Goal: Contribute content: Add original content to the website for others to see

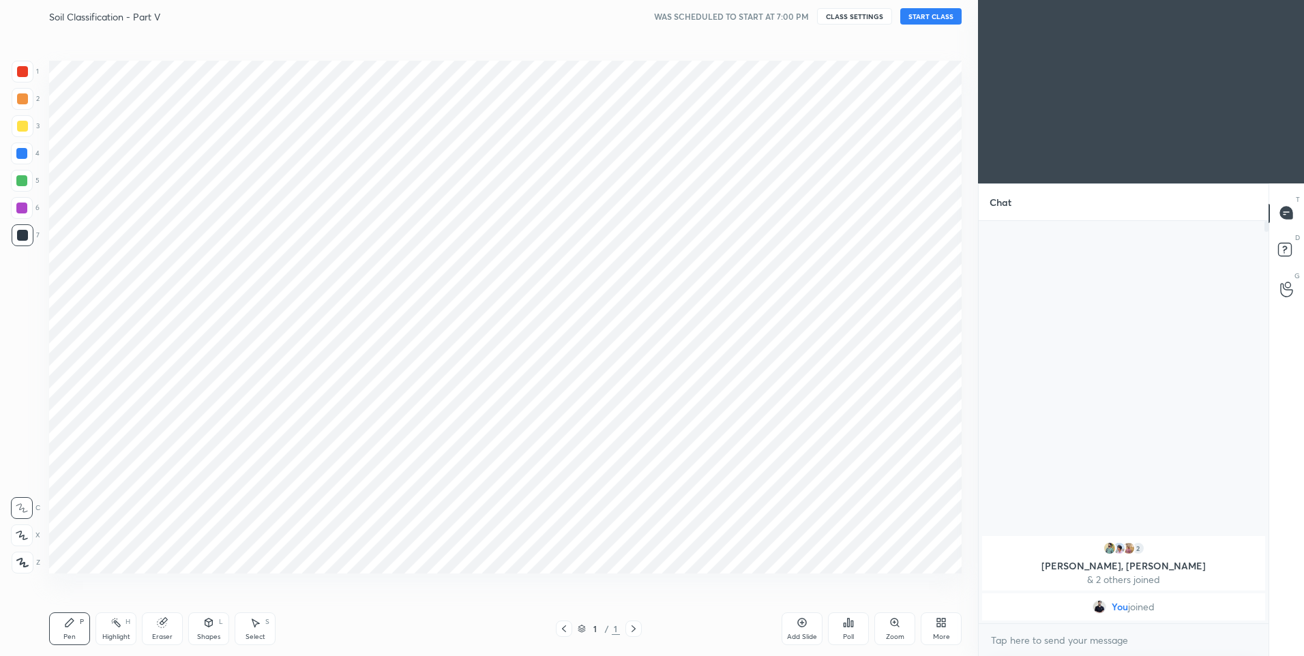
scroll to position [67651, 67296]
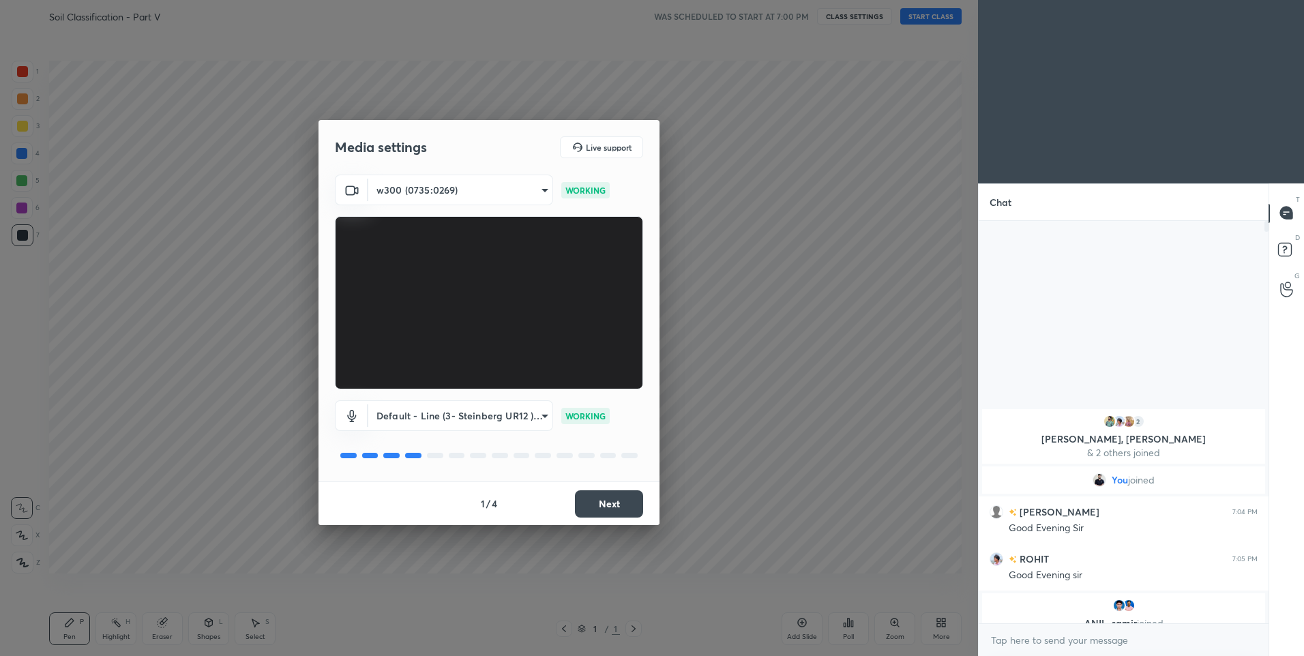
click at [614, 505] on button "Next" at bounding box center [609, 503] width 68 height 27
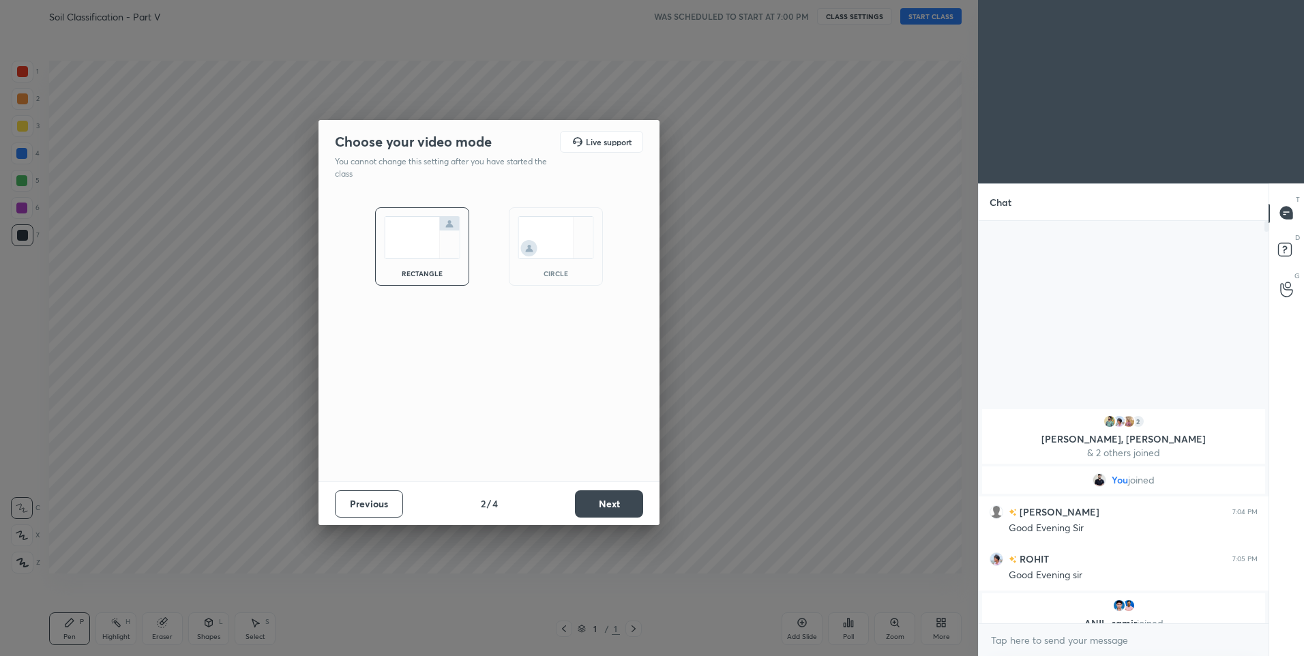
click at [614, 505] on button "Next" at bounding box center [609, 503] width 68 height 27
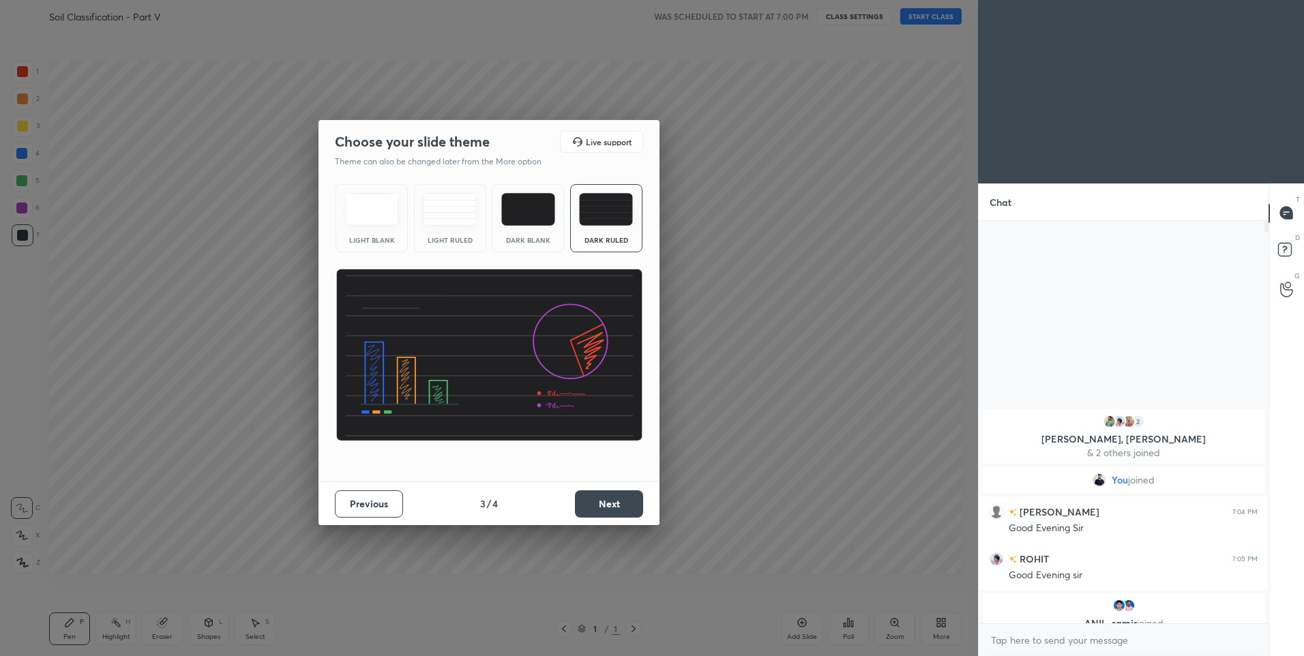
click at [614, 504] on button "Next" at bounding box center [609, 503] width 68 height 27
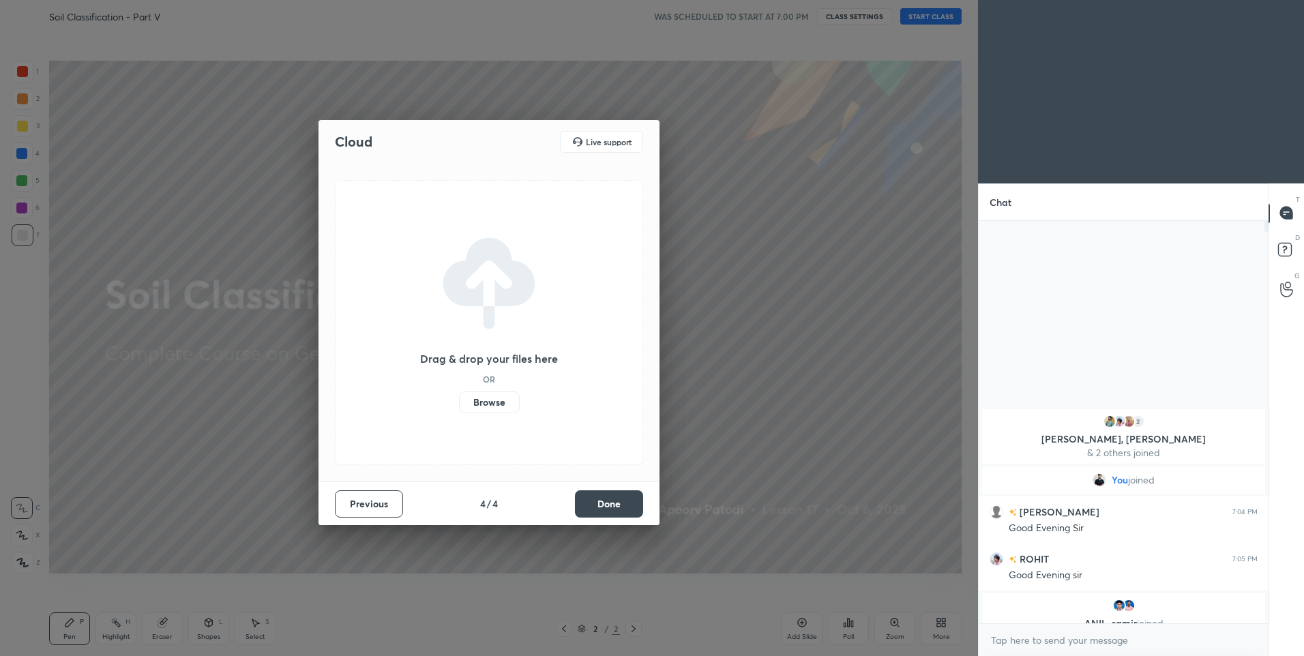
click at [614, 504] on button "Done" at bounding box center [609, 503] width 68 height 27
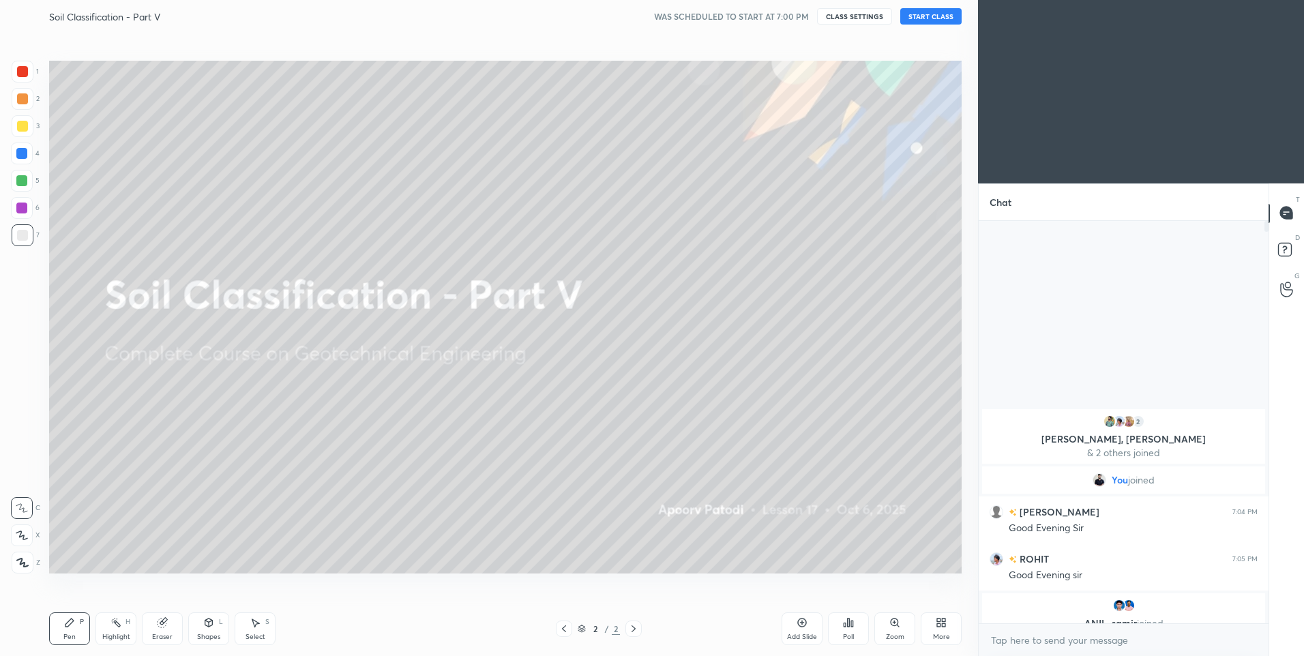
click at [923, 18] on button "START CLASS" at bounding box center [930, 16] width 61 height 16
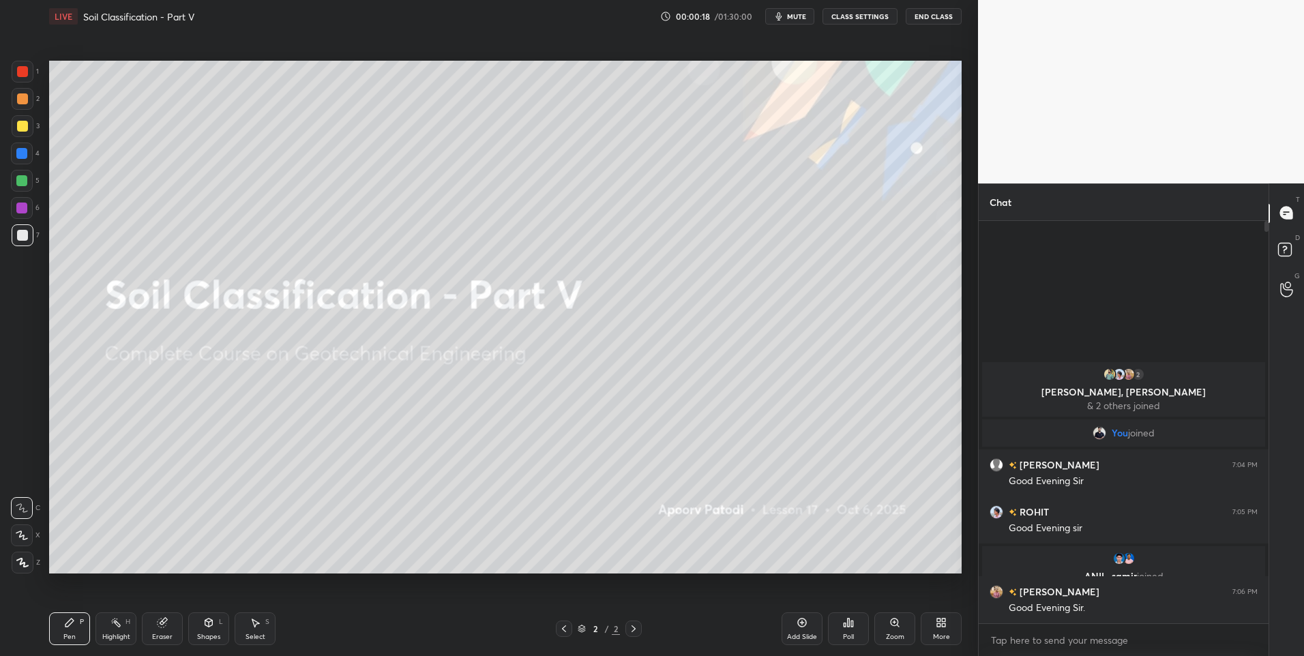
click at [16, 531] on icon at bounding box center [22, 536] width 12 height 10
click at [25, 96] on div at bounding box center [22, 98] width 11 height 11
click at [862, 14] on button "CLASS SETTINGS" at bounding box center [860, 16] width 75 height 16
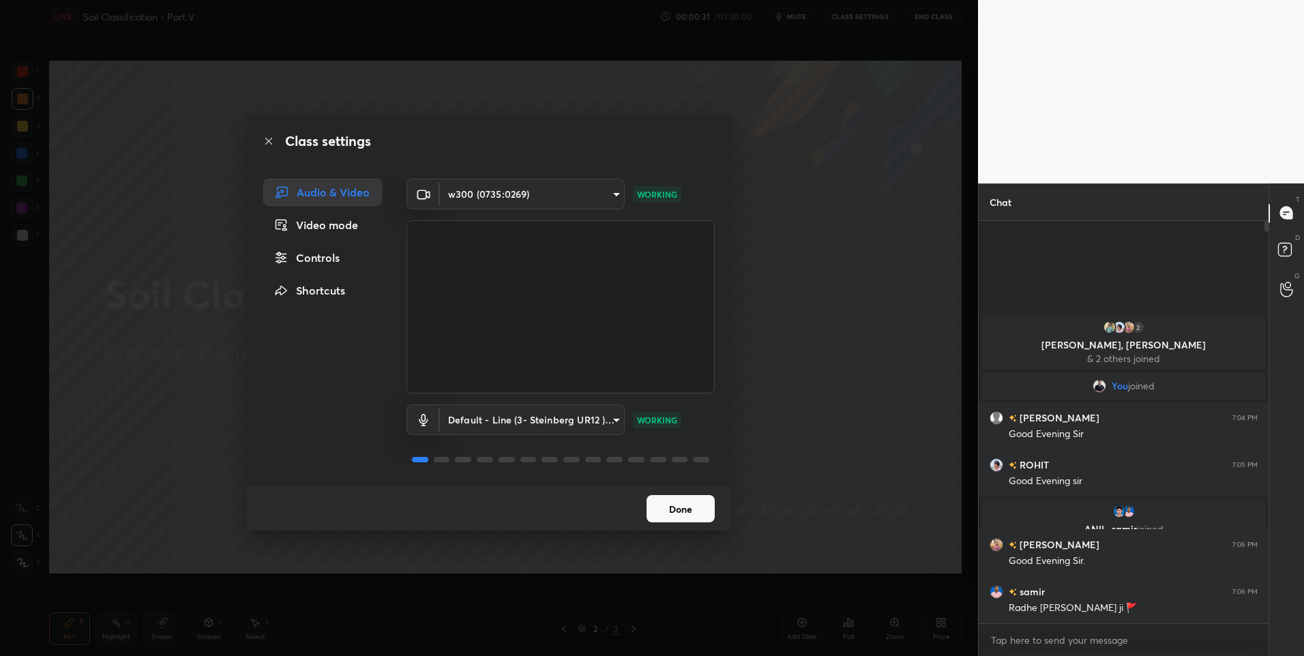
click at [265, 137] on icon at bounding box center [268, 141] width 11 height 11
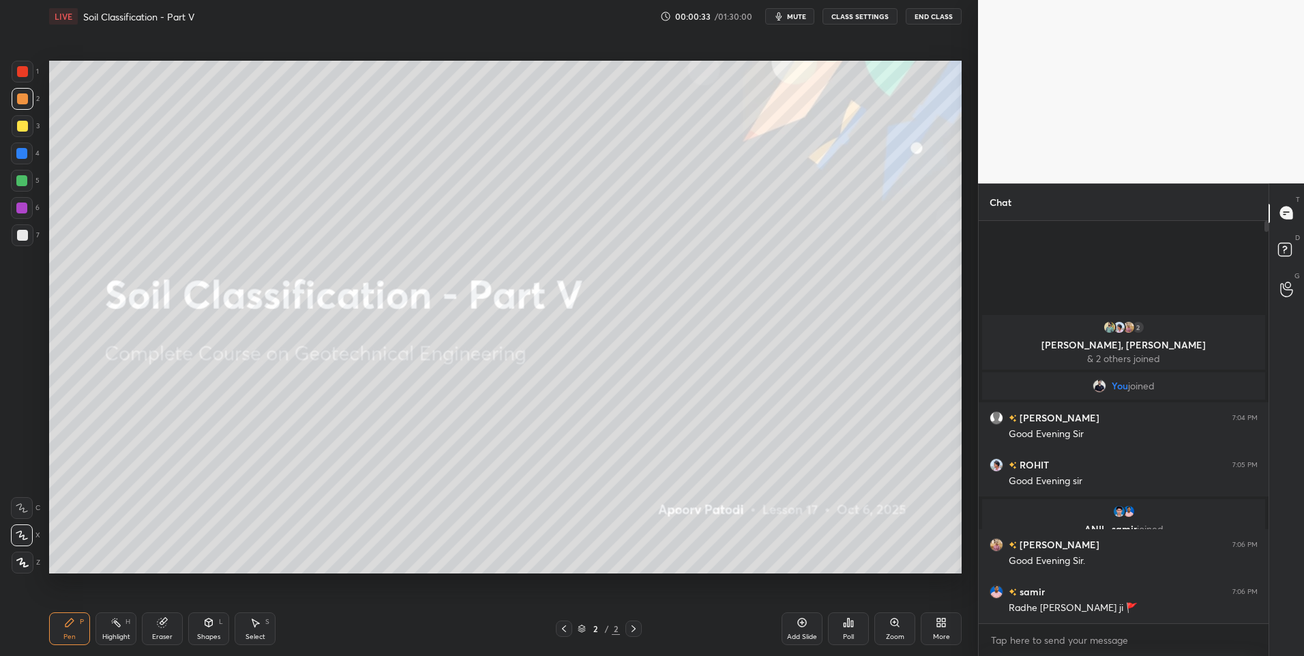
click at [29, 130] on div at bounding box center [23, 126] width 22 height 22
click at [20, 125] on div at bounding box center [22, 126] width 11 height 11
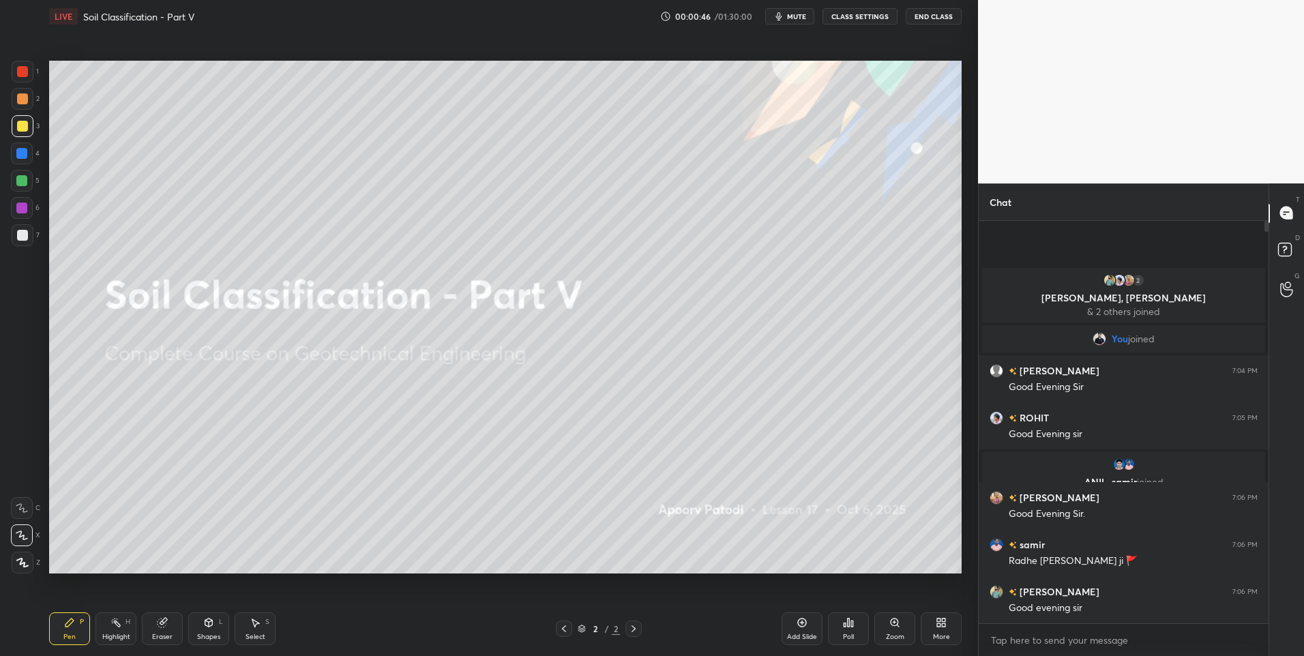
click at [798, 626] on icon at bounding box center [802, 622] width 11 height 11
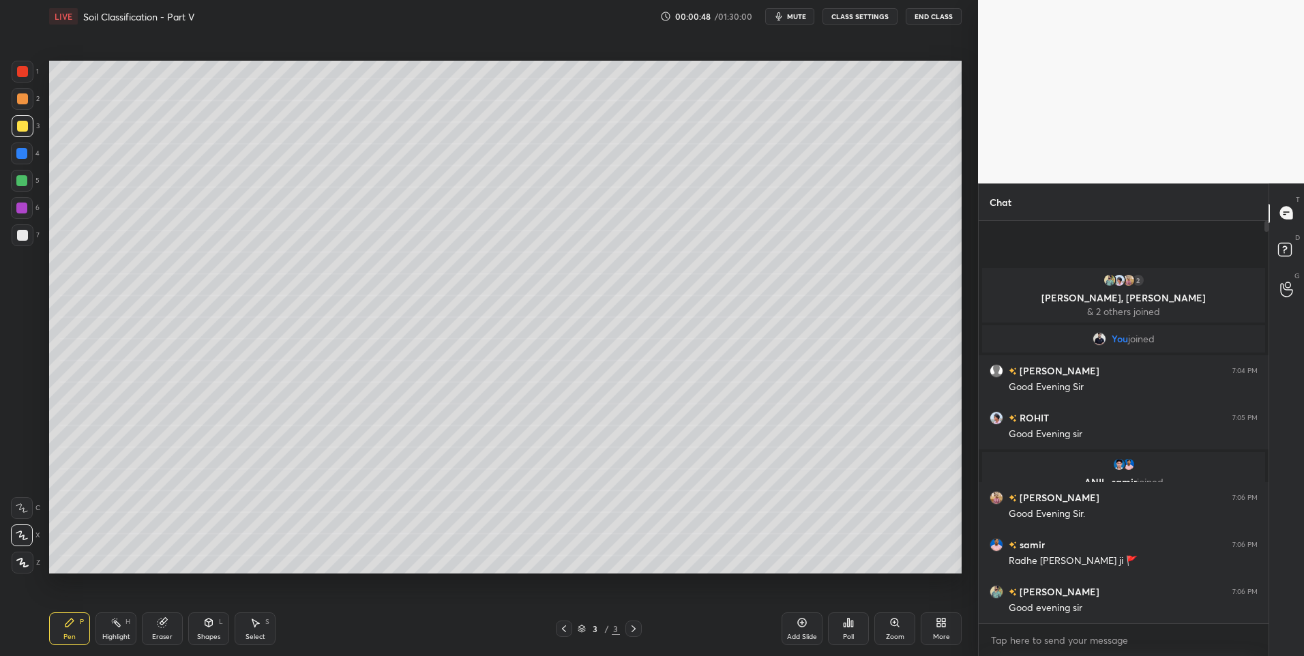
click at [27, 98] on div at bounding box center [22, 98] width 11 height 11
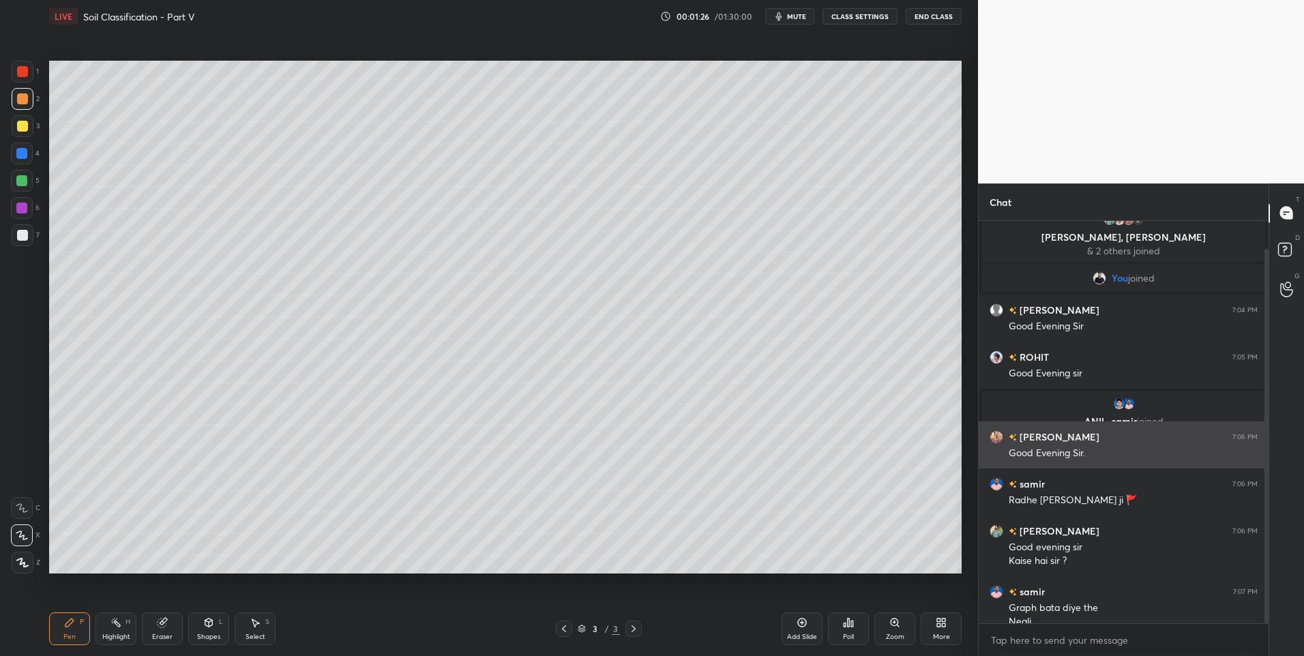
scroll to position [30, 0]
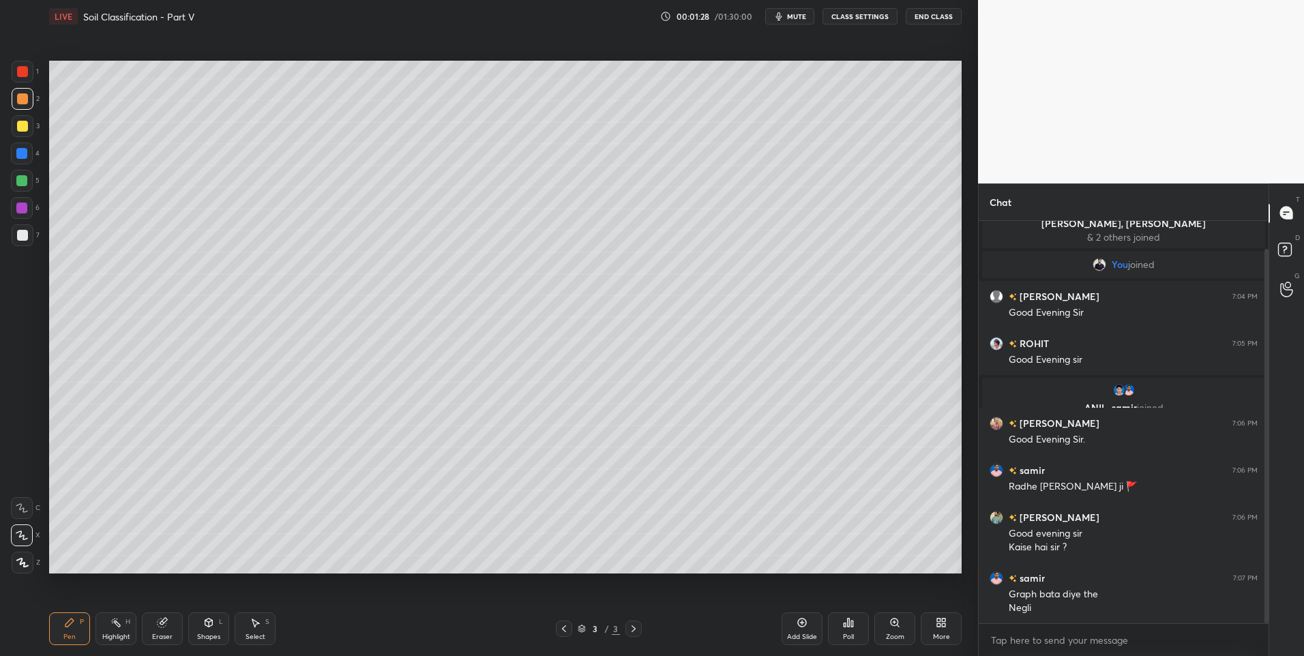
click at [114, 628] on icon at bounding box center [116, 622] width 11 height 11
click at [255, 626] on icon at bounding box center [256, 623] width 8 height 8
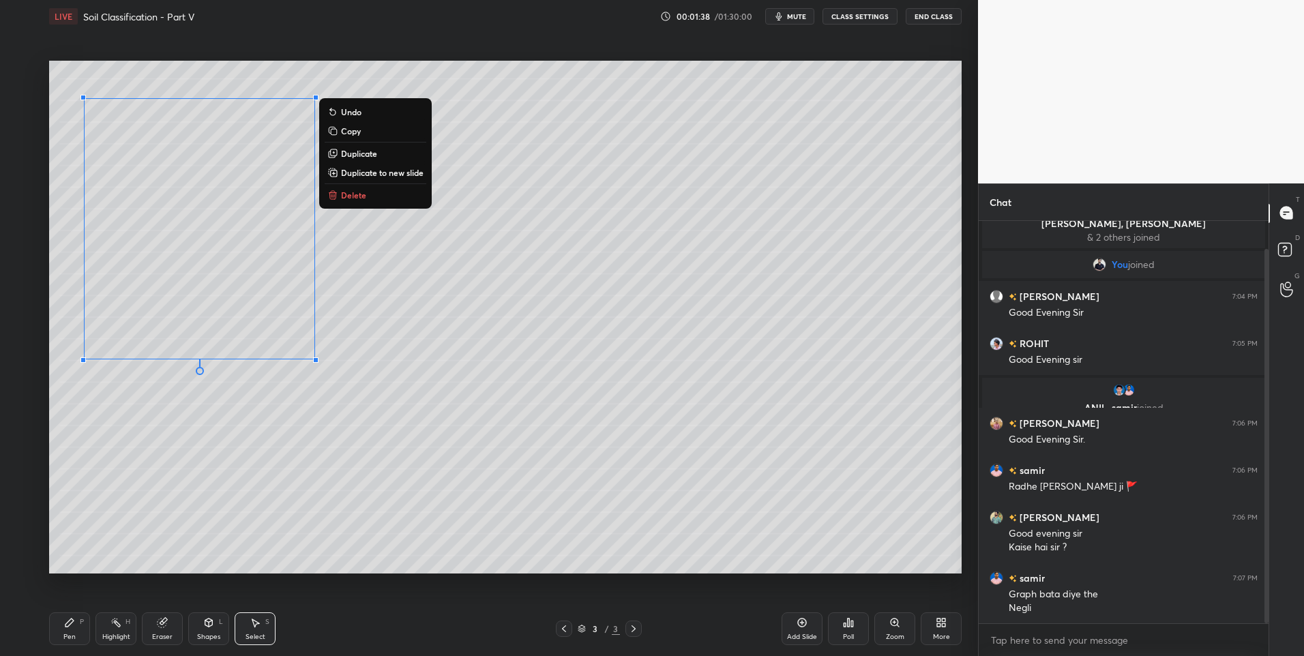
click at [372, 193] on button "Delete" at bounding box center [376, 195] width 102 height 16
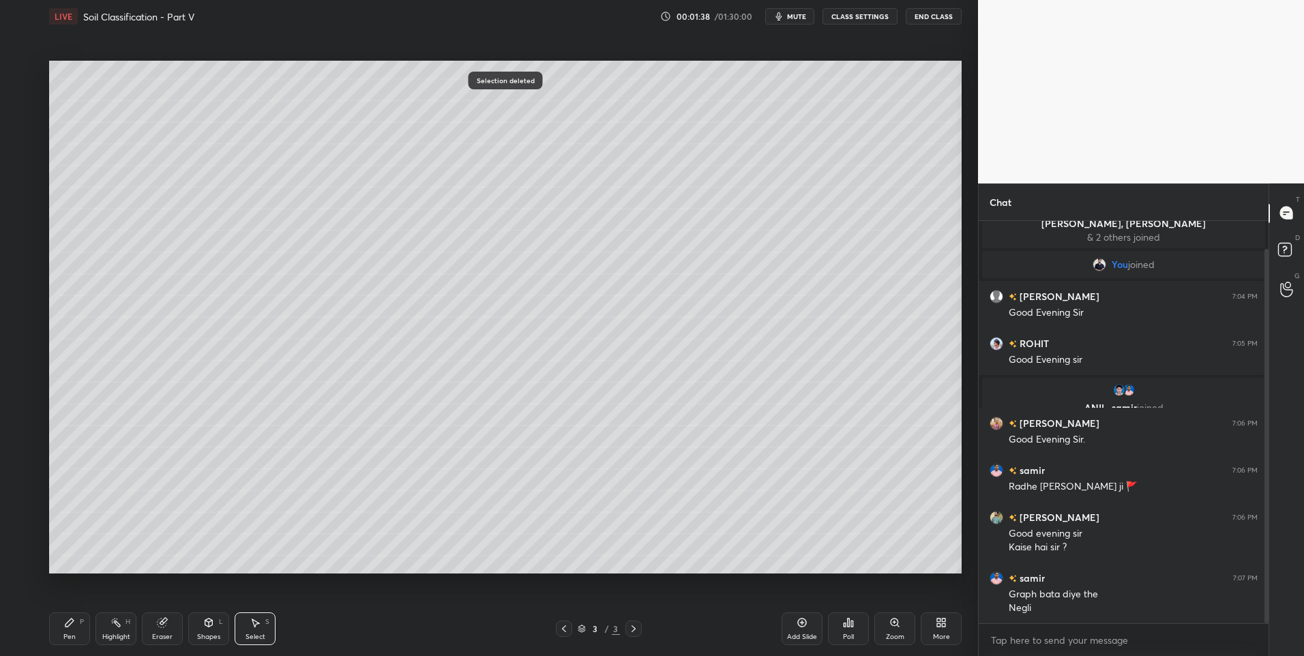
click at [297, 247] on div "0 ° Undo Copy Duplicate Duplicate to new slide Delete" at bounding box center [505, 318] width 913 height 514
click at [68, 627] on icon at bounding box center [69, 623] width 8 height 8
click at [17, 78] on div at bounding box center [23, 72] width 22 height 22
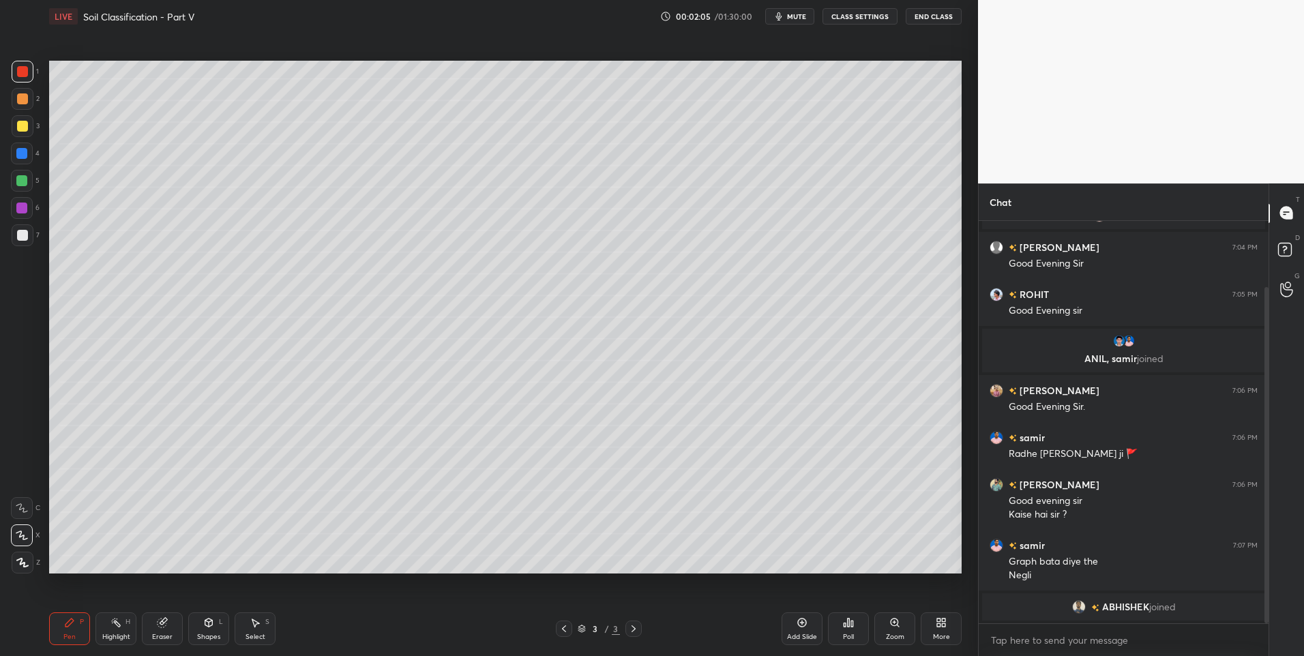
click at [199, 628] on div "Shapes L" at bounding box center [208, 629] width 41 height 33
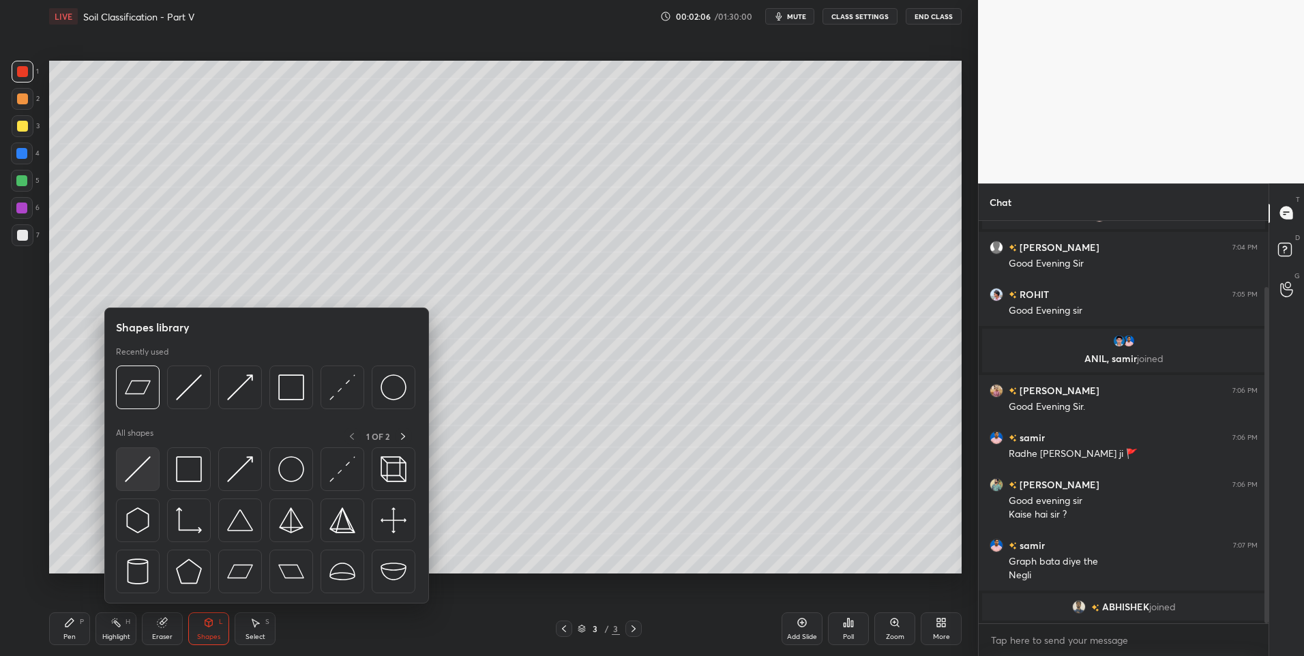
click at [145, 468] on img at bounding box center [138, 469] width 26 height 26
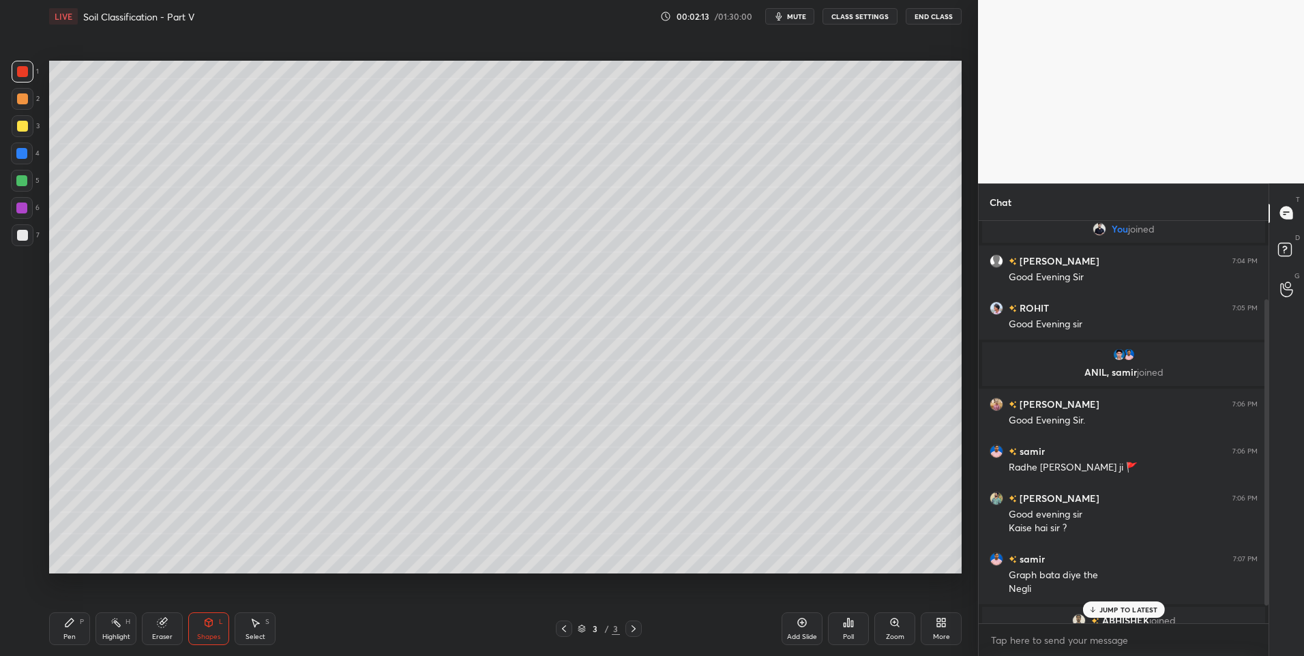
scroll to position [126, 0]
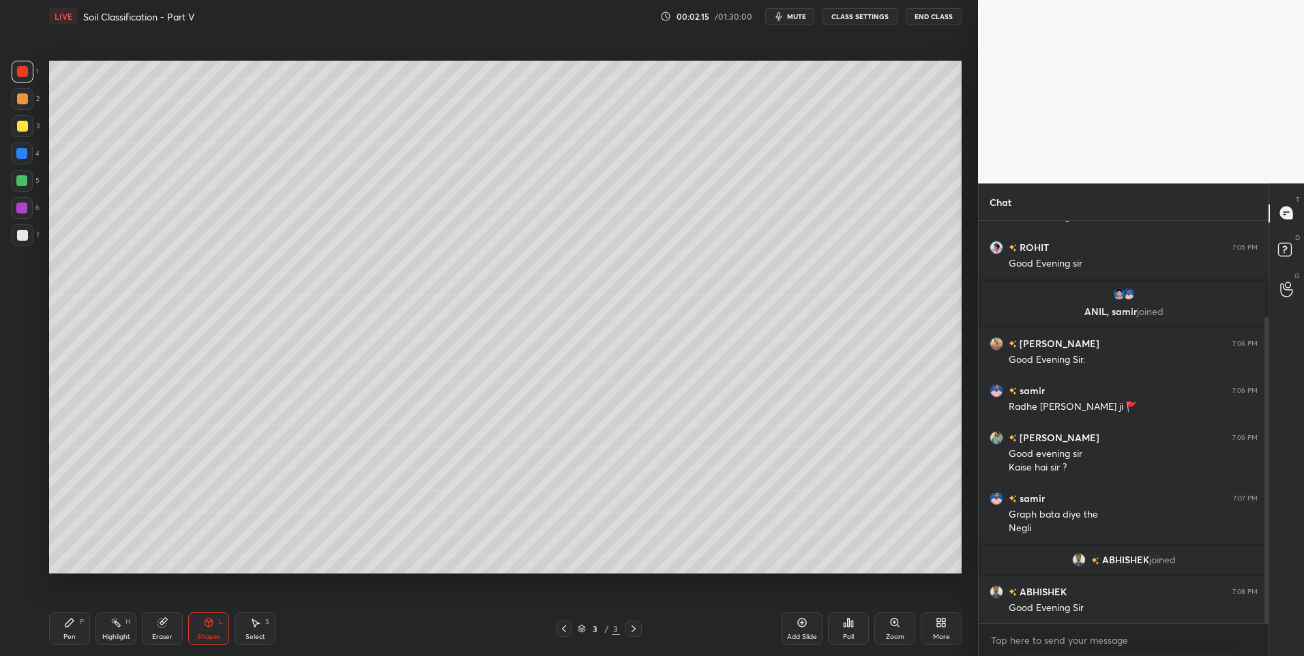
click at [71, 630] on div "Pen P" at bounding box center [69, 629] width 41 height 33
click at [24, 233] on div at bounding box center [22, 235] width 11 height 11
click at [214, 625] on icon at bounding box center [208, 622] width 11 height 11
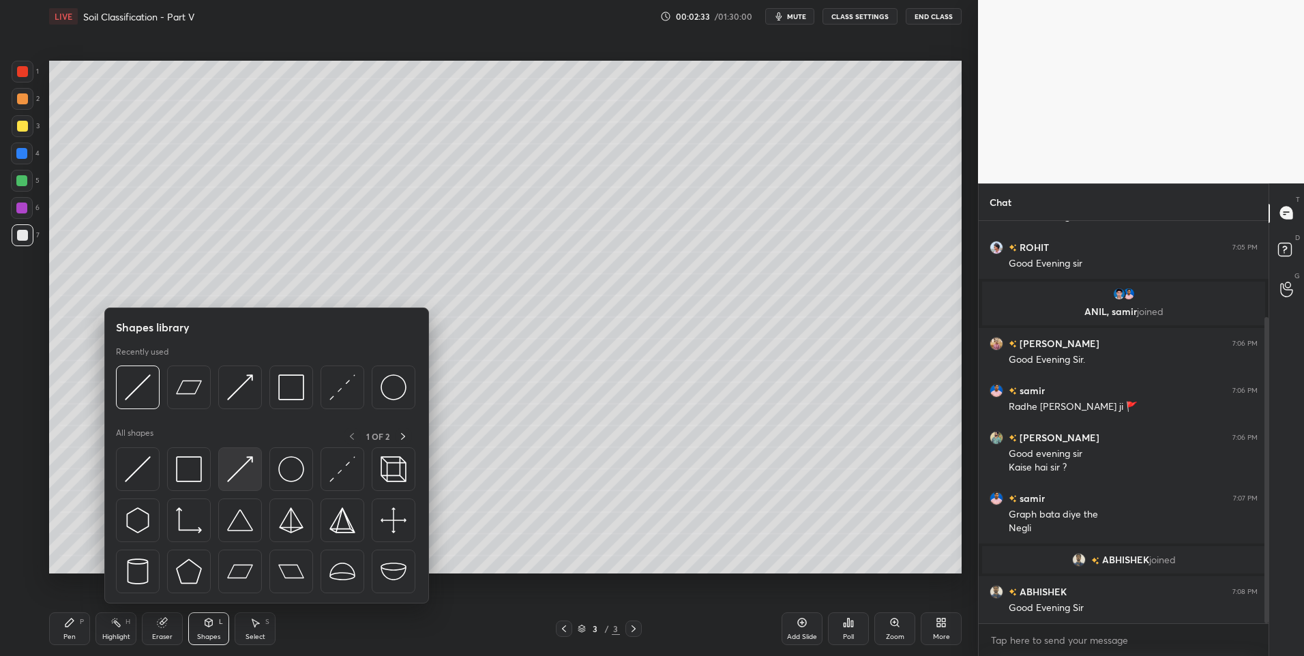
click at [239, 462] on img at bounding box center [240, 469] width 26 height 26
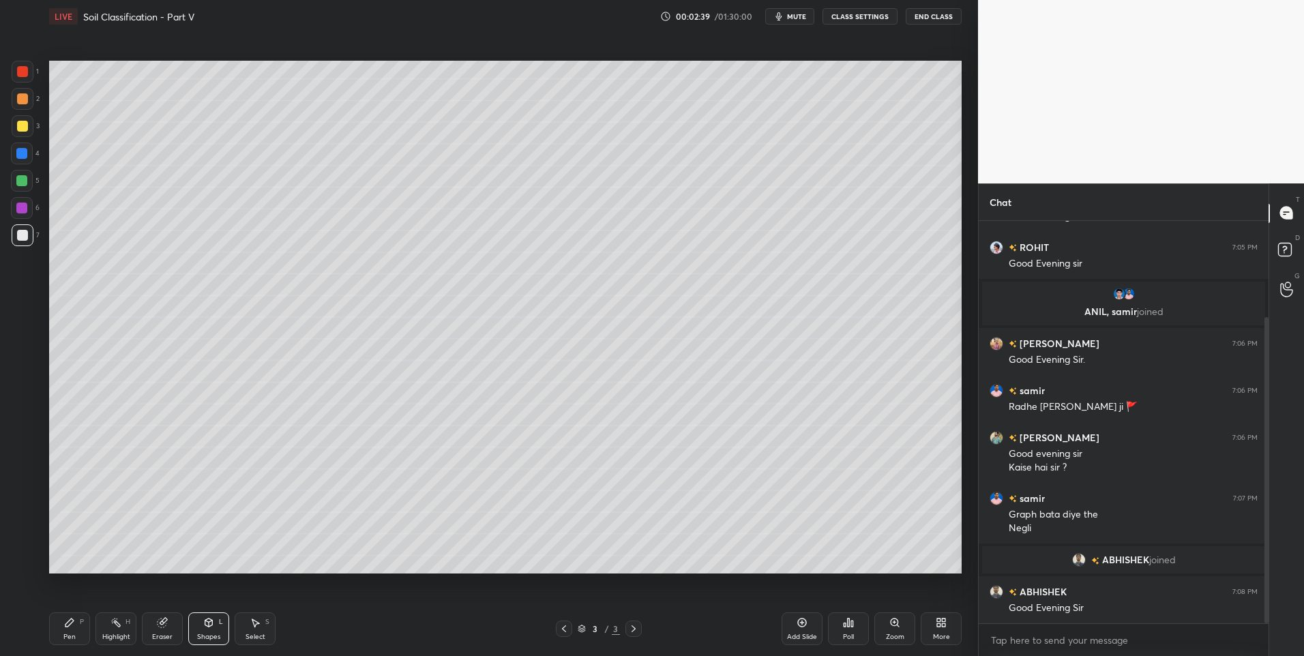
click at [63, 629] on div "Pen P" at bounding box center [69, 629] width 41 height 33
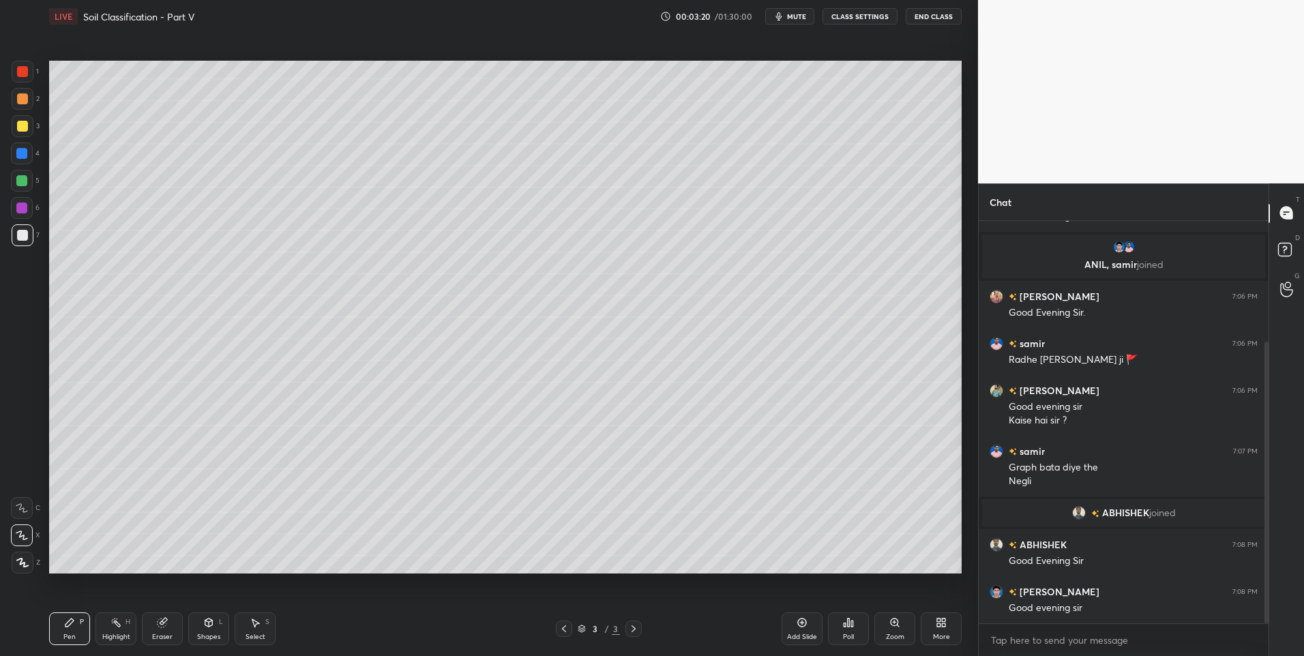
click at [212, 639] on div "Shapes" at bounding box center [208, 637] width 23 height 7
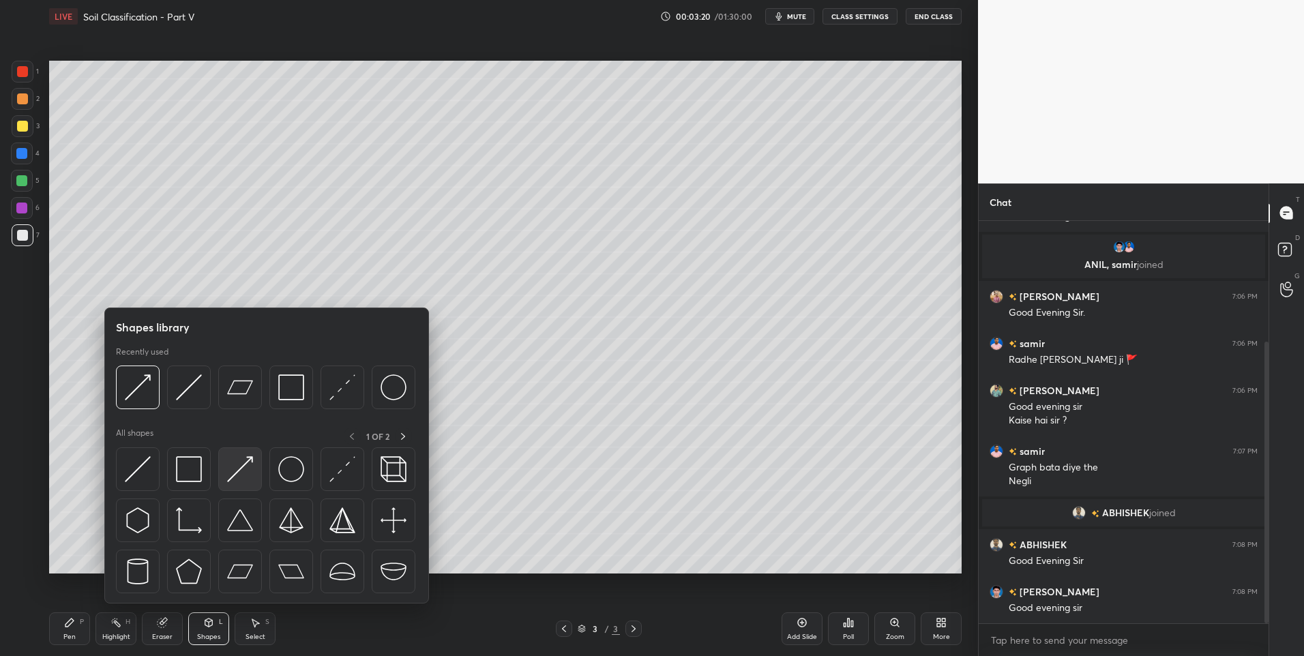
click at [228, 476] on img at bounding box center [240, 469] width 26 height 26
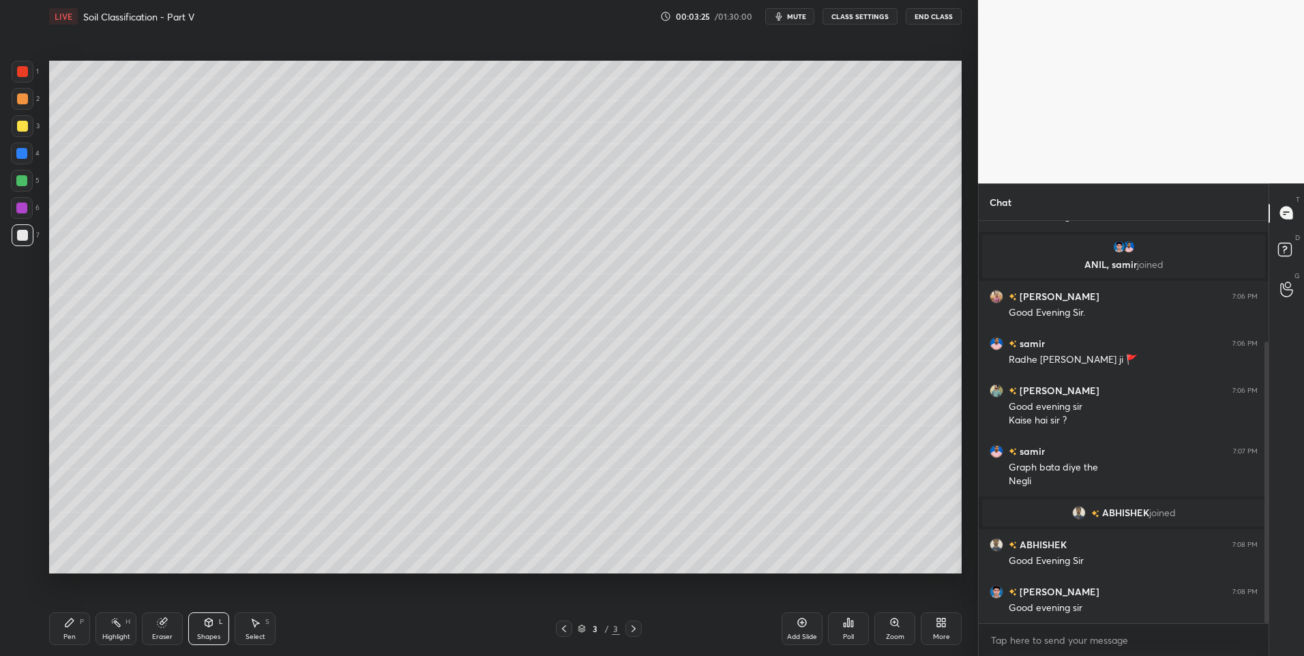
click at [74, 634] on div "Pen" at bounding box center [69, 637] width 12 height 7
click at [76, 632] on div "Pen P" at bounding box center [69, 629] width 41 height 33
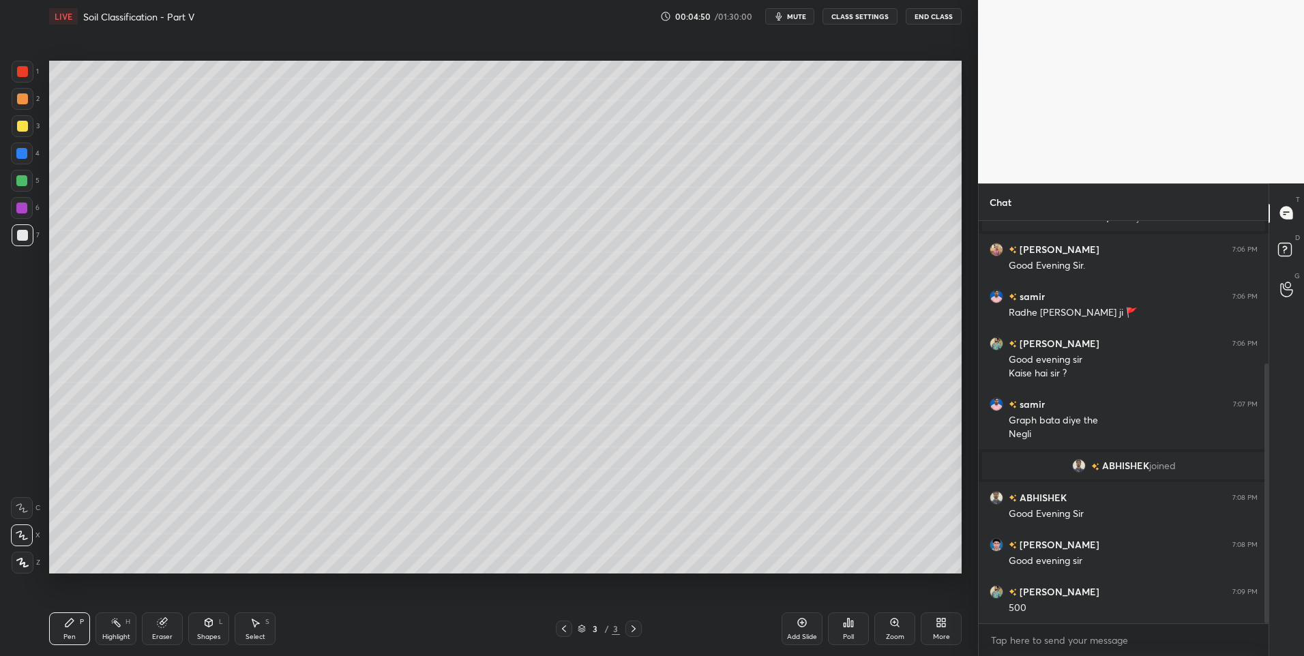
click at [203, 621] on icon at bounding box center [208, 622] width 11 height 11
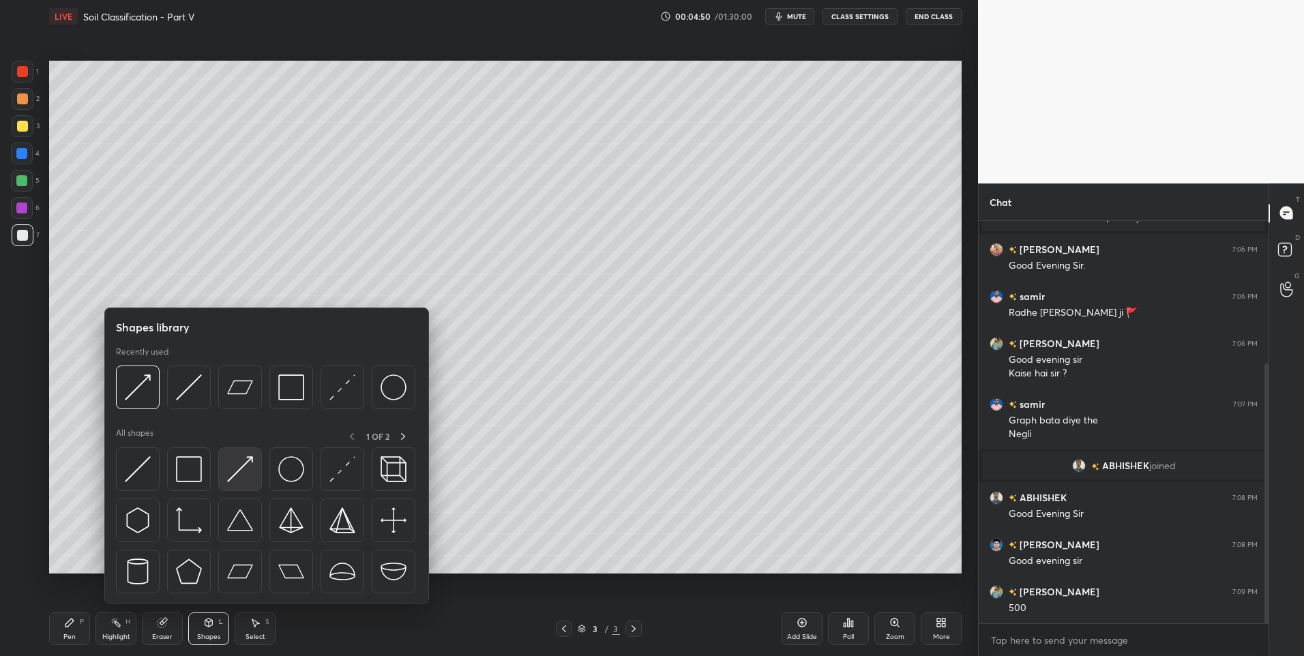
click at [237, 474] on img at bounding box center [240, 469] width 26 height 26
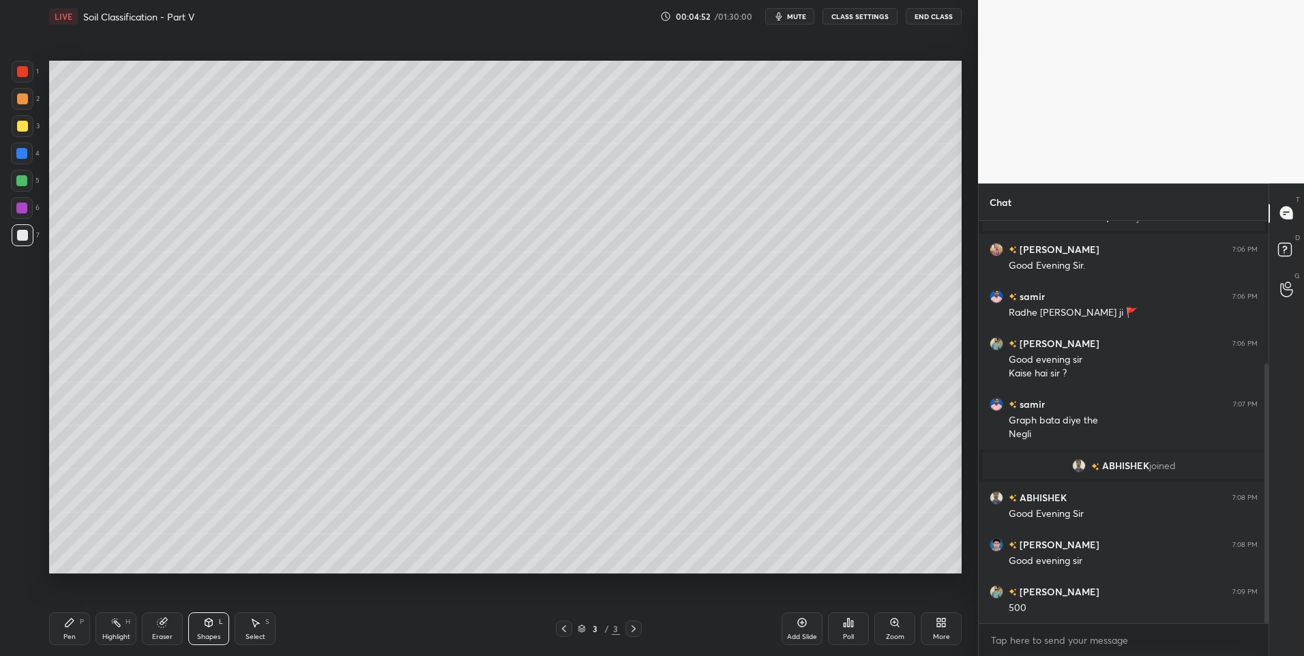
click at [70, 630] on div "Pen P" at bounding box center [69, 629] width 41 height 33
click at [70, 625] on icon at bounding box center [69, 623] width 8 height 8
click at [129, 624] on div "H" at bounding box center [128, 622] width 5 height 7
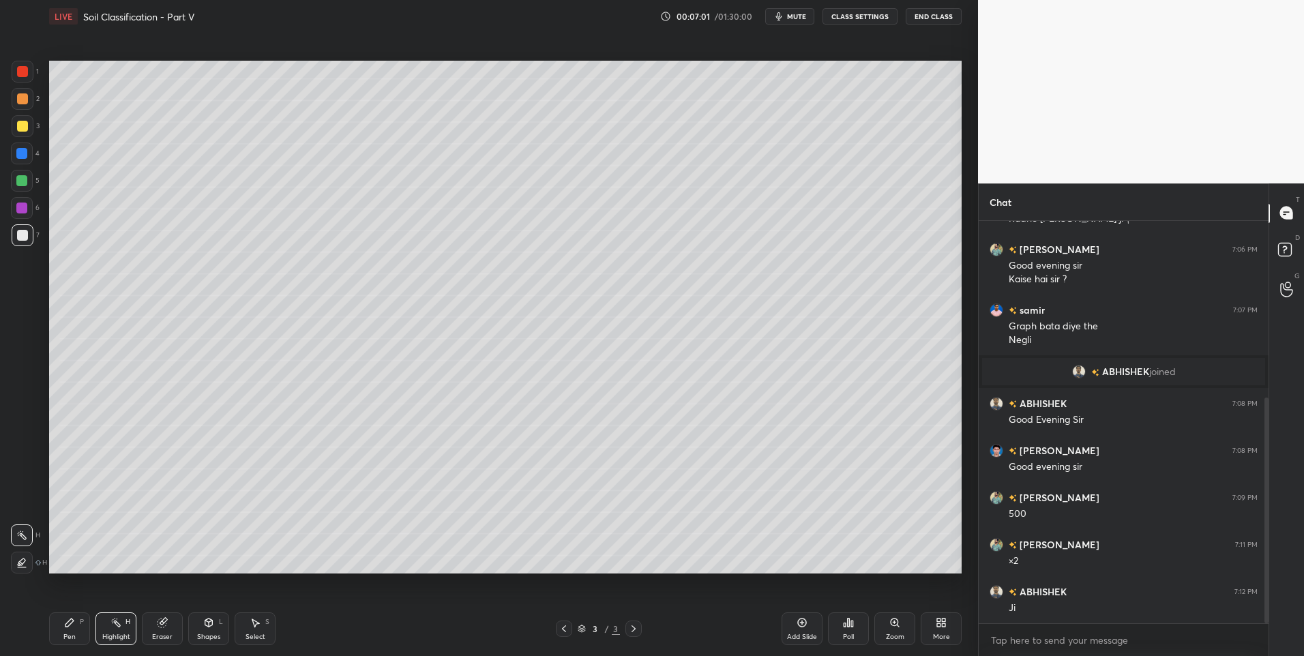
scroll to position [362, 0]
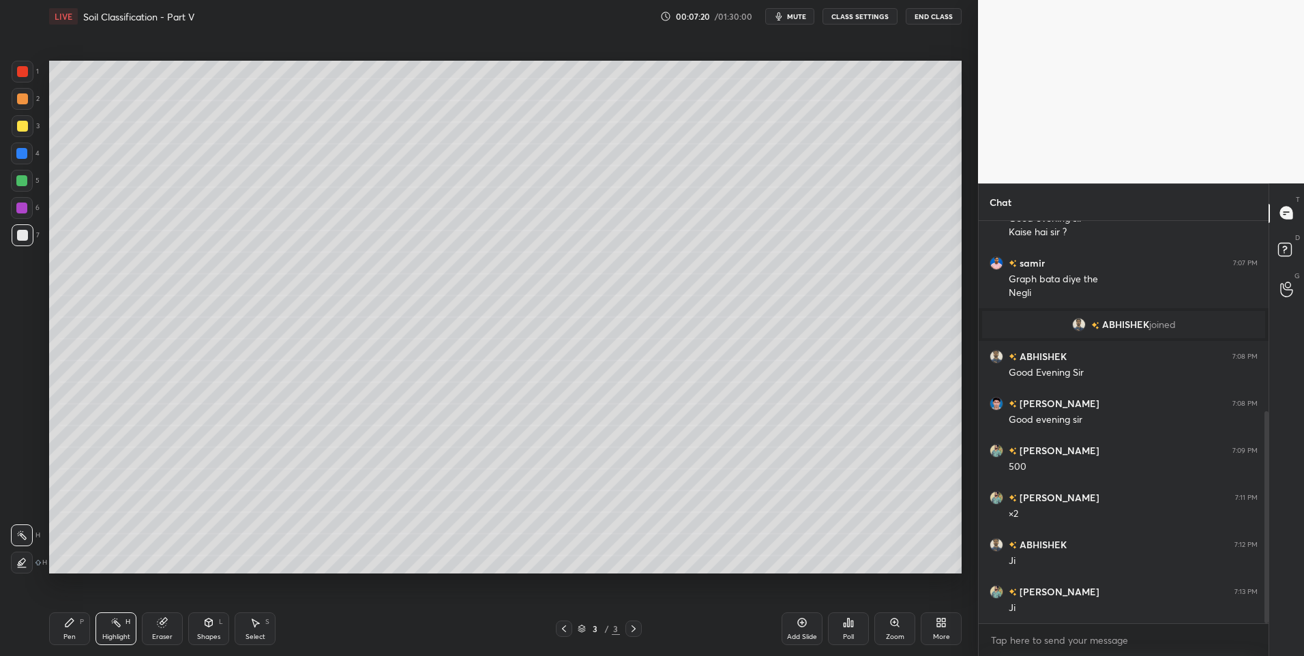
click at [221, 626] on div "Shapes L" at bounding box center [208, 629] width 41 height 33
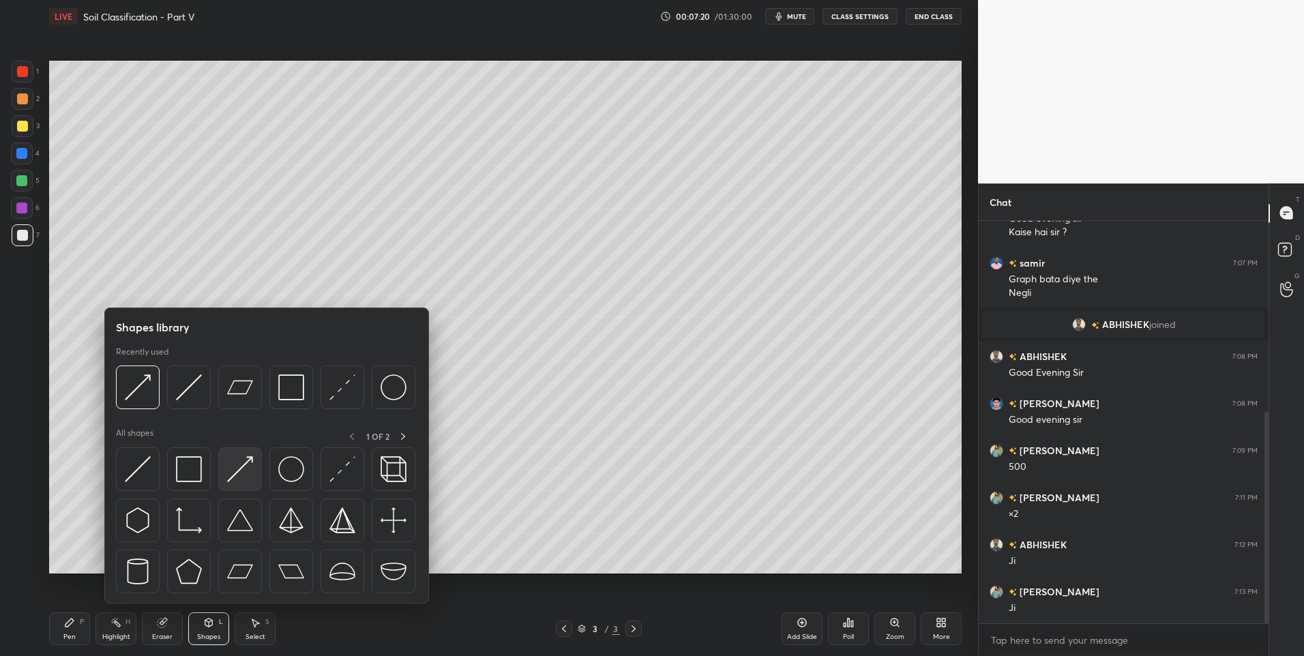
click at [250, 471] on img at bounding box center [240, 469] width 26 height 26
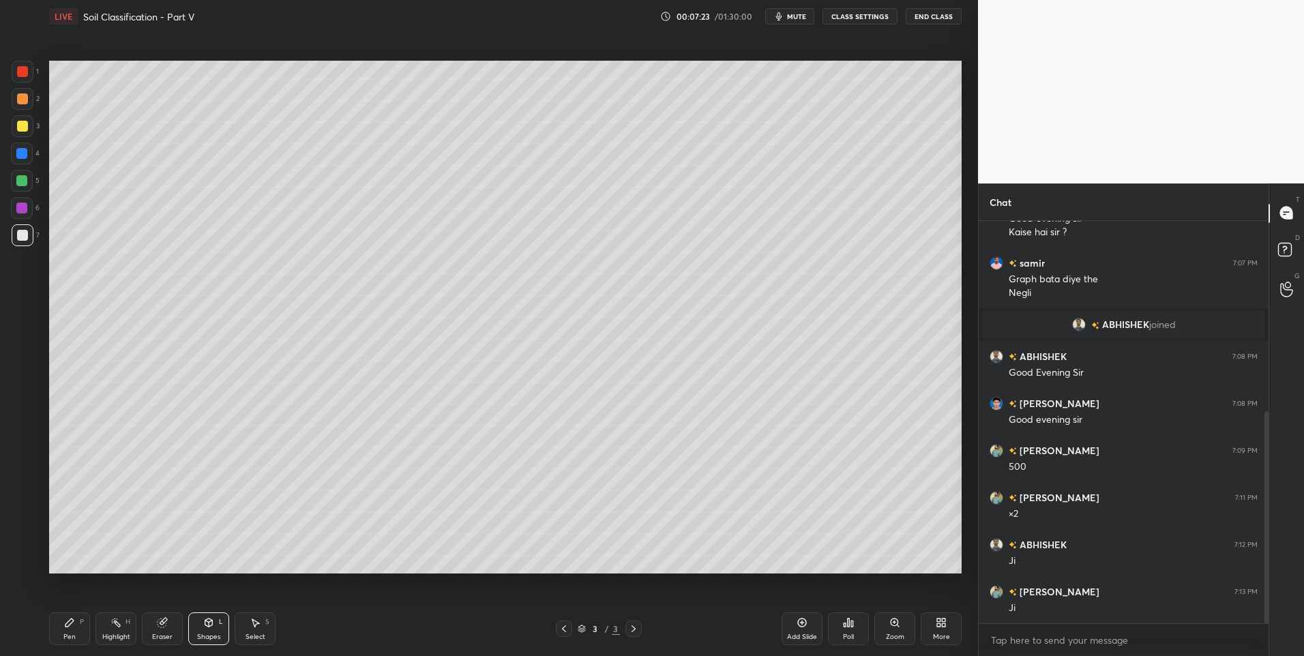
click at [793, 624] on div "Add Slide" at bounding box center [802, 629] width 41 height 33
click at [208, 628] on icon at bounding box center [208, 622] width 11 height 11
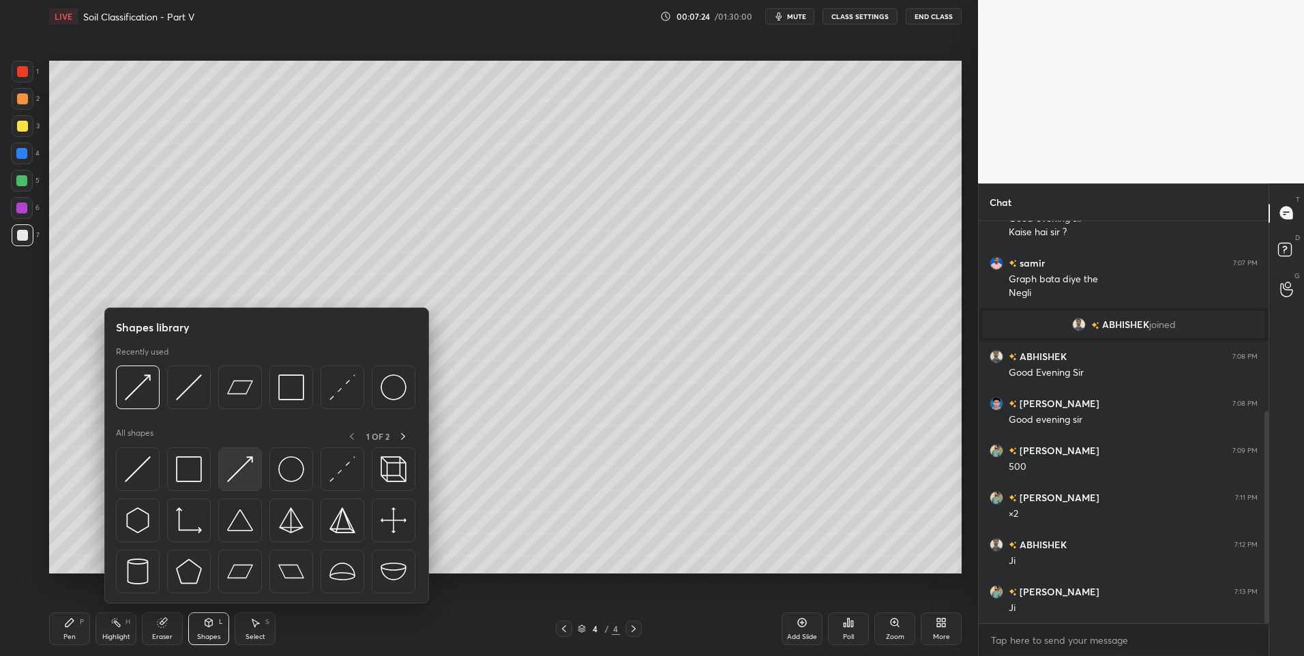
click at [239, 482] on img at bounding box center [240, 469] width 26 height 26
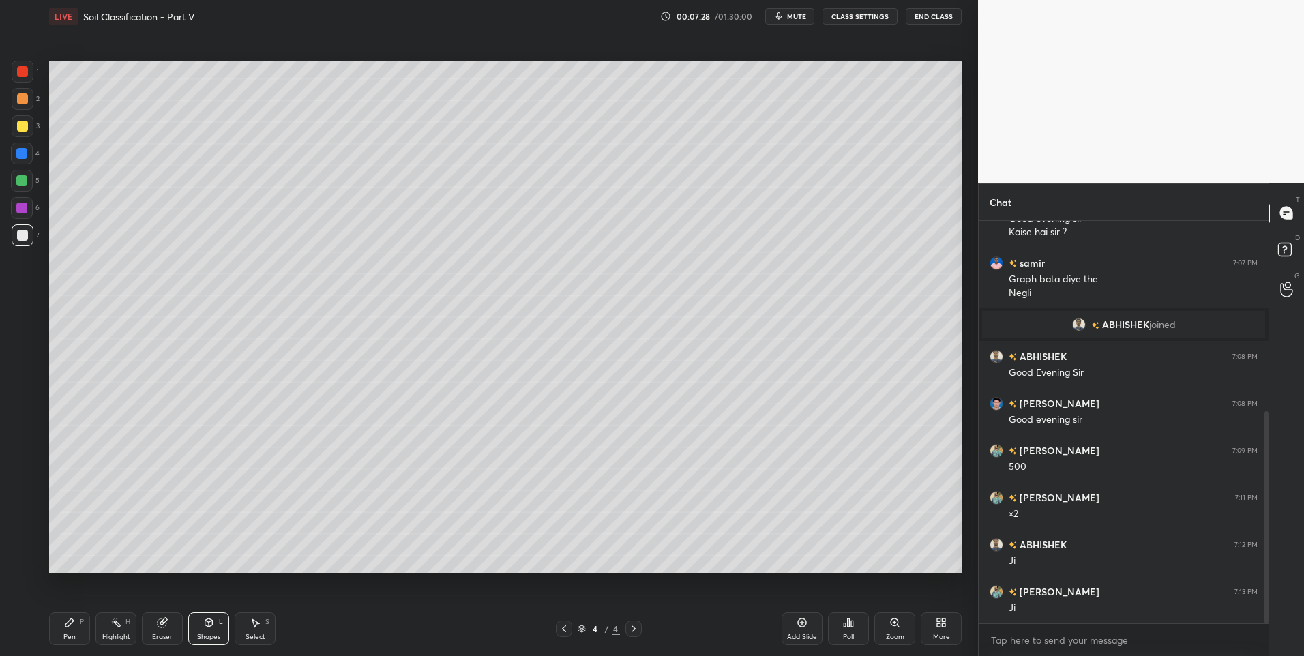
click at [67, 626] on icon at bounding box center [69, 623] width 8 height 8
click at [24, 102] on div at bounding box center [22, 98] width 11 height 11
click at [220, 615] on div "Shapes L" at bounding box center [208, 629] width 41 height 33
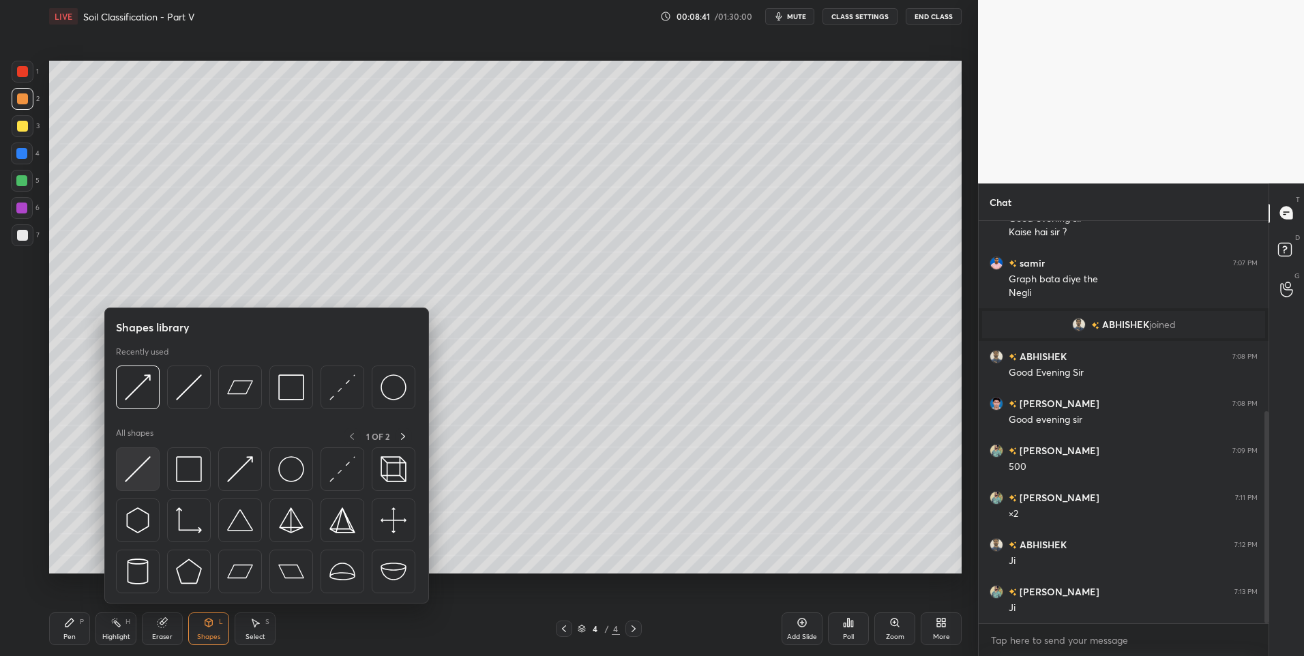
click at [140, 471] on img at bounding box center [138, 469] width 26 height 26
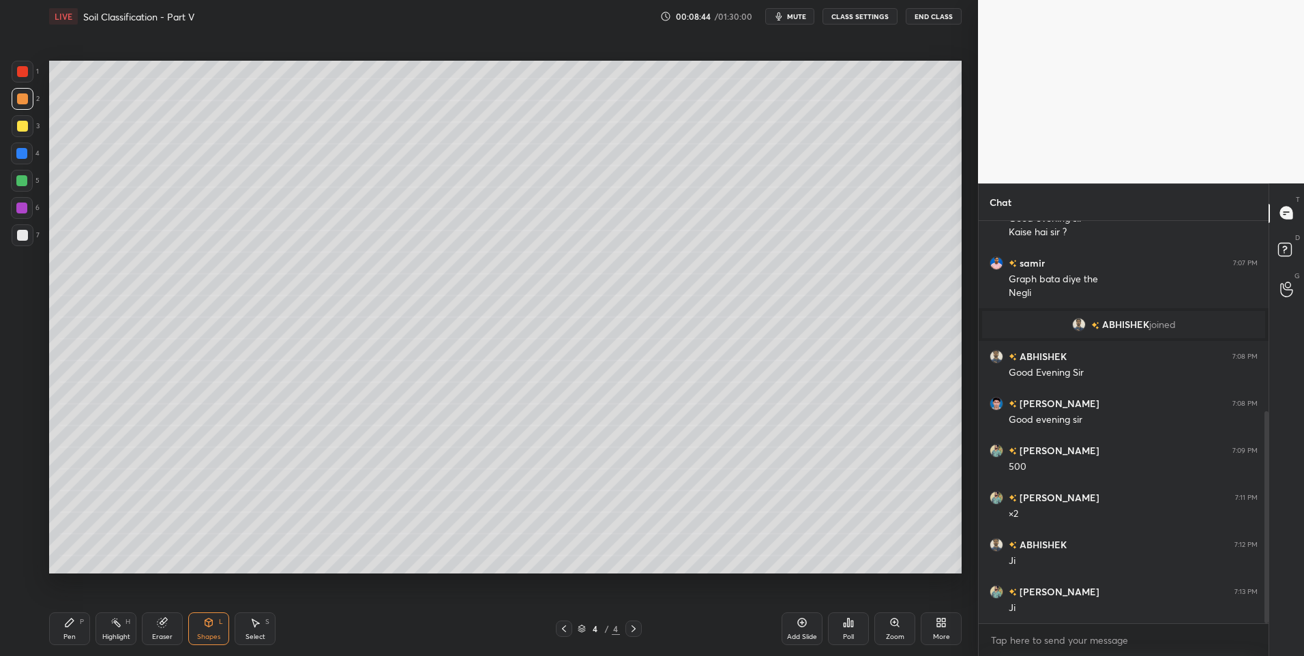
click at [85, 624] on div "Pen P" at bounding box center [69, 629] width 41 height 33
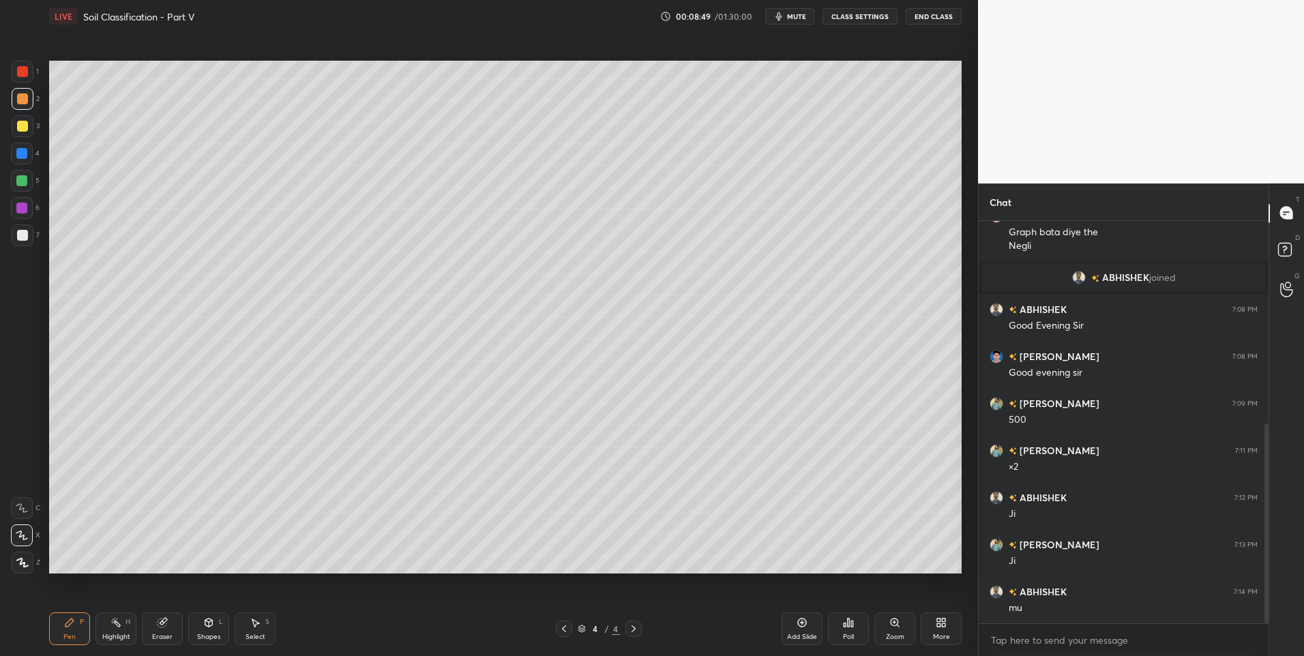
click at [218, 620] on div "Shapes L" at bounding box center [208, 629] width 41 height 33
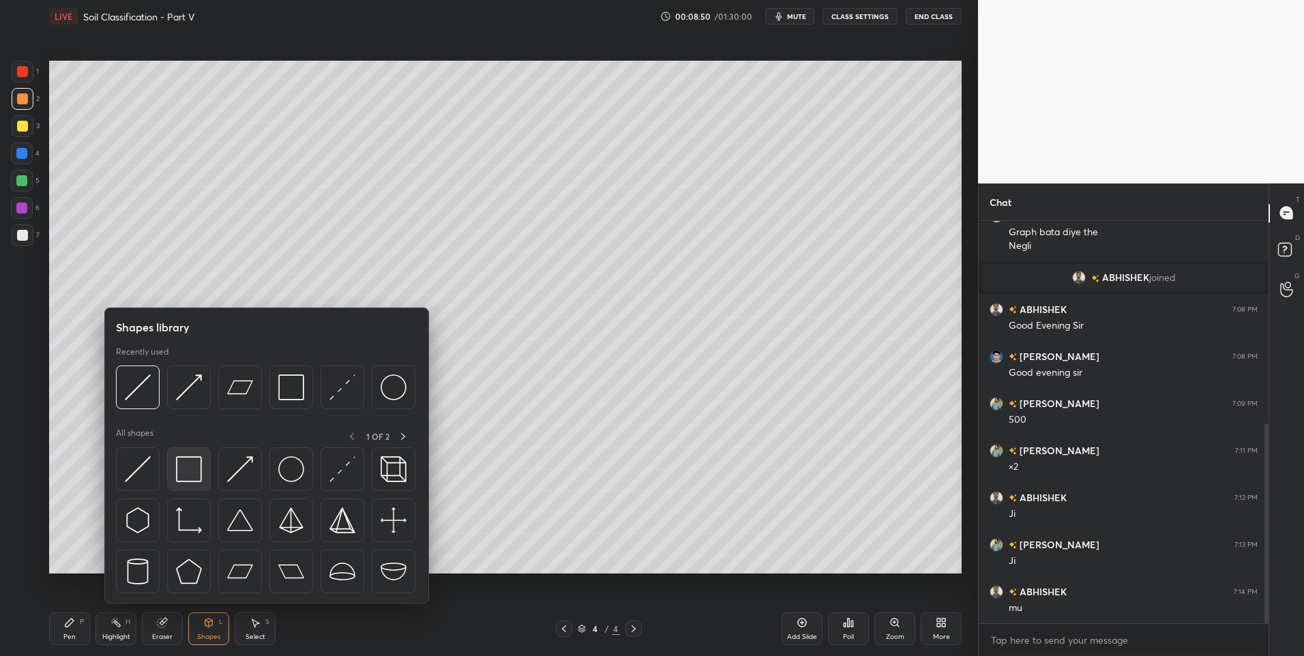
click at [188, 474] on img at bounding box center [189, 469] width 26 height 26
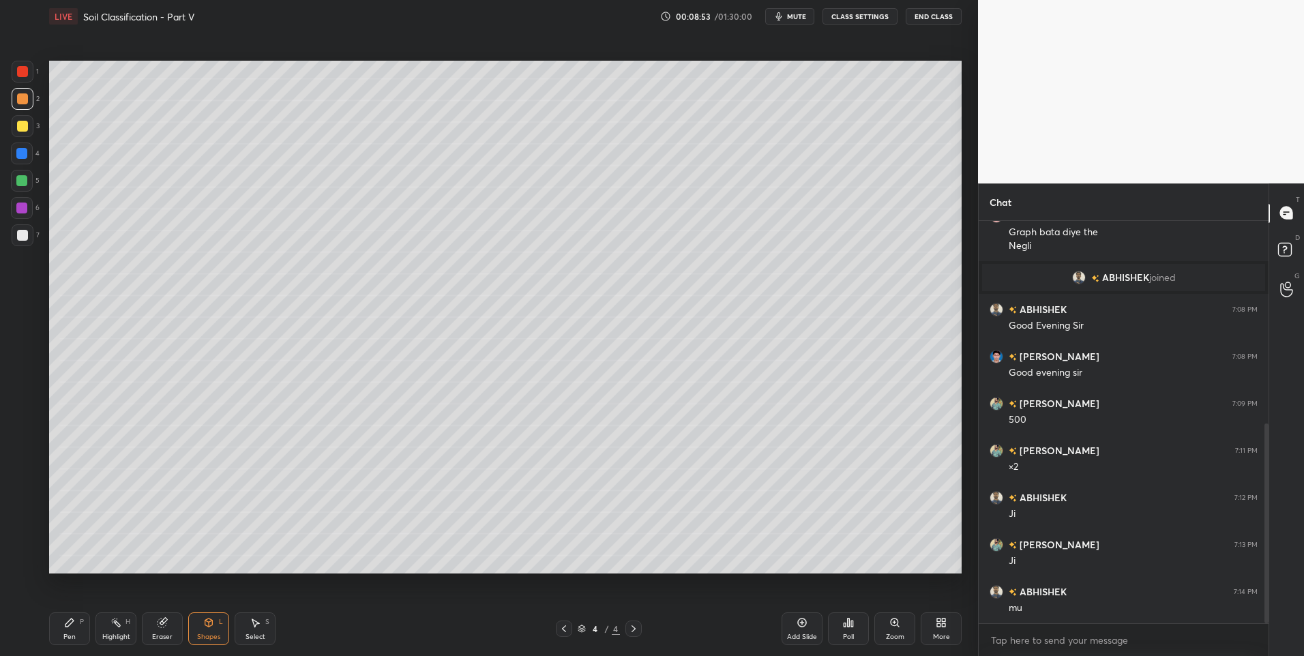
click at [68, 632] on div "Pen P" at bounding box center [69, 629] width 41 height 33
click at [115, 634] on div "Highlight" at bounding box center [116, 637] width 28 height 7
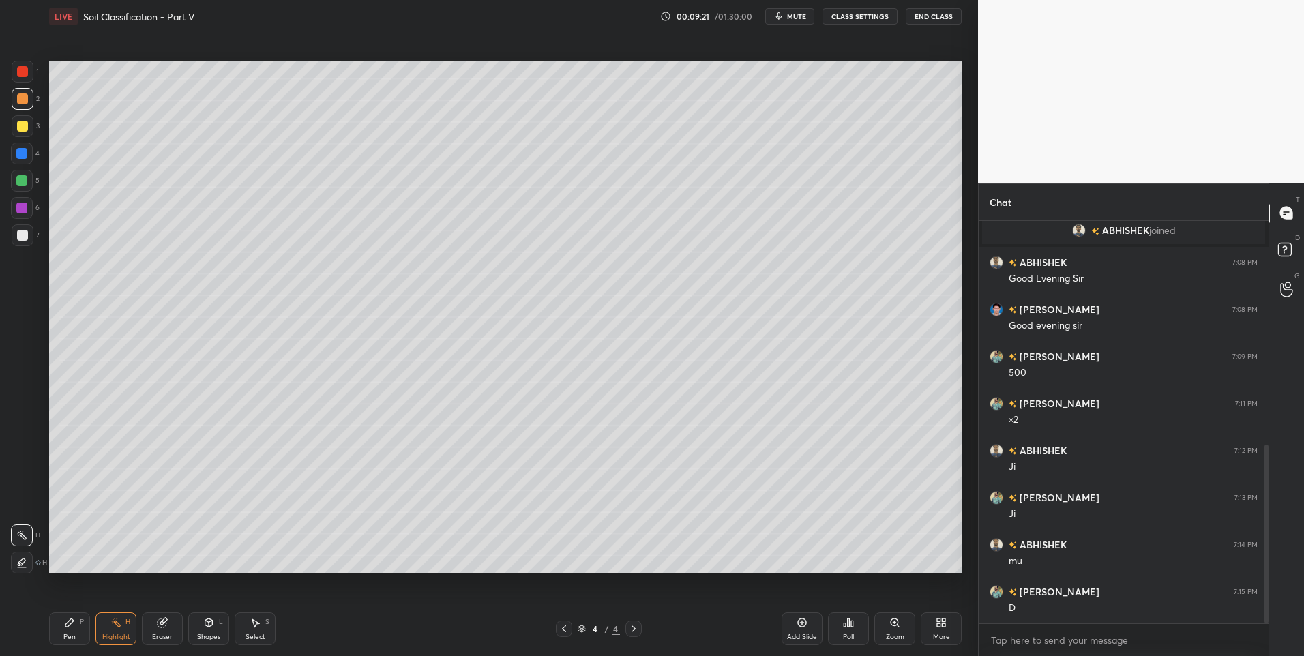
scroll to position [503, 0]
click at [76, 632] on div "Pen P" at bounding box center [69, 629] width 41 height 33
click at [24, 235] on div at bounding box center [22, 235] width 11 height 11
click at [209, 634] on div "Shapes" at bounding box center [208, 637] width 23 height 7
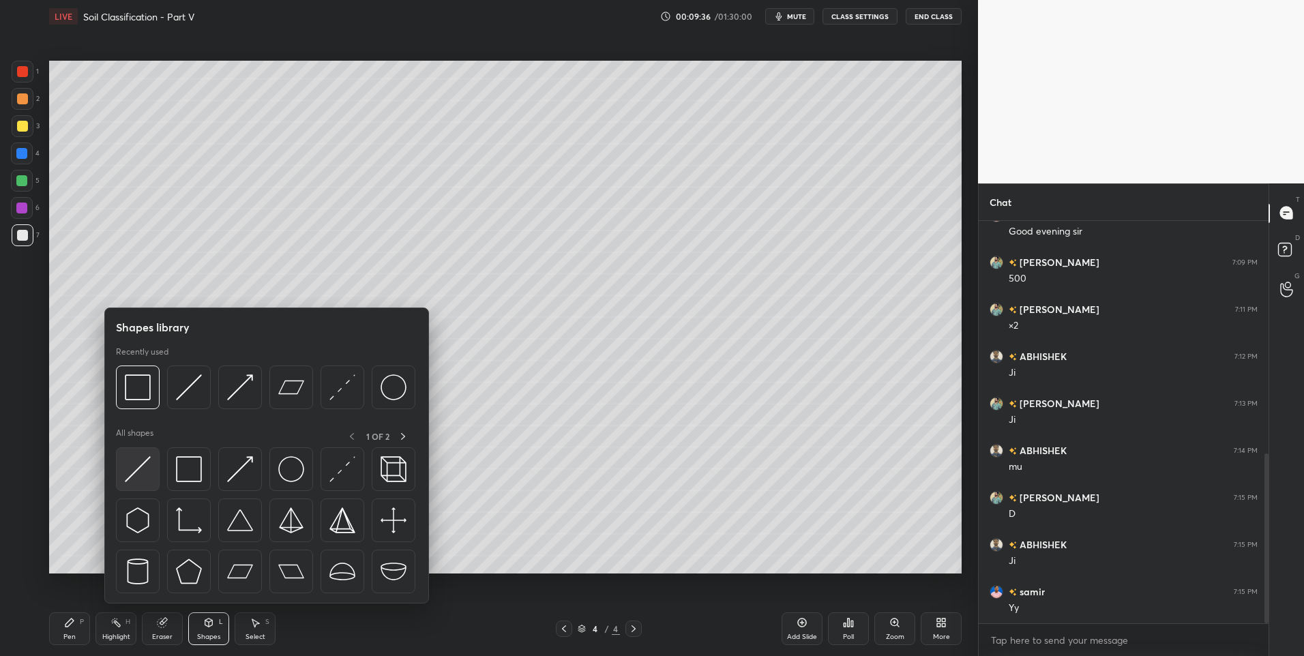
click at [149, 481] on img at bounding box center [138, 469] width 26 height 26
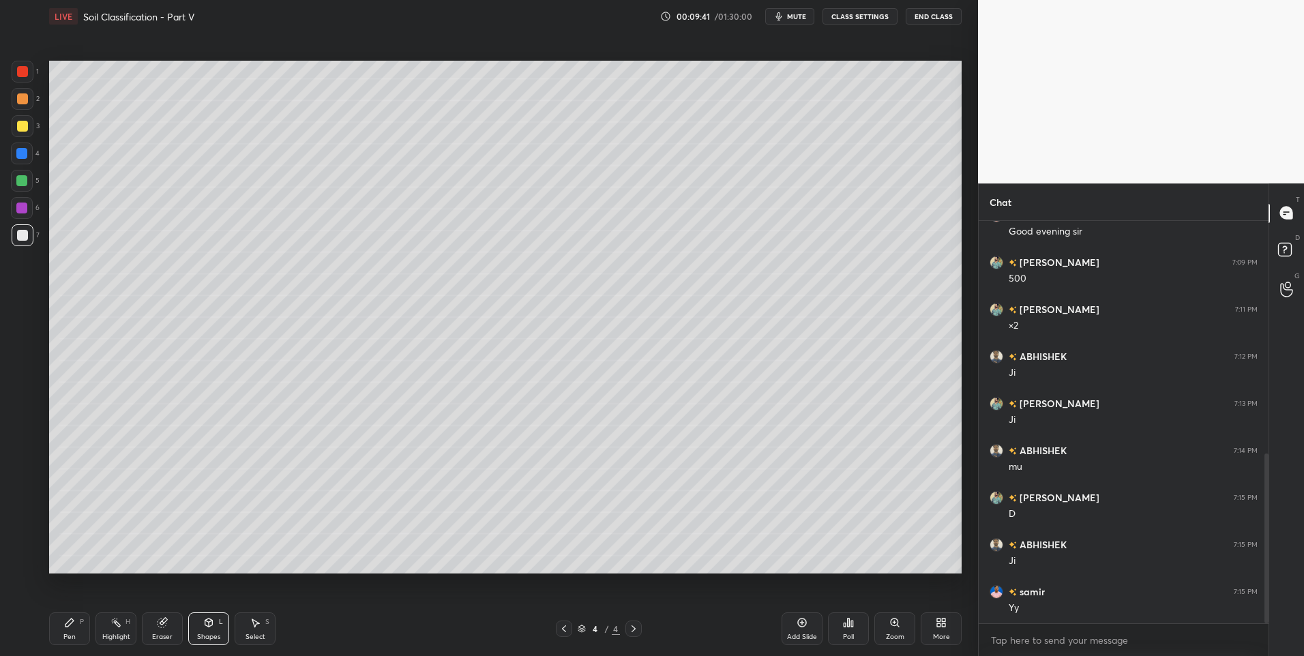
click at [60, 629] on div "Pen P" at bounding box center [69, 629] width 41 height 33
click at [204, 627] on icon at bounding box center [208, 622] width 11 height 11
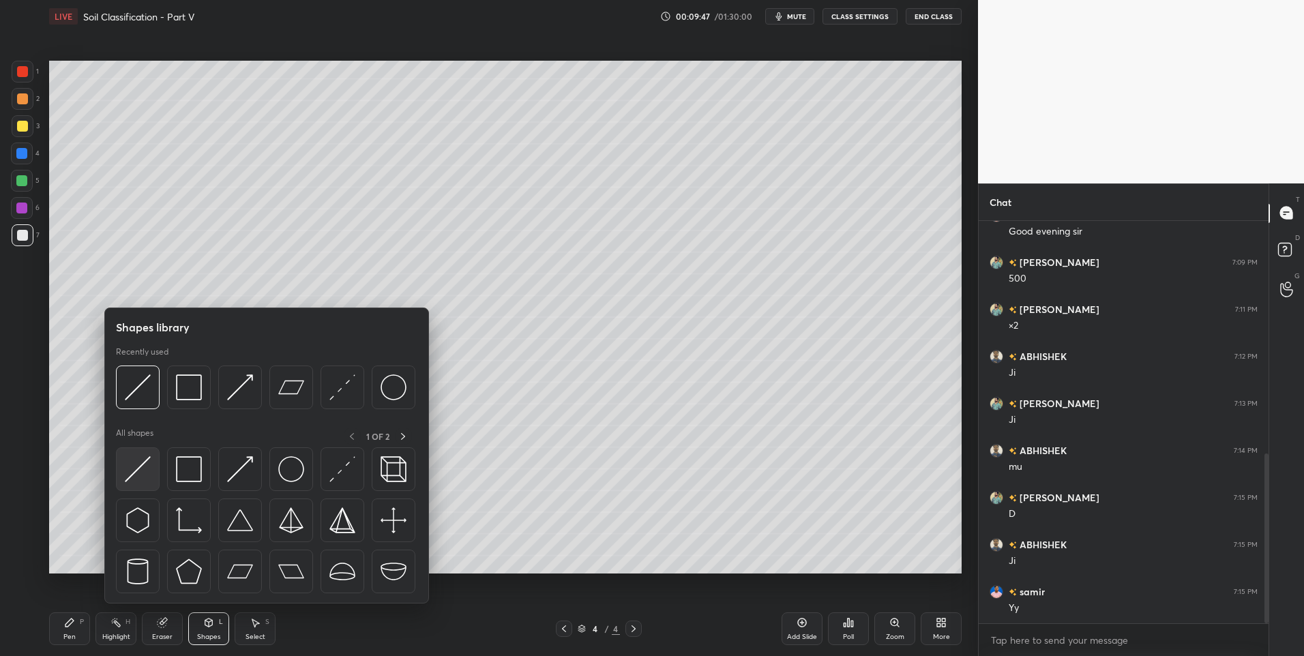
click at [142, 475] on img at bounding box center [138, 469] width 26 height 26
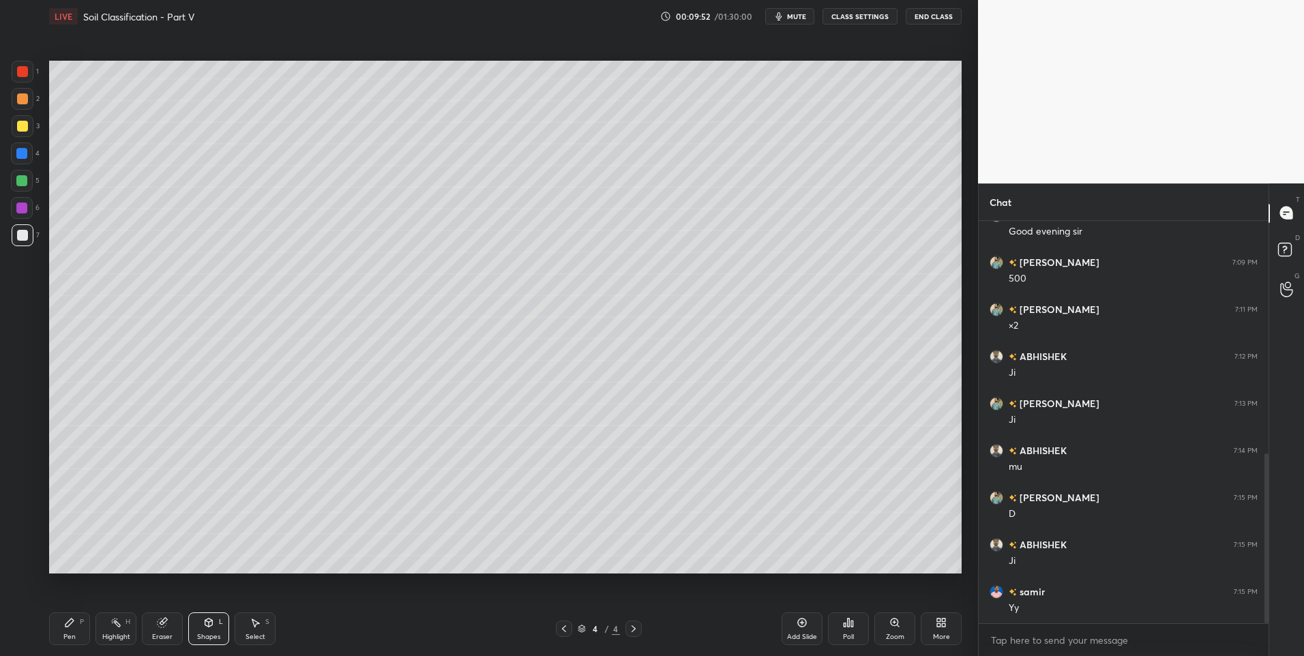
click at [72, 630] on div "Pen P" at bounding box center [69, 629] width 41 height 33
click at [67, 628] on div "Pen P" at bounding box center [69, 629] width 41 height 33
click at [101, 630] on div "Highlight H" at bounding box center [116, 629] width 41 height 33
click at [100, 631] on div "Highlight H" at bounding box center [116, 629] width 41 height 33
click at [220, 620] on div "L" at bounding box center [221, 622] width 4 height 7
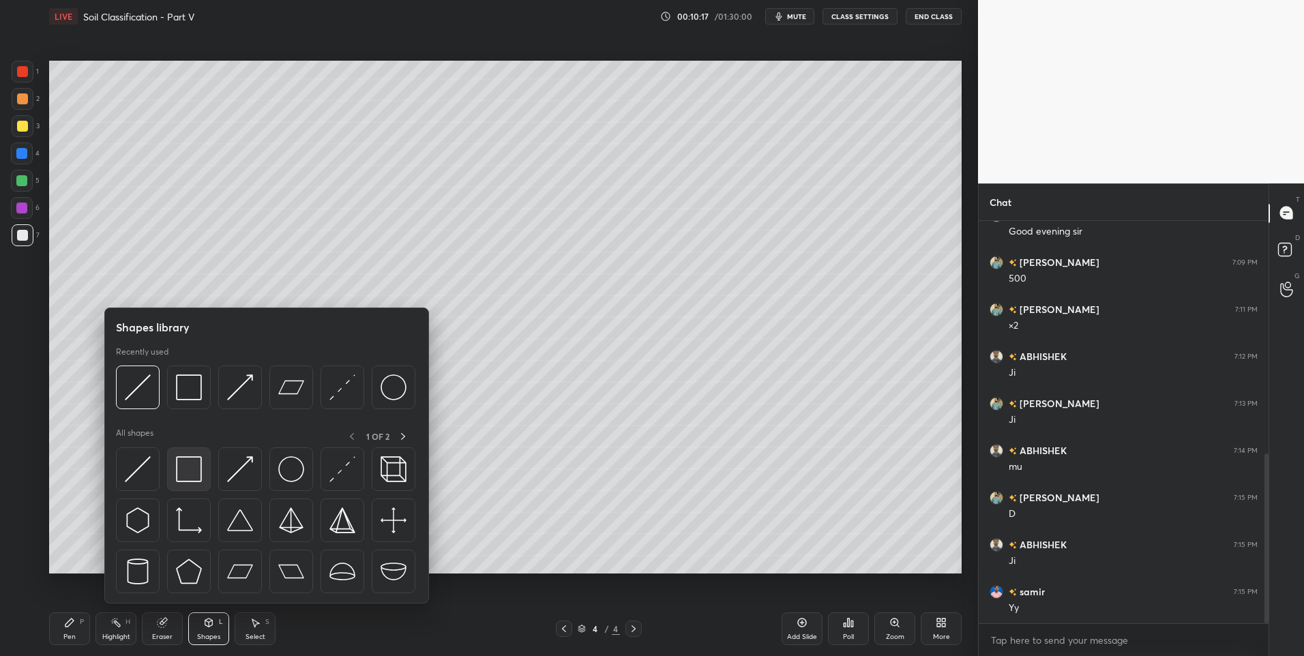
click at [186, 473] on img at bounding box center [189, 469] width 26 height 26
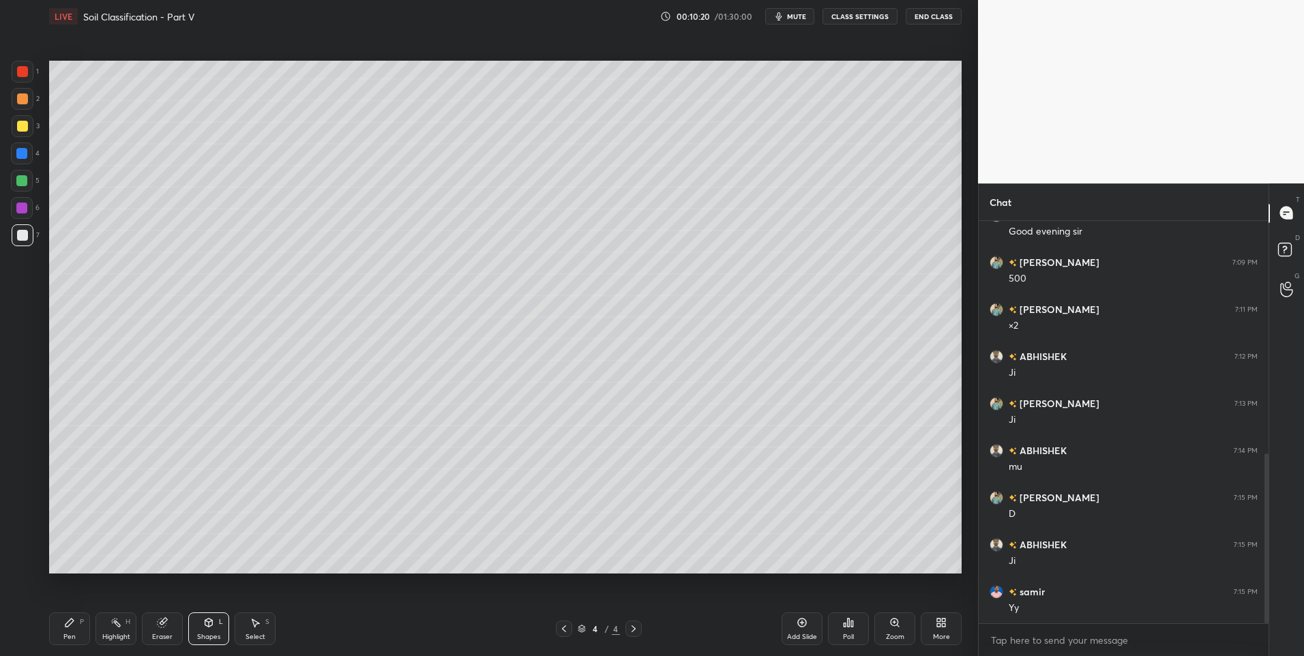
click at [248, 628] on div "Select S" at bounding box center [255, 629] width 41 height 33
click at [757, 420] on div at bounding box center [757, 417] width 5 height 5
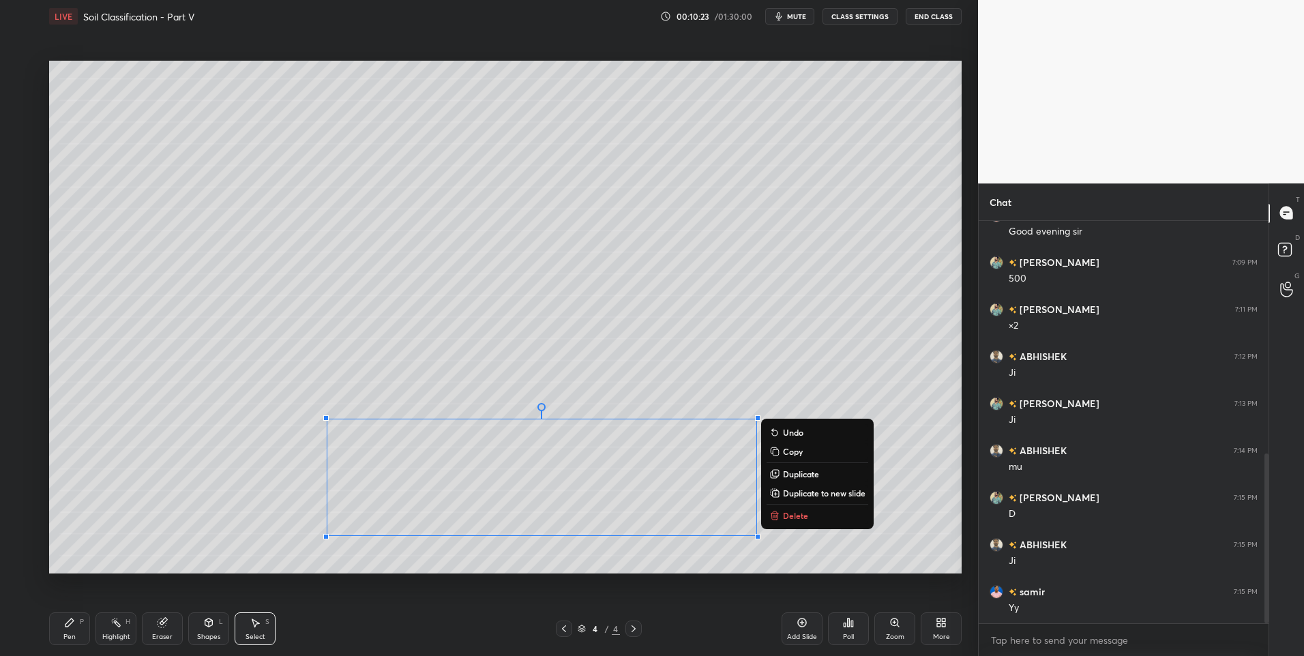
click at [705, 552] on div "0 ° Undo Copy Duplicate Duplicate to new slide Delete" at bounding box center [505, 318] width 913 height 514
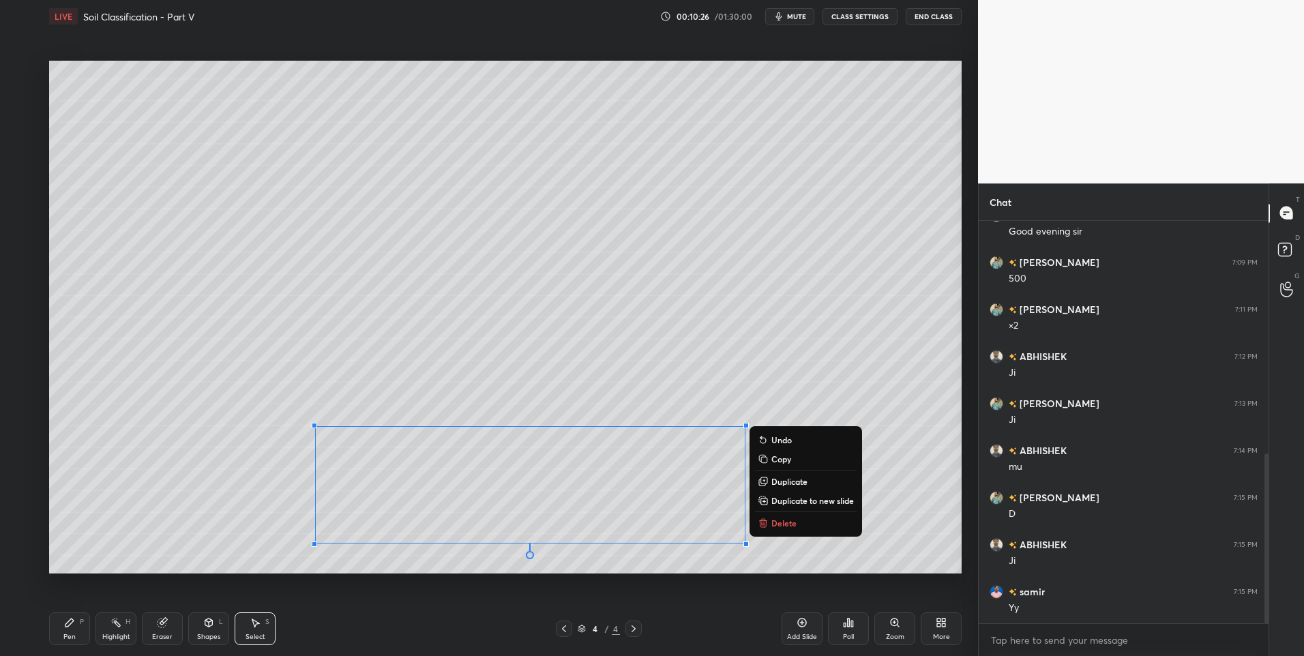
click at [135, 503] on div "0 ° Undo Copy Duplicate Duplicate to new slide Delete" at bounding box center [505, 318] width 913 height 514
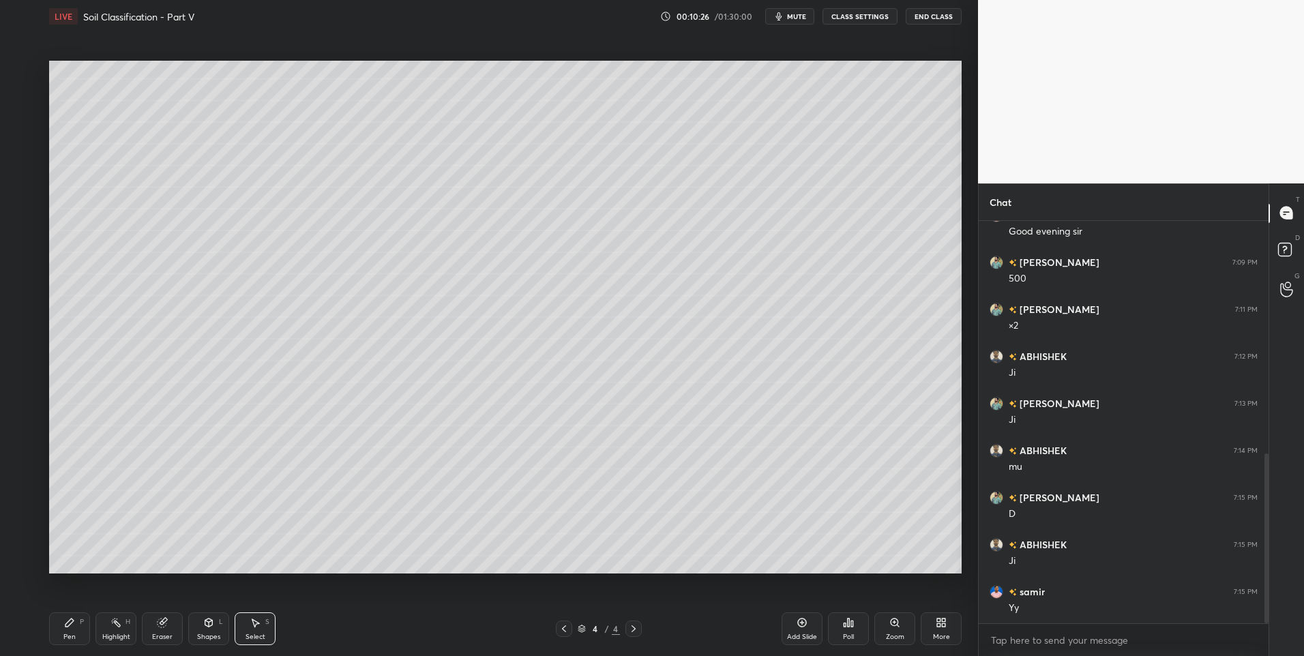
click at [128, 630] on div "Highlight H" at bounding box center [116, 629] width 41 height 33
click at [269, 623] on div "S" at bounding box center [267, 622] width 4 height 7
click at [375, 405] on div "0 ° Undo Copy Duplicate Duplicate to new slide Delete" at bounding box center [505, 318] width 913 height 514
click at [117, 630] on div "Highlight H" at bounding box center [116, 629] width 41 height 33
click at [119, 628] on icon at bounding box center [116, 622] width 11 height 11
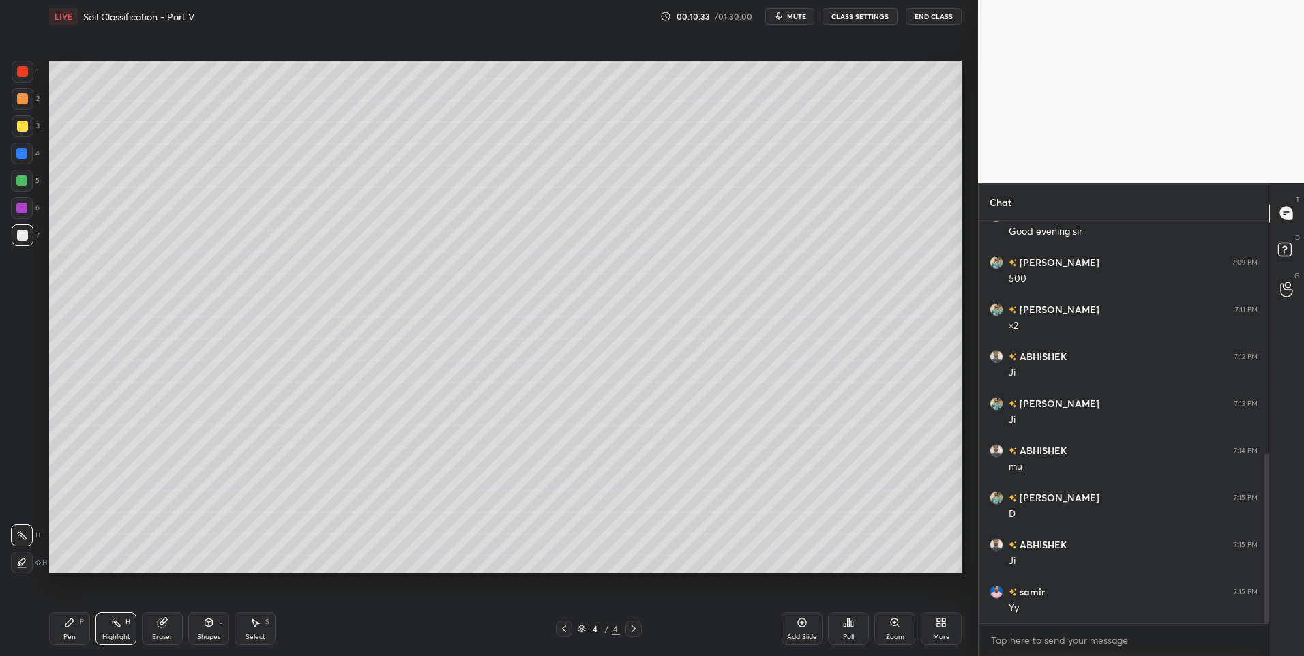
click at [567, 630] on icon at bounding box center [564, 629] width 11 height 11
click at [635, 626] on icon at bounding box center [633, 629] width 11 height 11
click at [70, 634] on div "Pen" at bounding box center [69, 637] width 12 height 7
click at [20, 104] on div at bounding box center [23, 99] width 22 height 22
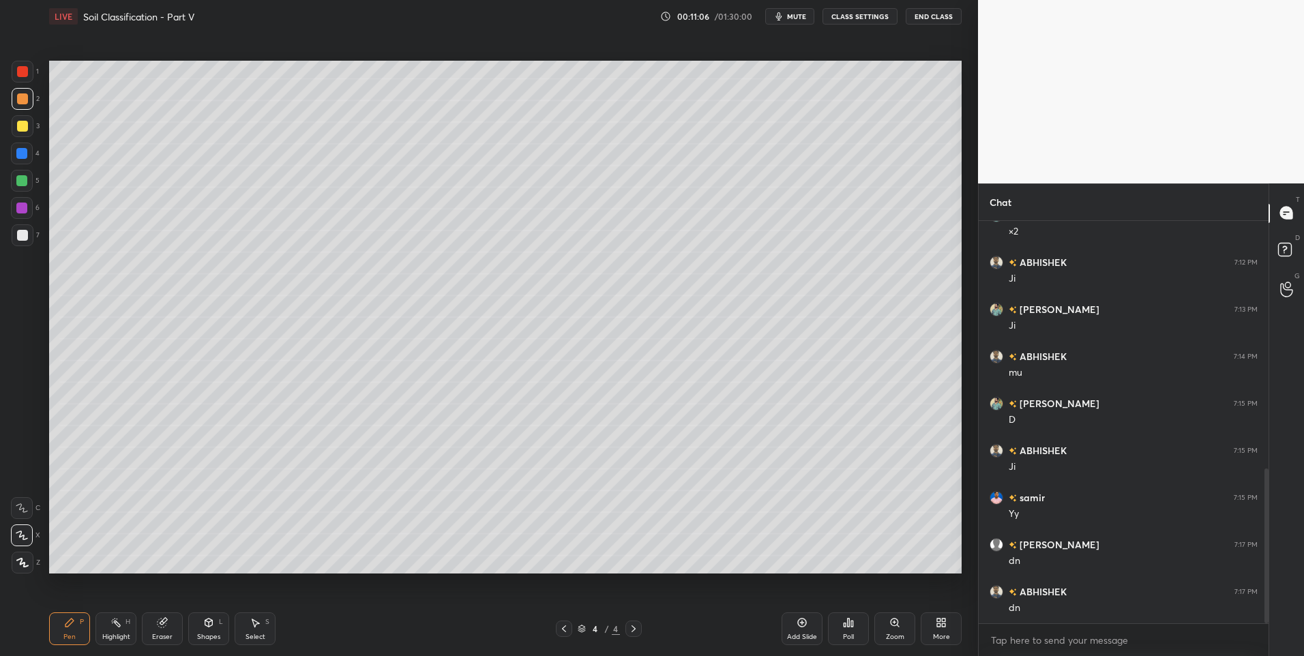
click at [799, 622] on icon at bounding box center [802, 622] width 11 height 11
click at [70, 618] on icon at bounding box center [69, 622] width 11 height 11
click at [24, 181] on div at bounding box center [21, 180] width 11 height 11
click at [206, 624] on icon at bounding box center [209, 623] width 8 height 8
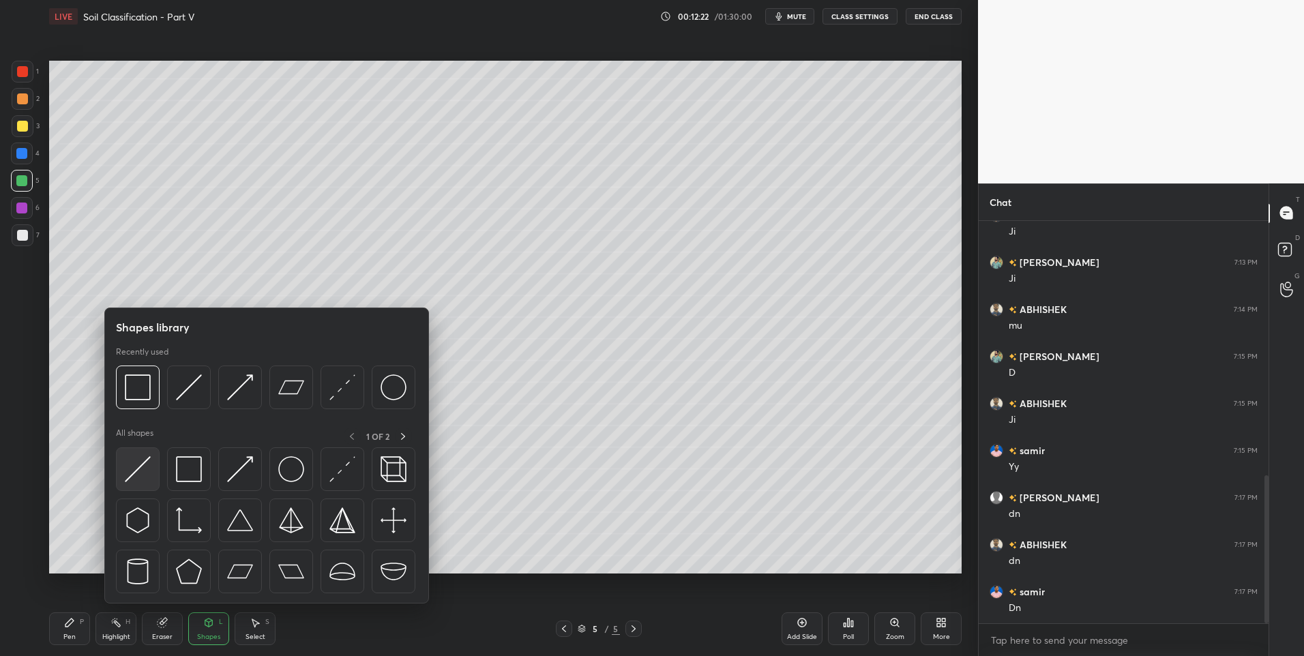
click at [138, 472] on img at bounding box center [138, 469] width 26 height 26
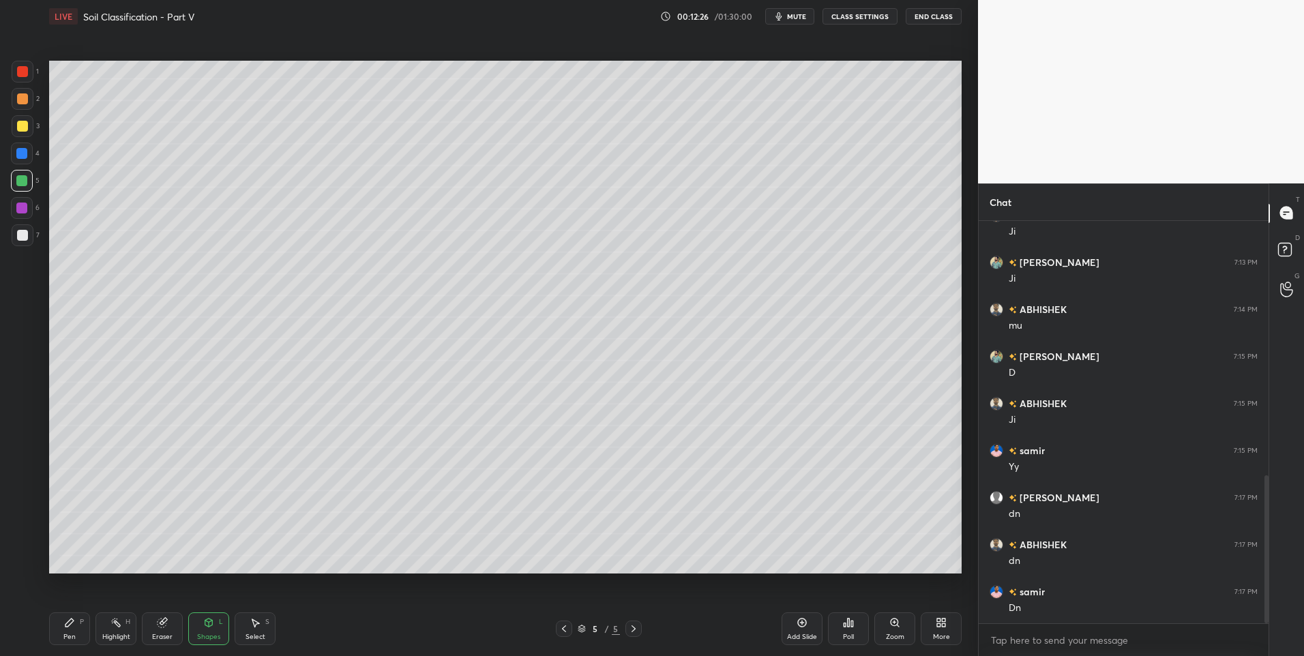
click at [61, 626] on div "Pen P" at bounding box center [69, 629] width 41 height 33
click at [248, 634] on div "Select" at bounding box center [256, 637] width 20 height 7
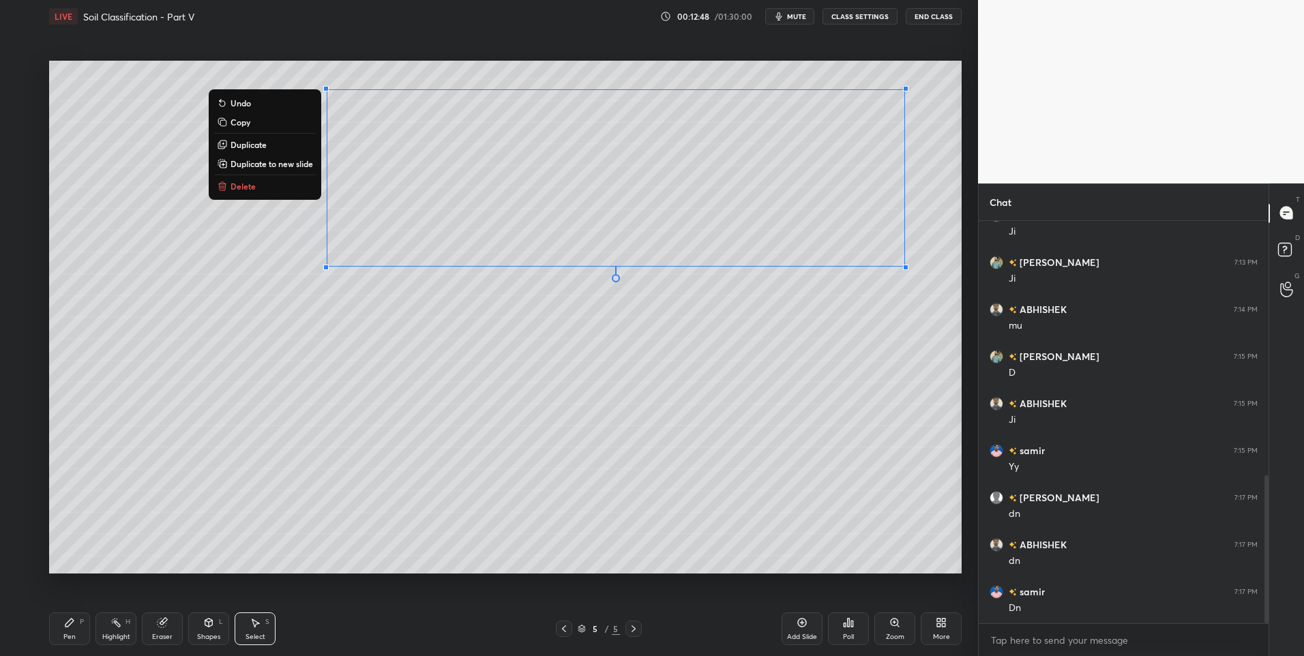
click at [69, 619] on icon at bounding box center [69, 622] width 11 height 11
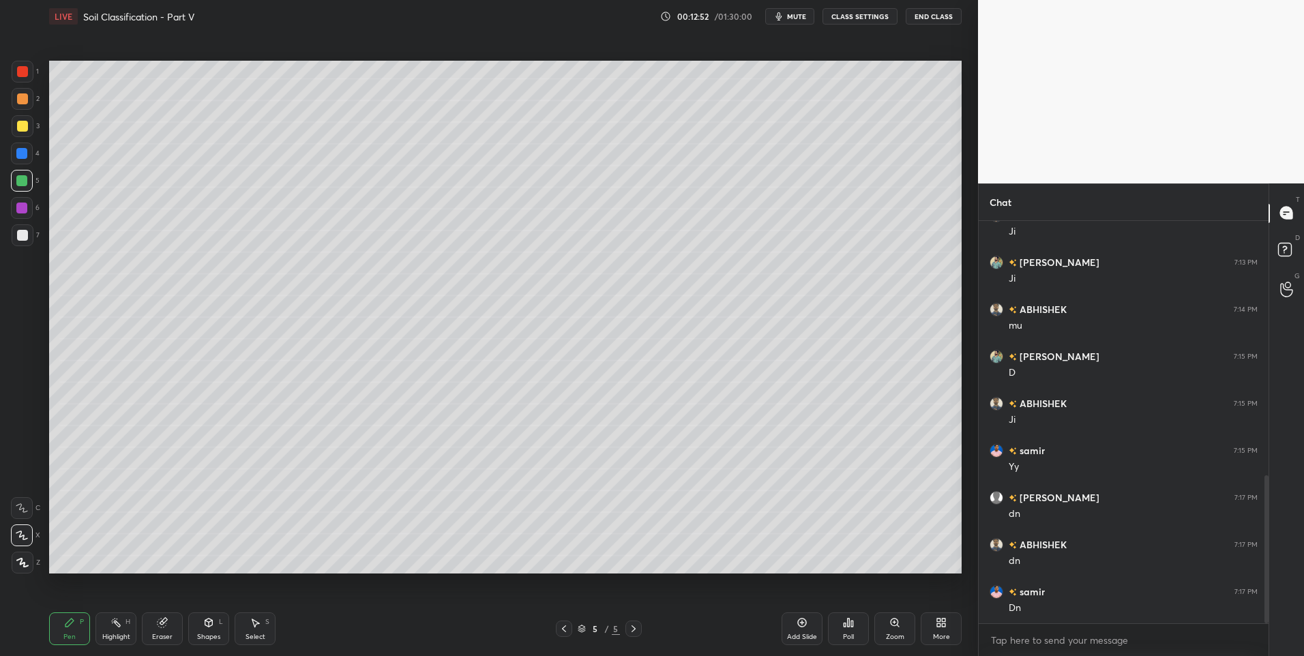
click at [216, 622] on div "Shapes L" at bounding box center [208, 629] width 41 height 33
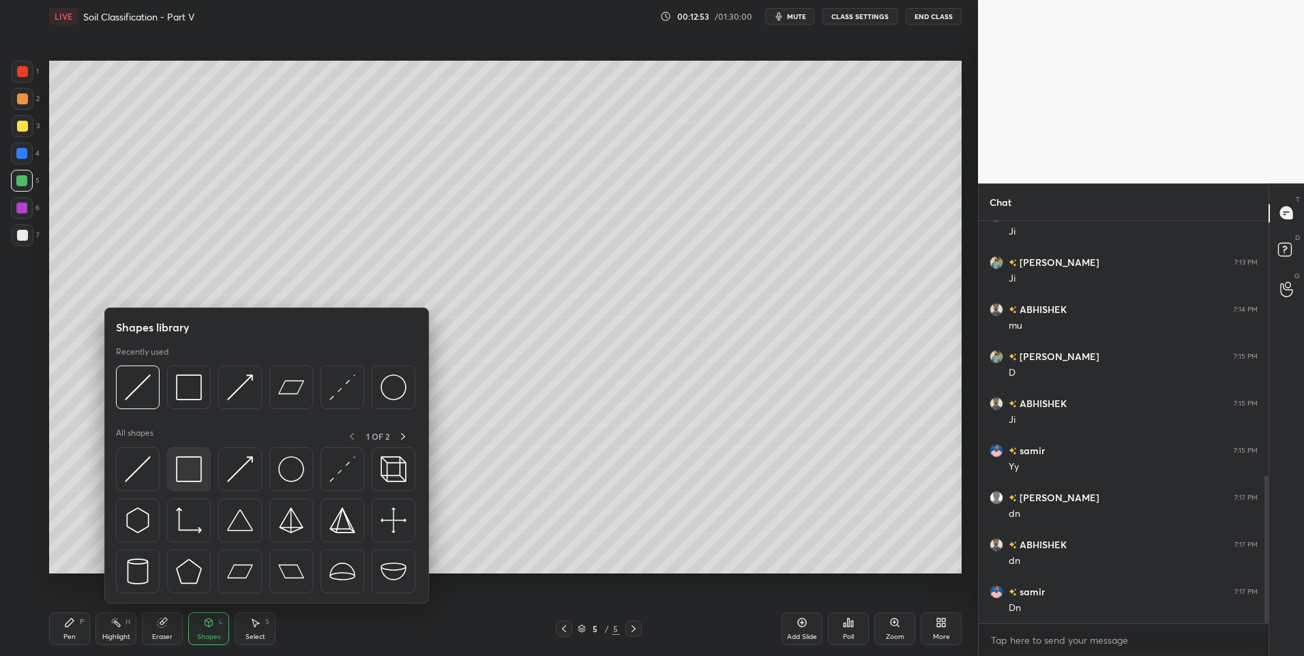
click at [181, 463] on img at bounding box center [189, 469] width 26 height 26
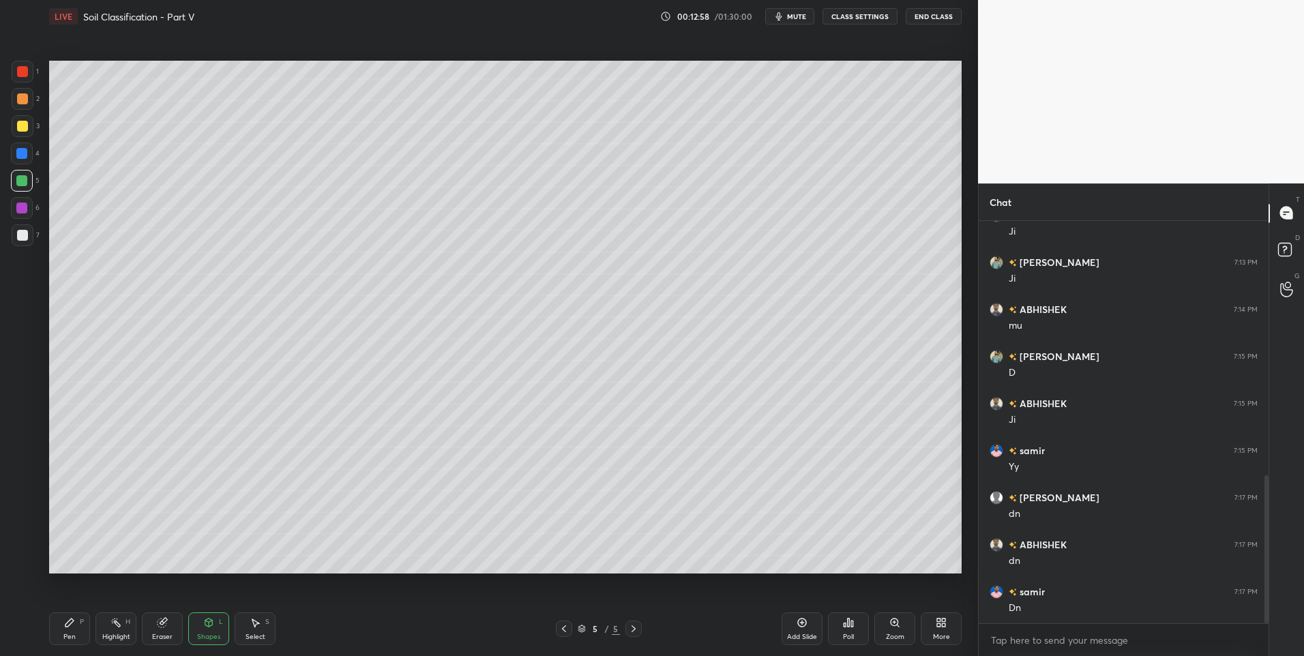
click at [254, 624] on icon at bounding box center [256, 623] width 8 height 8
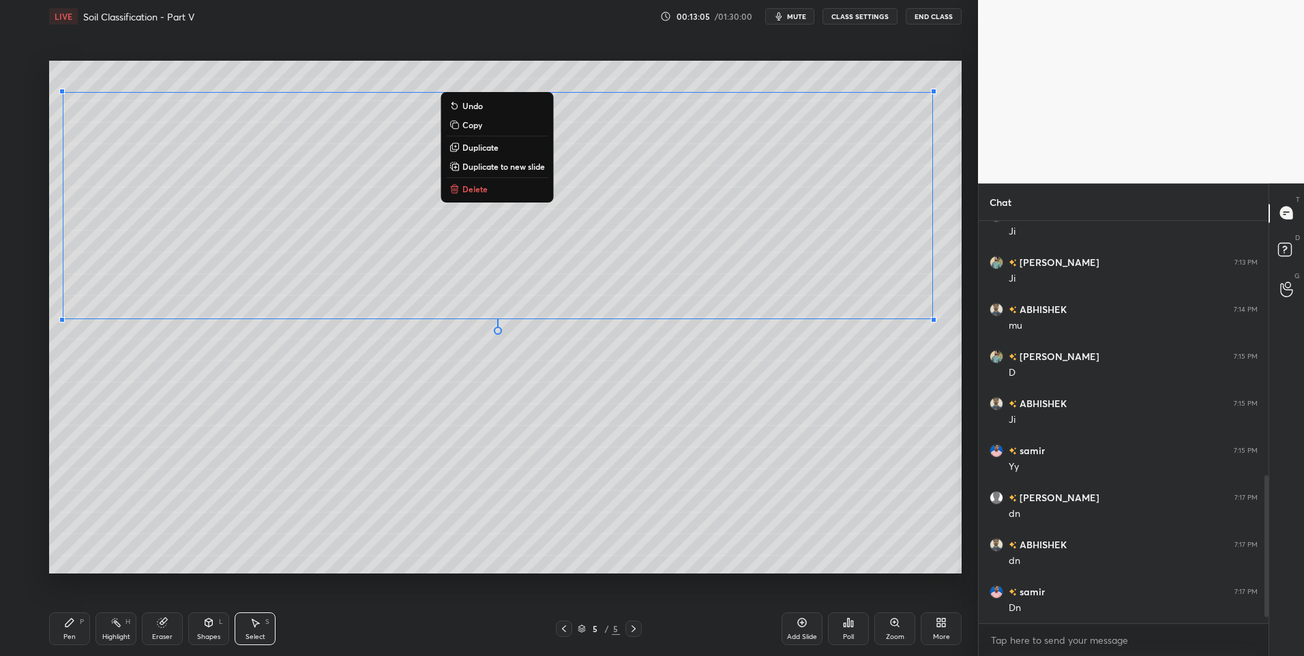
scroll to position [738, 0]
click at [364, 527] on div "0 ° Undo Copy Duplicate Duplicate to new slide Delete" at bounding box center [505, 318] width 913 height 514
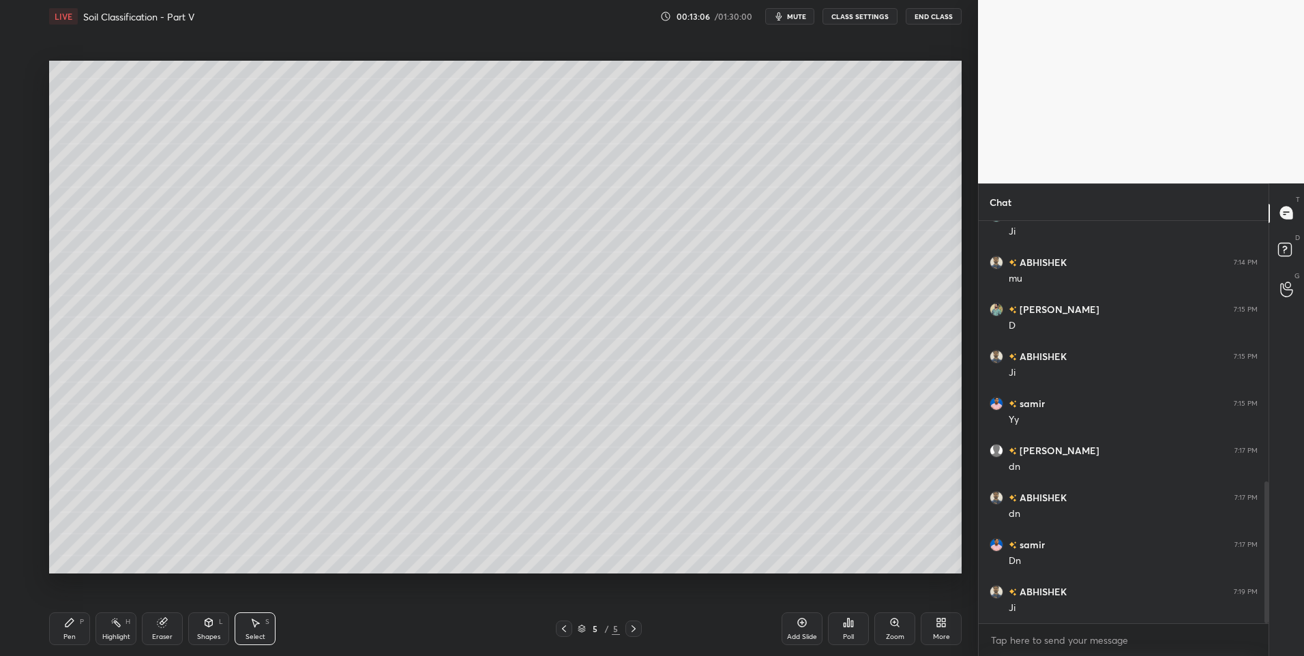
click at [119, 622] on icon at bounding box center [116, 622] width 11 height 11
click at [67, 617] on div "Pen P" at bounding box center [69, 629] width 41 height 33
click at [21, 94] on div at bounding box center [22, 98] width 11 height 11
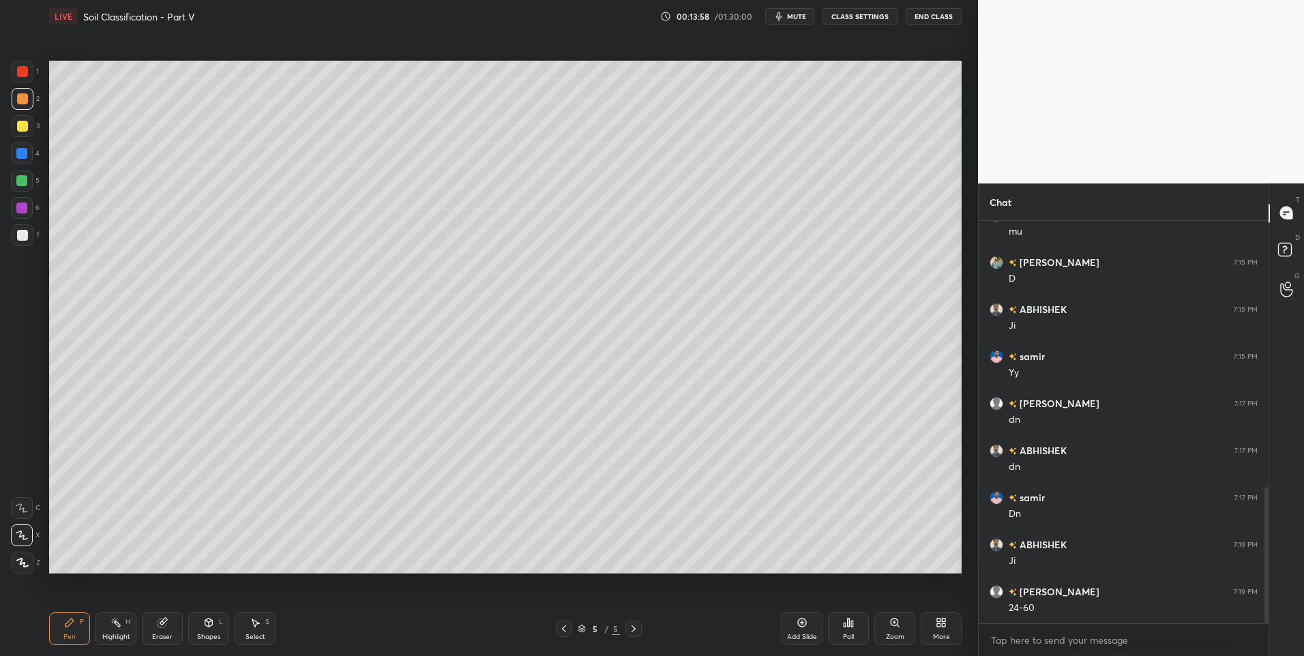
click at [130, 626] on div "Highlight H" at bounding box center [116, 629] width 41 height 33
click at [574, 628] on div "5 / 5" at bounding box center [599, 629] width 86 height 16
click at [568, 627] on icon at bounding box center [564, 629] width 11 height 11
click at [634, 632] on icon at bounding box center [633, 629] width 11 height 11
click at [255, 636] on div "Select" at bounding box center [256, 637] width 20 height 7
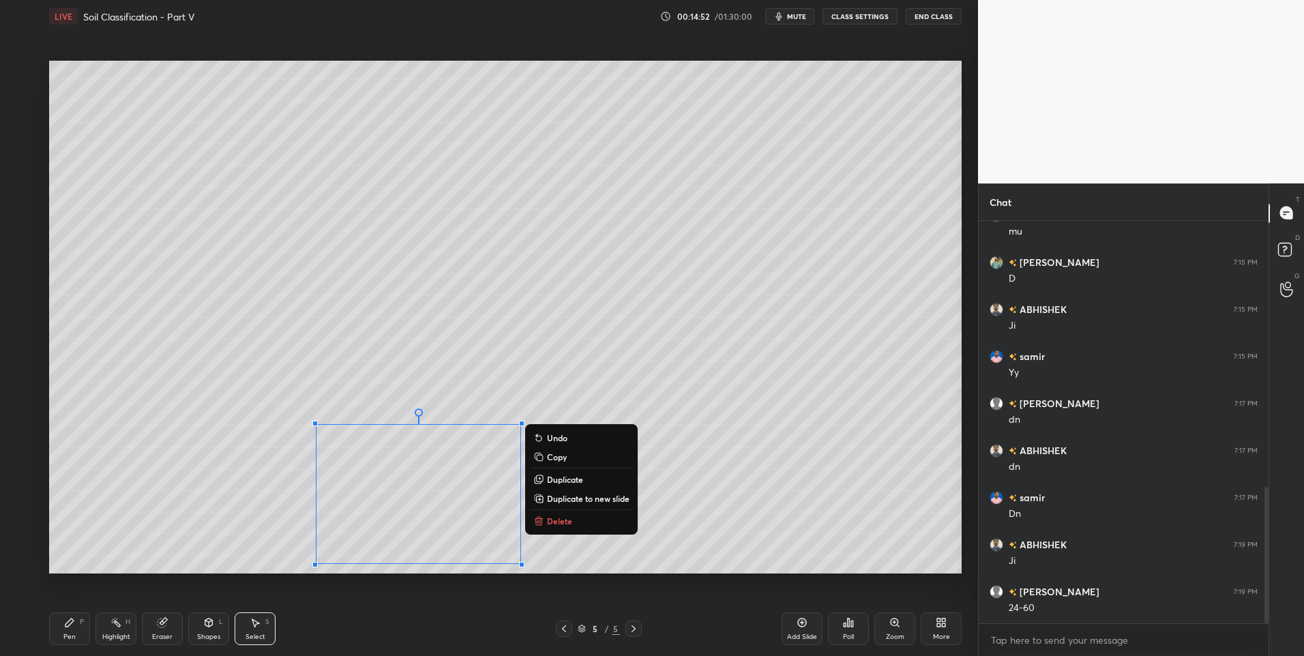
click at [569, 520] on p "Delete" at bounding box center [559, 521] width 25 height 11
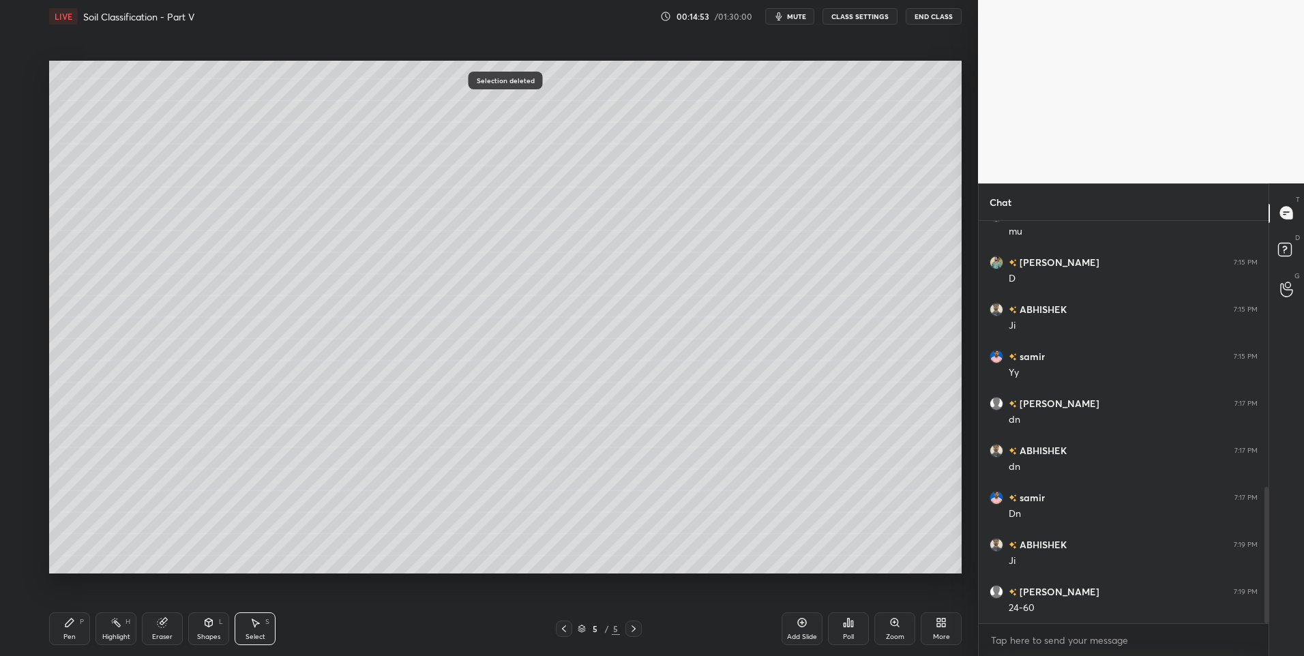
click at [68, 622] on icon at bounding box center [69, 623] width 8 height 8
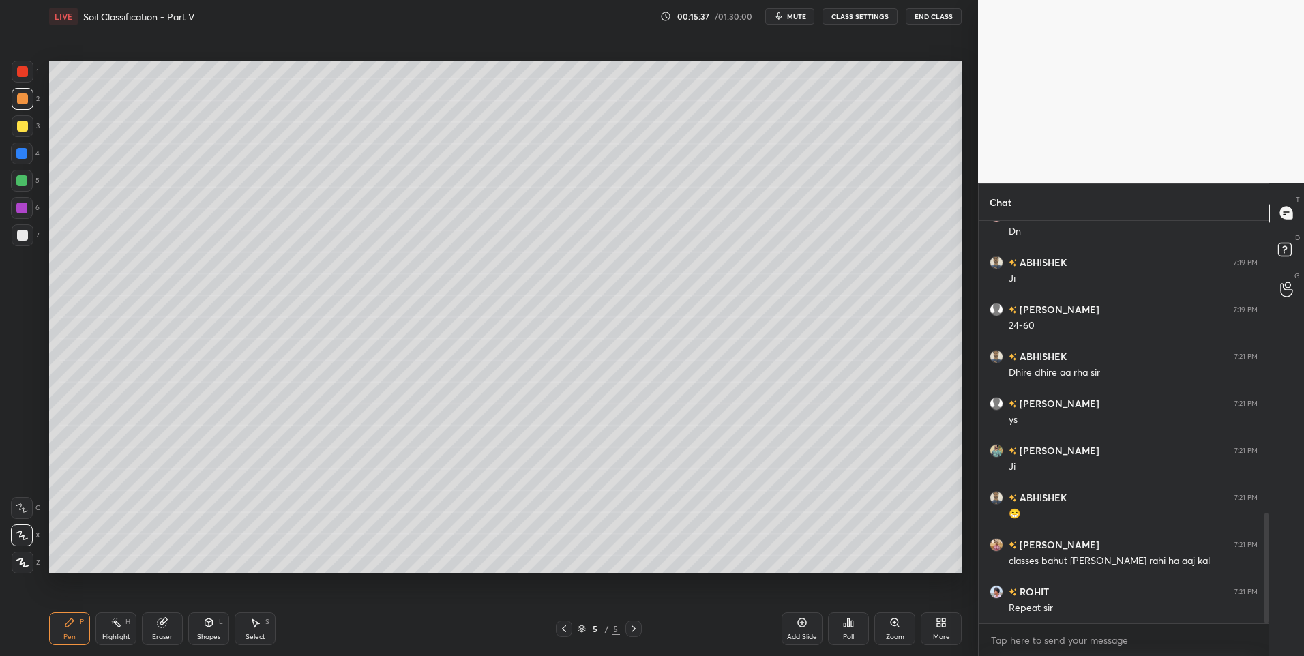
scroll to position [1115, 0]
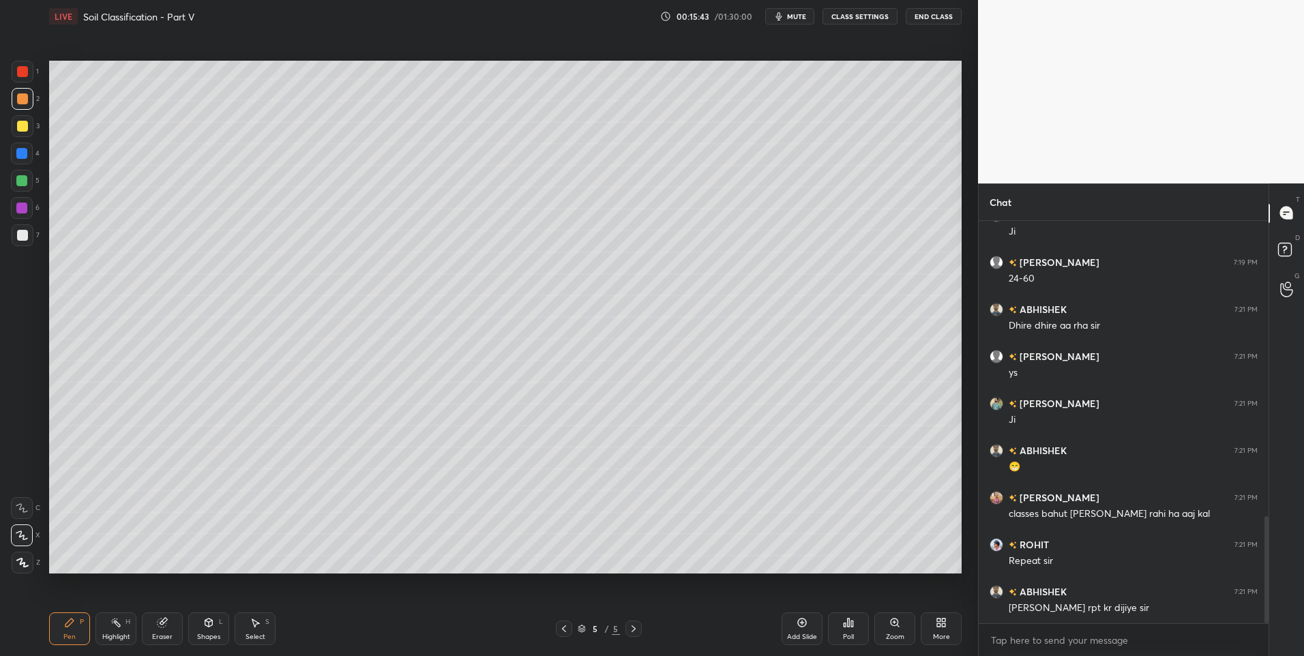
click at [121, 638] on div "Highlight" at bounding box center [116, 637] width 28 height 7
click at [21, 176] on div at bounding box center [21, 180] width 11 height 11
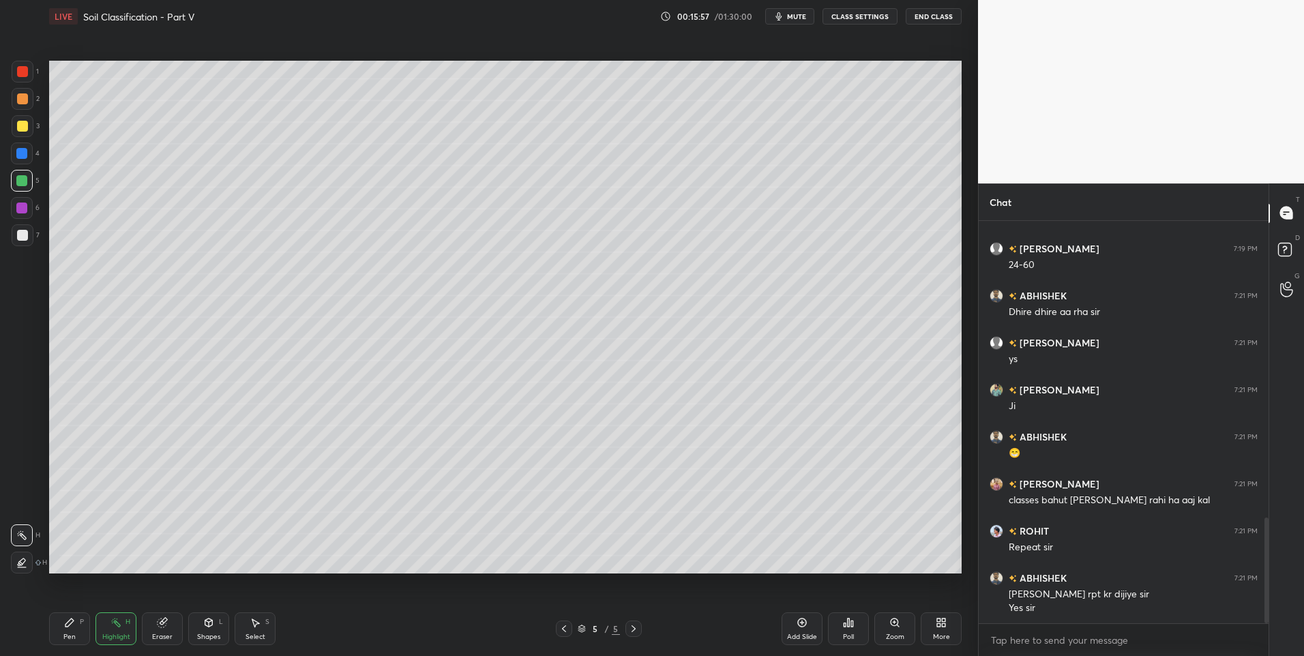
click at [570, 630] on div at bounding box center [564, 629] width 16 height 16
click at [630, 625] on icon at bounding box center [633, 629] width 11 height 11
click at [633, 632] on icon at bounding box center [633, 629] width 11 height 11
click at [810, 628] on div "Add Slide" at bounding box center [802, 629] width 41 height 33
click at [68, 634] on div "Pen" at bounding box center [69, 637] width 12 height 7
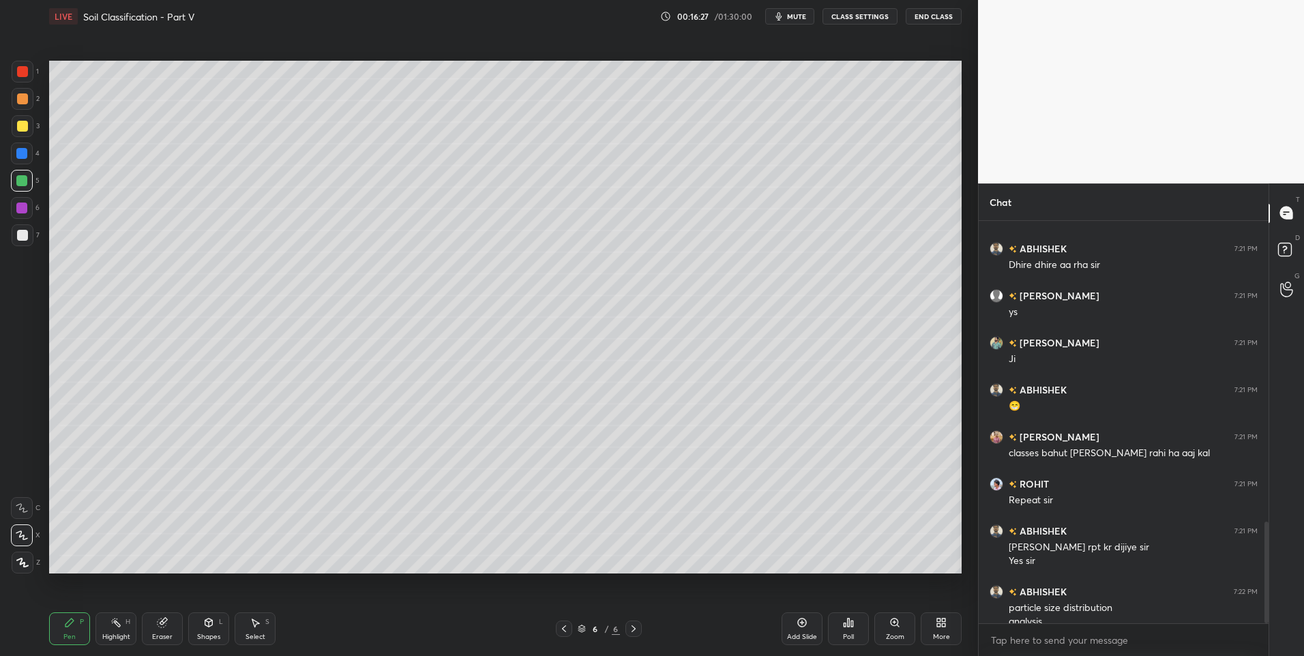
scroll to position [1189, 0]
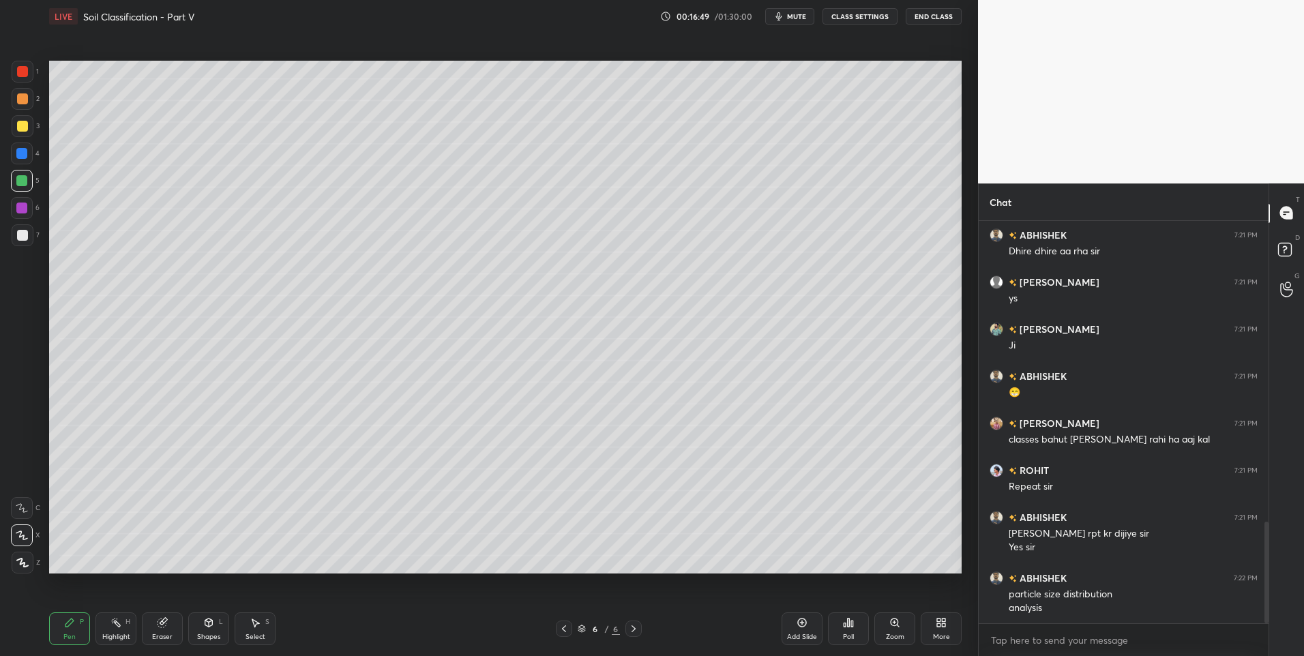
click at [106, 645] on div "Pen P Highlight H Eraser Shapes L Select S 6 / 6 Add Slide Poll Zoom More" at bounding box center [505, 629] width 913 height 55
click at [112, 638] on div "Highlight" at bounding box center [116, 637] width 28 height 7
click at [117, 627] on icon at bounding box center [116, 622] width 11 height 11
click at [68, 628] on div "Pen P" at bounding box center [69, 629] width 41 height 33
click at [121, 628] on div "Highlight H" at bounding box center [116, 629] width 41 height 33
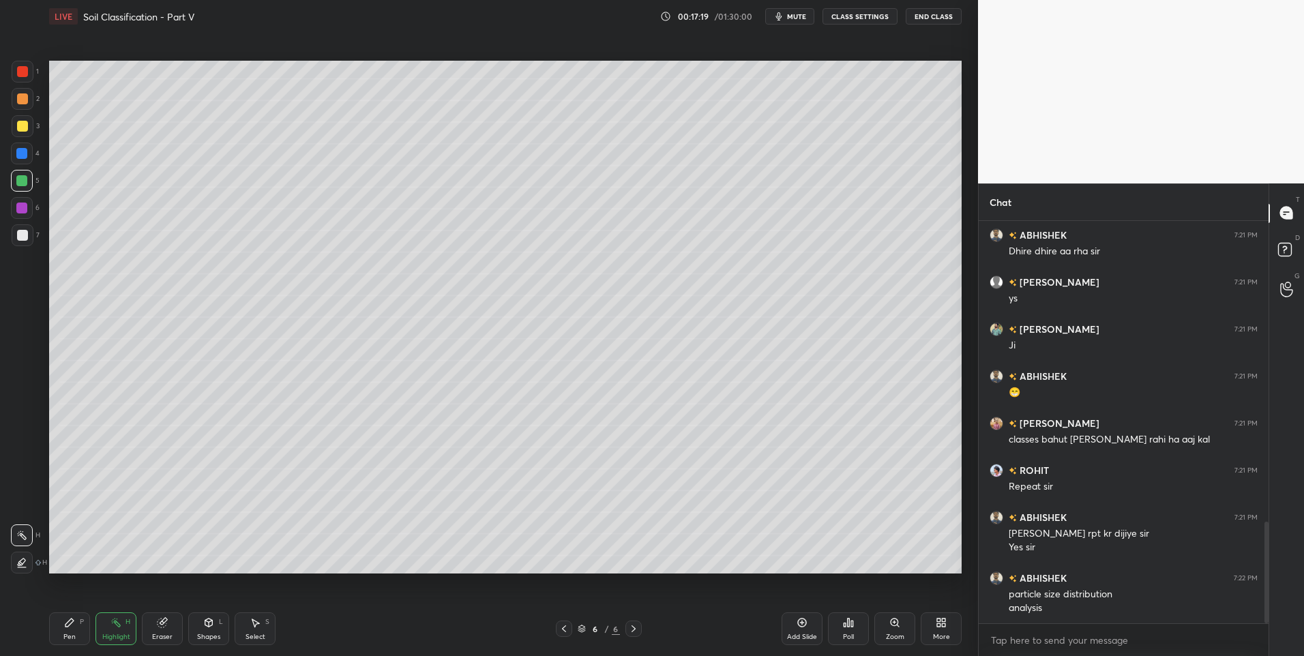
click at [187, 624] on div "Pen P Highlight H Eraser Shapes L Select S" at bounding box center [232, 629] width 366 height 33
click at [158, 634] on div "Eraser" at bounding box center [162, 637] width 20 height 7
click at [77, 626] on div "Pen P" at bounding box center [69, 629] width 41 height 33
click at [120, 628] on icon at bounding box center [116, 622] width 11 height 11
click at [125, 629] on div "Highlight H" at bounding box center [116, 629] width 41 height 33
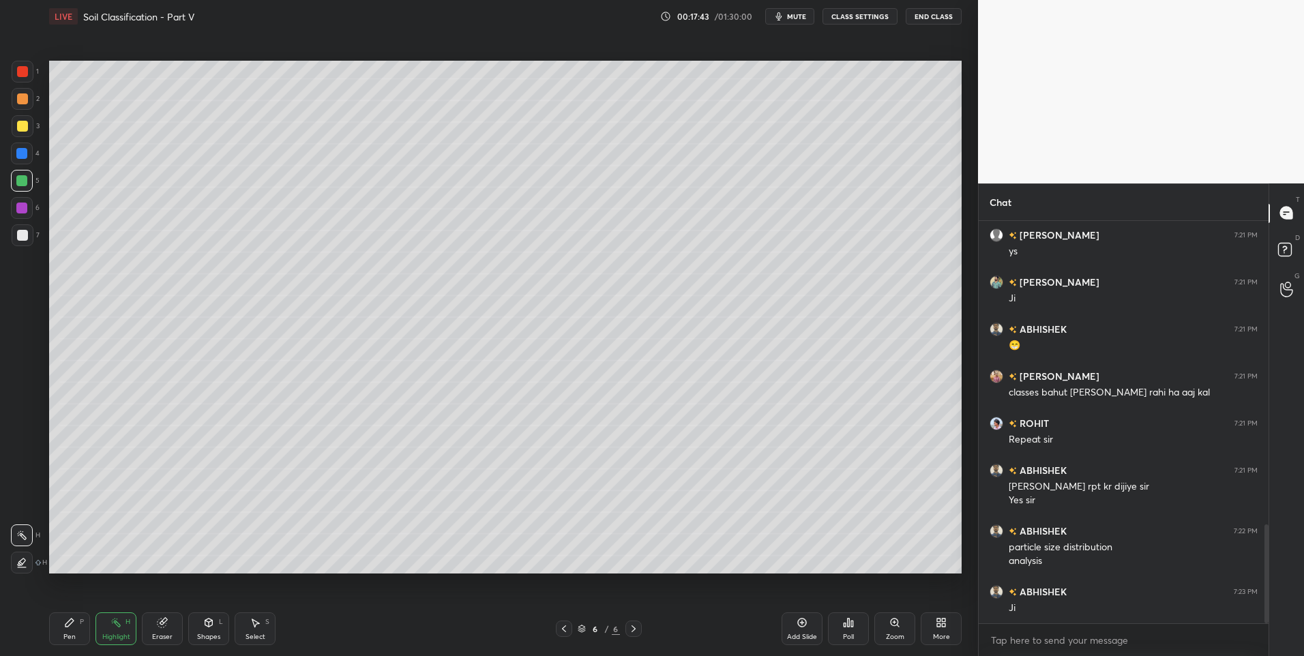
scroll to position [1250, 0]
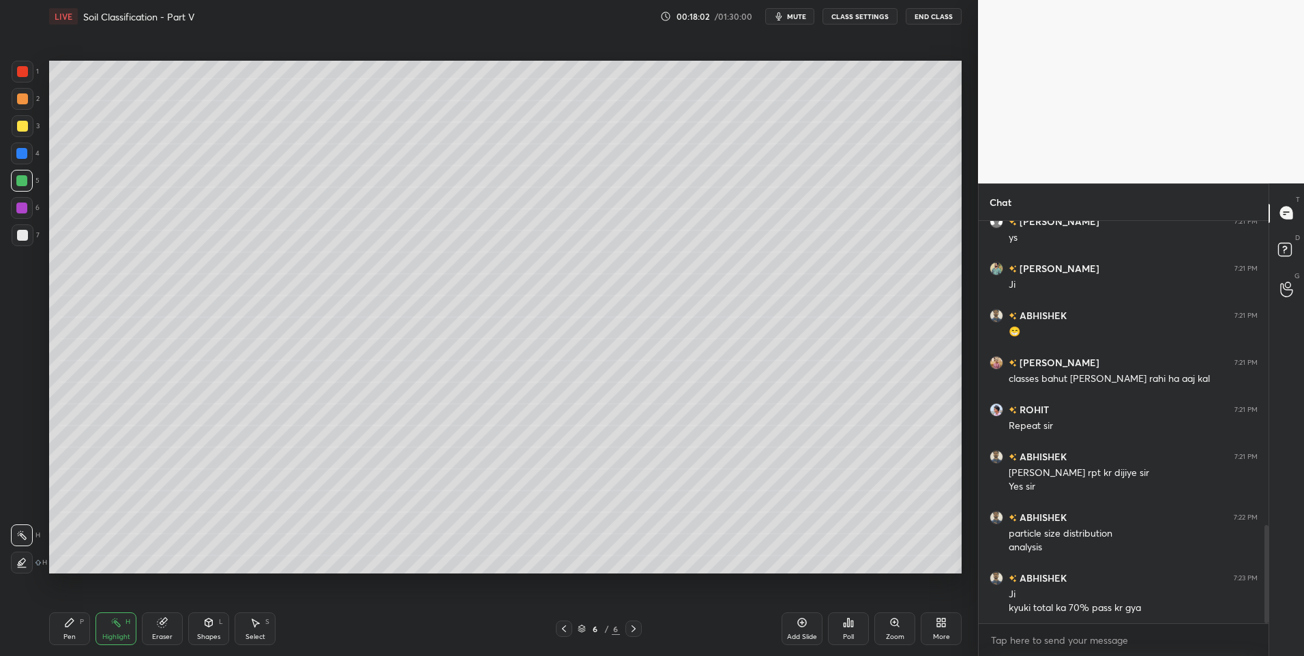
click at [566, 629] on icon at bounding box center [564, 629] width 11 height 11
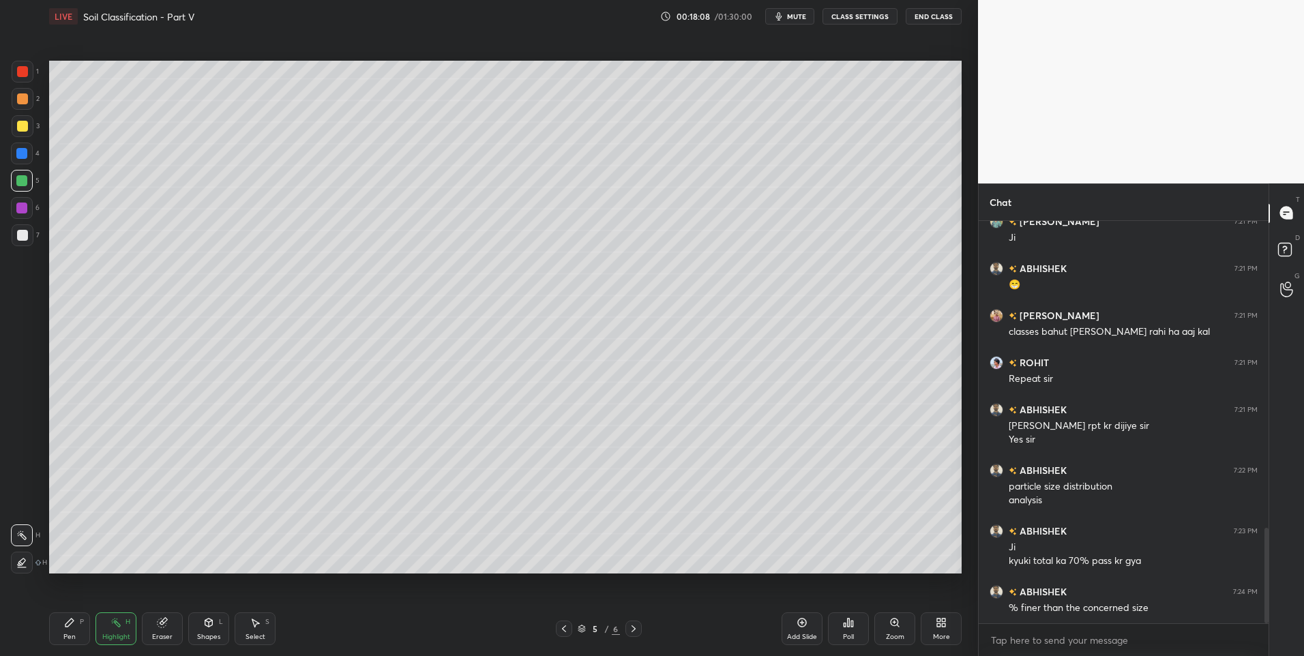
click at [636, 631] on icon at bounding box center [633, 629] width 11 height 11
click at [561, 624] on icon at bounding box center [564, 629] width 11 height 11
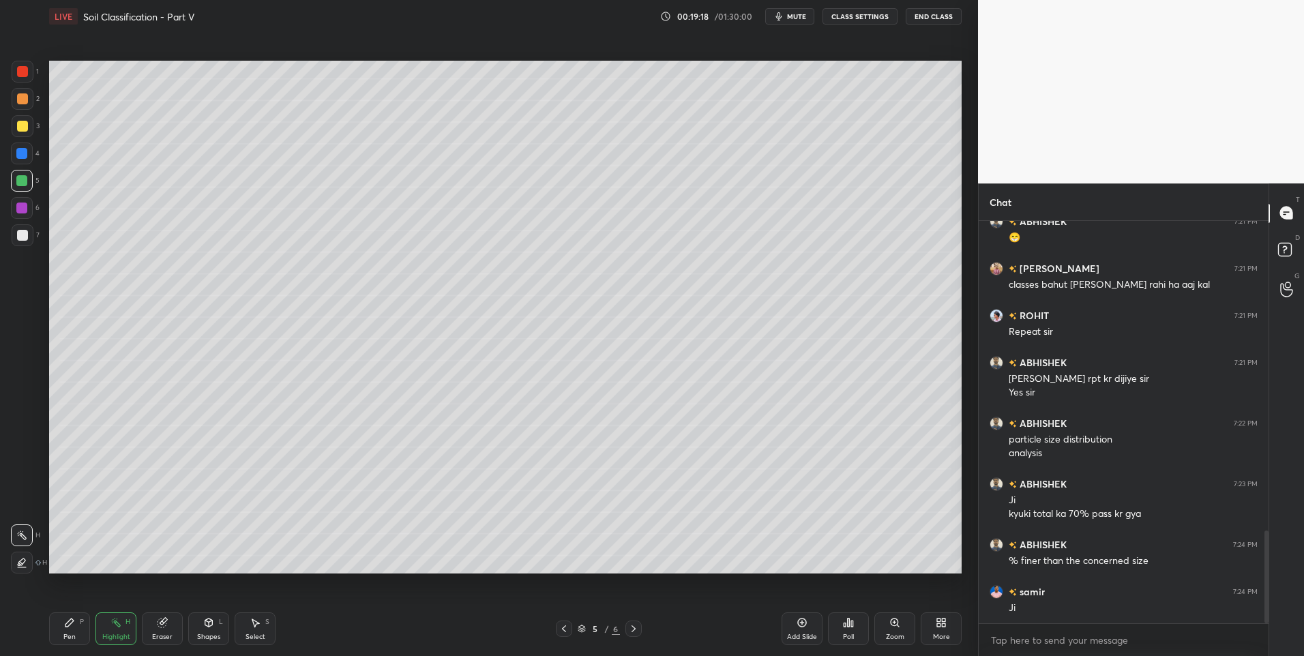
click at [561, 628] on icon at bounding box center [564, 629] width 11 height 11
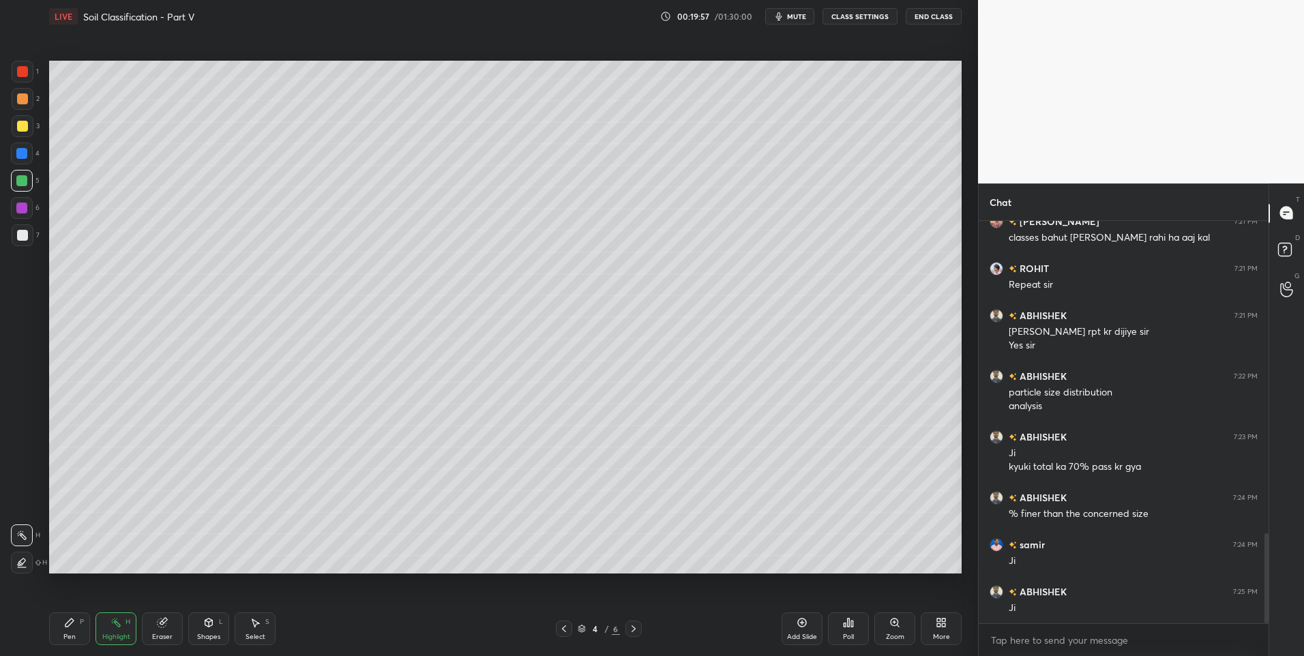
click at [632, 632] on icon at bounding box center [634, 629] width 4 height 7
click at [636, 631] on icon at bounding box center [633, 629] width 11 height 11
click at [251, 623] on icon at bounding box center [255, 622] width 11 height 11
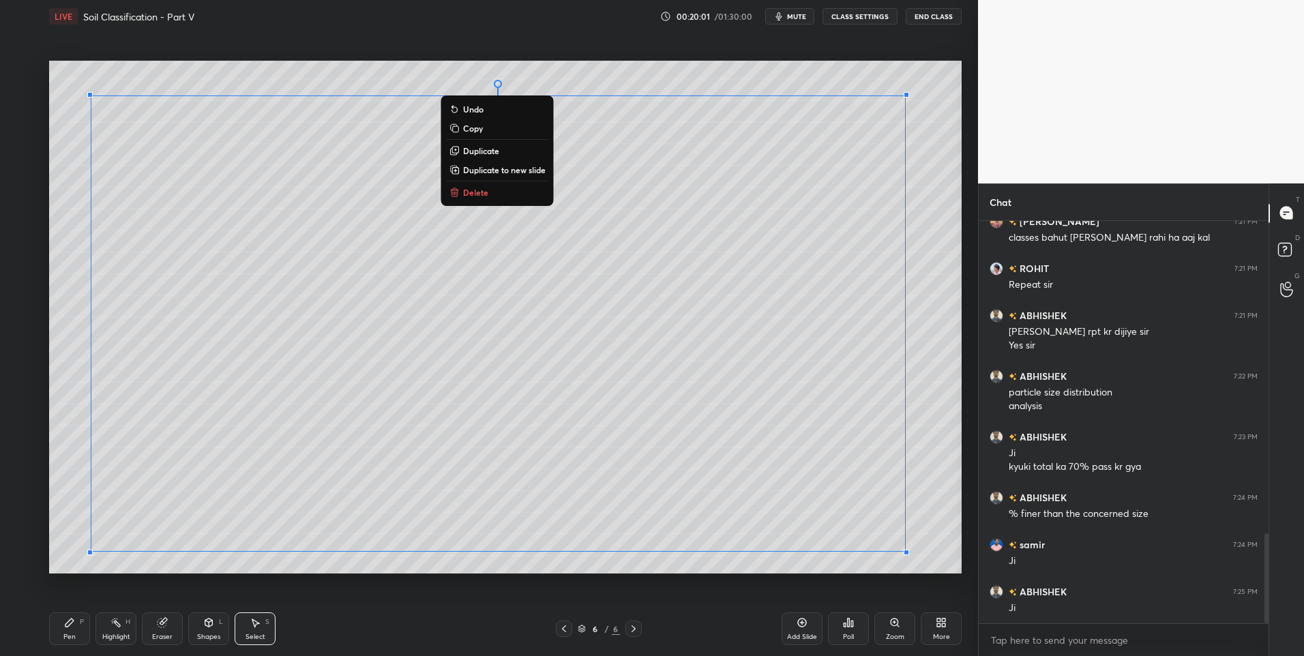
click at [486, 195] on p "Delete" at bounding box center [475, 192] width 25 height 11
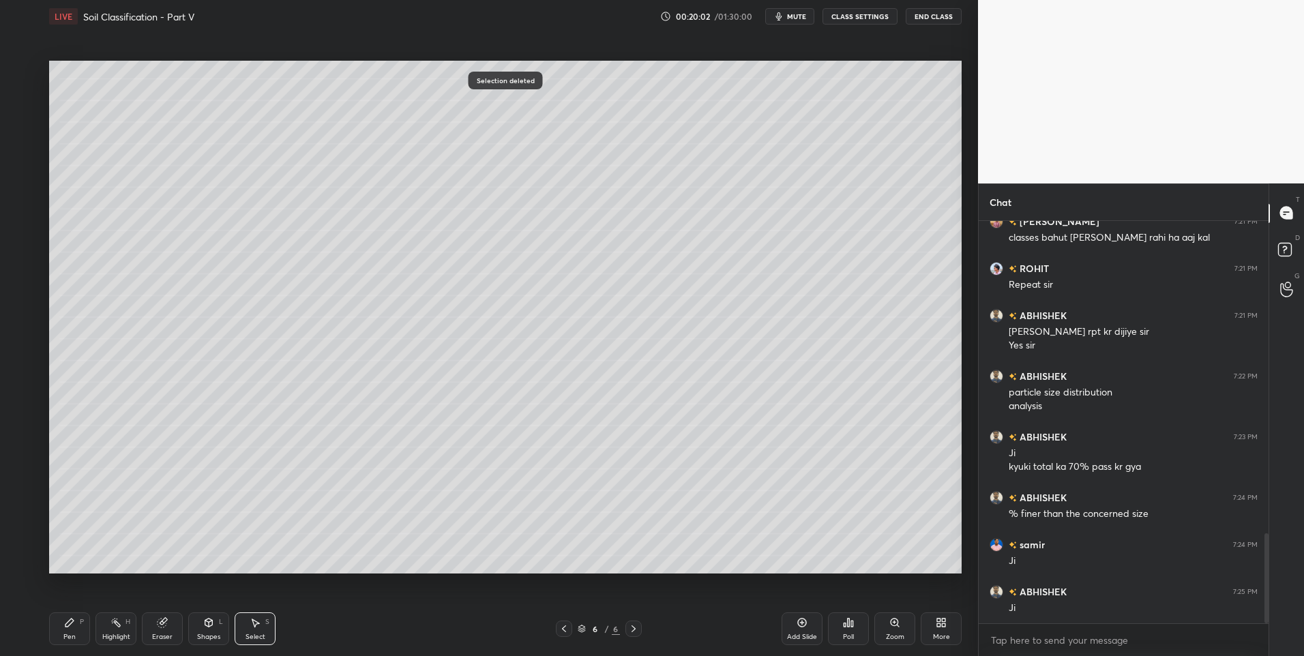
click at [454, 315] on div "0 ° Undo Copy Duplicate Duplicate to new slide Delete" at bounding box center [505, 318] width 913 height 514
click at [556, 627] on div at bounding box center [564, 629] width 16 height 16
click at [635, 621] on div at bounding box center [634, 629] width 16 height 16
click at [567, 630] on icon at bounding box center [564, 629] width 11 height 11
click at [61, 627] on div "Pen P" at bounding box center [69, 629] width 41 height 33
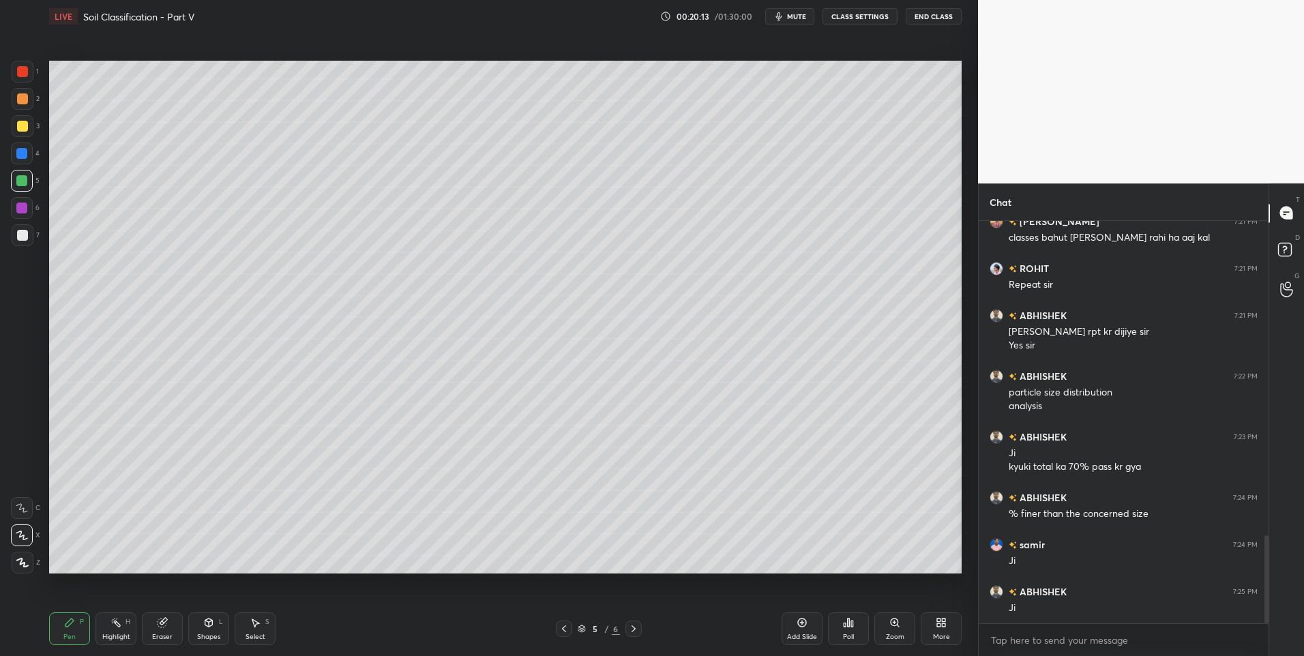
scroll to position [1438, 0]
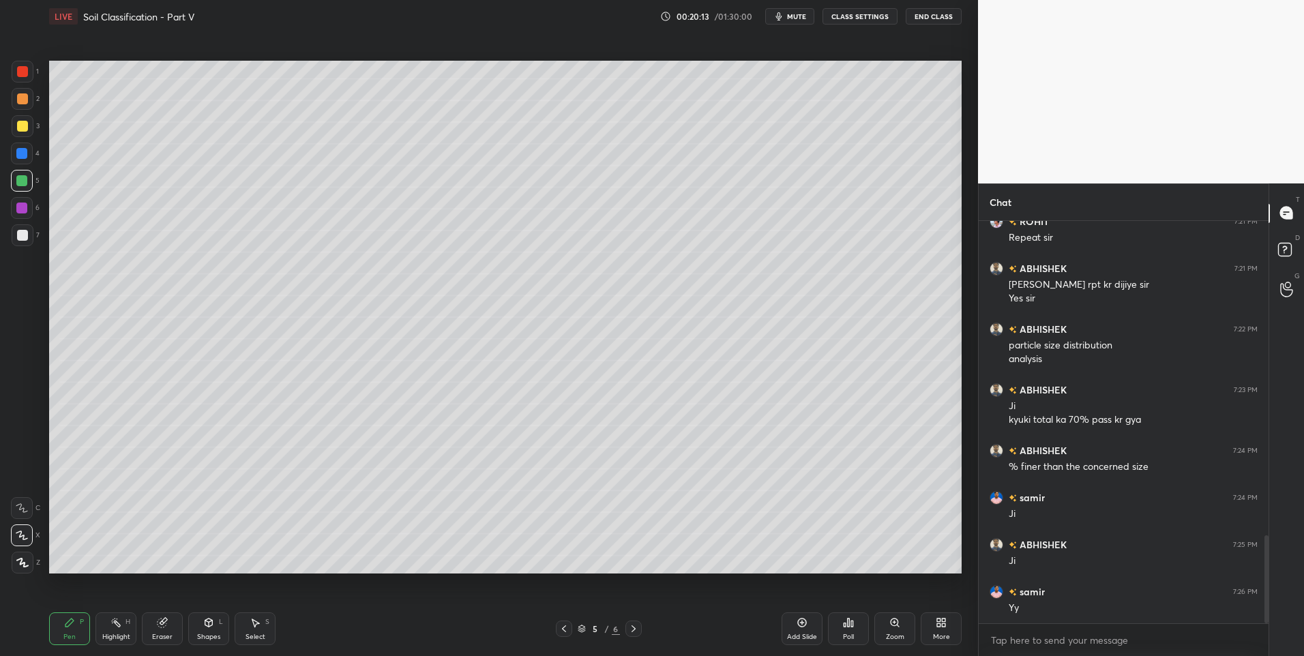
click at [20, 98] on div at bounding box center [22, 98] width 11 height 11
click at [639, 631] on icon at bounding box center [633, 629] width 11 height 11
click at [71, 625] on icon at bounding box center [69, 622] width 11 height 11
click at [31, 242] on div at bounding box center [23, 235] width 22 height 22
click at [253, 626] on icon at bounding box center [255, 622] width 11 height 11
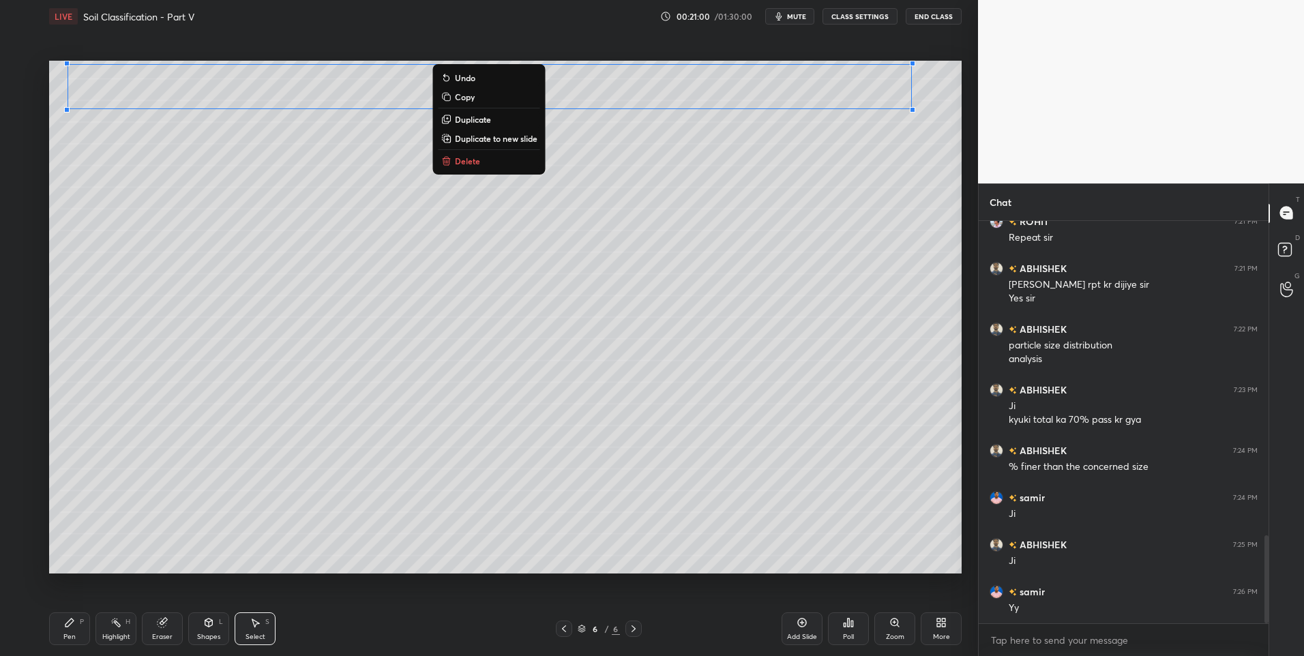
click at [70, 625] on icon at bounding box center [69, 623] width 8 height 8
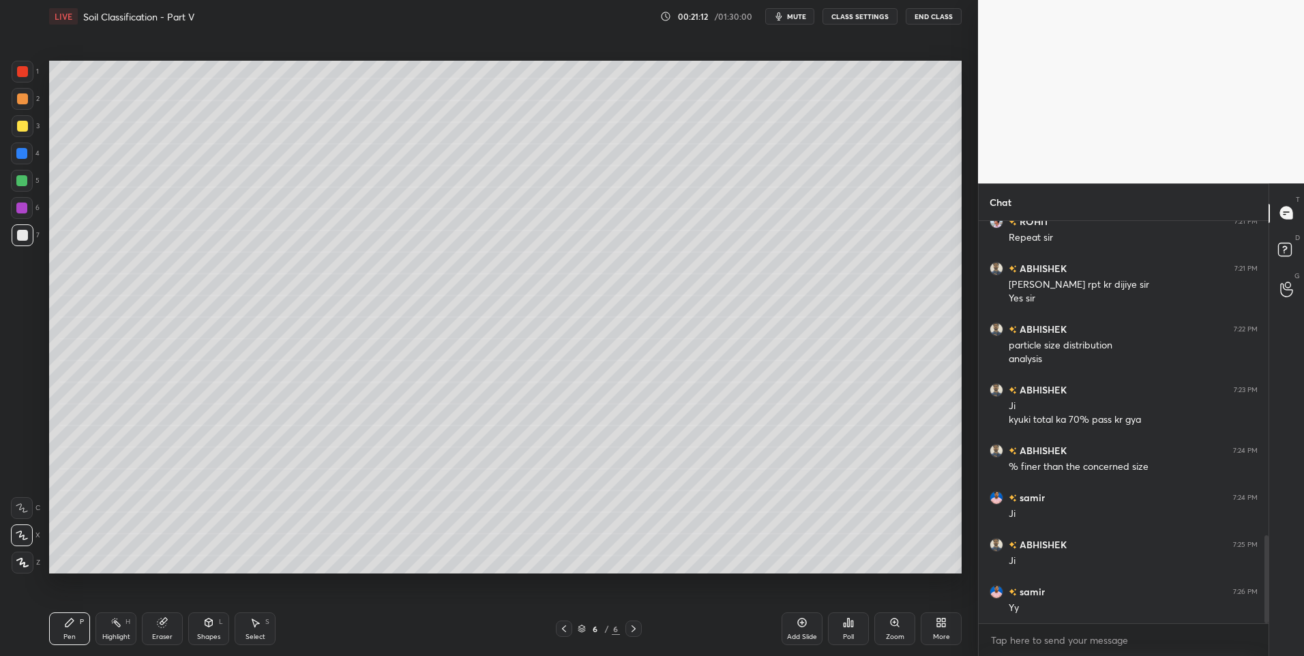
click at [28, 99] on div at bounding box center [23, 99] width 22 height 22
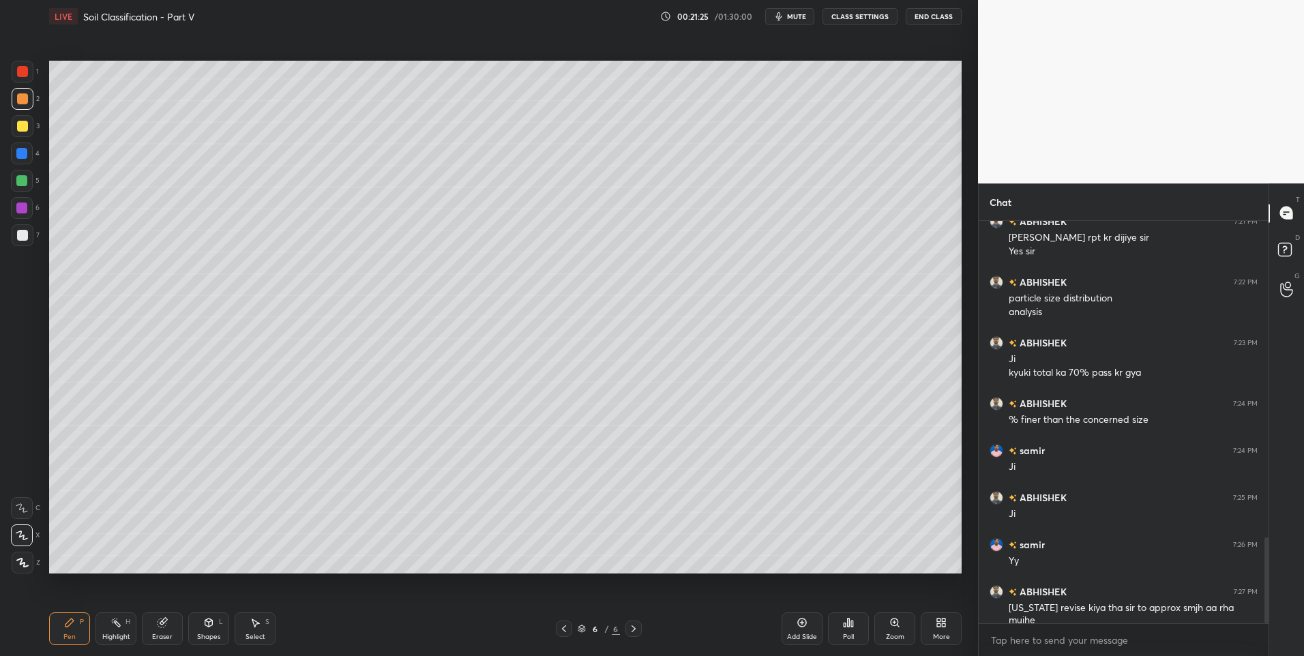
click at [24, 104] on div at bounding box center [22, 98] width 11 height 11
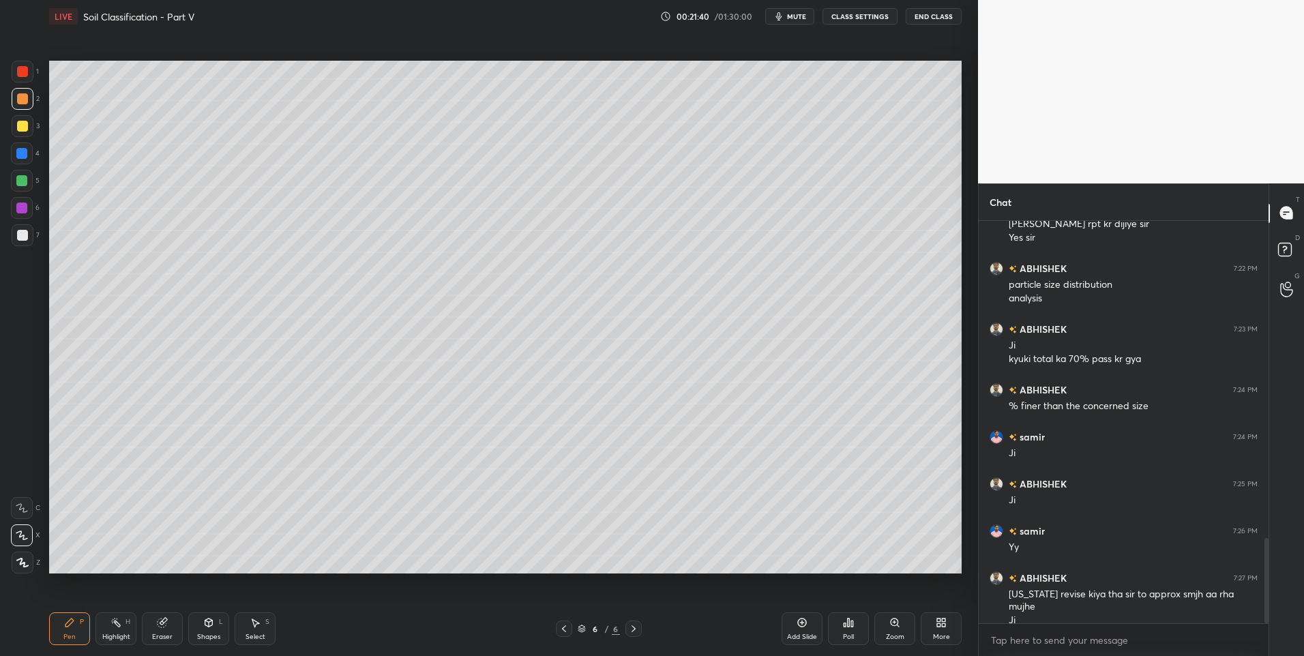
click at [564, 625] on icon at bounding box center [564, 629] width 11 height 11
click at [111, 632] on div "Highlight H" at bounding box center [116, 629] width 41 height 33
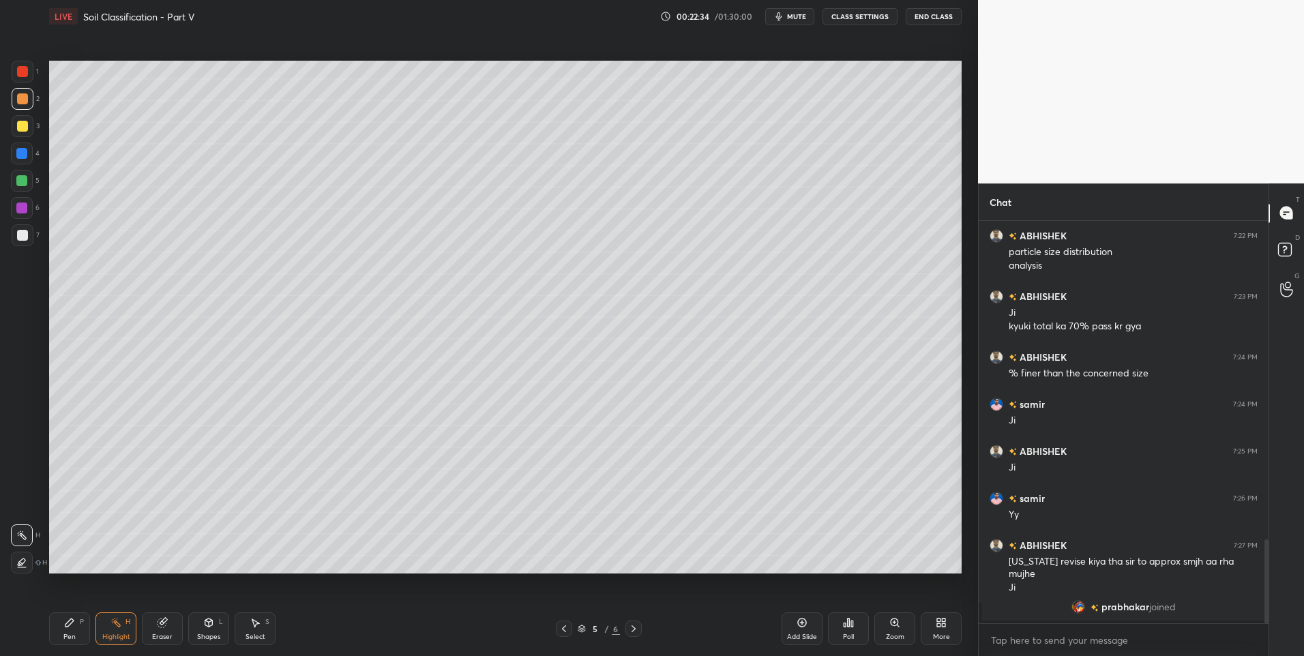
click at [636, 629] on icon at bounding box center [633, 629] width 11 height 11
click at [68, 632] on div "Pen P" at bounding box center [69, 629] width 41 height 33
click at [31, 237] on div at bounding box center [23, 235] width 22 height 22
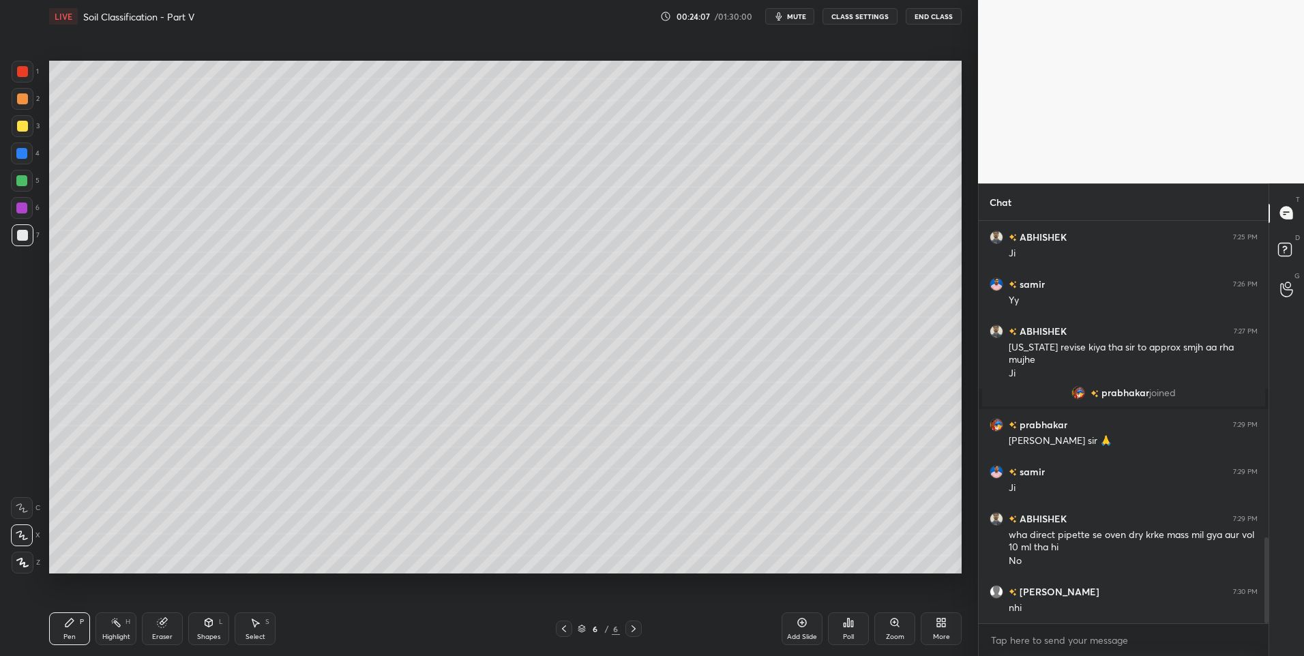
scroll to position [1523, 0]
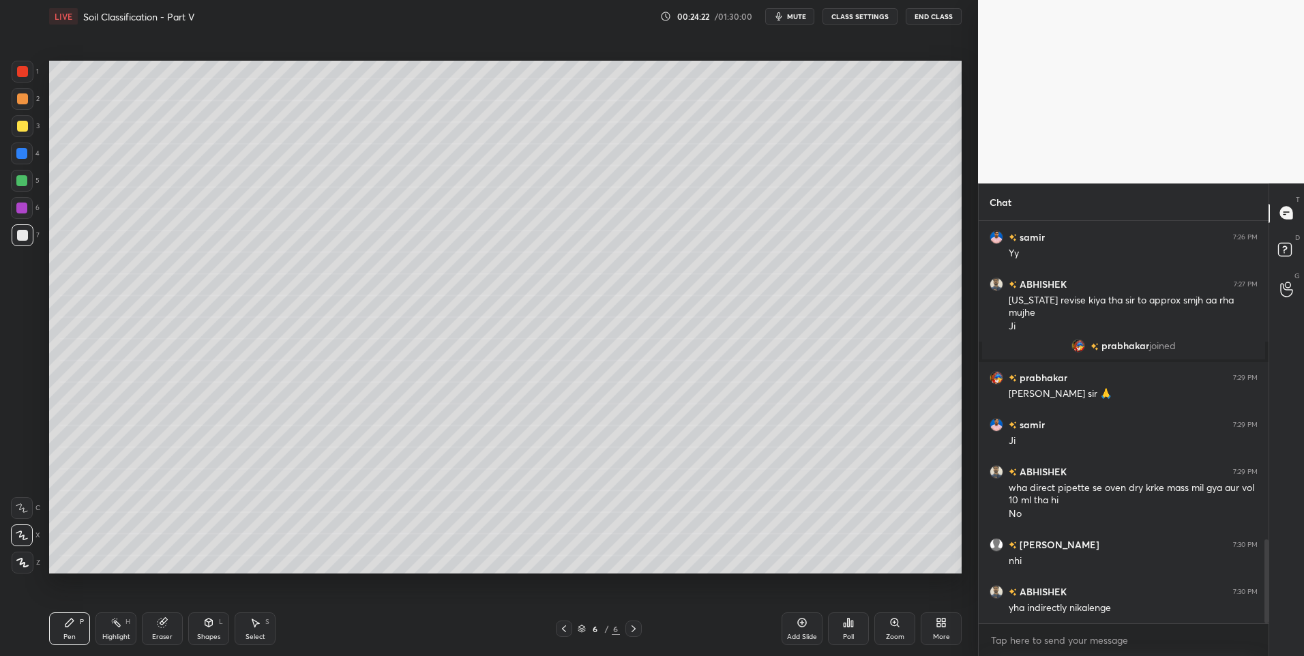
click at [243, 632] on div "Select S" at bounding box center [255, 629] width 41 height 33
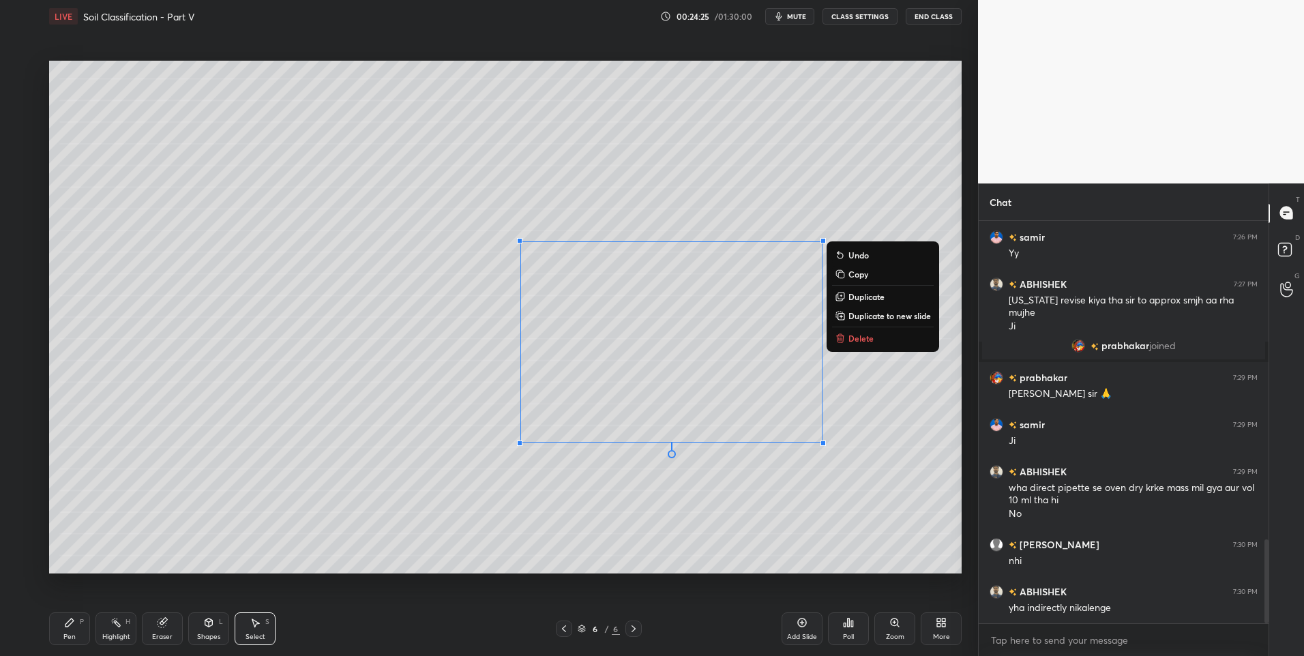
click at [879, 337] on button "Delete" at bounding box center [883, 338] width 102 height 16
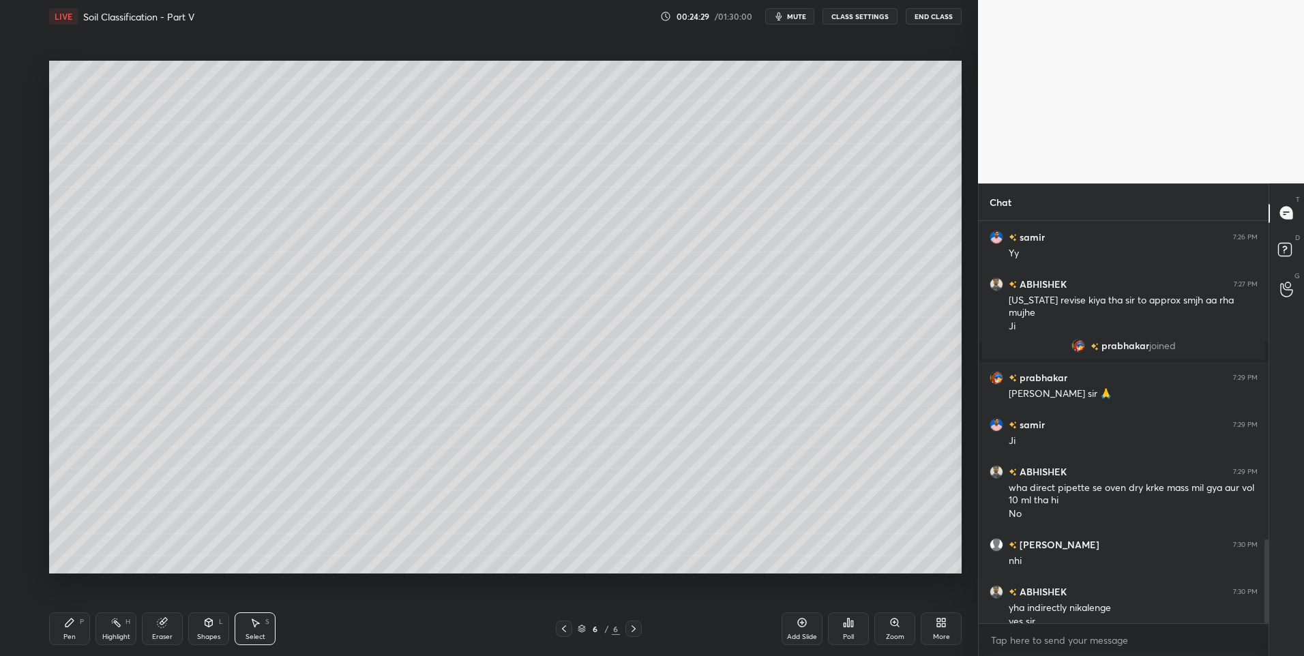
scroll to position [1536, 0]
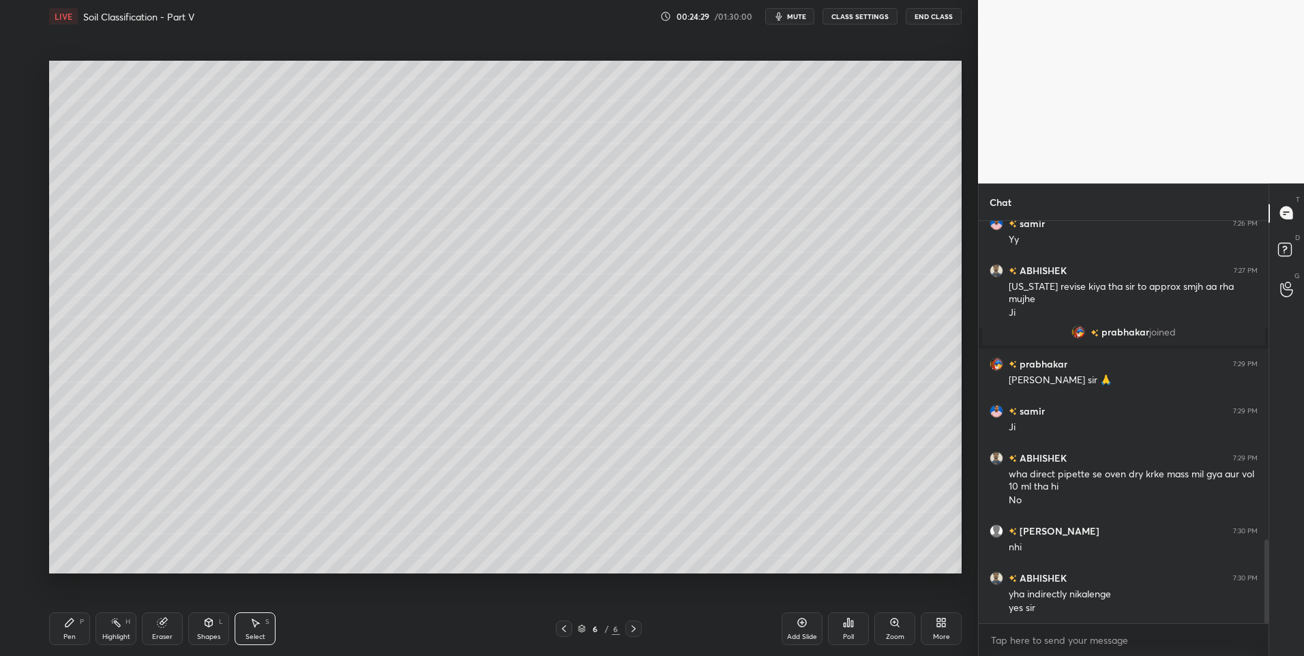
click at [62, 632] on div "Pen P" at bounding box center [69, 629] width 41 height 33
click at [35, 98] on div "2" at bounding box center [26, 99] width 28 height 22
click at [26, 185] on div at bounding box center [21, 180] width 11 height 11
click at [212, 626] on icon at bounding box center [208, 622] width 11 height 11
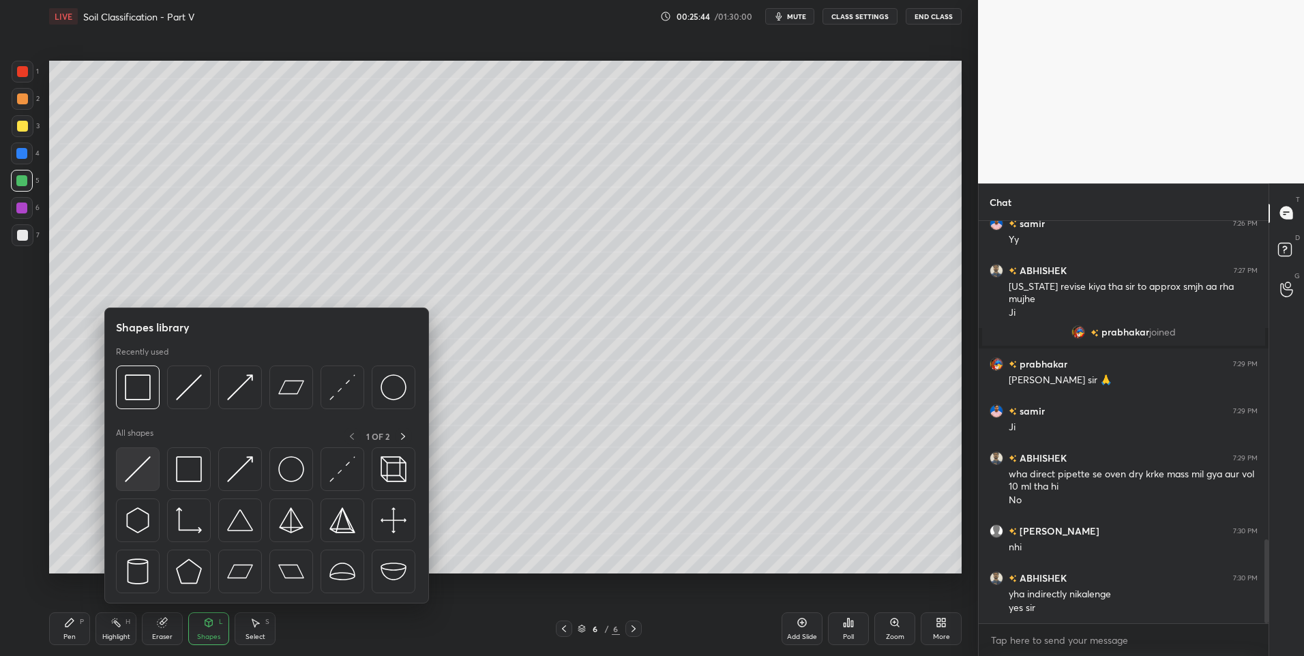
click at [151, 482] on div at bounding box center [138, 470] width 44 height 44
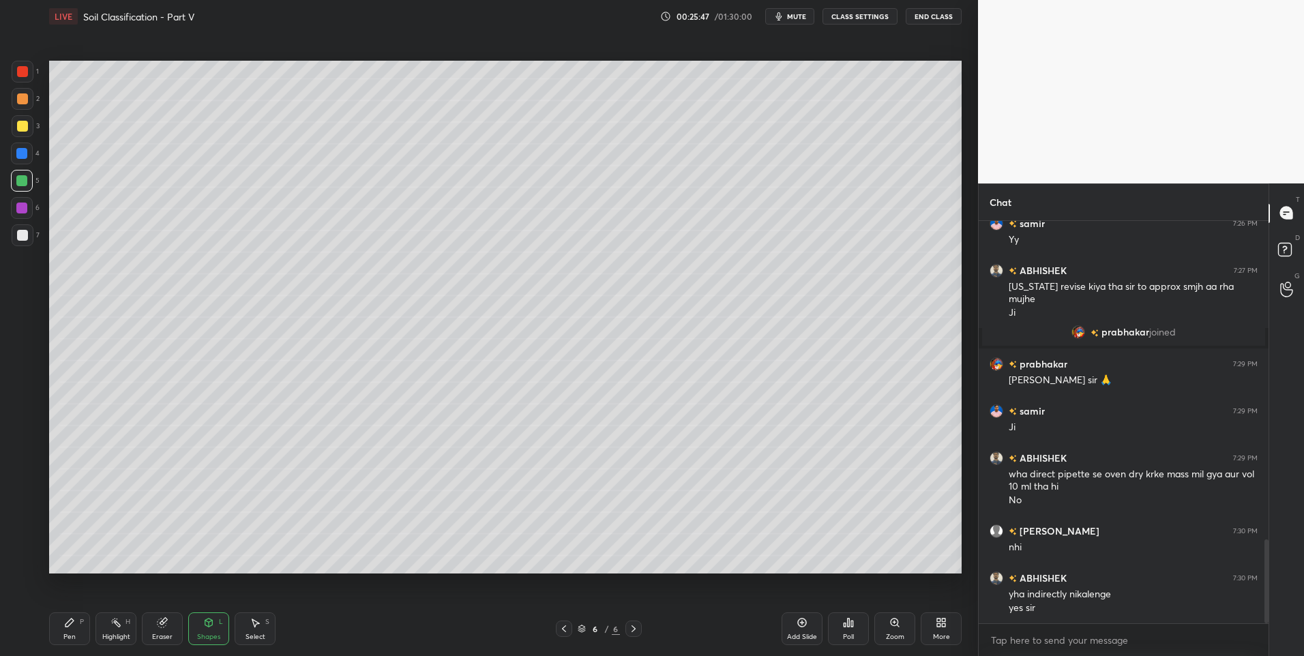
click at [61, 630] on div "Pen P" at bounding box center [69, 629] width 41 height 33
click at [66, 630] on div "Pen P" at bounding box center [69, 629] width 41 height 33
click at [117, 628] on icon at bounding box center [116, 622] width 11 height 11
click at [118, 639] on div "Highlight" at bounding box center [116, 637] width 28 height 7
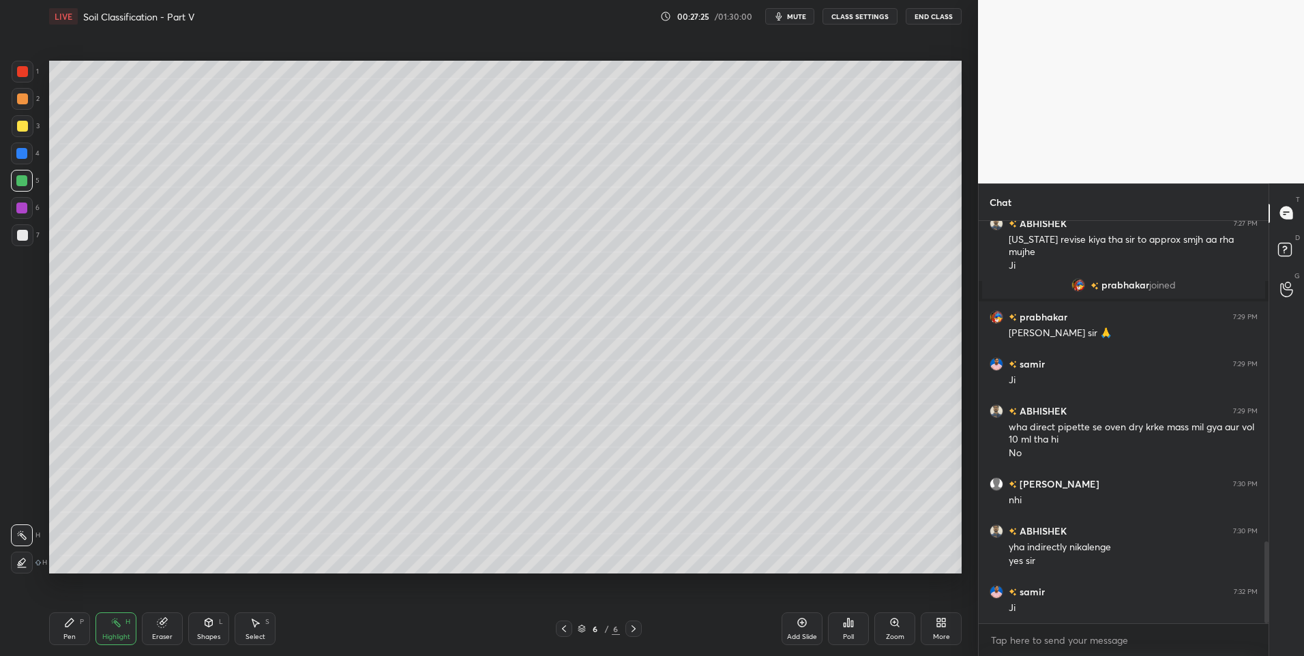
click at [71, 626] on icon at bounding box center [69, 622] width 11 height 11
click at [261, 628] on div "Select S" at bounding box center [255, 629] width 41 height 33
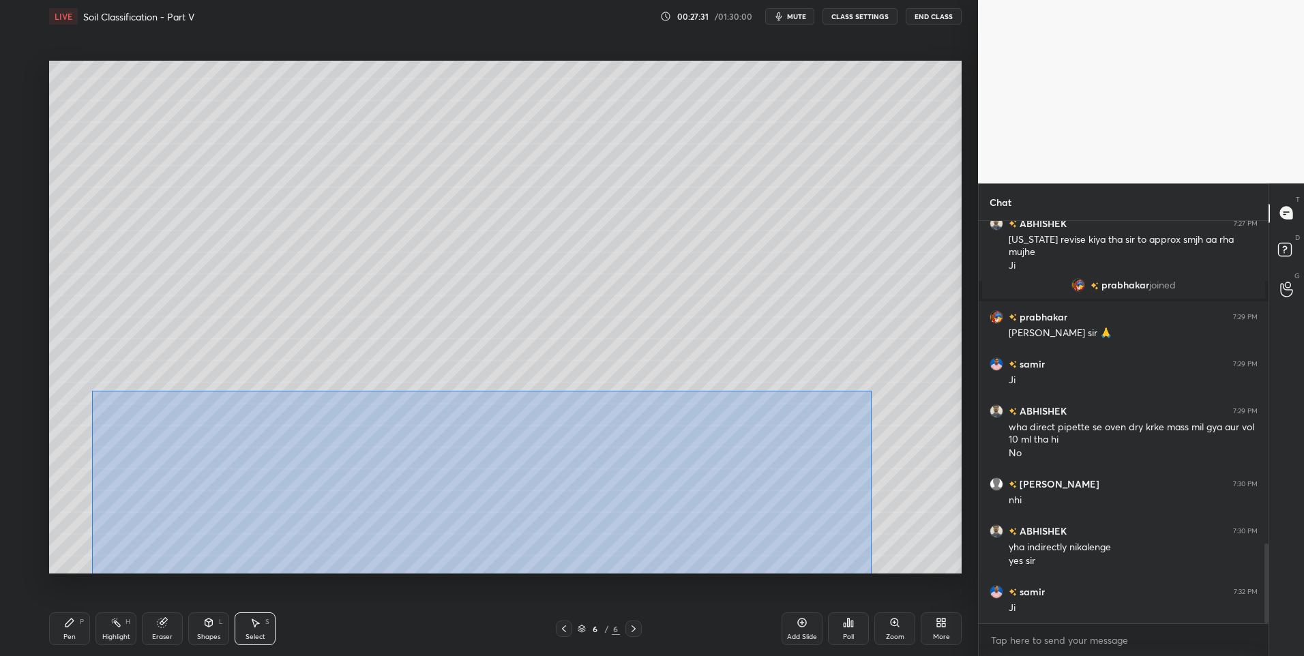
scroll to position [1630, 0]
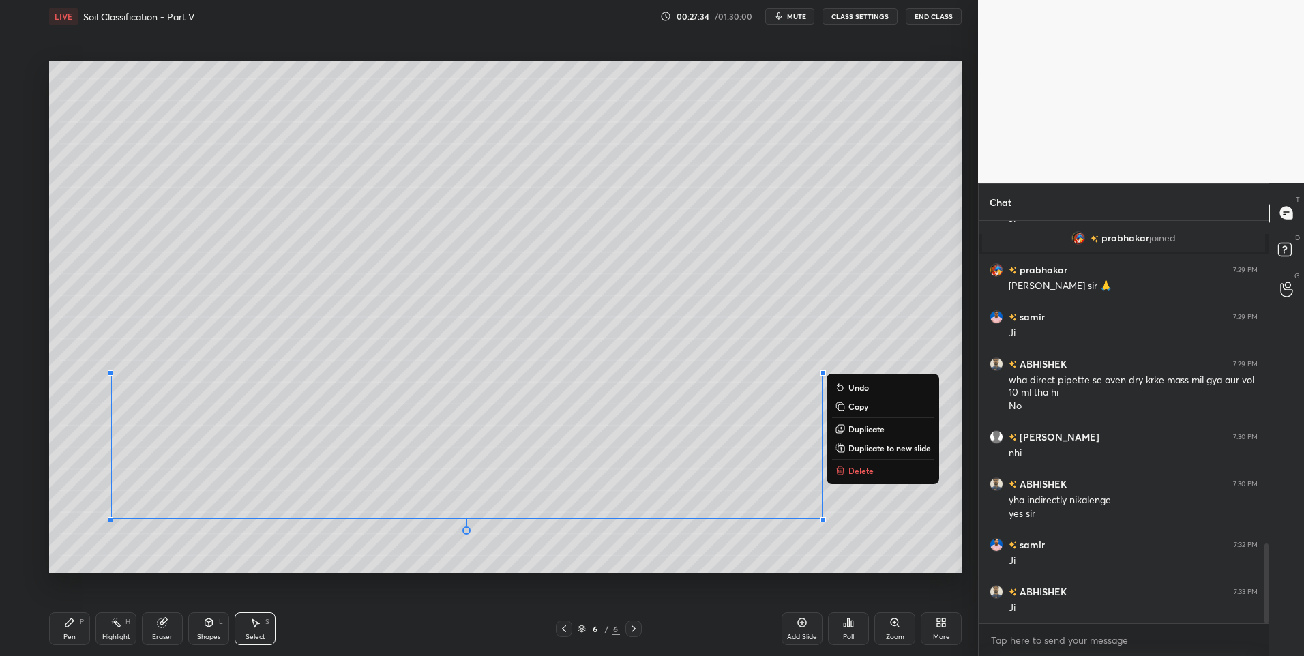
click at [199, 631] on div "Shapes L" at bounding box center [208, 629] width 41 height 33
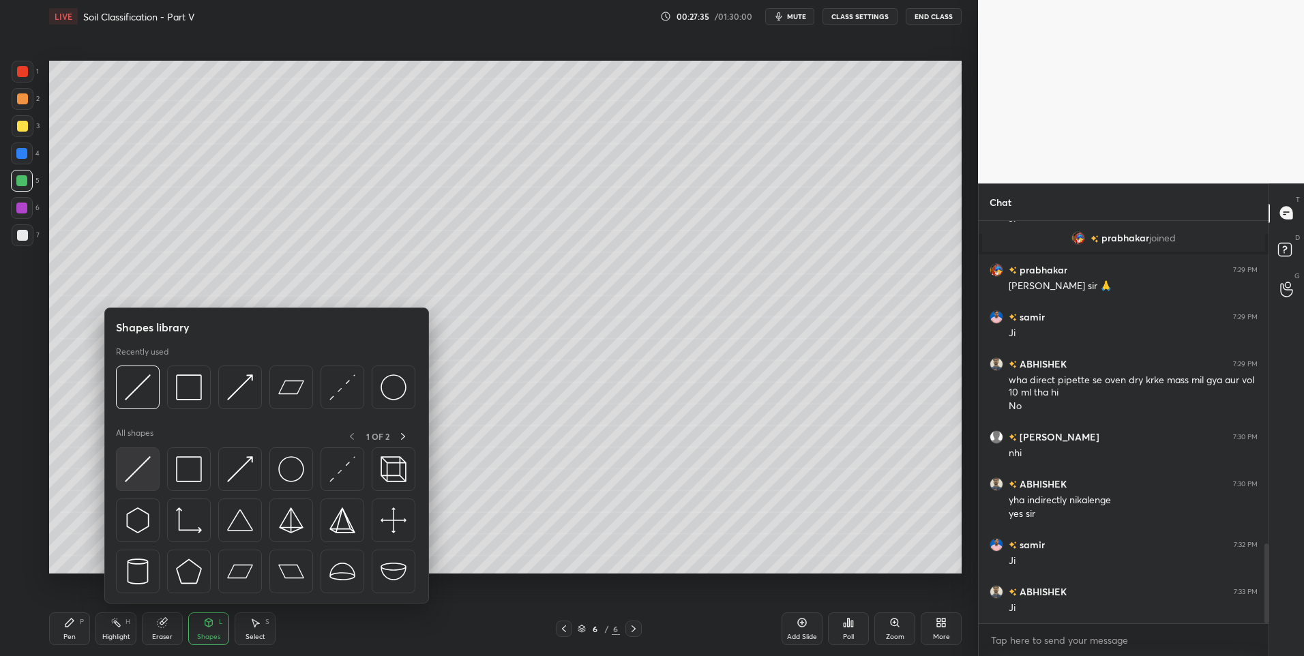
click at [136, 471] on img at bounding box center [138, 469] width 26 height 26
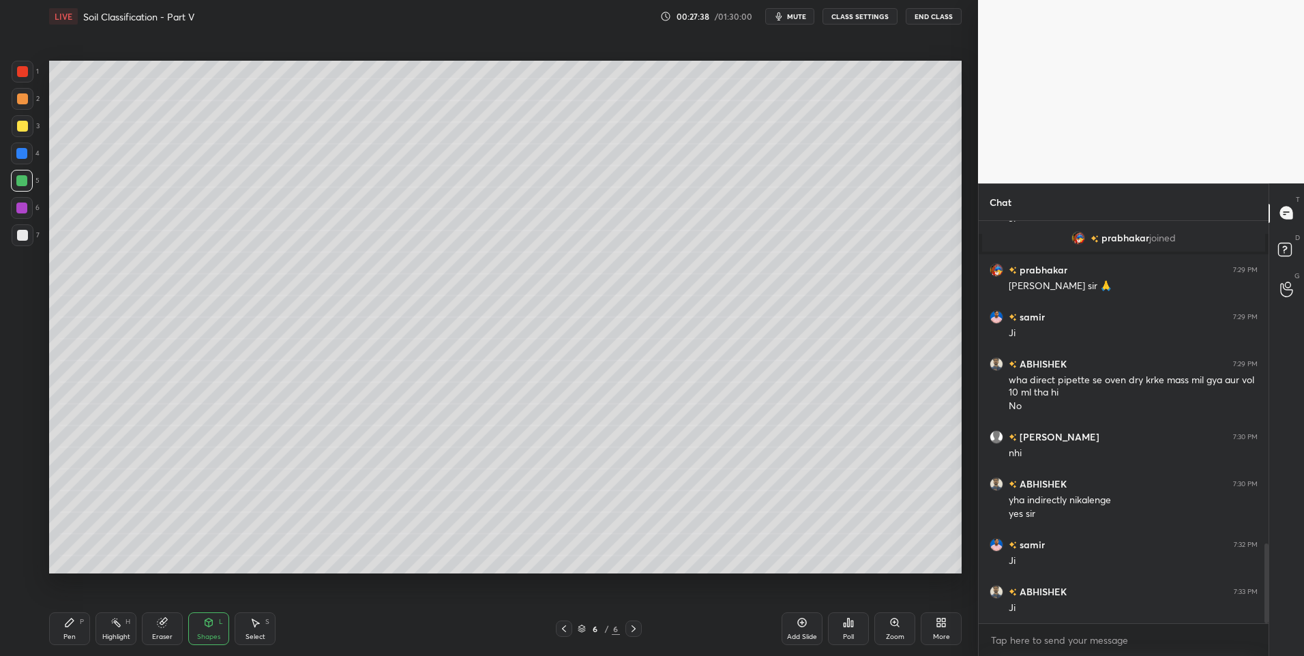
click at [61, 628] on div "Pen P" at bounding box center [69, 629] width 41 height 33
click at [66, 628] on div "Pen P" at bounding box center [69, 629] width 41 height 33
click at [26, 100] on div at bounding box center [22, 98] width 11 height 11
click at [264, 621] on div "Select S" at bounding box center [255, 629] width 41 height 33
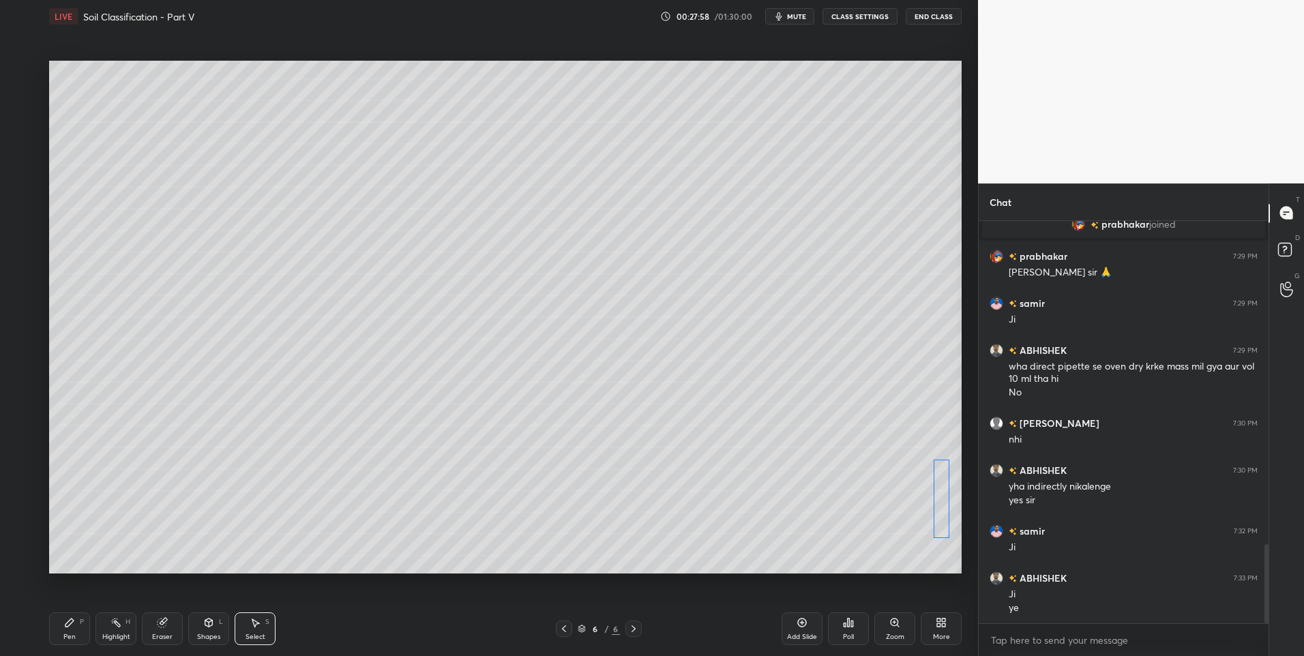
click at [944, 505] on div "0 ° Undo Copy Duplicate Duplicate to new slide Delete" at bounding box center [505, 318] width 913 height 514
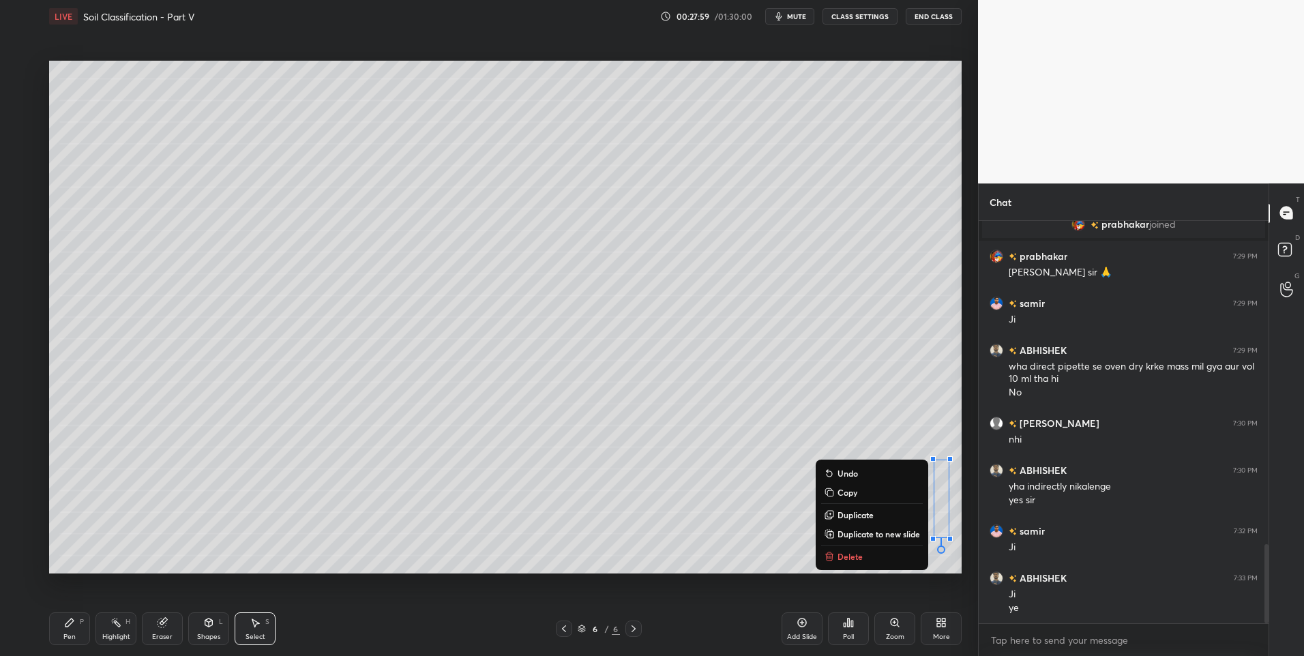
click at [699, 534] on div "0 ° Undo Copy Duplicate Duplicate to new slide Delete" at bounding box center [505, 318] width 913 height 514
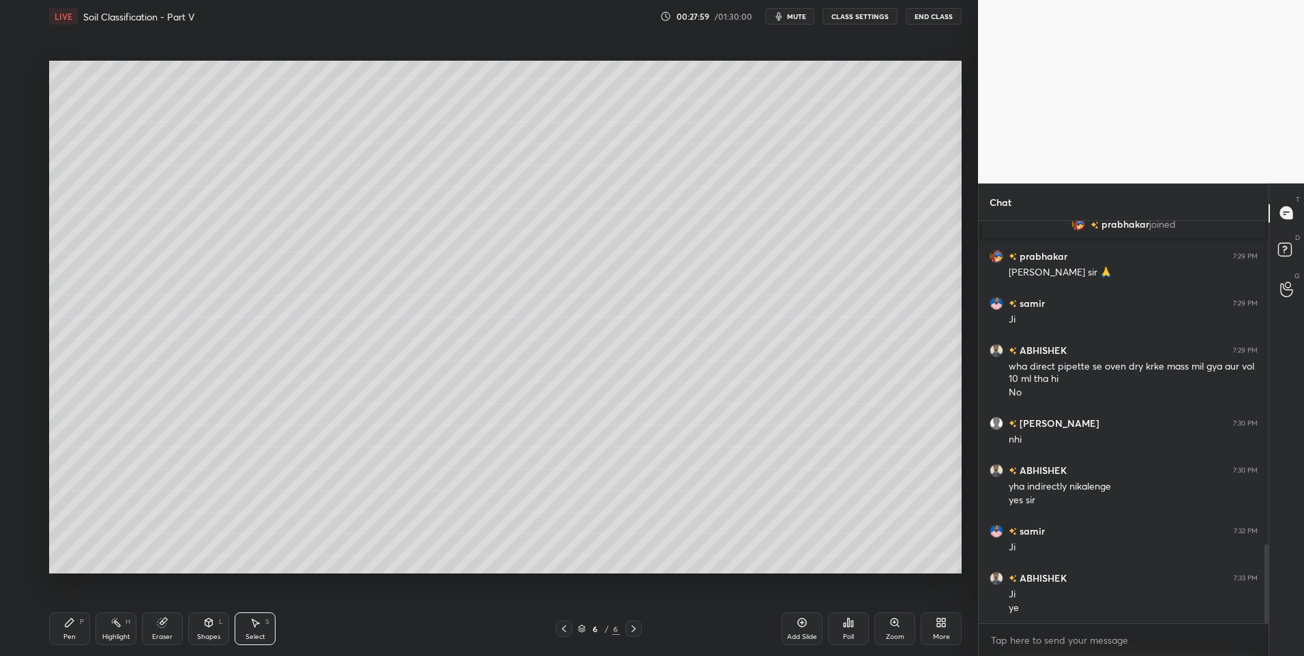
scroll to position [1658, 0]
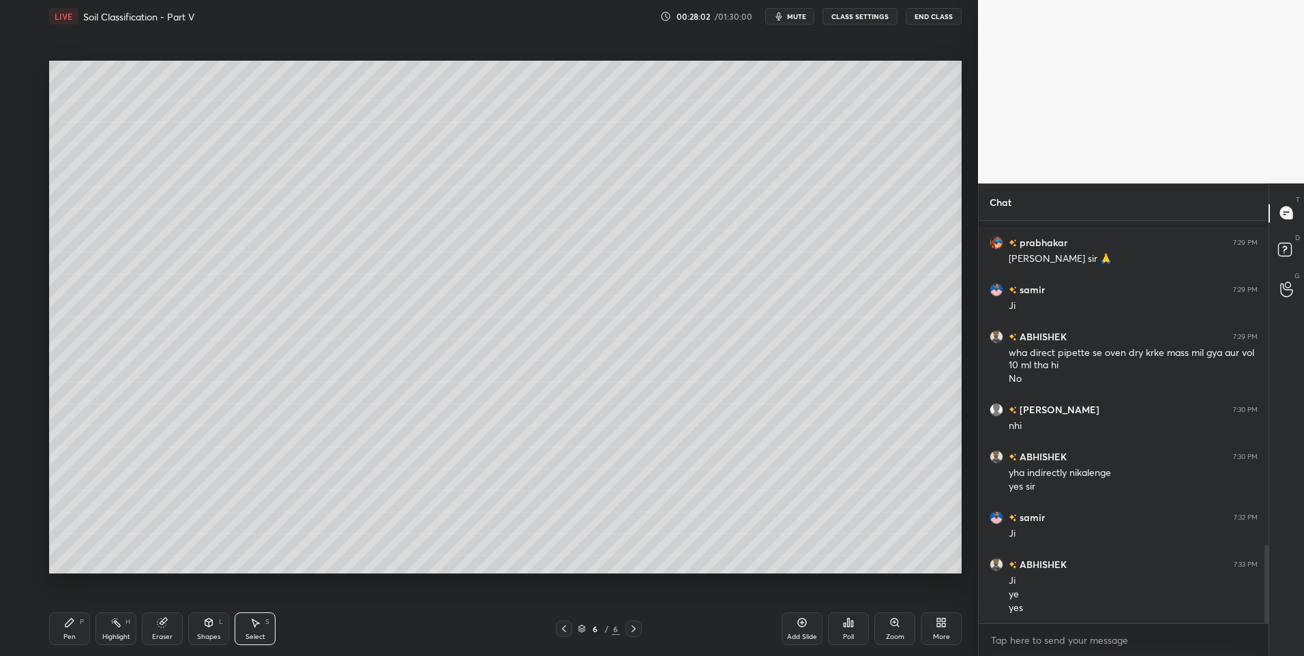
click at [76, 624] on div "Pen P" at bounding box center [69, 629] width 41 height 33
click at [21, 184] on div at bounding box center [21, 180] width 11 height 11
click at [123, 628] on div "Highlight H" at bounding box center [116, 629] width 41 height 33
click at [124, 628] on div "Highlight H" at bounding box center [116, 629] width 41 height 33
click at [83, 621] on div "P" at bounding box center [82, 622] width 4 height 7
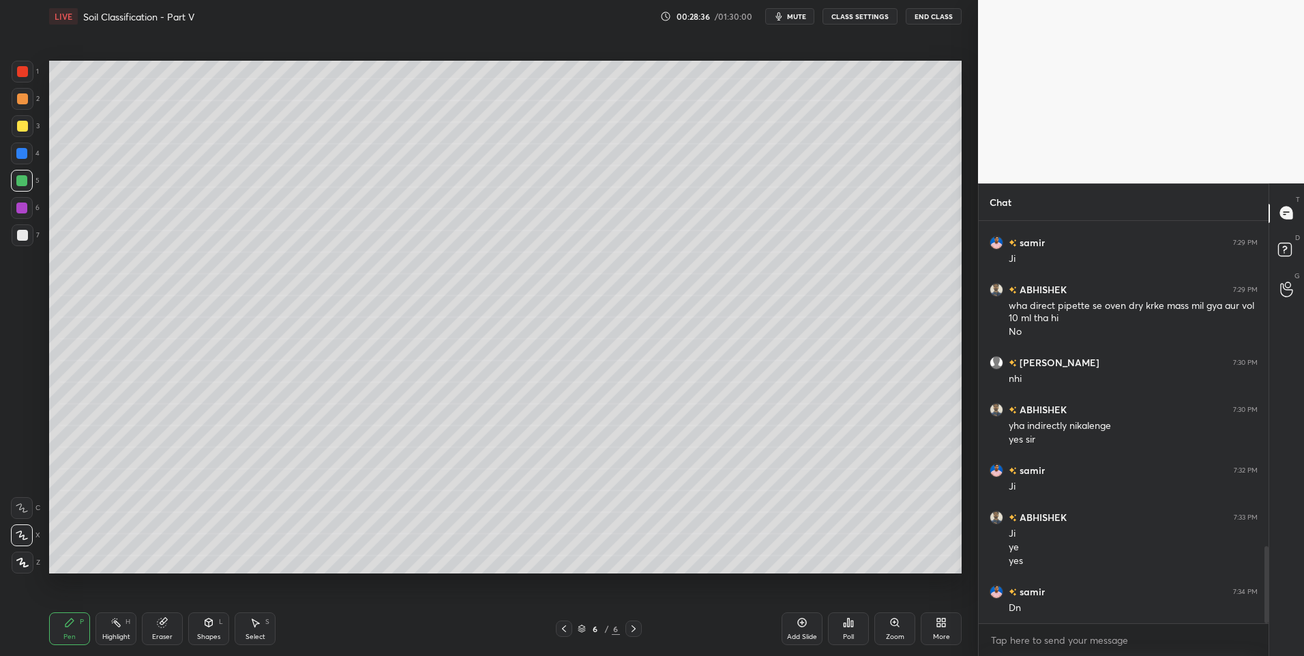
scroll to position [1752, 0]
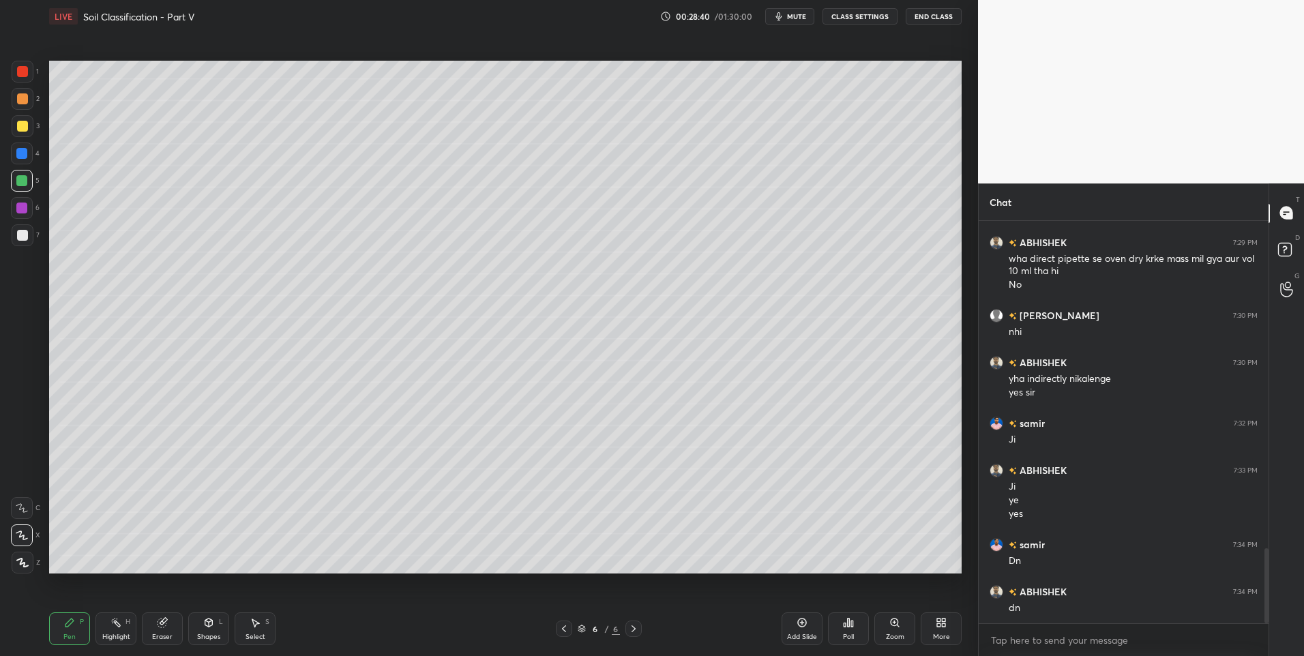
click at [633, 626] on icon at bounding box center [633, 629] width 11 height 11
click at [800, 625] on icon at bounding box center [802, 622] width 11 height 11
click at [67, 626] on icon at bounding box center [69, 623] width 8 height 8
click at [563, 630] on icon at bounding box center [564, 629] width 4 height 7
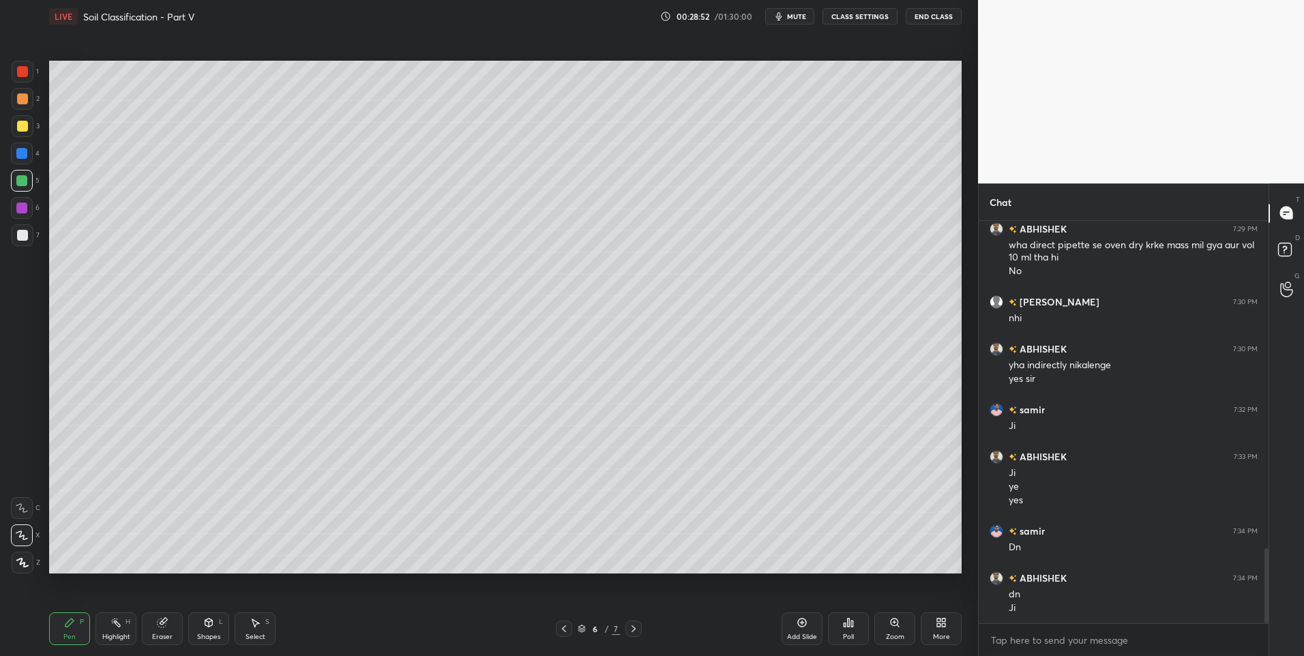
click at [630, 630] on icon at bounding box center [633, 629] width 11 height 11
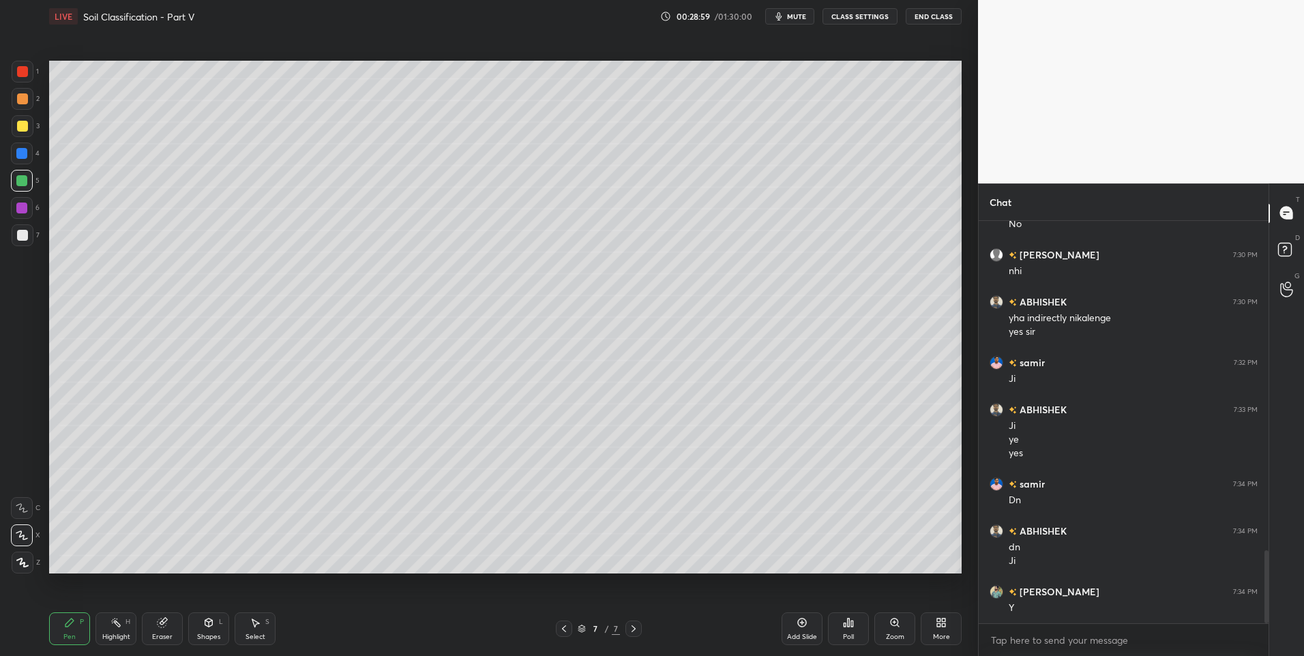
click at [569, 630] on icon at bounding box center [564, 629] width 11 height 11
click at [637, 630] on icon at bounding box center [633, 629] width 11 height 11
click at [121, 634] on div "Highlight" at bounding box center [116, 637] width 28 height 7
click at [567, 633] on icon at bounding box center [564, 629] width 11 height 11
click at [636, 632] on icon at bounding box center [633, 629] width 11 height 11
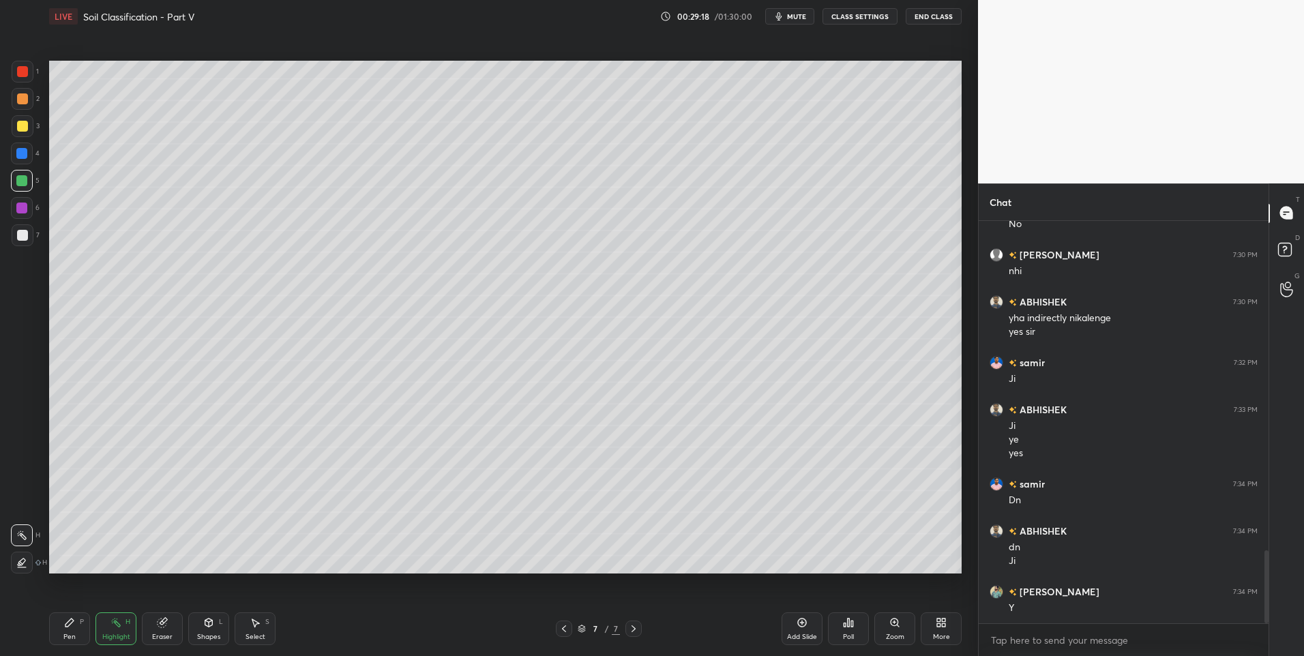
click at [194, 621] on div "Shapes L" at bounding box center [208, 629] width 41 height 33
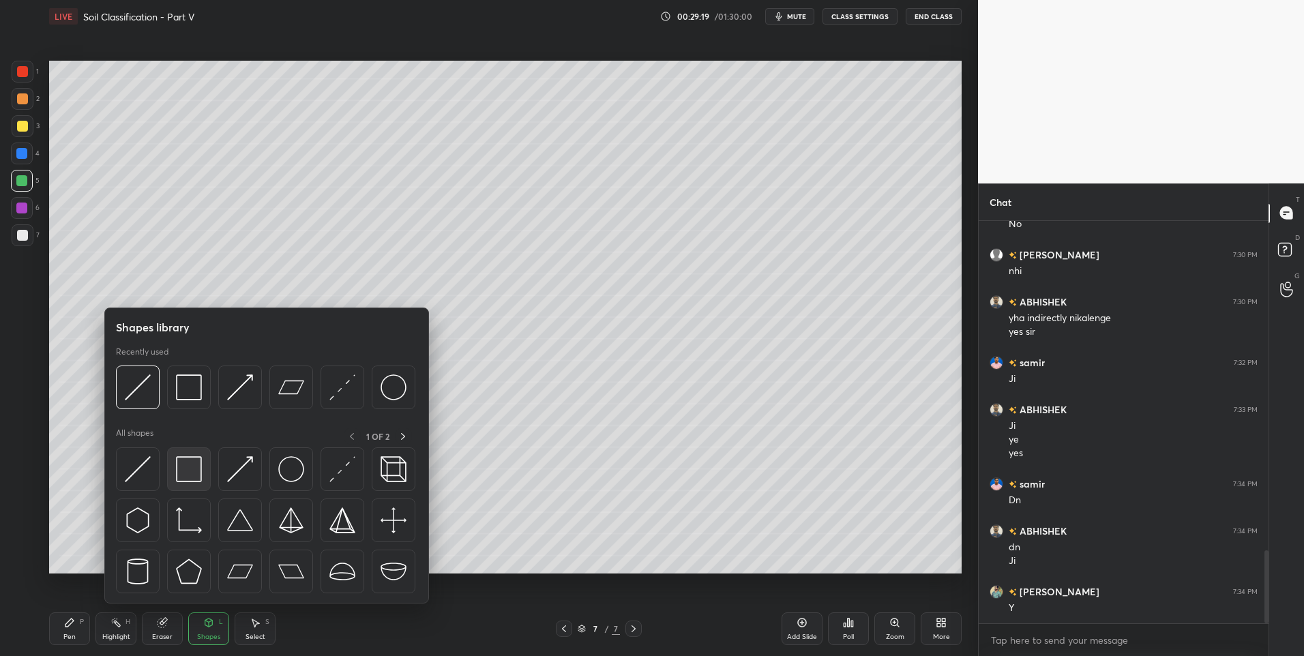
click at [188, 463] on img at bounding box center [189, 469] width 26 height 26
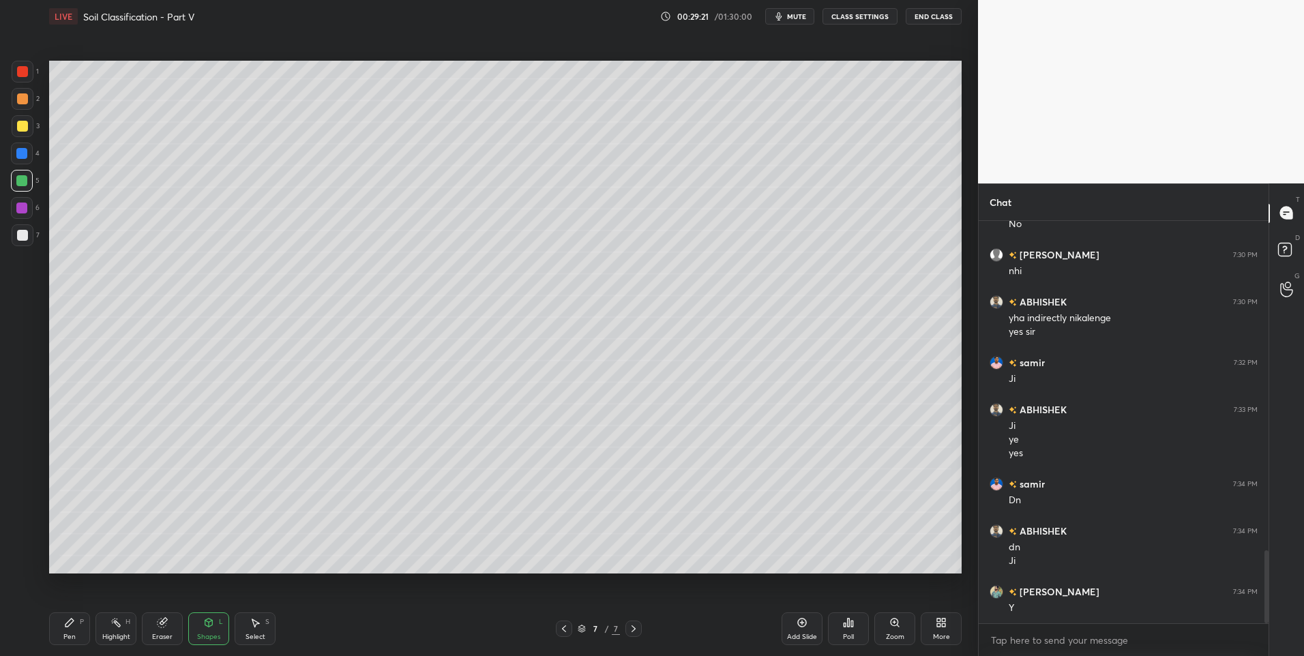
click at [71, 629] on div "Pen P" at bounding box center [69, 629] width 41 height 33
click at [33, 101] on div "2" at bounding box center [26, 99] width 28 height 22
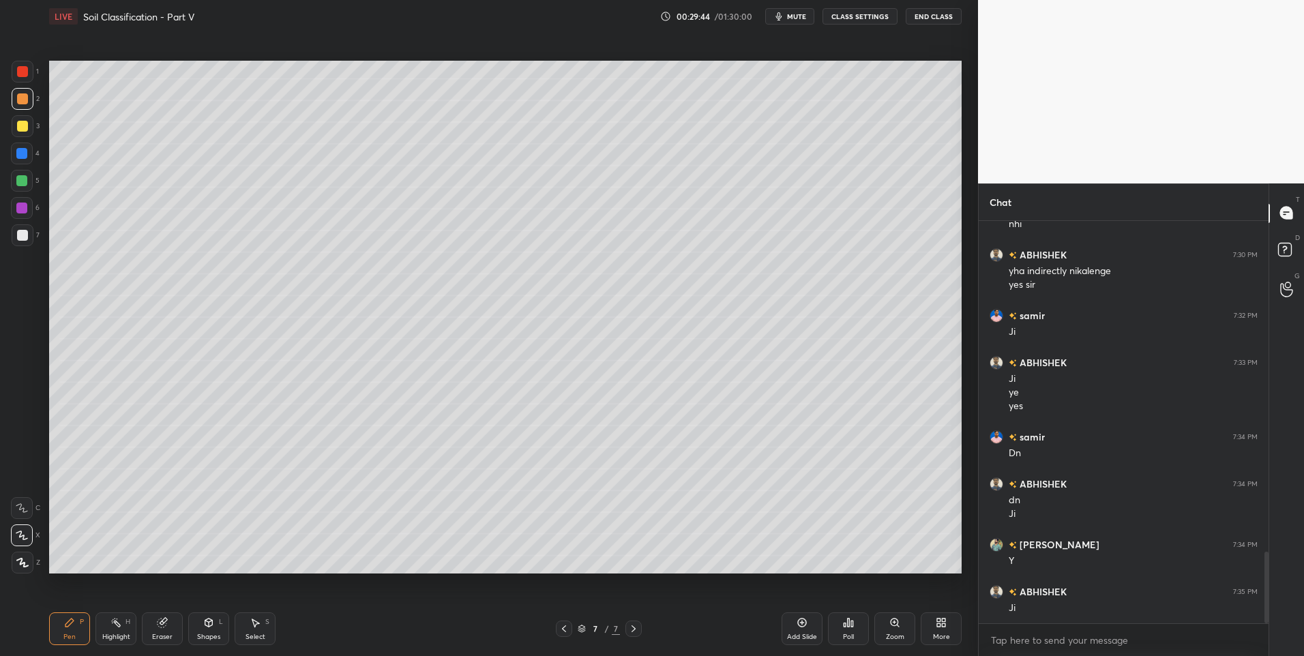
scroll to position [1907, 0]
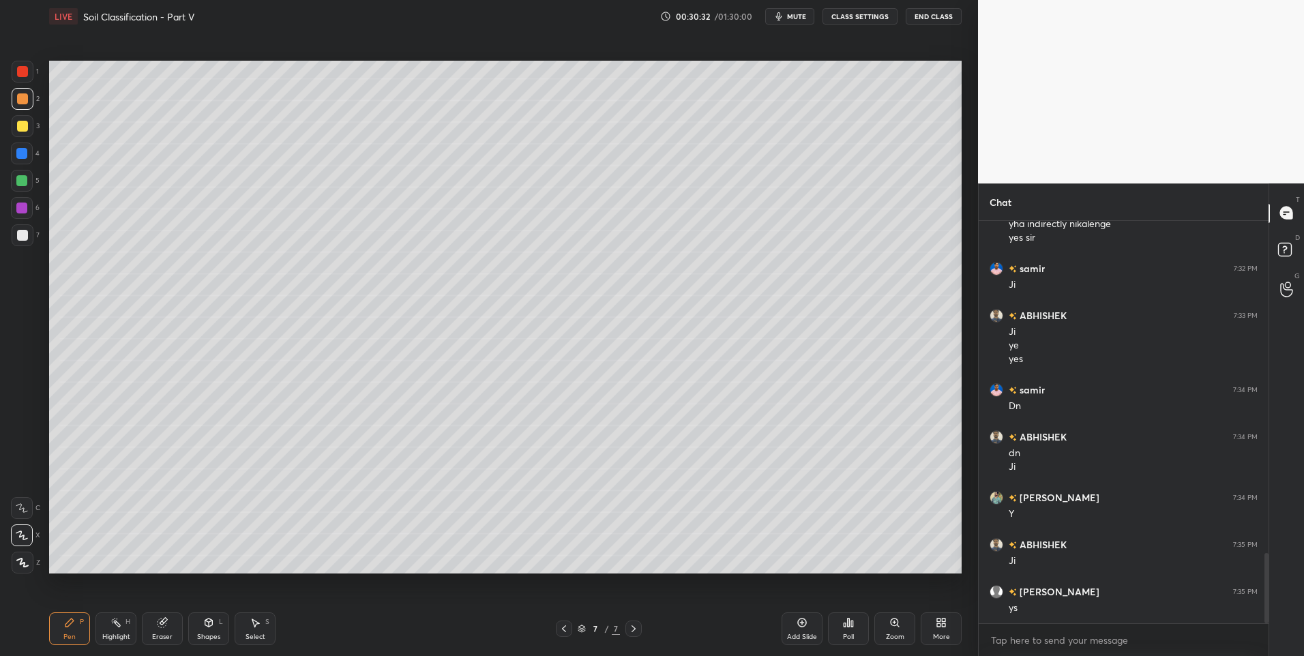
click at [119, 635] on div "Highlight" at bounding box center [116, 637] width 28 height 7
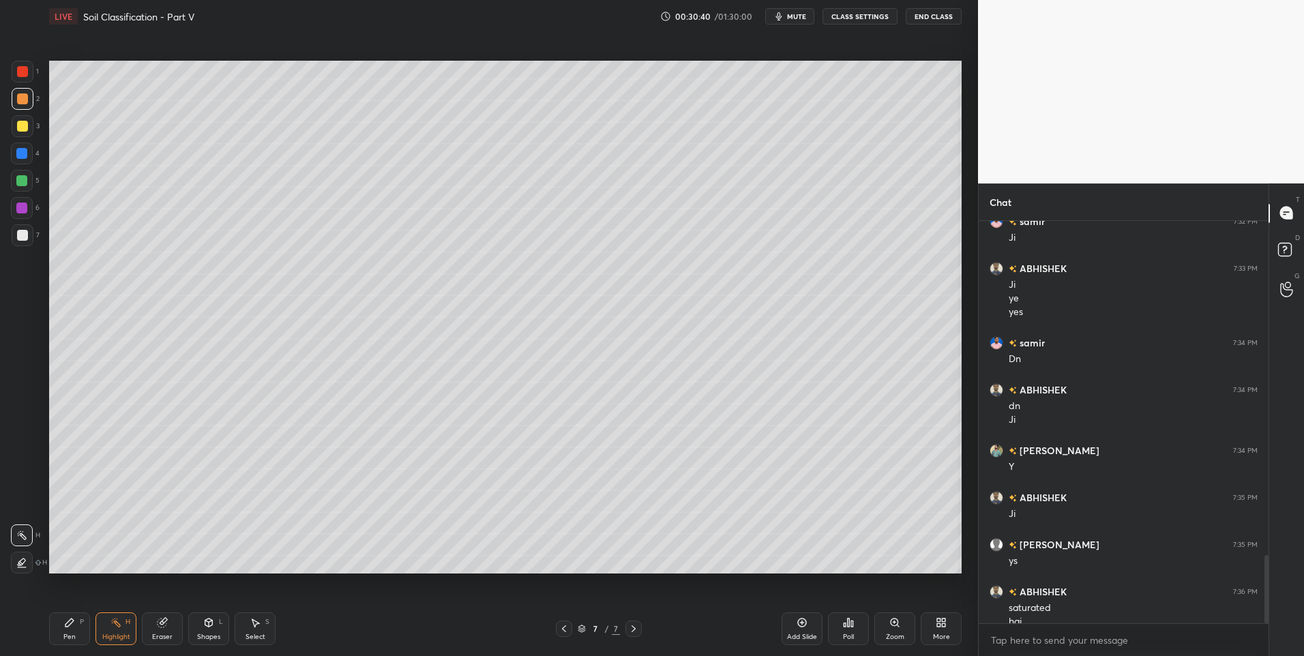
scroll to position [1967, 0]
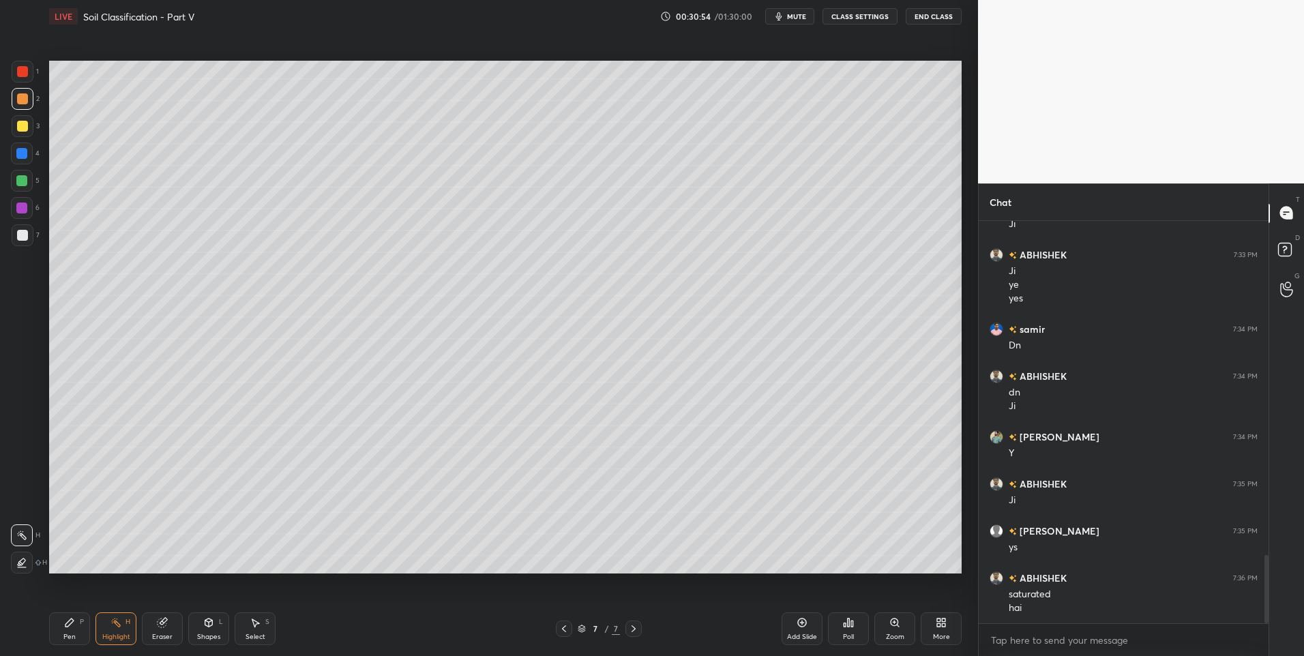
click at [53, 636] on div "Pen P" at bounding box center [69, 629] width 41 height 33
click at [51, 634] on div "Pen P" at bounding box center [69, 629] width 41 height 33
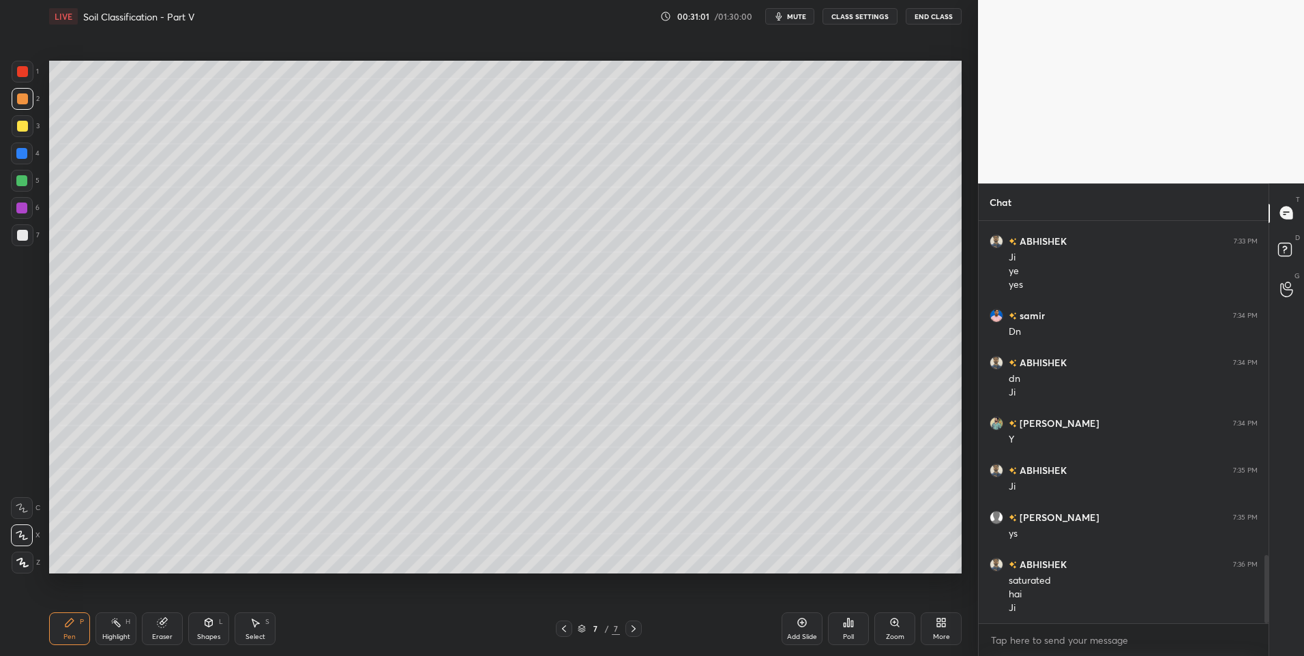
click at [254, 635] on div "Select" at bounding box center [256, 637] width 20 height 7
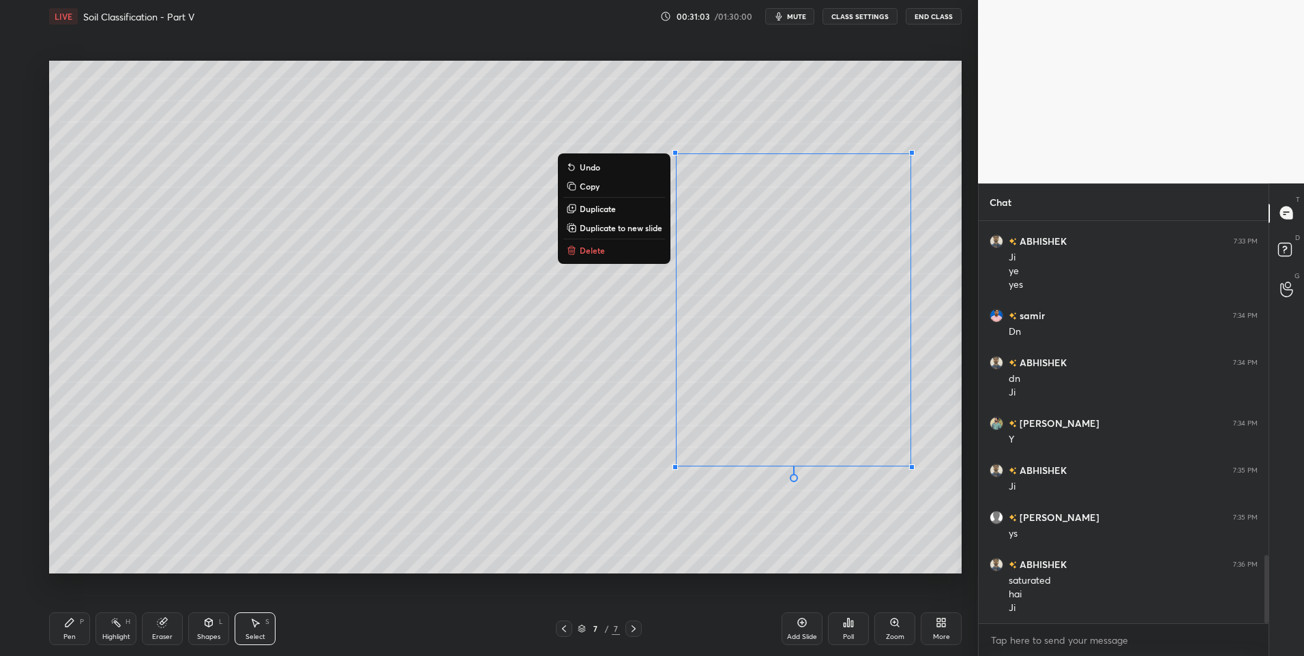
click at [610, 250] on button "Delete" at bounding box center [614, 250] width 102 height 16
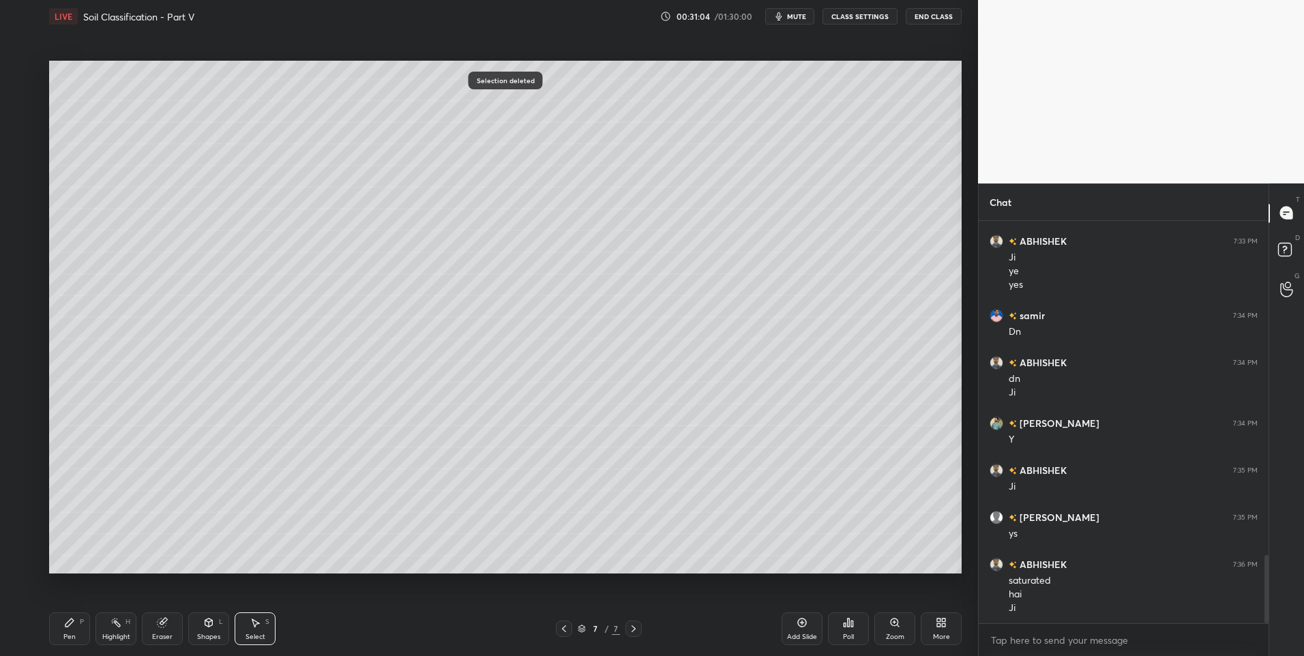
click at [576, 445] on div "0 ° Undo Copy Duplicate Duplicate to new slide Delete" at bounding box center [505, 318] width 913 height 514
click at [68, 625] on icon at bounding box center [69, 623] width 8 height 8
click at [28, 239] on div at bounding box center [23, 235] width 22 height 22
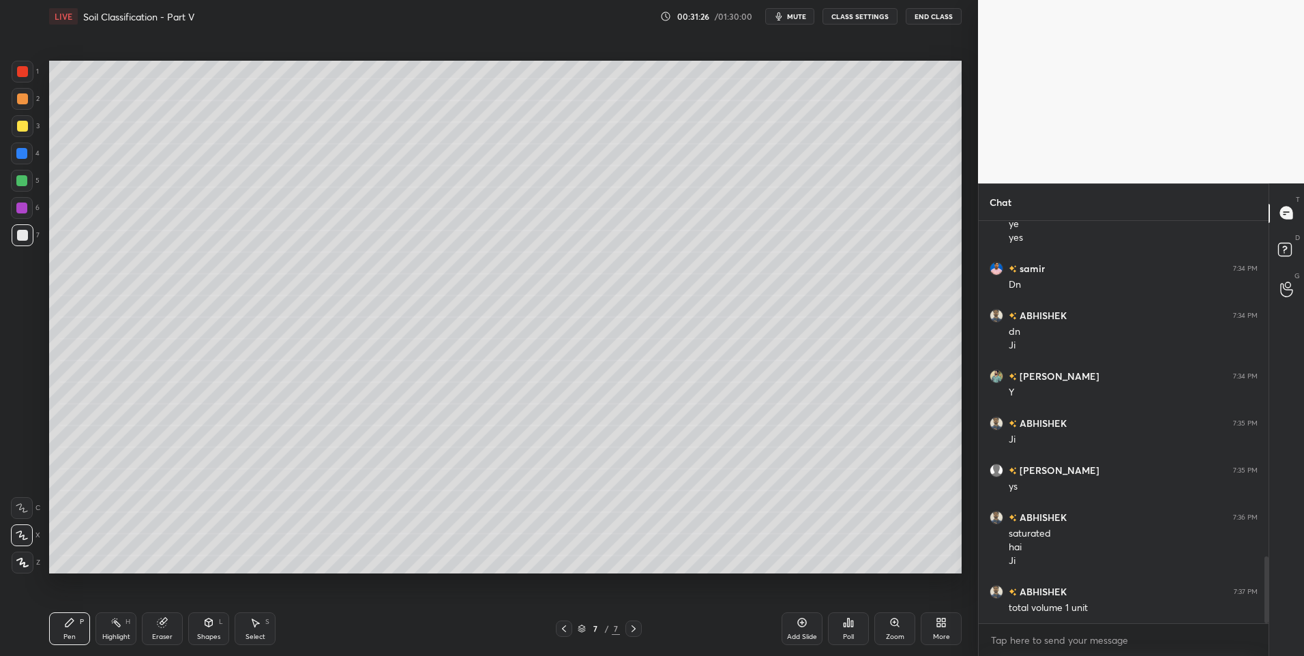
click at [119, 631] on div "Highlight H" at bounding box center [116, 629] width 41 height 33
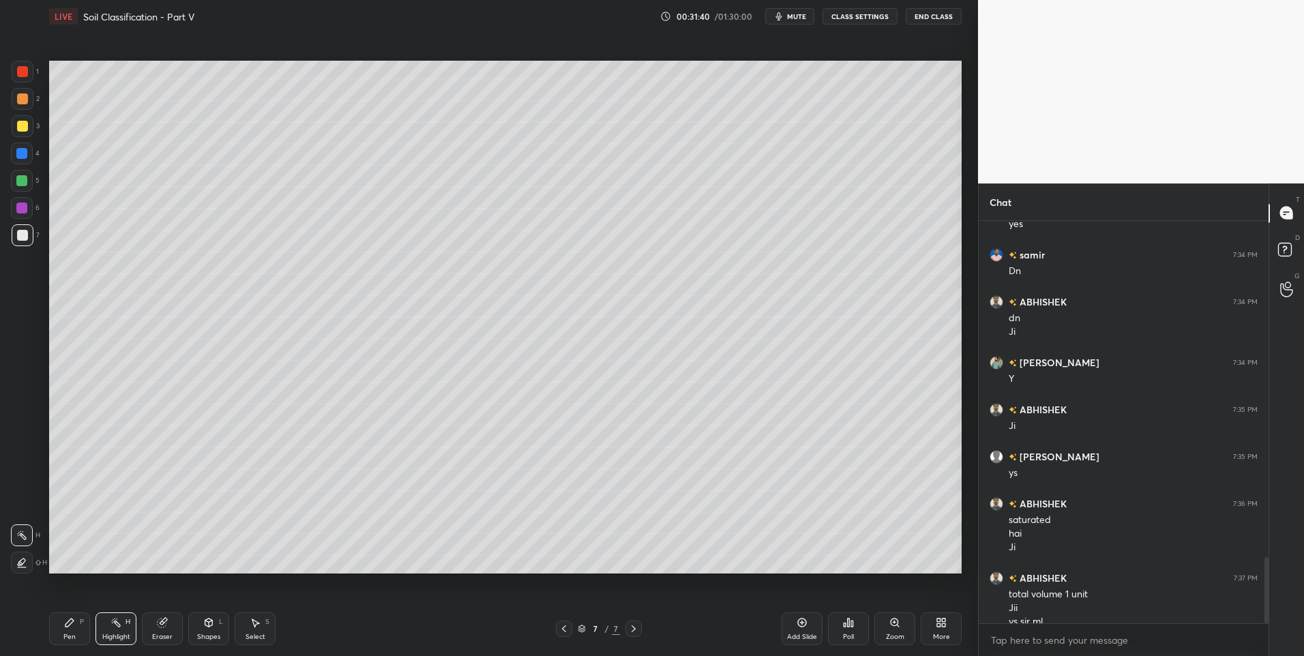
scroll to position [2055, 0]
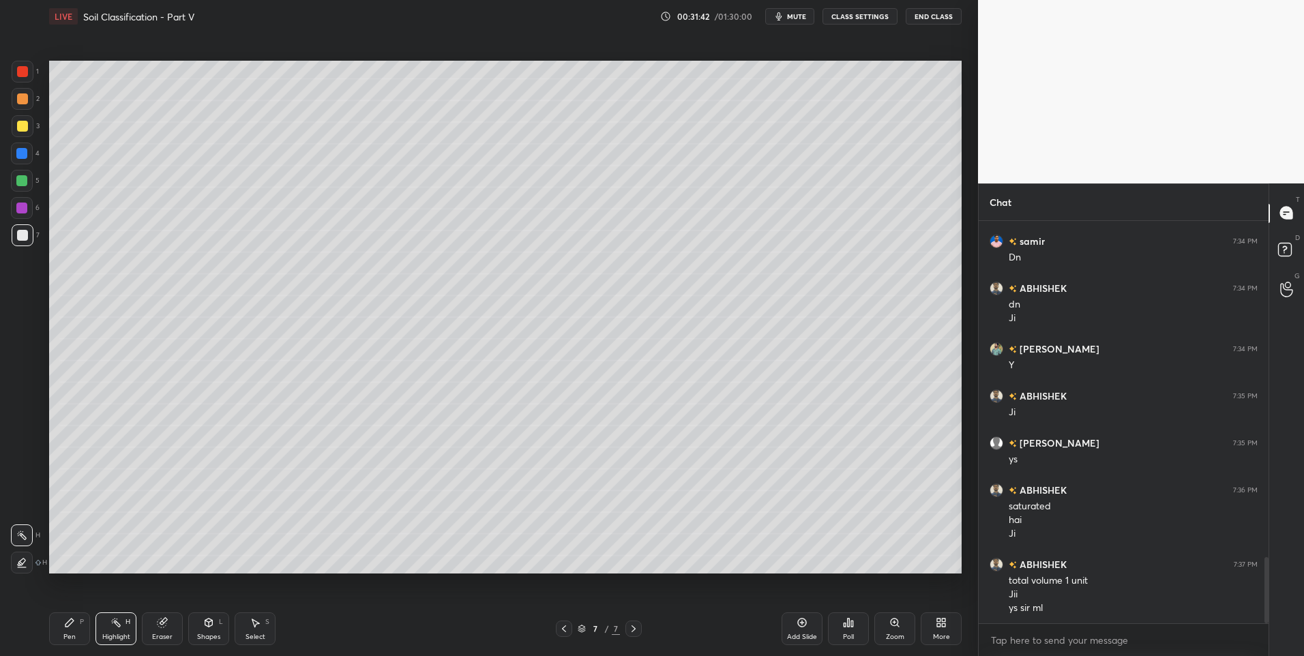
click at [77, 630] on div "Pen P" at bounding box center [69, 629] width 41 height 33
click at [80, 629] on div "Pen P" at bounding box center [69, 629] width 41 height 33
click at [25, 95] on div at bounding box center [22, 98] width 11 height 11
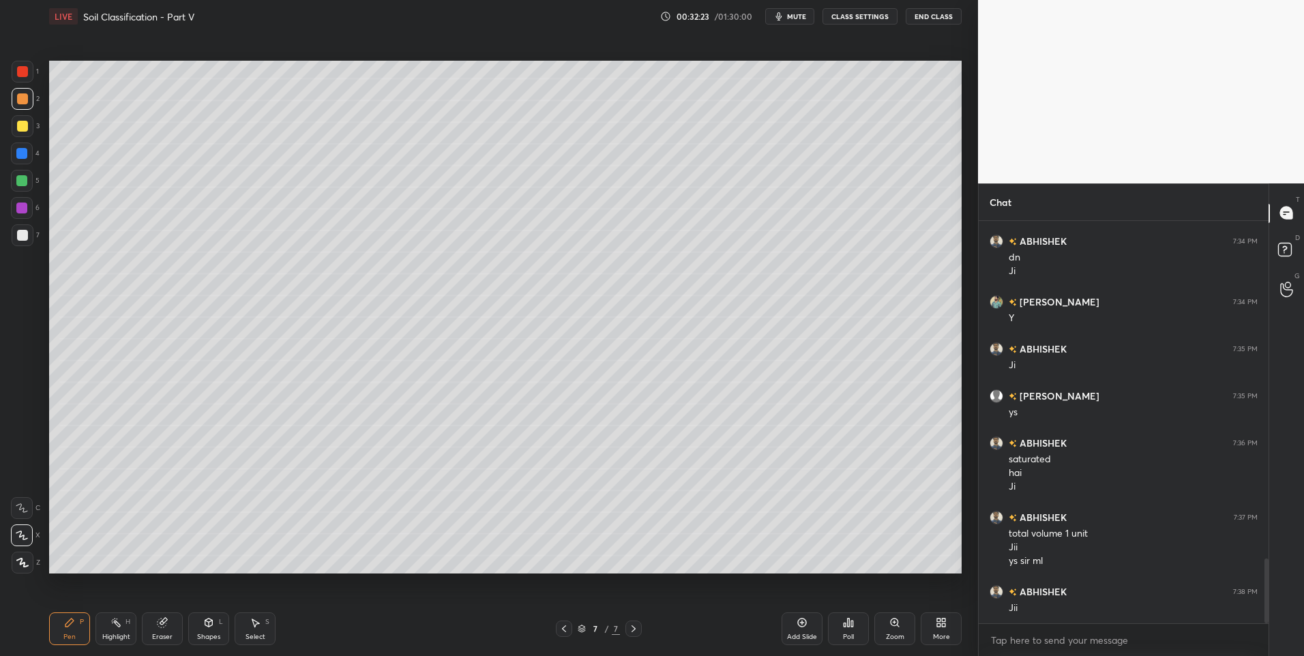
click at [108, 624] on div "Highlight H" at bounding box center [116, 629] width 41 height 33
click at [250, 634] on div "Select" at bounding box center [256, 637] width 20 height 7
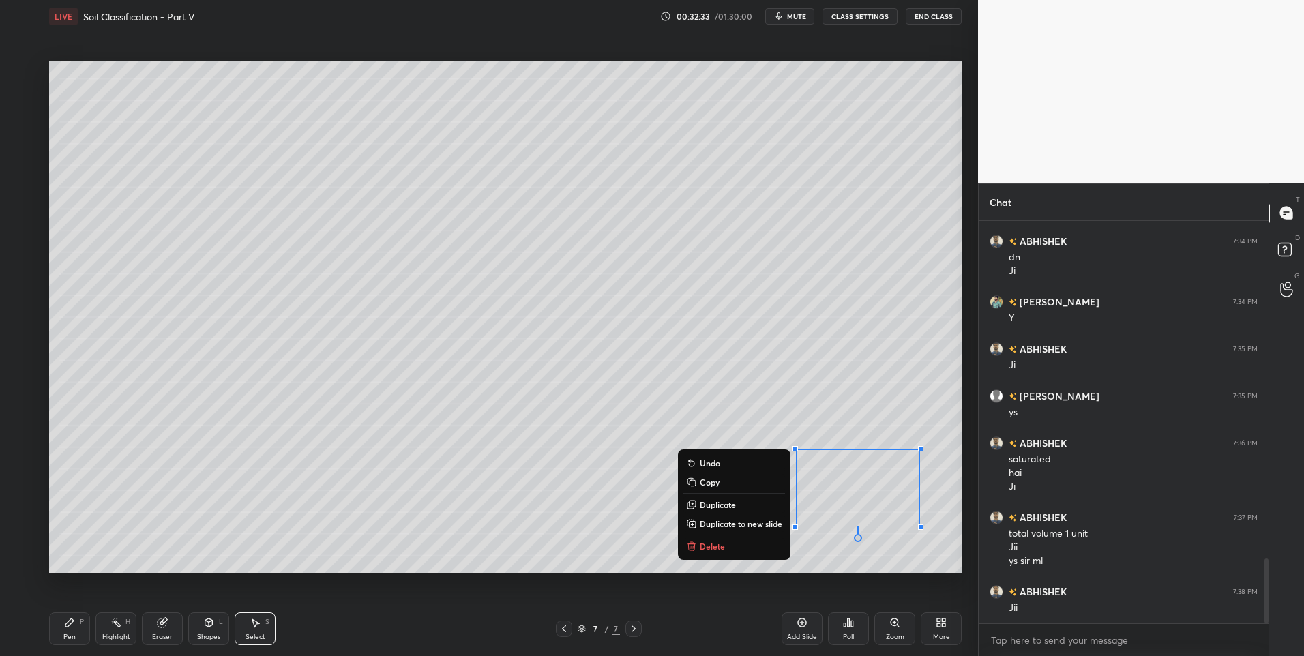
scroll to position [2116, 0]
click at [719, 546] on p "Delete" at bounding box center [712, 546] width 25 height 11
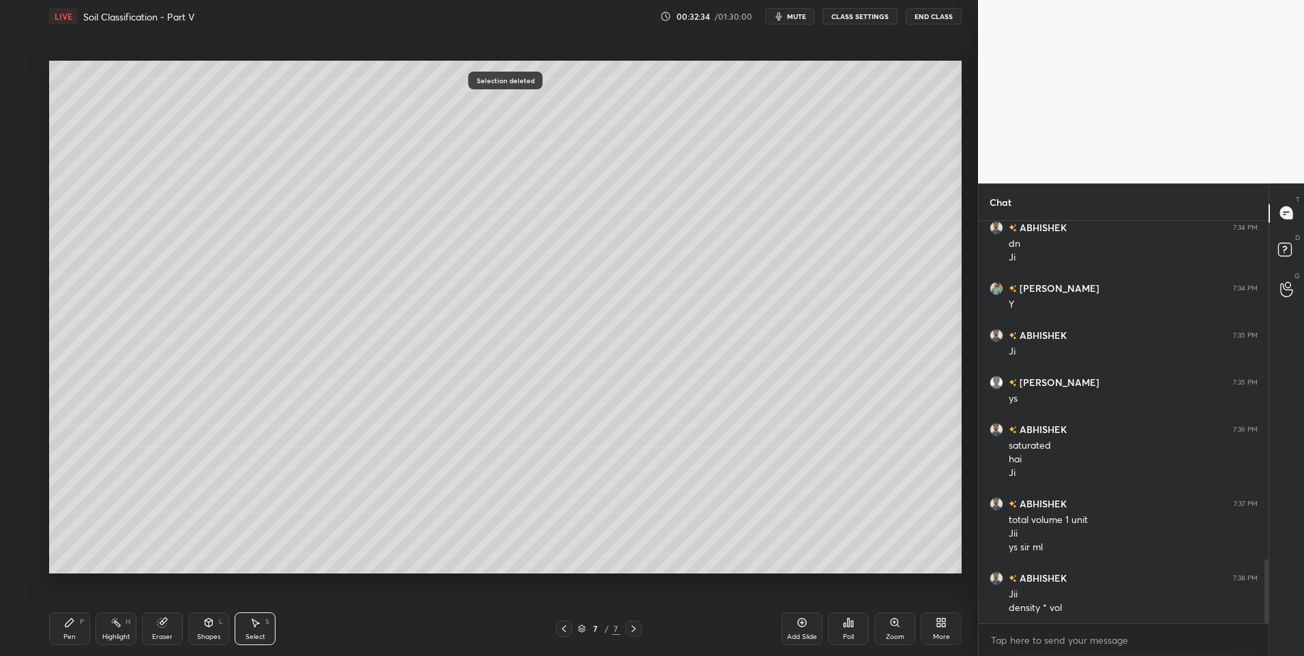
click at [78, 628] on div "Pen P" at bounding box center [69, 629] width 41 height 33
click at [162, 634] on div "Eraser" at bounding box center [162, 637] width 20 height 7
click at [27, 531] on icon at bounding box center [21, 536] width 11 height 12
click at [61, 628] on div "Pen P" at bounding box center [69, 629] width 41 height 33
click at [60, 625] on div "Pen P" at bounding box center [69, 629] width 41 height 33
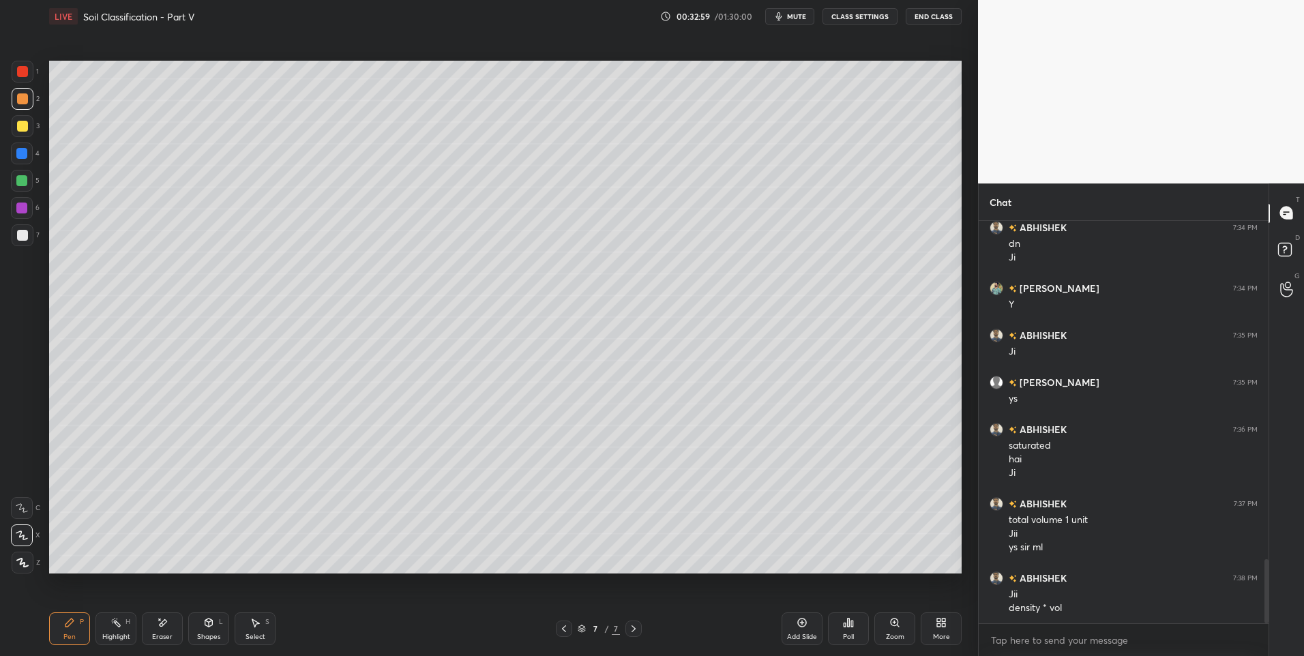
click at [59, 622] on div "Pen P" at bounding box center [69, 629] width 41 height 33
click at [53, 633] on div "Pen P" at bounding box center [69, 629] width 41 height 33
click at [100, 627] on div "Highlight H" at bounding box center [116, 629] width 41 height 33
click at [61, 632] on div "Pen P" at bounding box center [69, 629] width 41 height 33
click at [111, 628] on div "Highlight H" at bounding box center [116, 629] width 41 height 33
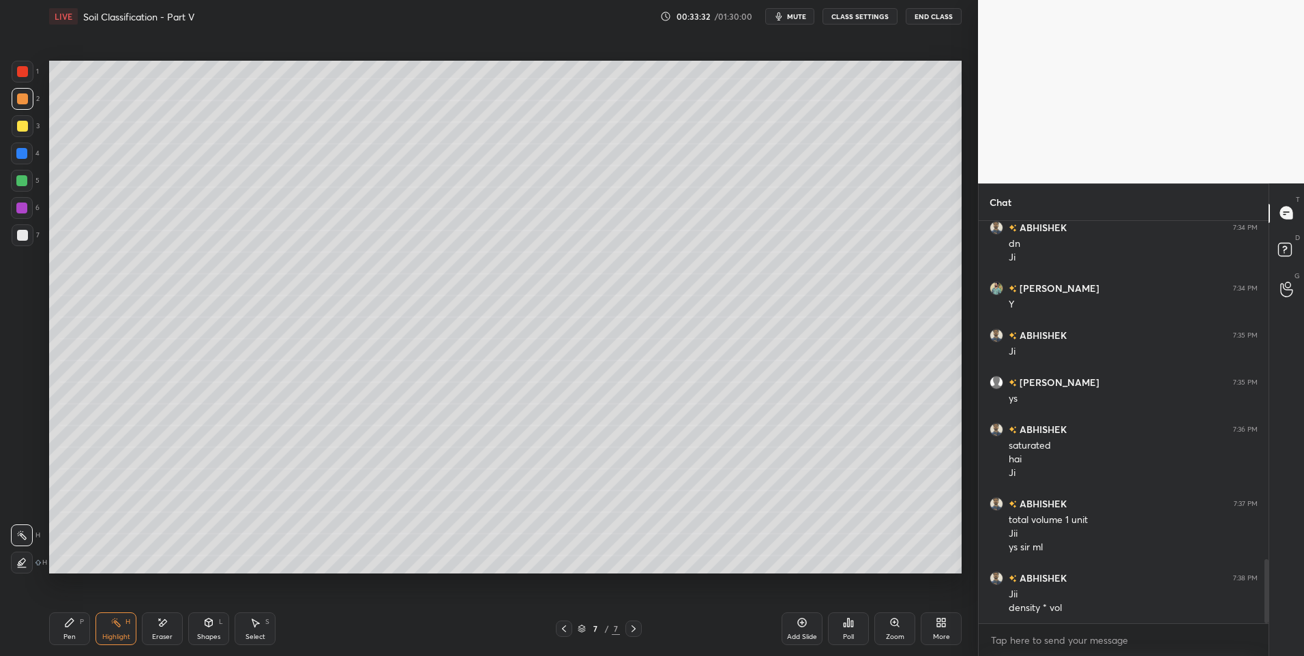
click at [78, 615] on div "Pen P" at bounding box center [69, 629] width 41 height 33
click at [207, 628] on icon at bounding box center [208, 622] width 11 height 11
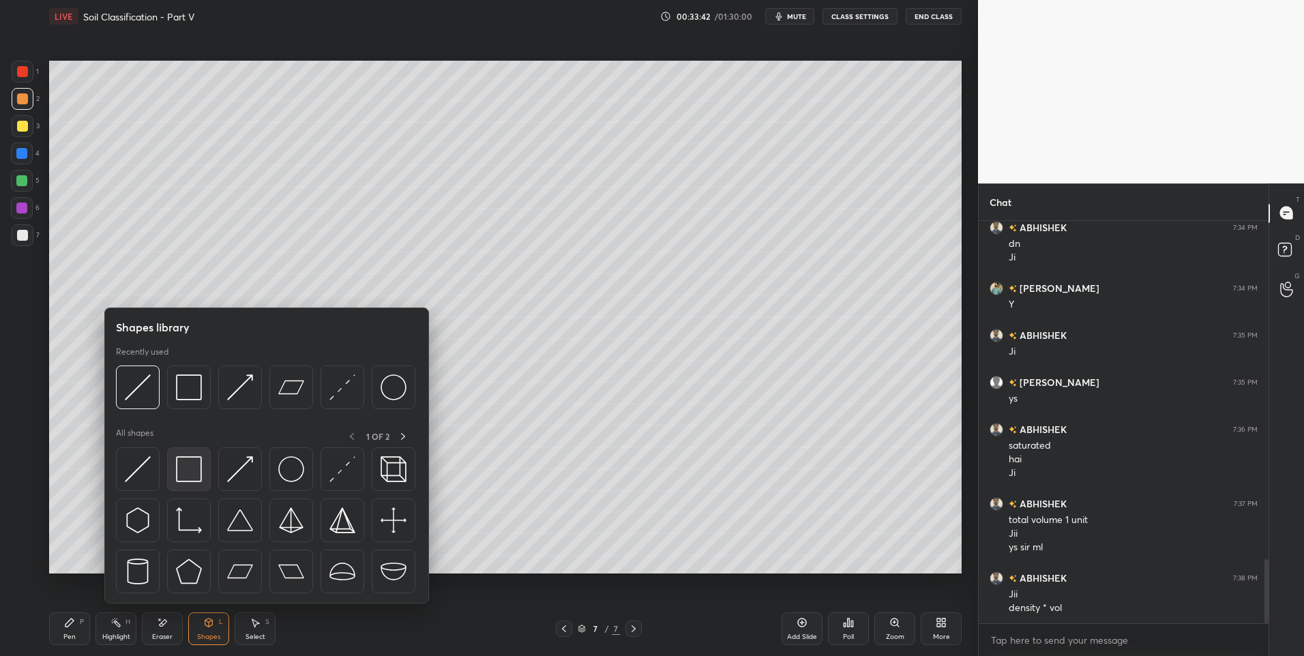
click at [184, 468] on img at bounding box center [189, 469] width 26 height 26
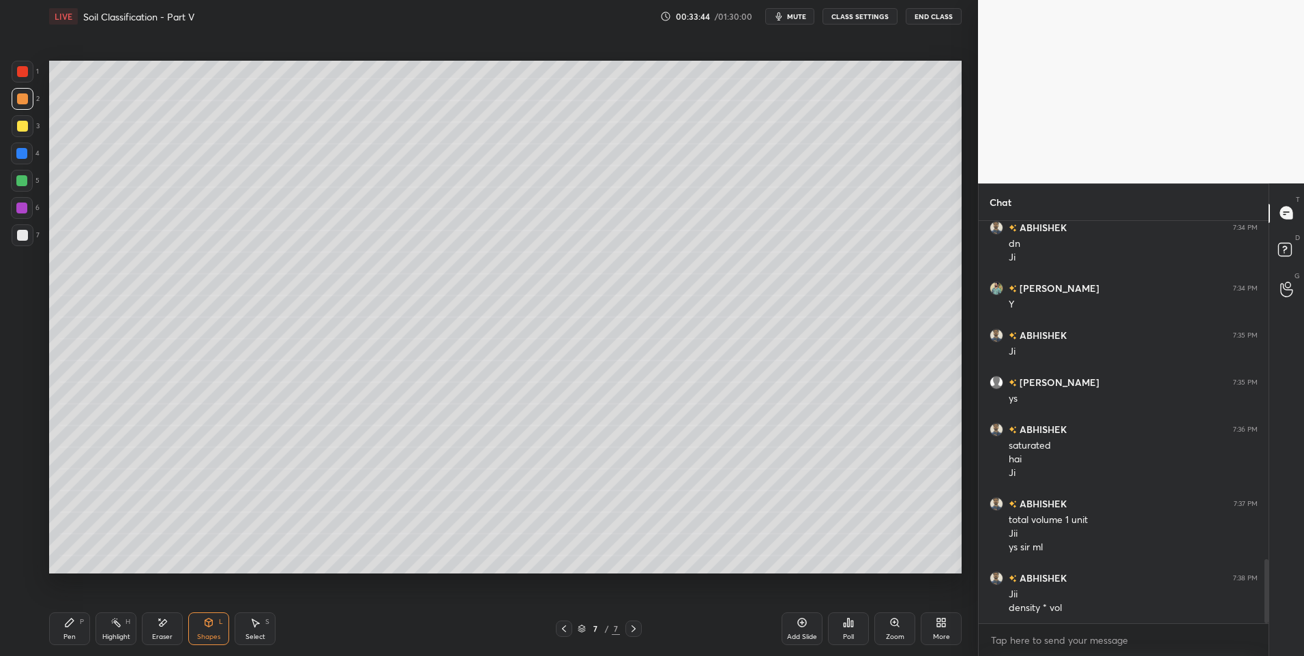
click at [247, 631] on div "Select S" at bounding box center [255, 629] width 41 height 33
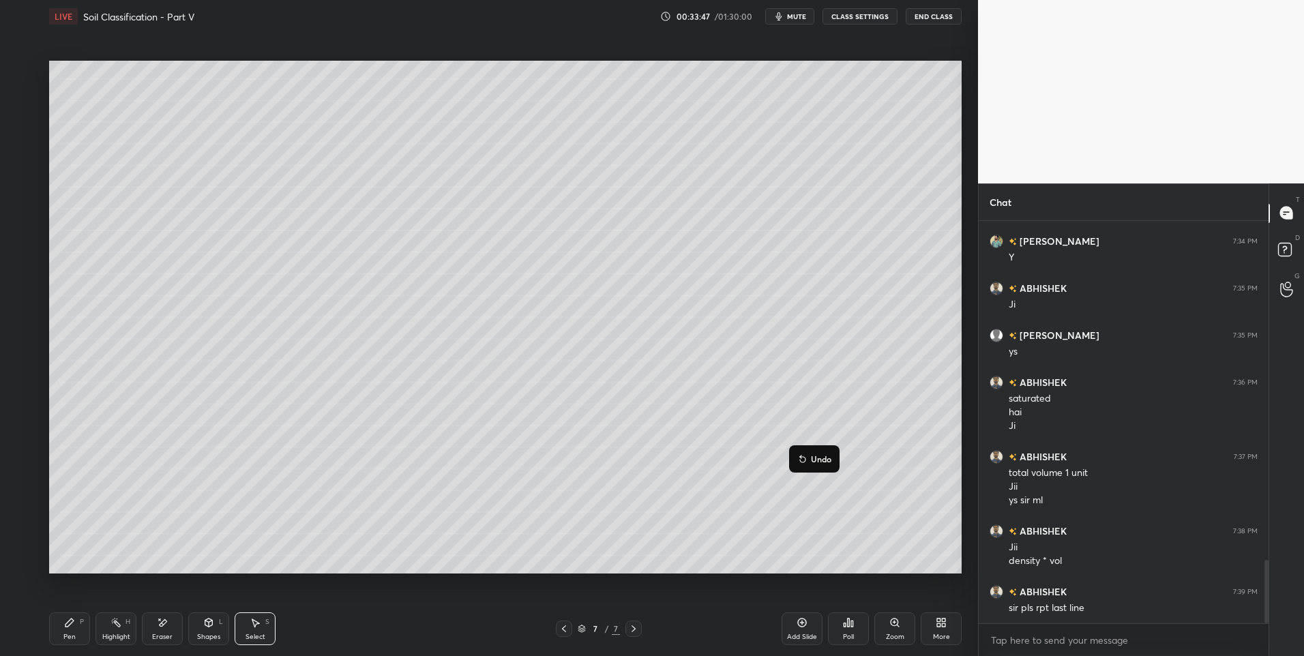
click at [897, 515] on div "0 ° Undo Copy Duplicate Duplicate to new slide Delete" at bounding box center [505, 318] width 913 height 514
click at [119, 634] on div "Highlight" at bounding box center [116, 637] width 28 height 7
click at [82, 631] on div "Pen P" at bounding box center [69, 629] width 41 height 33
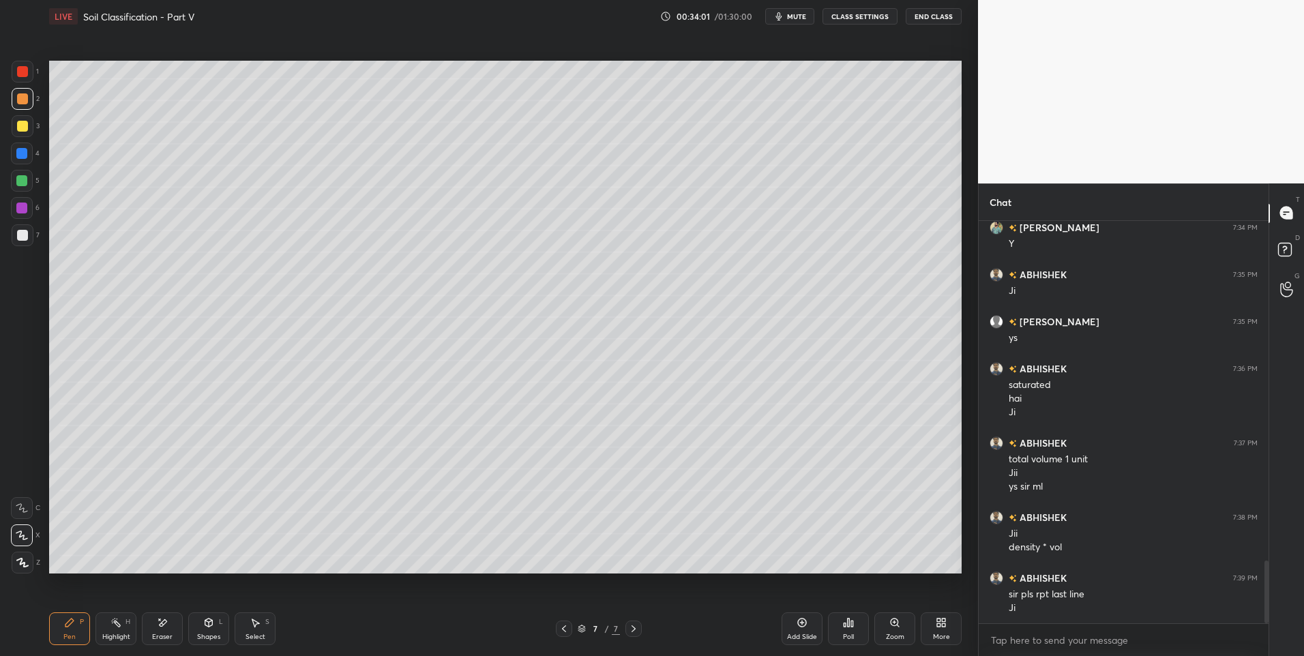
click at [113, 631] on div "Highlight H" at bounding box center [116, 629] width 41 height 33
click at [113, 634] on div "Highlight" at bounding box center [116, 637] width 28 height 7
click at [63, 630] on div "Pen P" at bounding box center [69, 629] width 41 height 33
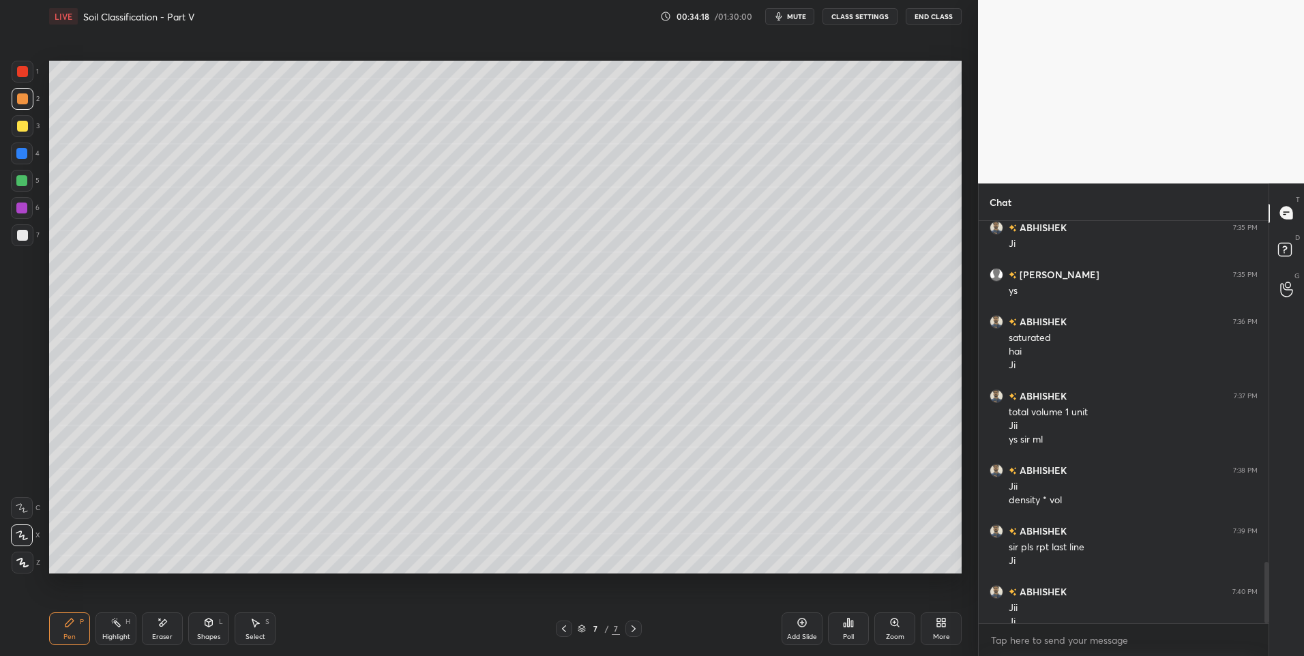
scroll to position [2238, 0]
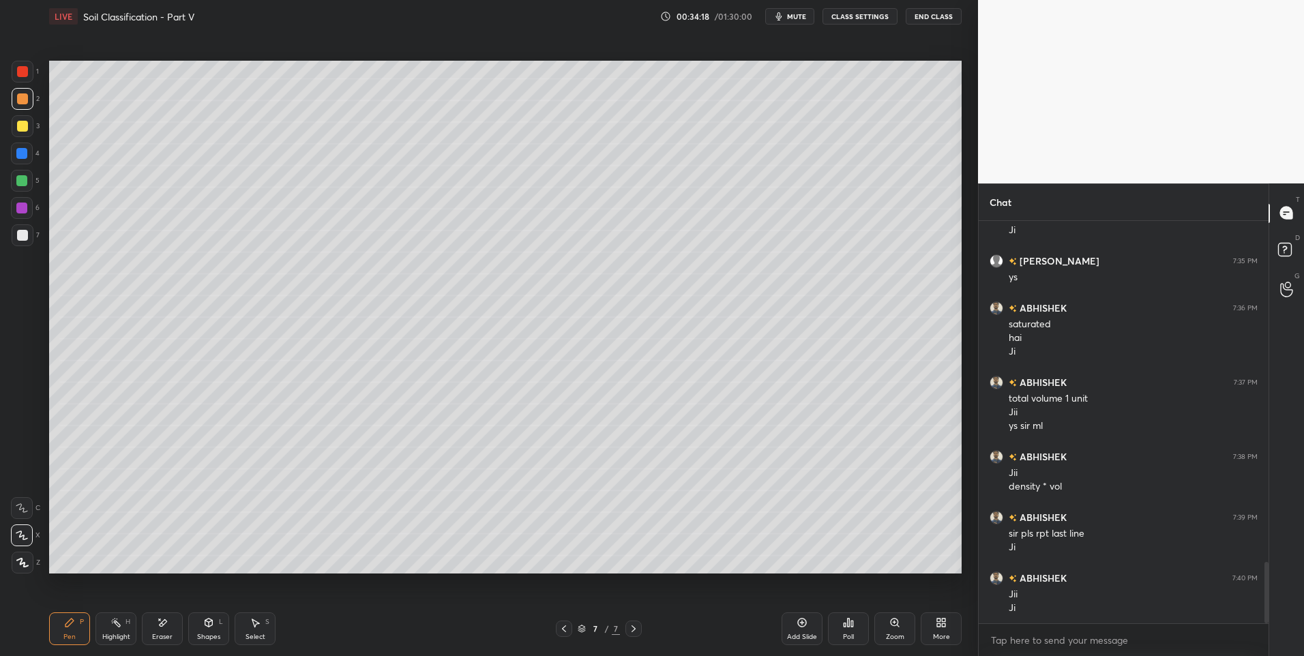
click at [119, 617] on icon at bounding box center [116, 622] width 11 height 11
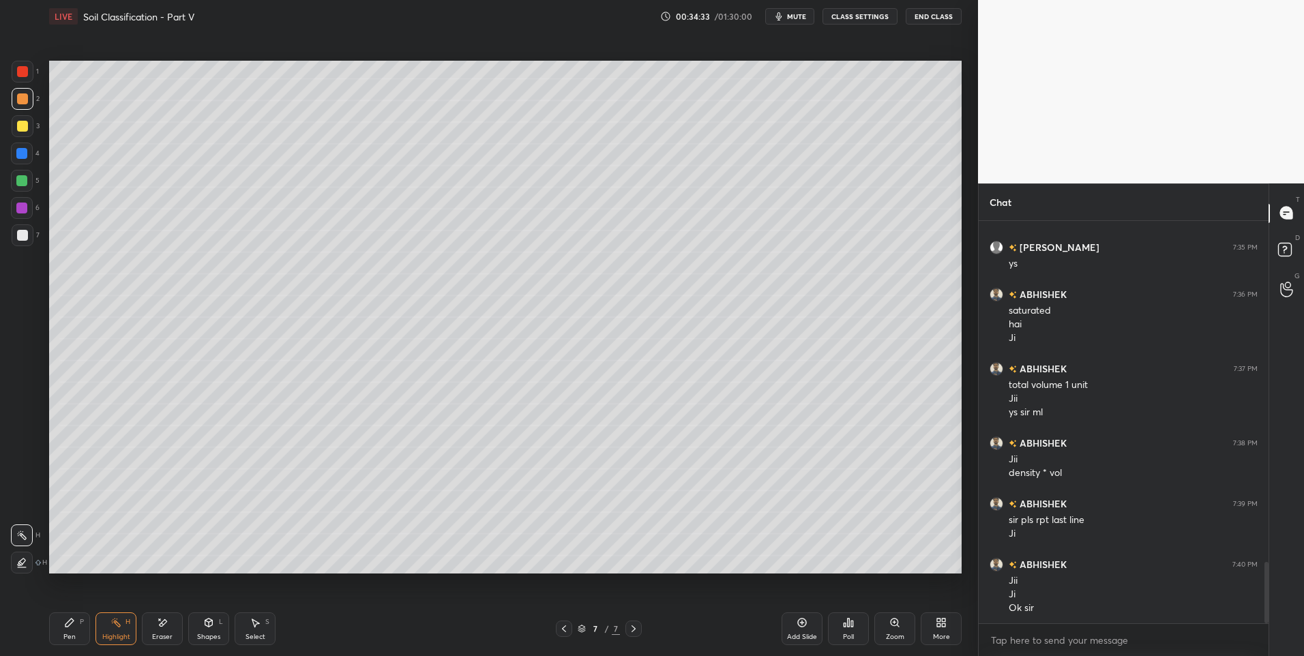
click at [160, 626] on icon at bounding box center [164, 622] width 8 height 7
click at [53, 632] on div "Pen P" at bounding box center [69, 629] width 41 height 33
click at [57, 628] on div "Pen P" at bounding box center [69, 629] width 41 height 33
click at [67, 630] on div "Pen P" at bounding box center [69, 629] width 41 height 33
click at [643, 630] on div "7 / 7" at bounding box center [598, 629] width 366 height 16
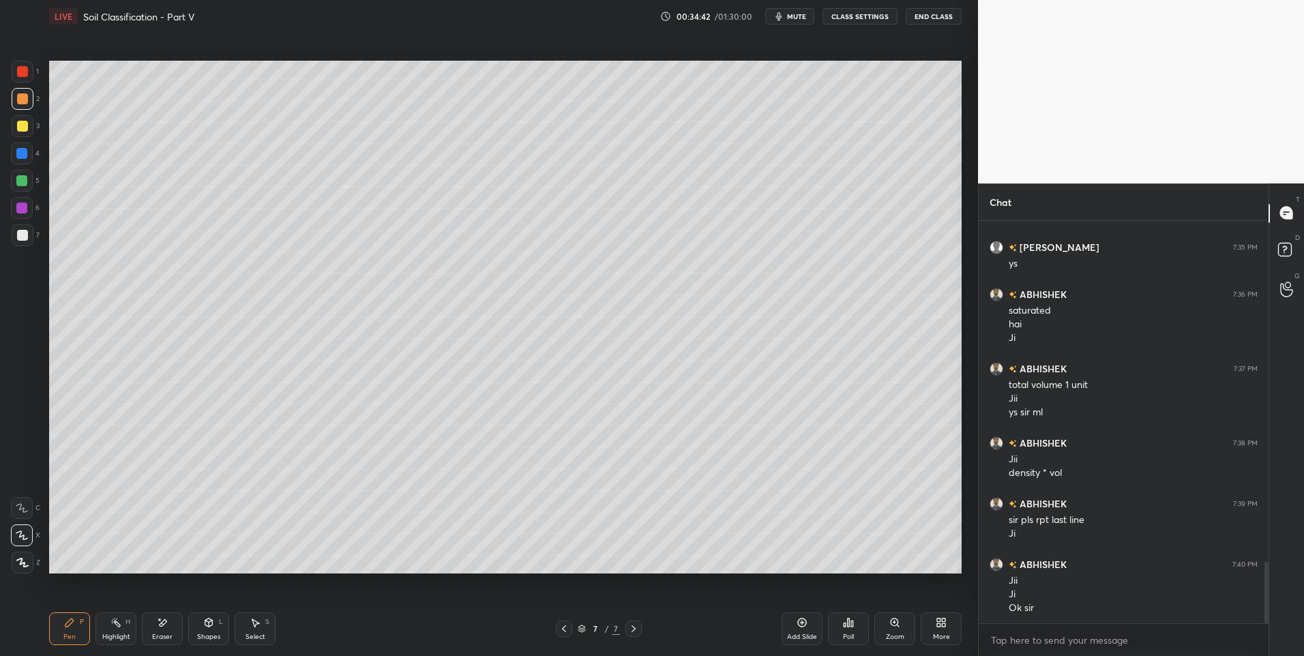
click at [794, 626] on div "Add Slide" at bounding box center [802, 629] width 41 height 33
click at [85, 632] on div "Pen P" at bounding box center [69, 629] width 41 height 33
click at [25, 183] on div at bounding box center [21, 180] width 11 height 11
click at [25, 229] on div at bounding box center [23, 235] width 22 height 22
click at [567, 629] on icon at bounding box center [564, 629] width 11 height 11
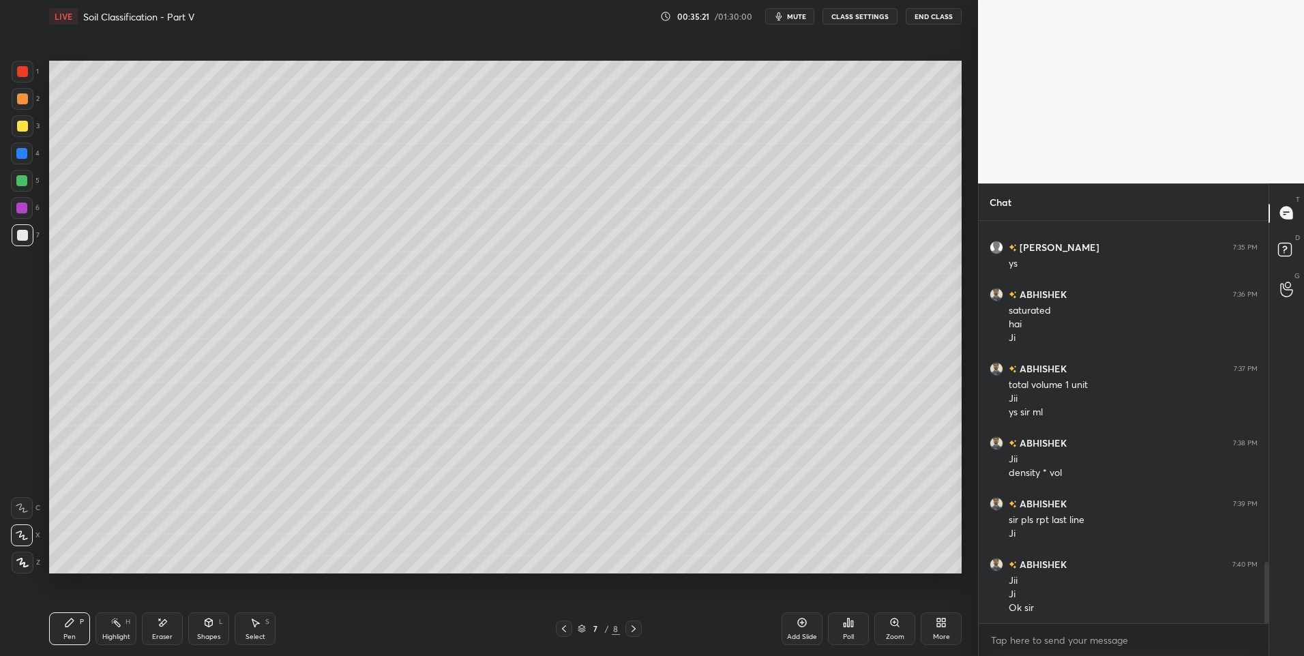
click at [569, 632] on icon at bounding box center [564, 629] width 11 height 11
click at [565, 634] on icon at bounding box center [564, 629] width 11 height 11
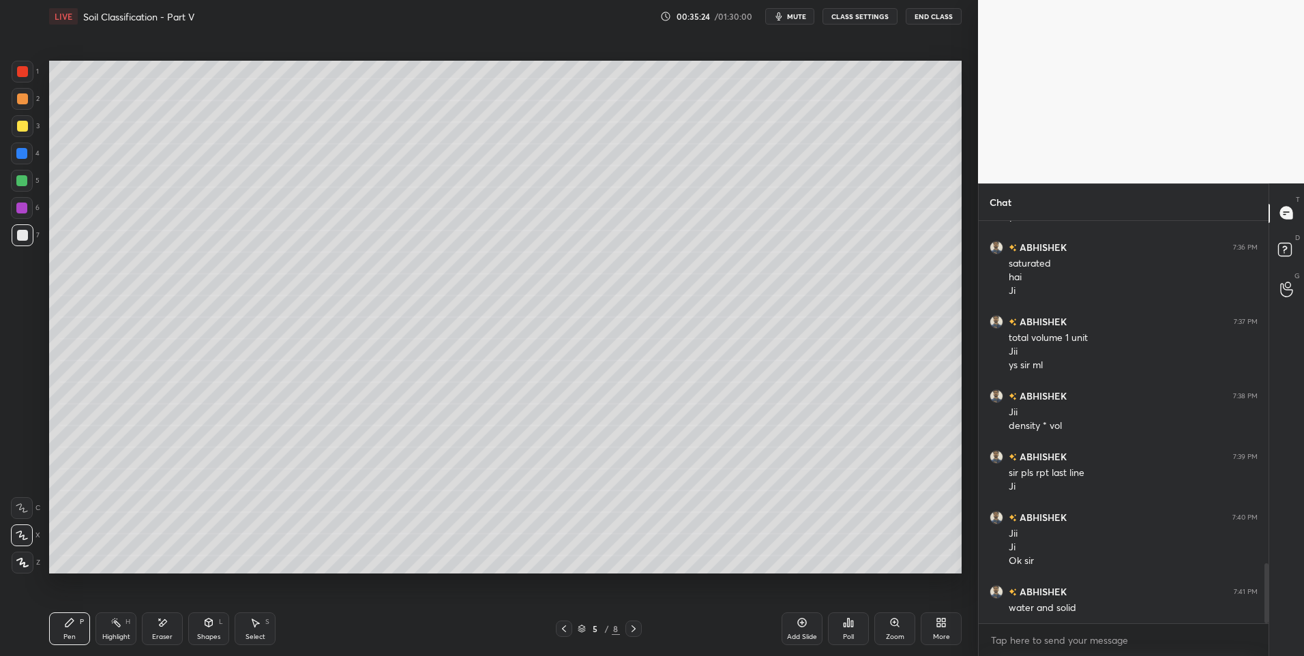
click at [626, 628] on div at bounding box center [634, 629] width 16 height 16
click at [624, 630] on div "6 / 8" at bounding box center [599, 629] width 86 height 16
click at [623, 628] on div "6 / 8" at bounding box center [599, 629] width 86 height 16
click at [632, 629] on icon at bounding box center [633, 629] width 11 height 11
click at [123, 636] on div "Highlight" at bounding box center [116, 637] width 28 height 7
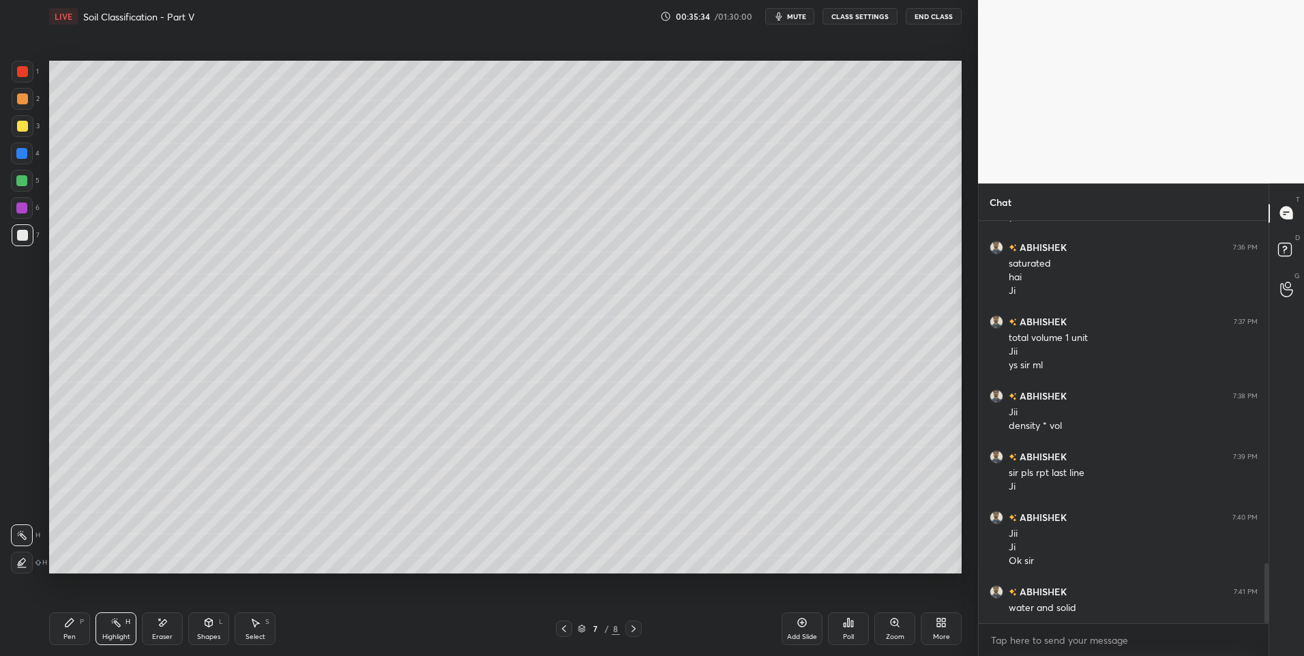
click at [121, 634] on div "Highlight" at bounding box center [116, 637] width 28 height 7
click at [631, 628] on icon at bounding box center [633, 629] width 11 height 11
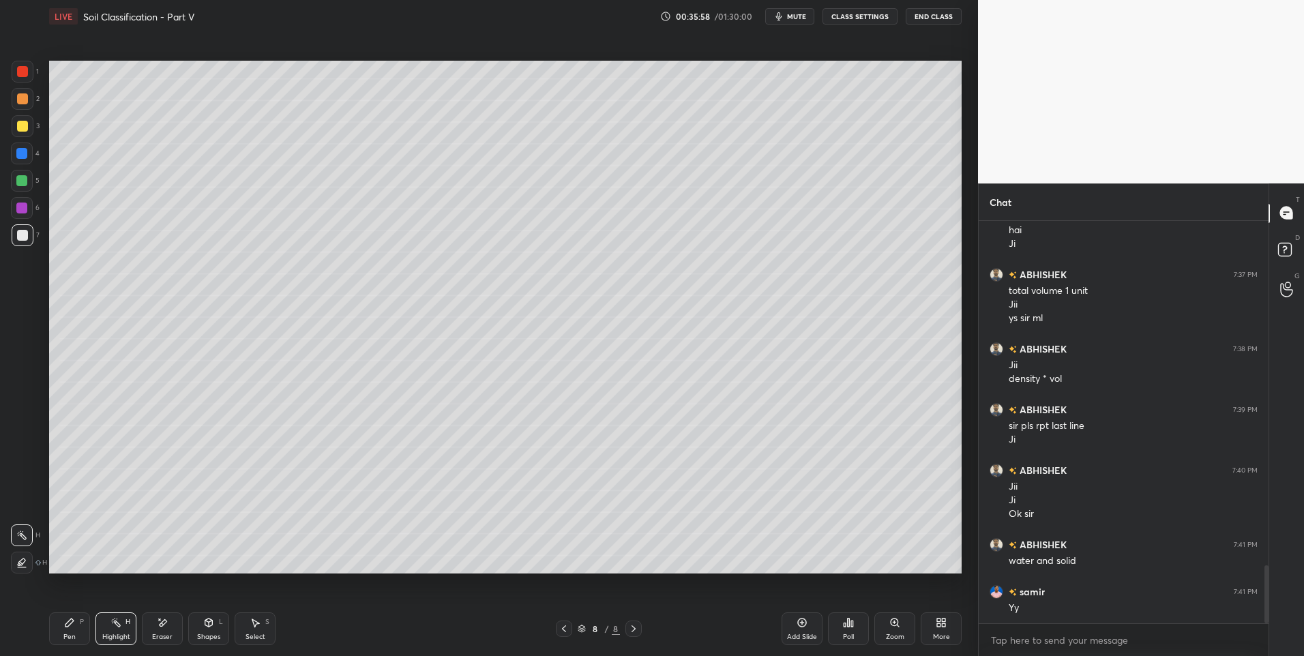
scroll to position [2392, 0]
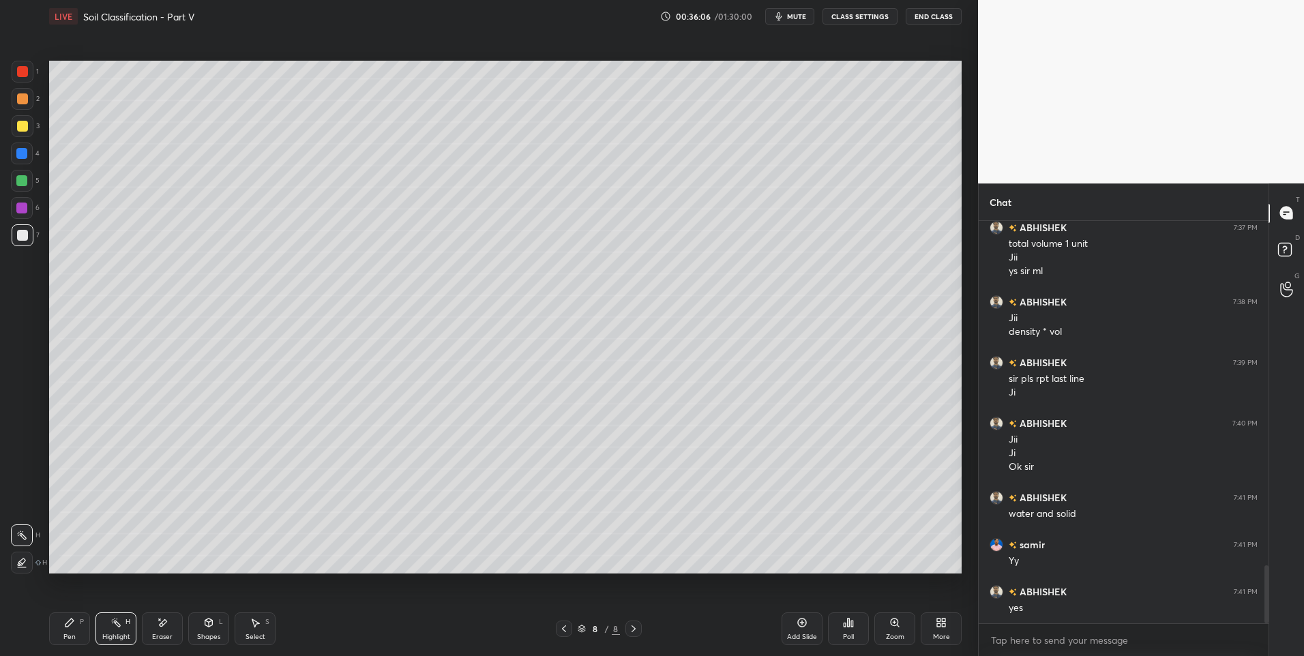
click at [76, 629] on div "Pen P" at bounding box center [69, 629] width 41 height 33
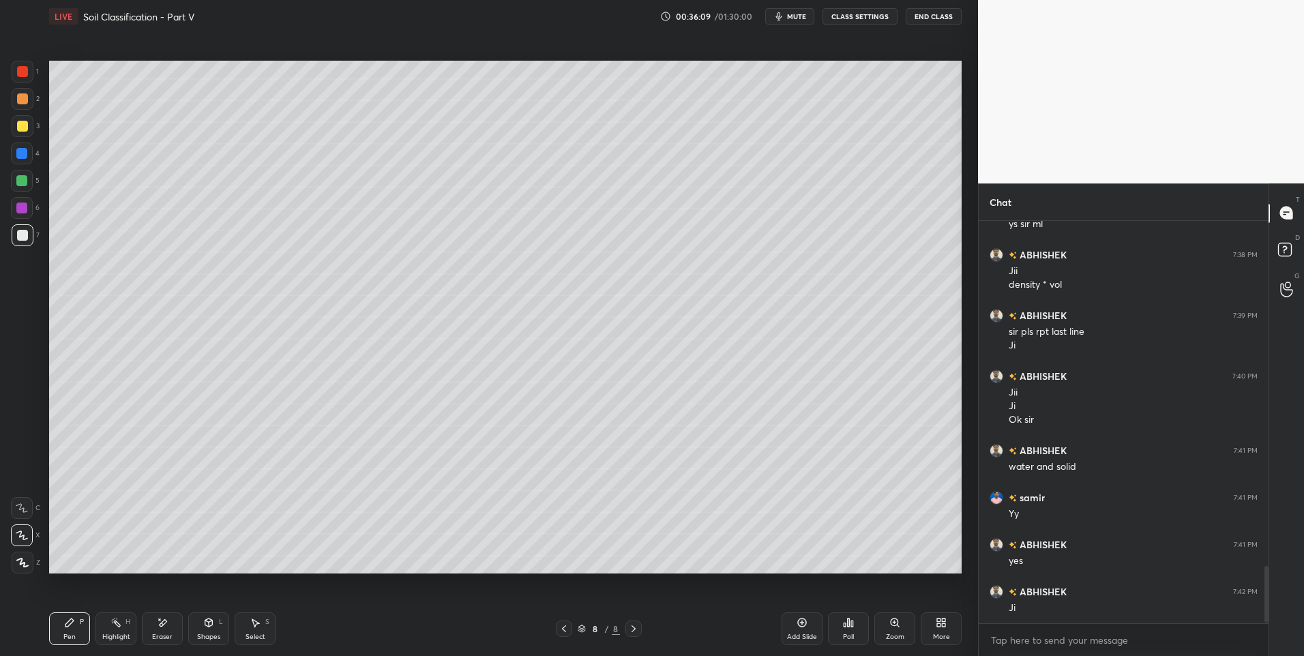
scroll to position [2487, 0]
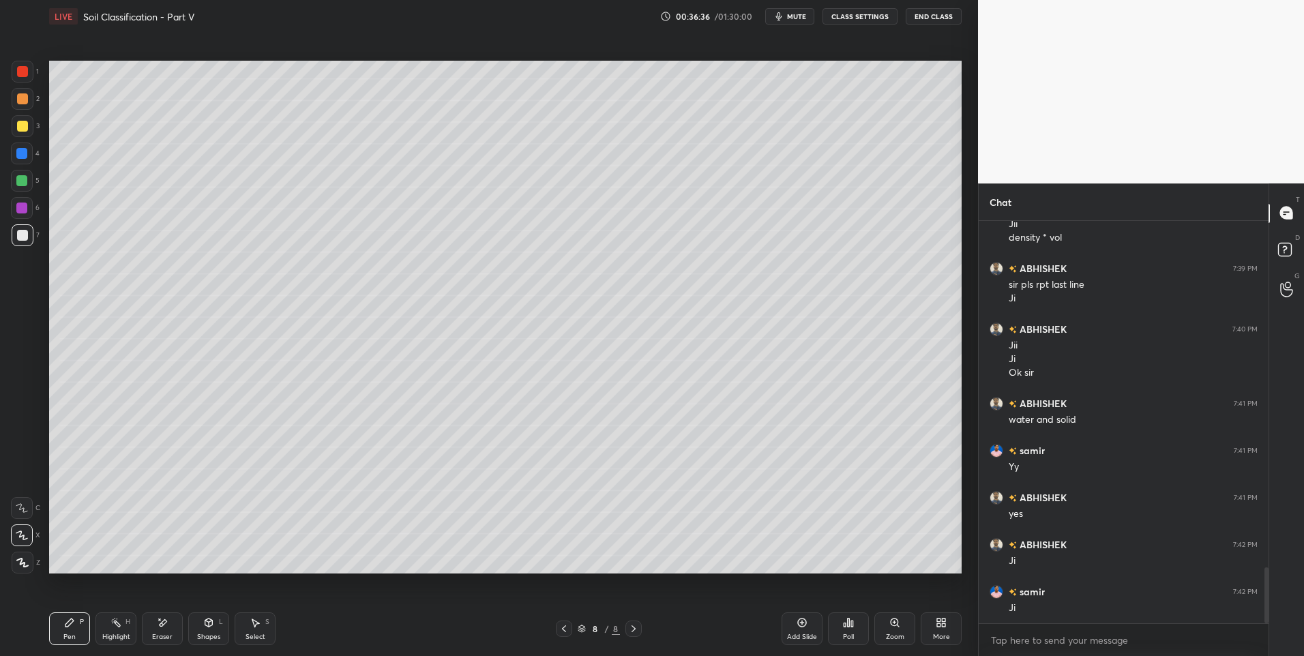
click at [563, 632] on icon at bounding box center [564, 629] width 11 height 11
click at [636, 630] on icon at bounding box center [633, 629] width 11 height 11
click at [561, 628] on icon at bounding box center [564, 629] width 11 height 11
click at [641, 632] on div at bounding box center [634, 629] width 16 height 16
click at [26, 101] on div at bounding box center [22, 98] width 11 height 11
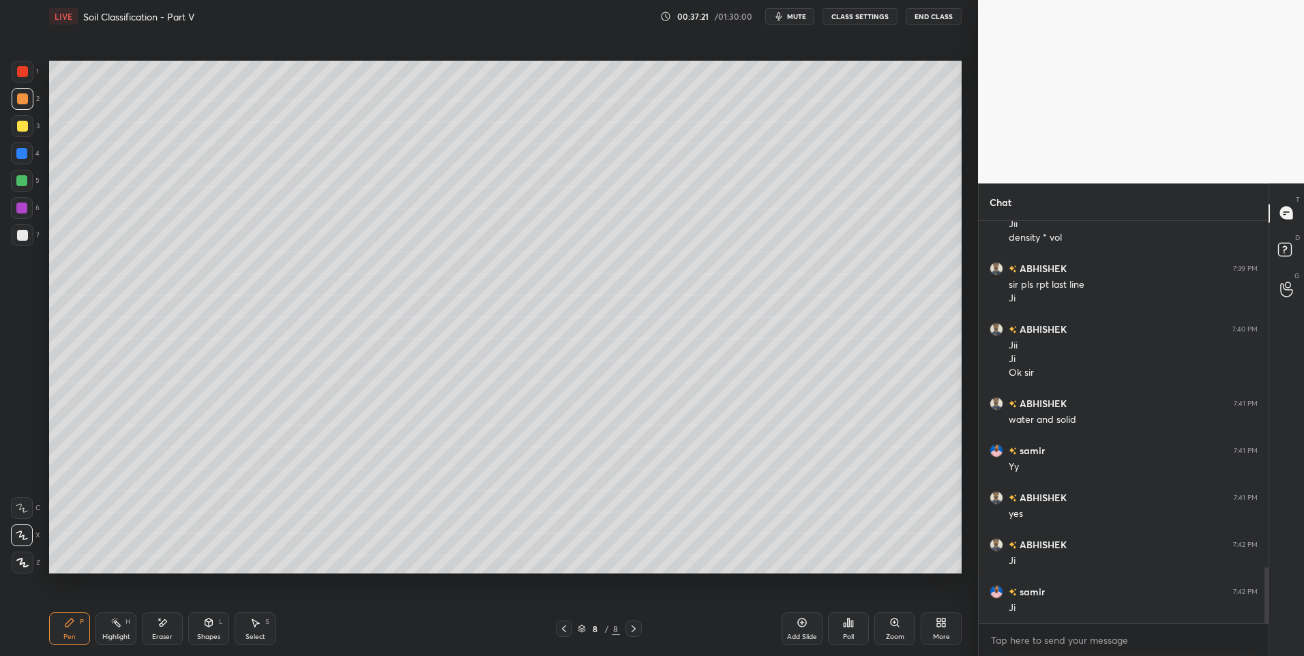
click at [202, 628] on div "Shapes L" at bounding box center [208, 629] width 41 height 33
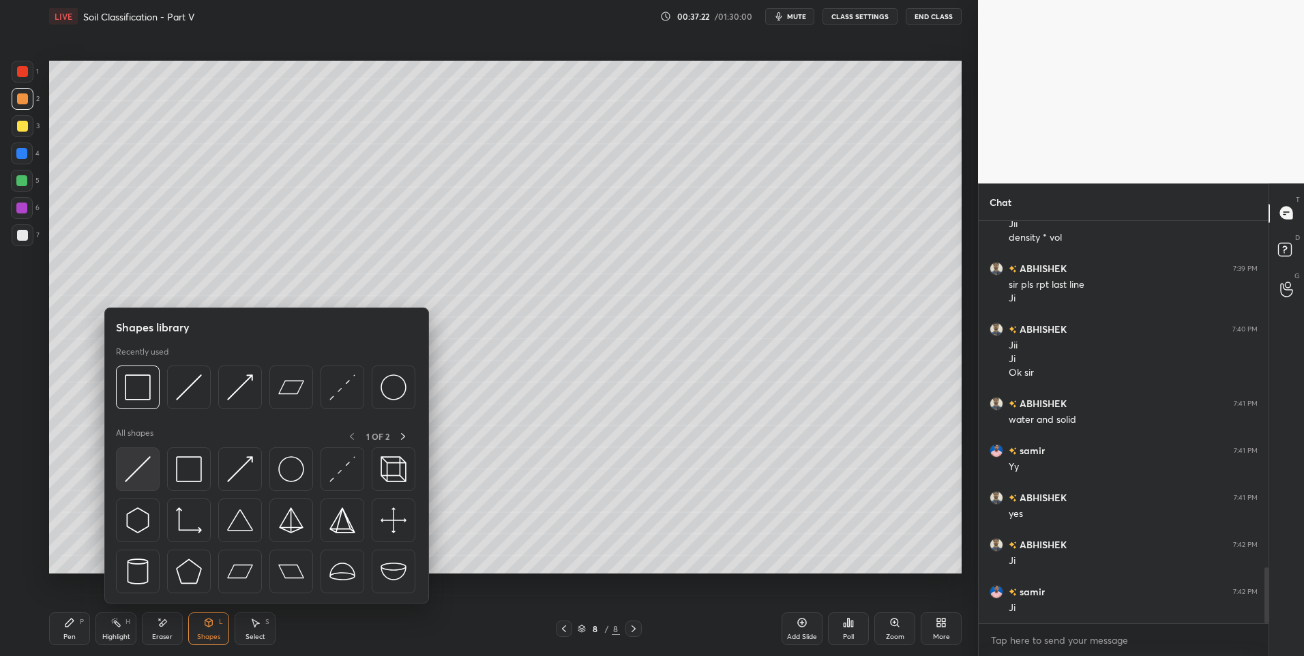
click at [139, 480] on img at bounding box center [138, 469] width 26 height 26
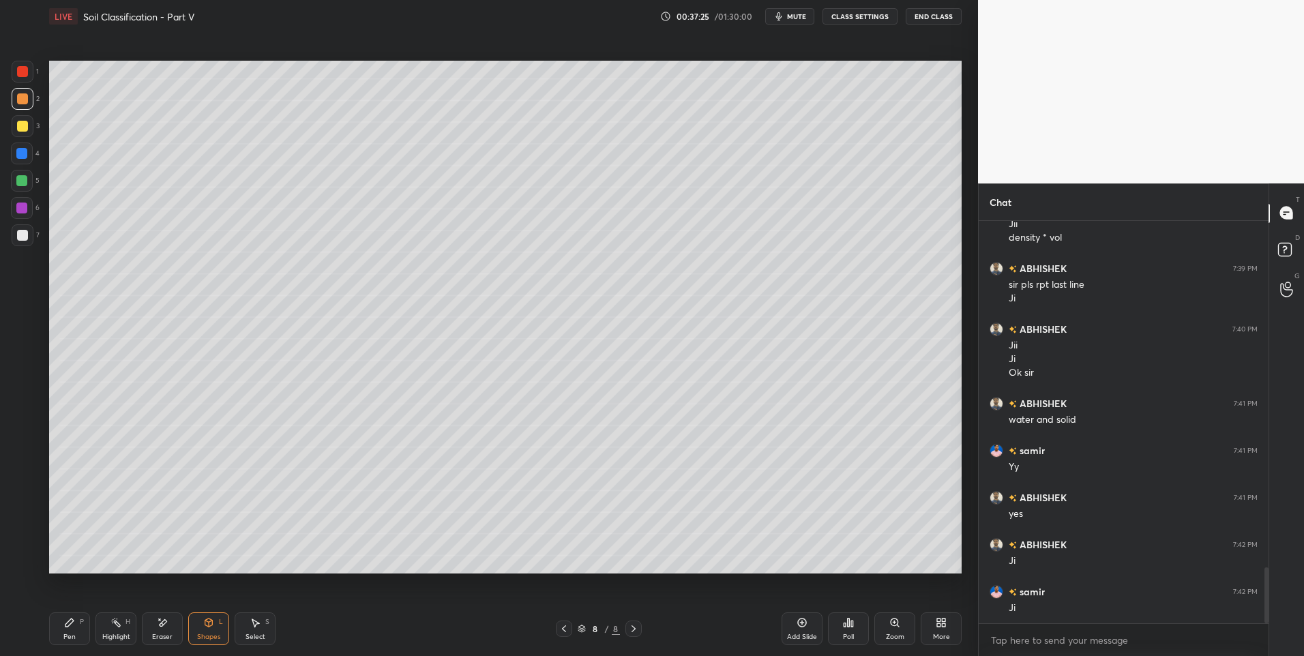
click at [61, 630] on div "Pen P" at bounding box center [69, 629] width 41 height 33
click at [67, 632] on div "Pen P" at bounding box center [69, 629] width 41 height 33
click at [112, 634] on div "Highlight" at bounding box center [116, 637] width 28 height 7
click at [59, 636] on div "Pen P" at bounding box center [69, 629] width 41 height 33
click at [66, 639] on div "Pen" at bounding box center [69, 637] width 12 height 7
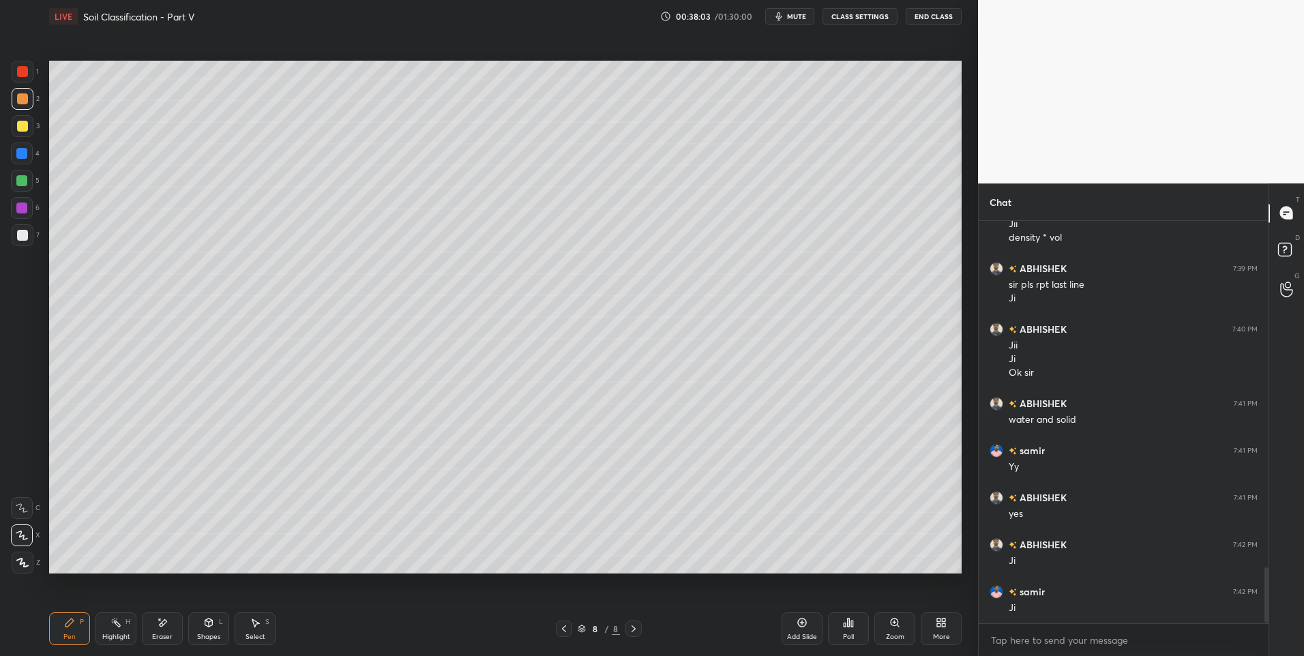
scroll to position [2534, 0]
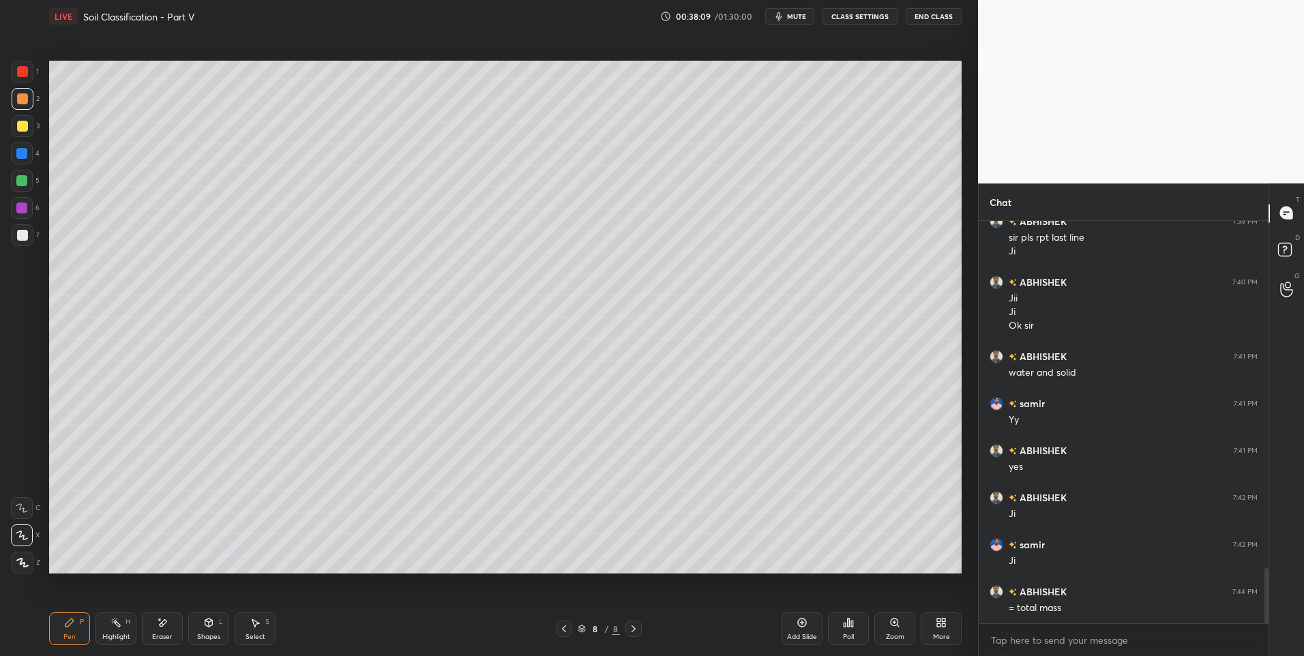
click at [113, 626] on icon at bounding box center [116, 622] width 11 height 11
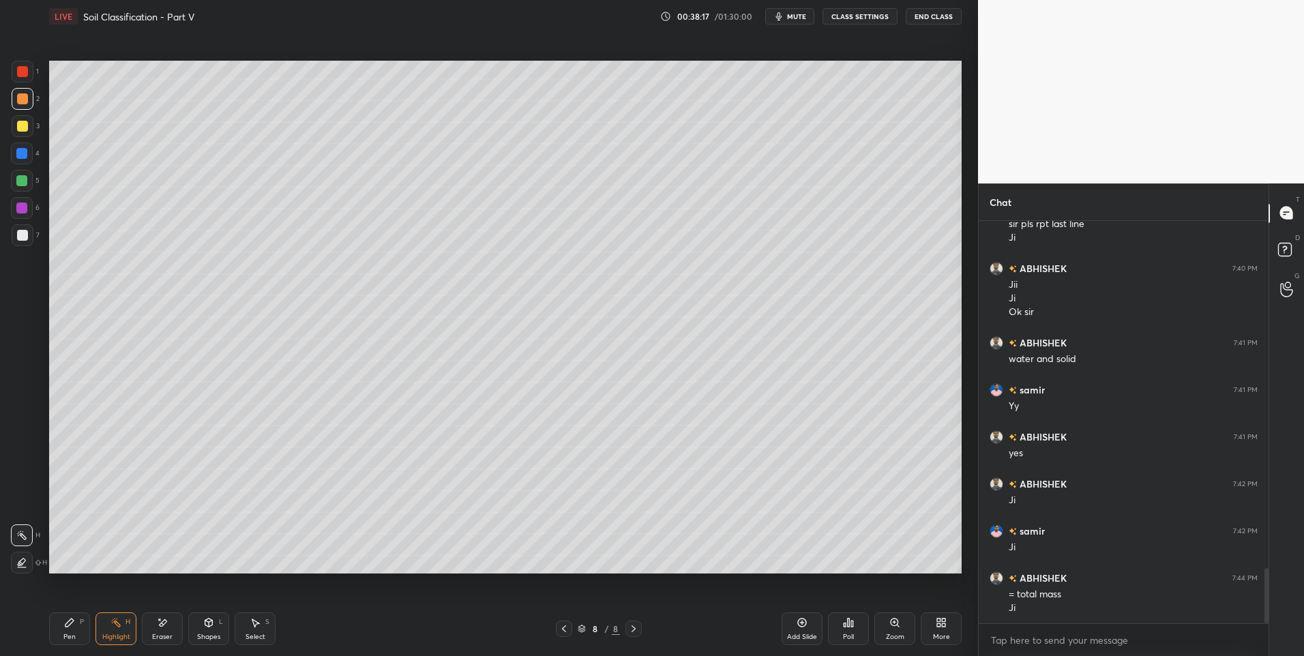
click at [61, 636] on div "Pen P" at bounding box center [69, 629] width 41 height 33
click at [72, 636] on div "Pen" at bounding box center [69, 637] width 12 height 7
click at [203, 634] on div "Shapes" at bounding box center [208, 637] width 23 height 7
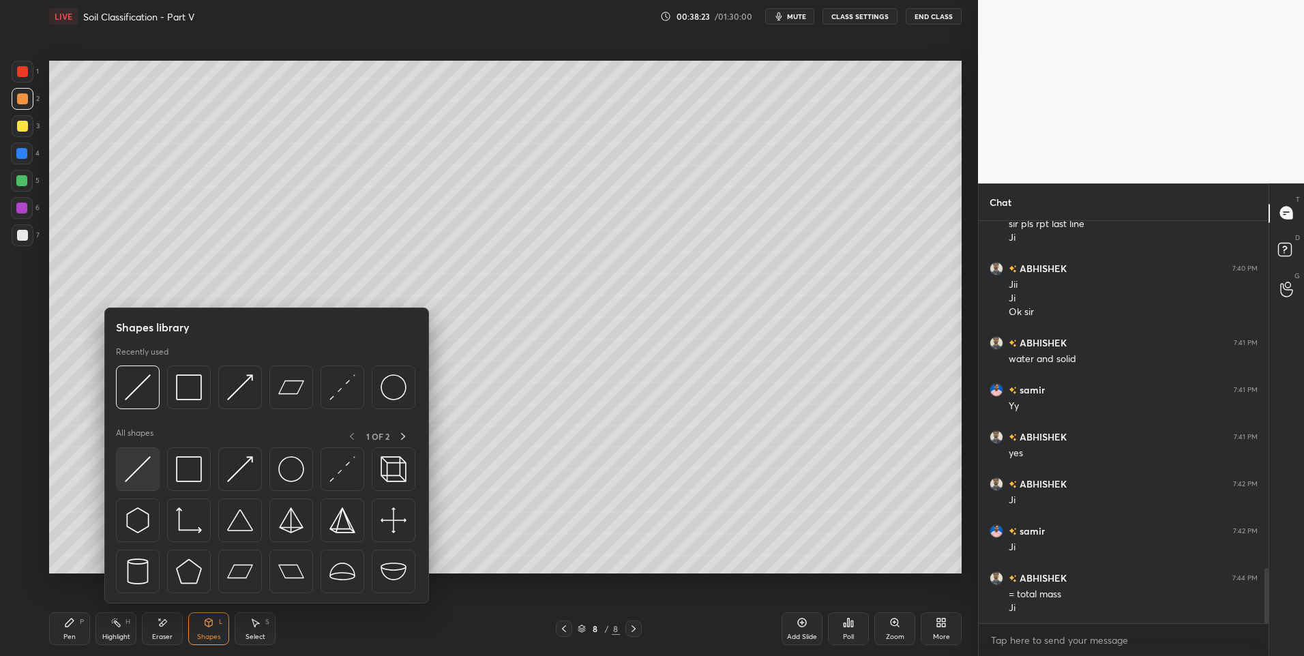
click at [151, 456] on div at bounding box center [138, 470] width 44 height 44
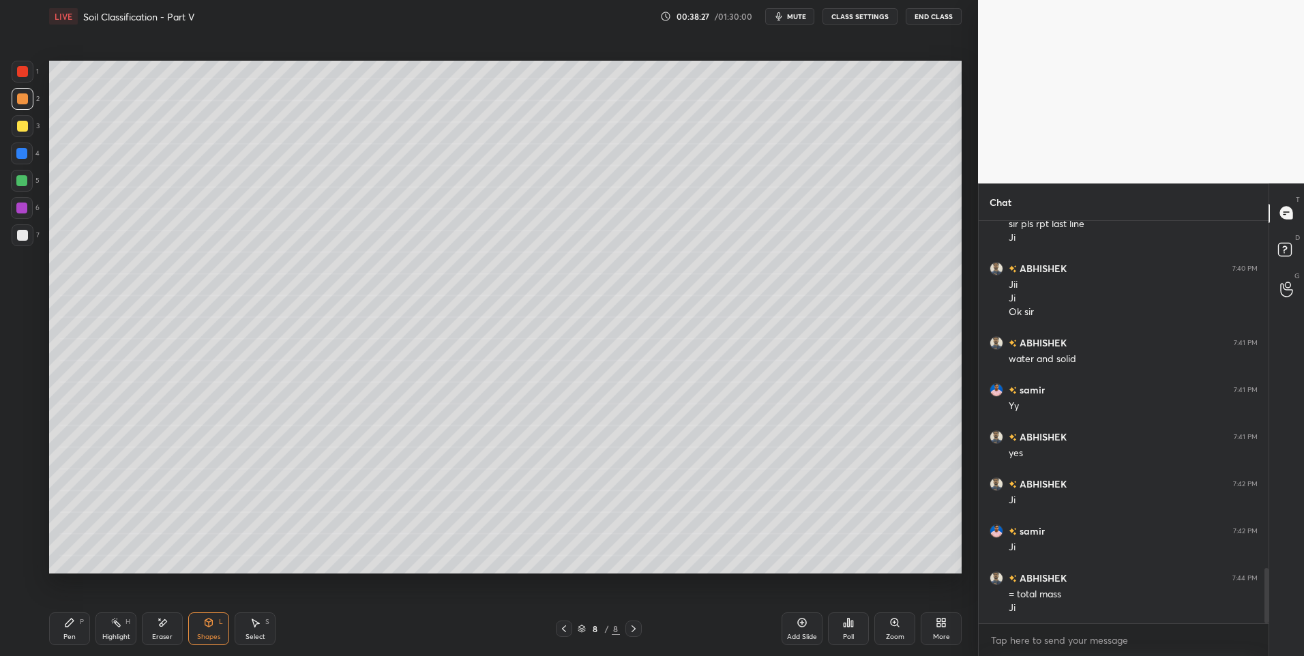
click at [55, 625] on div "Pen P" at bounding box center [69, 629] width 41 height 33
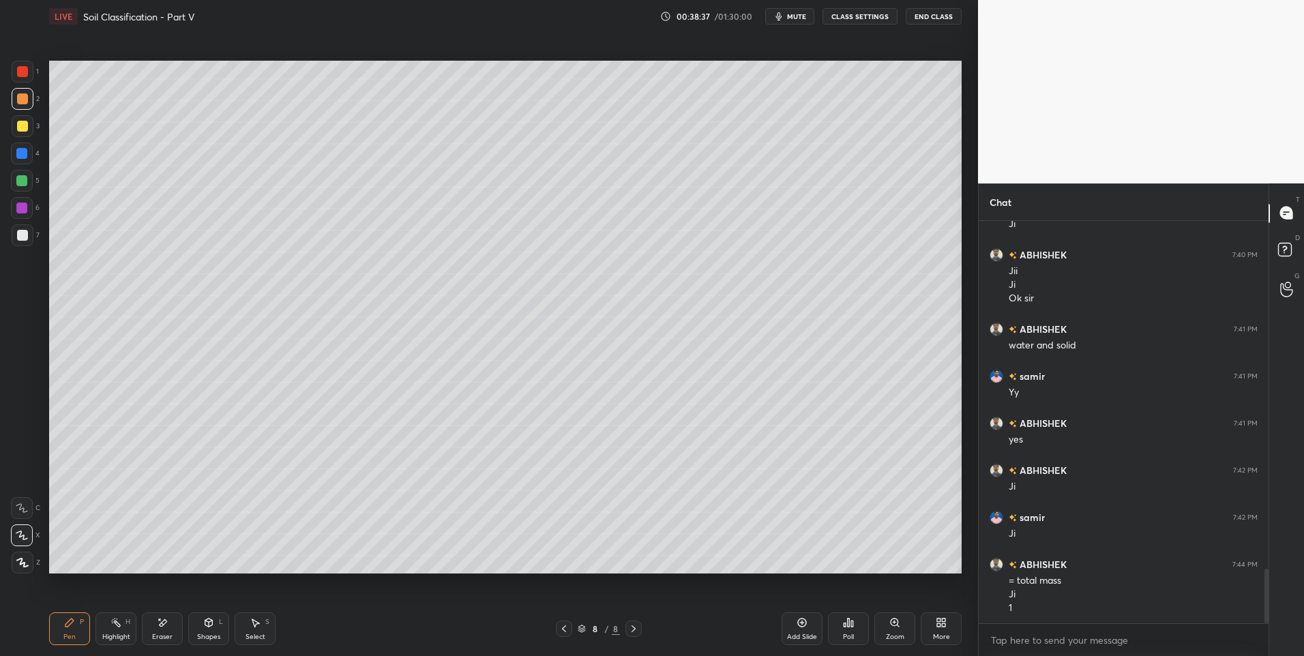
click at [253, 628] on div "Select S" at bounding box center [255, 629] width 41 height 33
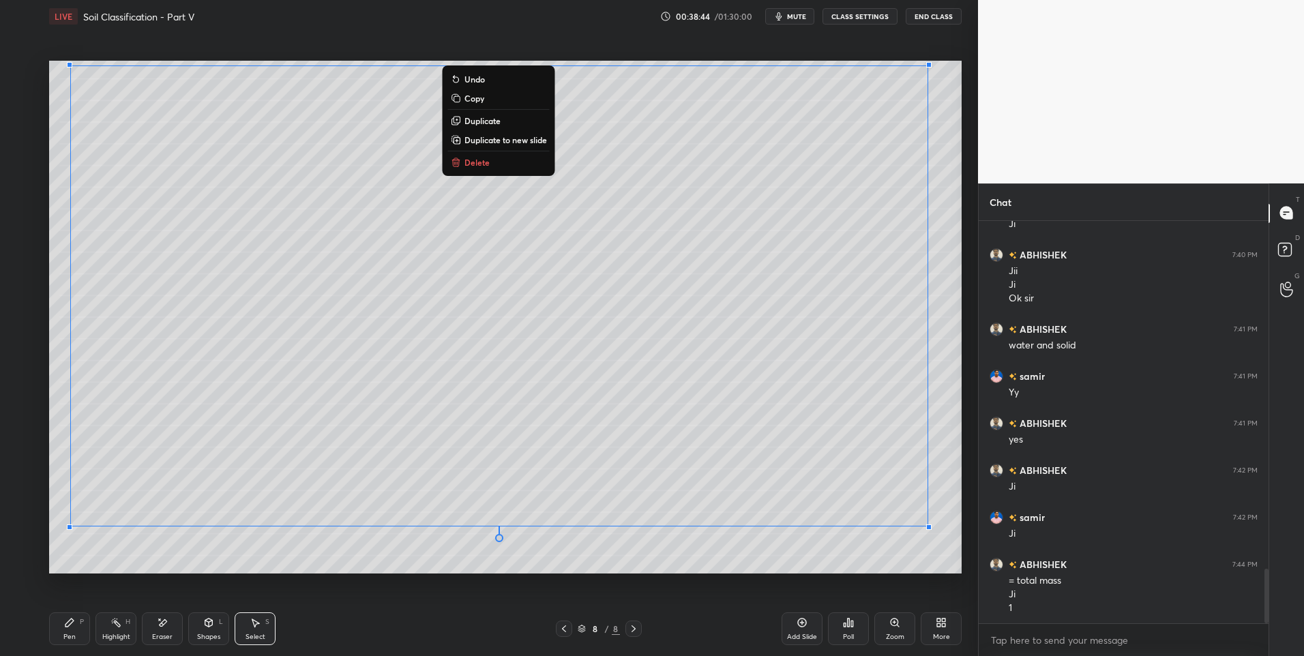
click at [771, 568] on div "0 ° Undo Copy Duplicate Duplicate to new slide Delete" at bounding box center [505, 318] width 913 height 514
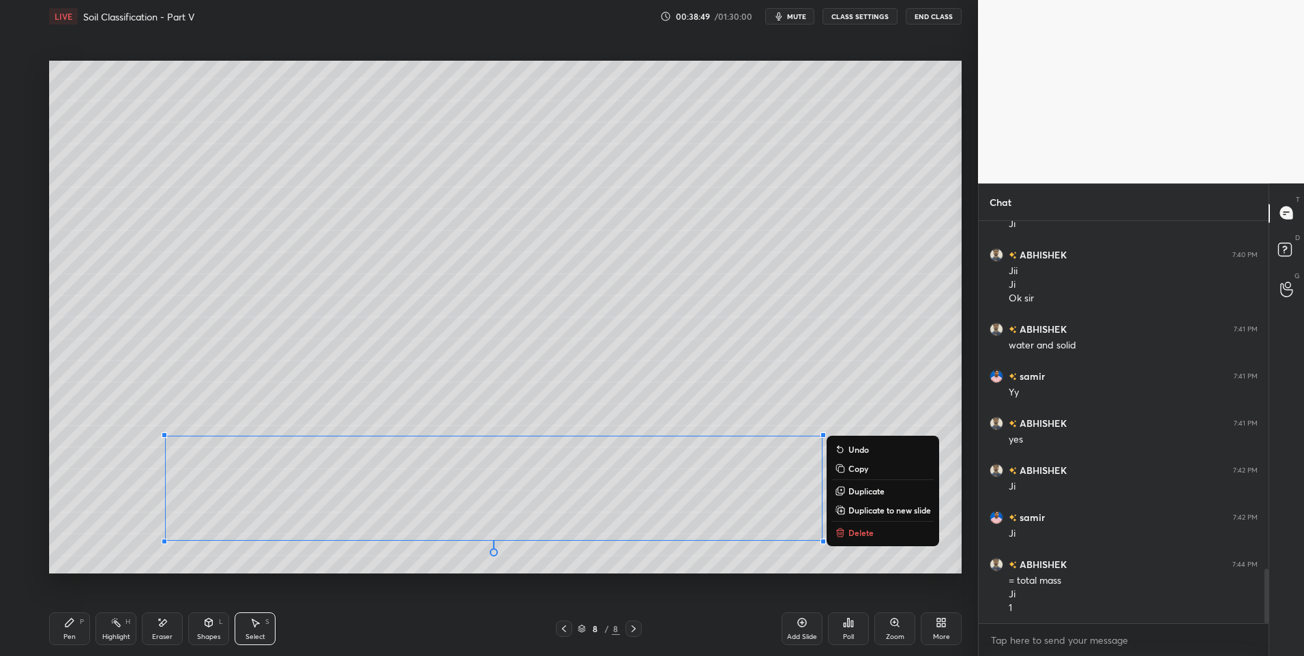
click at [100, 512] on div "0 ° Undo Copy Duplicate Duplicate to new slide Delete" at bounding box center [505, 318] width 913 height 514
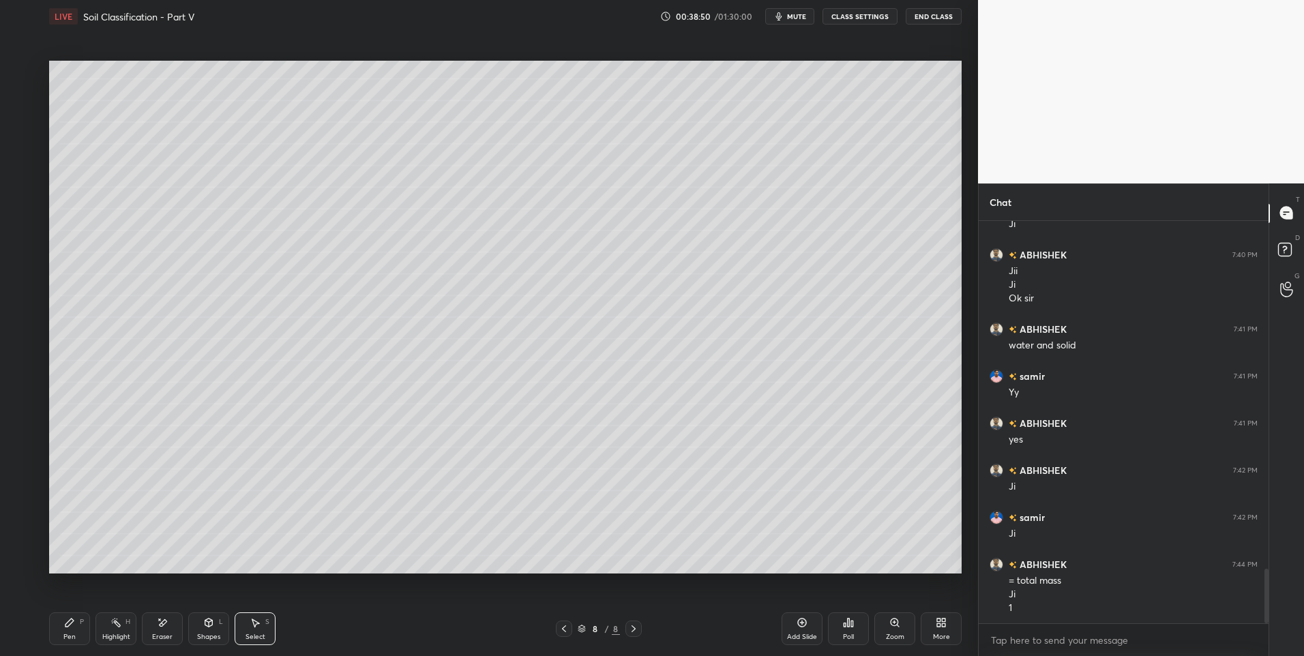
click at [205, 635] on div "Shapes" at bounding box center [208, 637] width 23 height 7
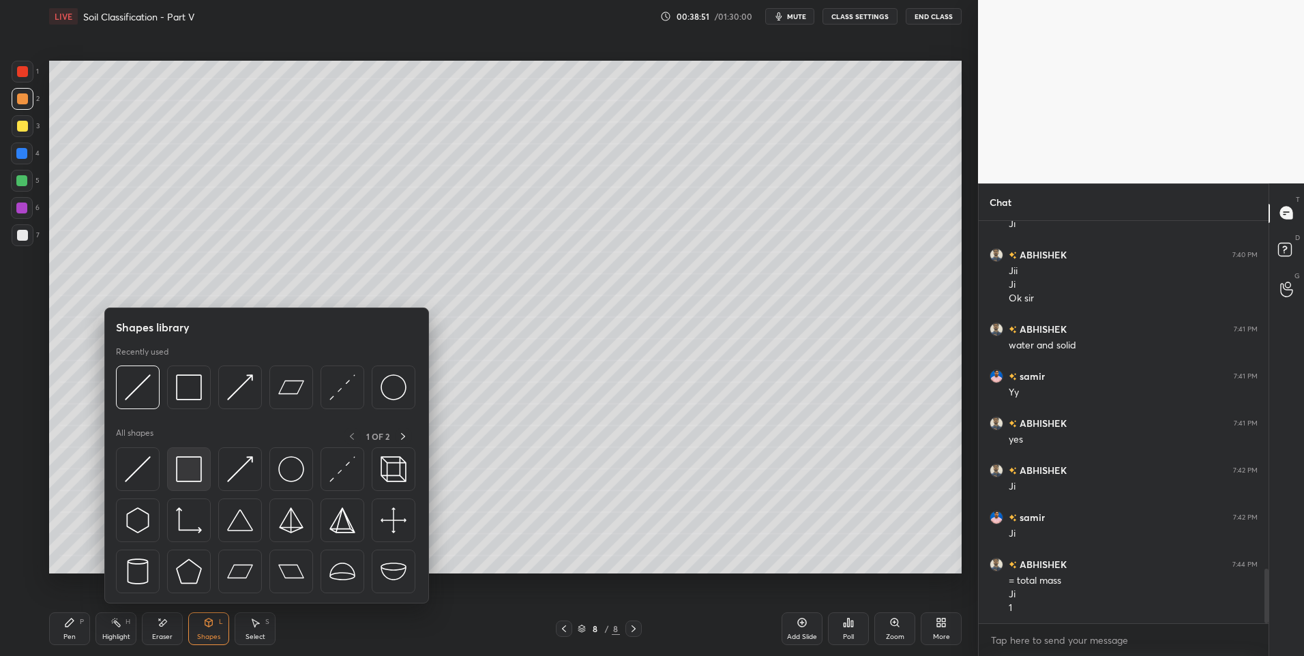
click at [190, 472] on img at bounding box center [189, 469] width 26 height 26
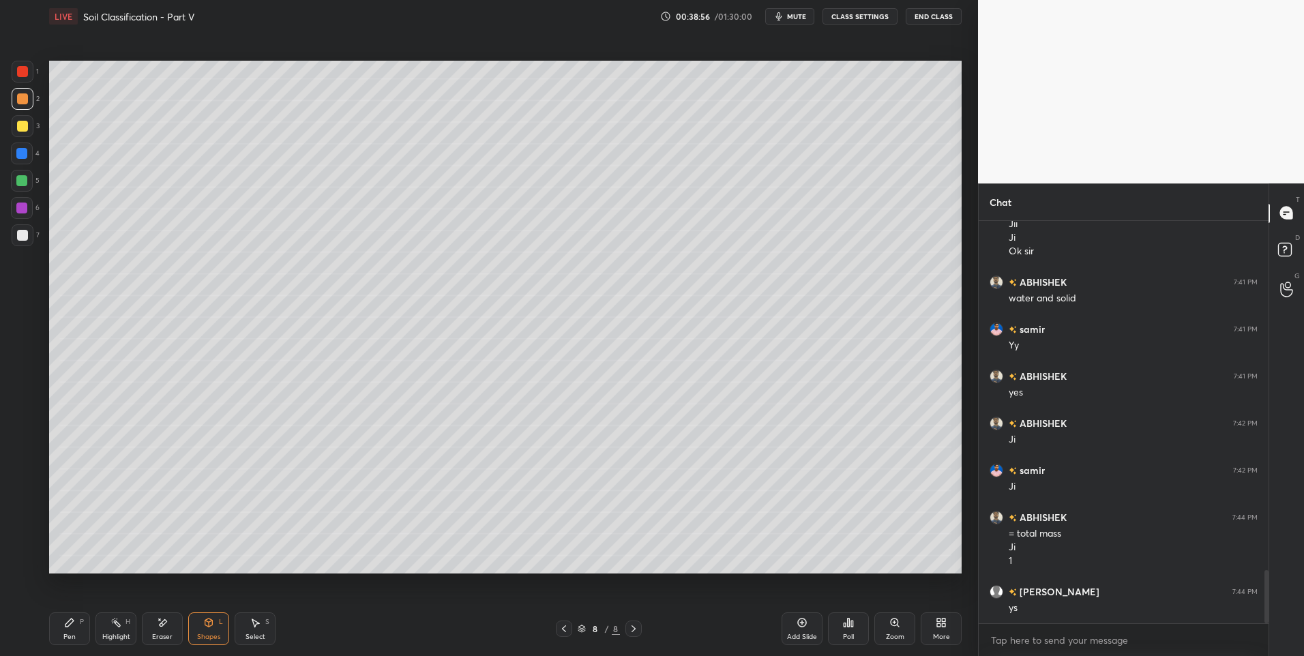
scroll to position [2655, 0]
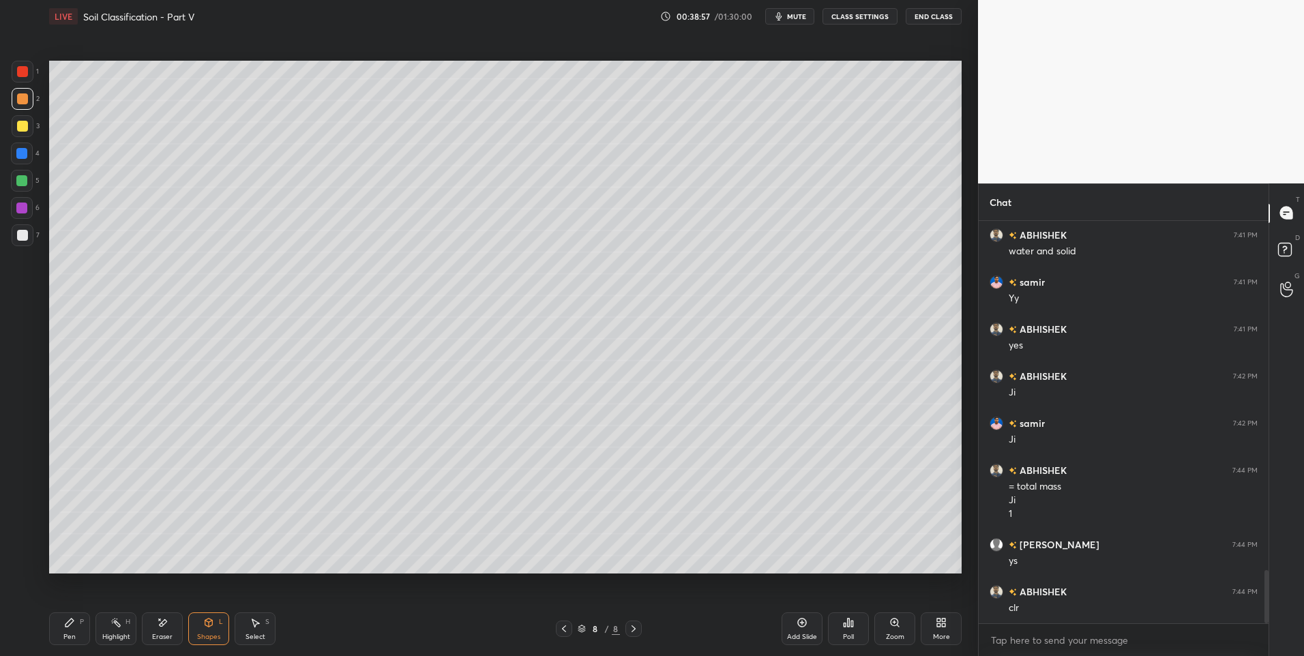
click at [194, 629] on div "Shapes L" at bounding box center [208, 629] width 41 height 33
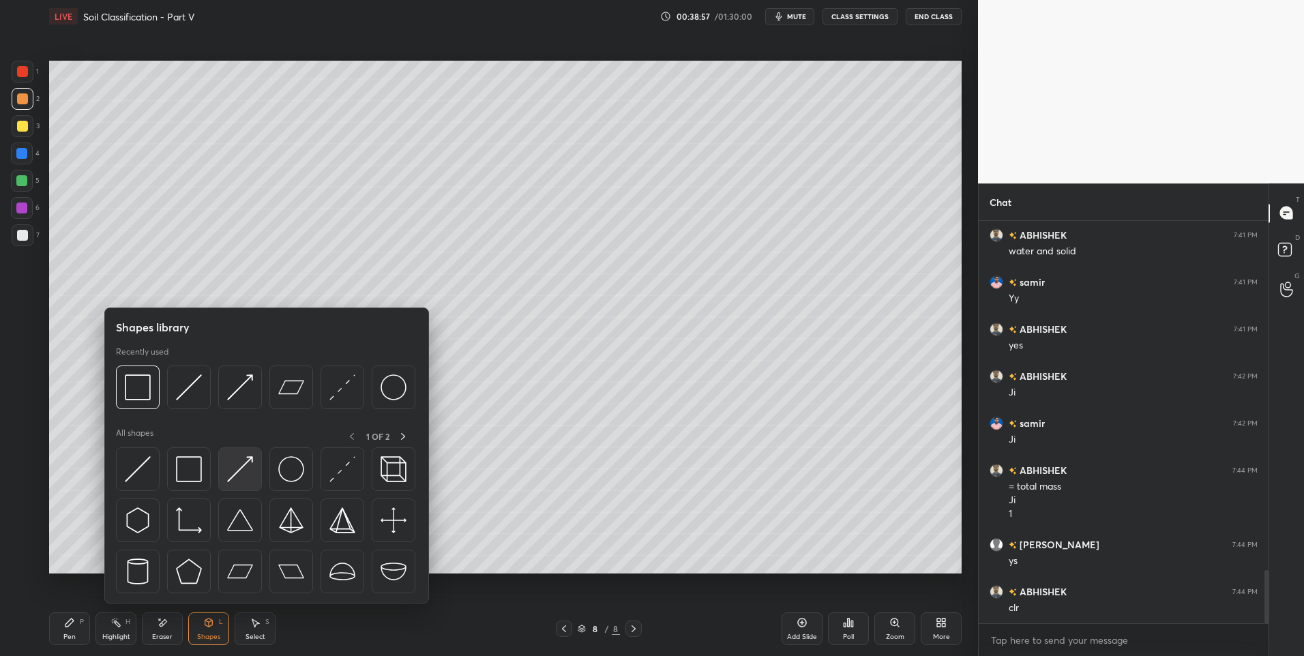
click at [250, 481] on img at bounding box center [240, 469] width 26 height 26
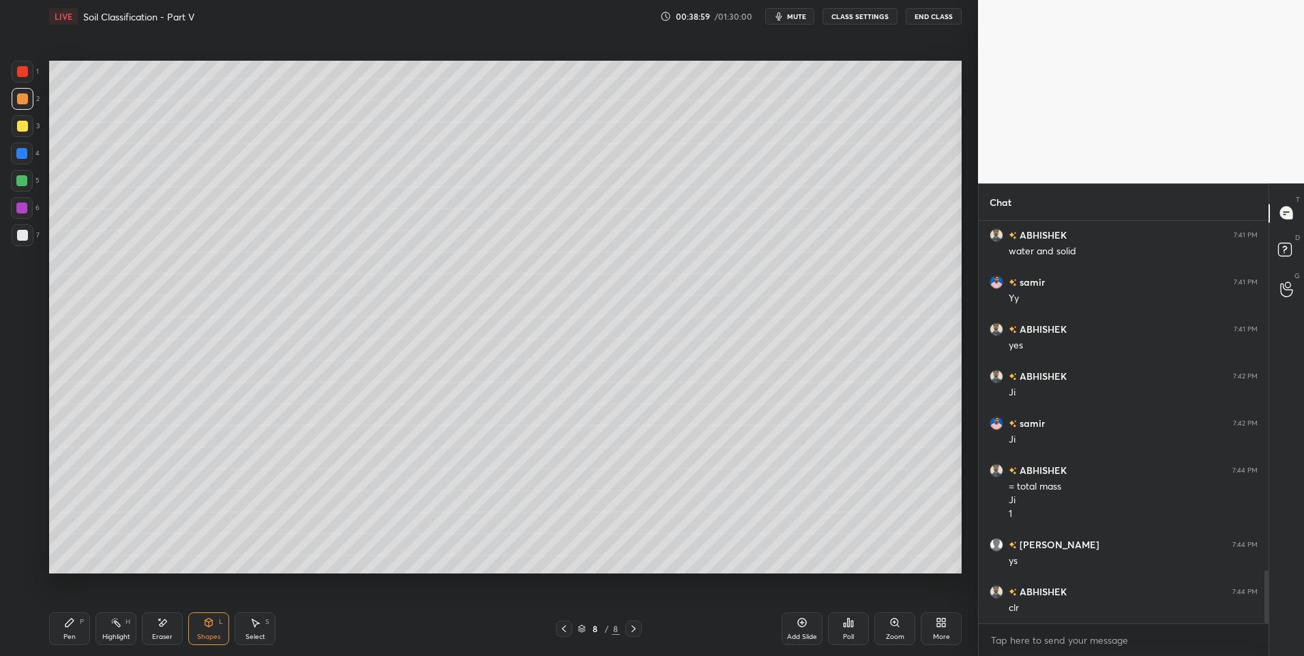
click at [68, 630] on div "Pen P" at bounding box center [69, 629] width 41 height 33
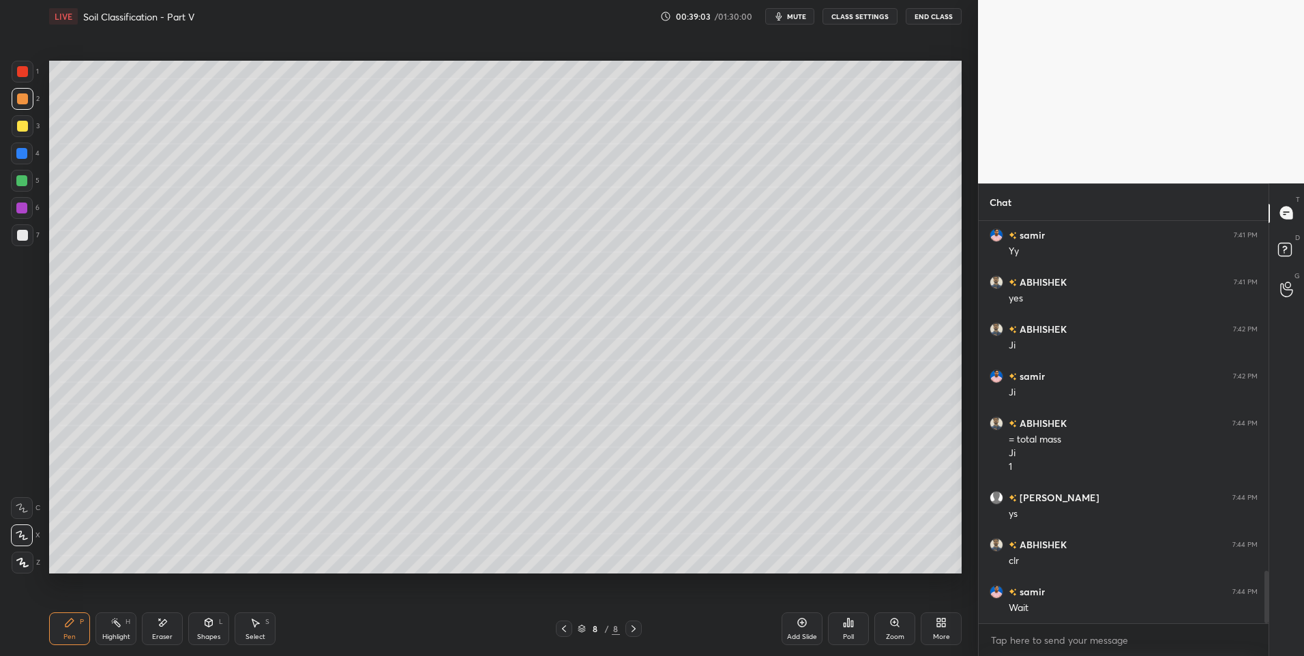
click at [121, 621] on div "Highlight H" at bounding box center [116, 629] width 41 height 33
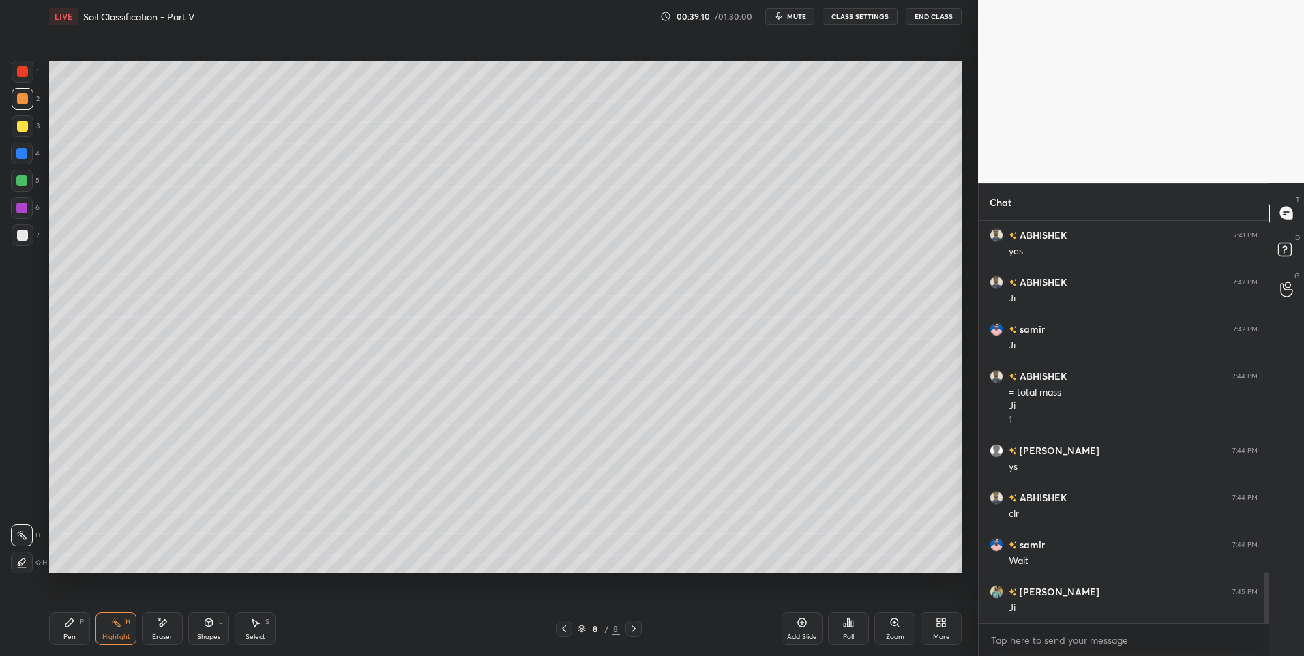
click at [563, 628] on icon at bounding box center [564, 629] width 4 height 7
click at [563, 630] on icon at bounding box center [564, 629] width 4 height 7
click at [563, 628] on icon at bounding box center [564, 629] width 4 height 7
click at [634, 629] on icon at bounding box center [633, 629] width 11 height 11
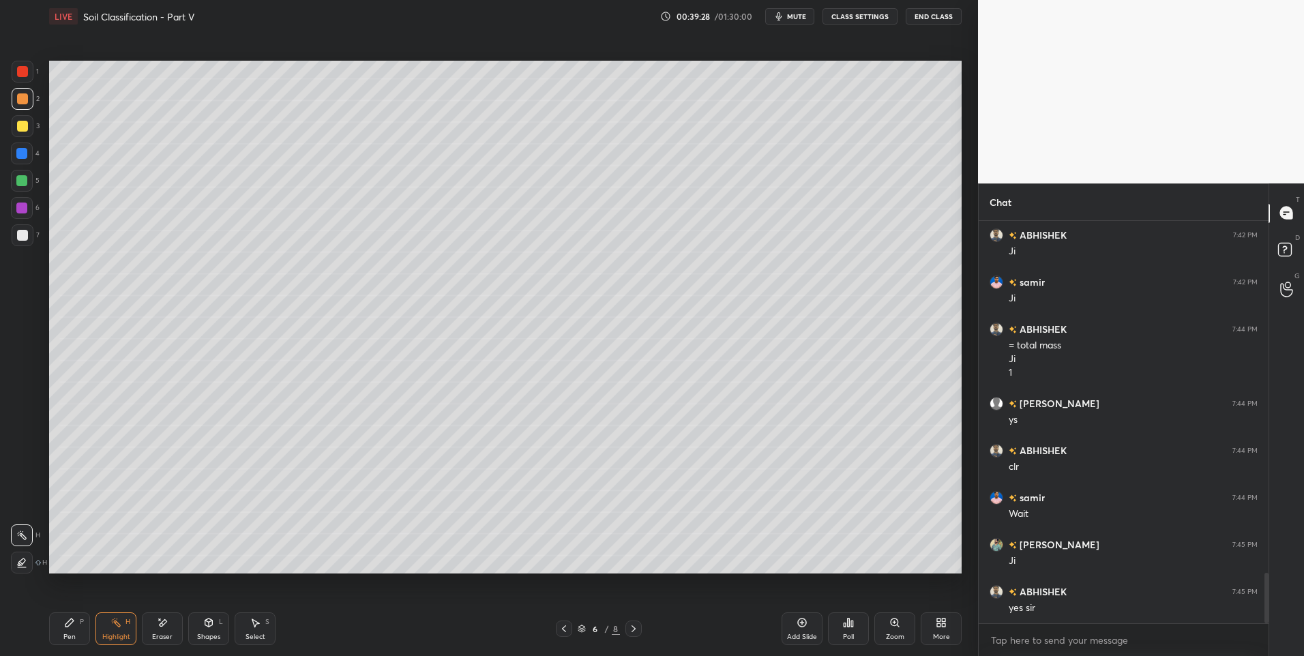
click at [634, 630] on icon at bounding box center [633, 629] width 11 height 11
click at [634, 631] on icon at bounding box center [633, 629] width 11 height 11
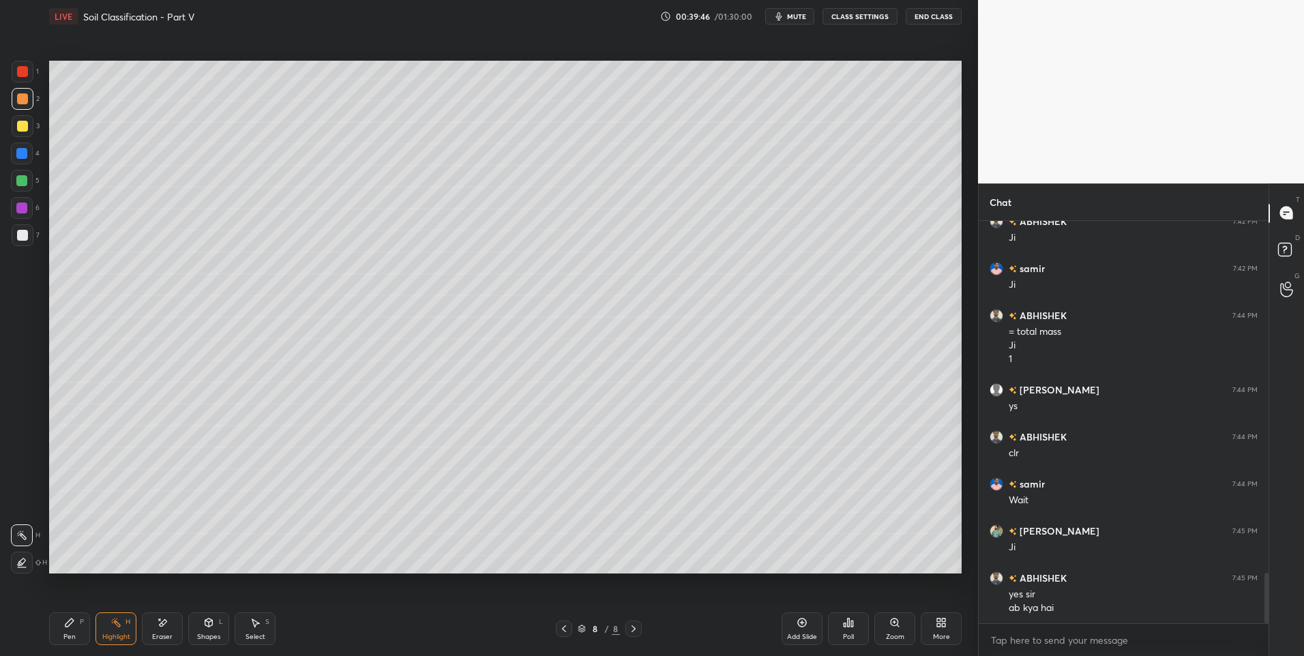
click at [566, 630] on icon at bounding box center [564, 629] width 11 height 11
click at [563, 629] on icon at bounding box center [564, 629] width 4 height 7
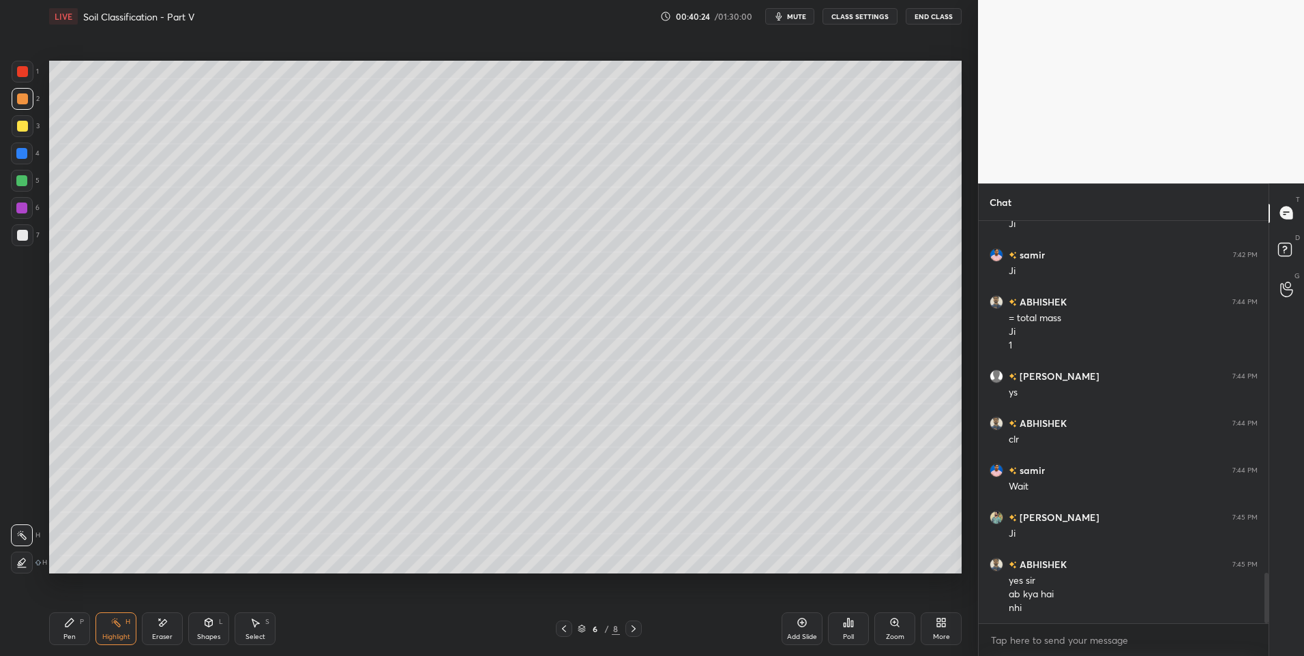
click at [634, 632] on icon at bounding box center [633, 629] width 11 height 11
click at [631, 631] on icon at bounding box center [633, 629] width 11 height 11
click at [630, 633] on icon at bounding box center [633, 629] width 11 height 11
click at [636, 629] on icon at bounding box center [633, 629] width 11 height 11
click at [634, 632] on icon at bounding box center [633, 629] width 11 height 11
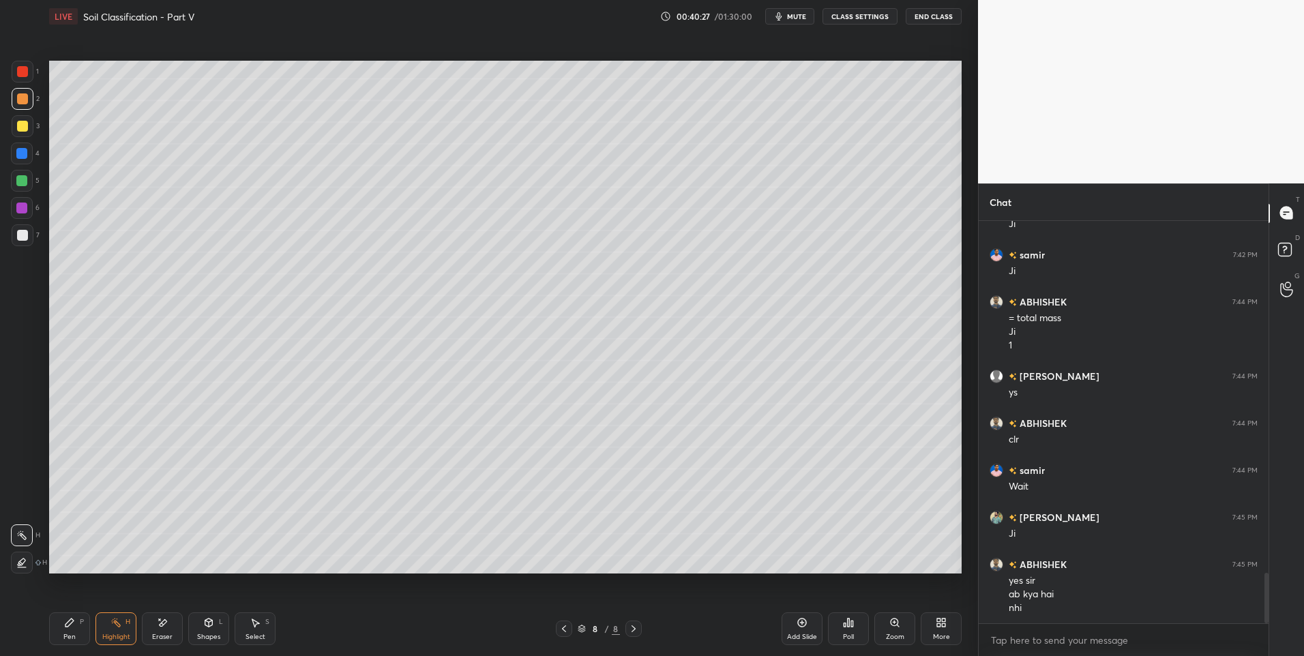
click at [640, 633] on div at bounding box center [634, 629] width 16 height 16
click at [61, 629] on div "Pen P" at bounding box center [69, 629] width 41 height 33
click at [114, 627] on icon at bounding box center [116, 622] width 11 height 11
click at [74, 624] on icon at bounding box center [69, 622] width 11 height 11
click at [25, 234] on div at bounding box center [22, 235] width 11 height 11
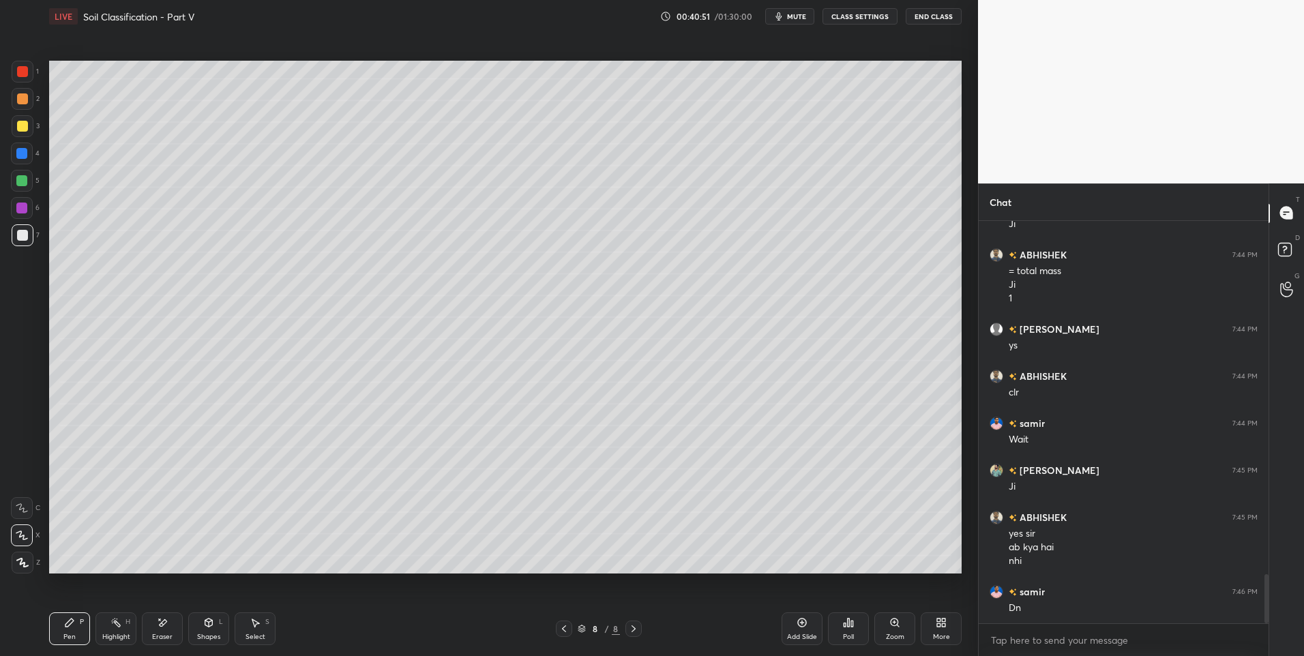
scroll to position [2918, 0]
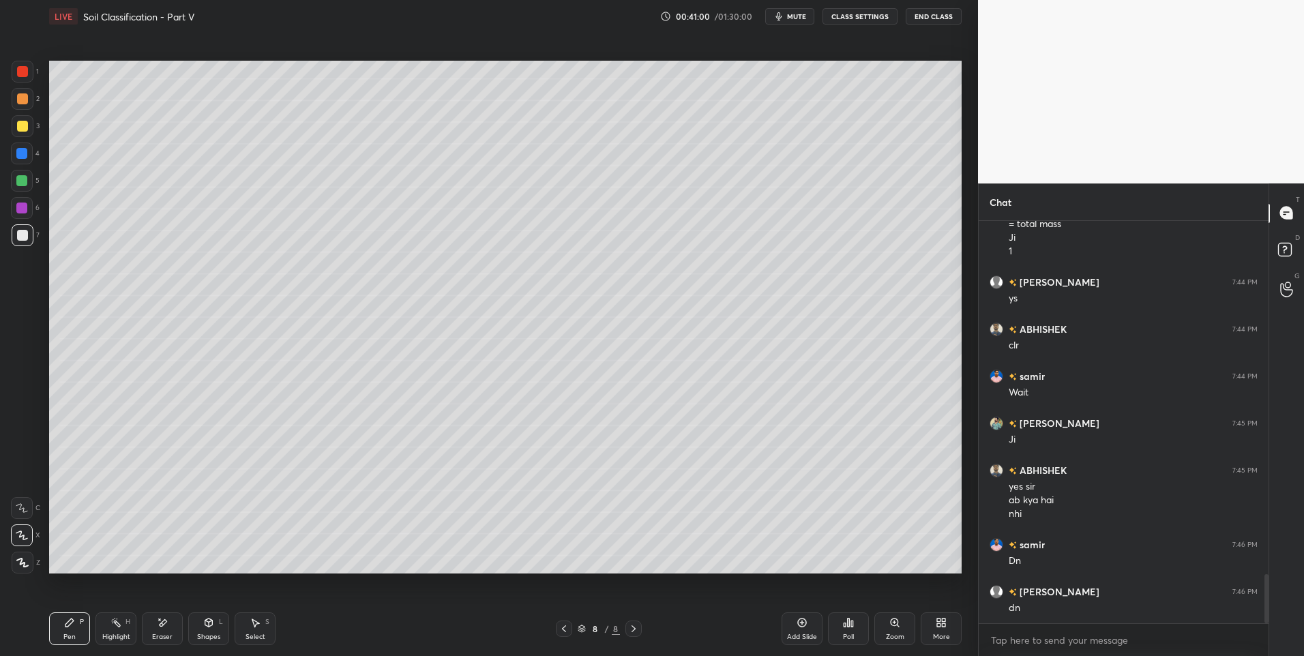
click at [634, 628] on icon at bounding box center [634, 629] width 4 height 7
click at [797, 628] on icon at bounding box center [802, 622] width 11 height 11
click at [67, 625] on icon at bounding box center [69, 623] width 8 height 8
click at [25, 190] on div at bounding box center [22, 181] width 22 height 22
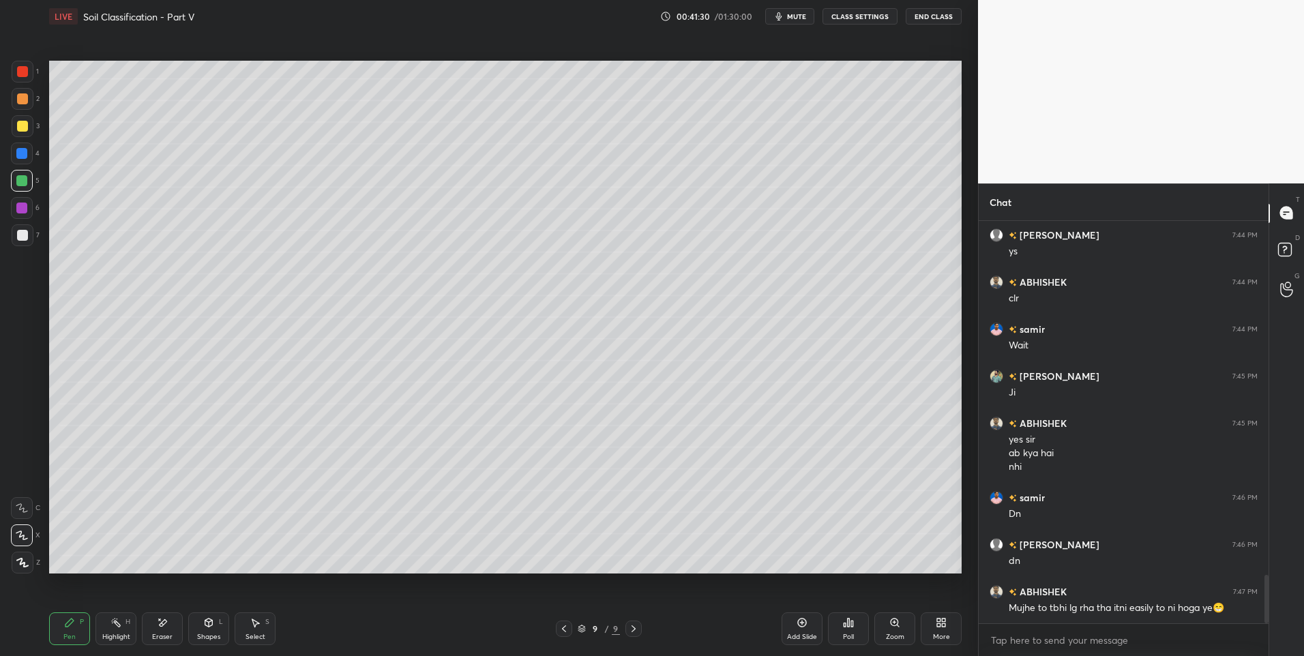
click at [200, 630] on div "Shapes L" at bounding box center [208, 629] width 41 height 33
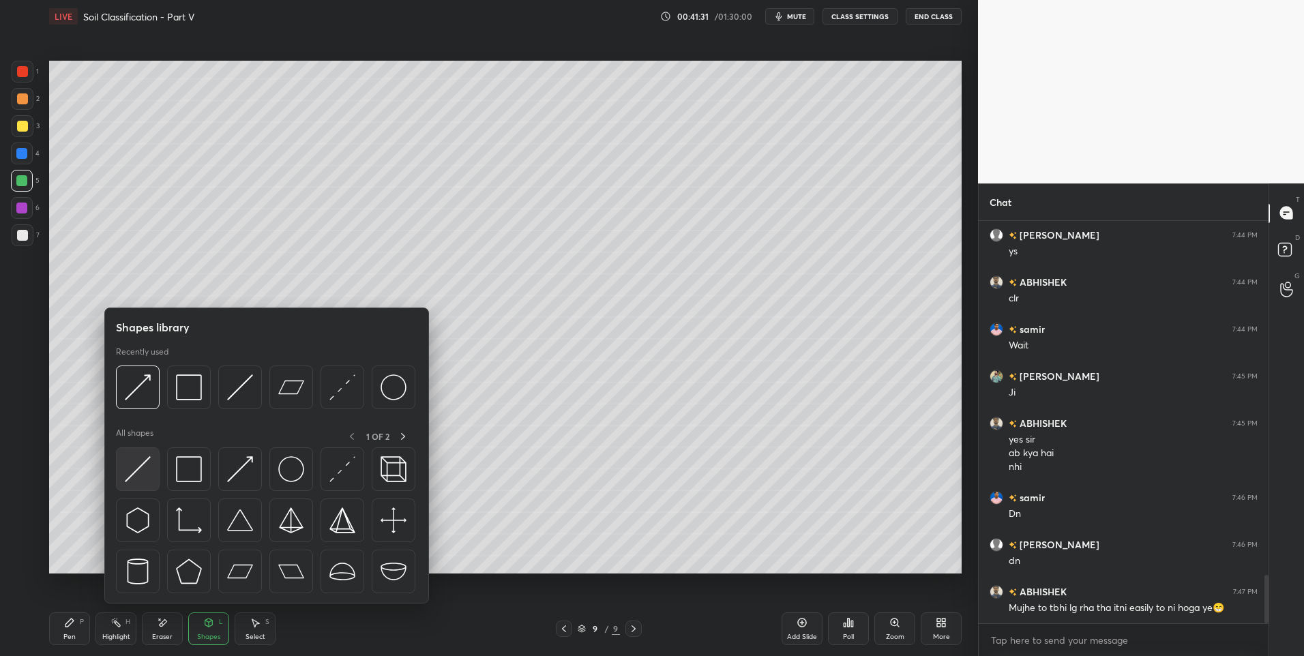
click at [143, 460] on img at bounding box center [138, 469] width 26 height 26
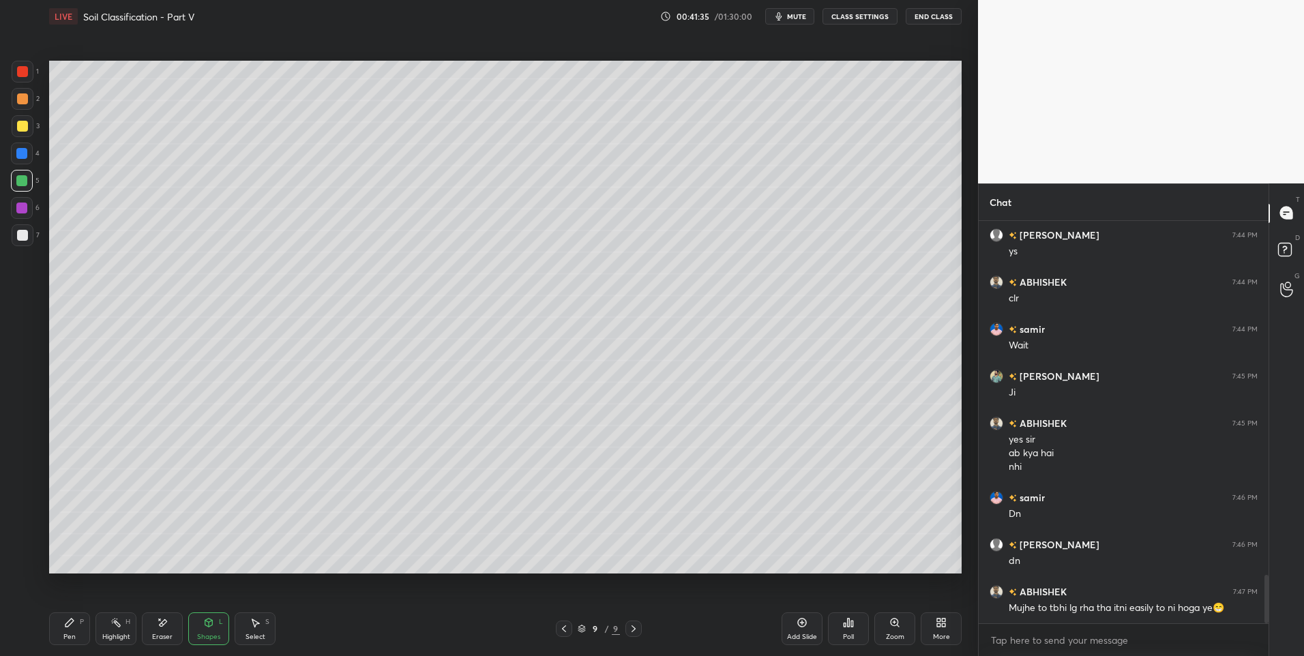
click at [61, 632] on div "Pen P" at bounding box center [69, 629] width 41 height 33
click at [19, 233] on div at bounding box center [22, 235] width 11 height 11
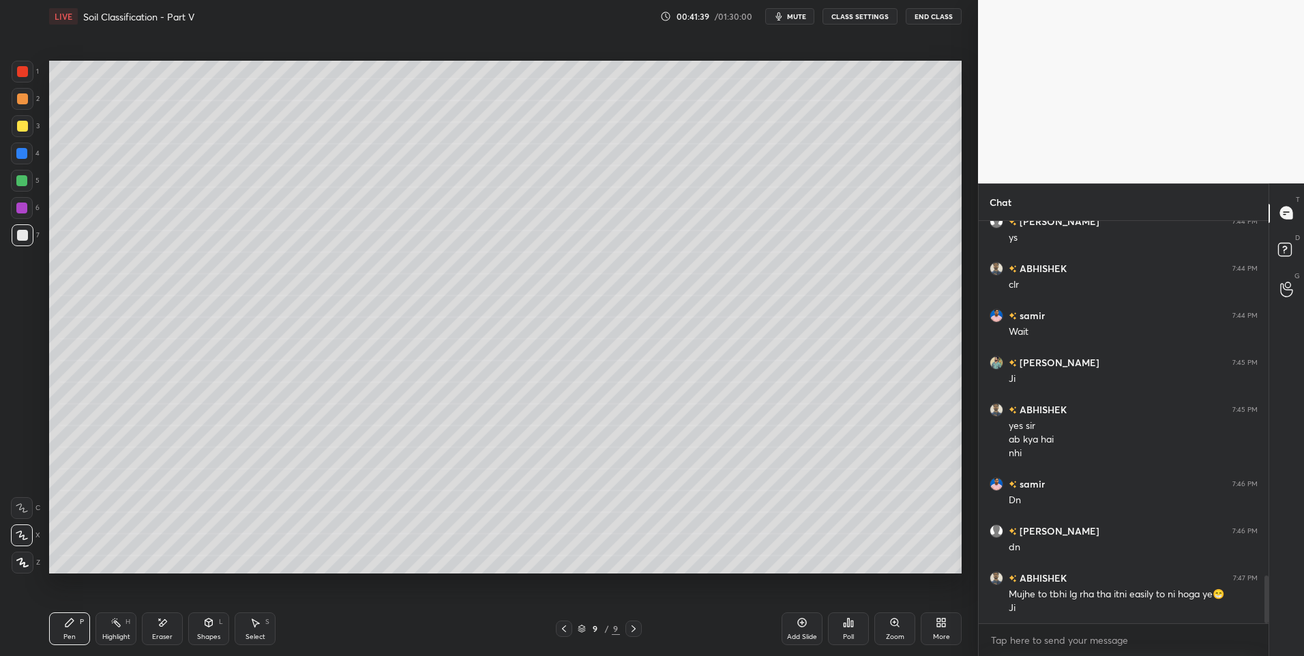
scroll to position [3026, 0]
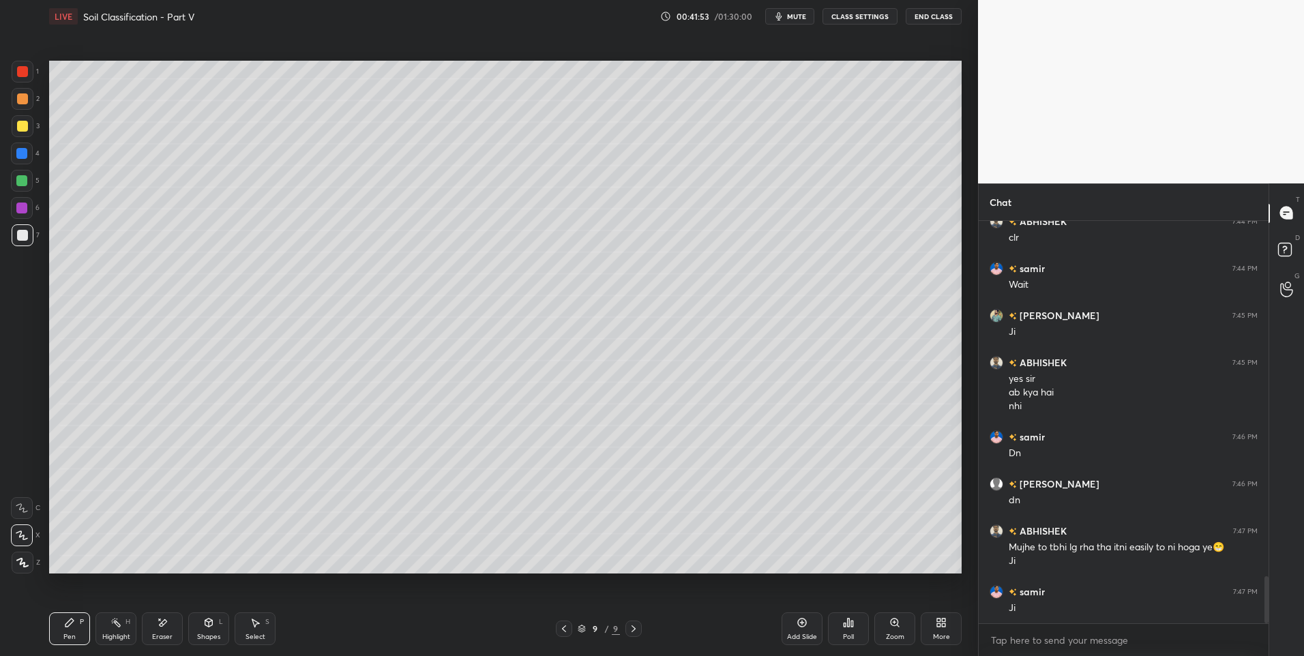
click at [209, 632] on div "Shapes L" at bounding box center [208, 629] width 41 height 33
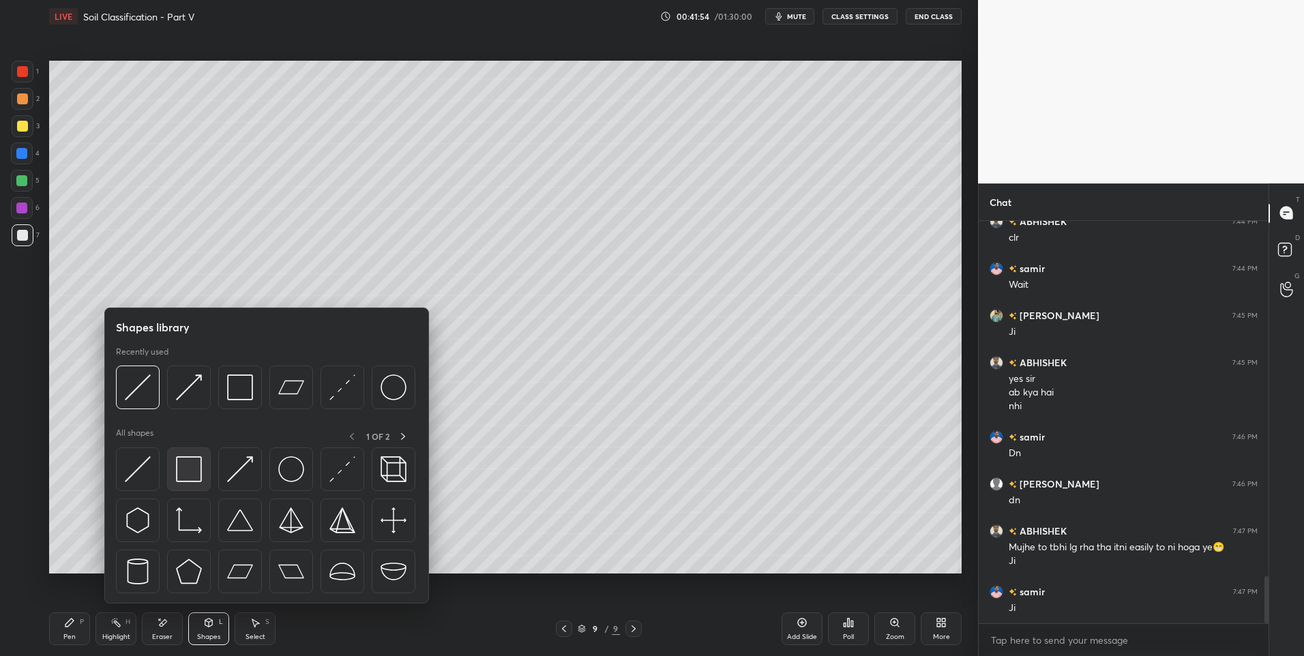
click at [186, 460] on img at bounding box center [189, 469] width 26 height 26
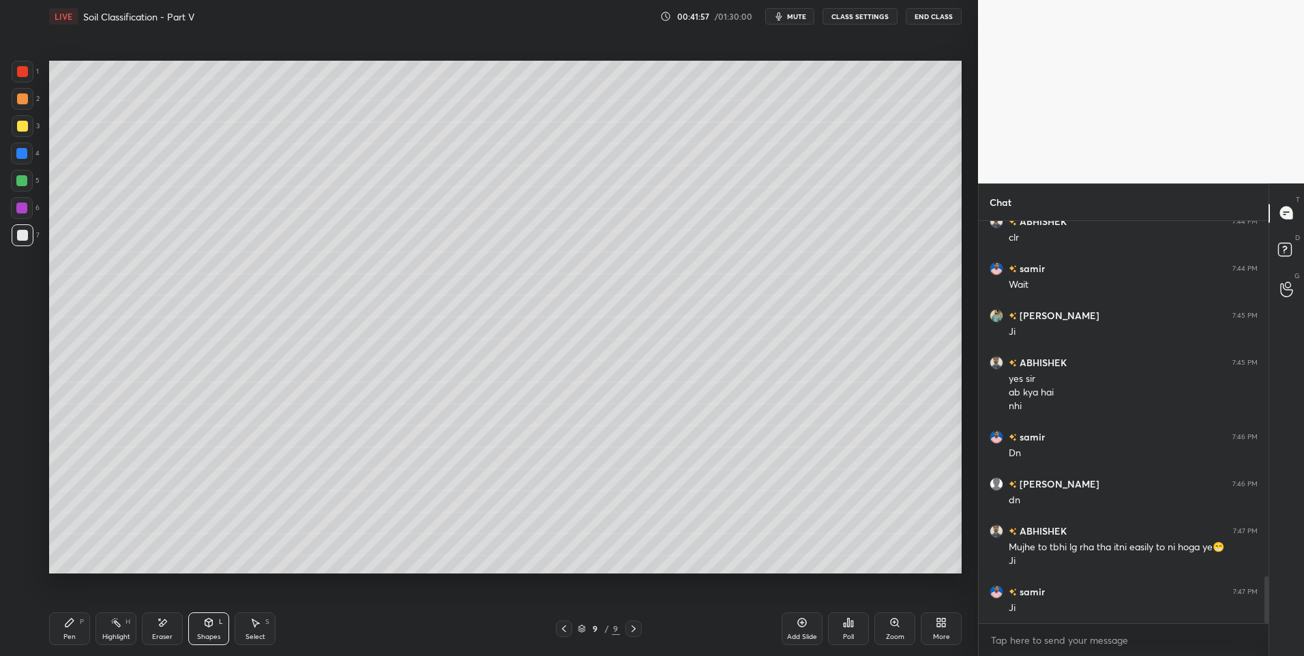
click at [66, 627] on icon at bounding box center [69, 623] width 8 height 8
click at [108, 630] on div "Highlight H" at bounding box center [116, 629] width 41 height 33
click at [119, 627] on rect at bounding box center [117, 624] width 7 height 7
click at [67, 631] on div "Pen P" at bounding box center [69, 629] width 41 height 33
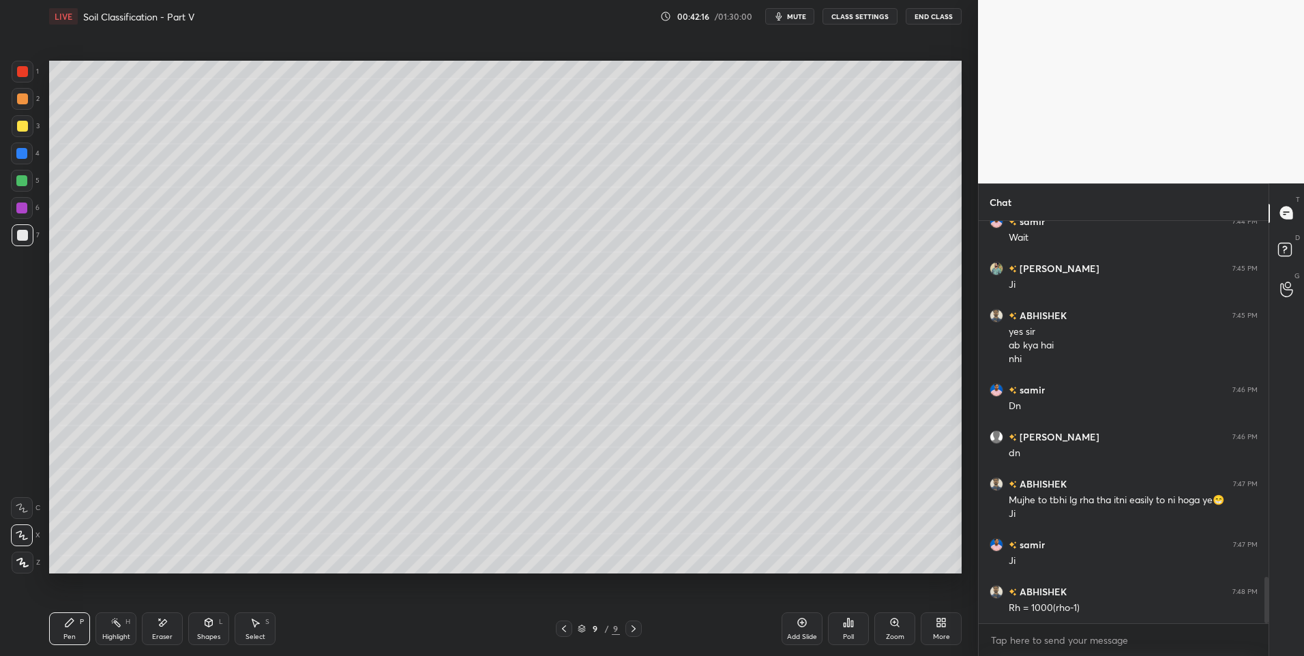
click at [114, 626] on icon at bounding box center [116, 622] width 11 height 11
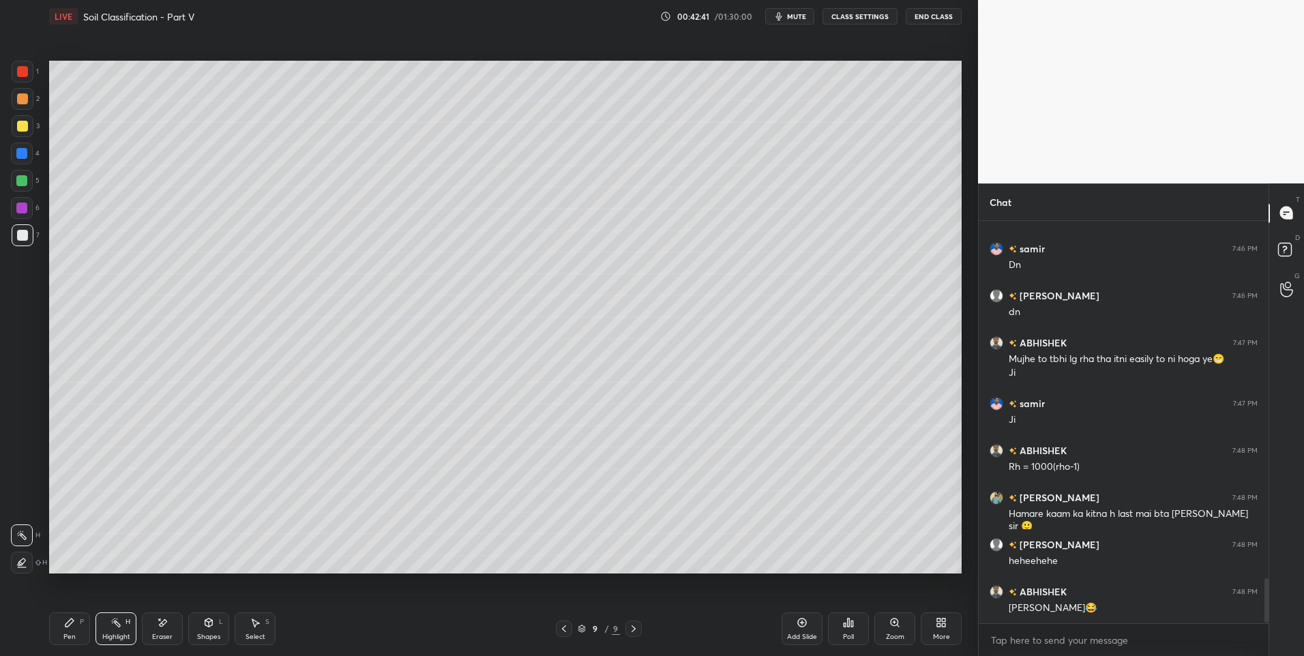
scroll to position [3261, 0]
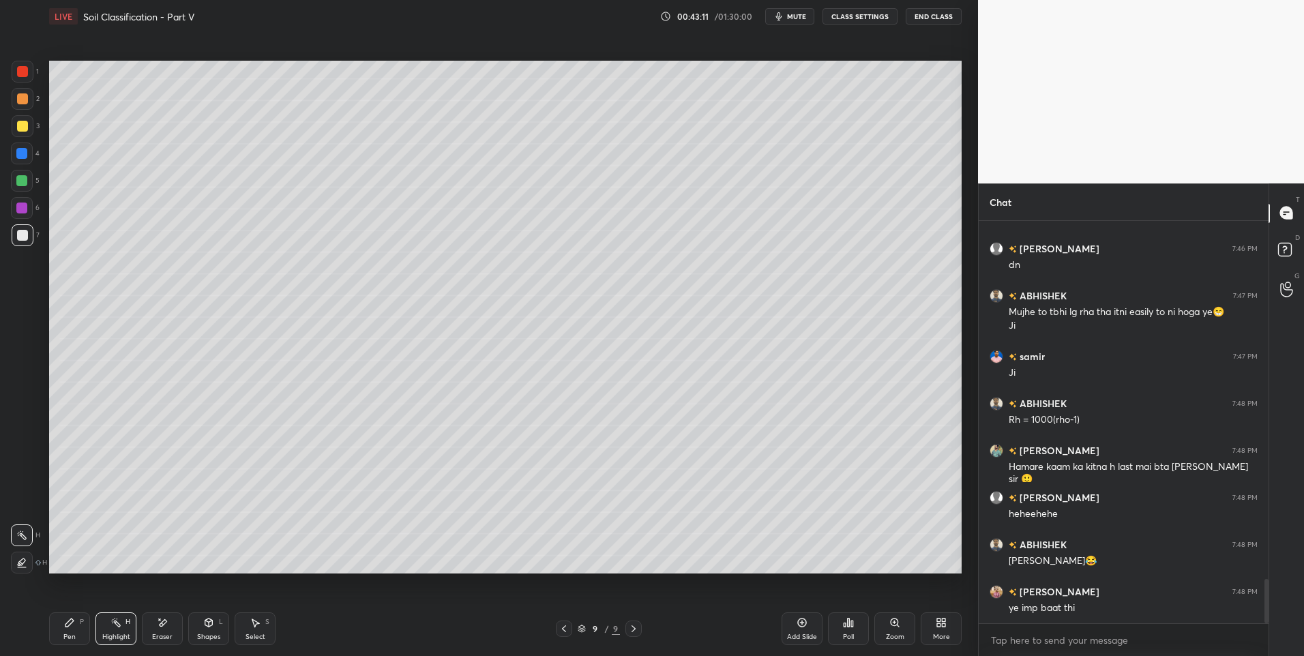
click at [248, 629] on div "Select S" at bounding box center [255, 629] width 41 height 33
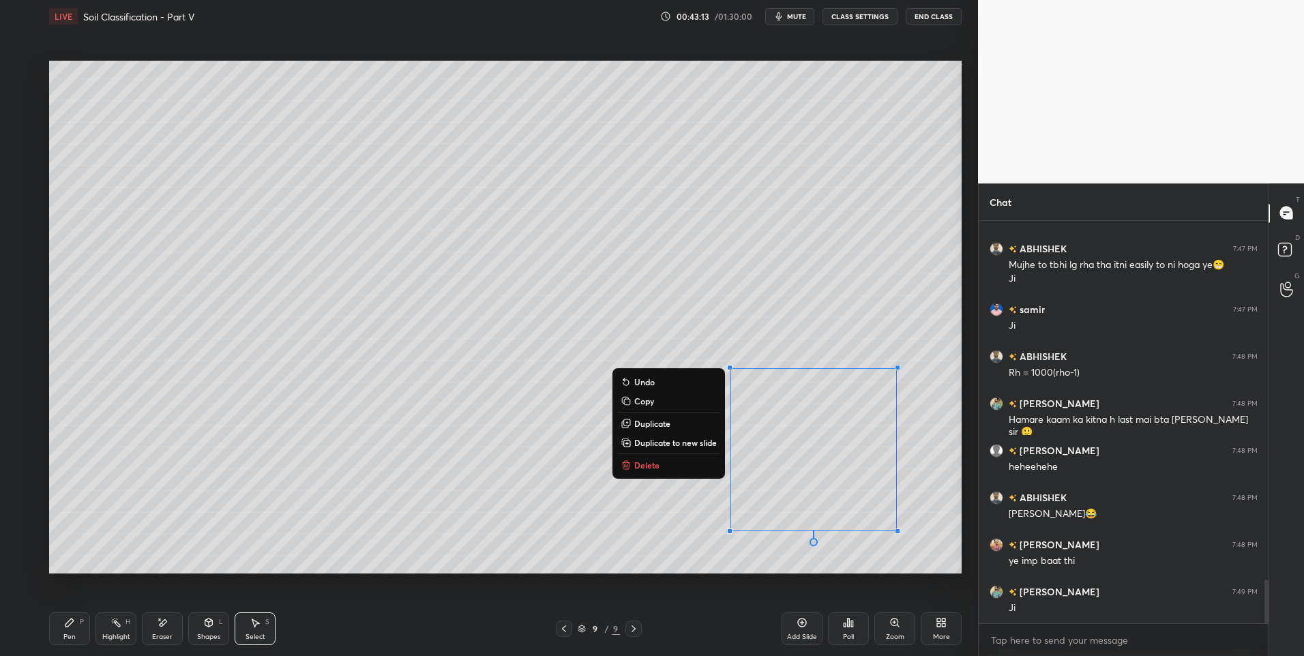
click at [654, 470] on p "Delete" at bounding box center [646, 465] width 25 height 11
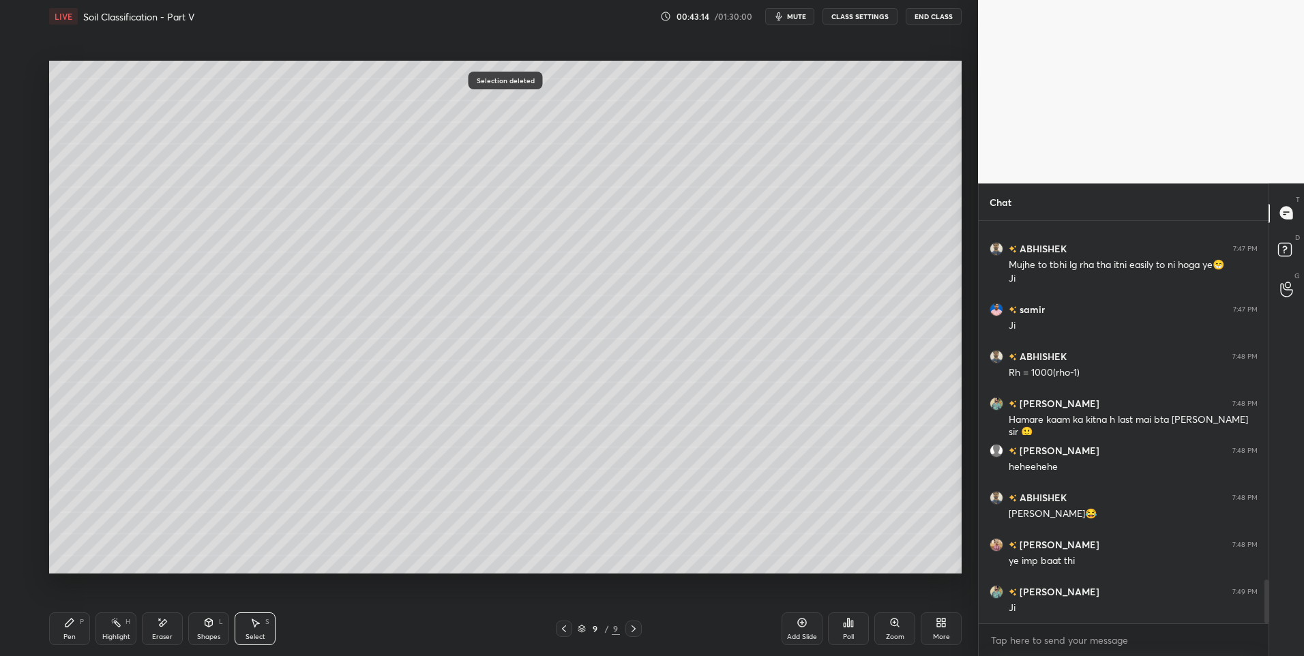
click at [75, 625] on div "Pen P" at bounding box center [69, 629] width 41 height 33
click at [22, 100] on div at bounding box center [22, 98] width 11 height 11
click at [105, 628] on div "Highlight H" at bounding box center [116, 629] width 41 height 33
click at [106, 629] on div "Highlight H" at bounding box center [116, 629] width 41 height 33
click at [562, 628] on icon at bounding box center [564, 629] width 11 height 11
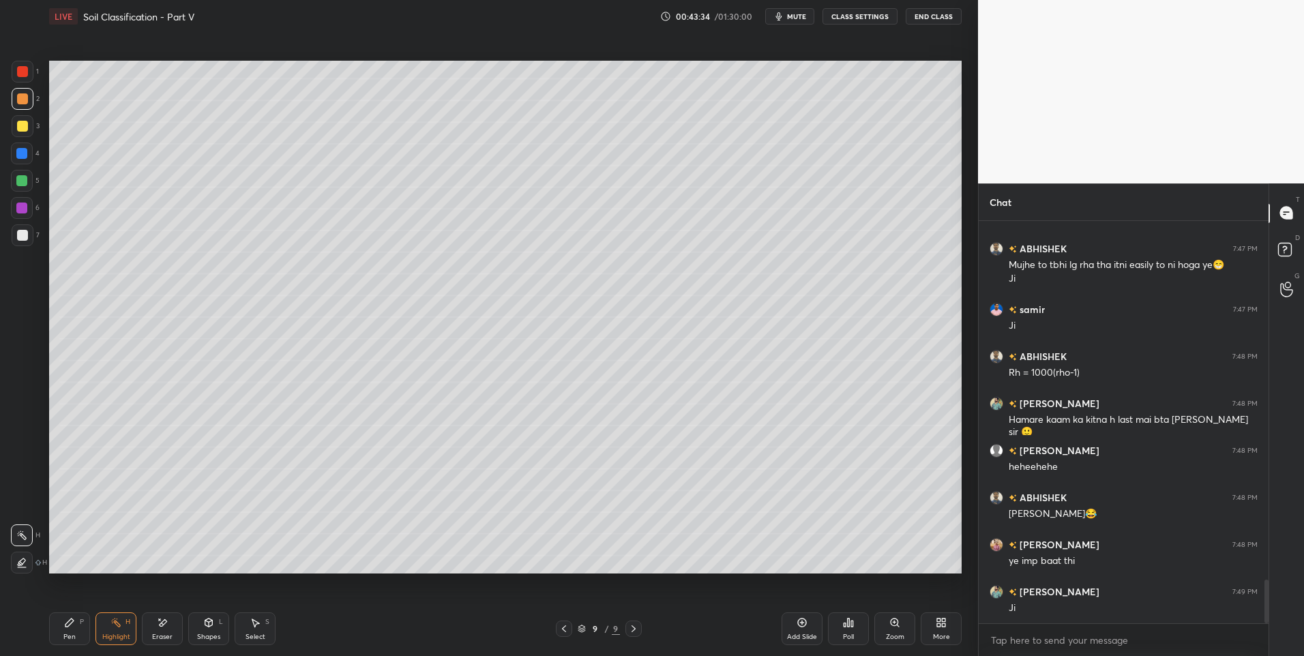
scroll to position [3367, 0]
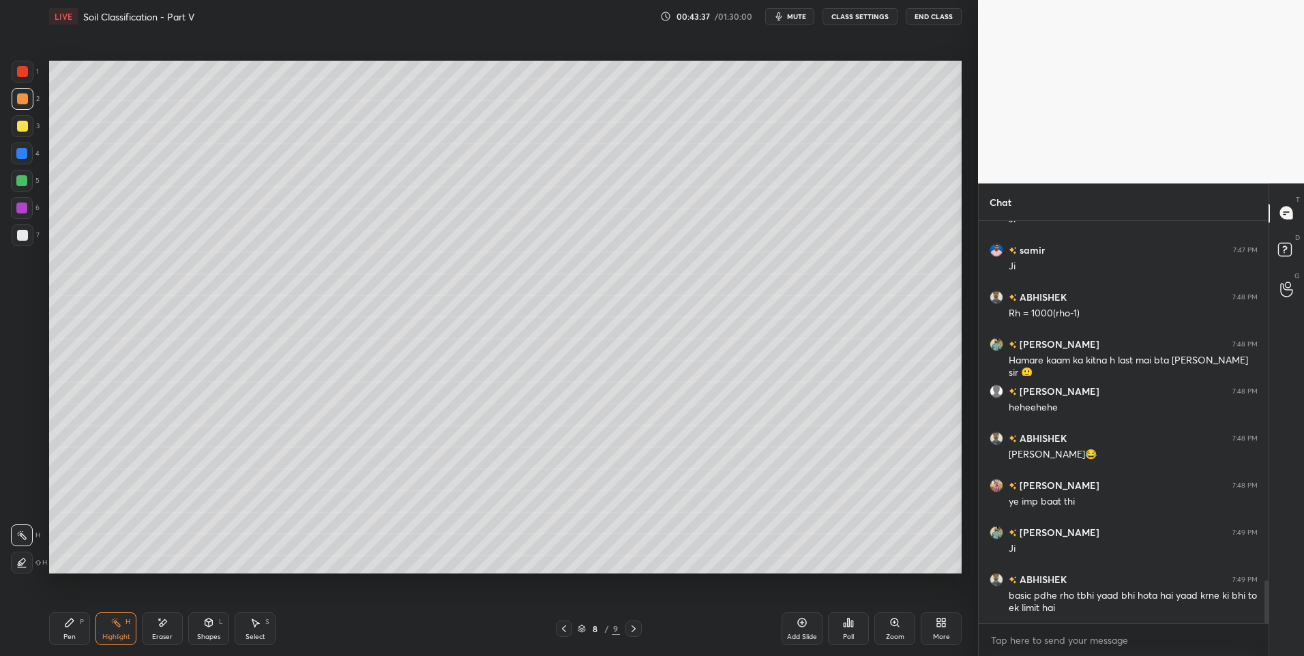
click at [638, 635] on div at bounding box center [634, 629] width 16 height 16
click at [68, 634] on div "Pen" at bounding box center [69, 637] width 12 height 7
click at [27, 233] on div at bounding box center [22, 235] width 11 height 11
click at [563, 630] on icon at bounding box center [564, 629] width 4 height 7
click at [632, 628] on icon at bounding box center [633, 629] width 11 height 11
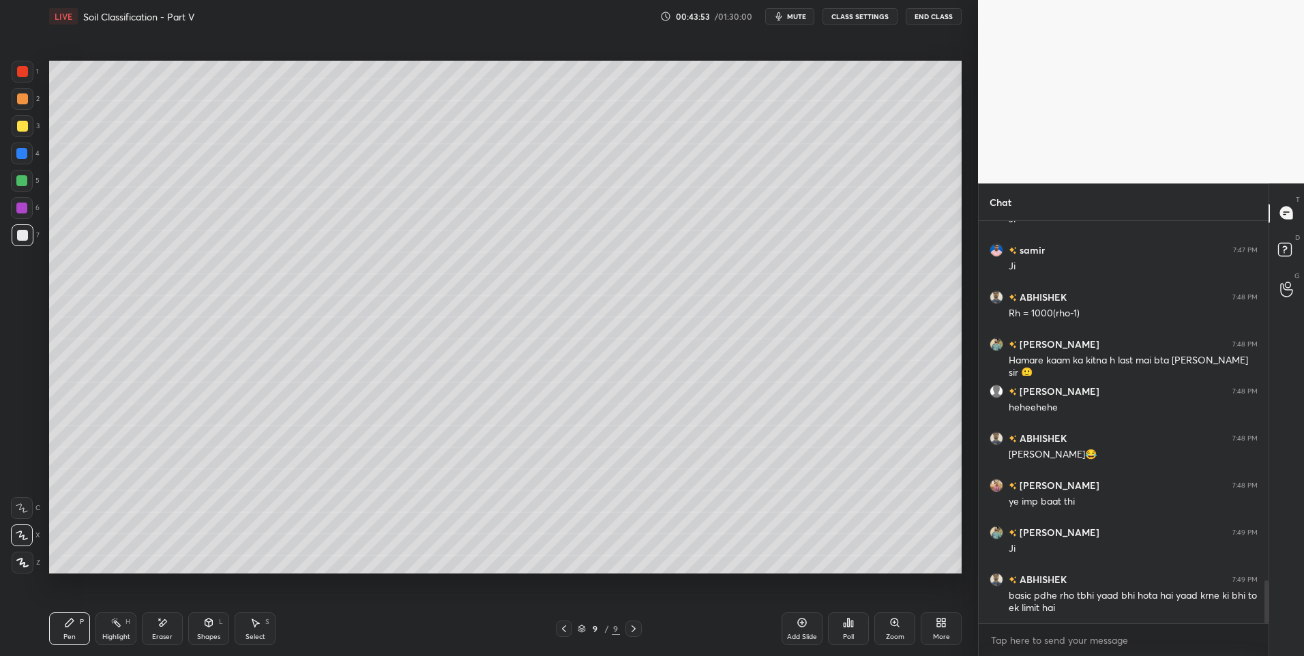
click at [563, 628] on icon at bounding box center [564, 629] width 4 height 7
click at [635, 628] on icon at bounding box center [633, 629] width 11 height 11
click at [561, 634] on icon at bounding box center [564, 629] width 11 height 11
click at [633, 630] on icon at bounding box center [633, 629] width 11 height 11
click at [563, 618] on div "Pen P Highlight H Eraser Shapes L Select S 9 / 9 Add Slide Poll Zoom More" at bounding box center [505, 629] width 913 height 55
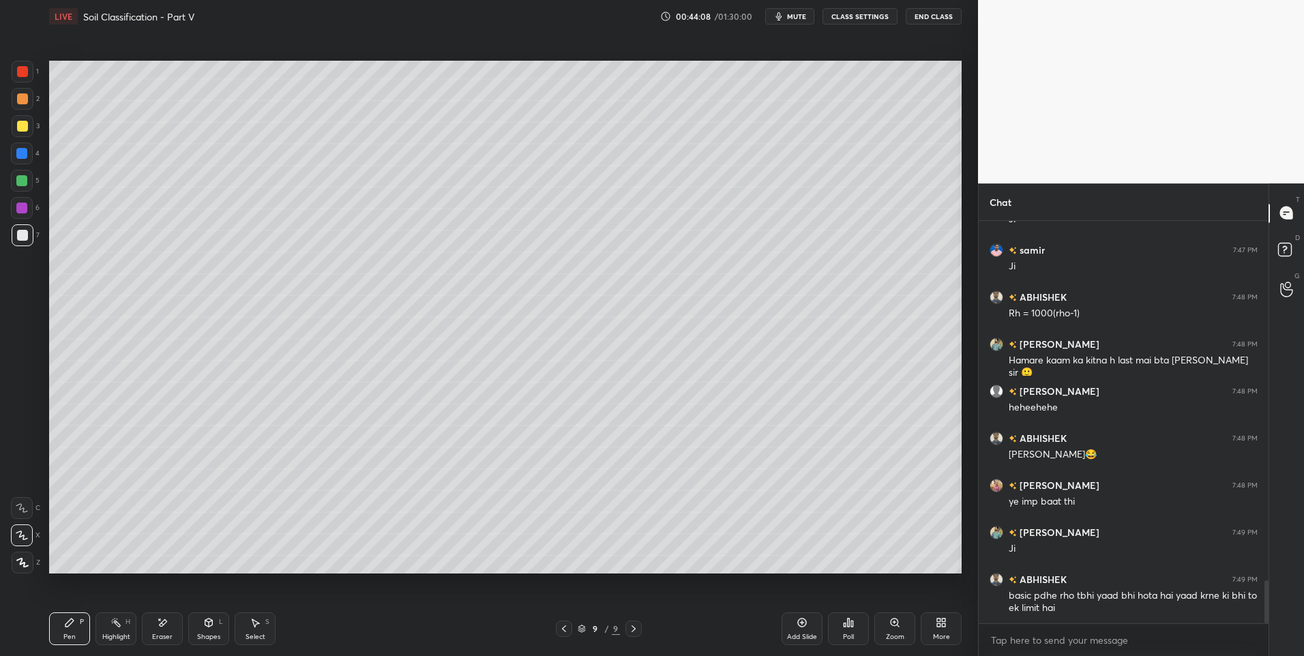
click at [563, 628] on icon at bounding box center [564, 629] width 11 height 11
click at [629, 630] on icon at bounding box center [633, 629] width 11 height 11
click at [567, 632] on icon at bounding box center [564, 629] width 11 height 11
click at [632, 629] on icon at bounding box center [633, 629] width 11 height 11
click at [170, 621] on div "Eraser" at bounding box center [162, 629] width 41 height 33
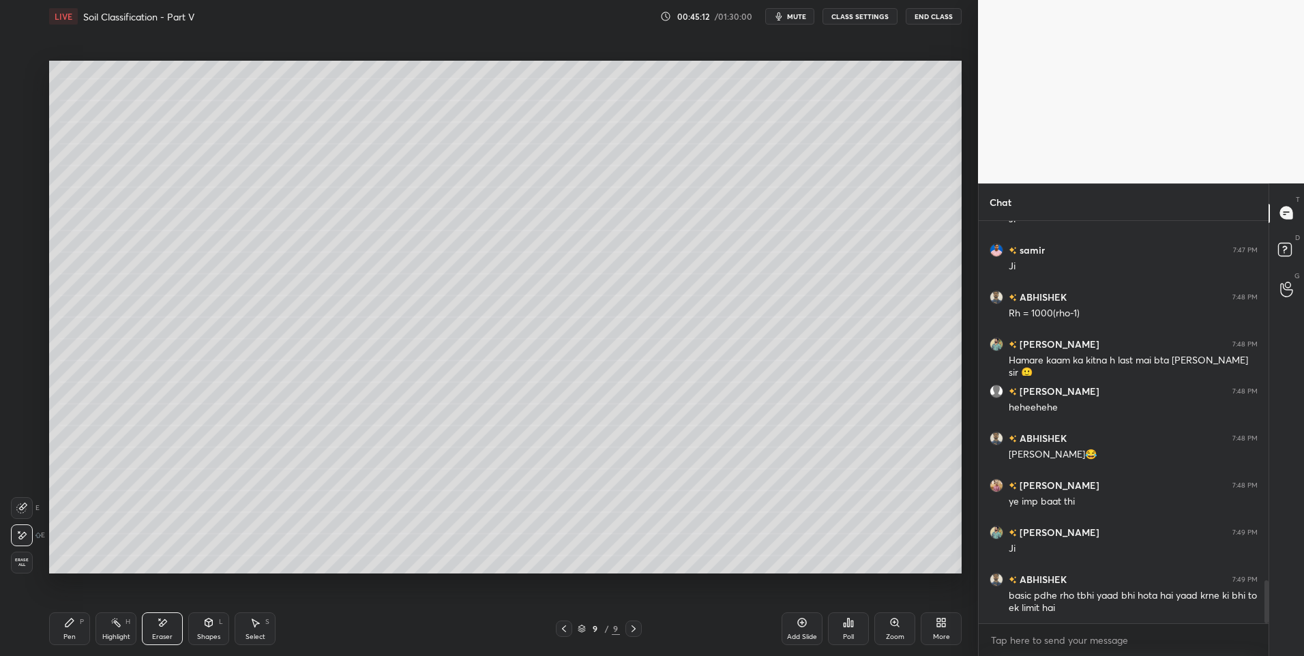
click at [243, 628] on div "Select S" at bounding box center [255, 629] width 41 height 33
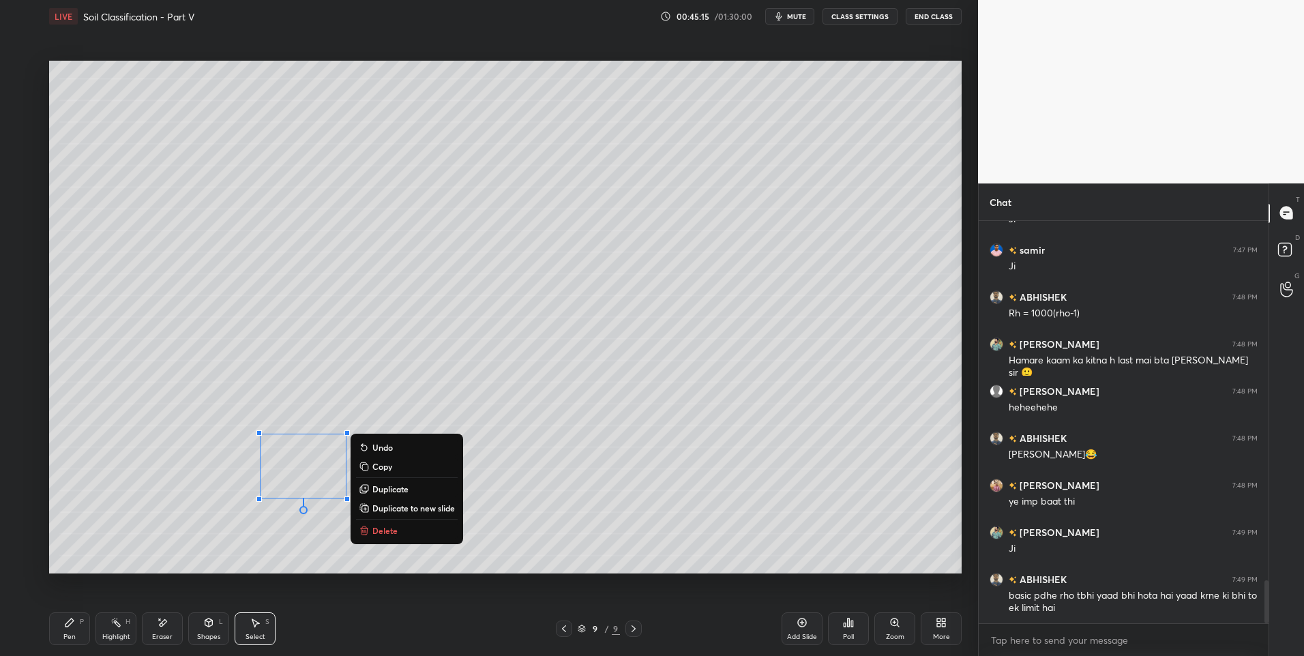
click at [156, 539] on div "0 ° Undo Copy Duplicate Duplicate to new slide Delete" at bounding box center [505, 318] width 913 height 514
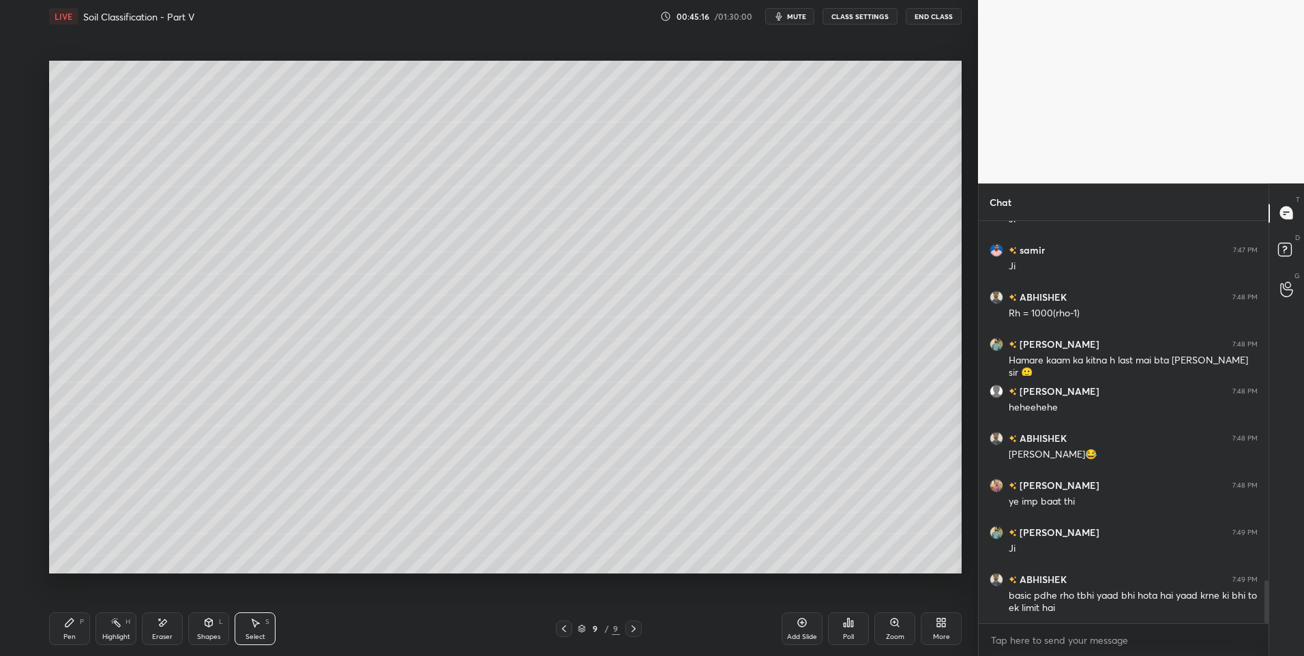
click at [76, 629] on div "Pen P" at bounding box center [69, 629] width 41 height 33
click at [638, 633] on icon at bounding box center [633, 629] width 11 height 11
click at [784, 624] on div "Add Slide" at bounding box center [802, 629] width 41 height 33
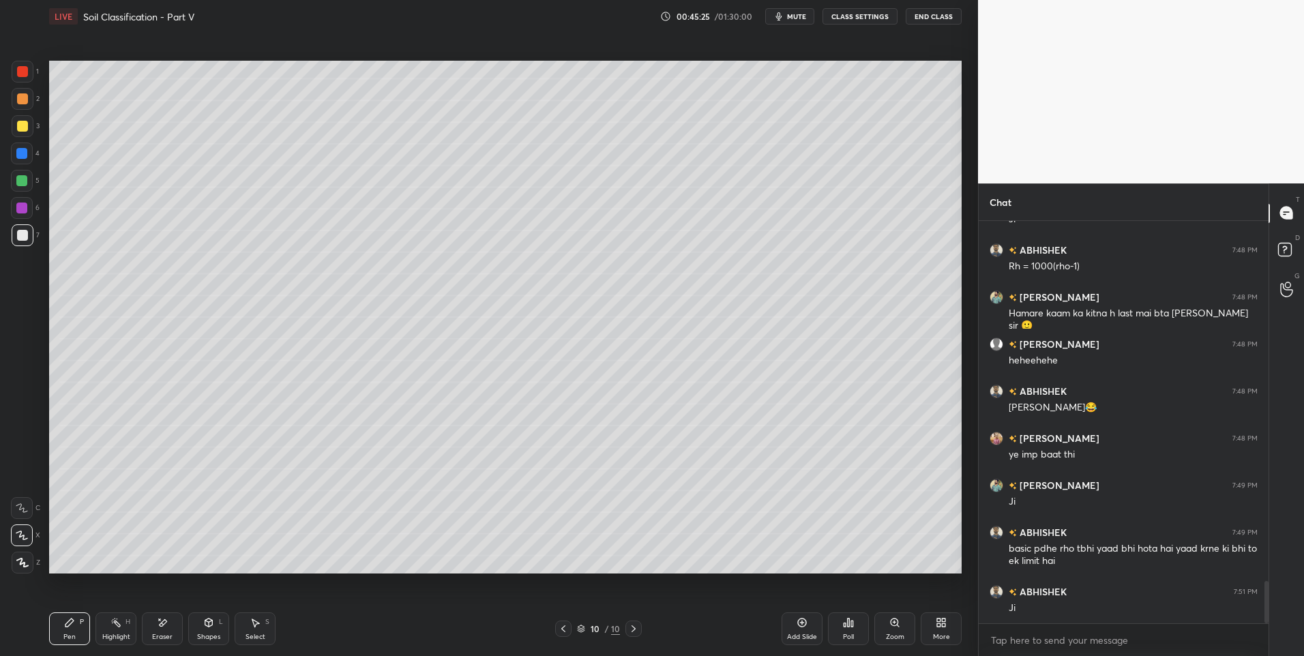
click at [561, 628] on icon at bounding box center [563, 629] width 11 height 11
click at [252, 630] on div "Select S" at bounding box center [255, 629] width 41 height 33
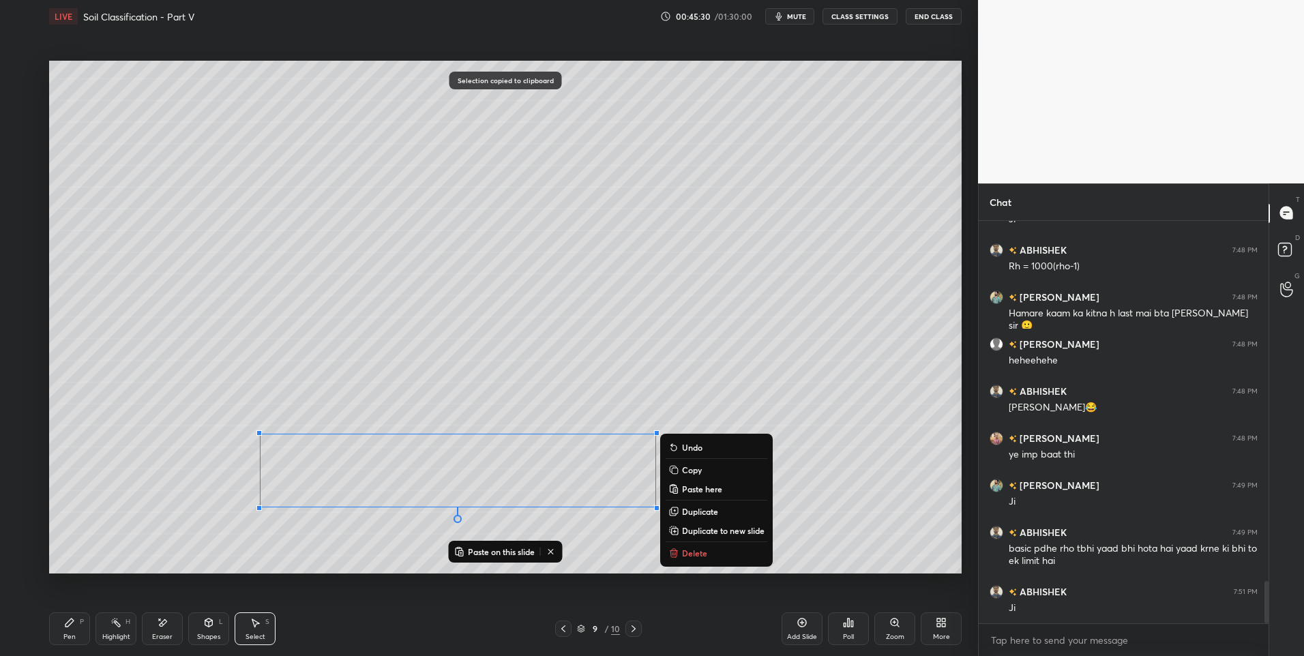
click at [633, 630] on icon at bounding box center [633, 629] width 11 height 11
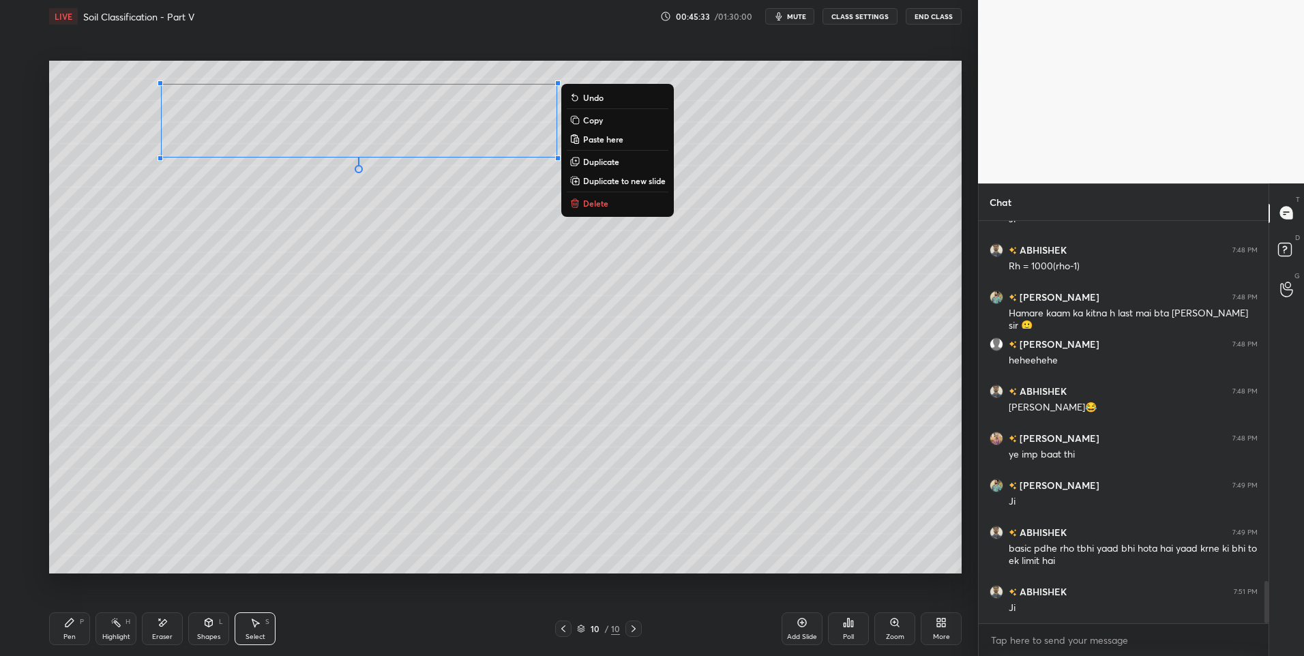
click at [73, 628] on icon at bounding box center [69, 622] width 11 height 11
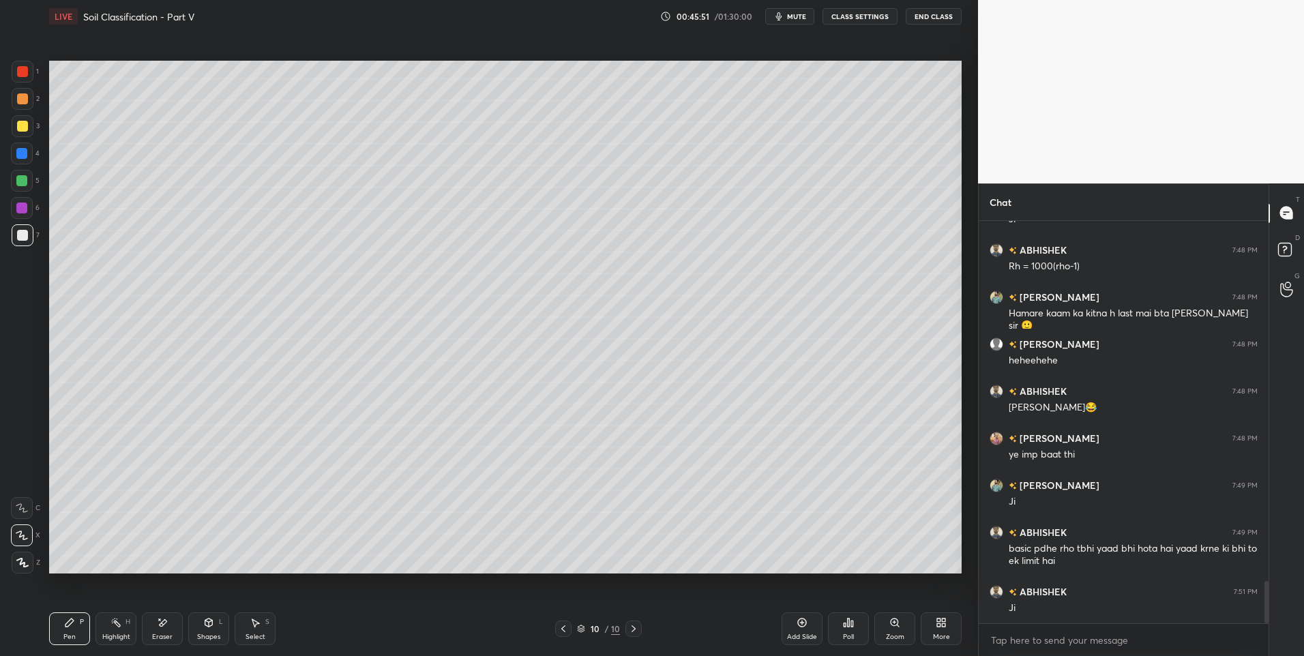
click at [204, 624] on icon at bounding box center [208, 622] width 11 height 11
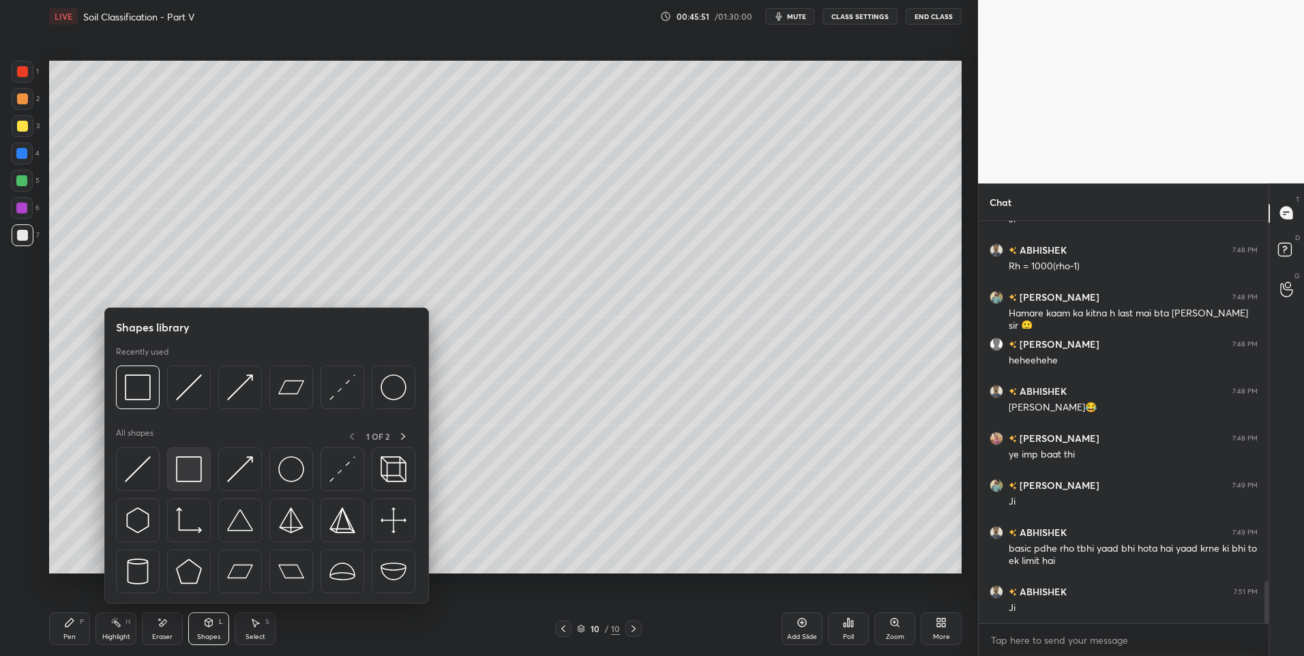
click at [194, 460] on img at bounding box center [189, 469] width 26 height 26
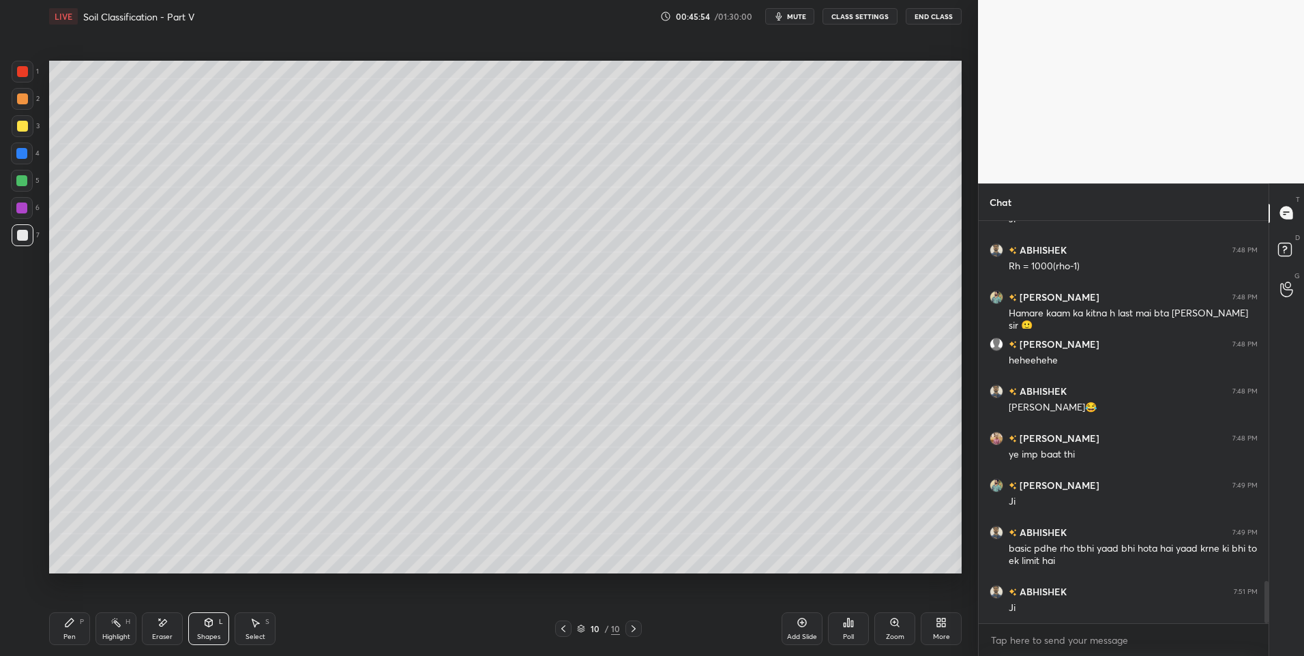
click at [249, 636] on div "Select" at bounding box center [256, 637] width 20 height 7
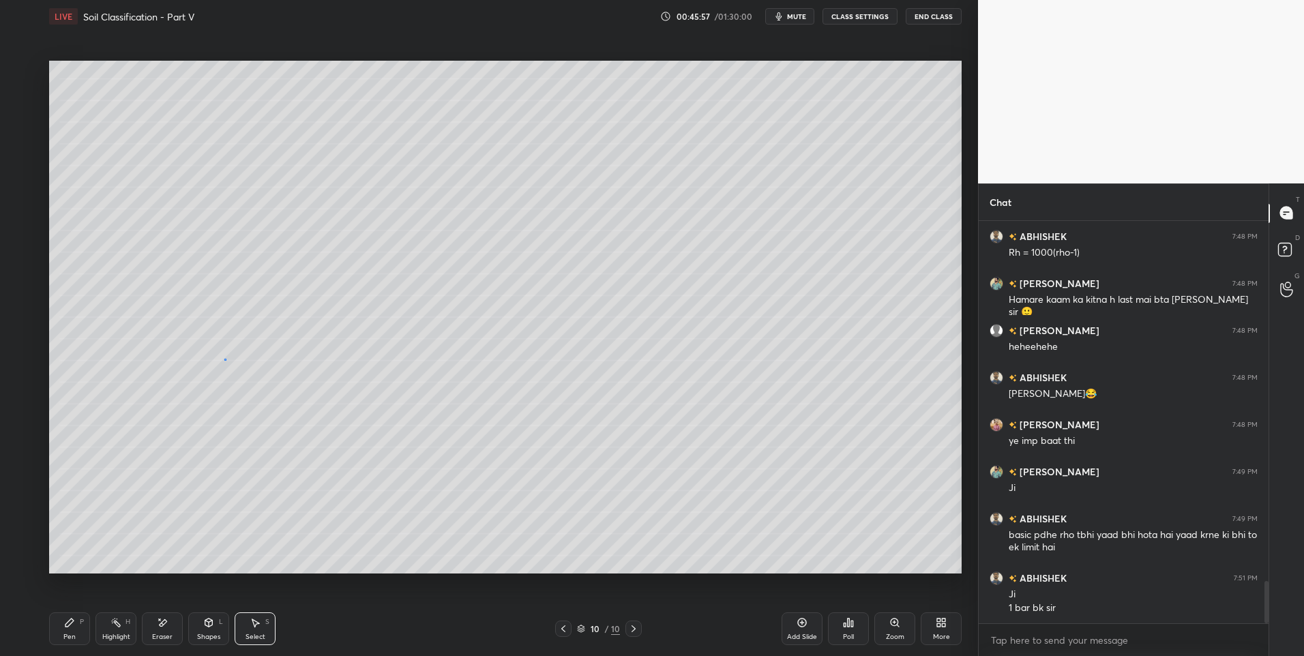
click at [224, 361] on div "0 ° Undo Copy Paste here Duplicate Duplicate to new slide Delete" at bounding box center [505, 318] width 913 height 514
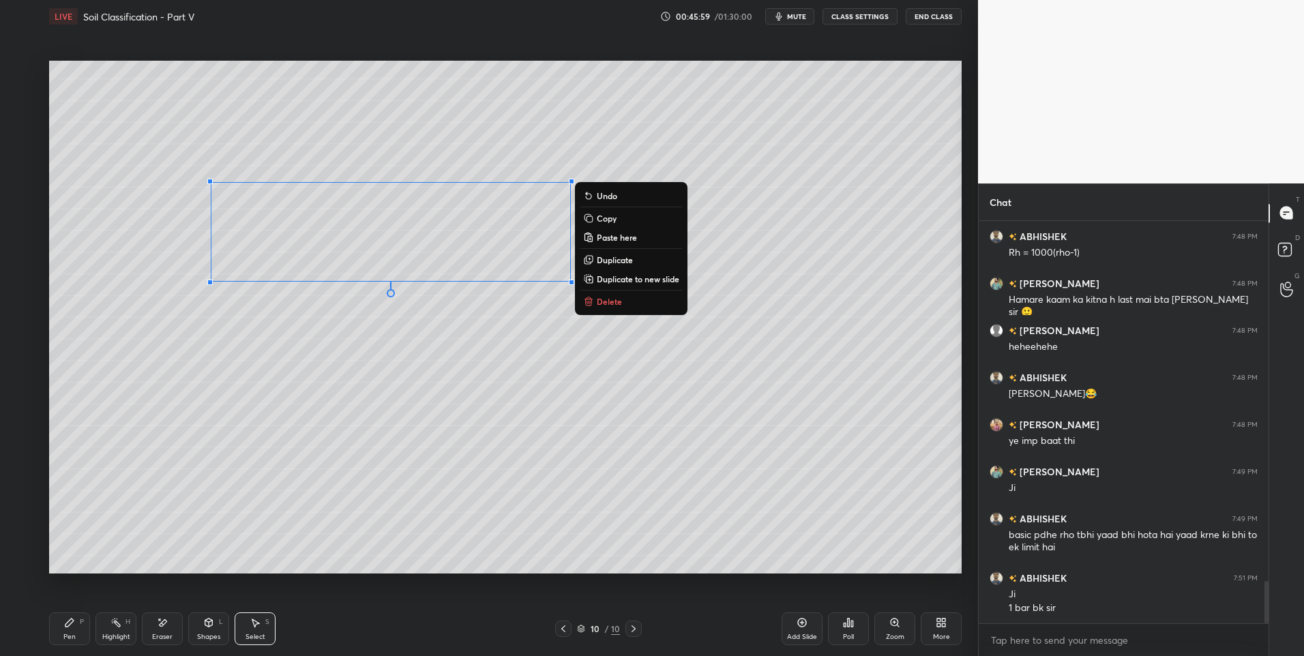
click at [199, 395] on div "0 ° Undo Copy Paste here Duplicate Duplicate to new slide Delete" at bounding box center [505, 318] width 913 height 514
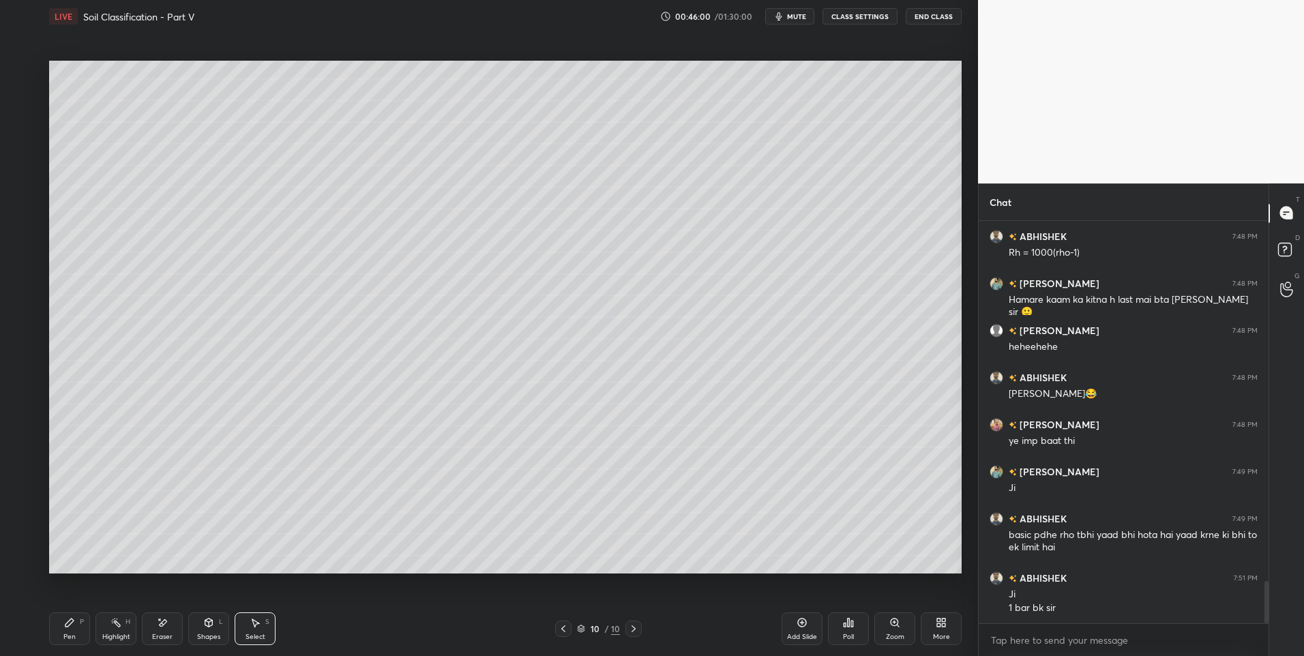
click at [568, 630] on icon at bounding box center [563, 629] width 11 height 11
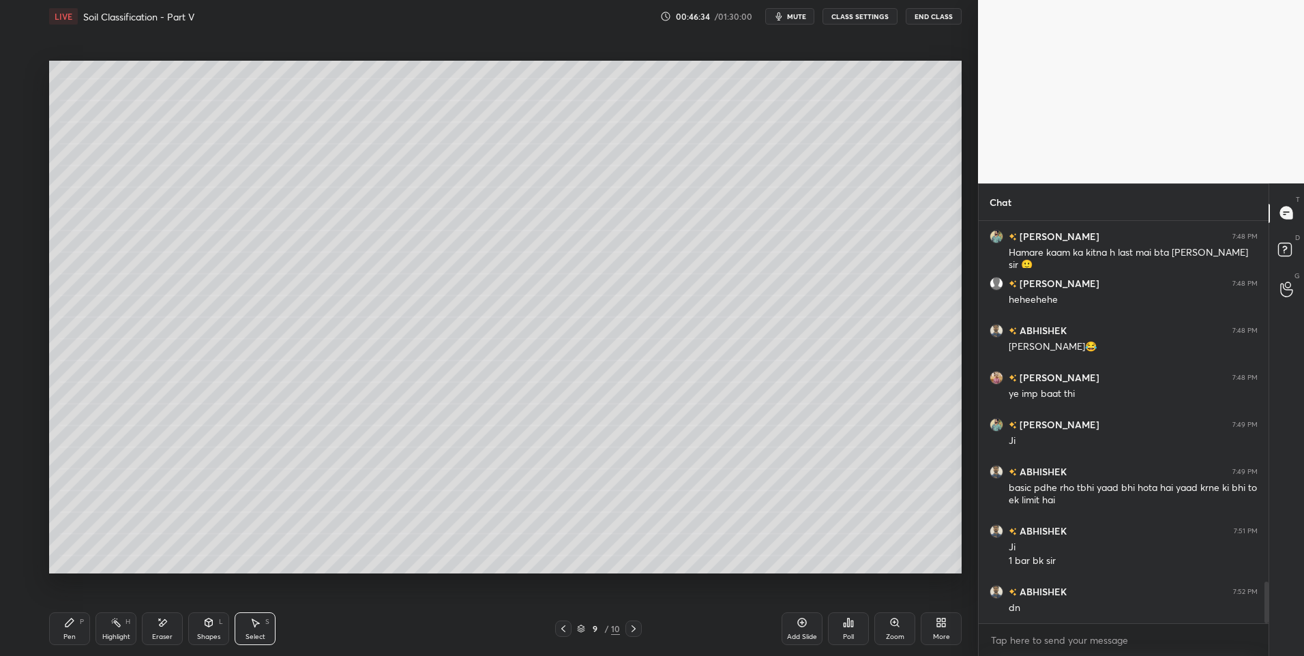
click at [637, 628] on icon at bounding box center [633, 629] width 11 height 11
click at [59, 627] on div "Pen P" at bounding box center [69, 629] width 41 height 33
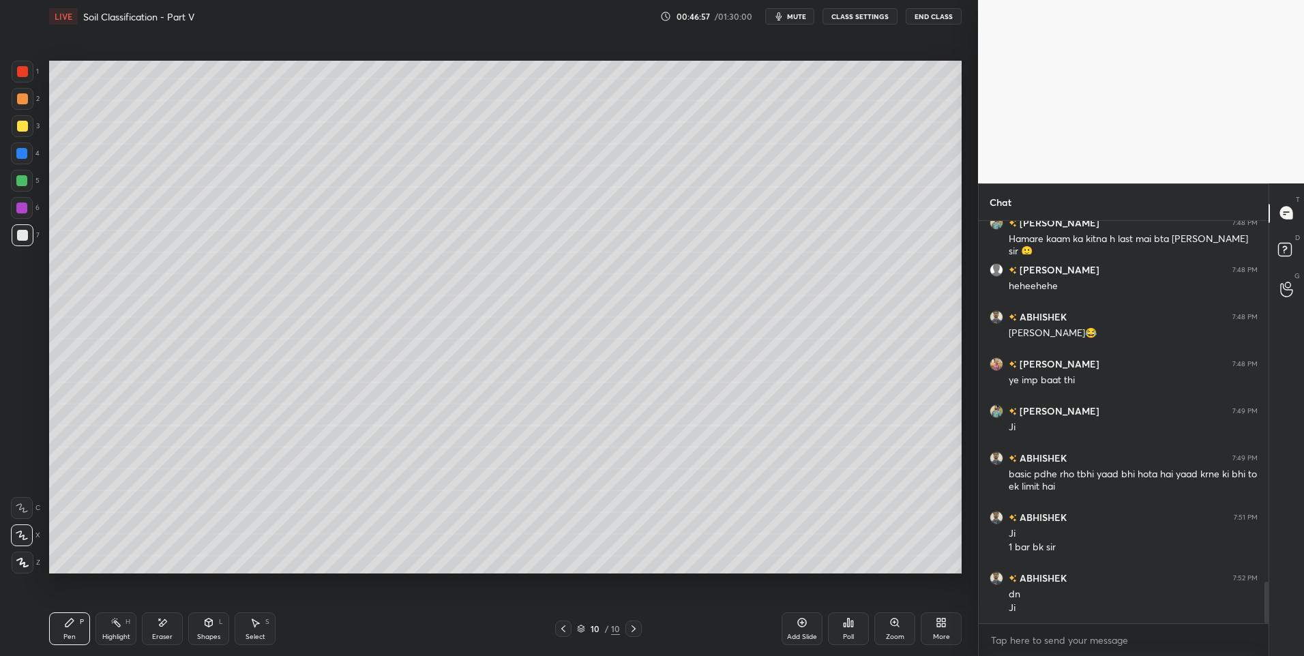
click at [113, 627] on icon at bounding box center [116, 622] width 11 height 11
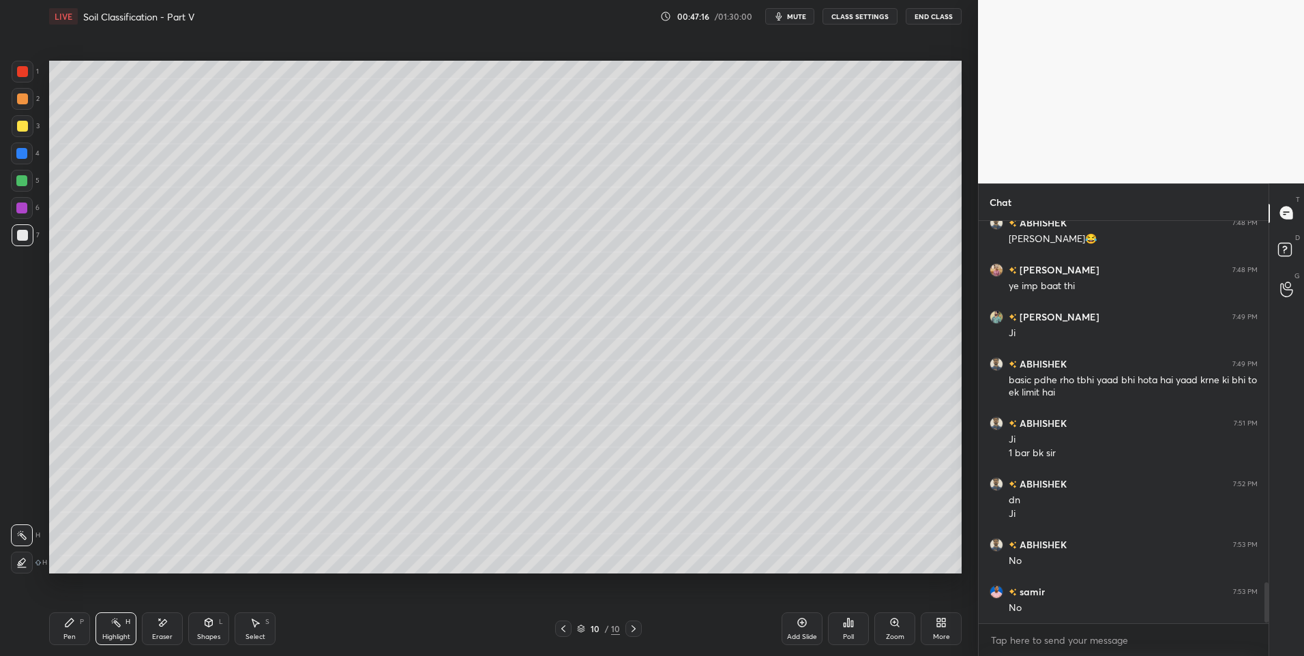
scroll to position [3630, 0]
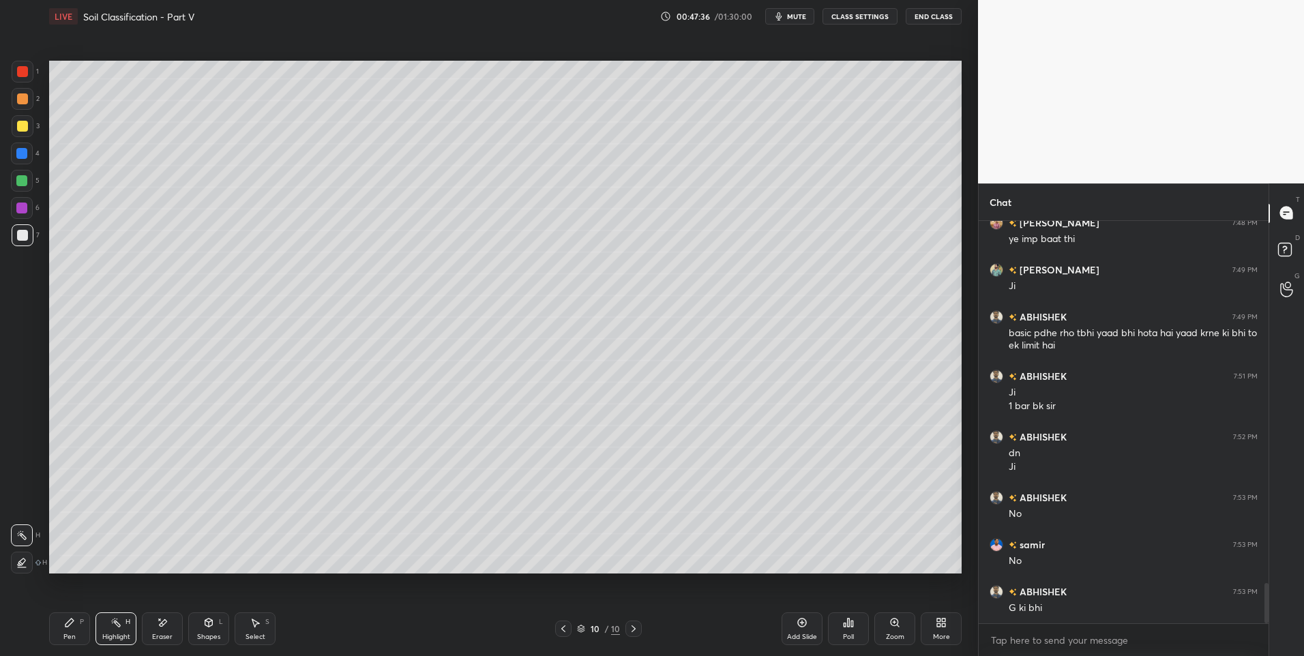
click at [254, 634] on div "Select" at bounding box center [256, 637] width 20 height 7
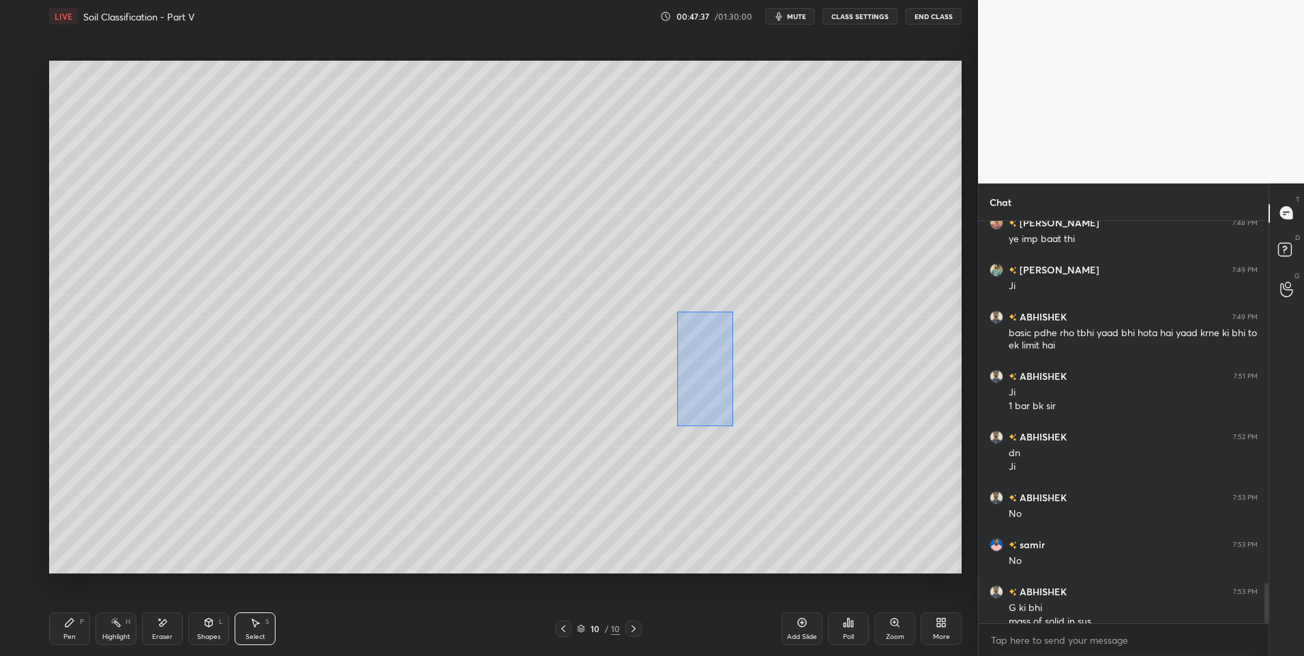
scroll to position [3644, 0]
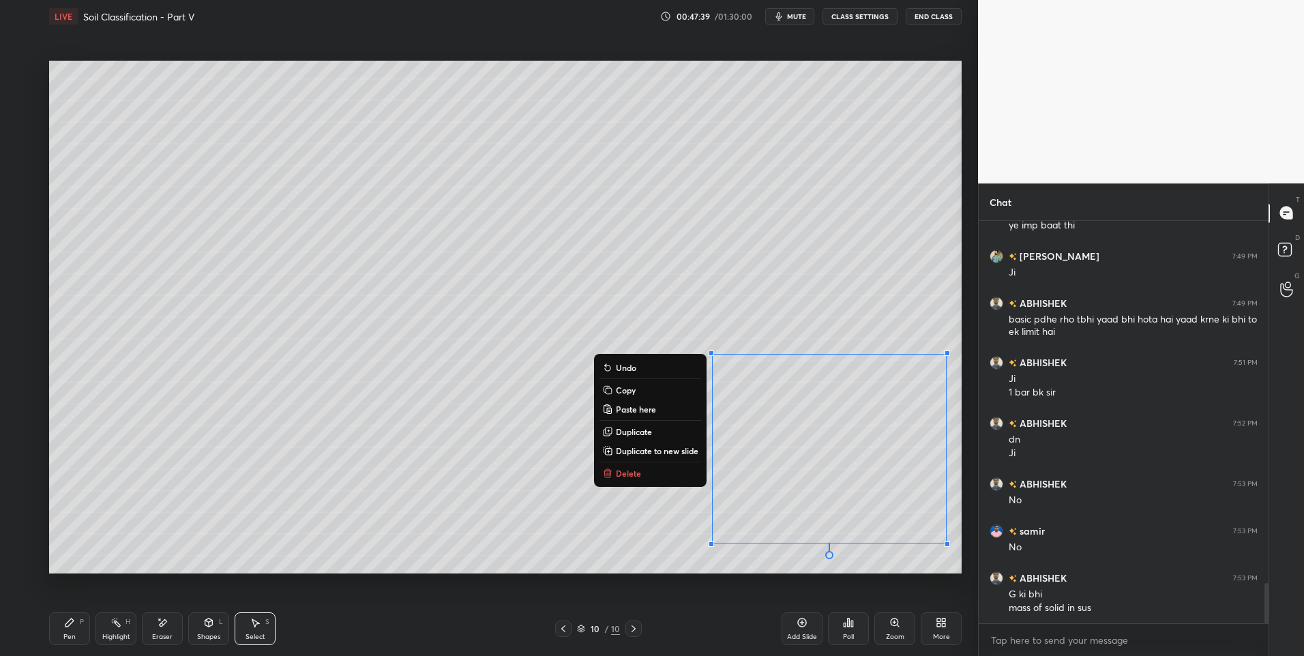
click at [639, 476] on button "Delete" at bounding box center [651, 473] width 102 height 16
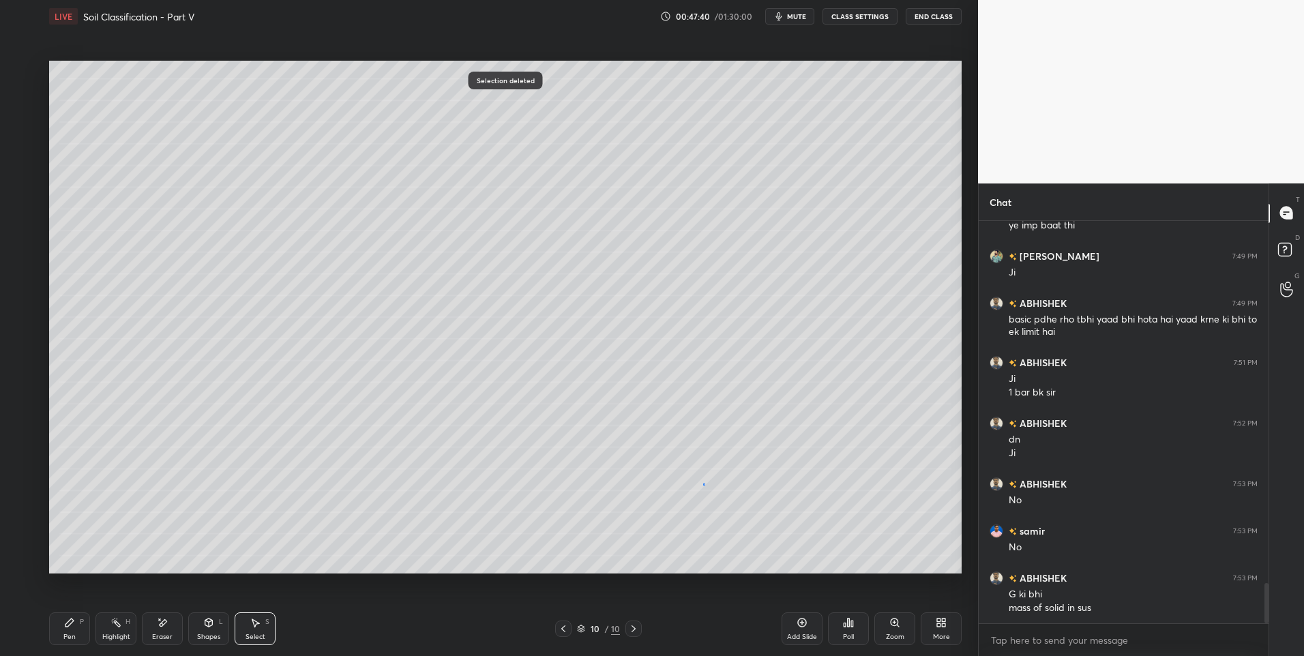
click at [705, 484] on div "0 ° Undo Copy Paste here Duplicate Duplicate to new slide Delete" at bounding box center [505, 318] width 913 height 514
click at [76, 624] on div "Pen P" at bounding box center [69, 629] width 41 height 33
click at [27, 97] on div at bounding box center [22, 98] width 11 height 11
click at [244, 623] on div "Select S" at bounding box center [255, 629] width 41 height 33
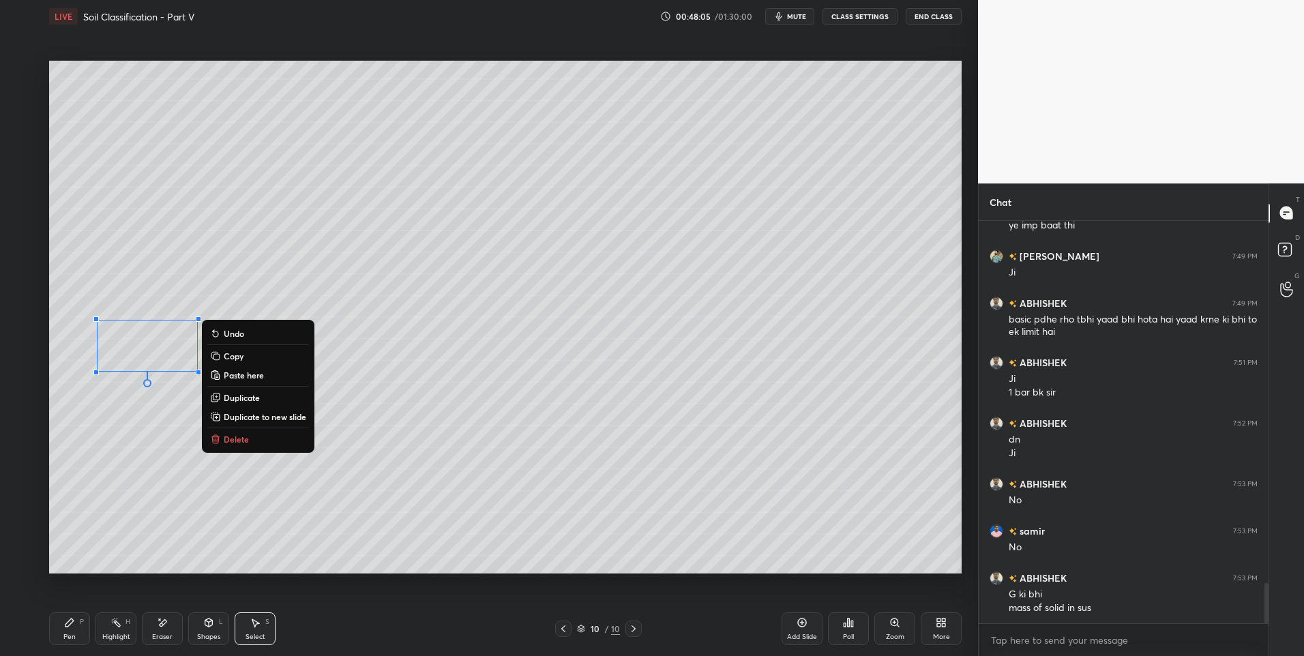
click at [253, 441] on button "Delete" at bounding box center [258, 439] width 102 height 16
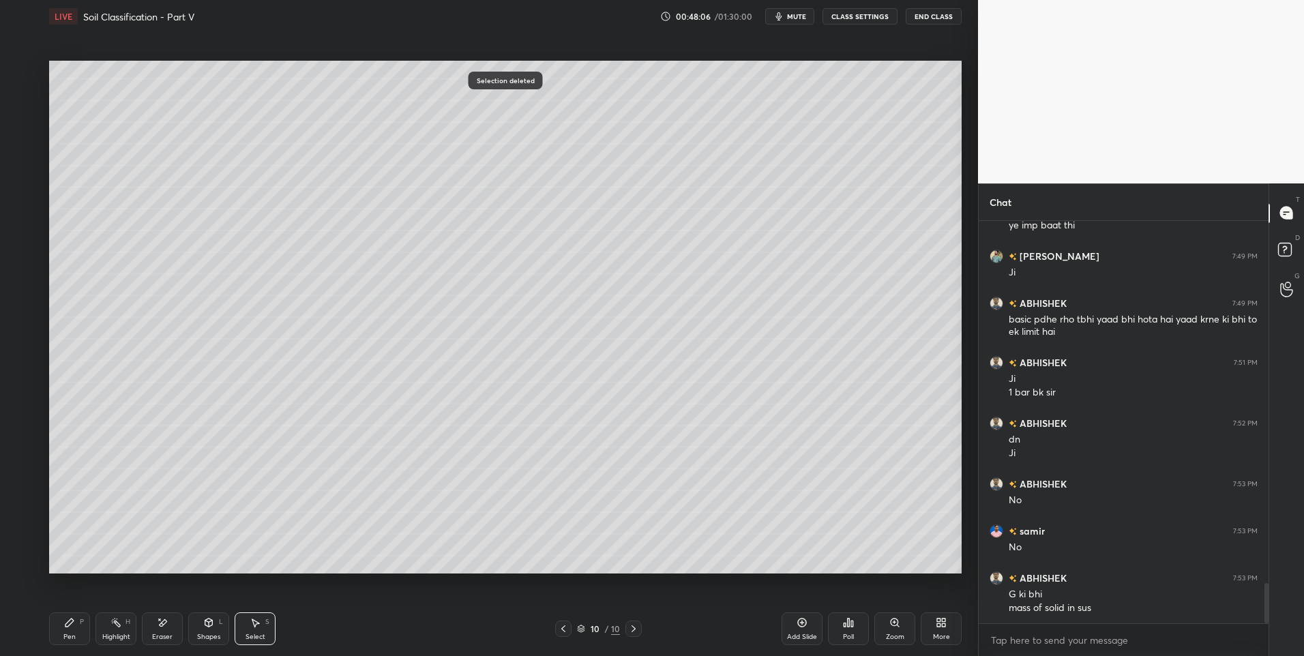
click at [561, 626] on icon at bounding box center [563, 629] width 11 height 11
click at [565, 632] on icon at bounding box center [563, 629] width 4 height 7
click at [567, 634] on div at bounding box center [563, 629] width 16 height 16
click at [562, 632] on icon at bounding box center [563, 629] width 11 height 11
click at [561, 629] on icon at bounding box center [563, 629] width 11 height 11
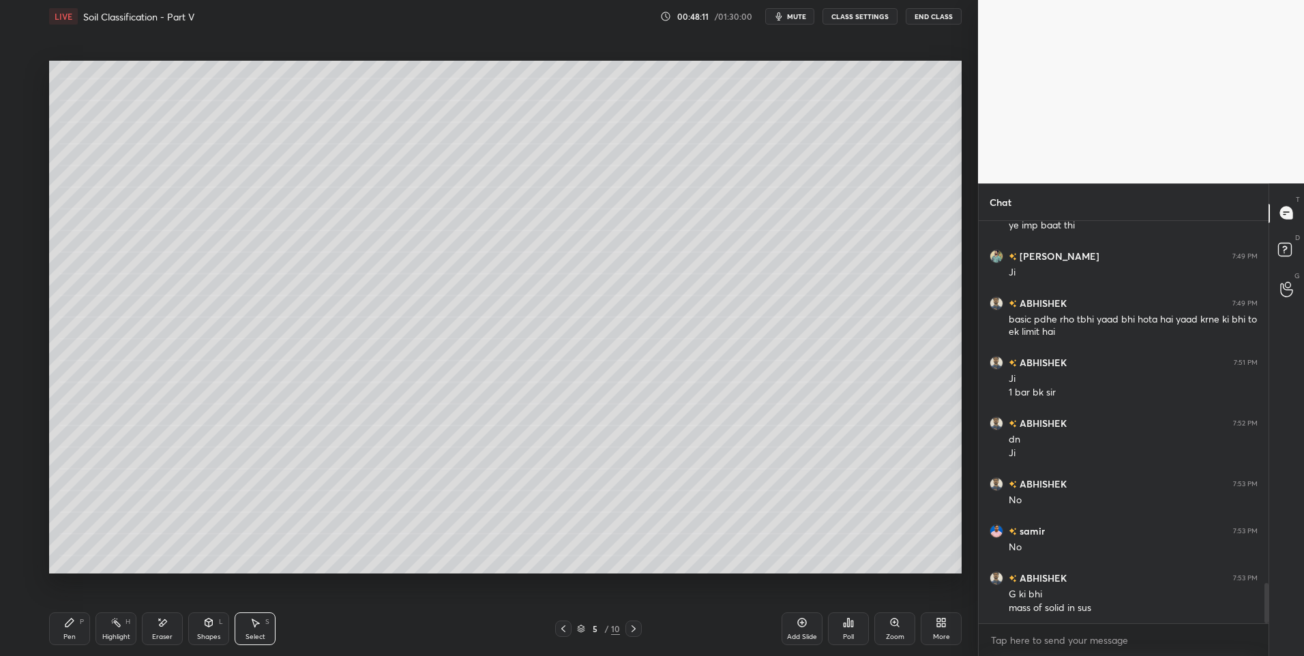
click at [257, 631] on div "Select S" at bounding box center [255, 629] width 41 height 33
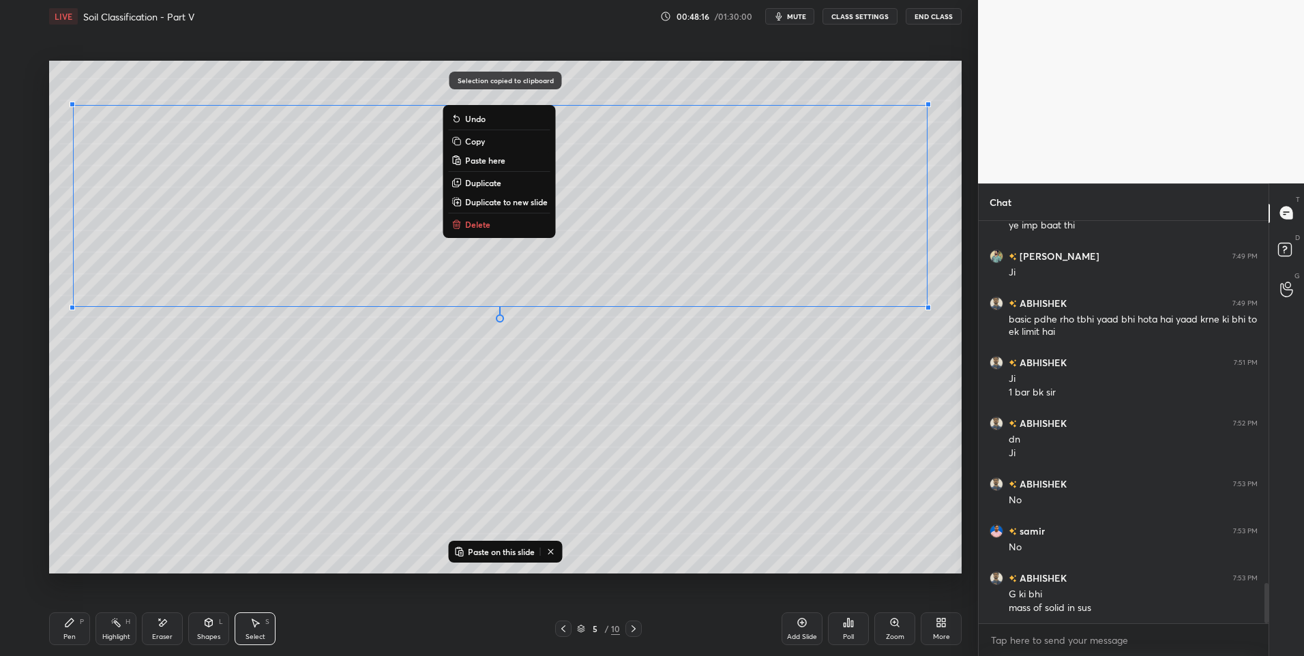
click at [632, 629] on icon at bounding box center [633, 629] width 11 height 11
click at [633, 633] on icon at bounding box center [633, 629] width 11 height 11
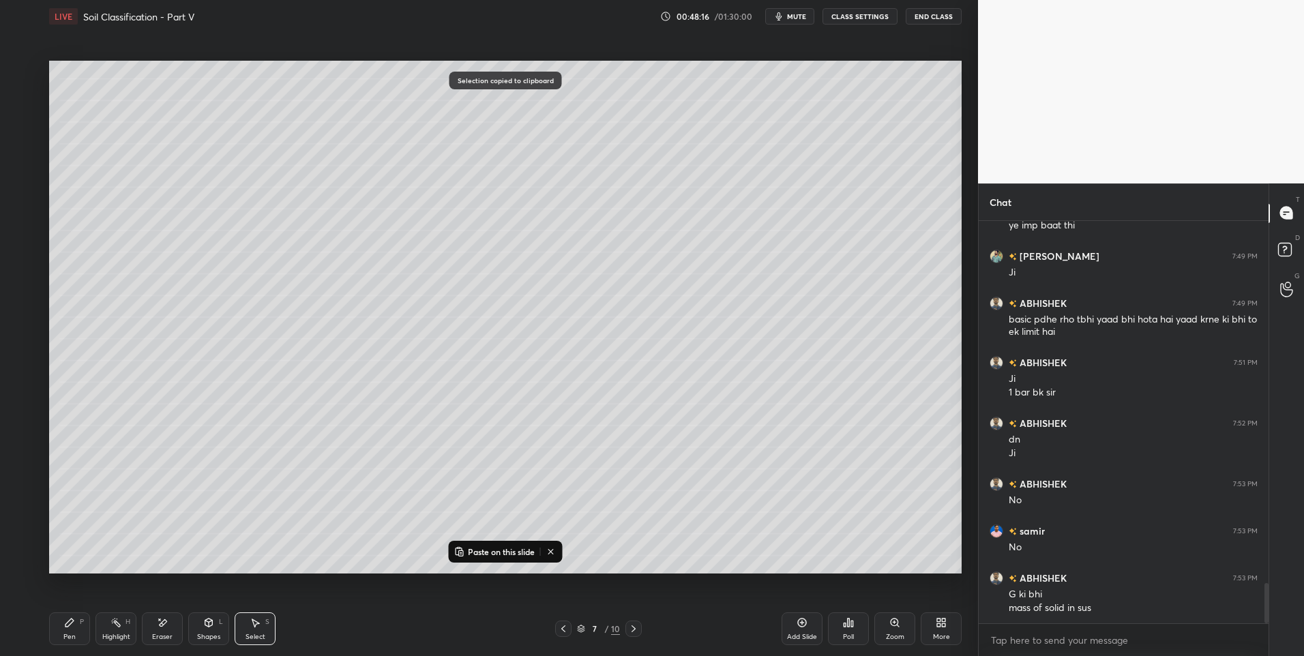
click at [632, 634] on icon at bounding box center [633, 629] width 11 height 11
click at [633, 634] on div at bounding box center [634, 629] width 16 height 16
click at [634, 634] on div at bounding box center [634, 629] width 16 height 16
click at [633, 633] on icon at bounding box center [633, 629] width 11 height 11
click at [633, 634] on div at bounding box center [634, 629] width 16 height 16
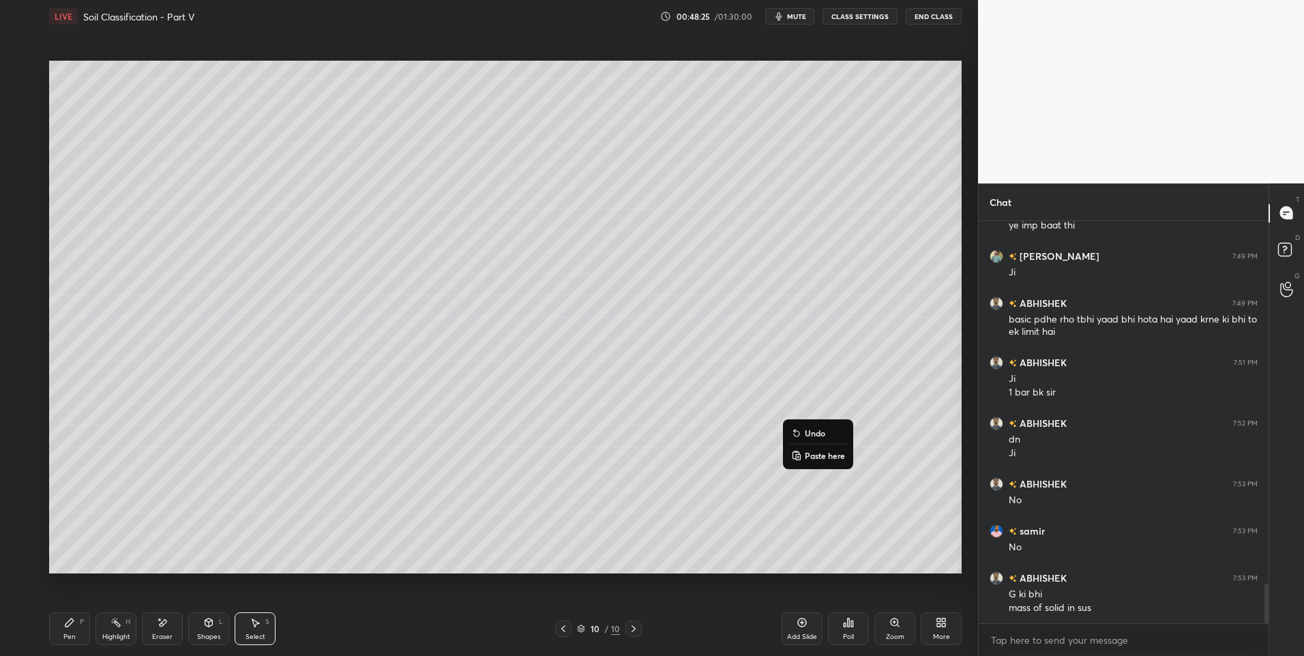
scroll to position [3691, 0]
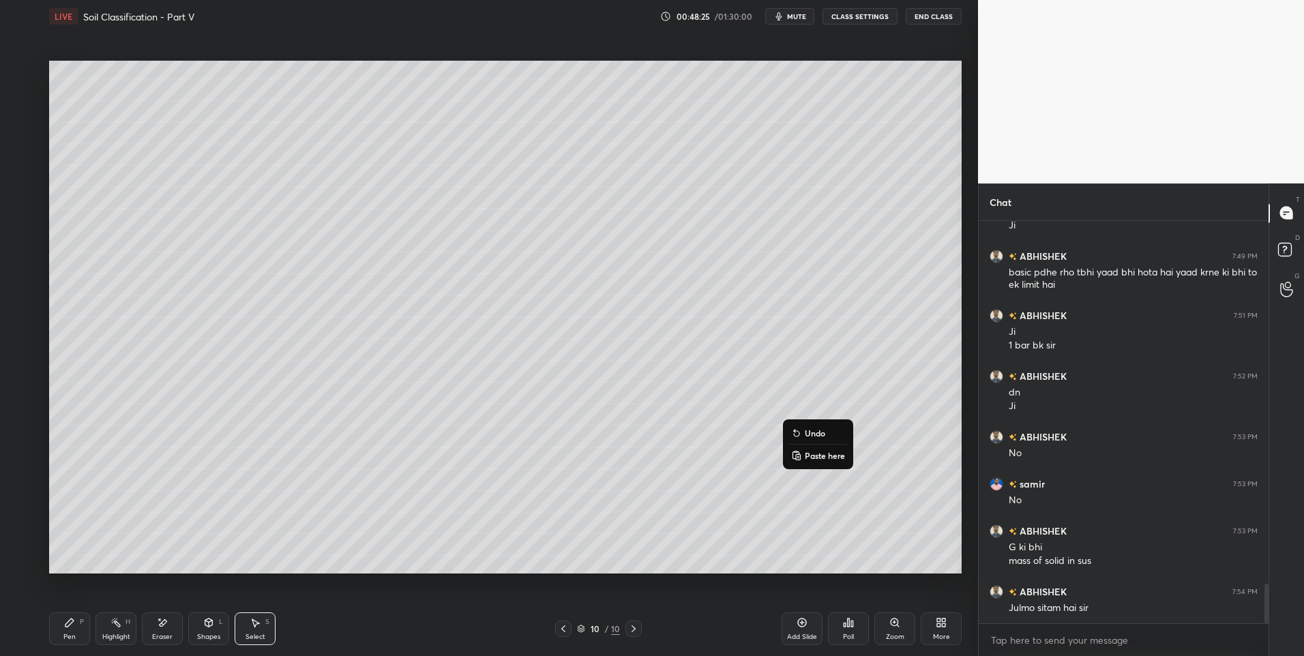
click at [704, 531] on div "0 ° Undo Copy Paste here Duplicate Duplicate to new slide Delete" at bounding box center [505, 318] width 913 height 514
click at [781, 510] on div "0 ° Undo Copy Paste here Duplicate Duplicate to new slide Delete" at bounding box center [505, 318] width 913 height 514
click at [58, 638] on div "Pen P" at bounding box center [69, 629] width 41 height 33
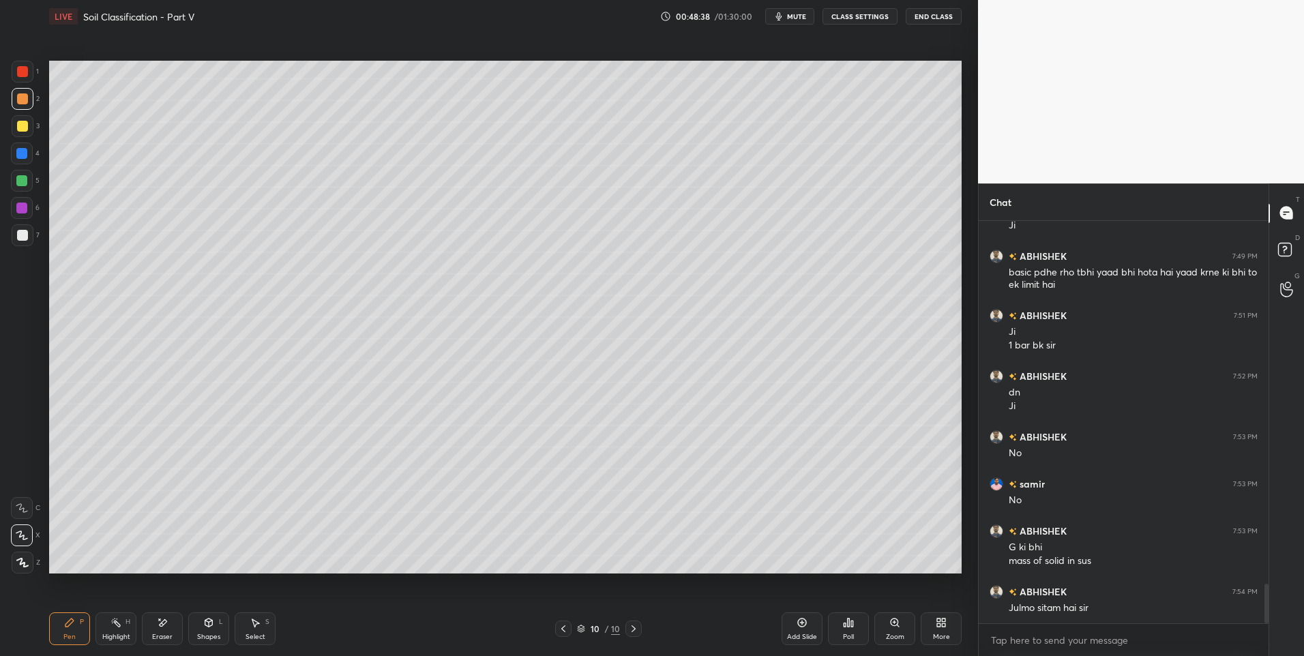
click at [261, 638] on div "Select" at bounding box center [256, 637] width 20 height 7
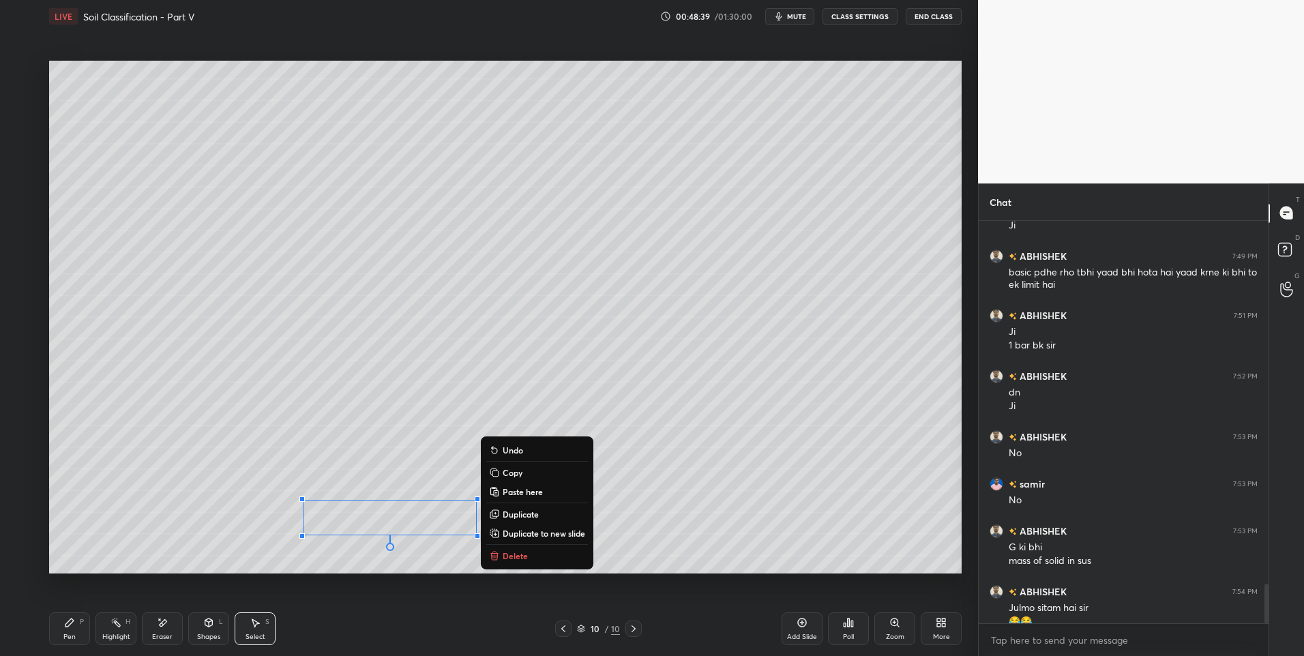
scroll to position [3704, 0]
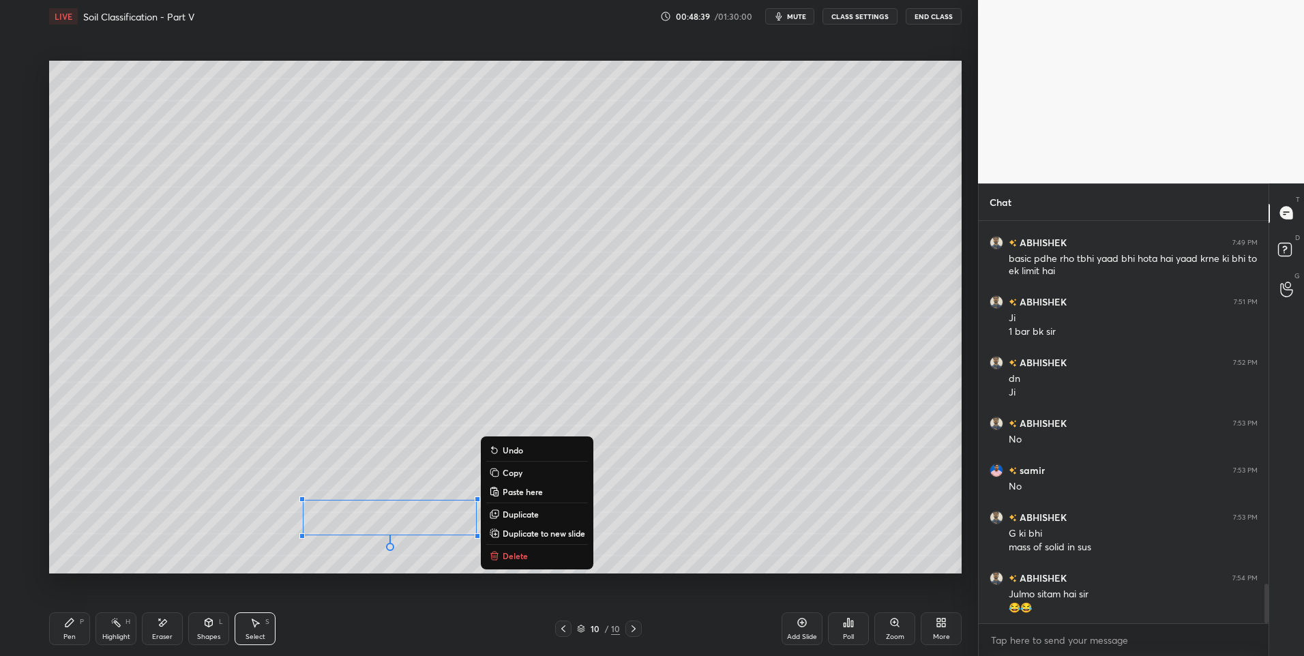
click at [530, 557] on button "Delete" at bounding box center [537, 556] width 102 height 16
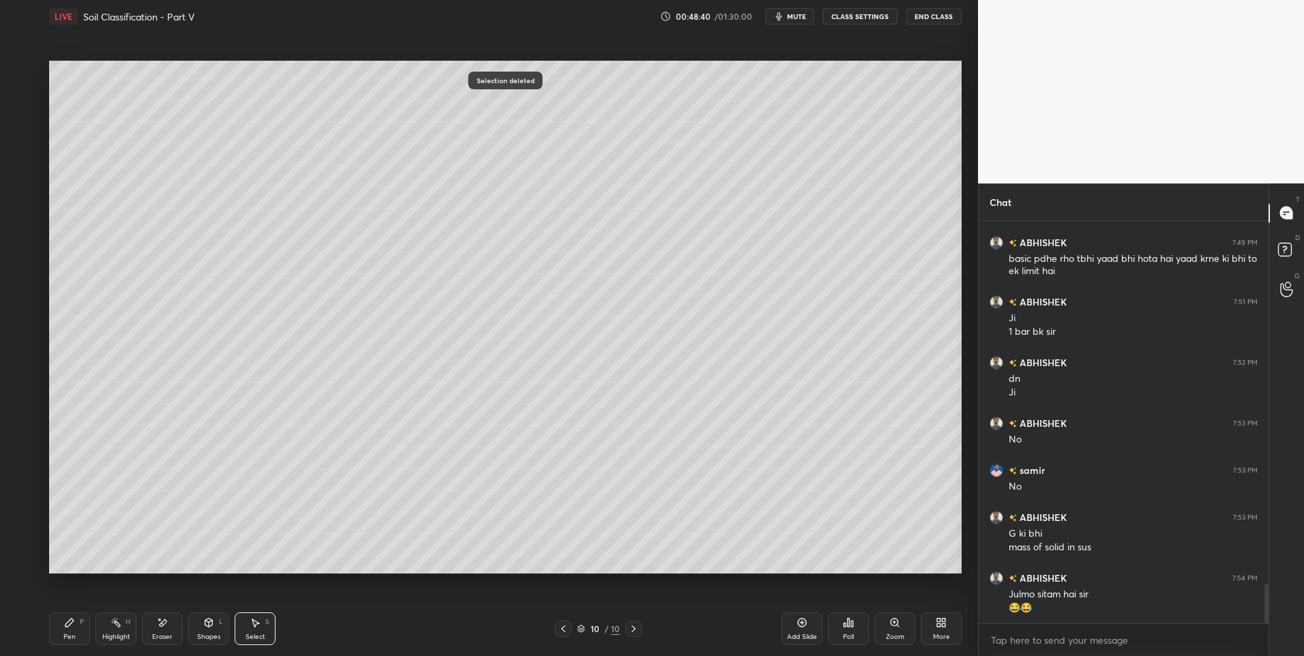
scroll to position [3751, 0]
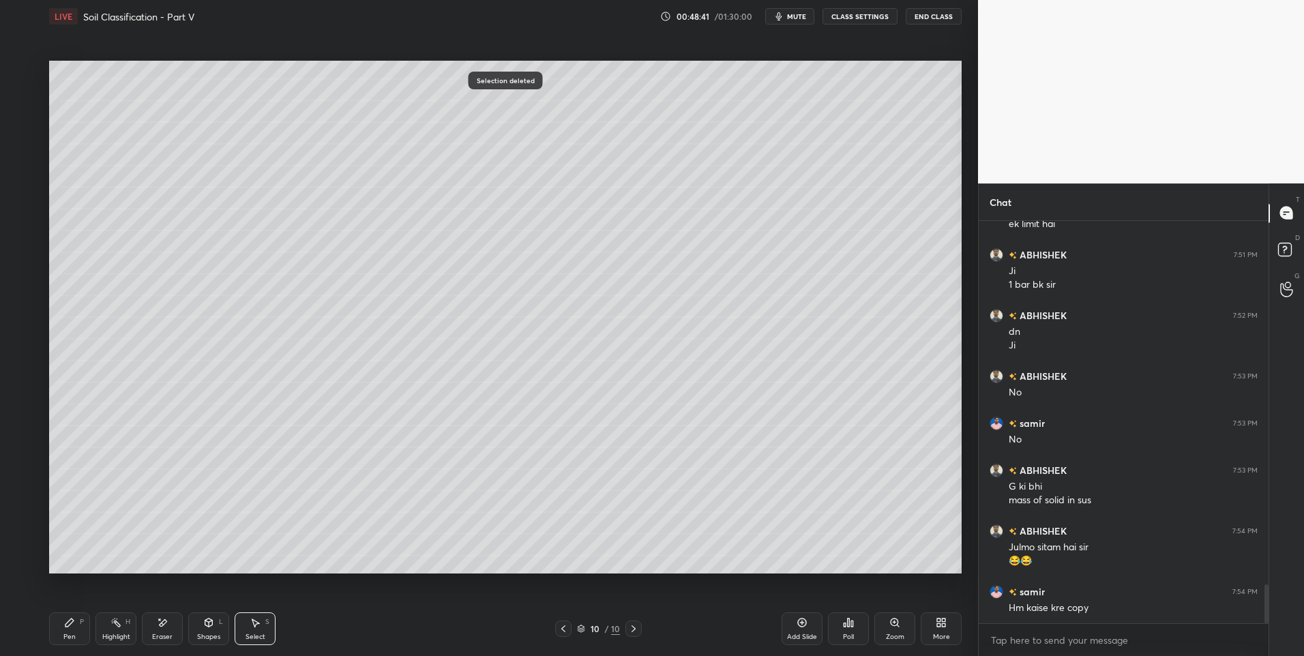
click at [62, 629] on div "Pen P" at bounding box center [69, 629] width 41 height 33
click at [25, 178] on div at bounding box center [21, 180] width 11 height 11
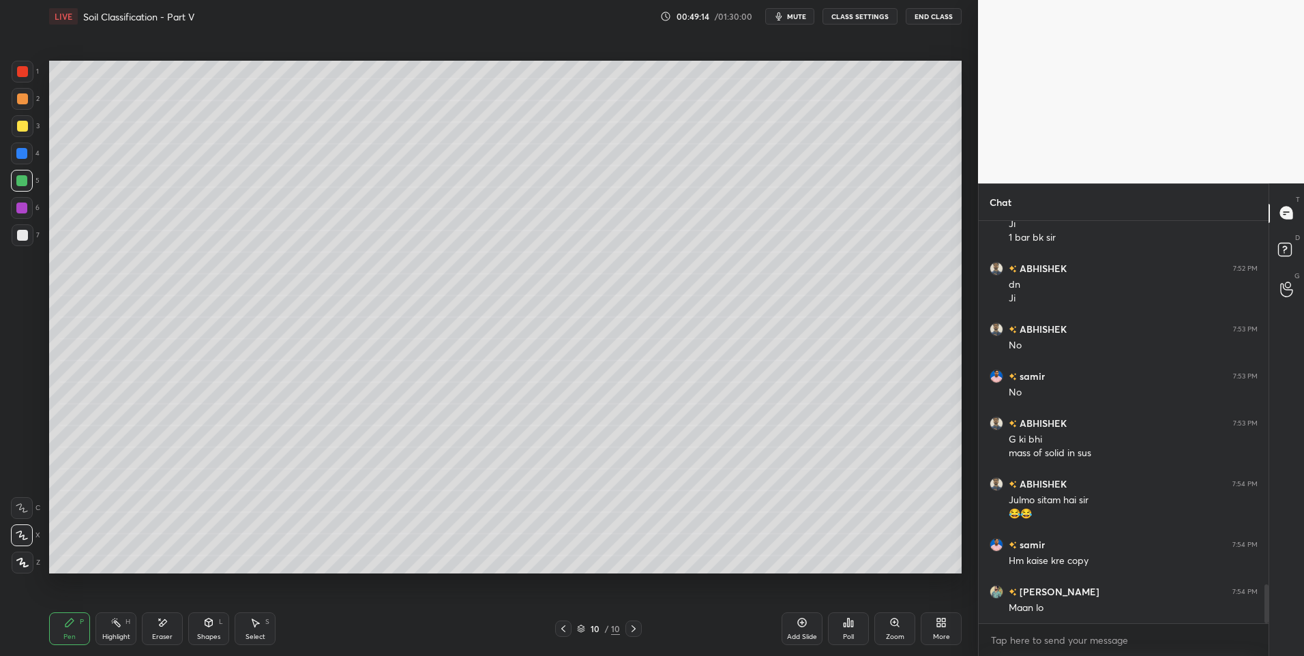
click at [208, 634] on div "Shapes" at bounding box center [208, 637] width 23 height 7
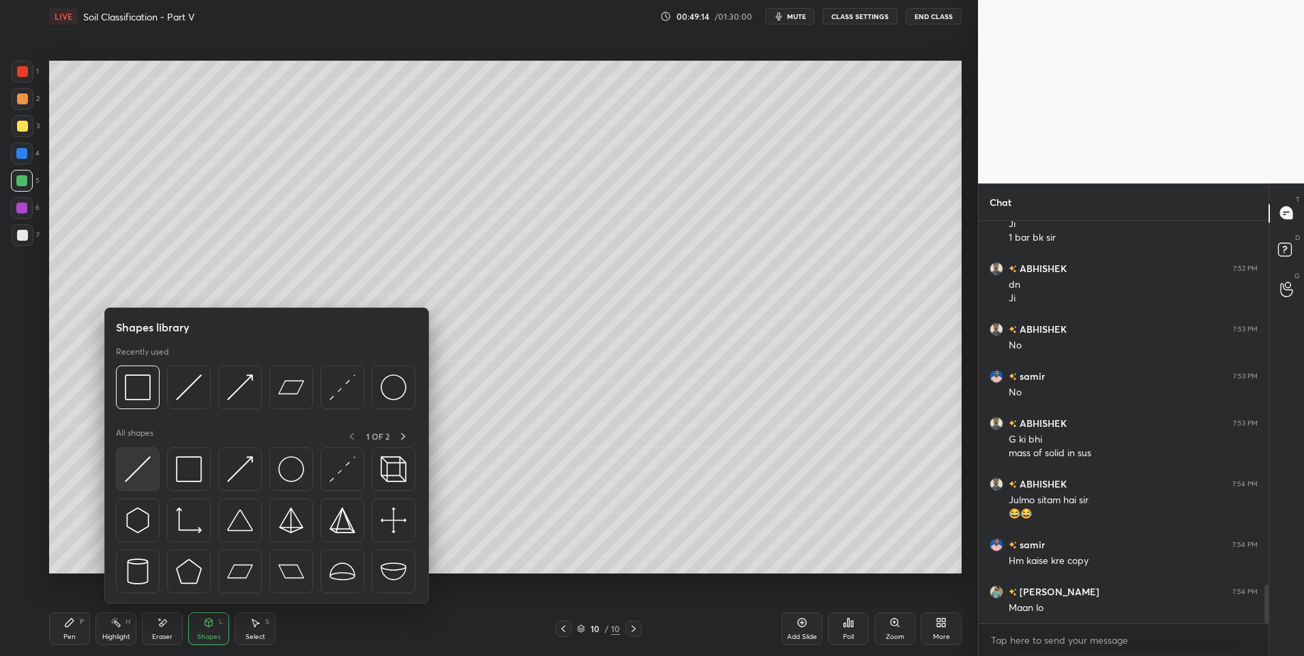
click at [130, 473] on img at bounding box center [138, 469] width 26 height 26
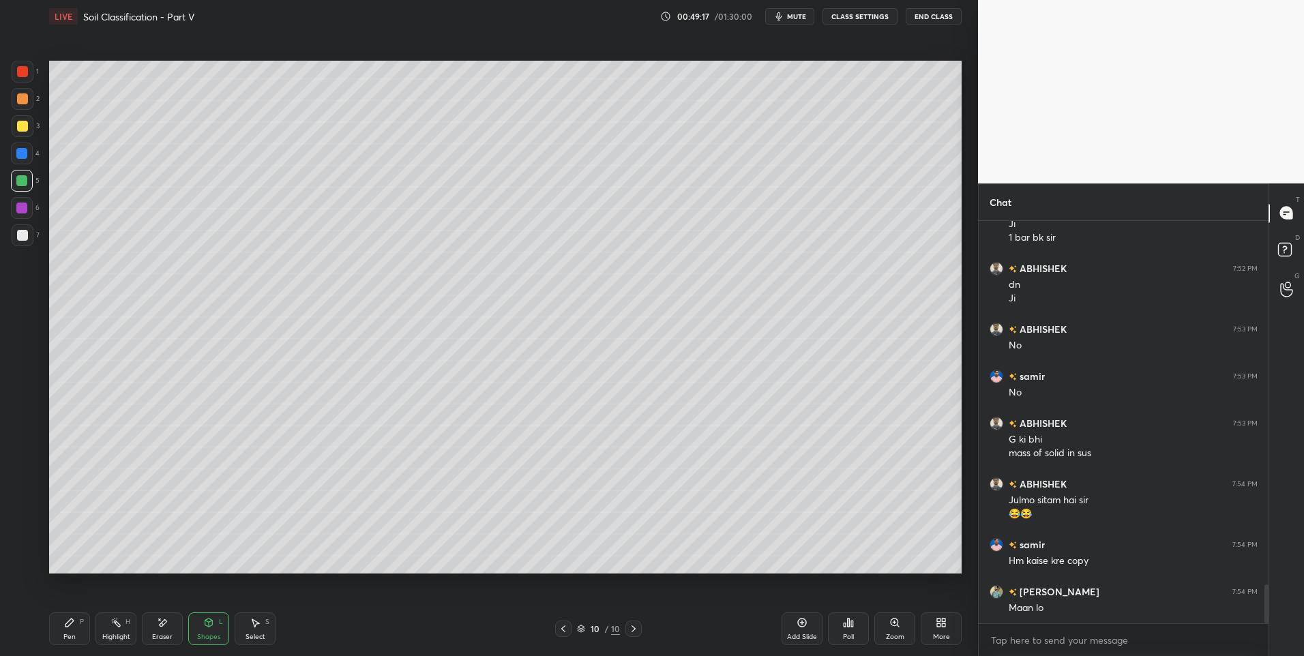
click at [82, 628] on div "Pen P" at bounding box center [69, 629] width 41 height 33
click at [83, 629] on div "Pen P" at bounding box center [69, 629] width 41 height 33
click at [568, 628] on icon at bounding box center [563, 629] width 11 height 11
click at [568, 629] on icon at bounding box center [563, 629] width 11 height 11
click at [563, 630] on icon at bounding box center [563, 629] width 4 height 7
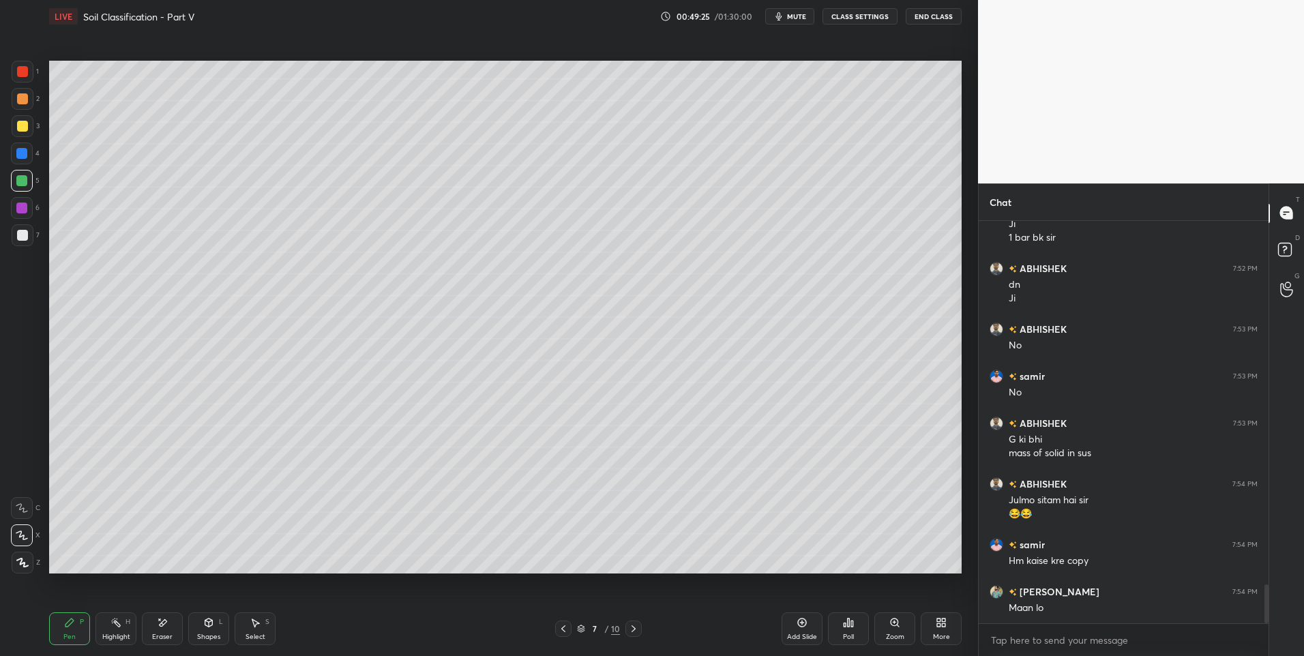
click at [561, 632] on icon at bounding box center [563, 629] width 11 height 11
click at [562, 635] on div at bounding box center [563, 629] width 16 height 16
click at [102, 637] on div "Highlight" at bounding box center [116, 637] width 28 height 7
click at [631, 626] on icon at bounding box center [633, 629] width 11 height 11
click at [627, 627] on div at bounding box center [634, 629] width 16 height 16
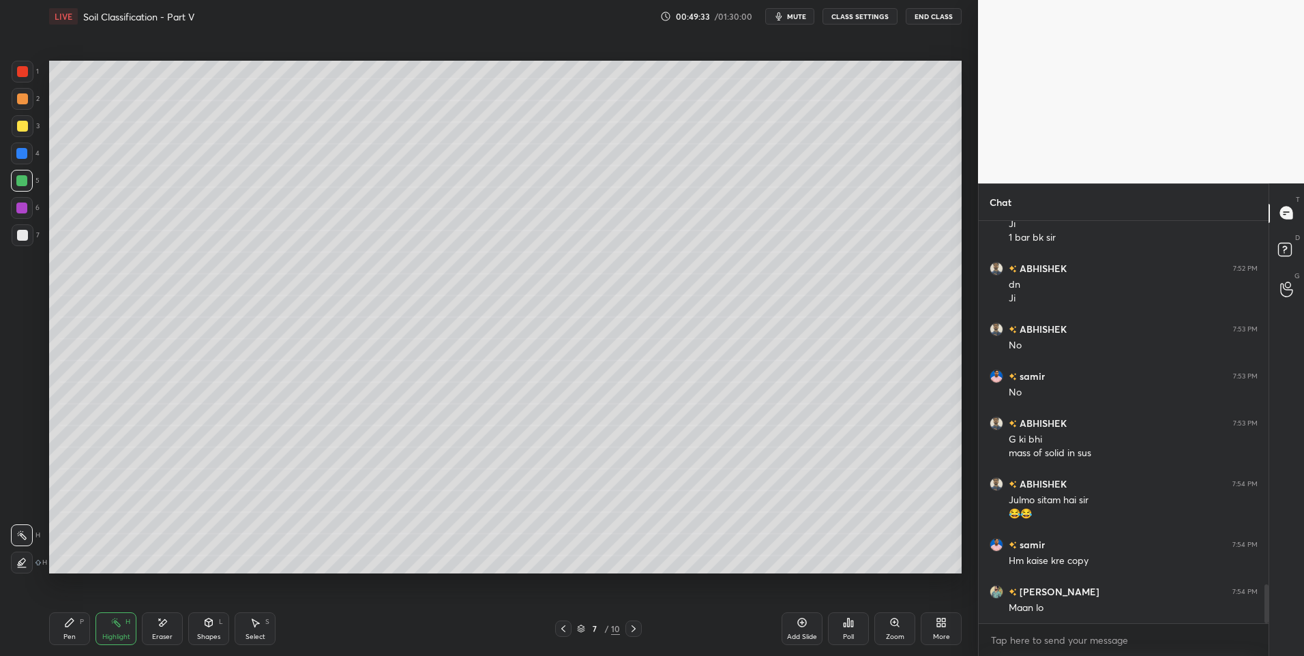
click at [626, 628] on div at bounding box center [634, 629] width 16 height 16
click at [626, 630] on div at bounding box center [634, 629] width 16 height 16
click at [628, 630] on icon at bounding box center [633, 629] width 11 height 11
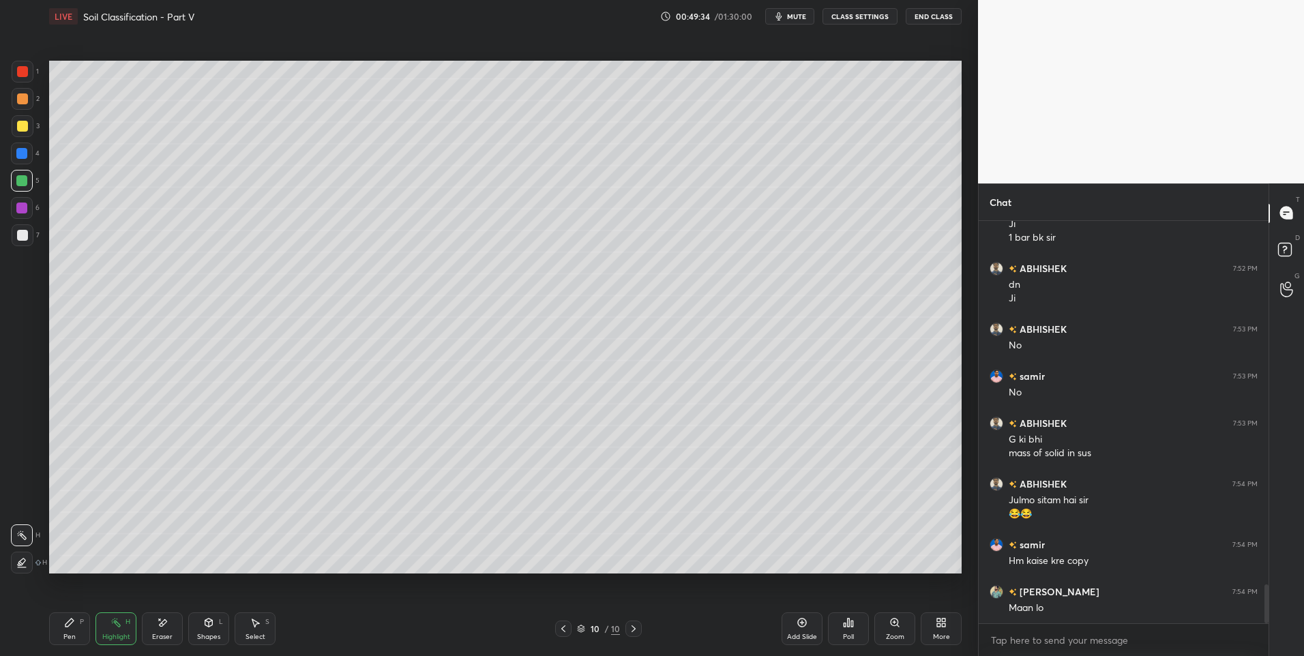
click at [628, 631] on icon at bounding box center [633, 629] width 11 height 11
click at [631, 630] on icon at bounding box center [633, 629] width 11 height 11
click at [631, 634] on icon at bounding box center [633, 629] width 11 height 11
click at [65, 634] on div "Pen" at bounding box center [69, 637] width 12 height 7
click at [161, 626] on icon at bounding box center [164, 622] width 8 height 7
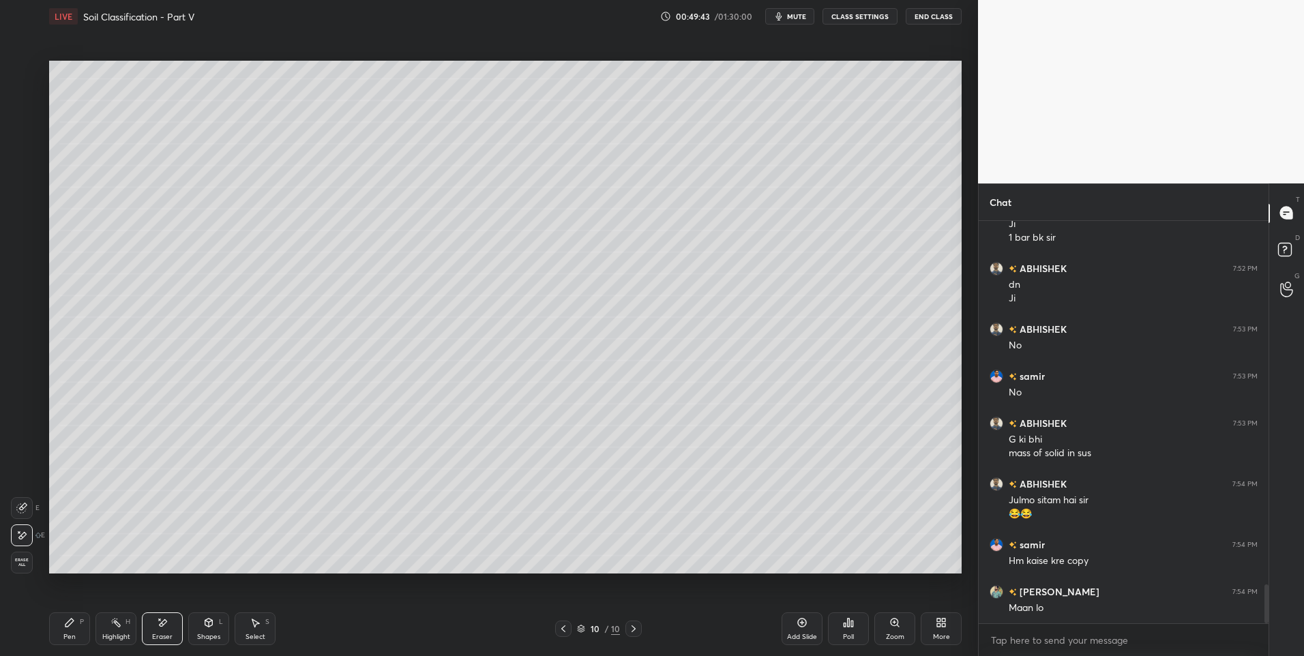
click at [72, 620] on icon at bounding box center [69, 623] width 8 height 8
click at [78, 628] on div "Pen P" at bounding box center [69, 629] width 41 height 33
click at [246, 630] on div "Select S" at bounding box center [255, 629] width 41 height 33
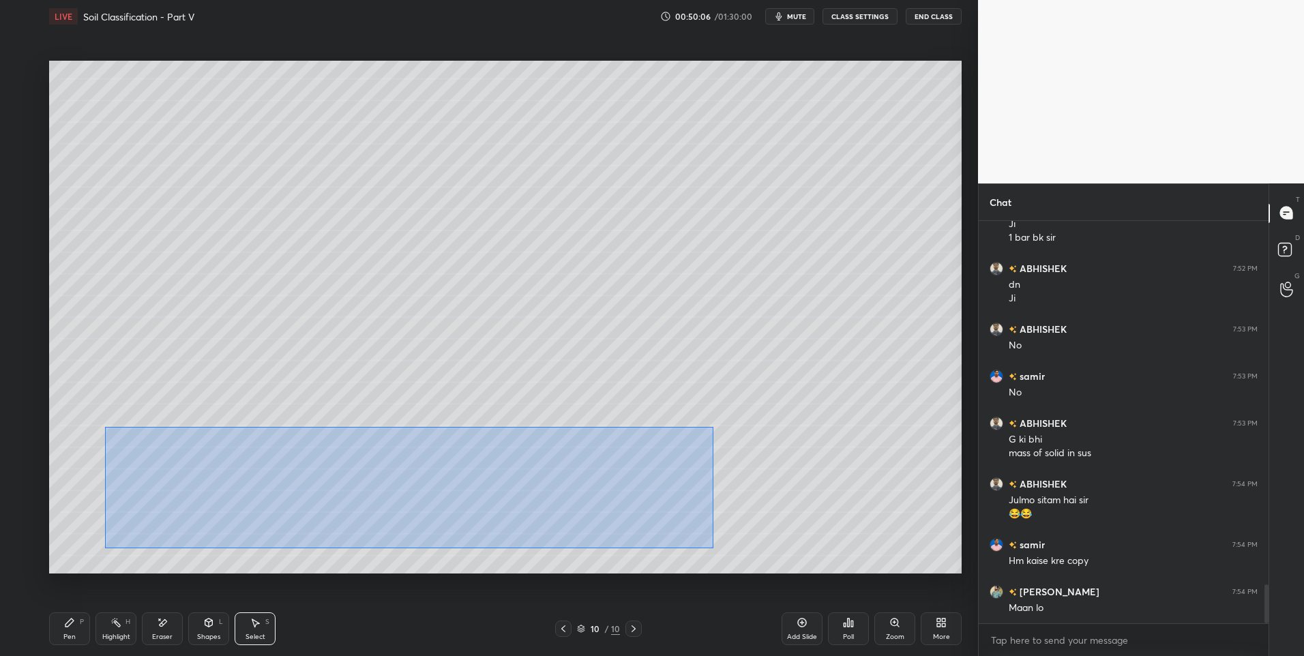
click at [104, 434] on div "0 ° Undo Copy Paste here Duplicate Duplicate to new slide Delete" at bounding box center [505, 318] width 913 height 514
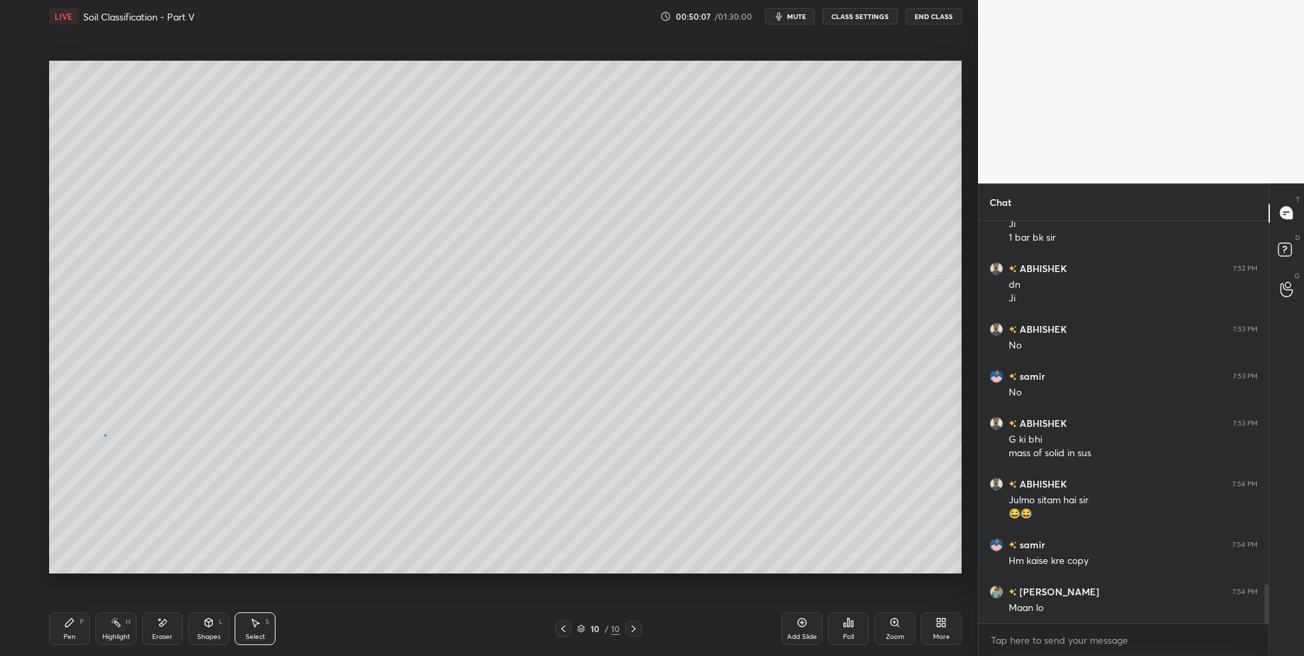
click at [105, 435] on div "0 ° Undo Copy Paste here Duplicate Duplicate to new slide Delete" at bounding box center [505, 318] width 913 height 514
click at [106, 439] on div "0 ° Undo Copy Paste here Duplicate Duplicate to new slide Delete" at bounding box center [505, 318] width 913 height 514
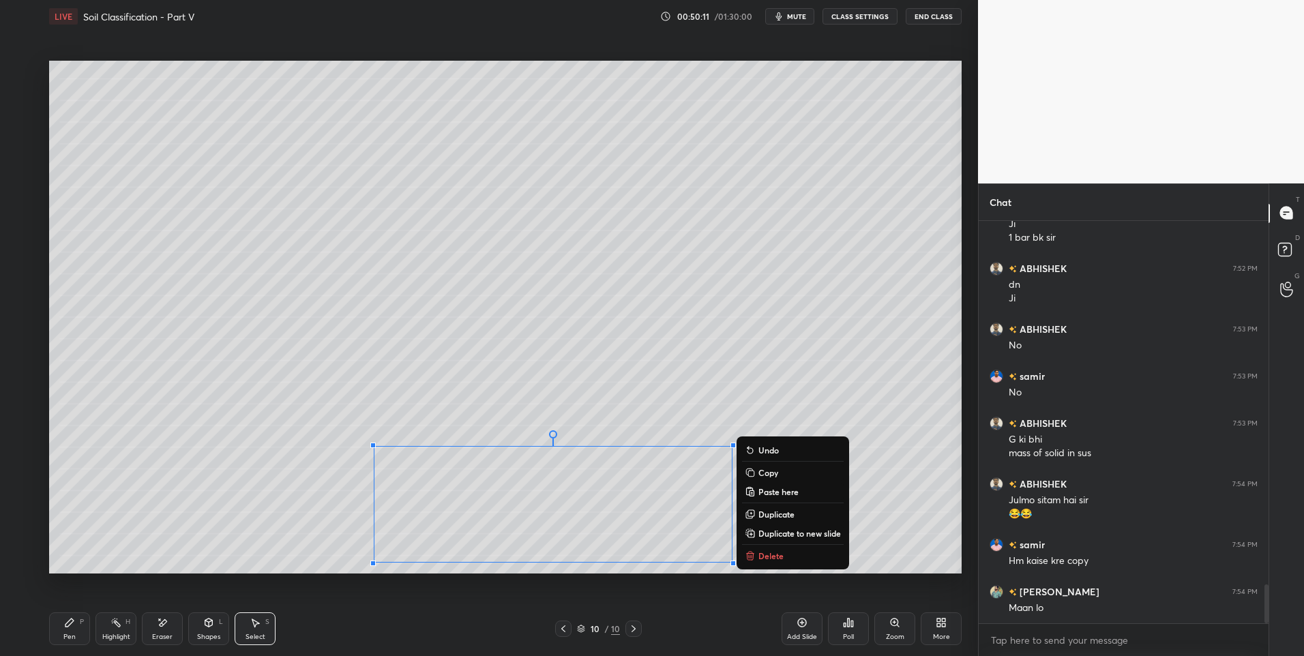
click at [273, 533] on div "0 ° Undo Copy Paste here Duplicate Duplicate to new slide Delete" at bounding box center [505, 318] width 913 height 514
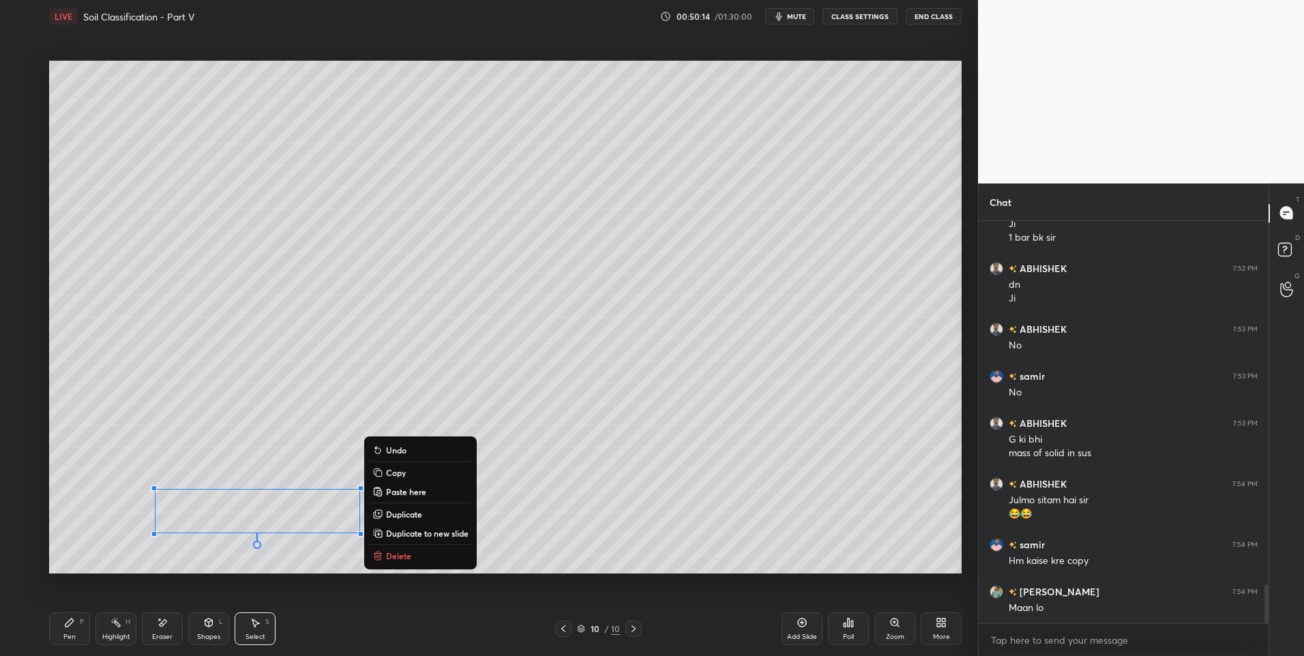
click at [281, 445] on div "0 ° Undo Copy Paste here Duplicate Duplicate to new slide Delete" at bounding box center [505, 318] width 913 height 514
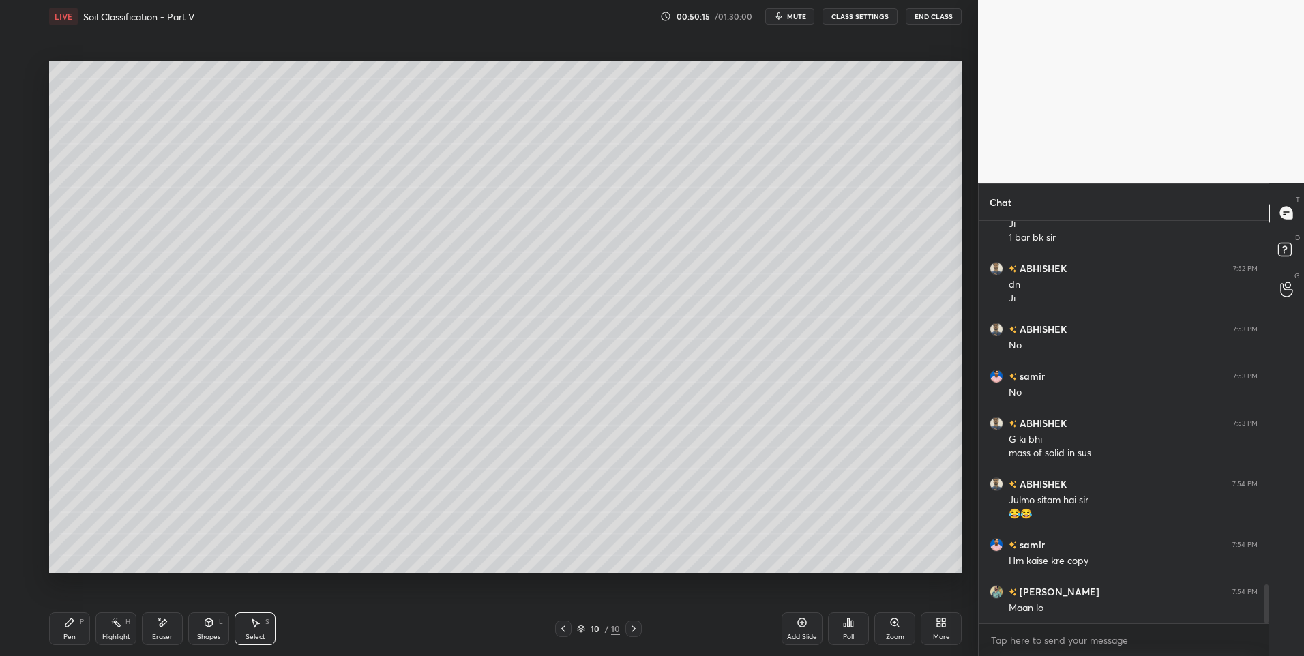
click at [78, 625] on div "Pen P" at bounding box center [69, 629] width 41 height 33
click at [83, 629] on div "Pen P" at bounding box center [69, 629] width 41 height 33
click at [252, 628] on div "Select S" at bounding box center [255, 629] width 41 height 33
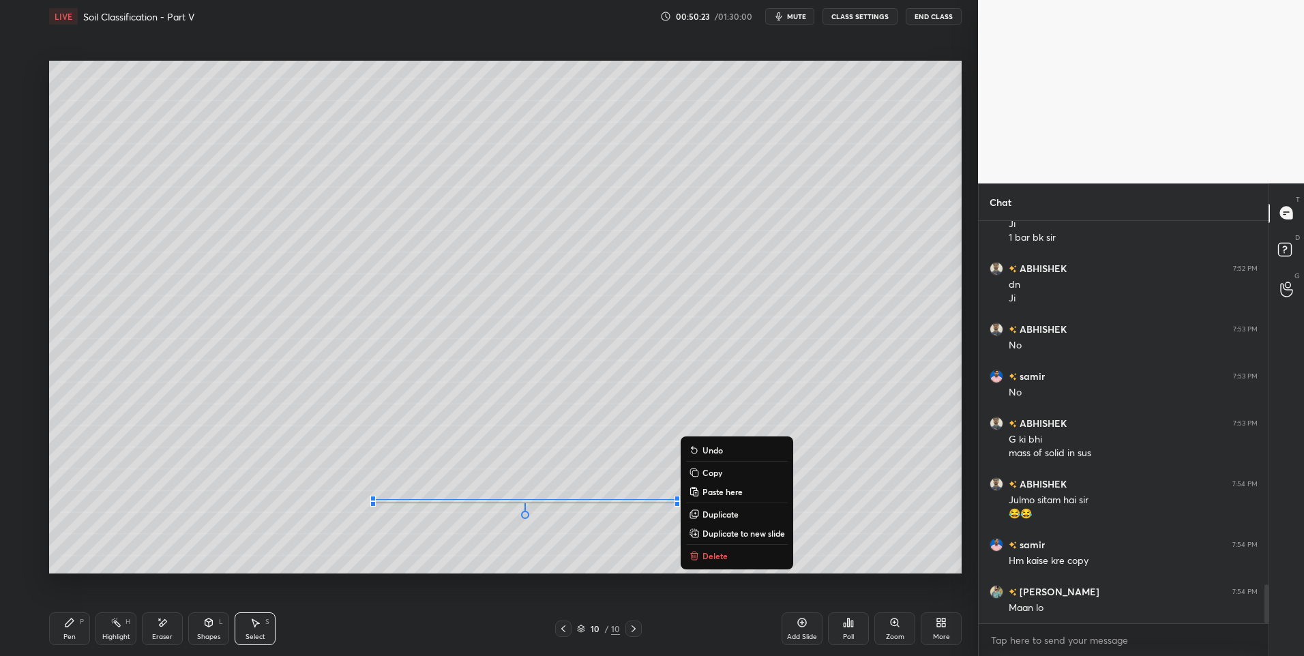
click at [663, 460] on div "0 ° Undo Copy Paste here Duplicate Duplicate to new slide Delete" at bounding box center [505, 318] width 913 height 514
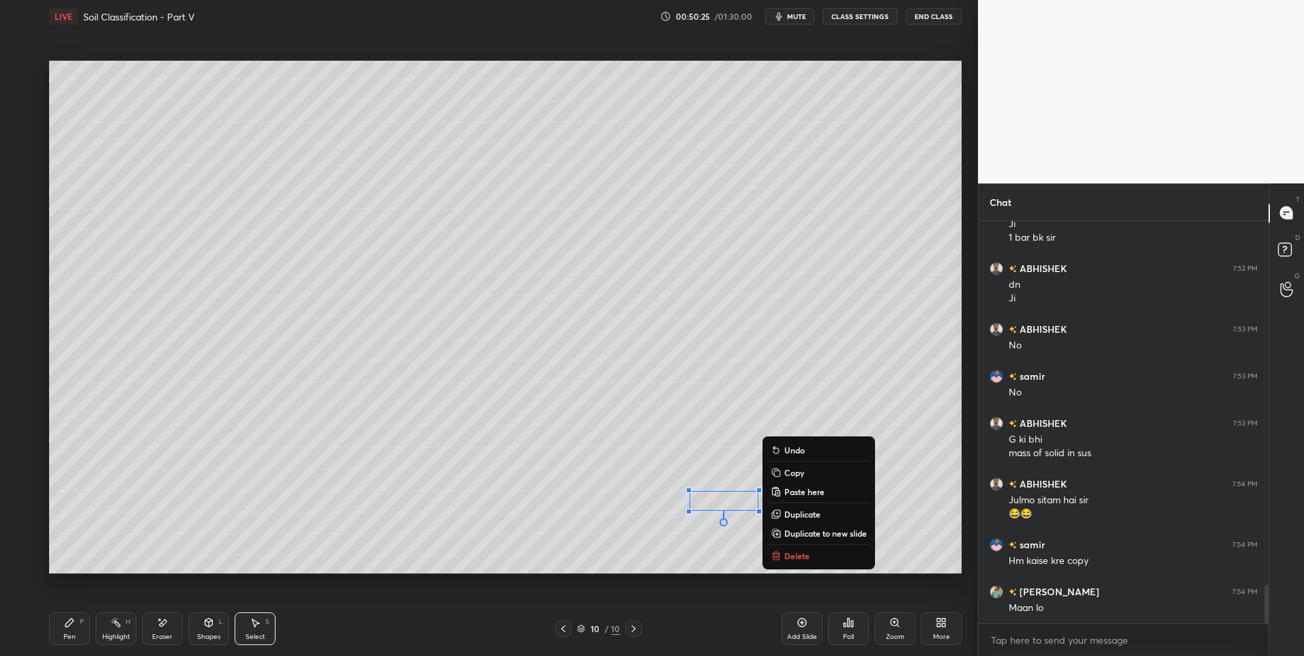
click at [698, 444] on div "0 ° Undo Copy Paste here Duplicate Duplicate to new slide Delete" at bounding box center [505, 318] width 913 height 514
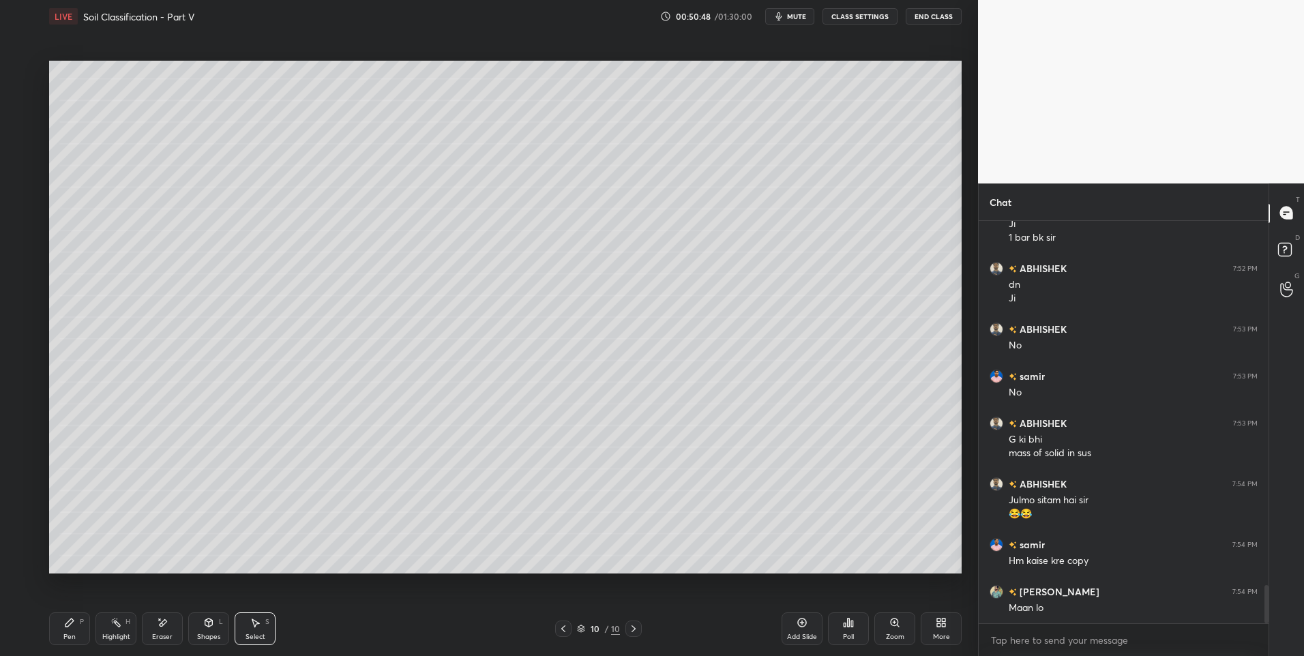
scroll to position [3846, 0]
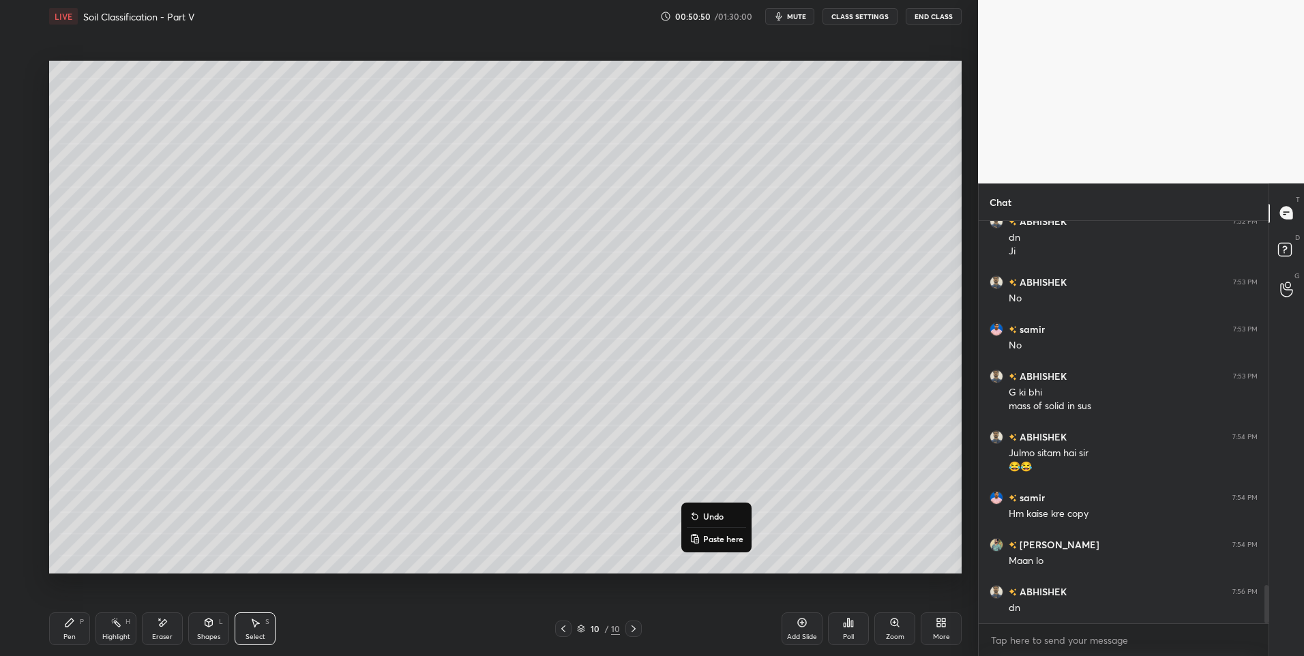
click at [632, 456] on div "0 ° Undo Copy Paste here Duplicate Duplicate to new slide Delete" at bounding box center [505, 318] width 913 height 514
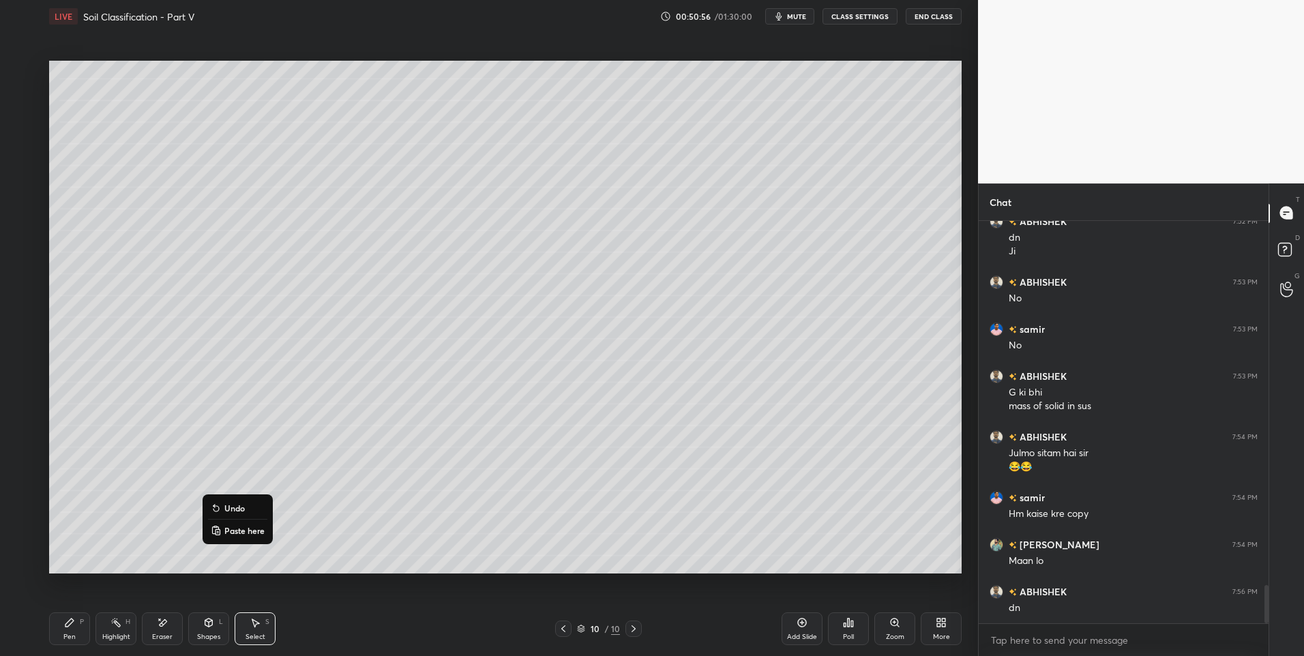
click at [61, 630] on div "Pen P" at bounding box center [69, 629] width 41 height 33
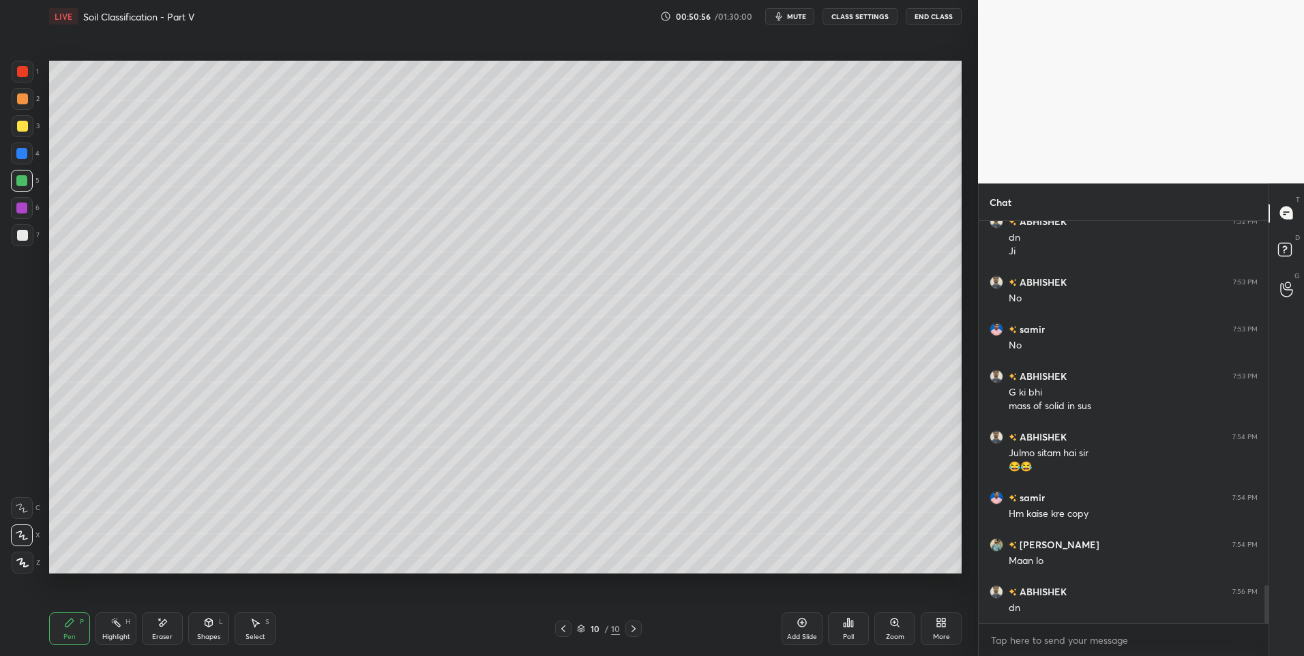
click at [70, 626] on icon at bounding box center [69, 623] width 8 height 8
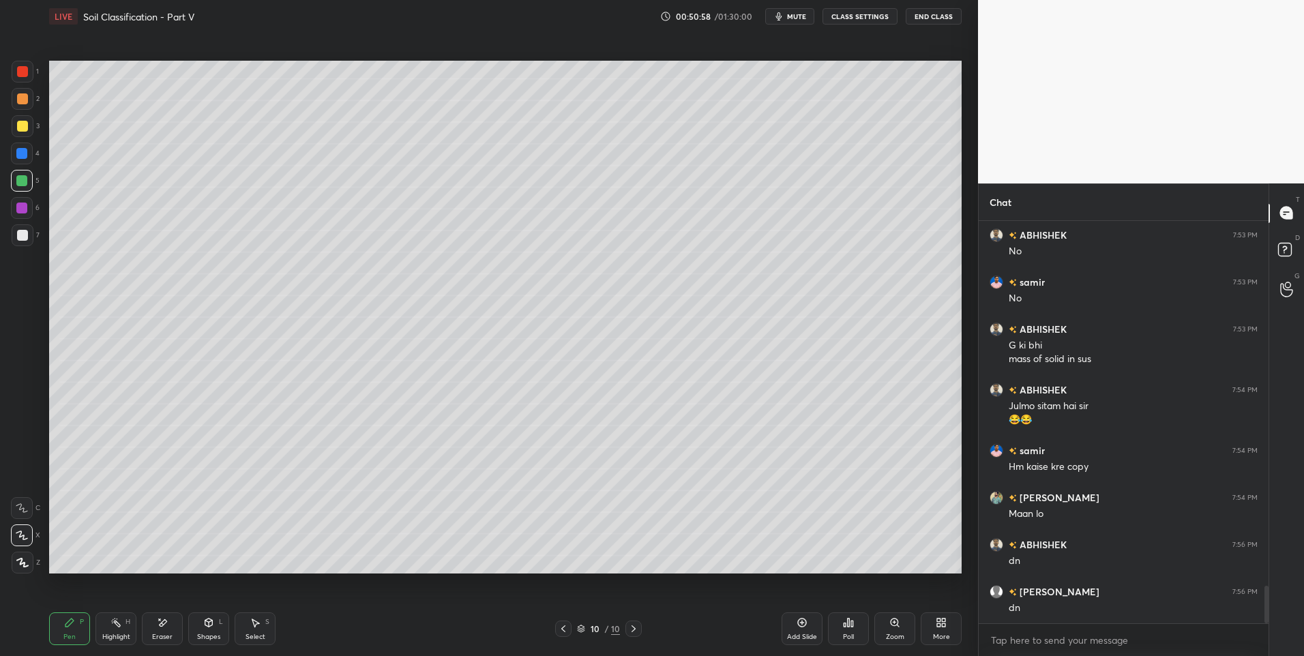
click at [798, 630] on div "Add Slide" at bounding box center [802, 629] width 41 height 33
click at [565, 630] on icon at bounding box center [564, 629] width 11 height 11
click at [629, 630] on icon at bounding box center [633, 629] width 11 height 11
click at [563, 630] on icon at bounding box center [564, 629] width 11 height 11
click at [632, 627] on icon at bounding box center [634, 629] width 4 height 7
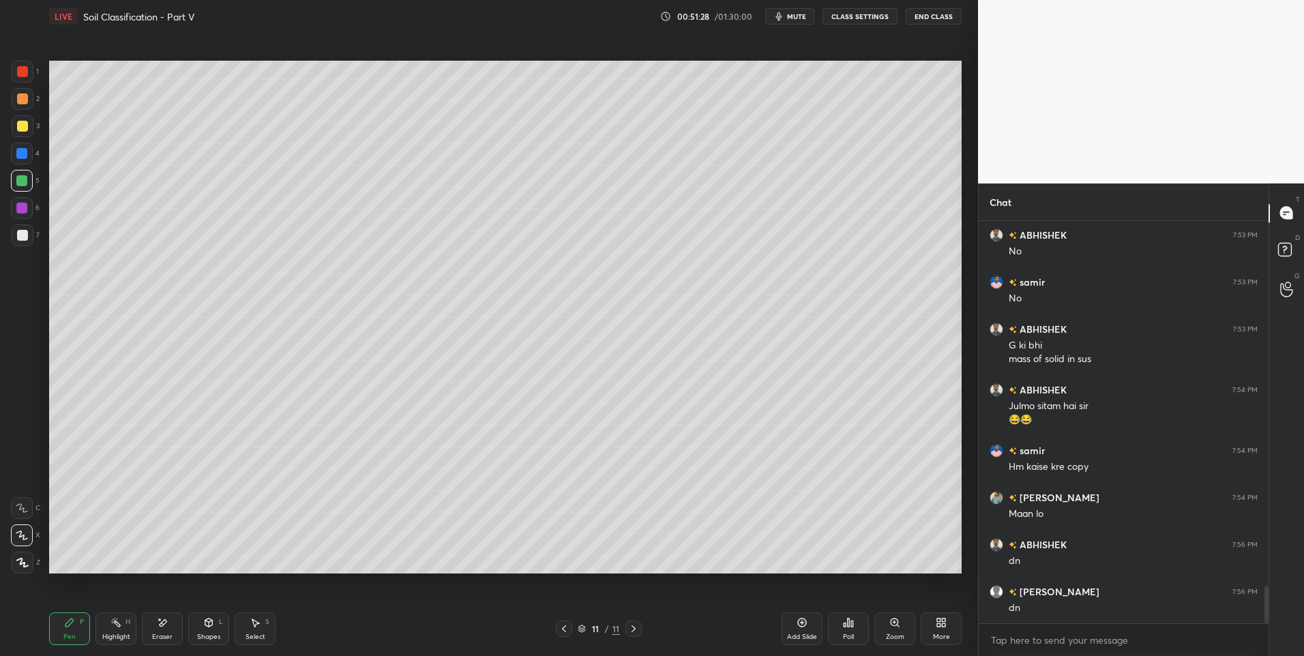
click at [254, 624] on icon at bounding box center [256, 623] width 8 height 8
click at [470, 113] on div "0 ° Undo Copy Paste here Duplicate Duplicate to new slide Delete" at bounding box center [505, 318] width 913 height 514
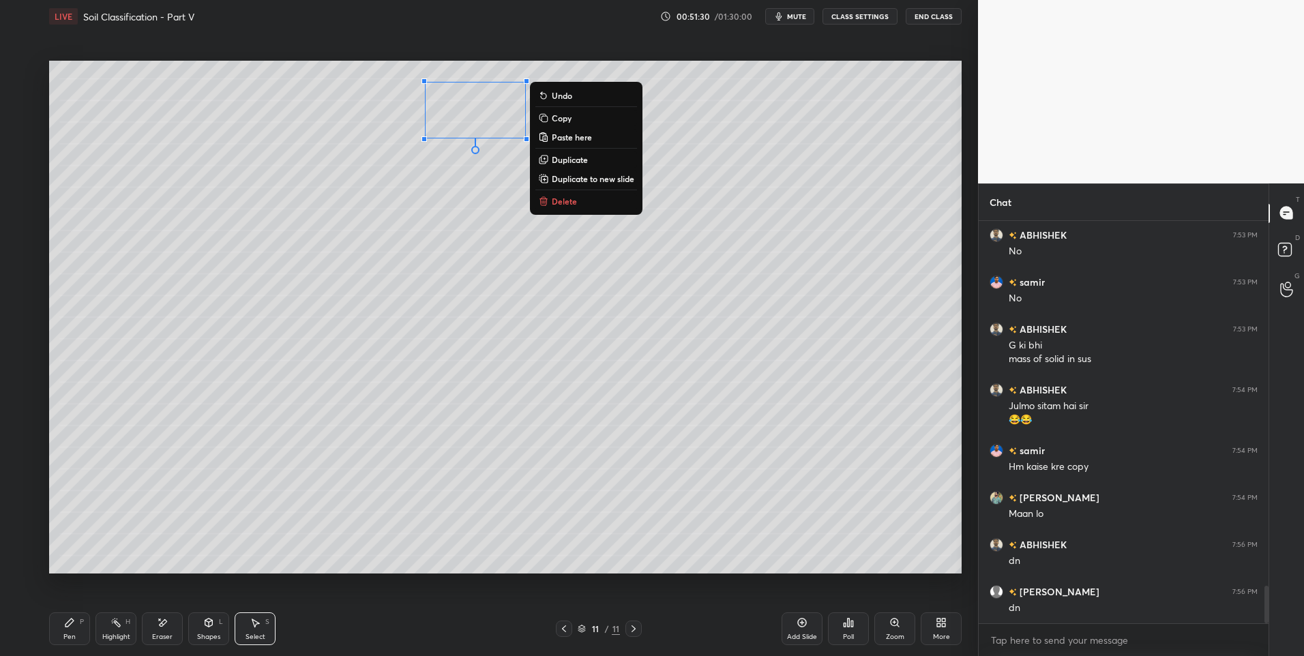
click at [466, 188] on div "0 ° Undo Copy Paste here Duplicate Duplicate to new slide Delete" at bounding box center [505, 318] width 913 height 514
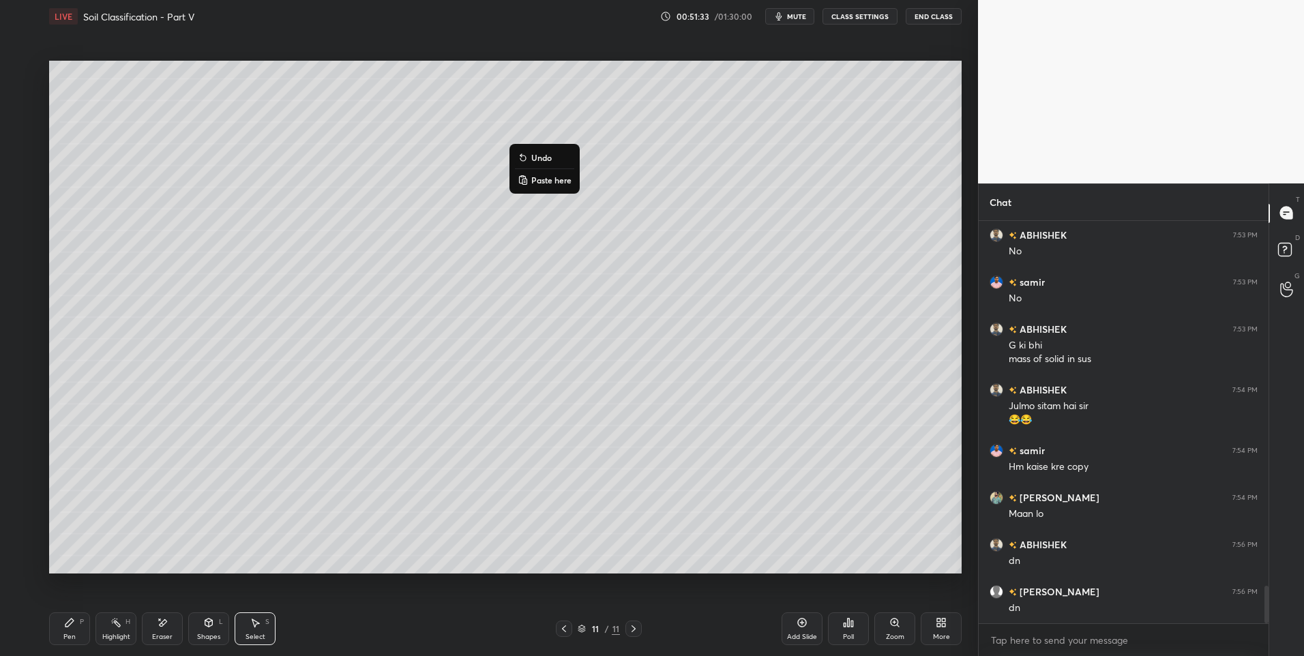
click at [463, 246] on div "0 ° Undo Copy Paste here Duplicate Duplicate to new slide Delete" at bounding box center [505, 318] width 913 height 514
click at [209, 626] on icon at bounding box center [209, 624] width 0 height 5
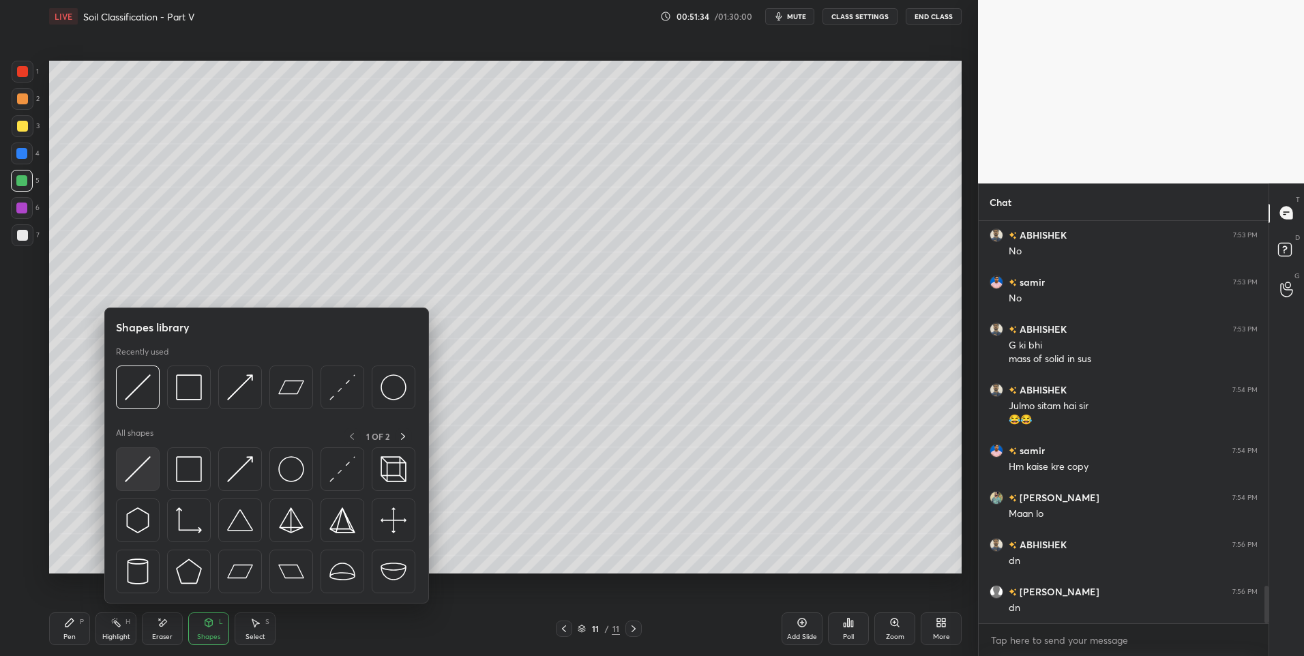
click at [142, 469] on img at bounding box center [138, 469] width 26 height 26
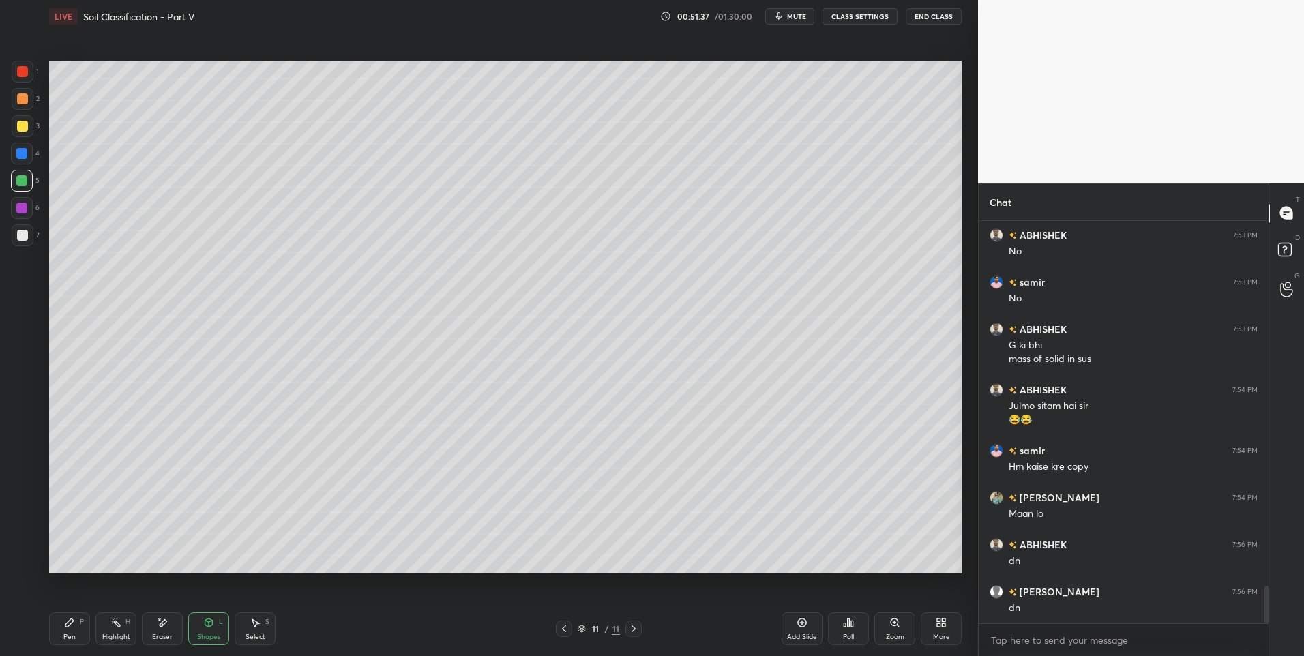
click at [568, 624] on icon at bounding box center [564, 629] width 11 height 11
click at [566, 632] on icon at bounding box center [564, 629] width 11 height 11
click at [631, 627] on icon at bounding box center [633, 629] width 11 height 11
click at [636, 629] on icon at bounding box center [633, 629] width 11 height 11
click at [636, 627] on icon at bounding box center [633, 629] width 11 height 11
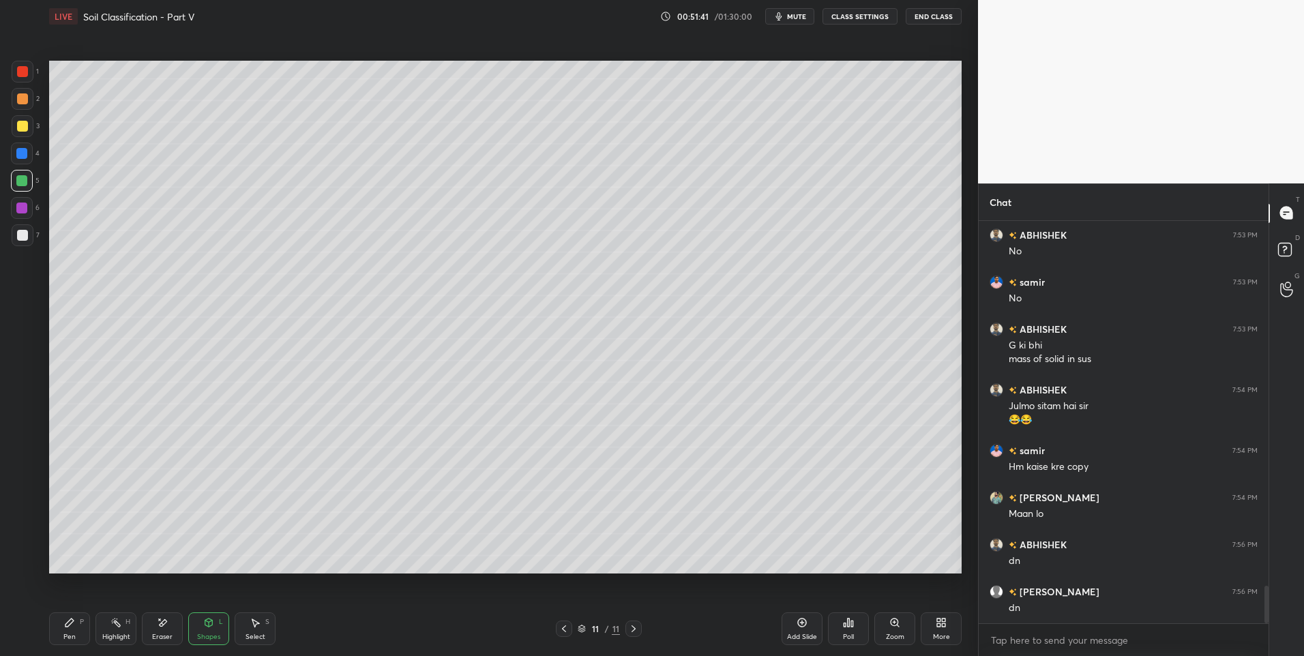
click at [69, 631] on div "Pen P" at bounding box center [69, 629] width 41 height 33
click at [27, 182] on div at bounding box center [21, 180] width 11 height 11
click at [257, 621] on icon at bounding box center [255, 622] width 11 height 11
click at [475, 420] on div "0 ° Undo Copy Paste here Duplicate Duplicate to new slide Delete" at bounding box center [505, 318] width 913 height 514
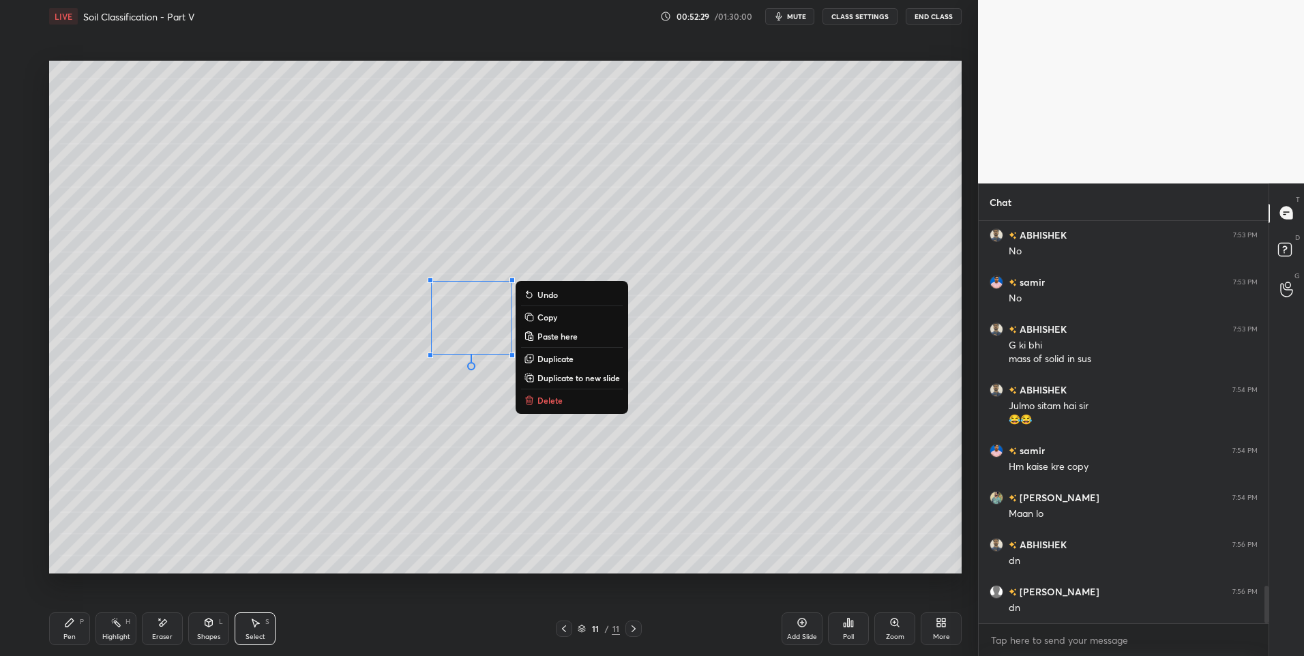
click at [456, 439] on div "0 ° Undo Copy Paste here Duplicate Duplicate to new slide Delete" at bounding box center [505, 318] width 913 height 514
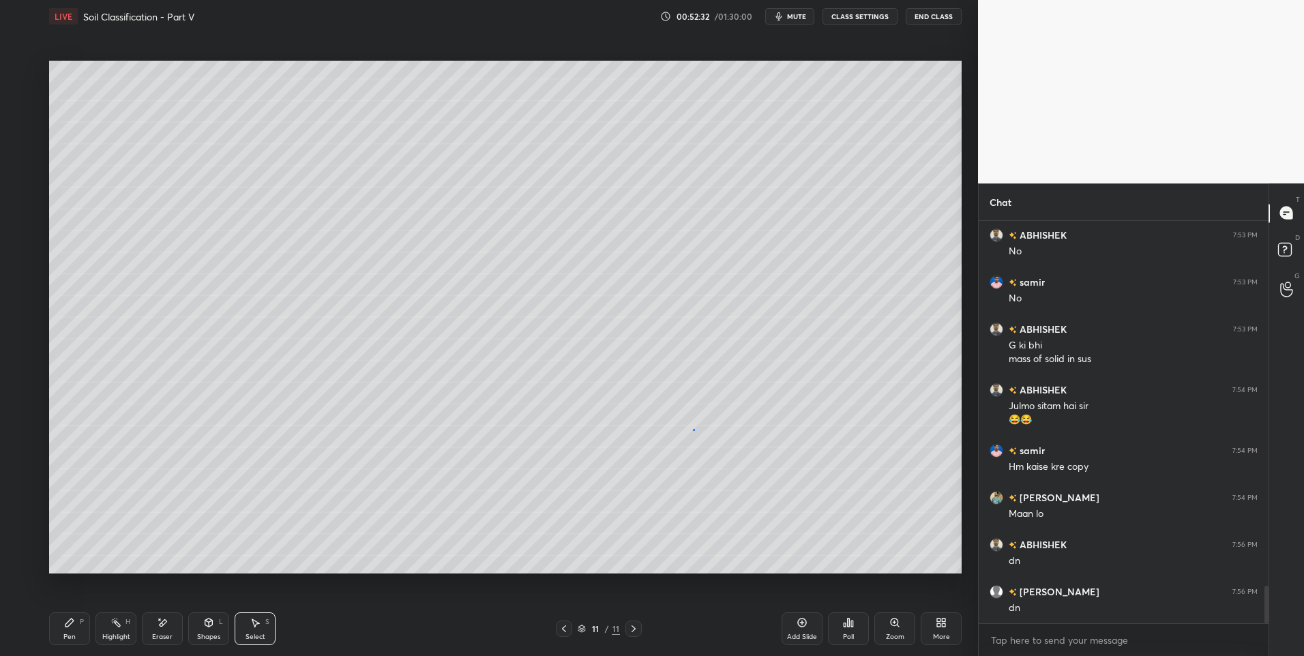
click at [693, 433] on div "0 ° Undo Copy Paste here Duplicate Duplicate to new slide Delete" at bounding box center [505, 318] width 913 height 514
click at [214, 622] on icon at bounding box center [208, 622] width 11 height 11
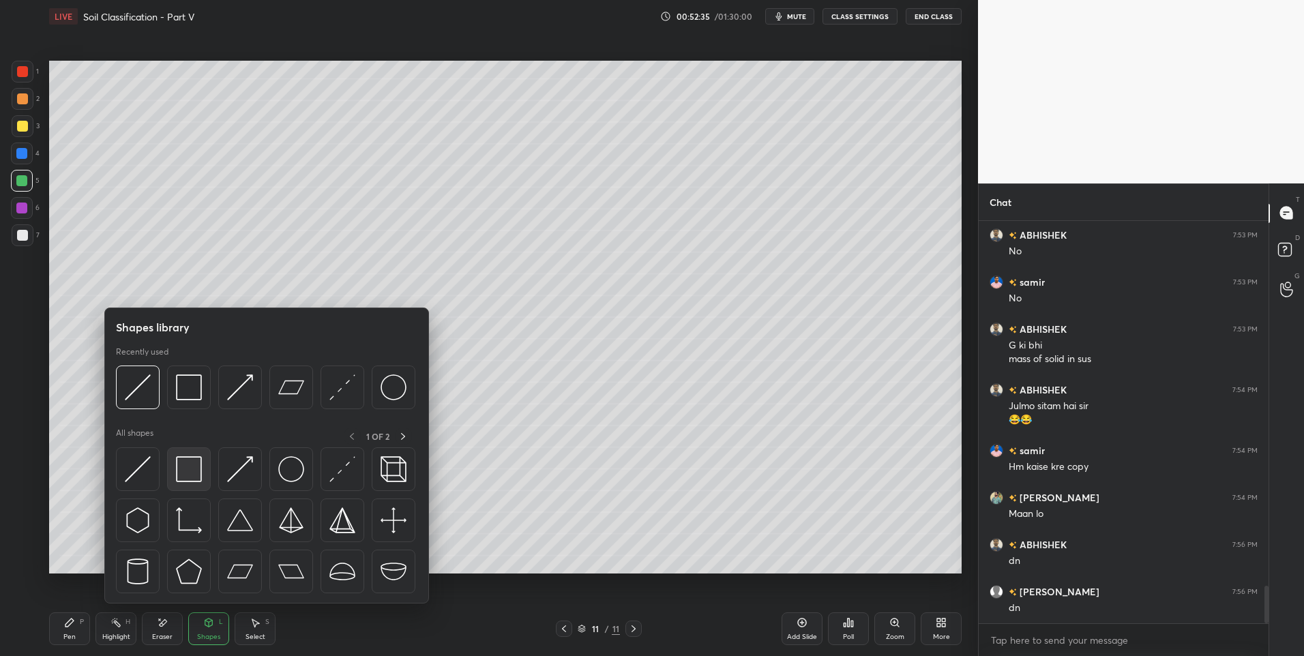
click at [193, 465] on img at bounding box center [189, 469] width 26 height 26
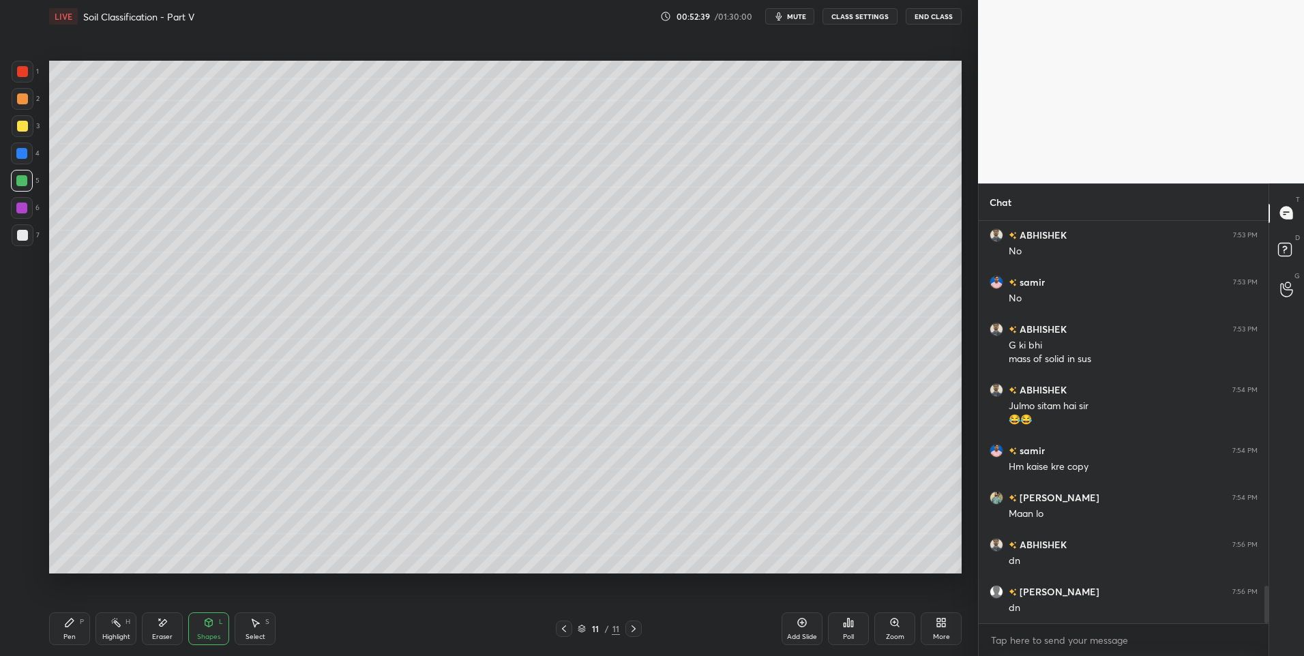
click at [73, 629] on div "Pen P" at bounding box center [69, 629] width 41 height 33
click at [18, 242] on div at bounding box center [23, 235] width 22 height 22
click at [113, 628] on icon at bounding box center [116, 622] width 11 height 11
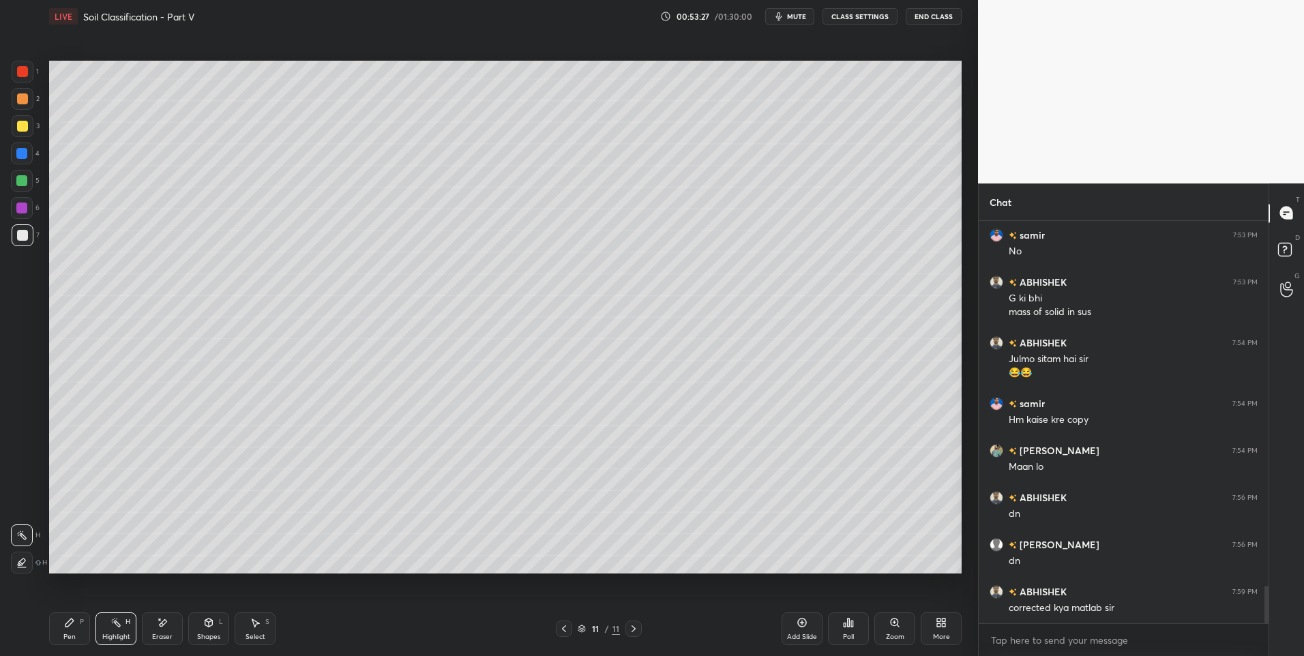
click at [569, 628] on icon at bounding box center [564, 629] width 11 height 11
click at [568, 630] on icon at bounding box center [564, 629] width 11 height 11
click at [566, 628] on icon at bounding box center [564, 629] width 11 height 11
click at [564, 630] on icon at bounding box center [564, 629] width 4 height 7
click at [562, 633] on icon at bounding box center [564, 629] width 11 height 11
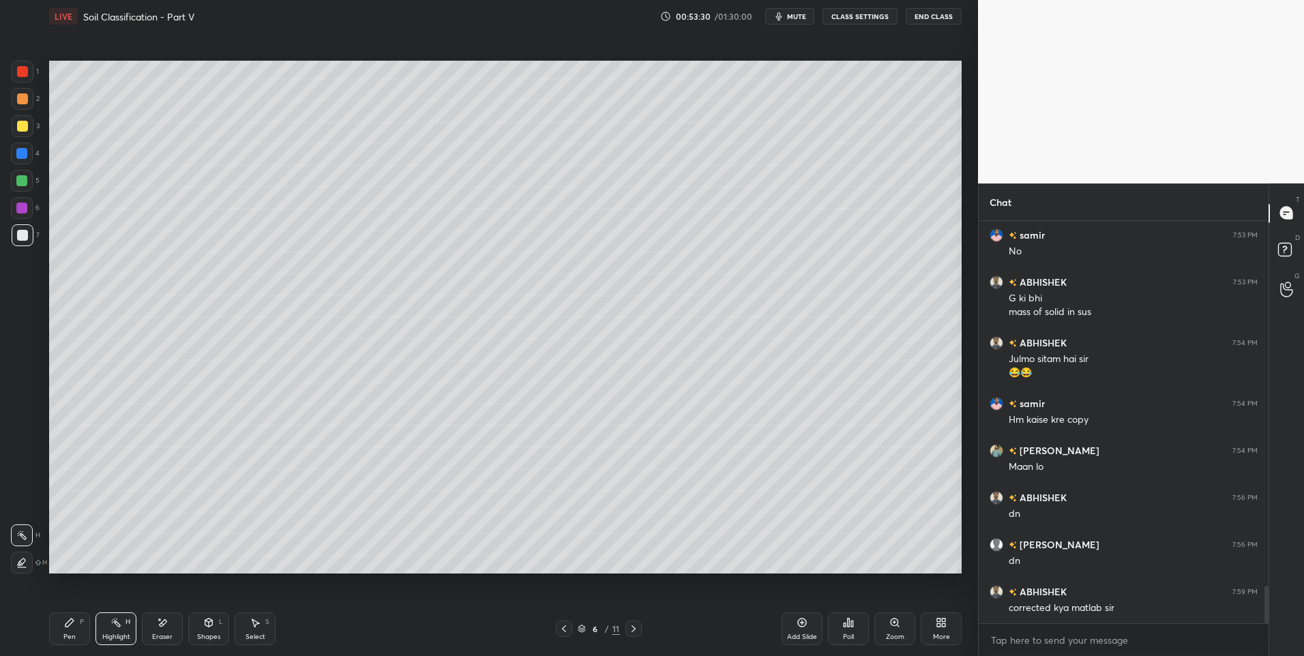
click at [564, 630] on icon at bounding box center [564, 629] width 11 height 11
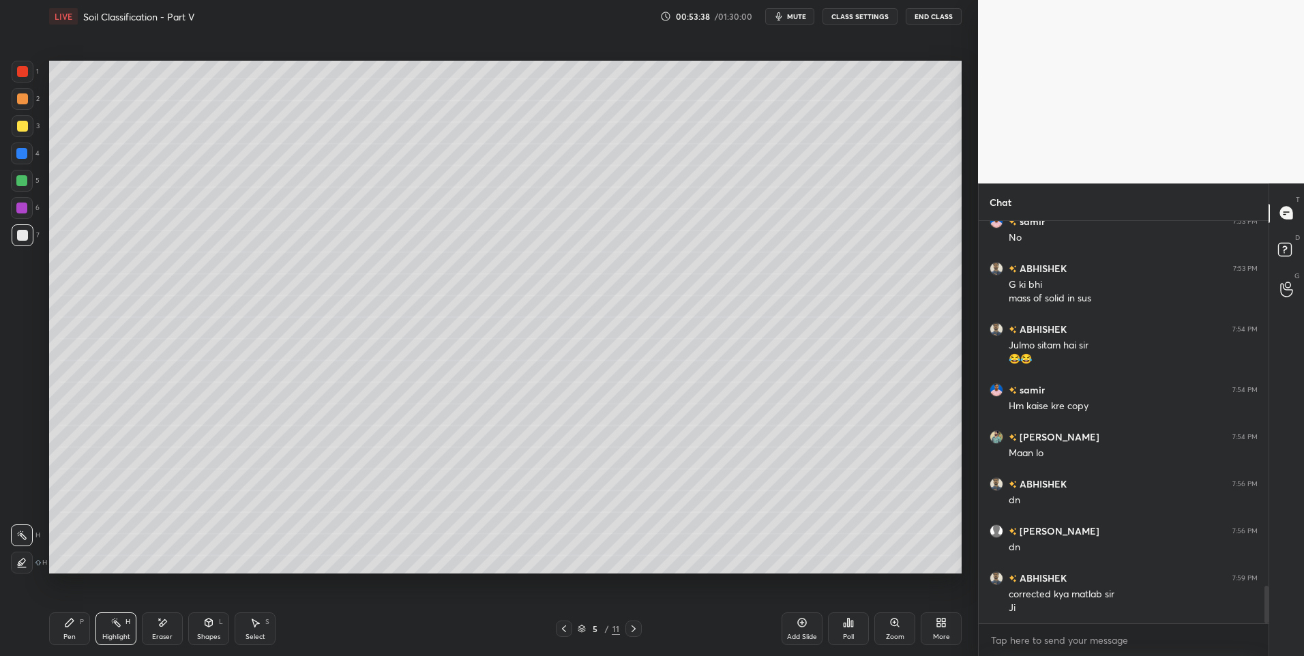
click at [632, 626] on icon at bounding box center [633, 629] width 11 height 11
click at [630, 630] on icon at bounding box center [633, 629] width 11 height 11
click at [631, 625] on icon at bounding box center [633, 629] width 11 height 11
click at [630, 628] on icon at bounding box center [633, 629] width 11 height 11
click at [634, 626] on icon at bounding box center [633, 629] width 11 height 11
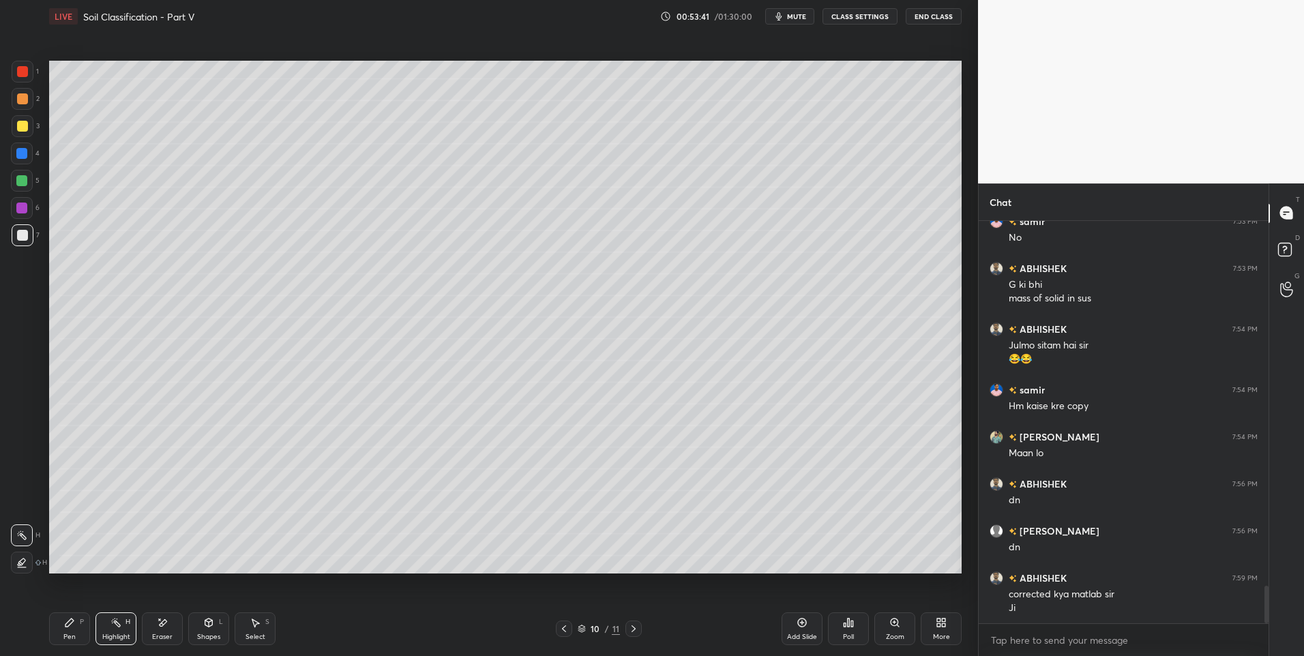
click at [634, 628] on icon at bounding box center [633, 629] width 11 height 11
click at [638, 627] on icon at bounding box center [633, 629] width 11 height 11
click at [640, 626] on div at bounding box center [634, 629] width 16 height 16
click at [637, 627] on icon at bounding box center [633, 629] width 11 height 11
click at [568, 626] on icon at bounding box center [564, 629] width 11 height 11
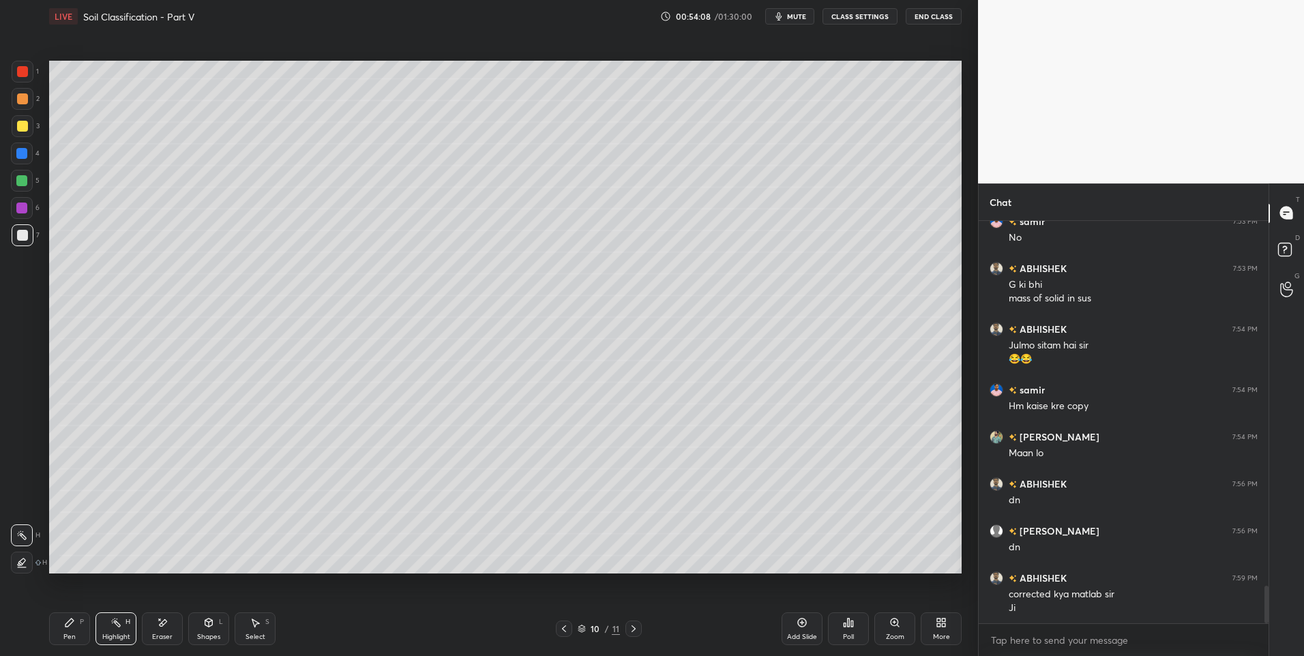
click at [561, 630] on icon at bounding box center [564, 629] width 11 height 11
click at [562, 627] on icon at bounding box center [564, 629] width 11 height 11
click at [633, 628] on icon at bounding box center [634, 629] width 4 height 7
click at [634, 626] on icon at bounding box center [633, 629] width 11 height 11
click at [635, 626] on icon at bounding box center [633, 629] width 11 height 11
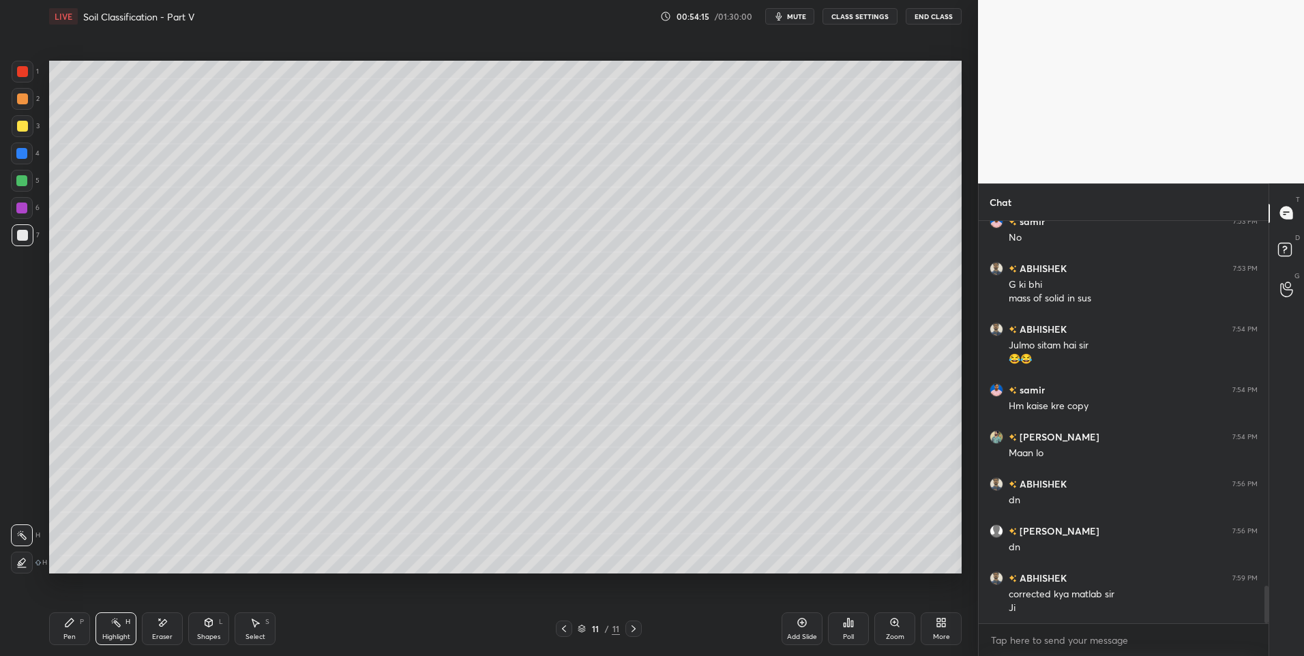
click at [635, 627] on icon at bounding box center [633, 629] width 11 height 11
click at [636, 627] on icon at bounding box center [633, 629] width 11 height 11
click at [636, 628] on icon at bounding box center [633, 629] width 11 height 11
click at [561, 629] on icon at bounding box center [564, 629] width 11 height 11
click at [562, 630] on icon at bounding box center [564, 629] width 11 height 11
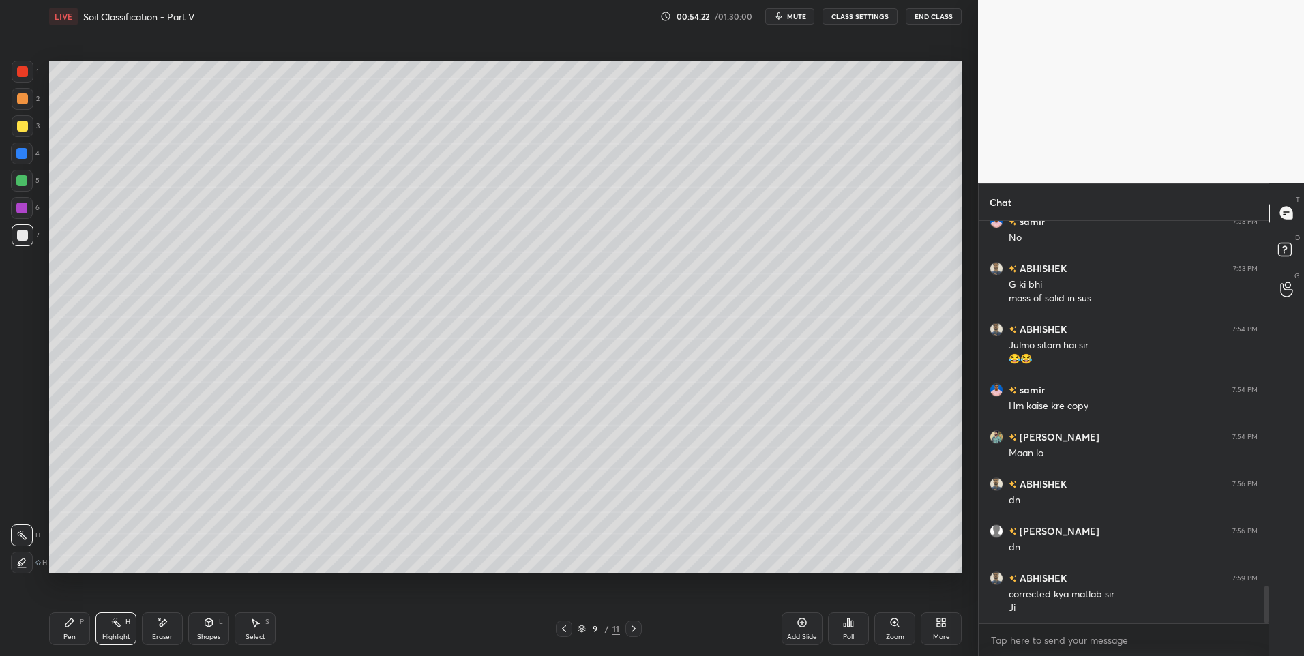
click at [566, 631] on icon at bounding box center [564, 629] width 11 height 11
click at [630, 628] on icon at bounding box center [633, 629] width 11 height 11
click at [631, 630] on icon at bounding box center [633, 629] width 11 height 11
click at [632, 629] on icon at bounding box center [633, 629] width 11 height 11
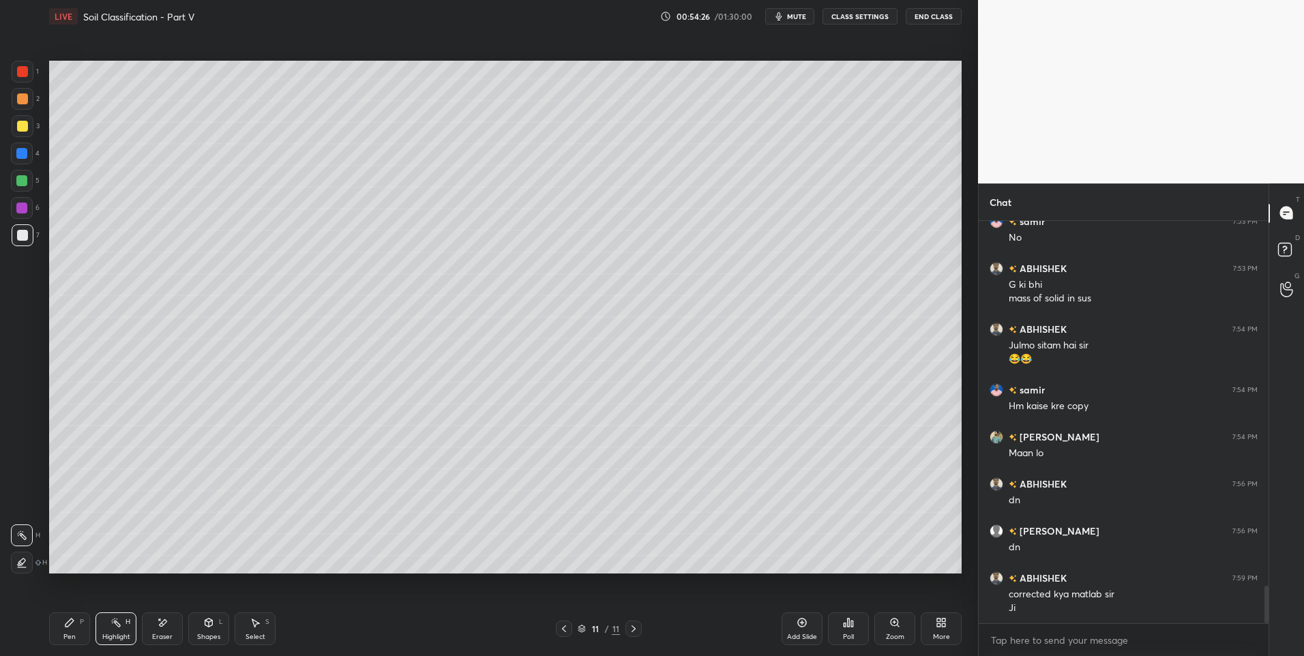
click at [635, 630] on icon at bounding box center [633, 629] width 11 height 11
click at [561, 630] on icon at bounding box center [564, 629] width 11 height 11
click at [562, 628] on icon at bounding box center [564, 629] width 11 height 11
click at [559, 628] on icon at bounding box center [564, 629] width 11 height 11
click at [558, 629] on div at bounding box center [564, 629] width 16 height 16
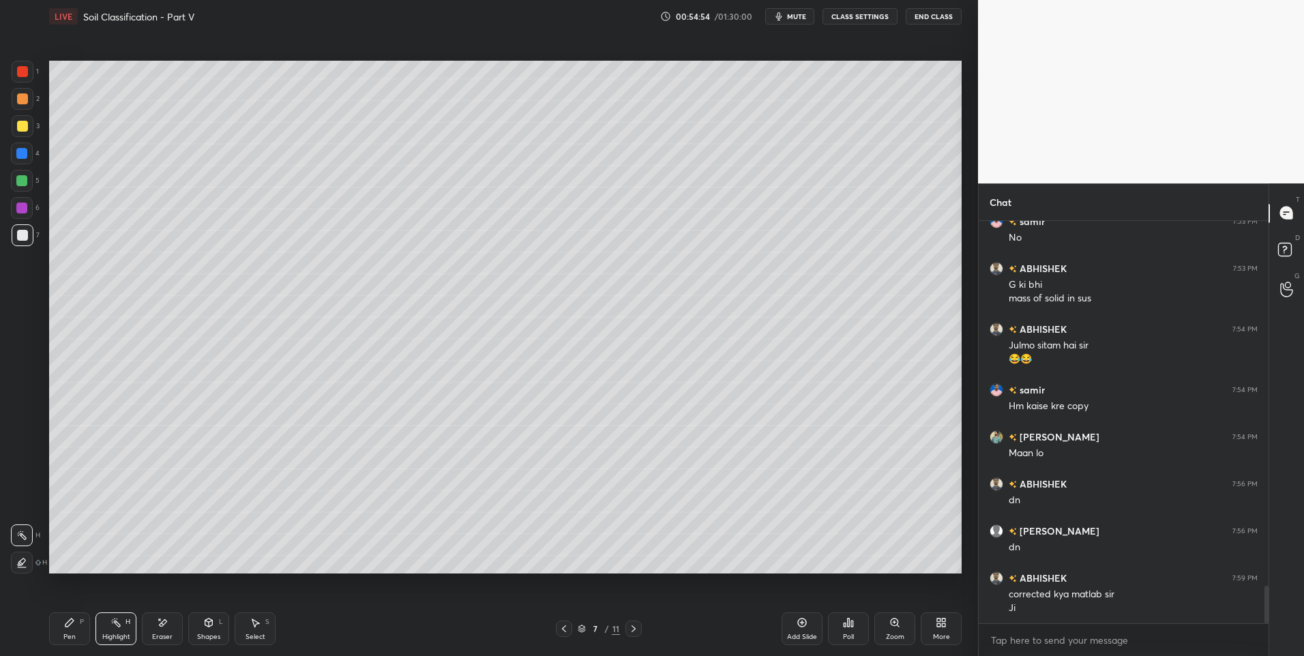
click at [565, 628] on icon at bounding box center [564, 629] width 11 height 11
click at [567, 629] on icon at bounding box center [564, 629] width 11 height 11
click at [563, 632] on icon at bounding box center [564, 629] width 11 height 11
click at [559, 632] on icon at bounding box center [564, 629] width 11 height 11
click at [561, 630] on icon at bounding box center [564, 629] width 11 height 11
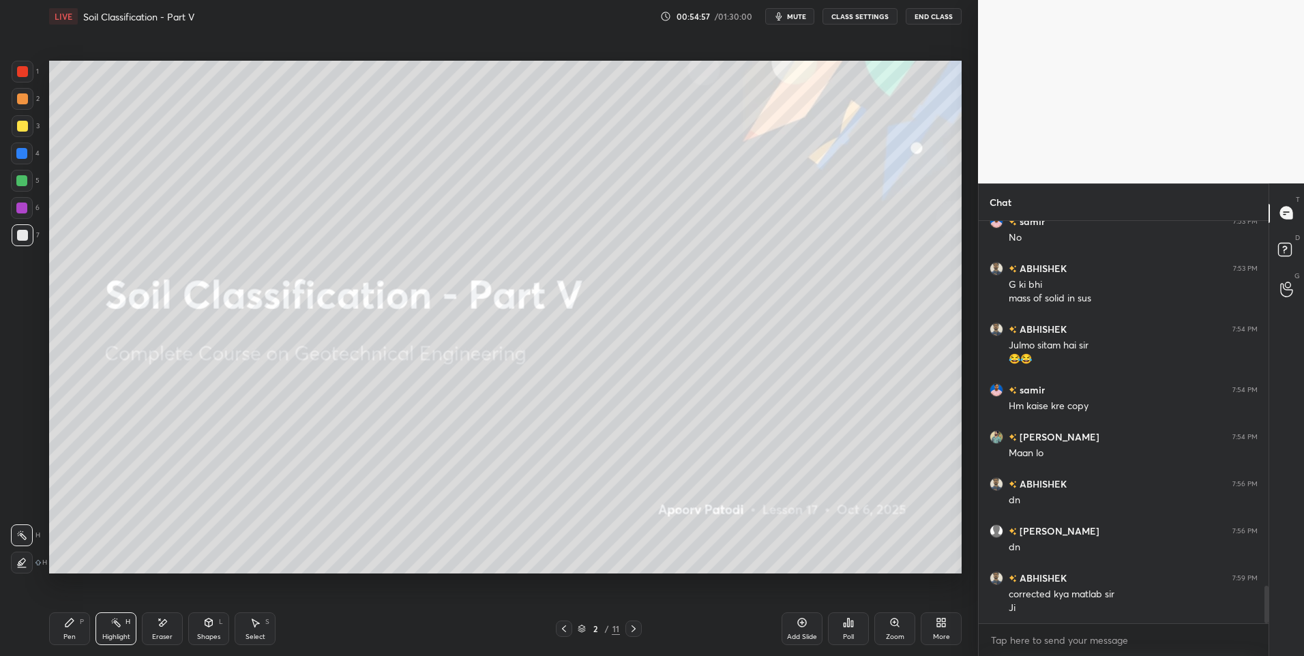
click at [636, 628] on icon at bounding box center [633, 629] width 11 height 11
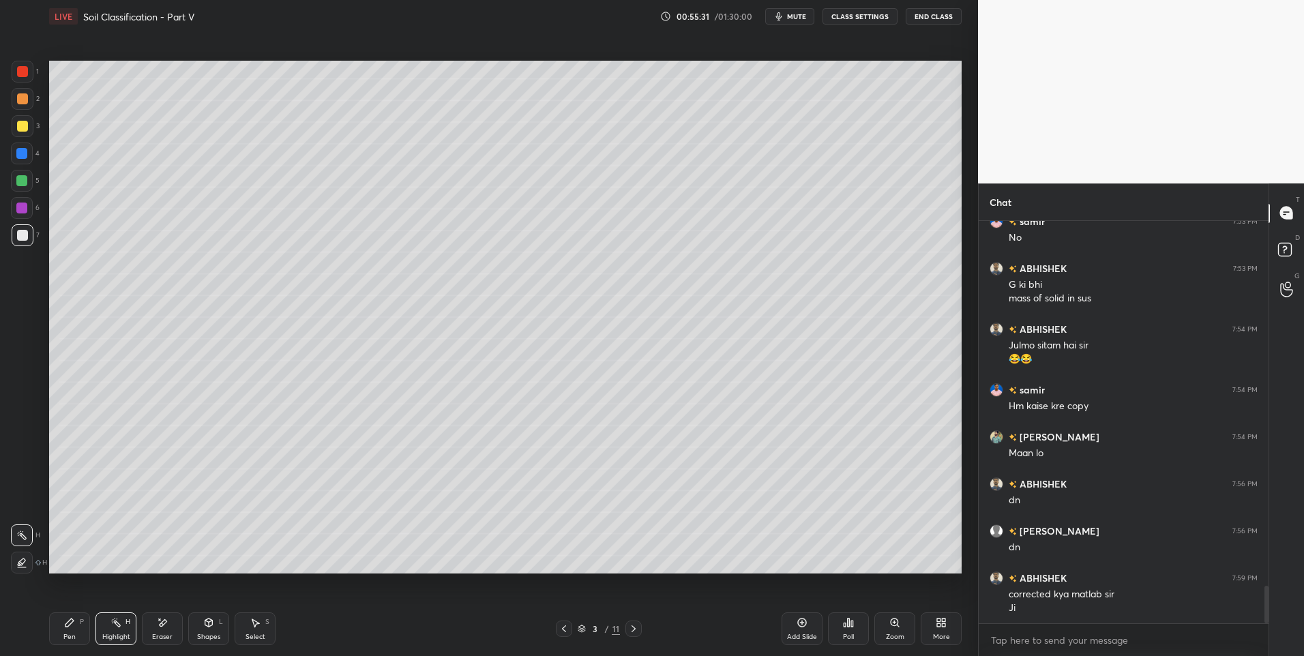
click at [631, 631] on icon at bounding box center [633, 629] width 11 height 11
click at [55, 631] on div "Pen P" at bounding box center [69, 629] width 41 height 33
click at [158, 634] on div "Eraser" at bounding box center [162, 637] width 20 height 7
click at [116, 628] on div "Highlight H" at bounding box center [116, 629] width 41 height 33
click at [123, 628] on div "Highlight H" at bounding box center [116, 629] width 41 height 33
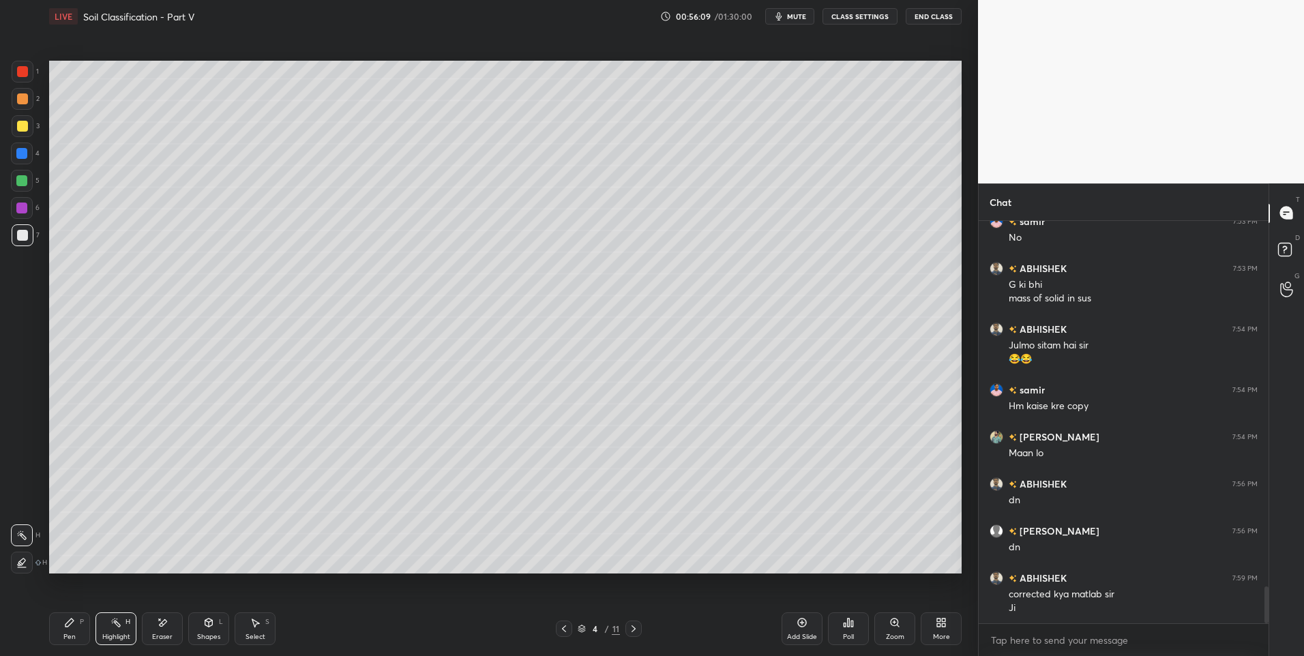
scroll to position [4000, 0]
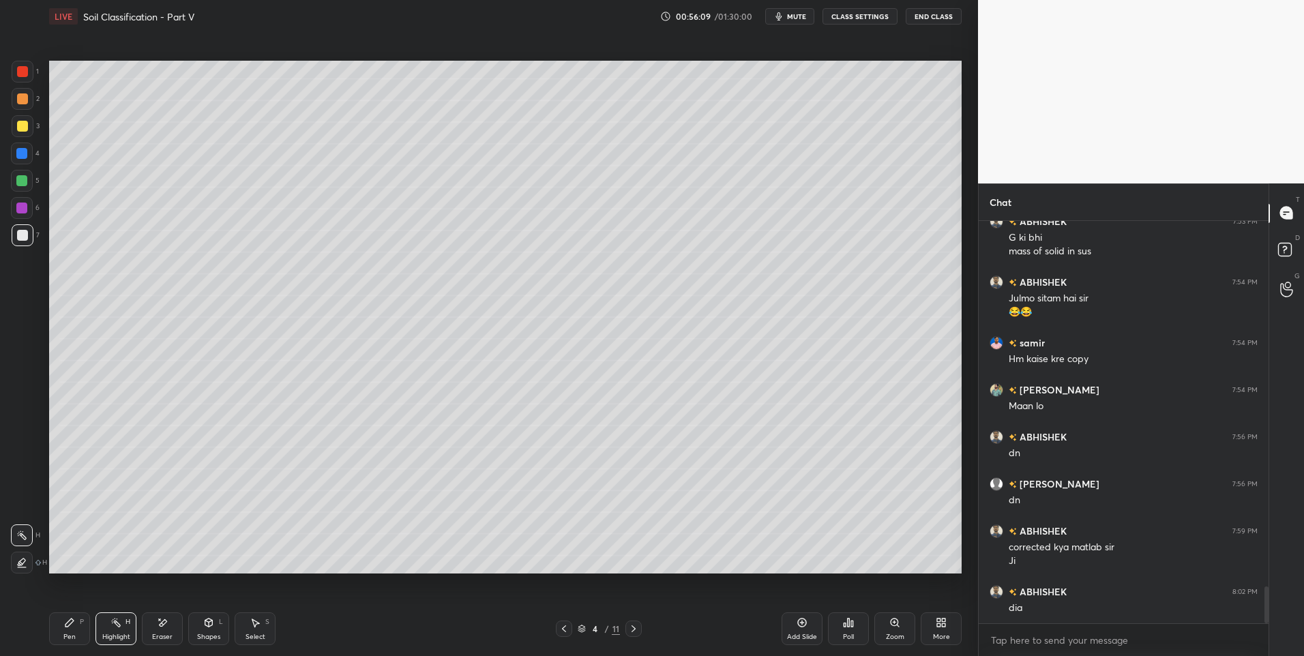
click at [619, 628] on div "11" at bounding box center [616, 629] width 8 height 12
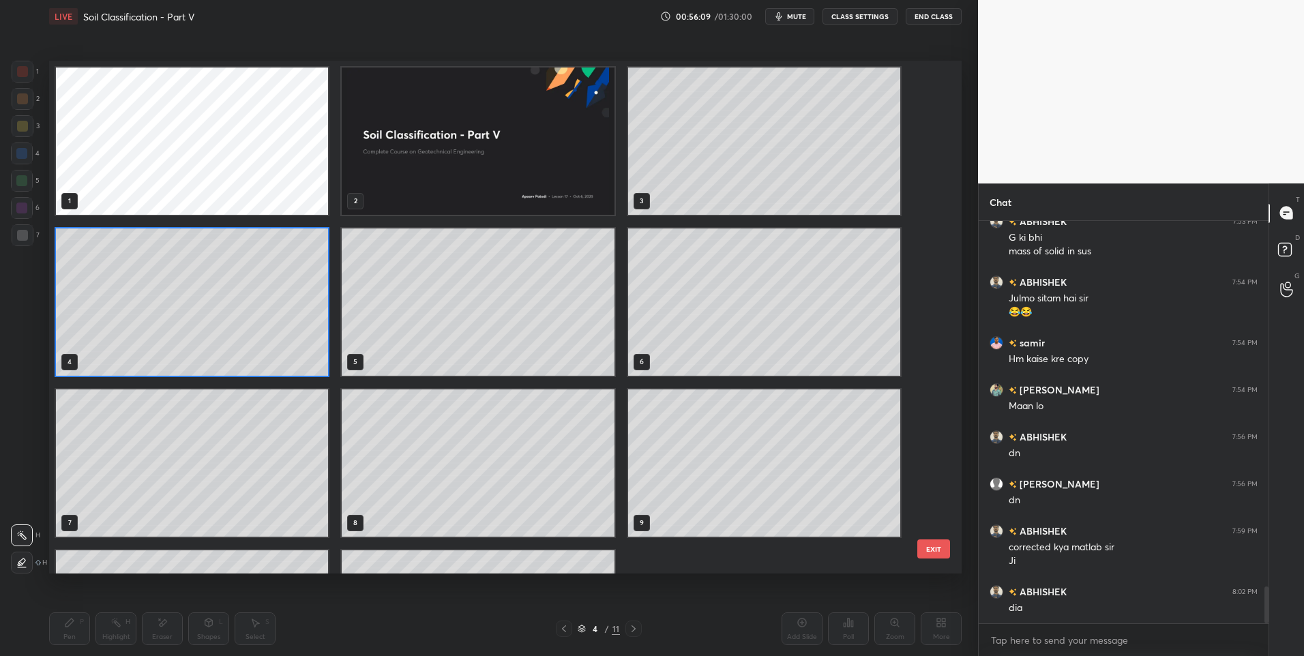
scroll to position [509, 906]
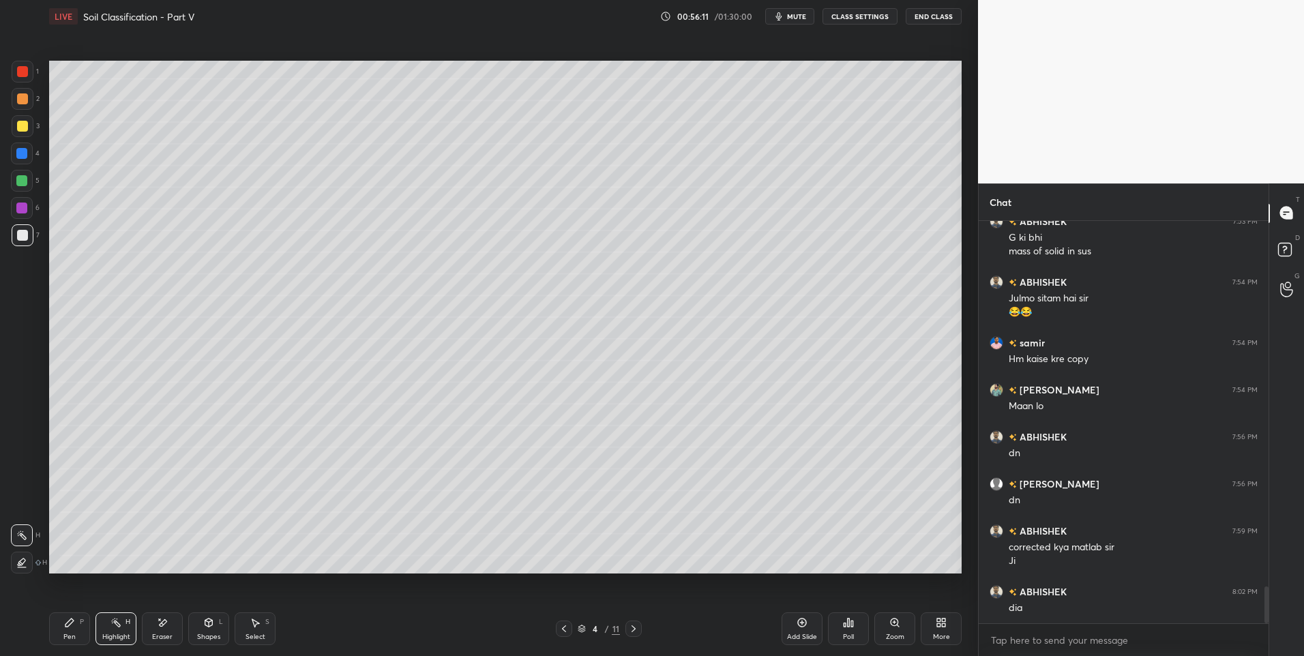
click at [632, 628] on icon at bounding box center [633, 629] width 11 height 11
click at [632, 631] on icon at bounding box center [633, 629] width 11 height 11
click at [628, 630] on icon at bounding box center [633, 629] width 11 height 11
click at [628, 632] on icon at bounding box center [633, 629] width 11 height 11
click at [628, 631] on icon at bounding box center [633, 629] width 11 height 11
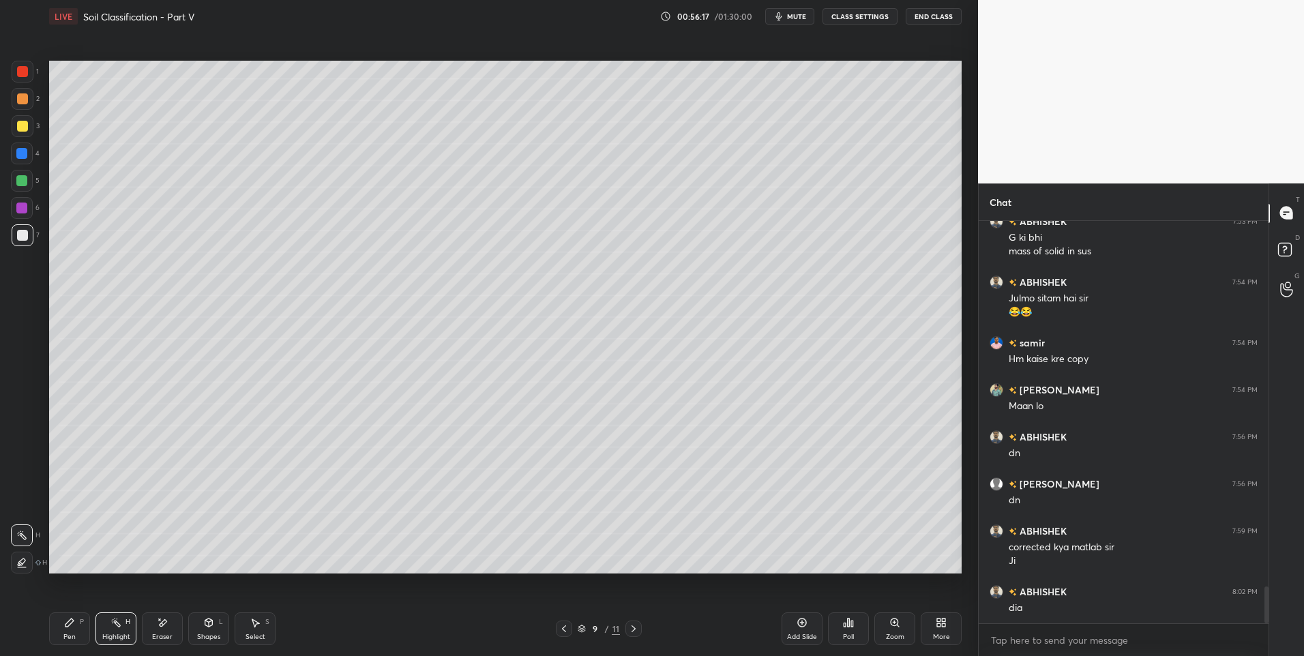
click at [628, 630] on icon at bounding box center [633, 629] width 11 height 11
click at [630, 632] on icon at bounding box center [633, 629] width 11 height 11
click at [631, 633] on icon at bounding box center [633, 629] width 11 height 11
click at [570, 626] on div at bounding box center [564, 629] width 16 height 16
click at [563, 631] on icon at bounding box center [564, 629] width 11 height 11
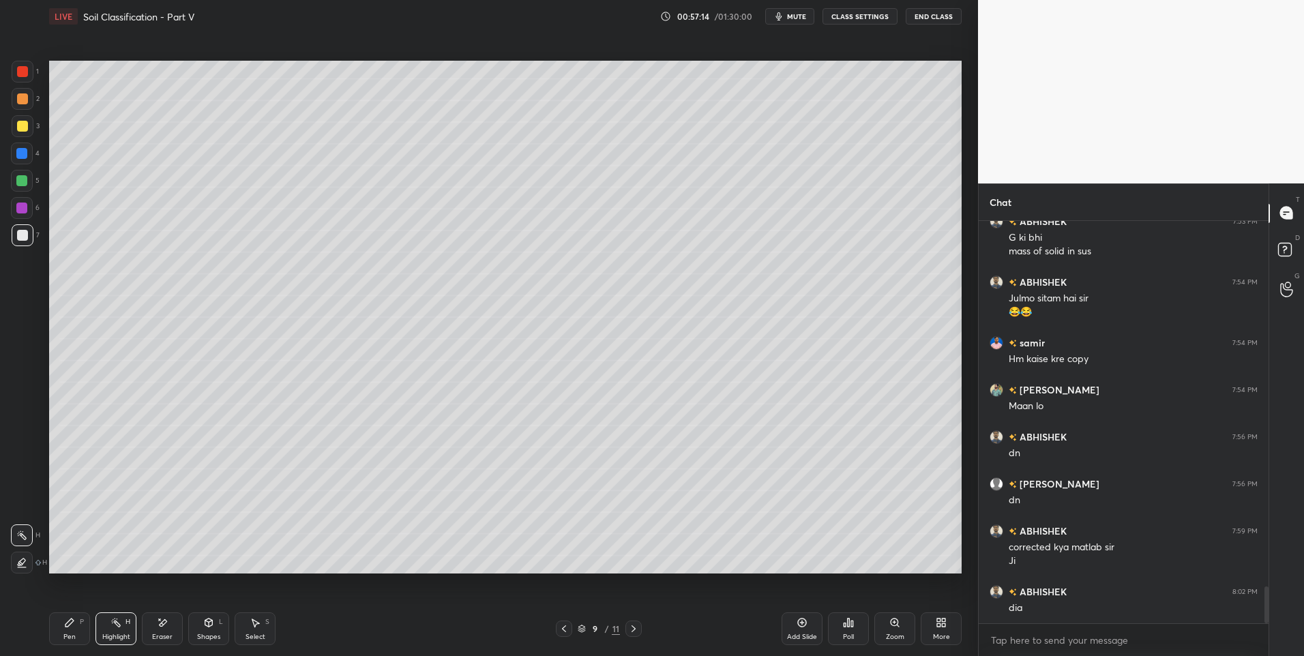
click at [563, 628] on icon at bounding box center [564, 629] width 11 height 11
click at [568, 626] on icon at bounding box center [564, 629] width 11 height 11
click at [570, 628] on div at bounding box center [564, 629] width 16 height 16
click at [570, 629] on div at bounding box center [564, 629] width 16 height 16
click at [569, 630] on icon at bounding box center [564, 629] width 11 height 11
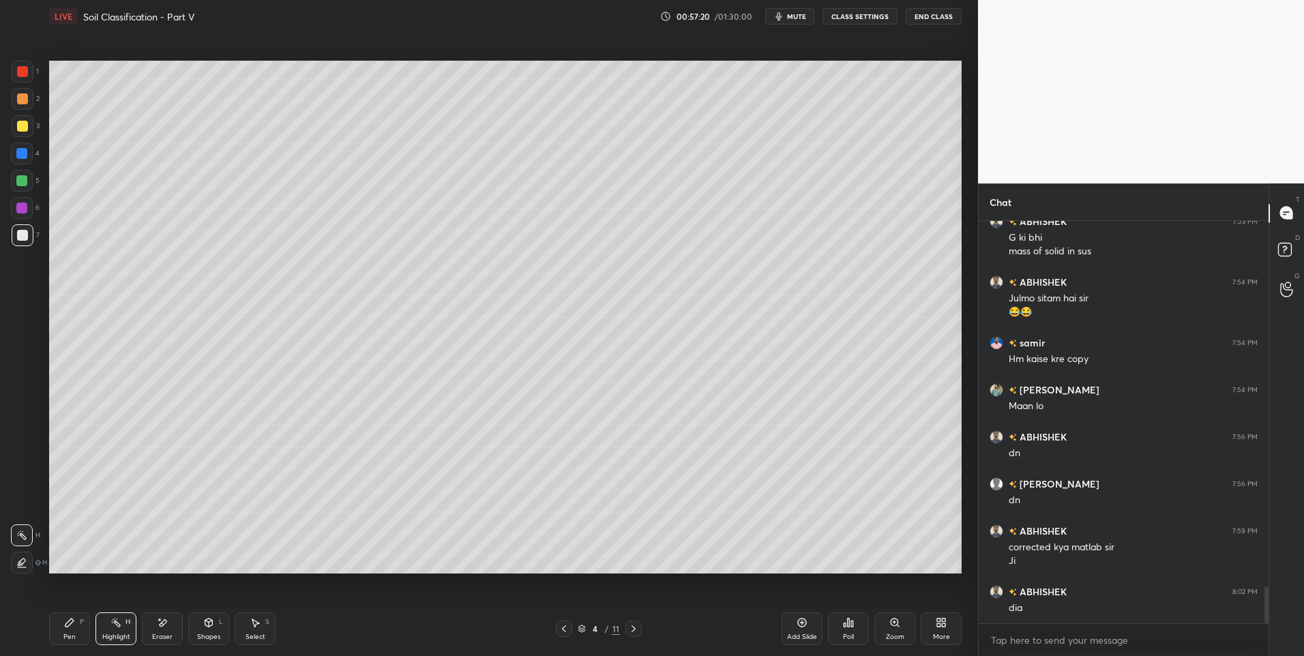
click at [645, 624] on div "4 / 11" at bounding box center [598, 629] width 366 height 16
click at [626, 632] on div at bounding box center [634, 629] width 16 height 16
click at [632, 628] on icon at bounding box center [633, 629] width 11 height 11
click at [633, 630] on icon at bounding box center [633, 629] width 11 height 11
click at [634, 629] on icon at bounding box center [633, 629] width 11 height 11
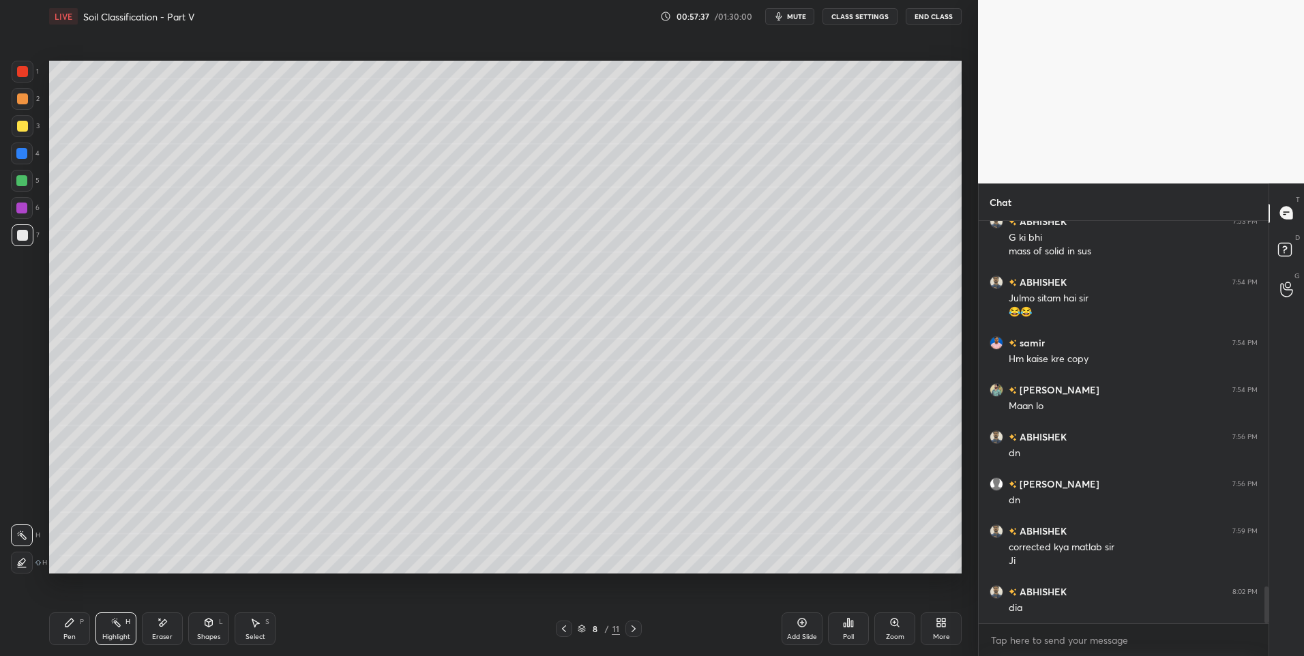
click at [635, 629] on icon at bounding box center [634, 629] width 4 height 7
click at [634, 627] on icon at bounding box center [633, 629] width 11 height 11
click at [637, 628] on icon at bounding box center [633, 629] width 11 height 11
click at [636, 630] on icon at bounding box center [633, 629] width 11 height 11
click at [639, 630] on div at bounding box center [634, 629] width 16 height 16
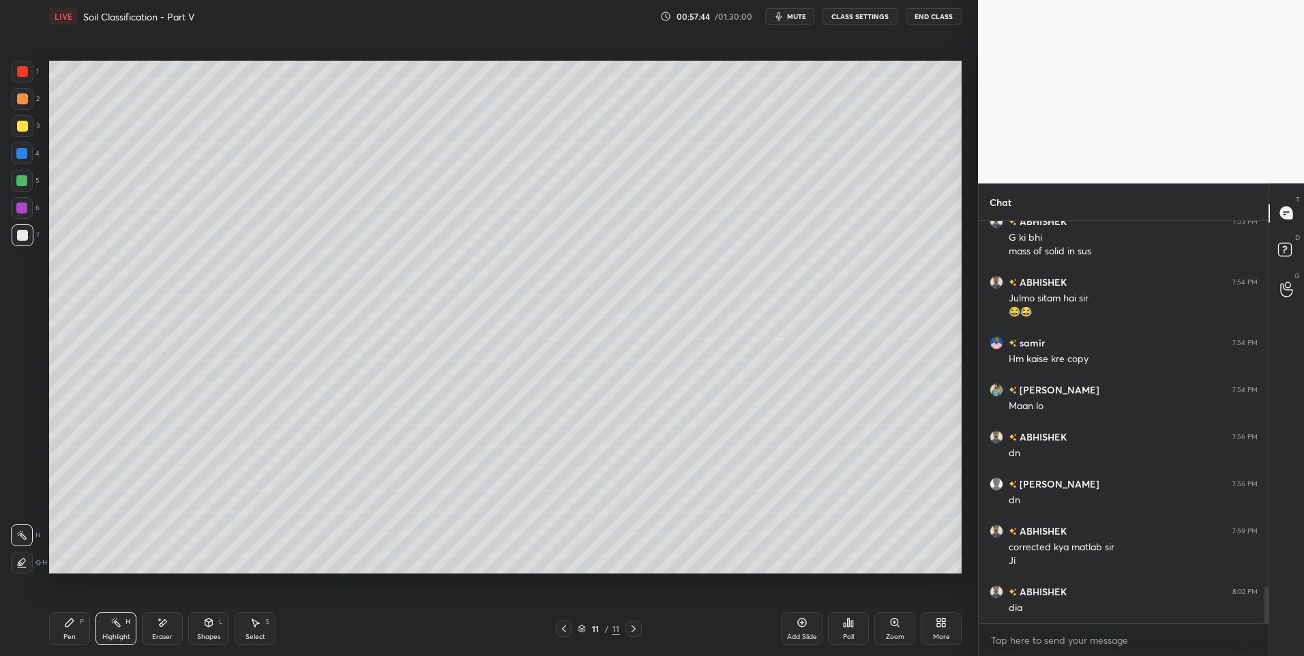
click at [68, 634] on div "Pen" at bounding box center [69, 637] width 12 height 7
click at [18, 243] on div at bounding box center [23, 235] width 22 height 22
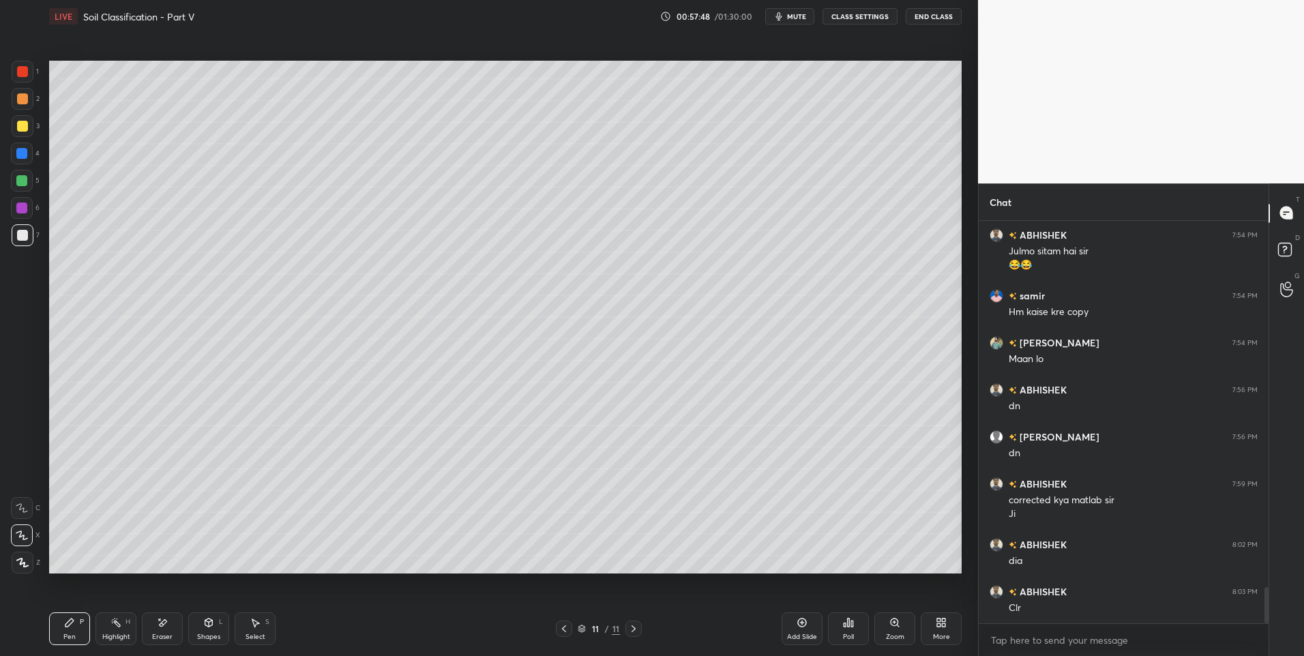
click at [115, 630] on div "Highlight H" at bounding box center [116, 629] width 41 height 33
click at [64, 621] on icon at bounding box center [69, 622] width 11 height 11
click at [58, 619] on div "Pen P" at bounding box center [69, 629] width 41 height 33
click at [18, 68] on div at bounding box center [22, 71] width 11 height 11
click at [632, 628] on icon at bounding box center [633, 629] width 11 height 11
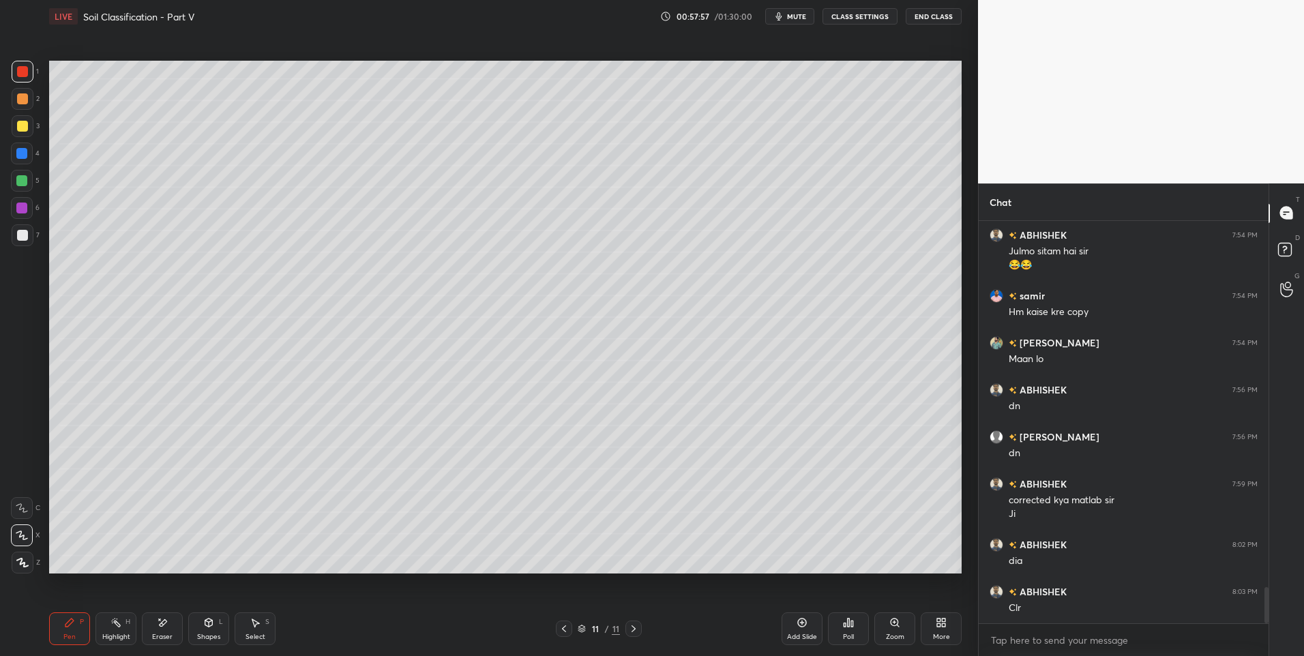
click at [787, 628] on div "Add Slide" at bounding box center [802, 629] width 41 height 33
click at [204, 628] on icon at bounding box center [208, 622] width 11 height 11
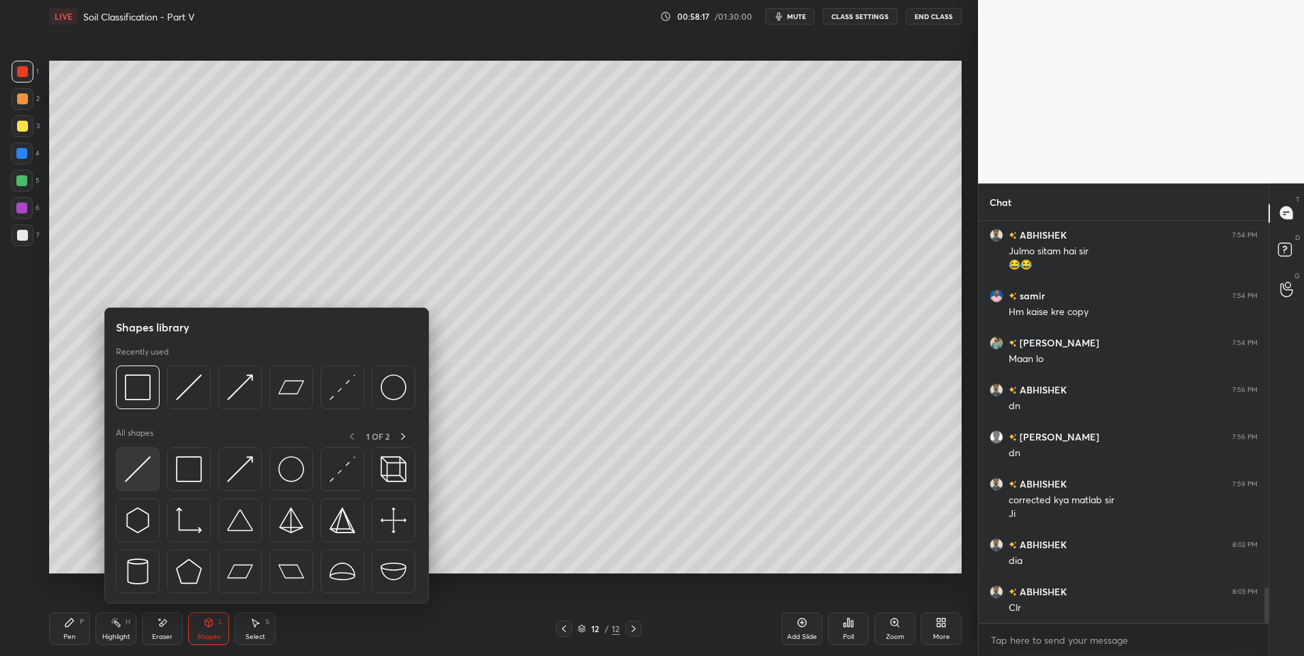
click at [145, 462] on img at bounding box center [138, 469] width 26 height 26
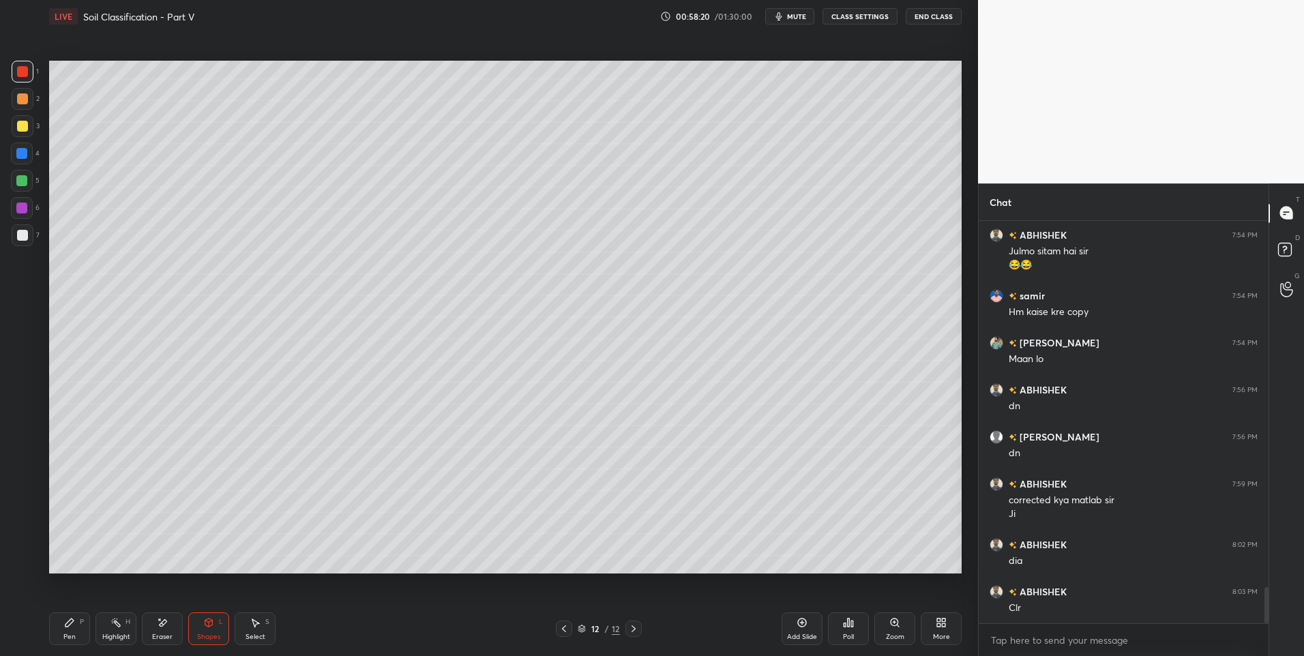
click at [63, 628] on div "Pen P" at bounding box center [69, 629] width 41 height 33
click at [22, 238] on div at bounding box center [22, 235] width 11 height 11
click at [204, 621] on icon at bounding box center [208, 622] width 11 height 11
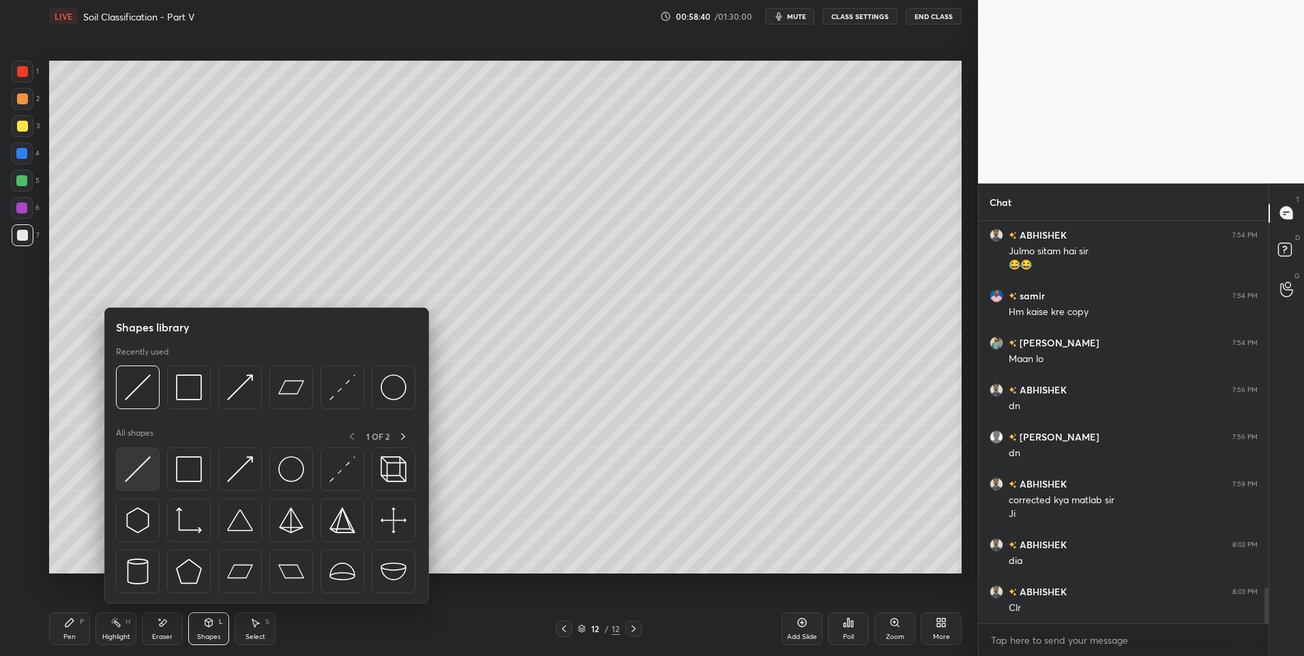
click at [140, 470] on img at bounding box center [138, 469] width 26 height 26
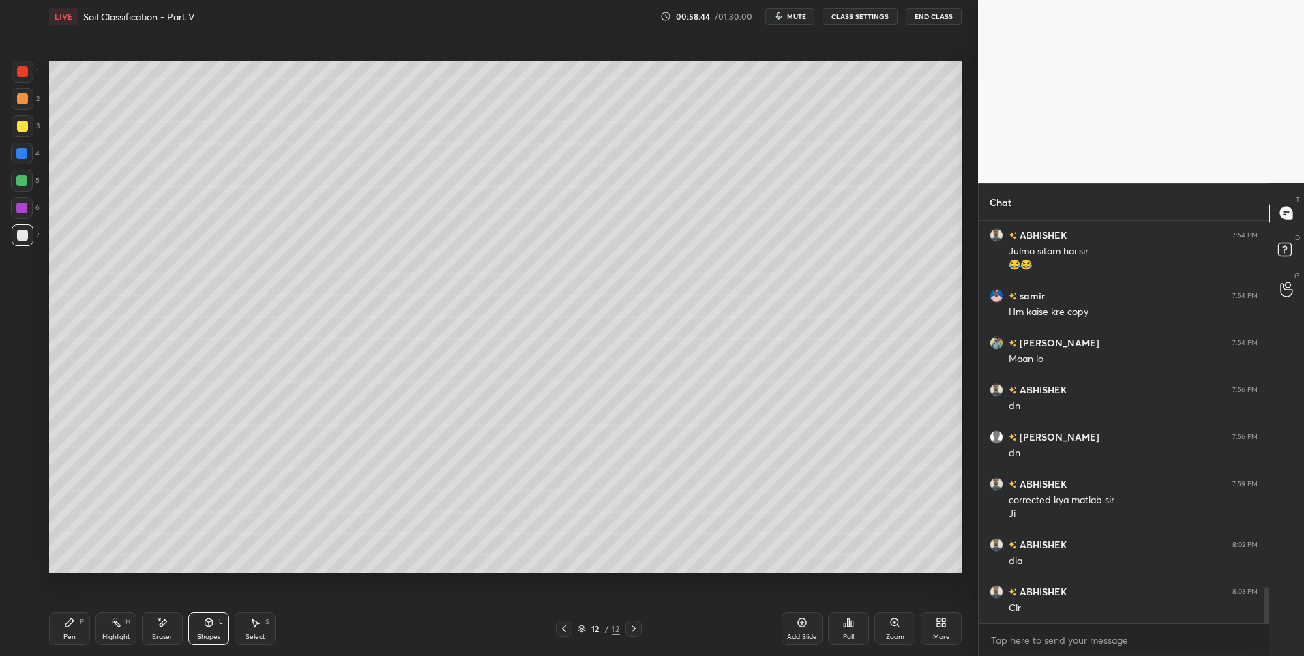
click at [76, 630] on div "Pen P" at bounding box center [69, 629] width 41 height 33
click at [27, 186] on div at bounding box center [22, 181] width 22 height 22
click at [198, 628] on div "Shapes L" at bounding box center [208, 629] width 41 height 33
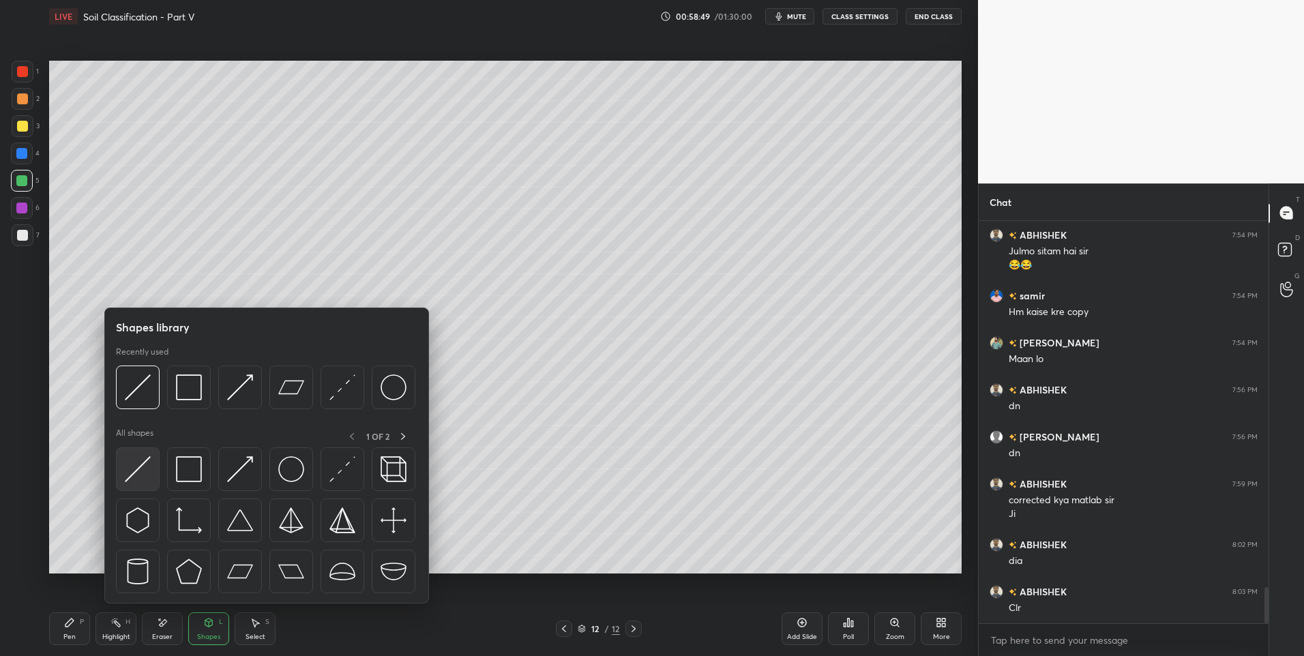
click at [132, 475] on img at bounding box center [138, 469] width 26 height 26
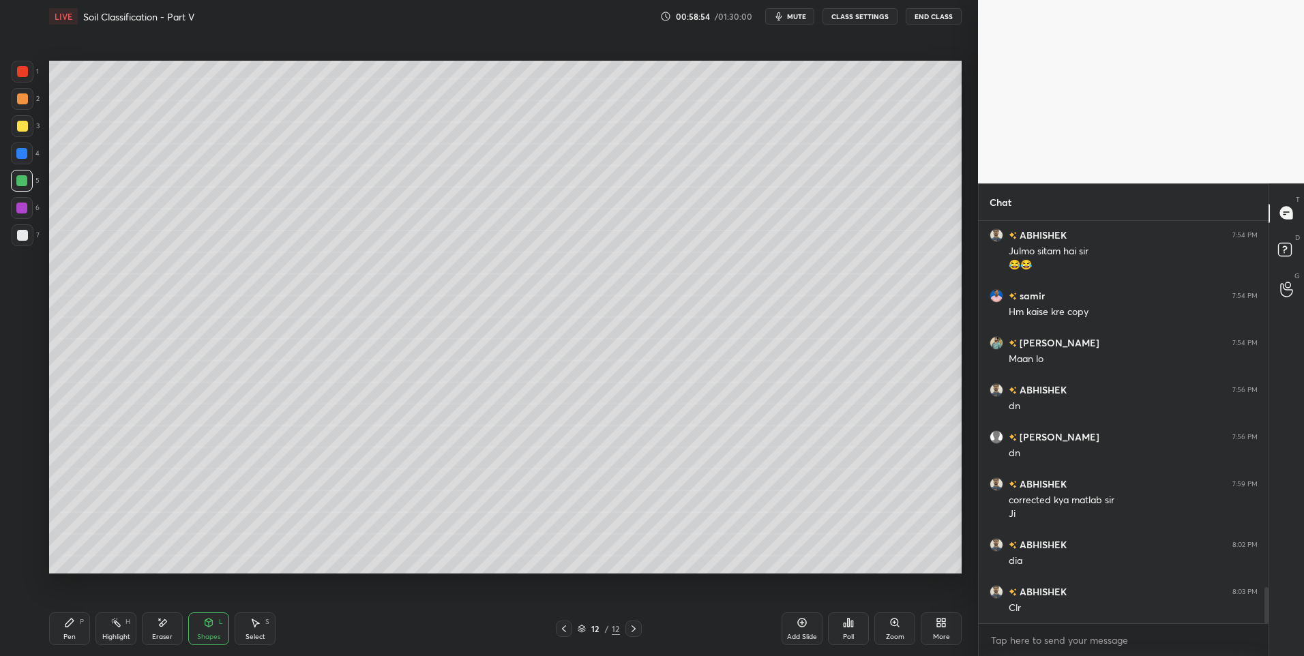
click at [70, 628] on icon at bounding box center [69, 622] width 11 height 11
click at [119, 628] on icon at bounding box center [116, 622] width 11 height 11
click at [68, 624] on icon at bounding box center [69, 623] width 8 height 8
click at [25, 206] on div at bounding box center [21, 208] width 11 height 11
click at [25, 230] on div at bounding box center [22, 235] width 11 height 11
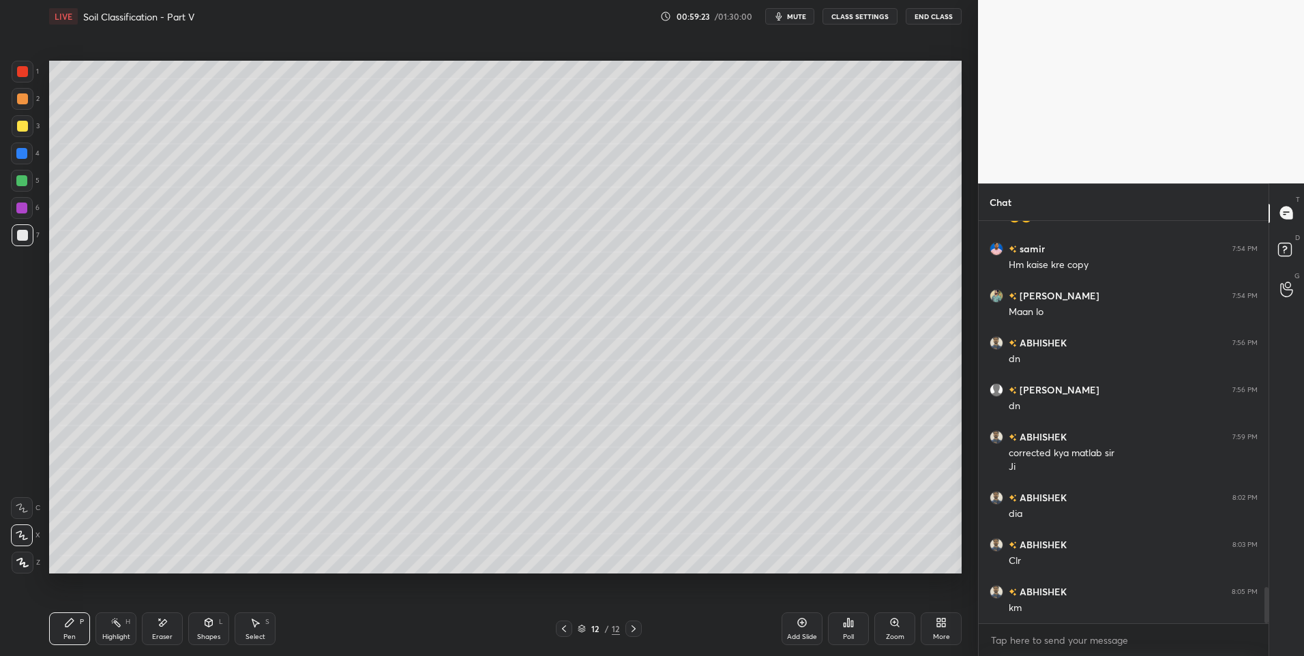
scroll to position [4142, 0]
click at [258, 628] on icon at bounding box center [255, 622] width 11 height 11
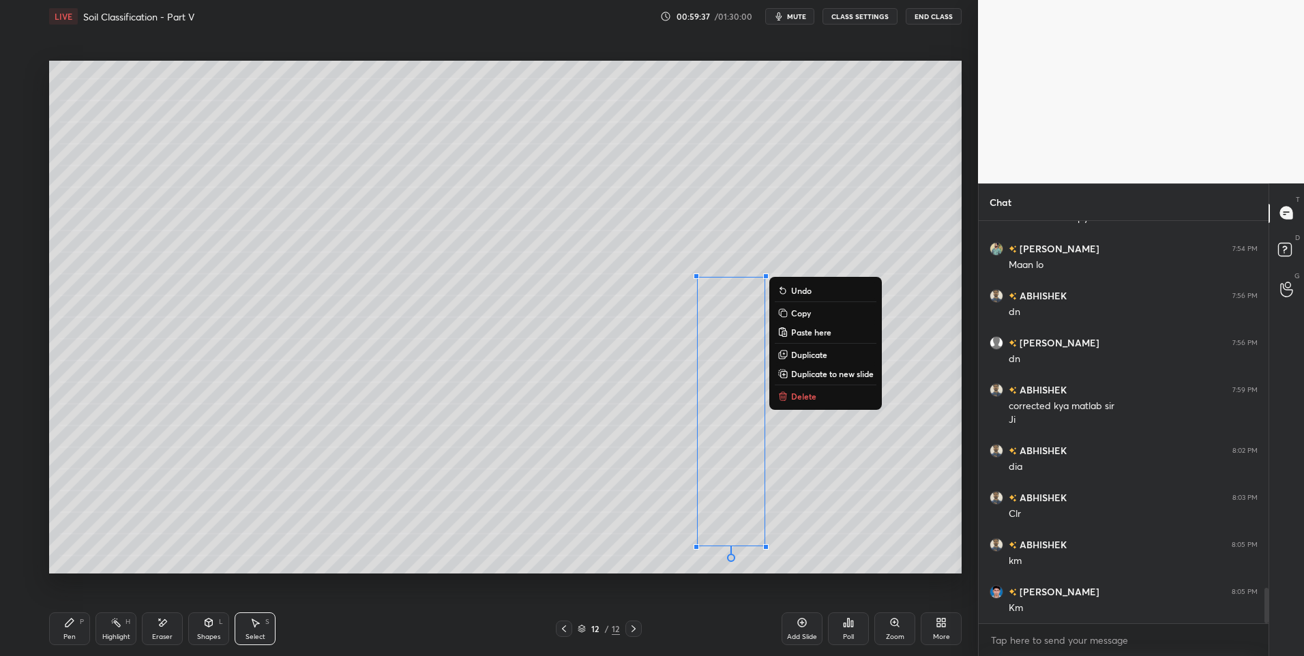
click at [810, 355] on p "Duplicate" at bounding box center [809, 354] width 36 height 11
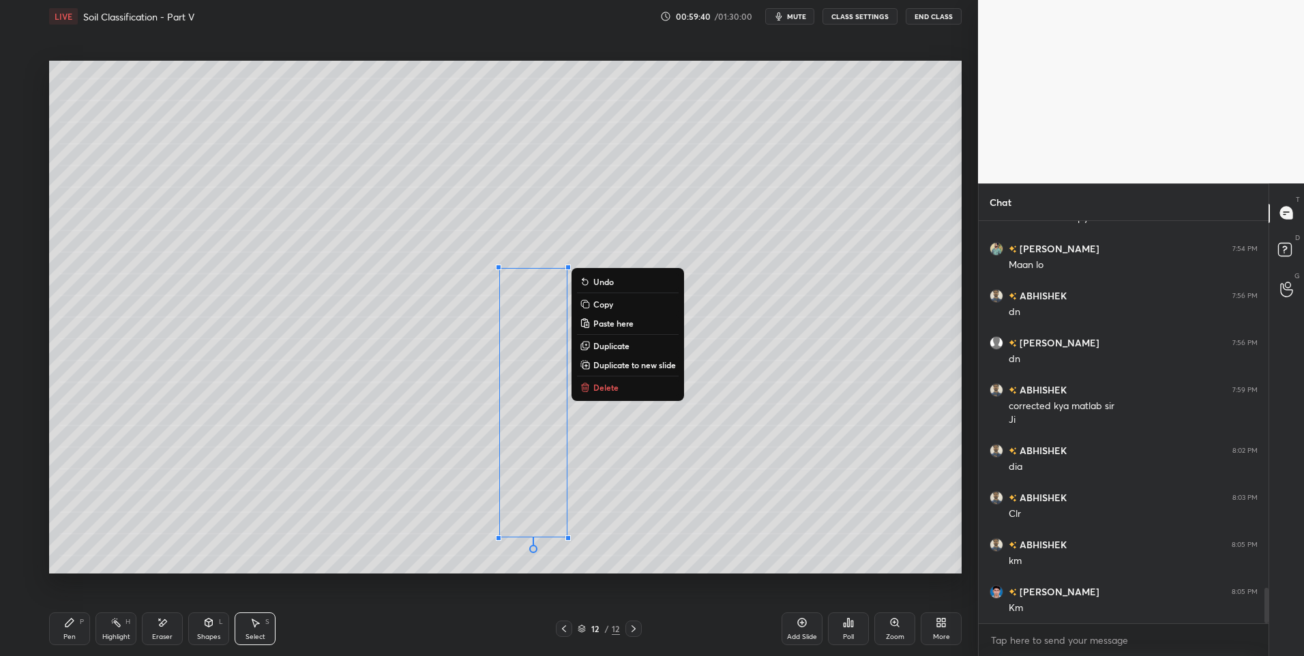
click at [60, 627] on div "Pen P" at bounding box center [69, 629] width 41 height 33
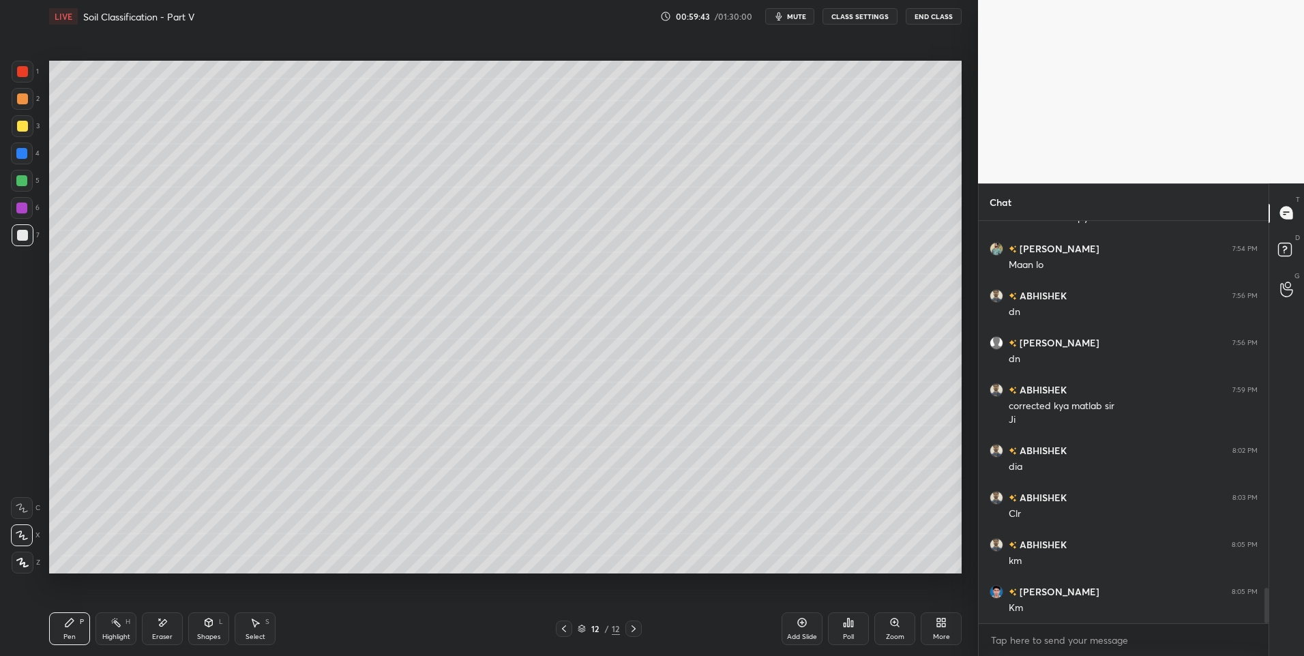
click at [208, 628] on icon at bounding box center [208, 622] width 11 height 11
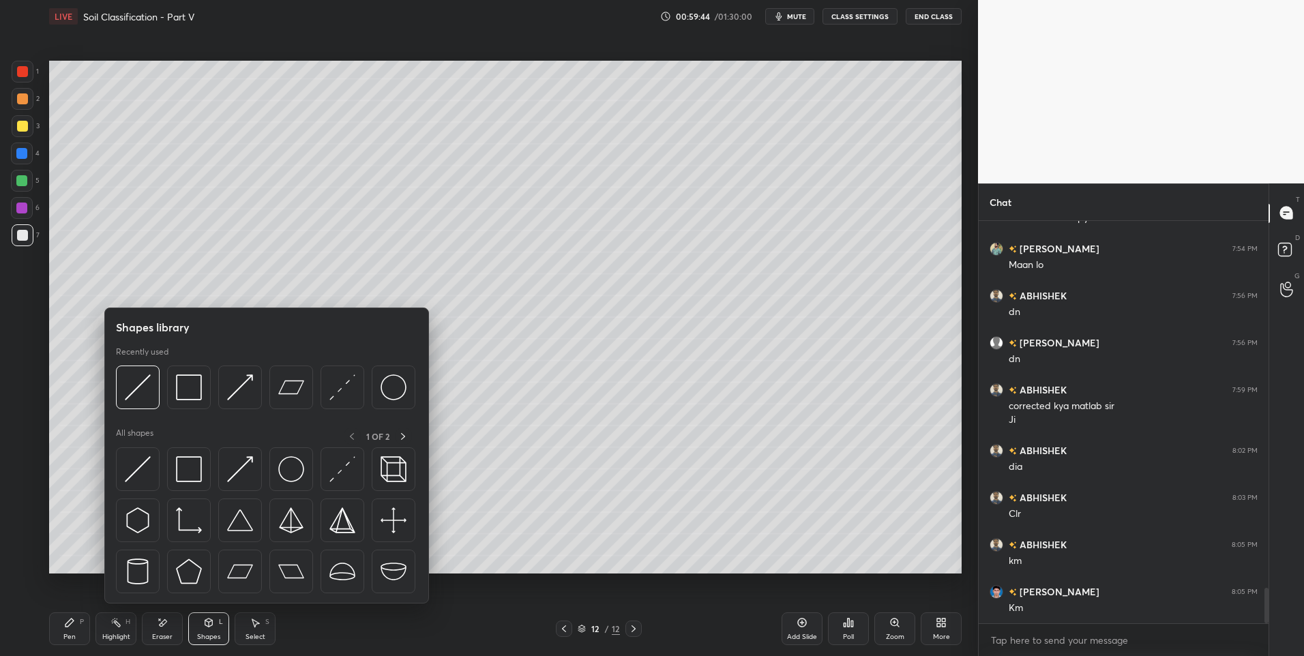
click at [161, 621] on icon at bounding box center [162, 623] width 11 height 12
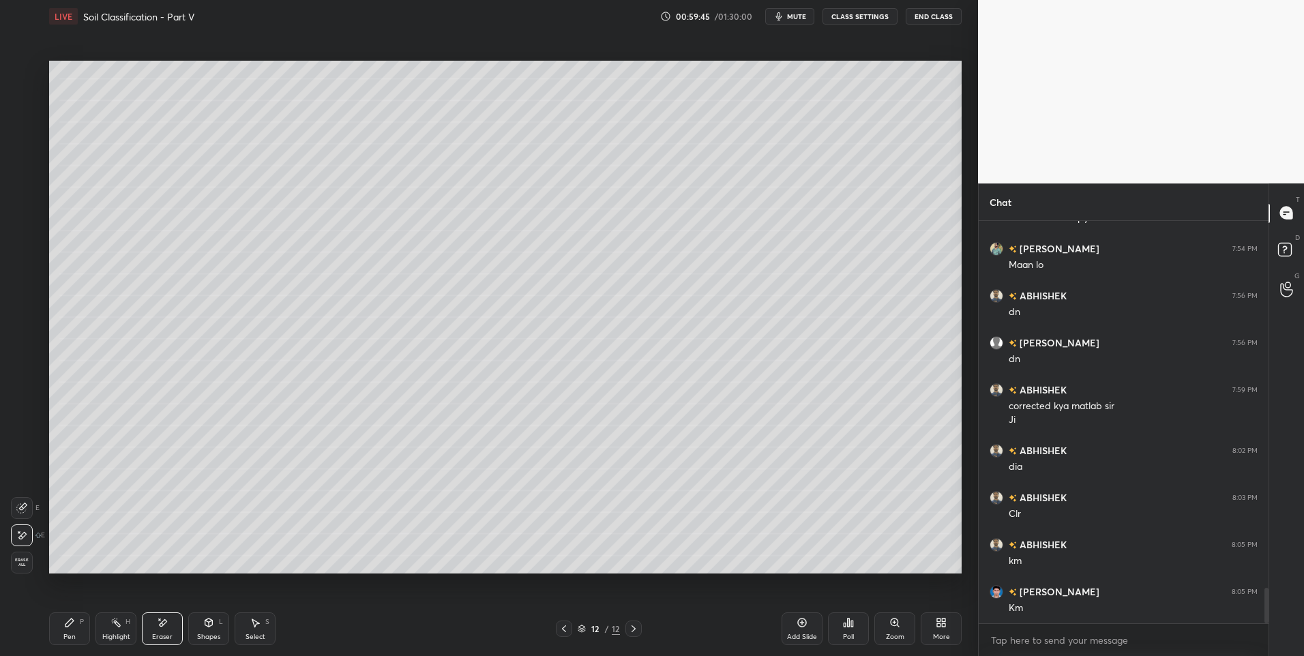
click at [65, 634] on div "Pen" at bounding box center [69, 637] width 12 height 7
click at [73, 634] on div "Pen" at bounding box center [69, 637] width 12 height 7
click at [25, 126] on div at bounding box center [22, 126] width 11 height 11
click at [29, 241] on div at bounding box center [23, 235] width 22 height 22
click at [25, 97] on div at bounding box center [22, 98] width 11 height 11
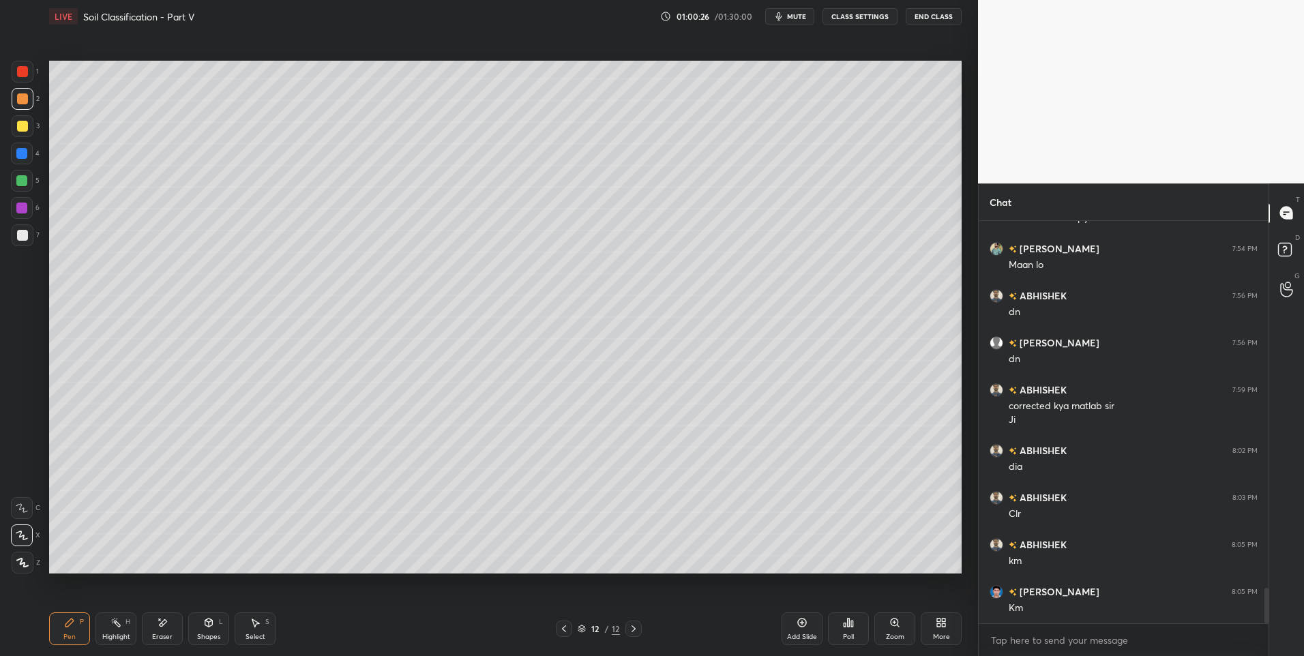
click at [27, 209] on div at bounding box center [21, 208] width 11 height 11
click at [130, 624] on div "H" at bounding box center [128, 622] width 5 height 7
click at [126, 625] on div "H" at bounding box center [128, 622] width 5 height 7
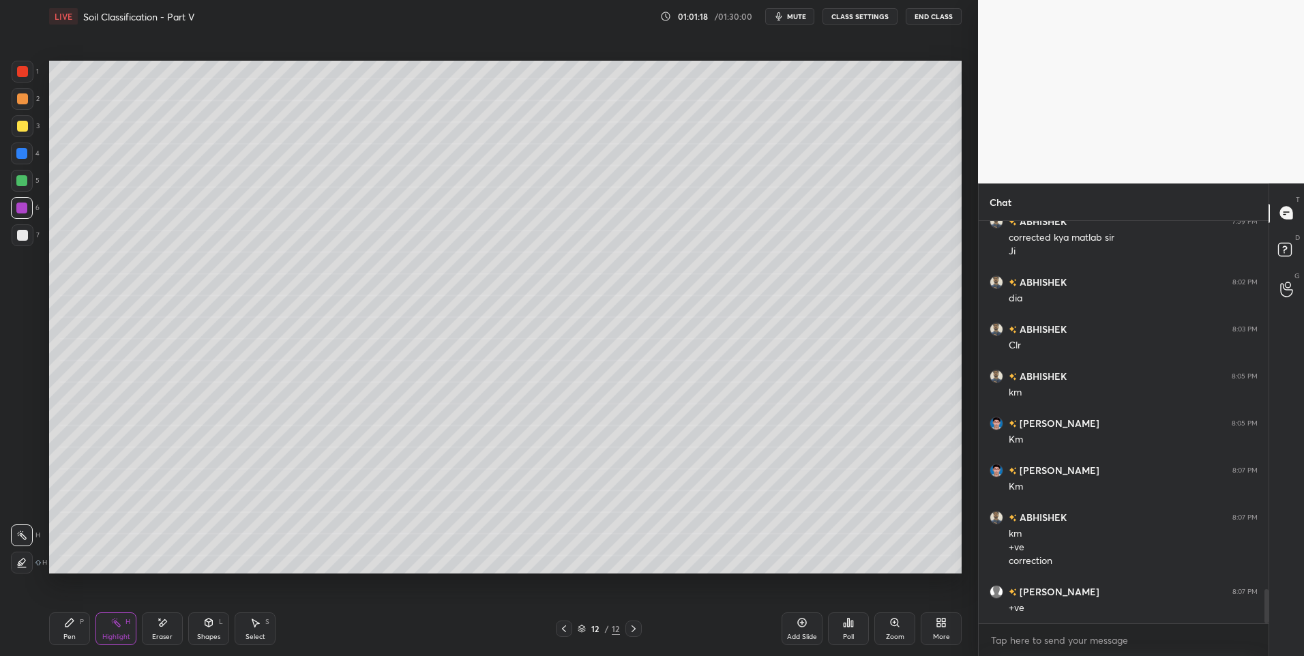
scroll to position [4357, 0]
click at [261, 628] on div "Select S" at bounding box center [255, 629] width 41 height 33
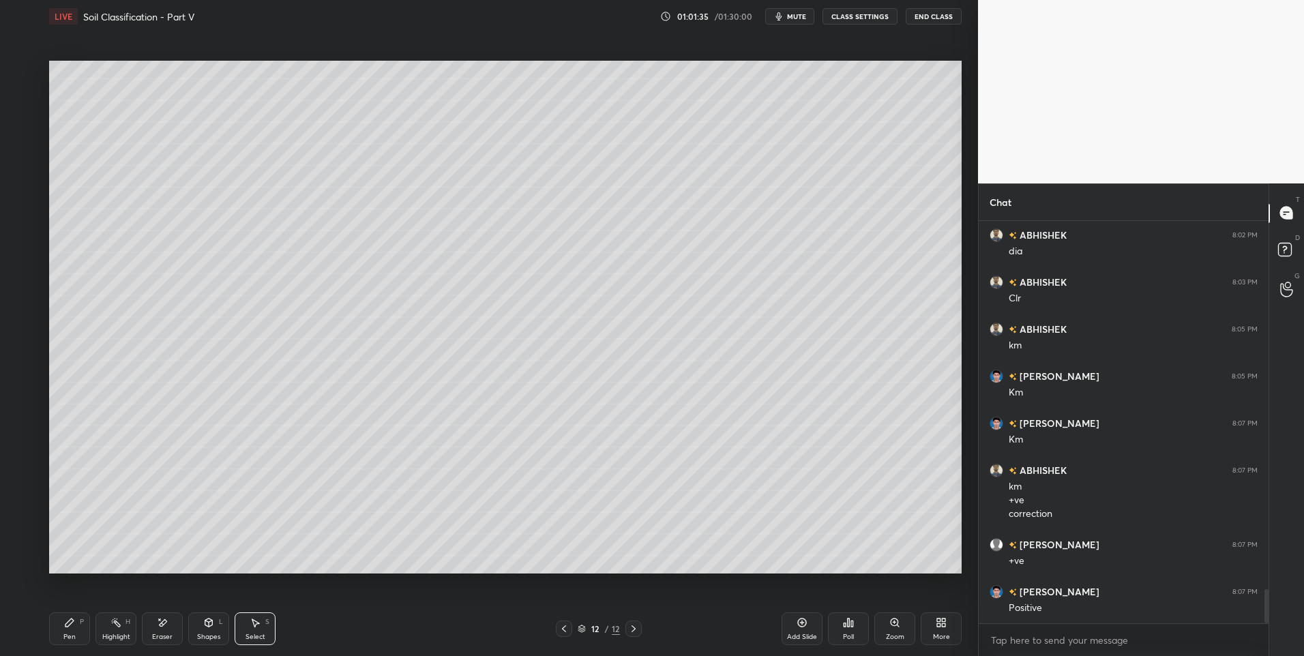
scroll to position [4404, 0]
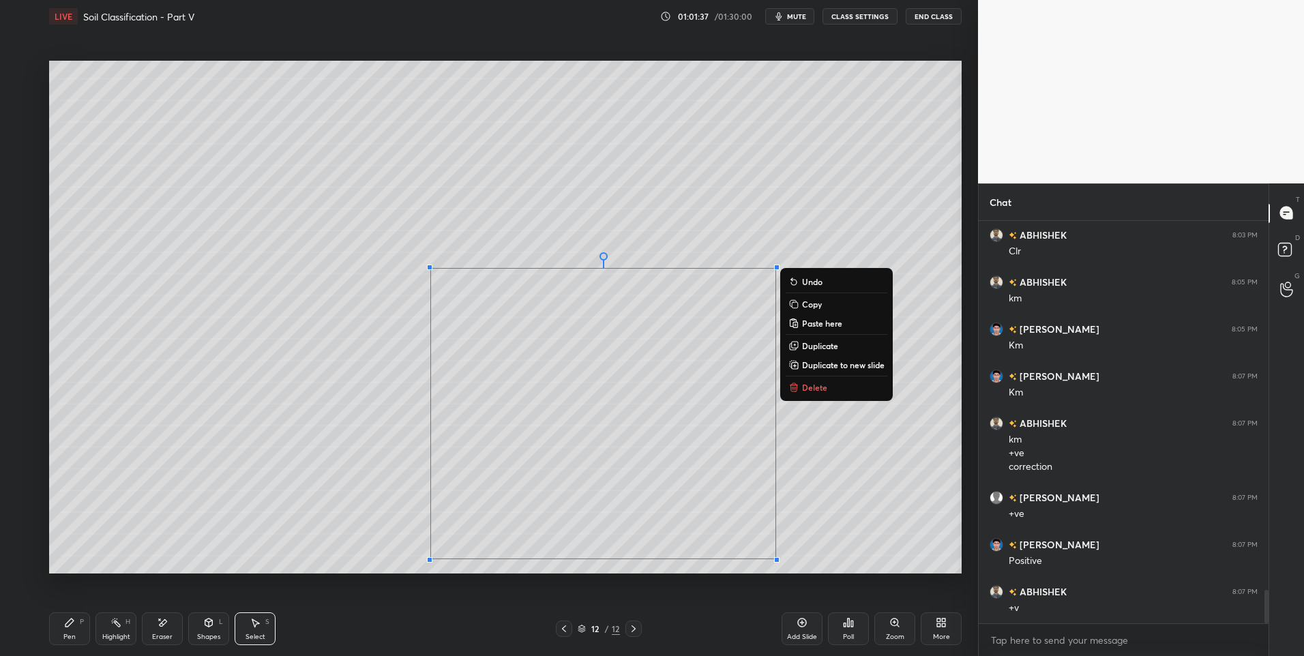
click at [826, 383] on p "Delete" at bounding box center [814, 387] width 25 height 11
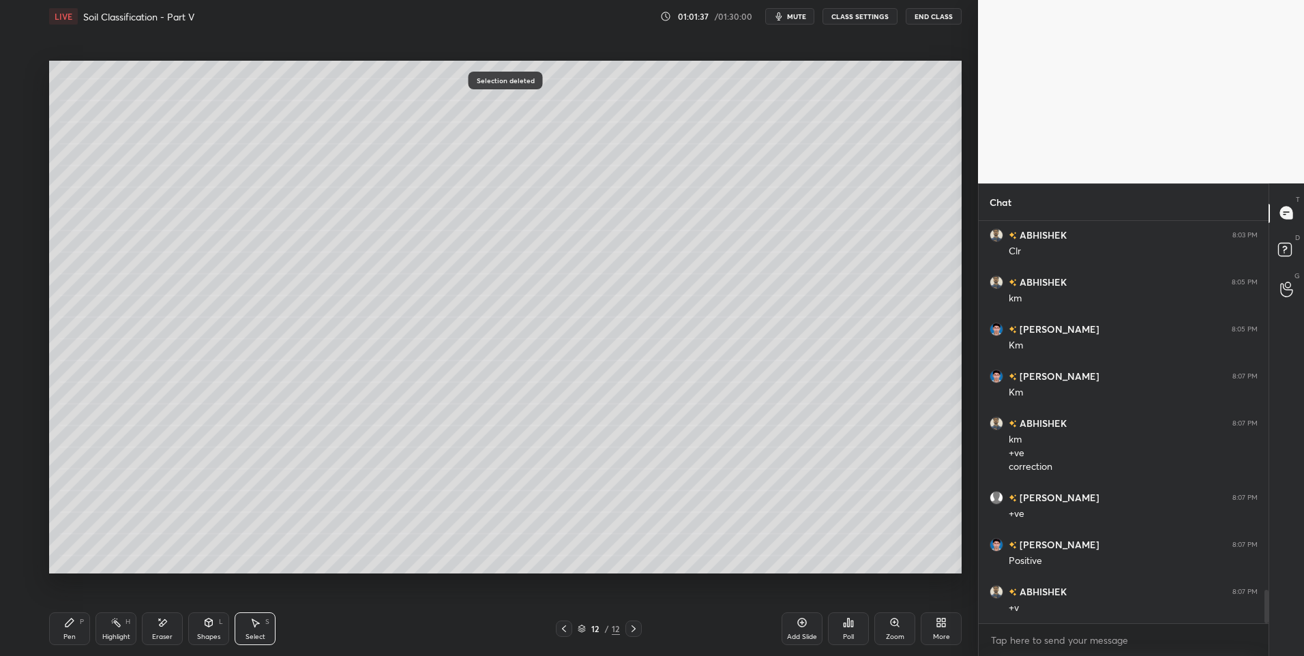
click at [772, 480] on div "0 ° Undo Copy Paste here Duplicate Duplicate to new slide Delete" at bounding box center [505, 318] width 913 height 514
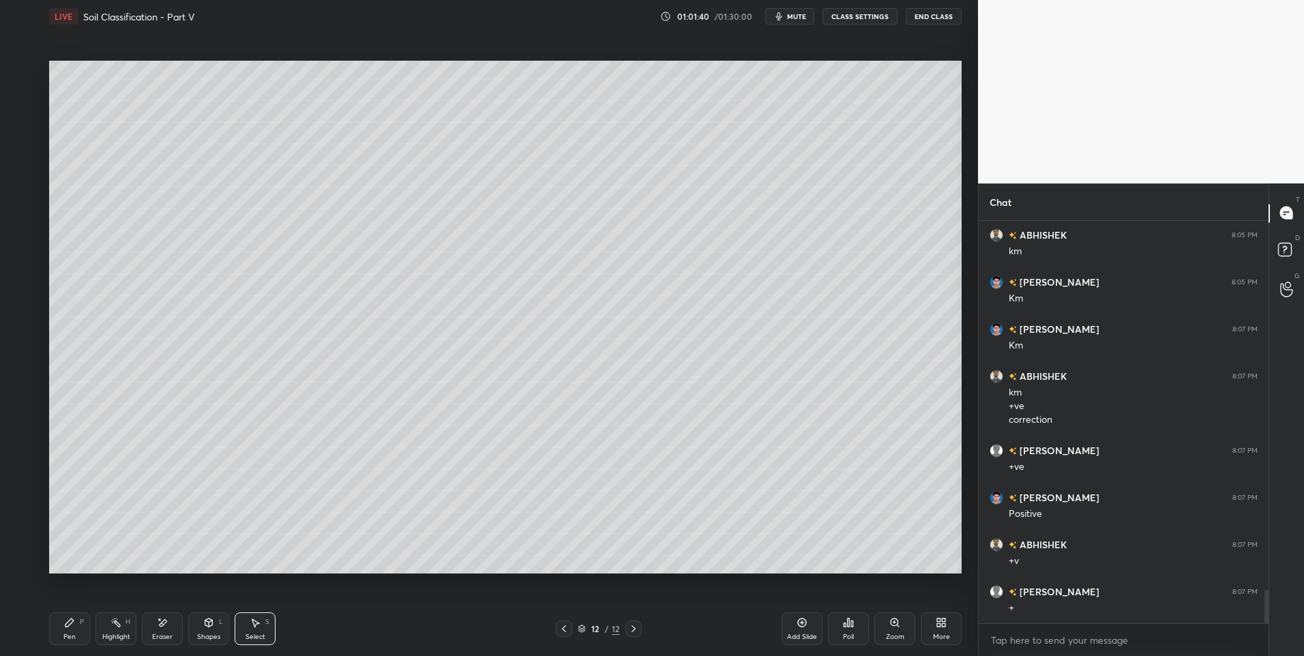
click at [65, 641] on div "Pen" at bounding box center [69, 637] width 12 height 7
click at [24, 184] on div at bounding box center [21, 180] width 11 height 11
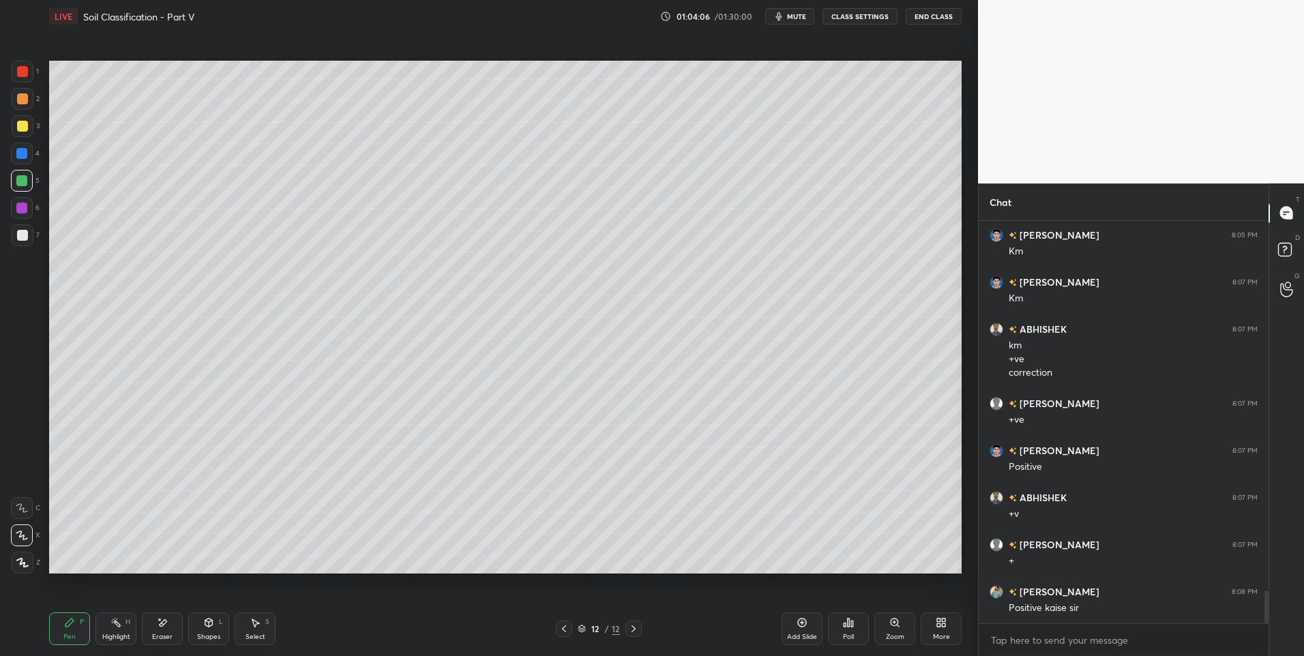
click at [256, 628] on div "Select S" at bounding box center [255, 629] width 41 height 33
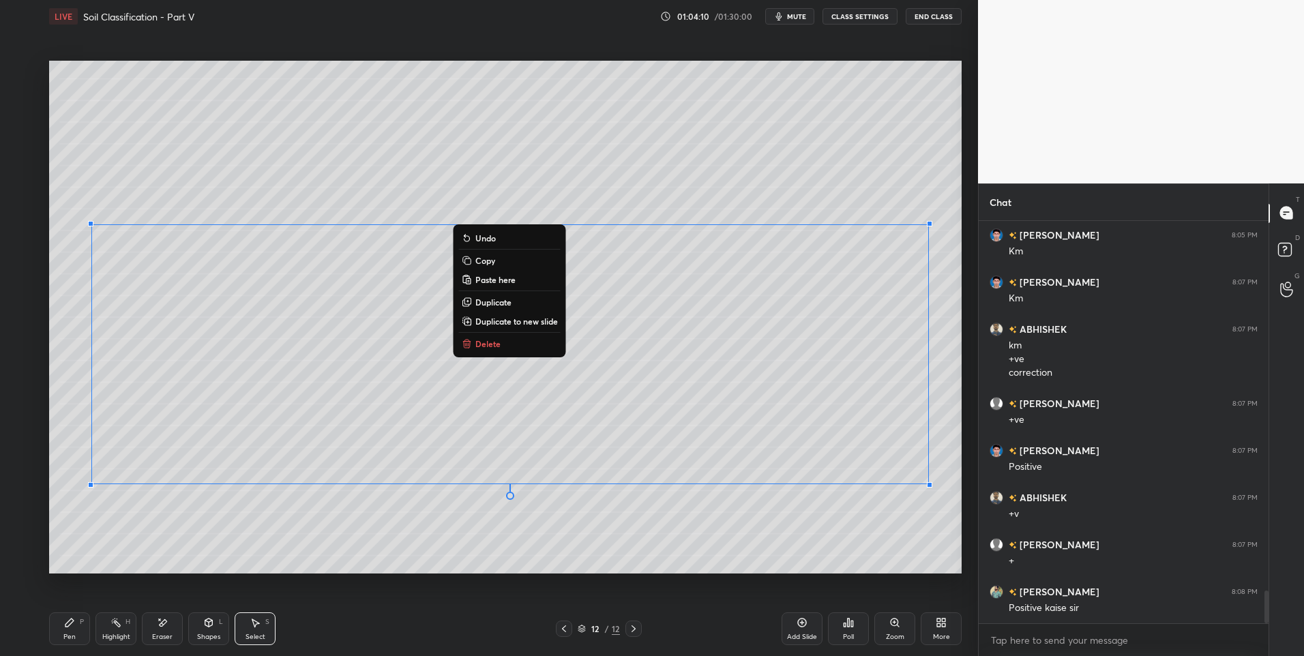
click at [67, 634] on div "Pen" at bounding box center [69, 637] width 12 height 7
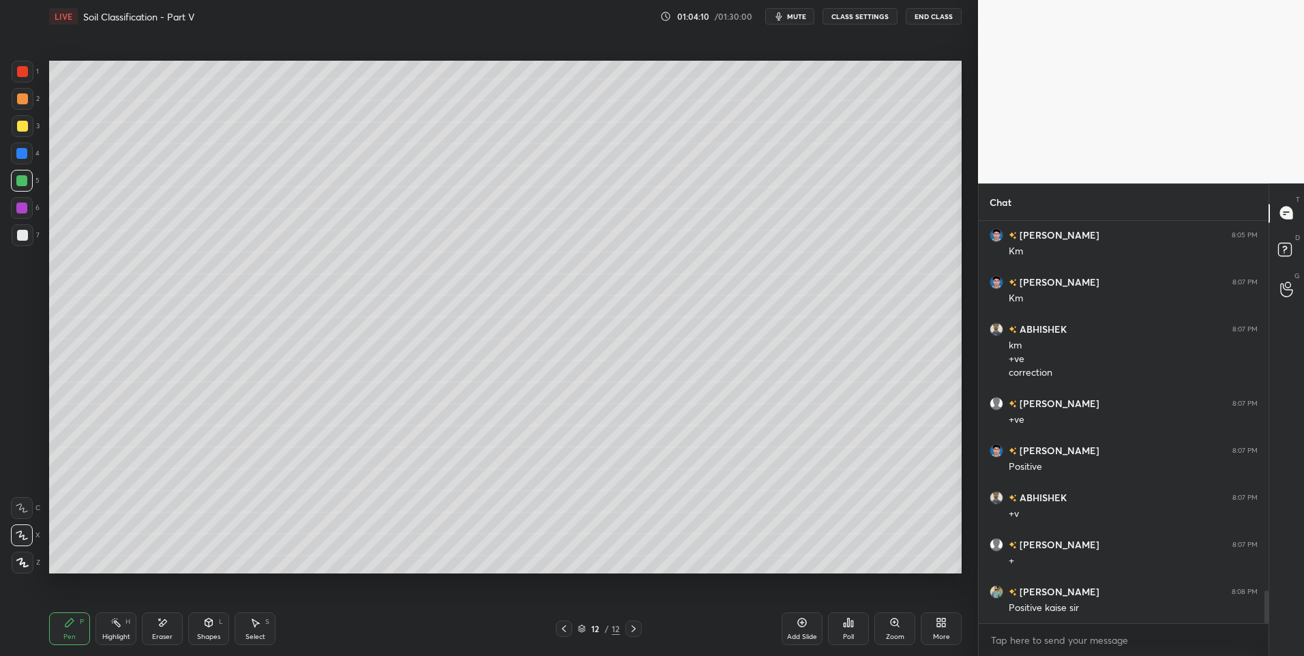
click at [68, 639] on div "Pen" at bounding box center [69, 637] width 12 height 7
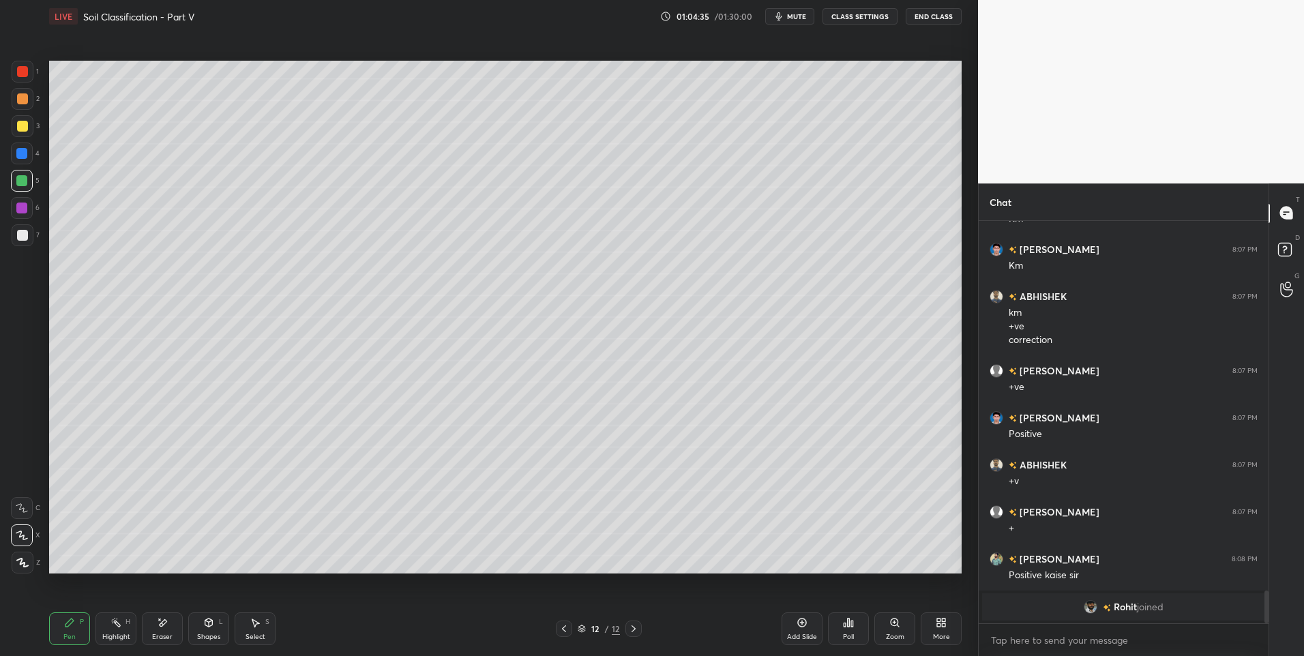
click at [23, 100] on div at bounding box center [22, 98] width 11 height 11
click at [801, 625] on icon at bounding box center [802, 622] width 11 height 11
click at [263, 629] on div "Select S" at bounding box center [255, 629] width 41 height 33
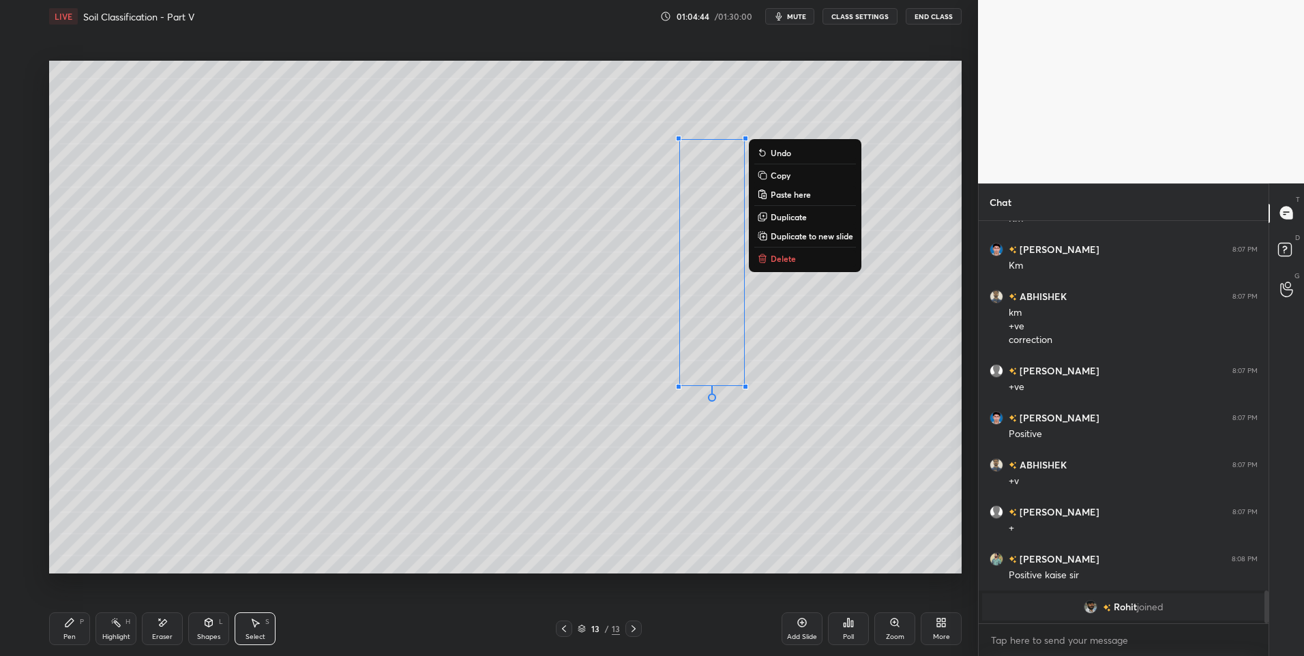
click at [783, 216] on p "Duplicate" at bounding box center [789, 216] width 36 height 11
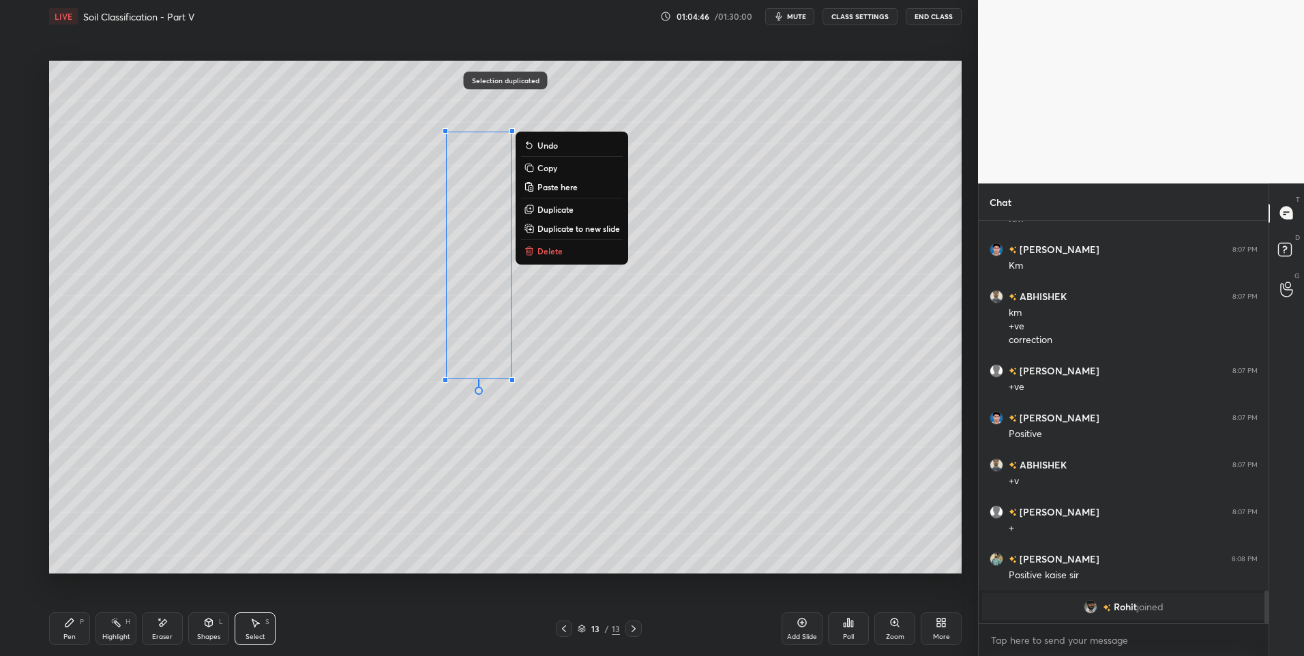
click at [477, 510] on div "0 ° Undo Copy Paste here Duplicate Duplicate to new slide Delete" at bounding box center [505, 318] width 913 height 514
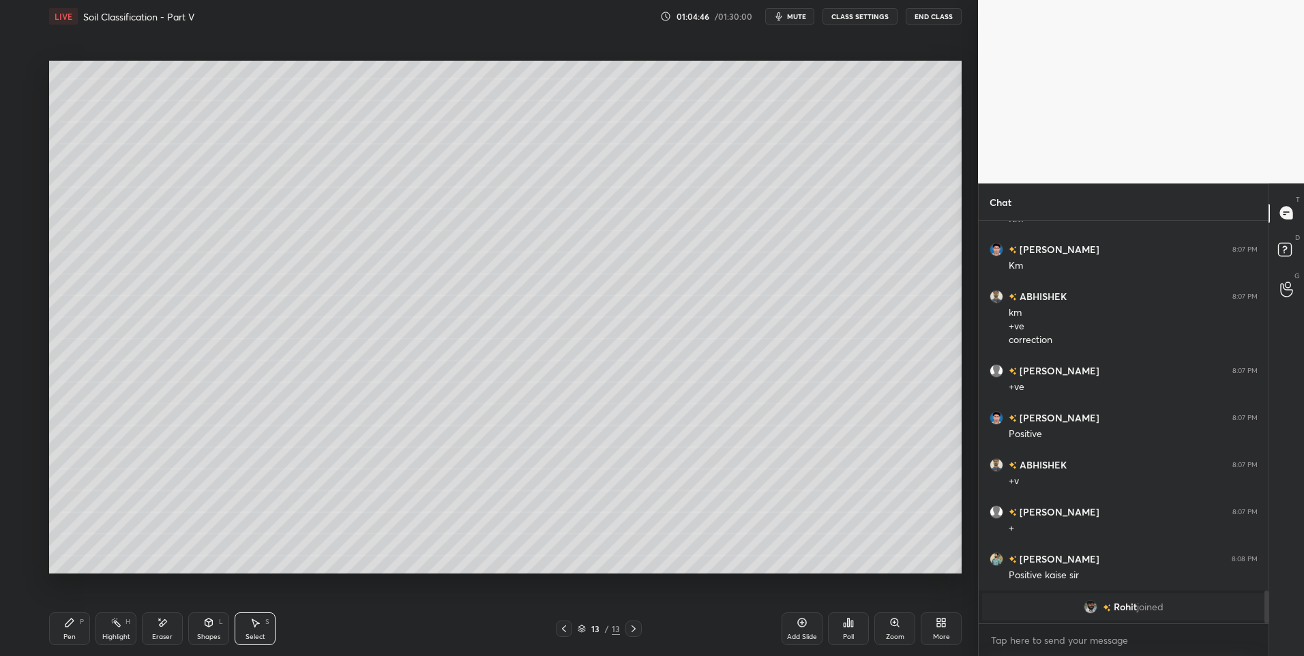
click at [76, 630] on div "Pen P" at bounding box center [69, 629] width 41 height 33
click at [74, 629] on div "Pen P" at bounding box center [69, 629] width 41 height 33
click at [23, 186] on div at bounding box center [22, 181] width 22 height 22
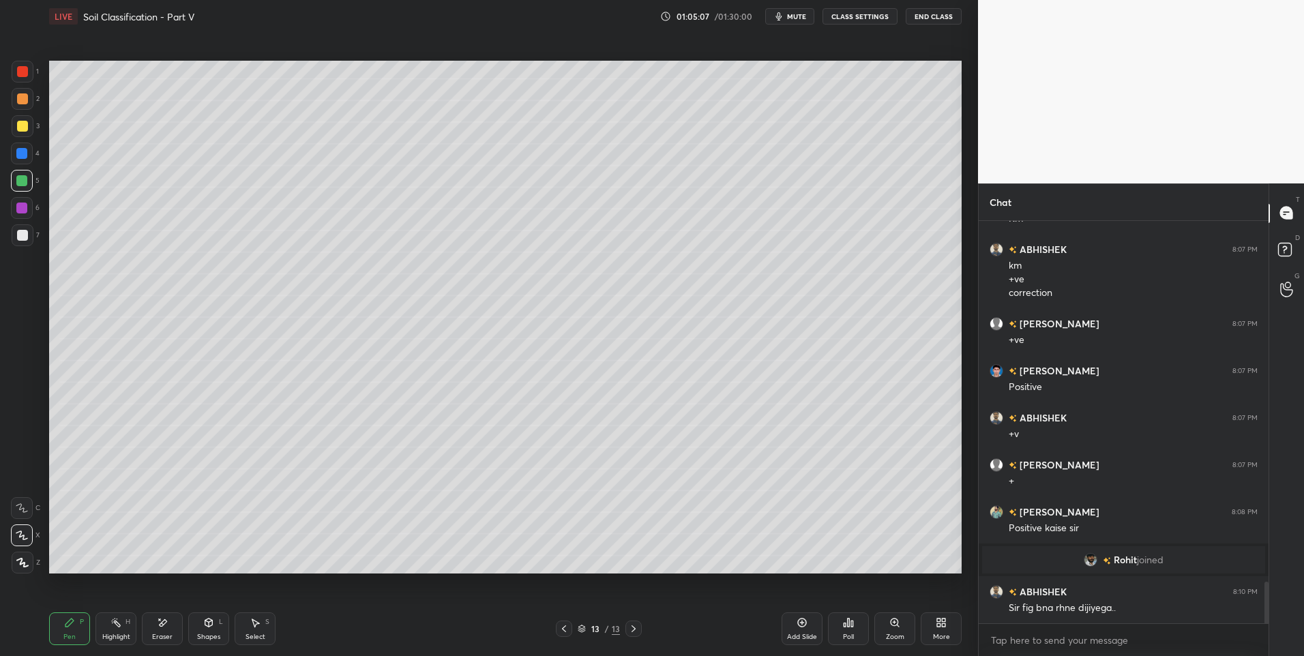
click at [567, 629] on icon at bounding box center [564, 629] width 11 height 11
click at [637, 628] on icon at bounding box center [633, 629] width 11 height 11
click at [257, 629] on div "Select S" at bounding box center [255, 629] width 41 height 33
click at [71, 636] on div "Pen" at bounding box center [69, 637] width 12 height 7
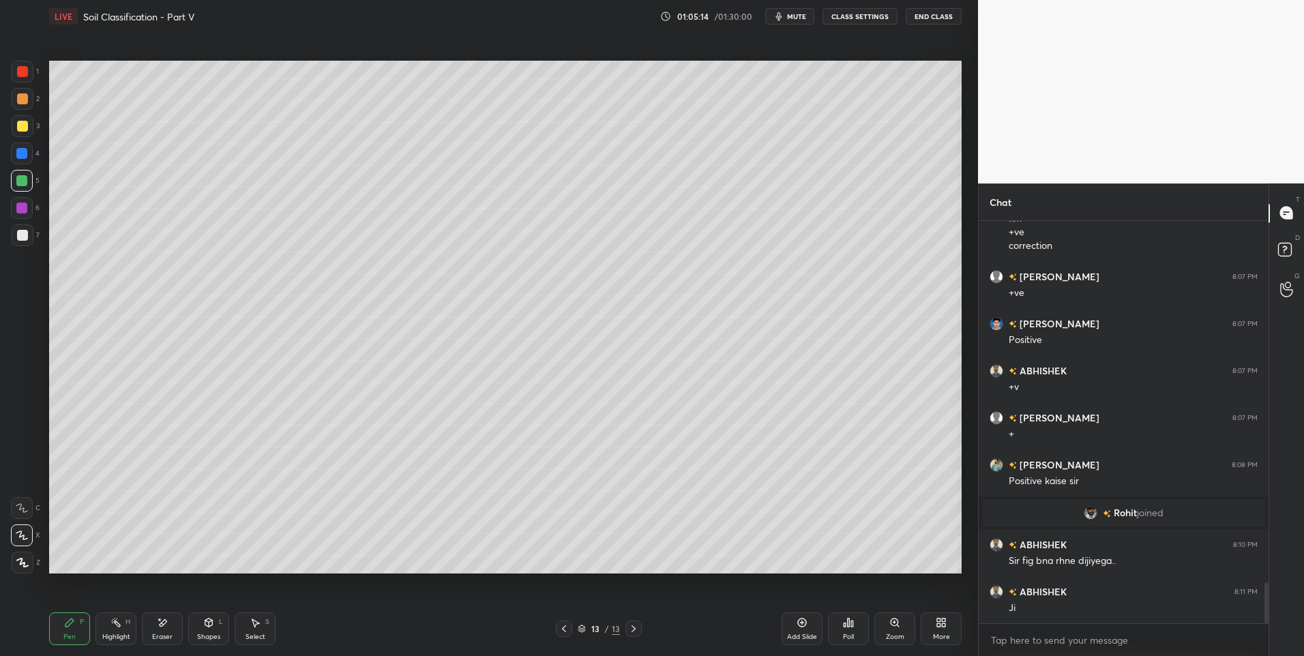
click at [29, 128] on div at bounding box center [23, 126] width 22 height 22
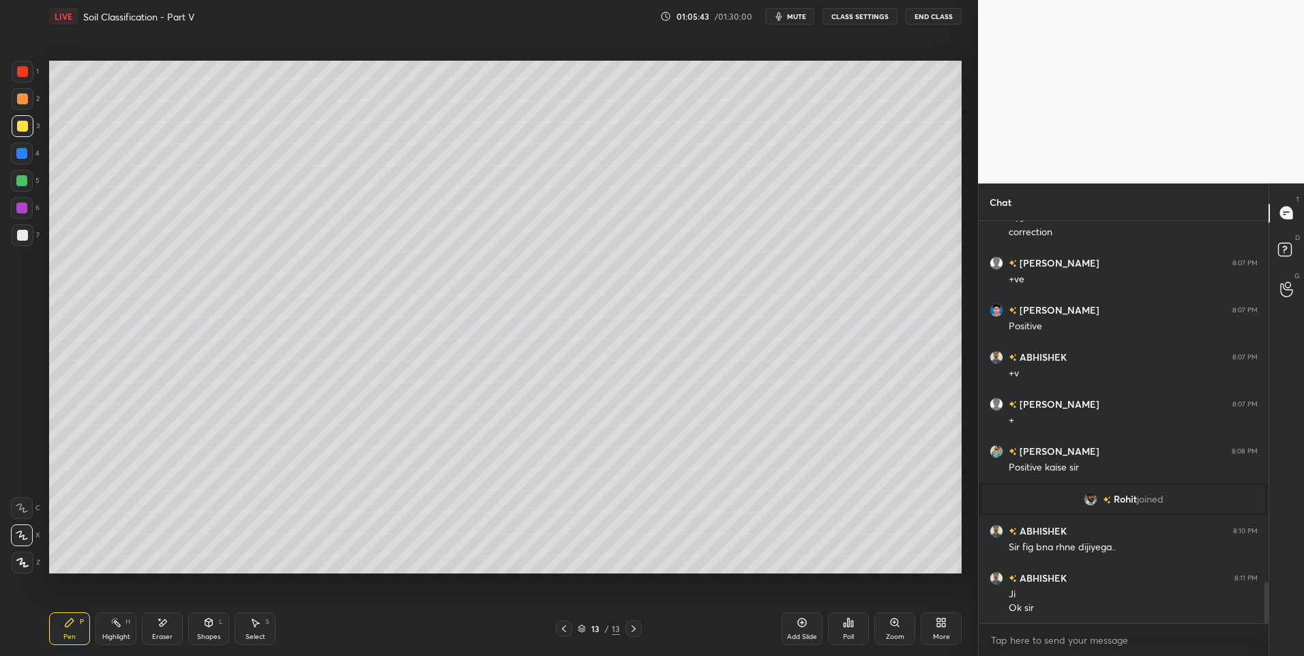
click at [123, 627] on div "Highlight H" at bounding box center [116, 629] width 41 height 33
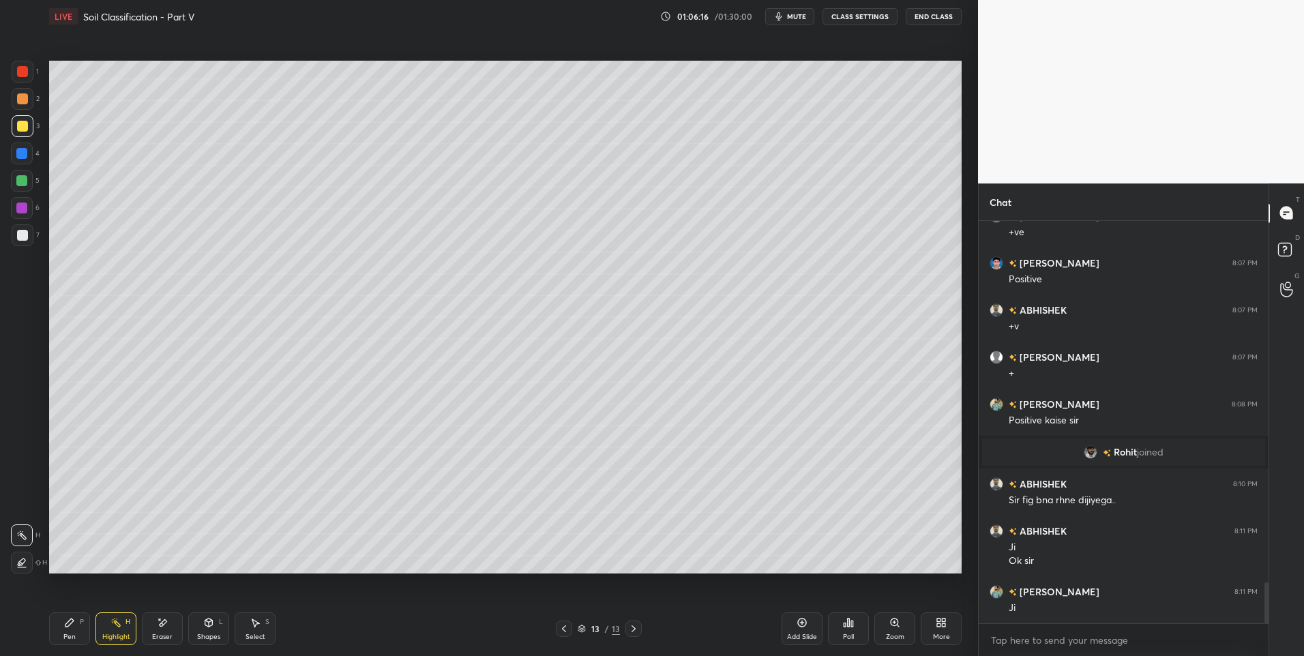
click at [247, 630] on div "Select S" at bounding box center [255, 629] width 41 height 33
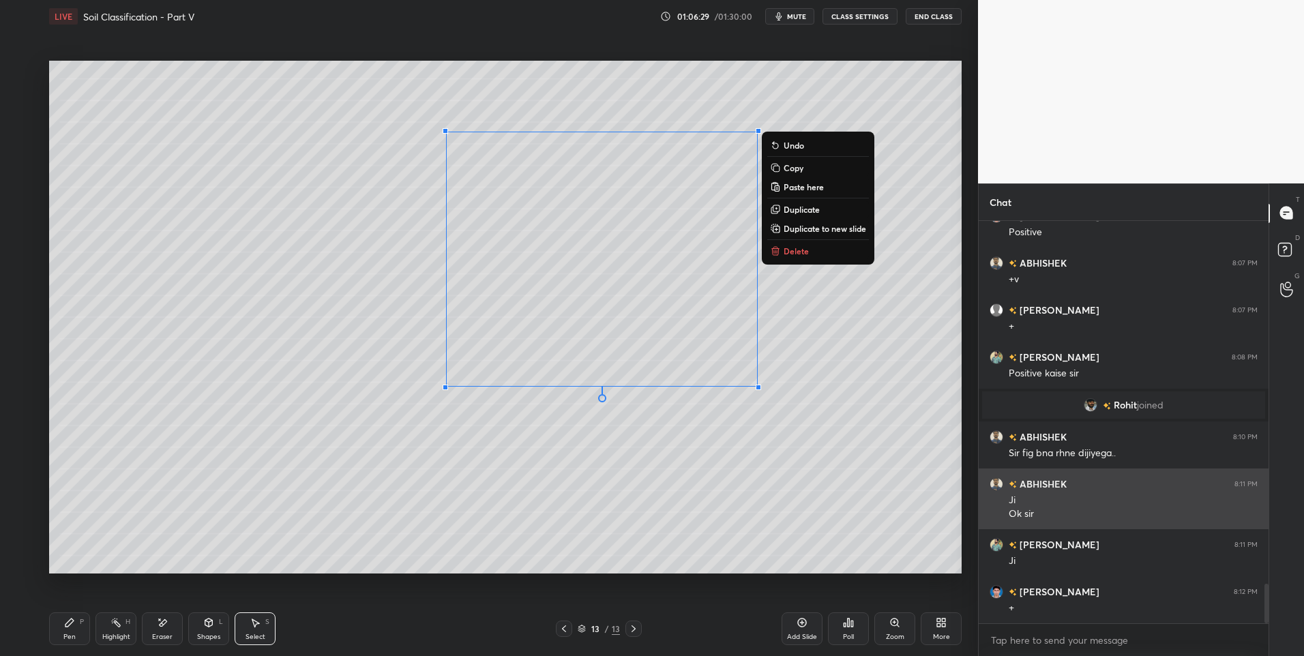
scroll to position [3678, 0]
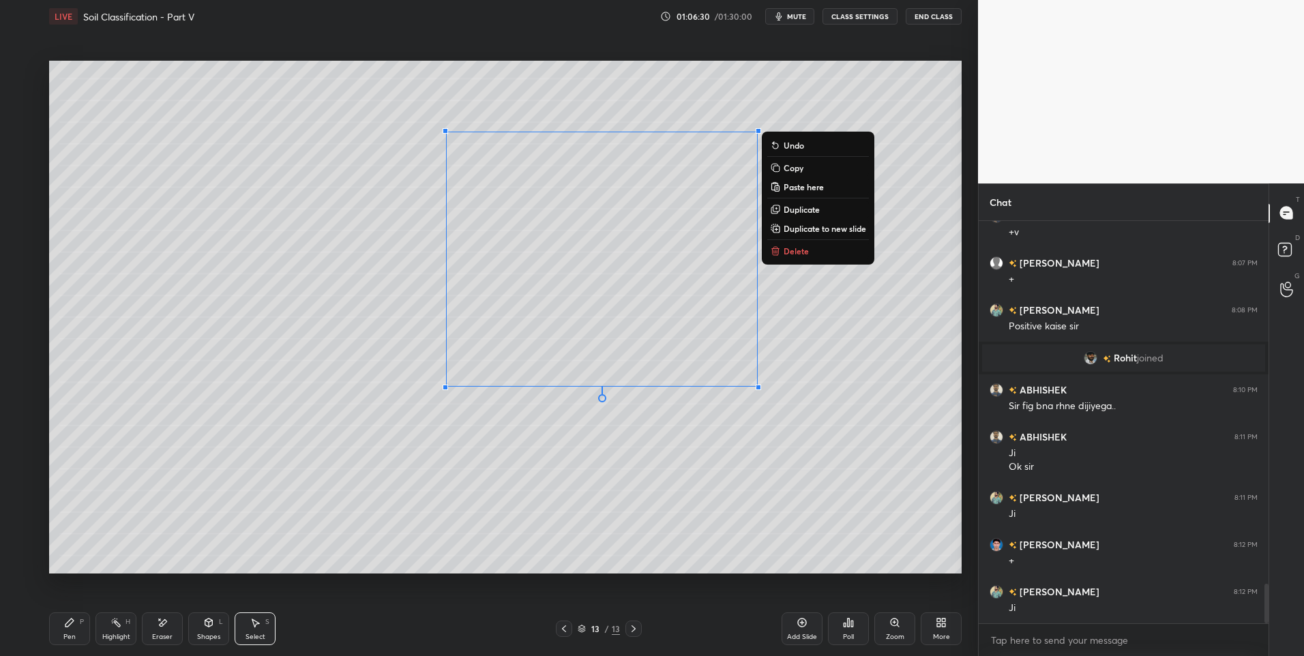
click at [806, 252] on p "Delete" at bounding box center [796, 251] width 25 height 11
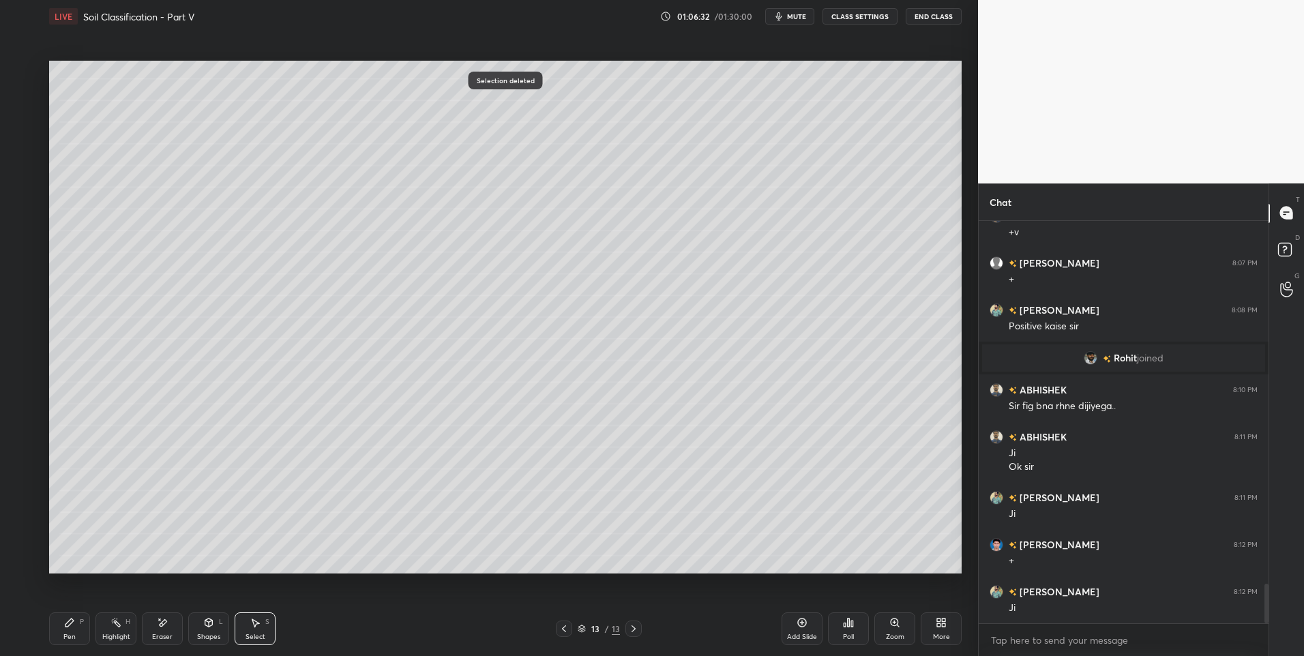
click at [66, 627] on icon at bounding box center [69, 623] width 8 height 8
click at [72, 625] on icon at bounding box center [69, 622] width 11 height 11
click at [209, 628] on icon at bounding box center [208, 622] width 11 height 11
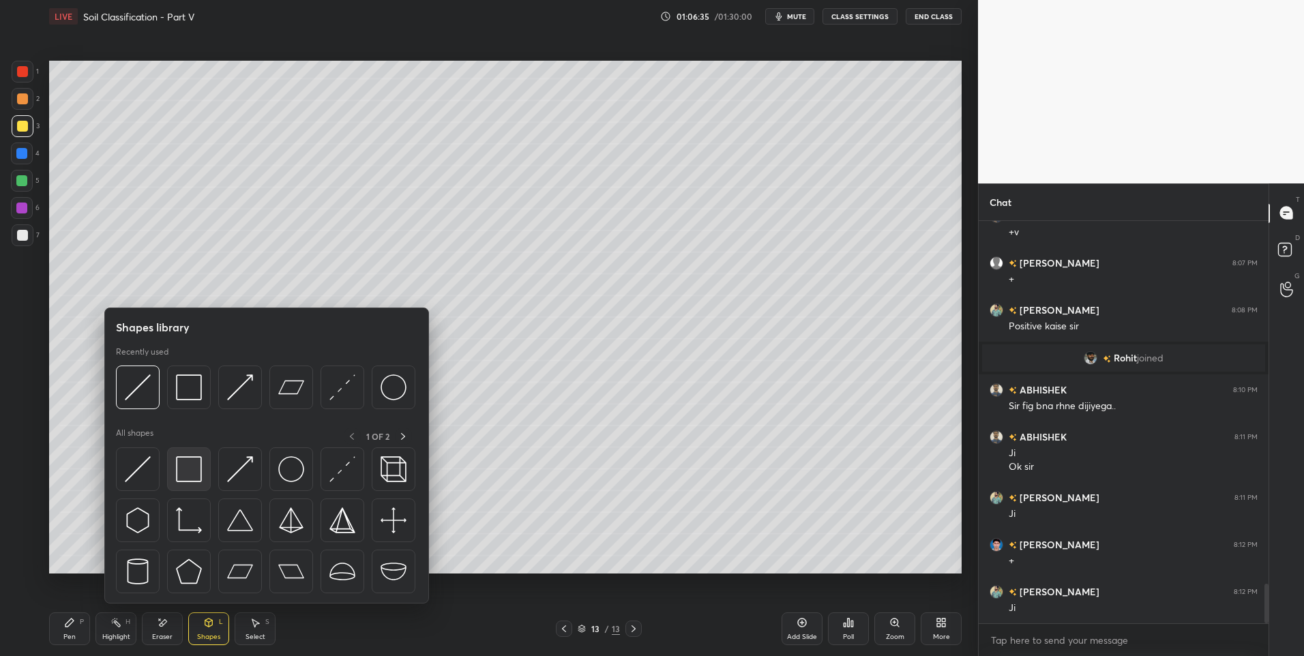
click at [194, 469] on img at bounding box center [189, 469] width 26 height 26
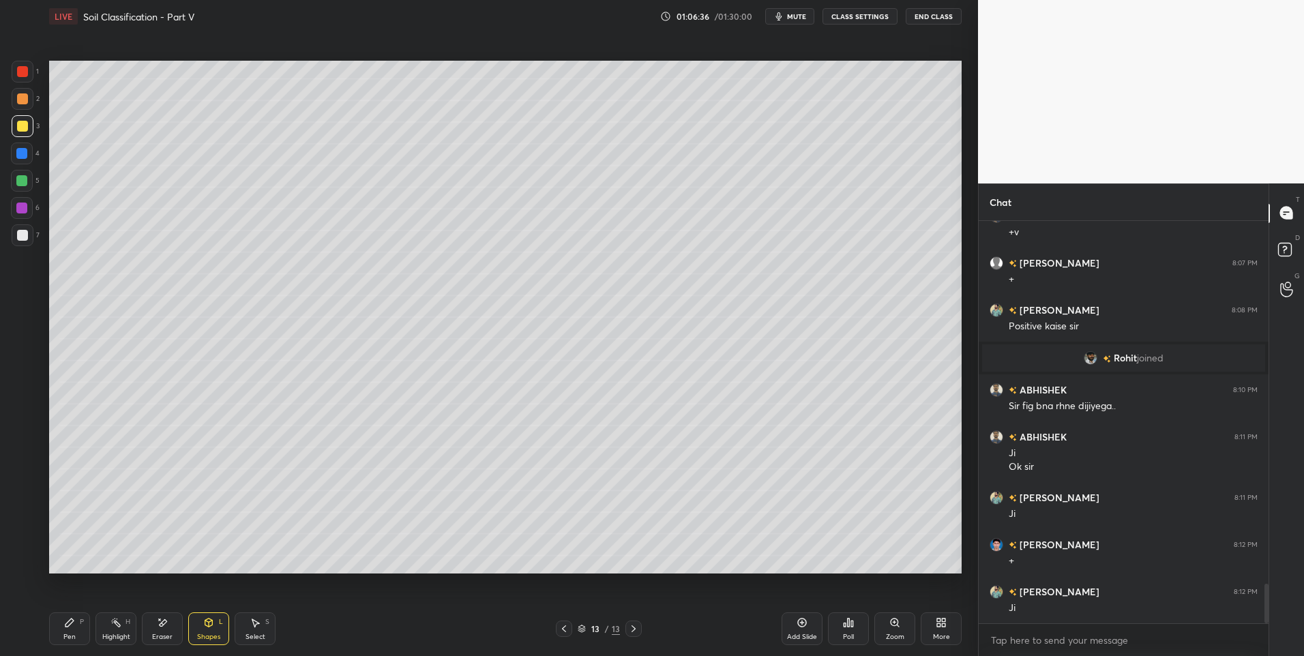
click at [12, 179] on div at bounding box center [22, 181] width 22 height 22
click at [166, 630] on div "Eraser" at bounding box center [162, 629] width 41 height 33
click at [26, 506] on icon at bounding box center [21, 508] width 11 height 11
click at [69, 634] on div "Pen" at bounding box center [69, 637] width 12 height 7
click at [25, 129] on div at bounding box center [22, 126] width 11 height 11
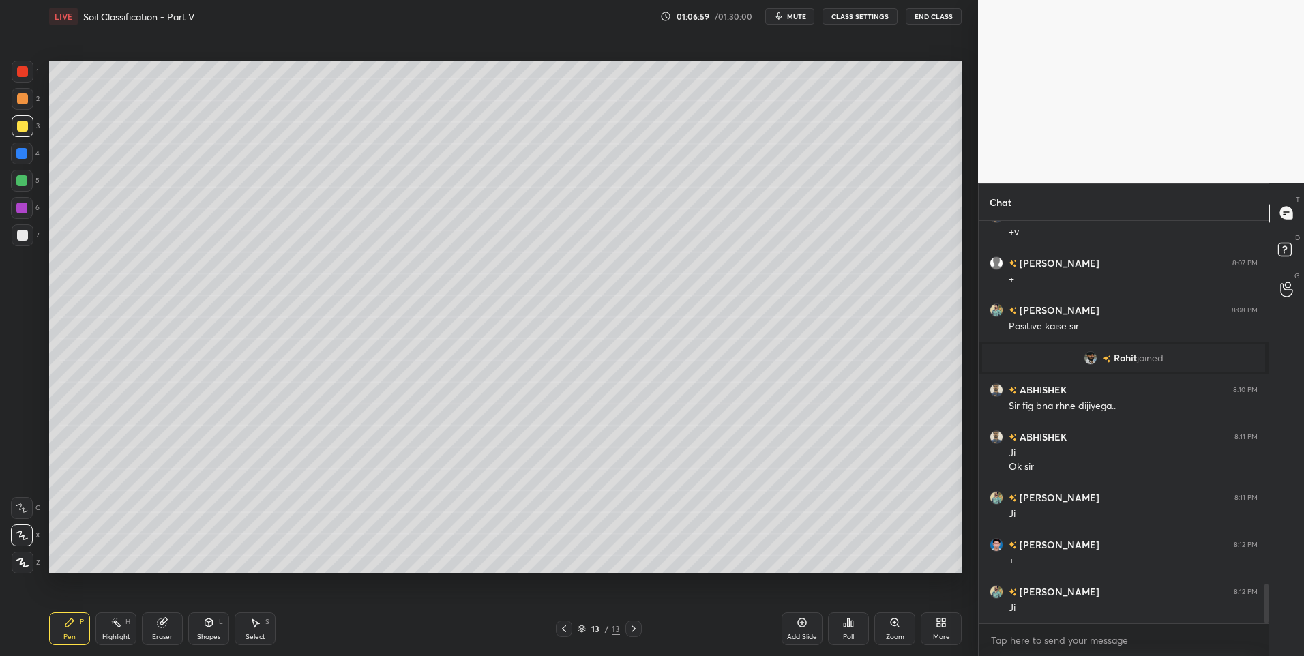
click at [222, 624] on div "L" at bounding box center [221, 622] width 4 height 7
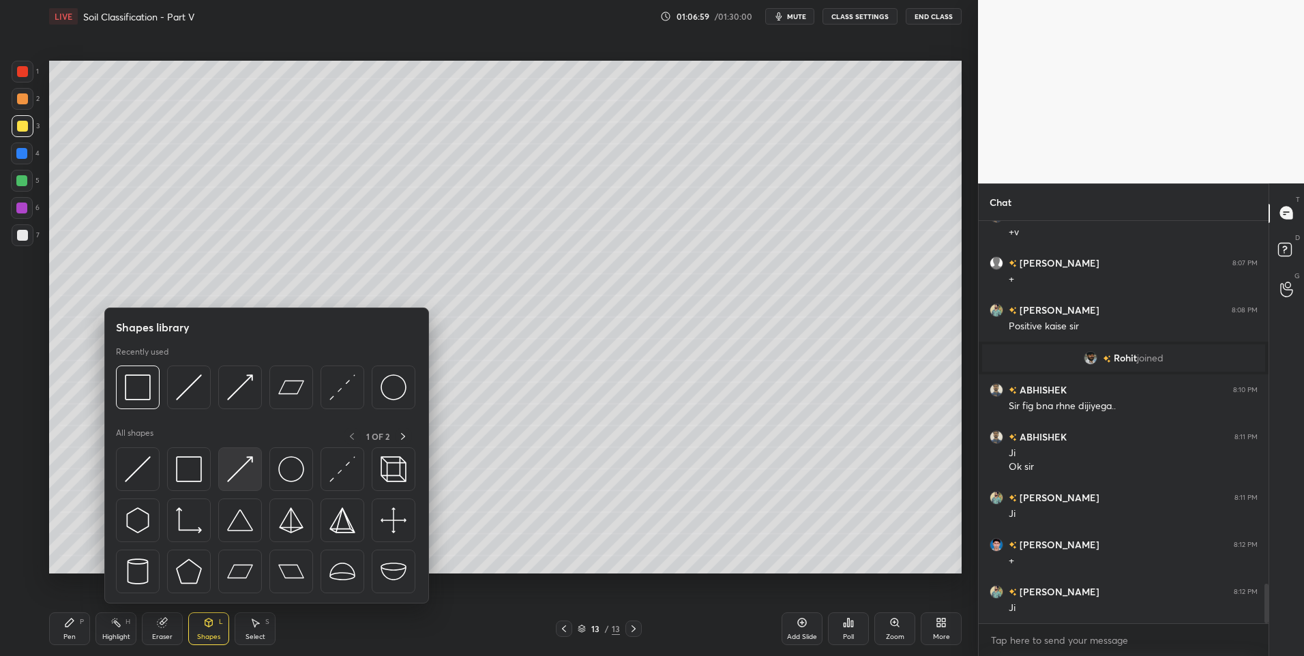
click at [239, 463] on img at bounding box center [240, 469] width 26 height 26
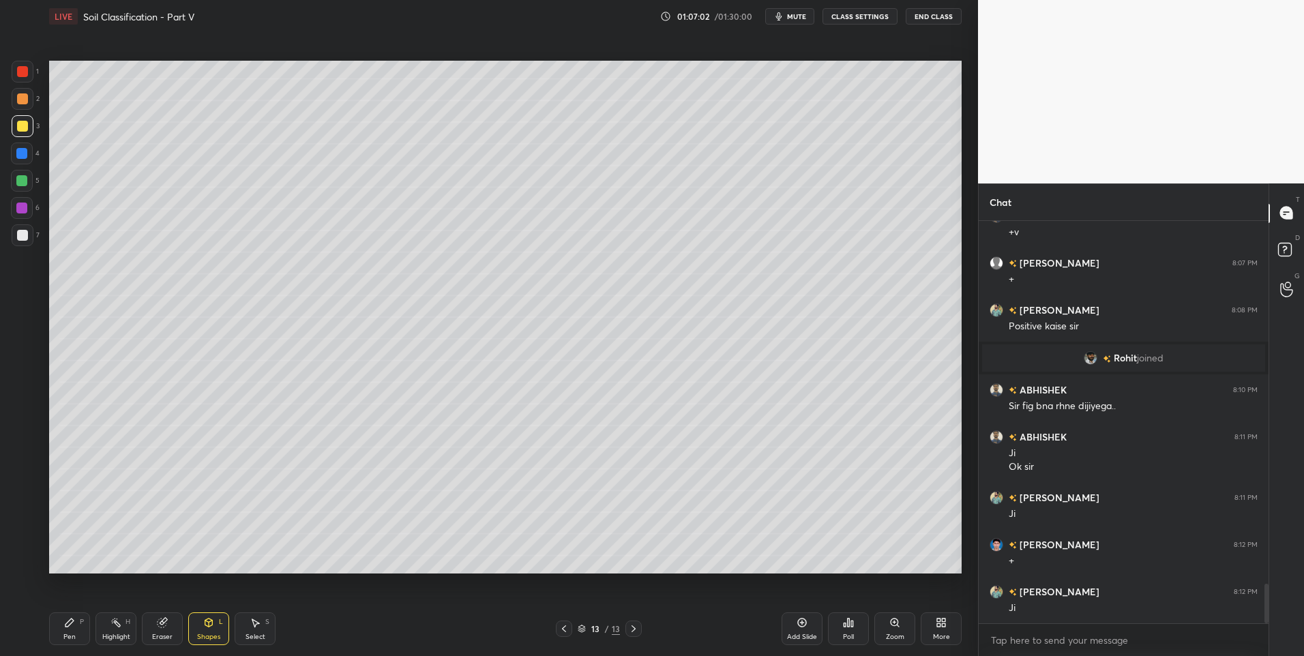
click at [61, 626] on div "Pen P" at bounding box center [69, 629] width 41 height 33
click at [74, 628] on div "Pen P" at bounding box center [69, 629] width 41 height 33
click at [222, 635] on div "Shapes L" at bounding box center [208, 629] width 41 height 33
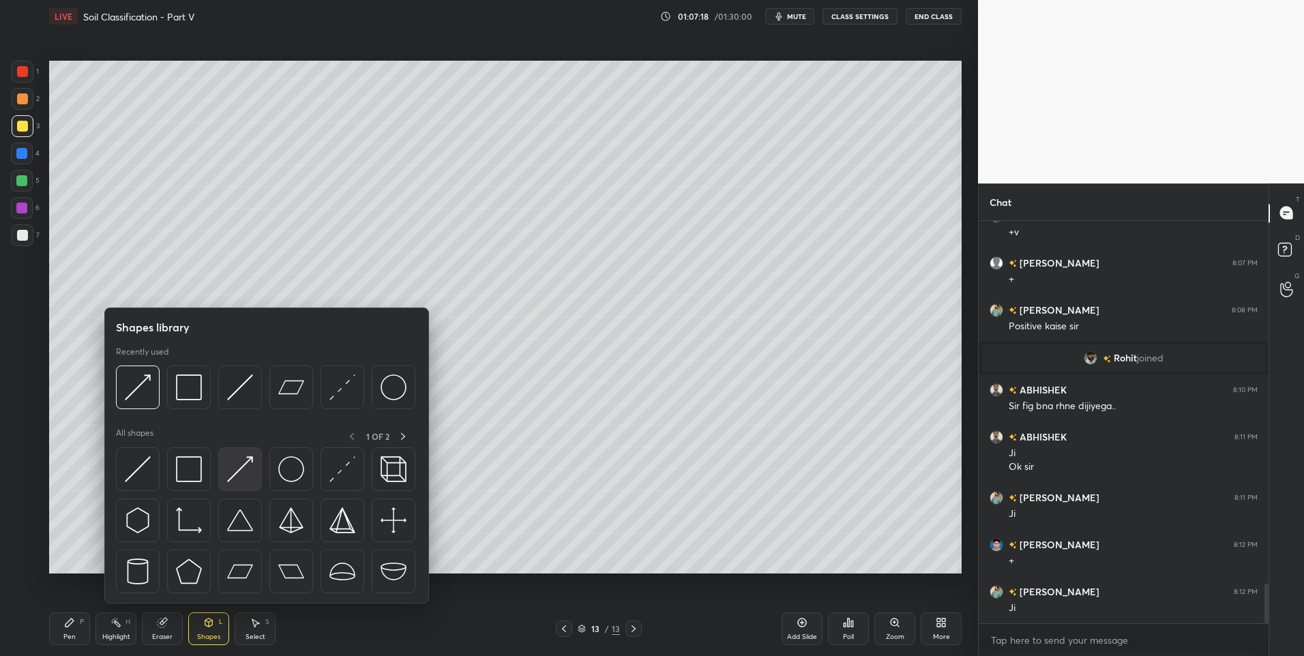
scroll to position [3725, 0]
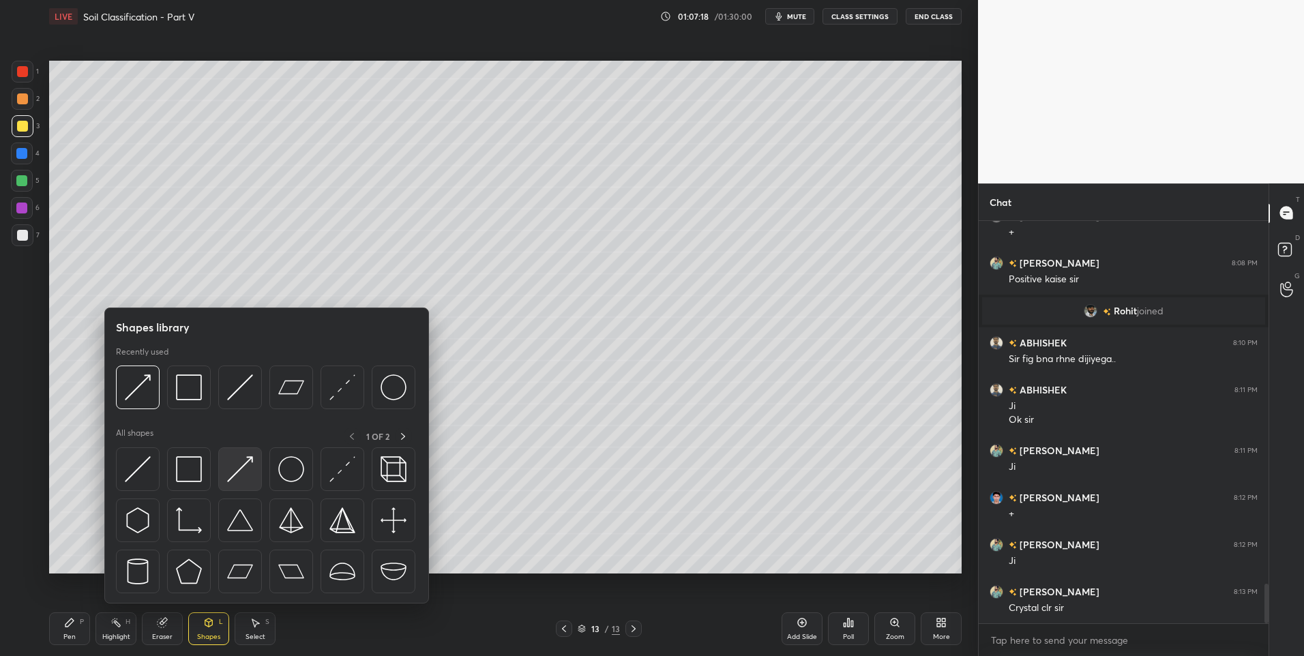
click at [238, 473] on img at bounding box center [240, 469] width 26 height 26
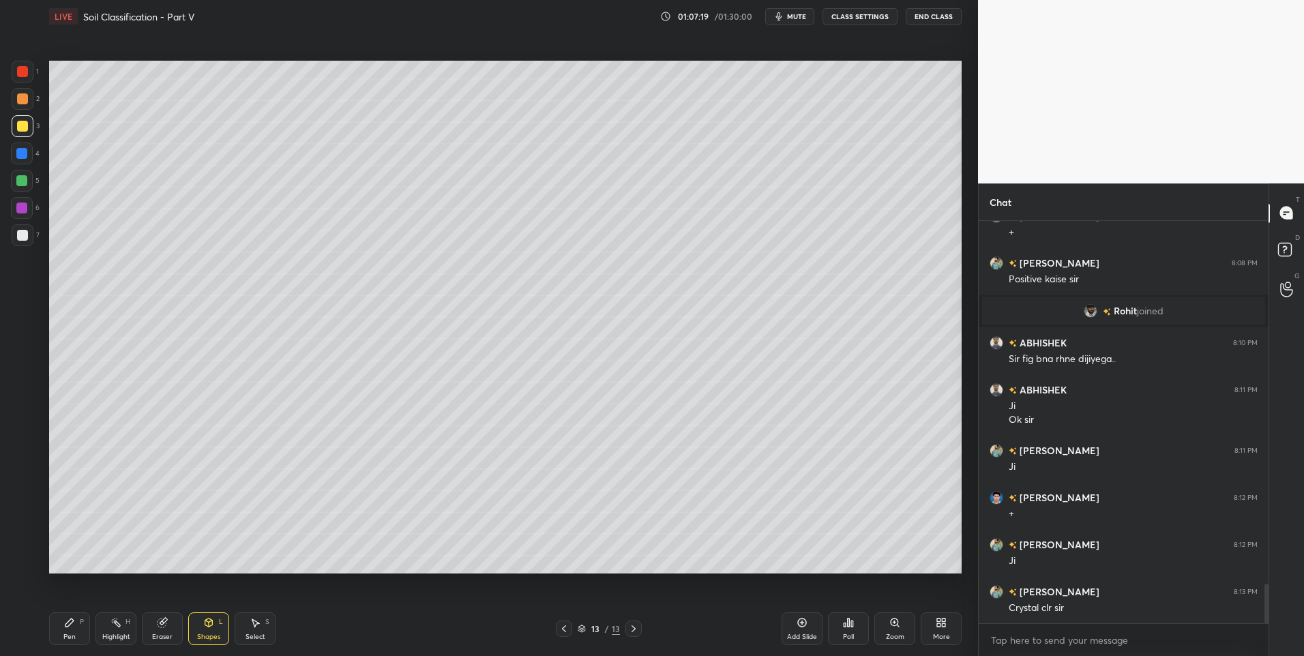
click at [26, 231] on div at bounding box center [22, 235] width 11 height 11
click at [22, 181] on div at bounding box center [21, 180] width 11 height 11
click at [59, 639] on div "Pen P" at bounding box center [69, 629] width 41 height 33
click at [65, 637] on div "Pen" at bounding box center [69, 637] width 12 height 7
click at [29, 239] on div at bounding box center [23, 235] width 22 height 22
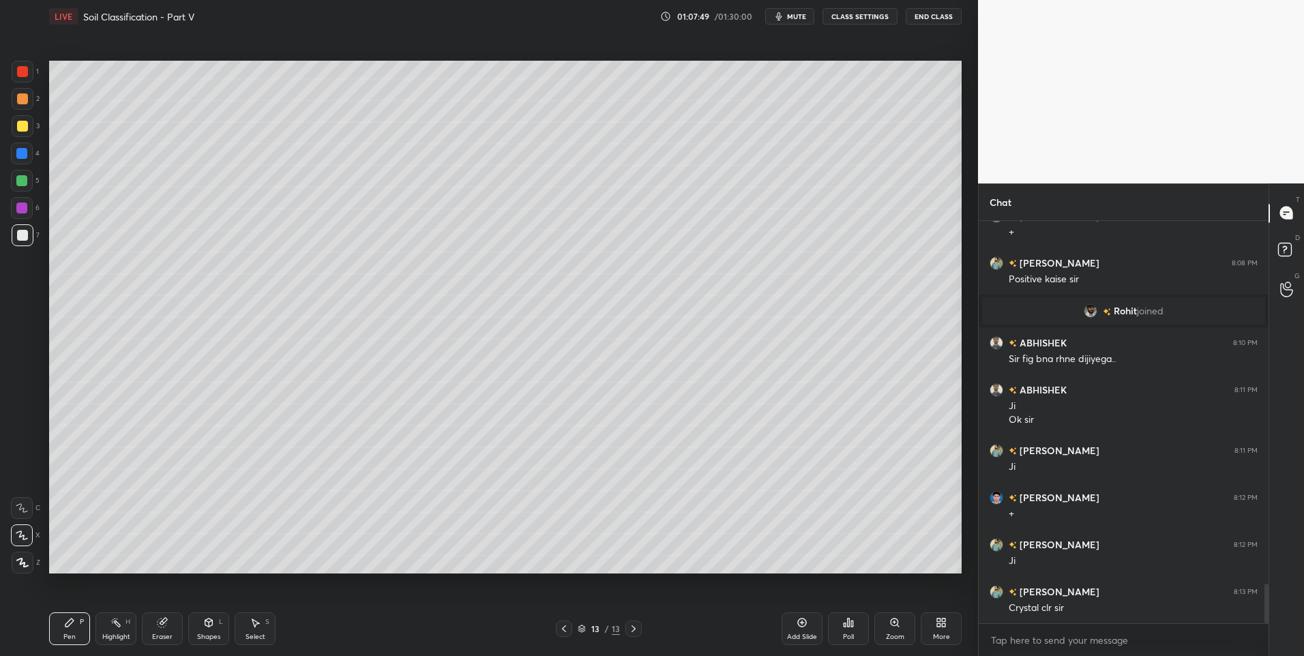
click at [208, 624] on icon at bounding box center [209, 623] width 8 height 8
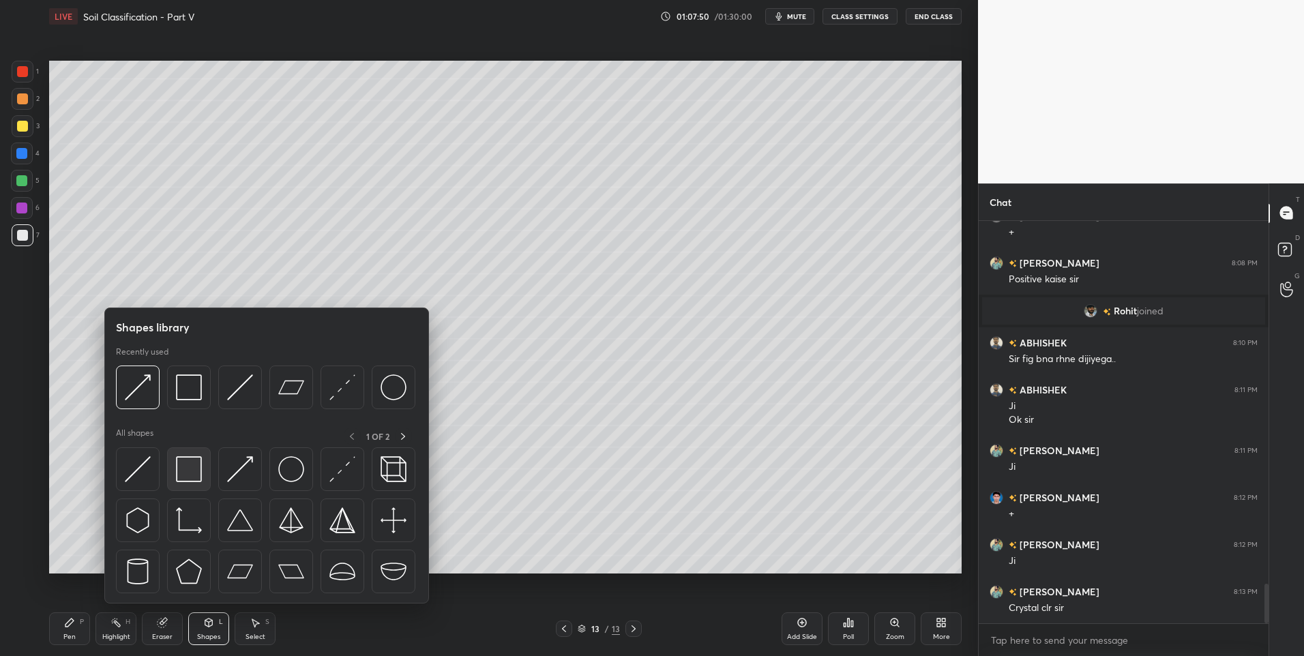
click at [187, 469] on img at bounding box center [189, 469] width 26 height 26
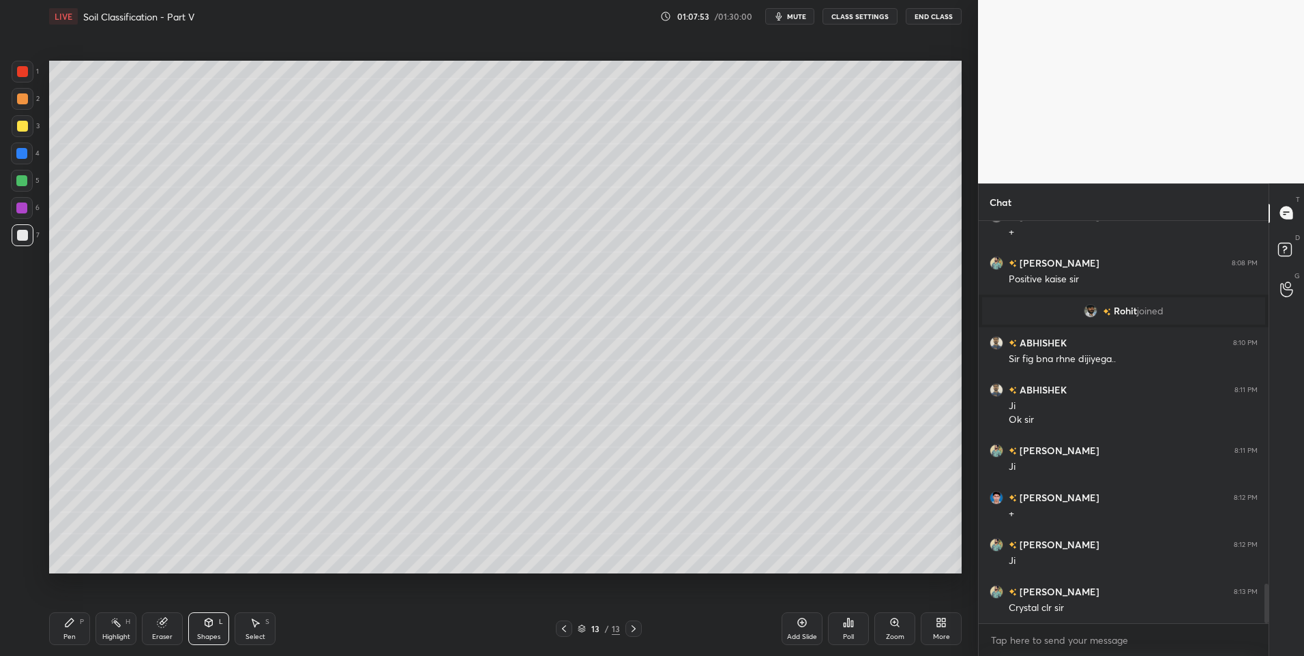
click at [115, 624] on icon at bounding box center [116, 622] width 11 height 11
click at [74, 621] on icon at bounding box center [69, 622] width 11 height 11
click at [26, 104] on div at bounding box center [23, 99] width 22 height 22
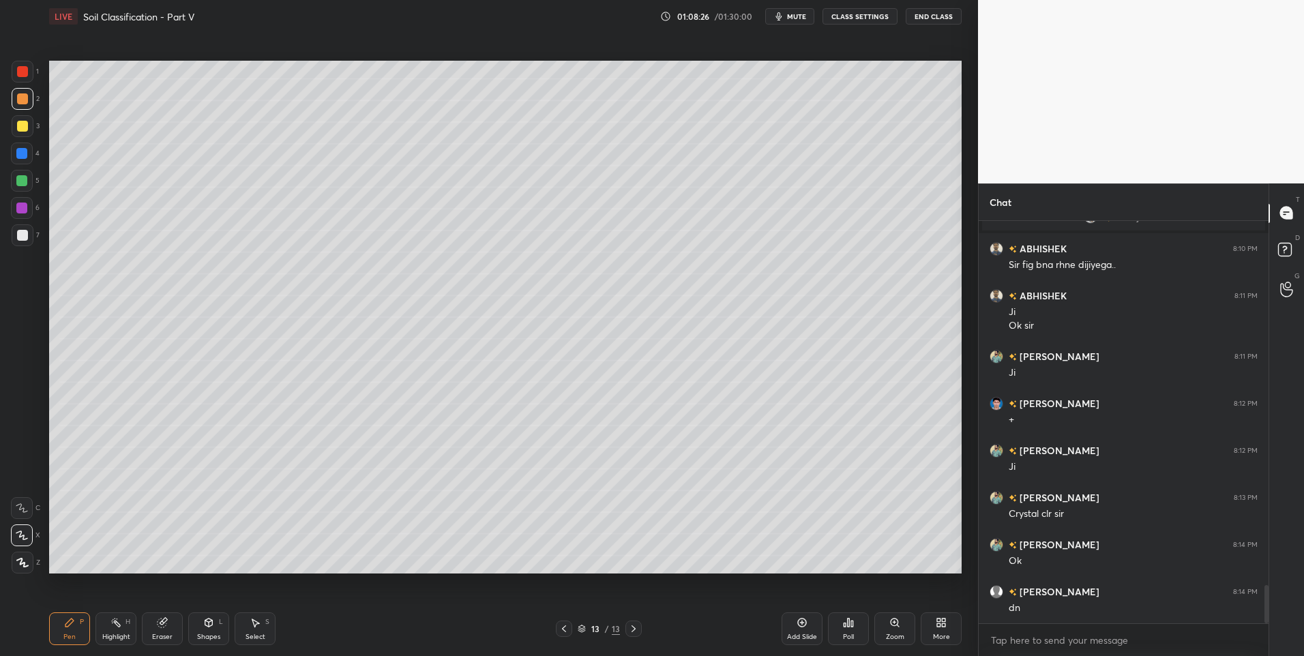
scroll to position [3867, 0]
click at [631, 632] on icon at bounding box center [633, 629] width 11 height 11
click at [811, 623] on div "Add Slide" at bounding box center [802, 629] width 41 height 33
click at [563, 632] on icon at bounding box center [564, 629] width 11 height 11
click at [566, 628] on icon at bounding box center [564, 629] width 11 height 11
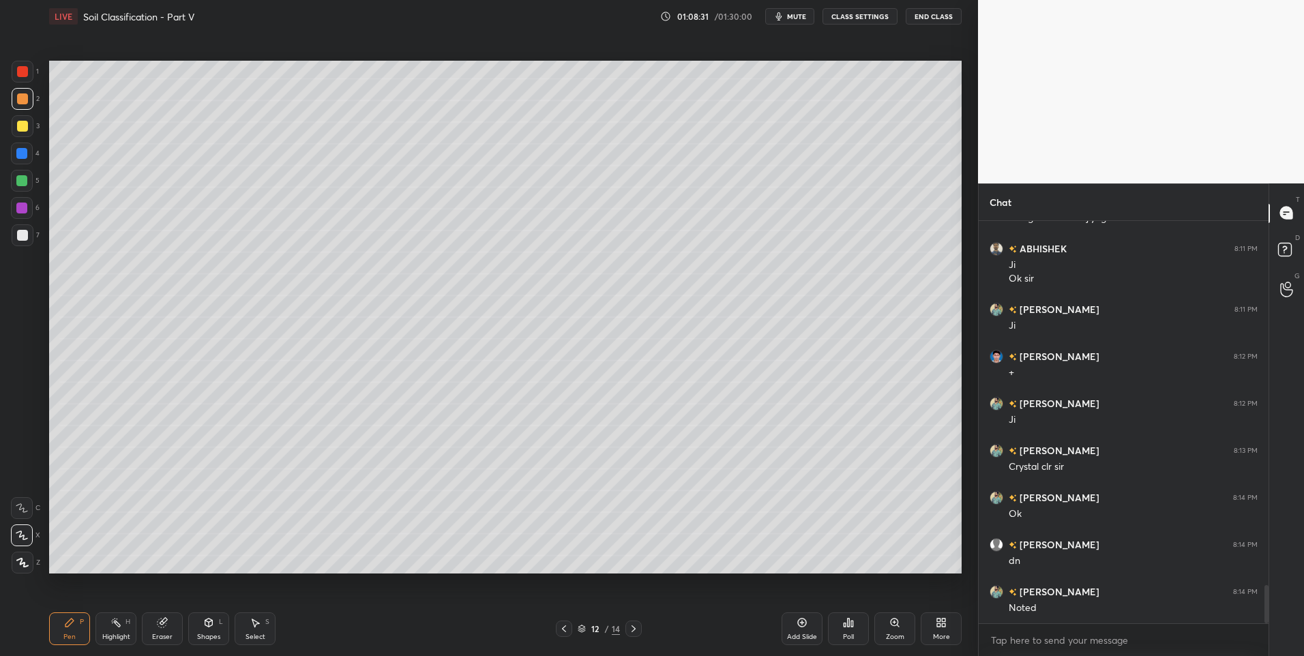
click at [634, 624] on icon at bounding box center [633, 629] width 11 height 11
click at [634, 625] on icon at bounding box center [633, 629] width 11 height 11
click at [76, 624] on div "Pen P" at bounding box center [69, 629] width 41 height 33
click at [26, 241] on div at bounding box center [23, 235] width 22 height 22
click at [224, 625] on div "Shapes L" at bounding box center [208, 629] width 41 height 33
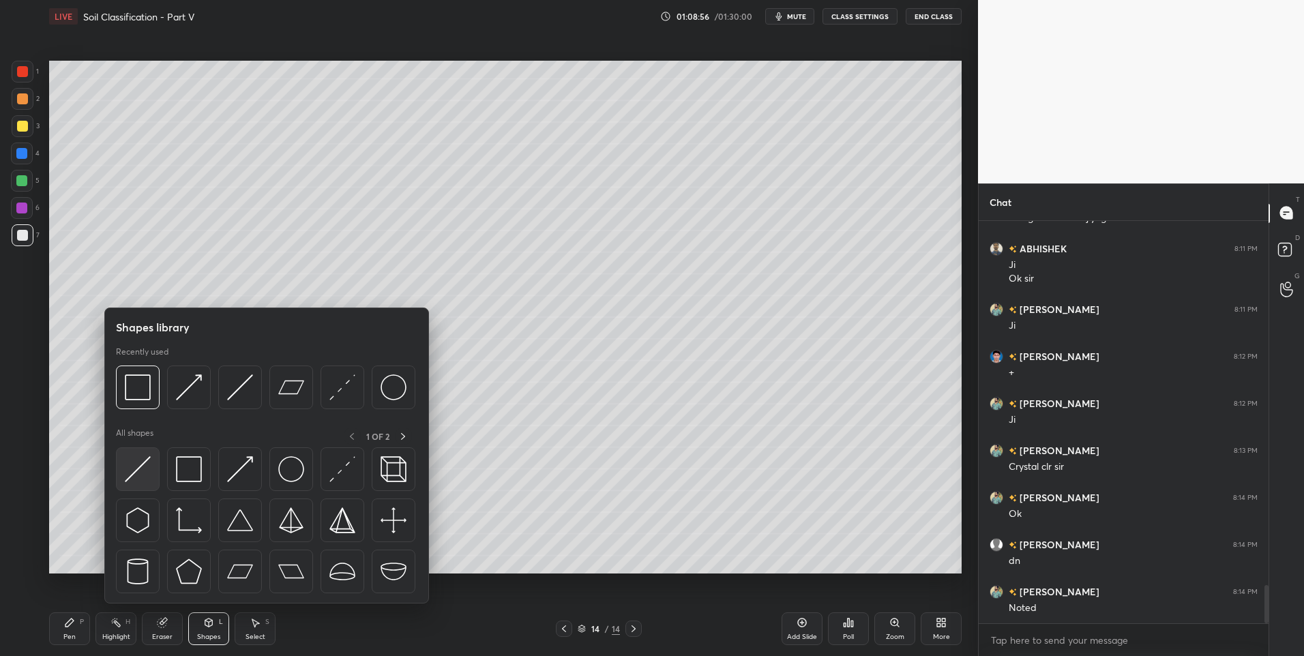
click at [150, 463] on img at bounding box center [138, 469] width 26 height 26
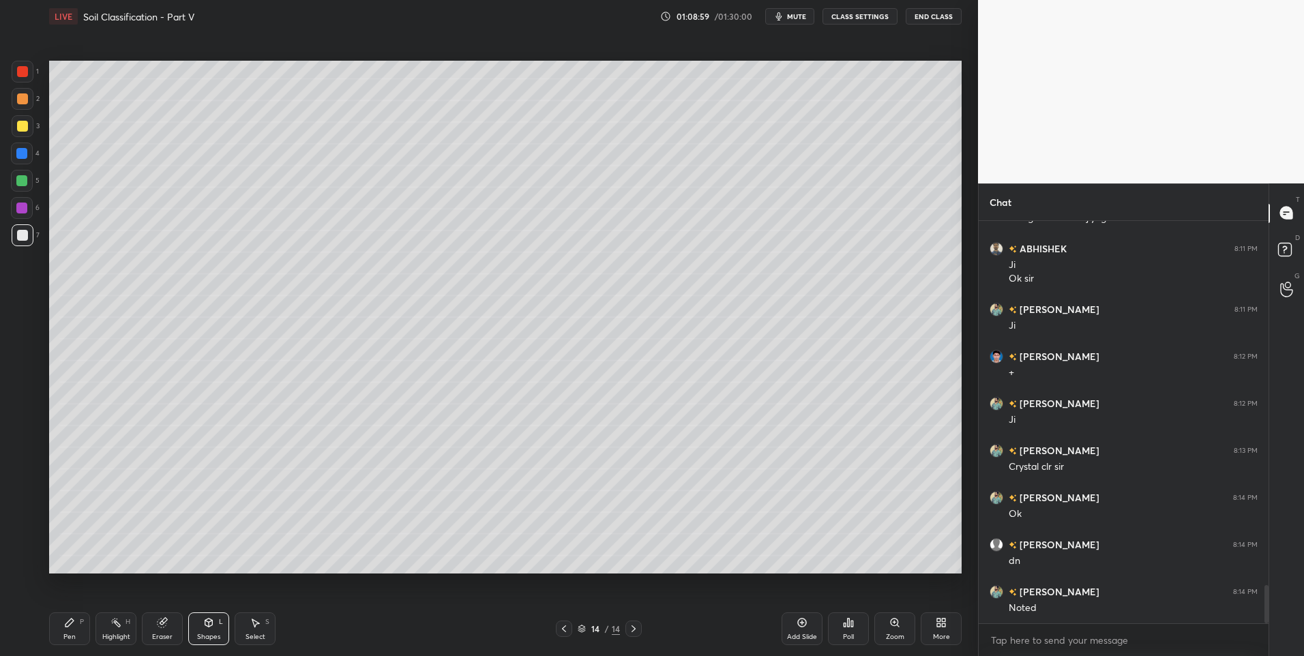
click at [77, 631] on div "Pen P" at bounding box center [69, 629] width 41 height 33
click at [17, 180] on div at bounding box center [21, 180] width 11 height 11
click at [14, 99] on div at bounding box center [23, 99] width 22 height 22
click at [137, 626] on div "Pen P Highlight H Eraser Shapes L Select S" at bounding box center [232, 629] width 366 height 33
click at [115, 628] on div "Highlight H" at bounding box center [116, 629] width 41 height 33
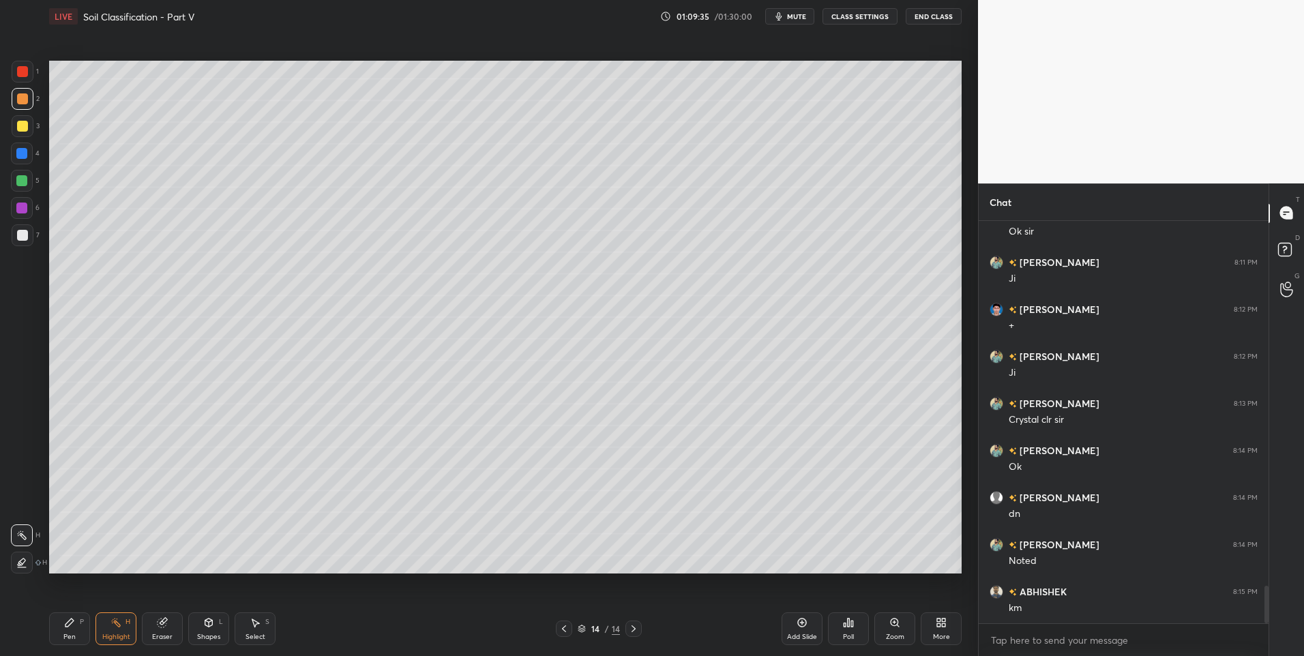
scroll to position [3961, 0]
click at [64, 631] on div "Pen P" at bounding box center [69, 629] width 41 height 33
click at [23, 237] on div at bounding box center [22, 235] width 11 height 11
click at [121, 634] on div "Highlight" at bounding box center [116, 637] width 28 height 7
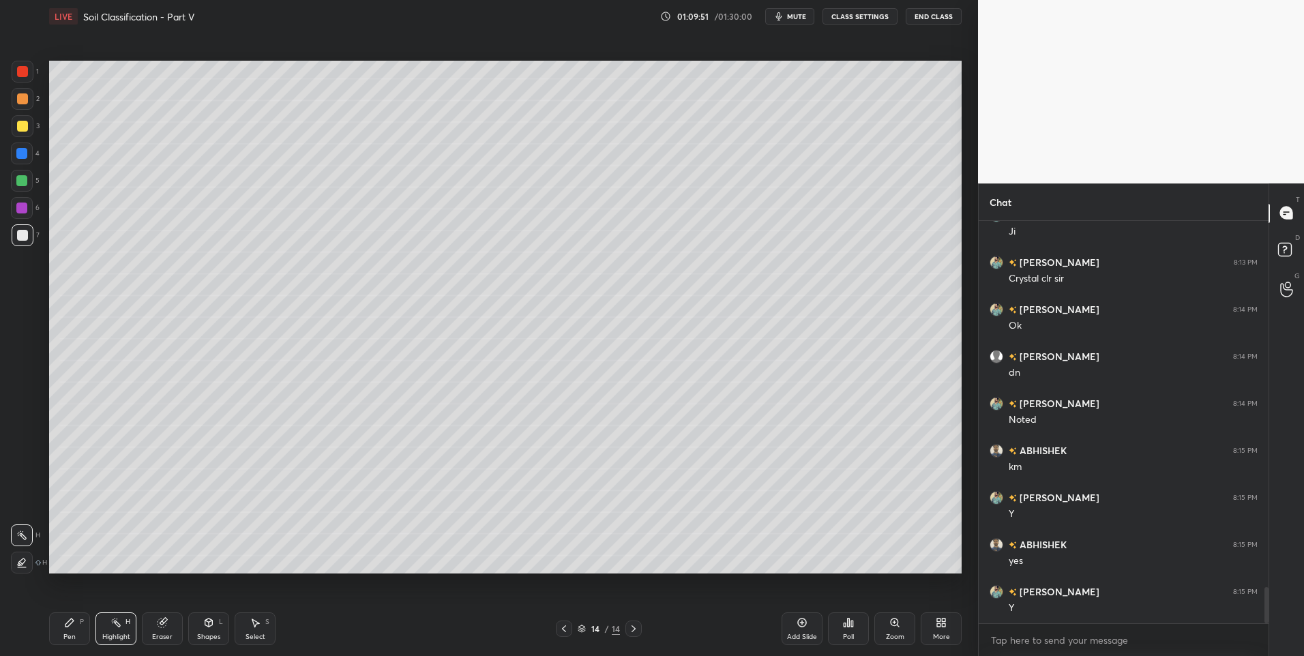
click at [78, 621] on div "Pen P" at bounding box center [69, 629] width 41 height 33
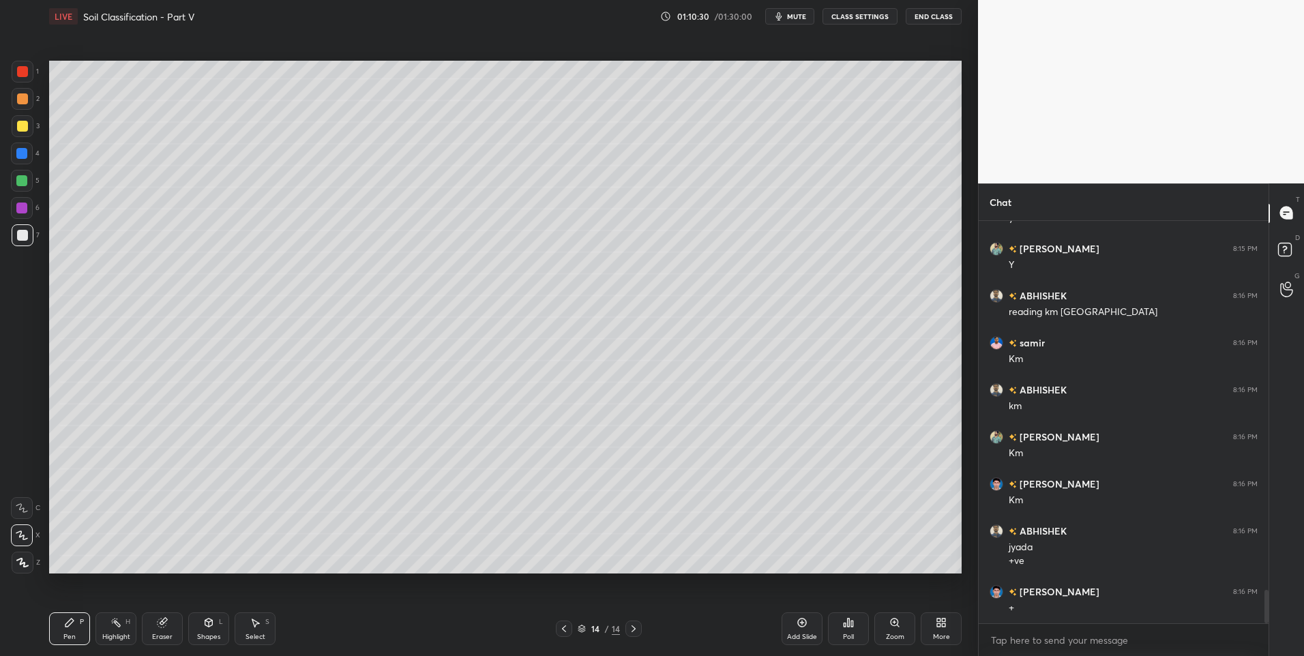
scroll to position [4445, 0]
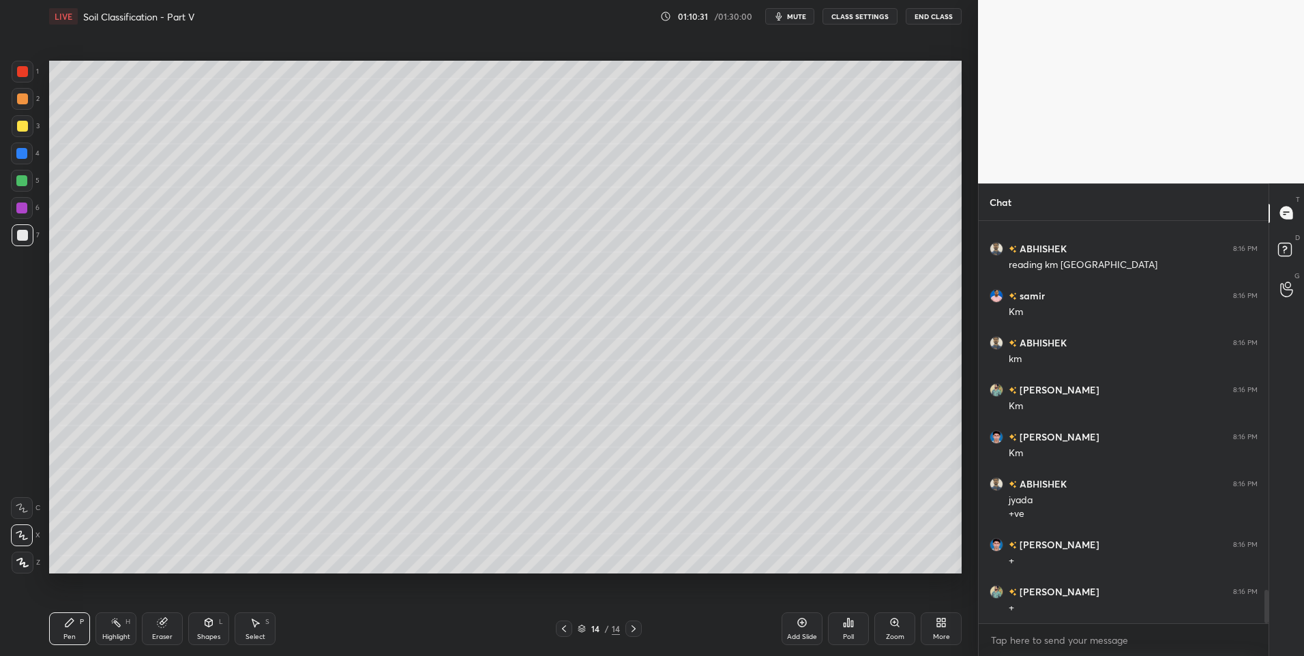
click at [106, 634] on div "Highlight" at bounding box center [116, 637] width 28 height 7
click at [257, 624] on icon at bounding box center [256, 623] width 8 height 8
click at [123, 630] on div "Highlight H" at bounding box center [116, 629] width 41 height 33
click at [68, 625] on icon at bounding box center [69, 623] width 8 height 8
click at [130, 619] on div "H" at bounding box center [128, 622] width 5 height 7
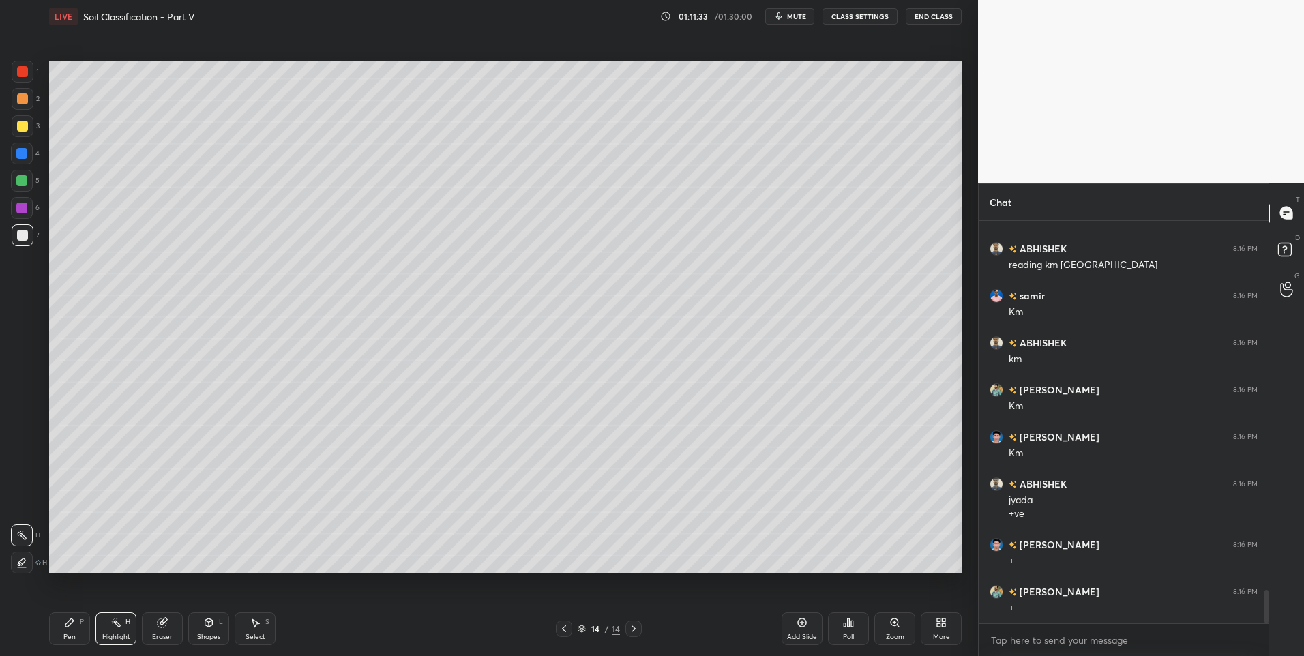
click at [248, 634] on div "Select" at bounding box center [256, 637] width 20 height 7
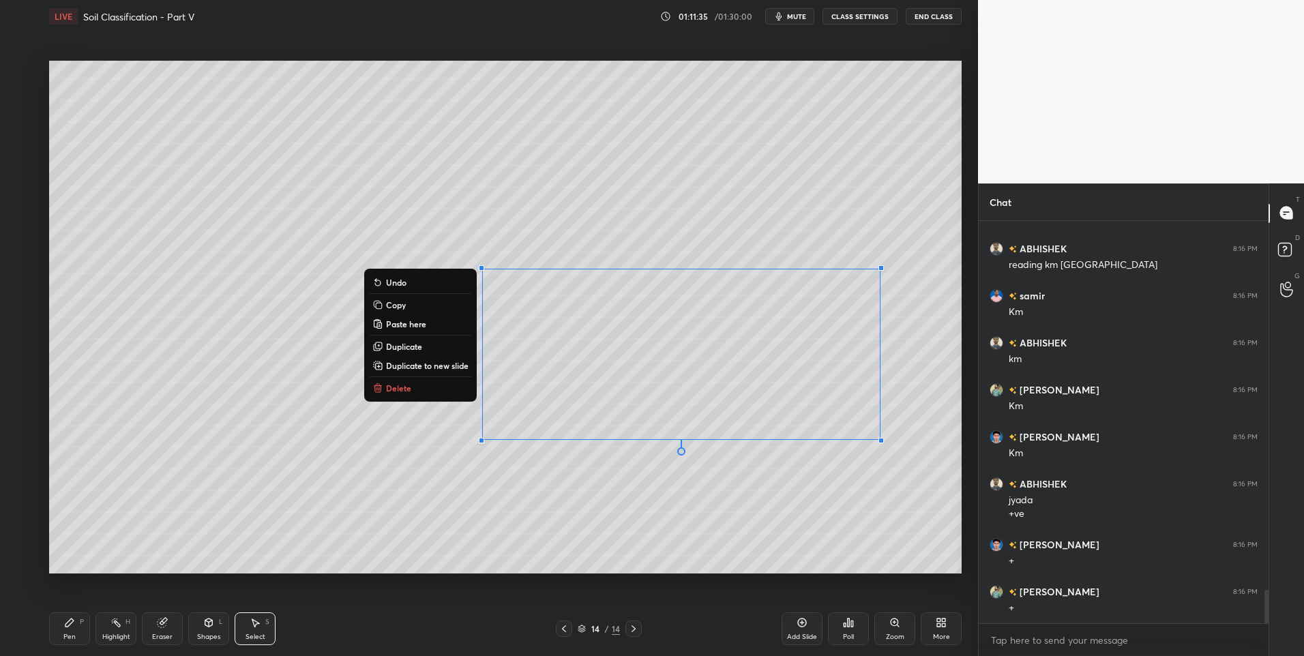
click at [407, 387] on p "Delete" at bounding box center [398, 388] width 25 height 11
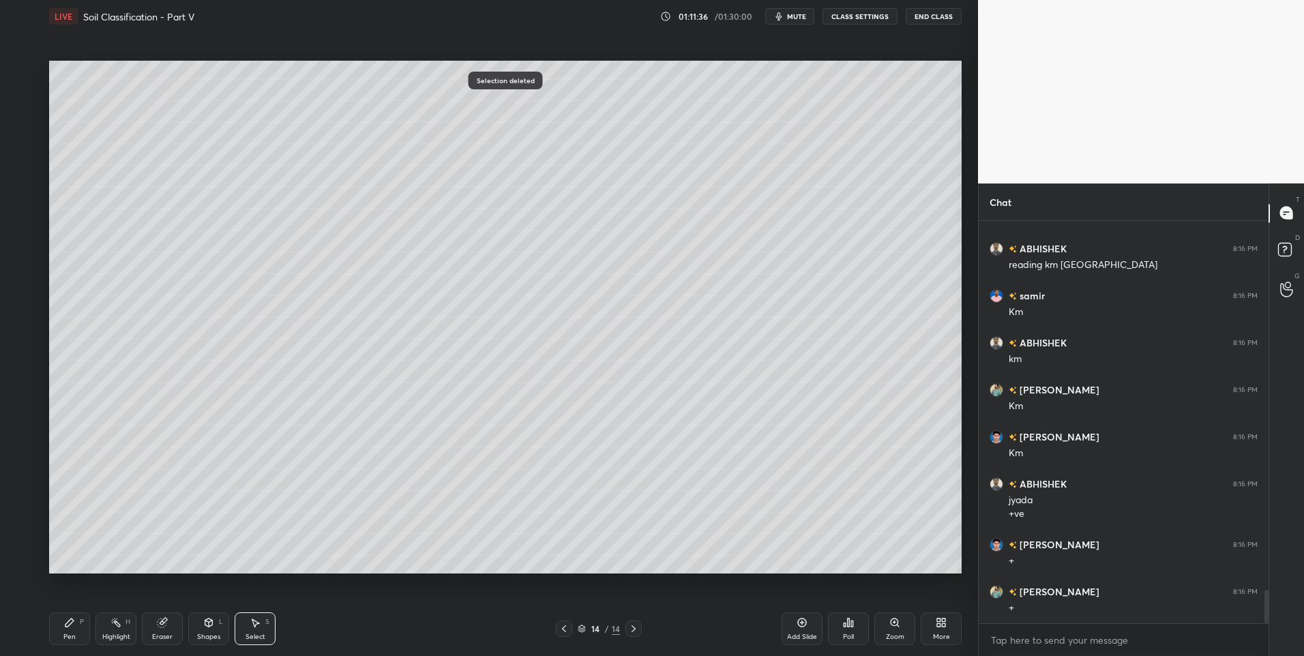
click at [379, 413] on div "0 ° Undo Copy Paste here Duplicate Duplicate to new slide Delete" at bounding box center [505, 318] width 913 height 514
click at [68, 631] on div "Pen P" at bounding box center [69, 629] width 41 height 33
click at [22, 181] on div at bounding box center [21, 180] width 11 height 11
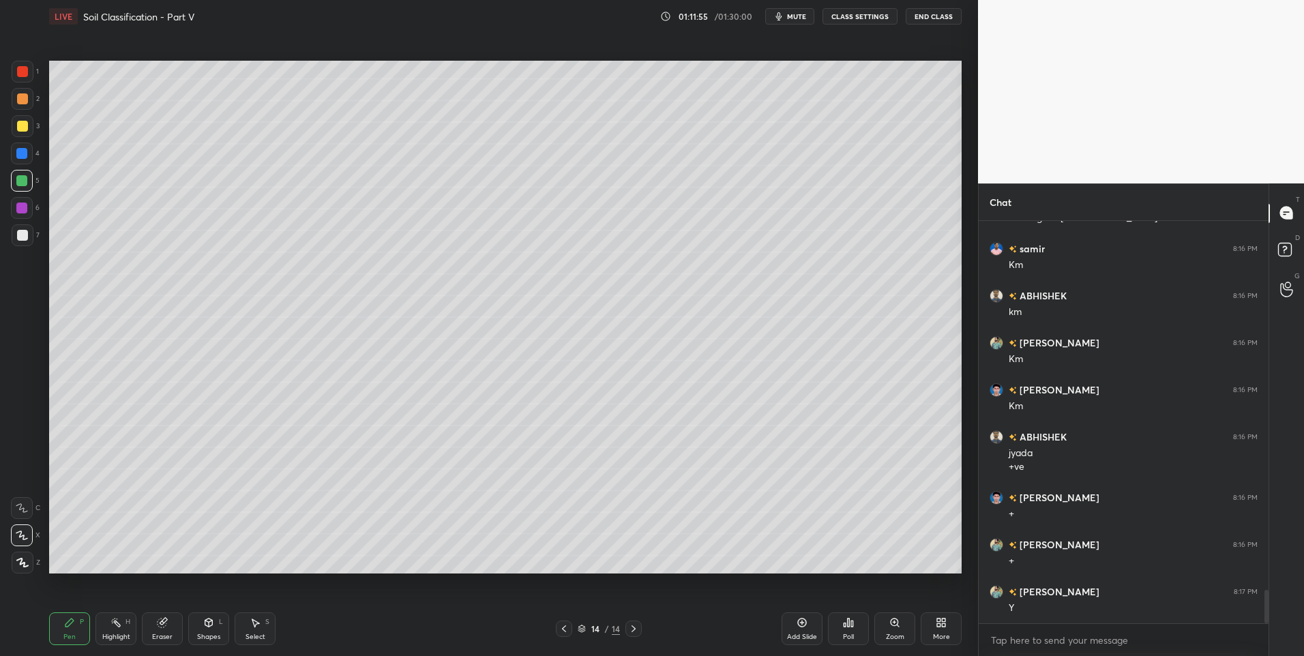
scroll to position [4539, 0]
click at [21, 99] on div at bounding box center [22, 98] width 11 height 11
click at [206, 626] on icon at bounding box center [208, 622] width 11 height 11
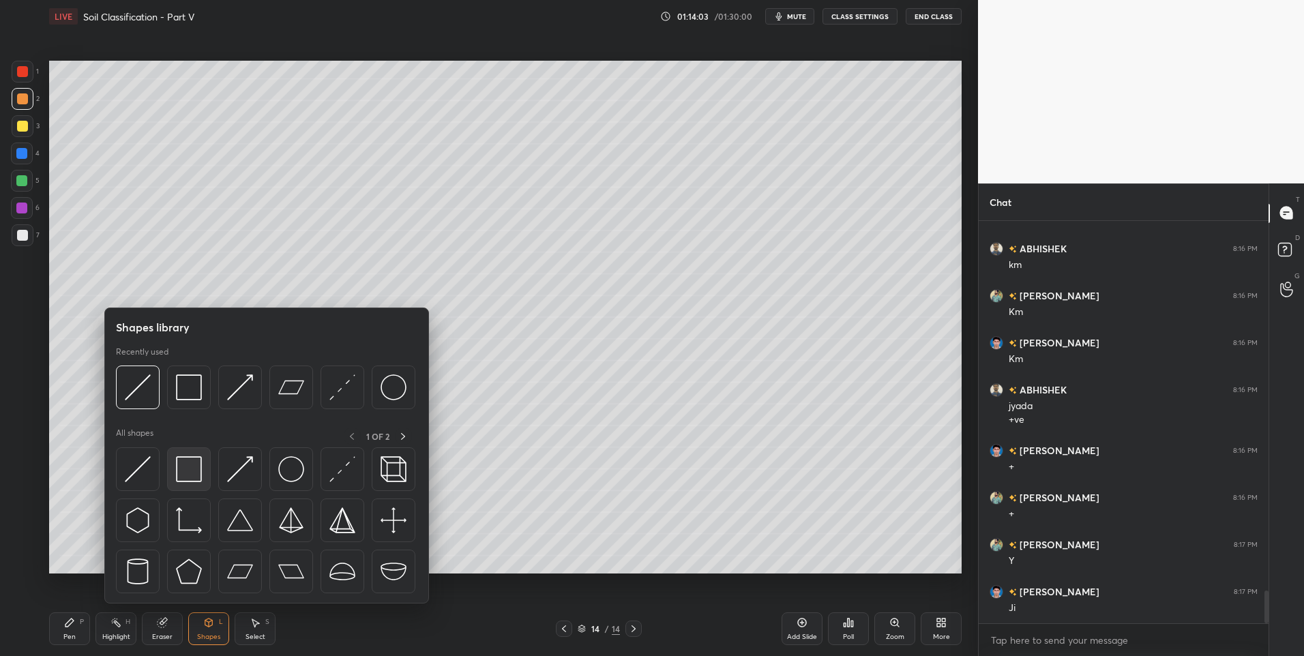
click at [186, 473] on img at bounding box center [189, 469] width 26 height 26
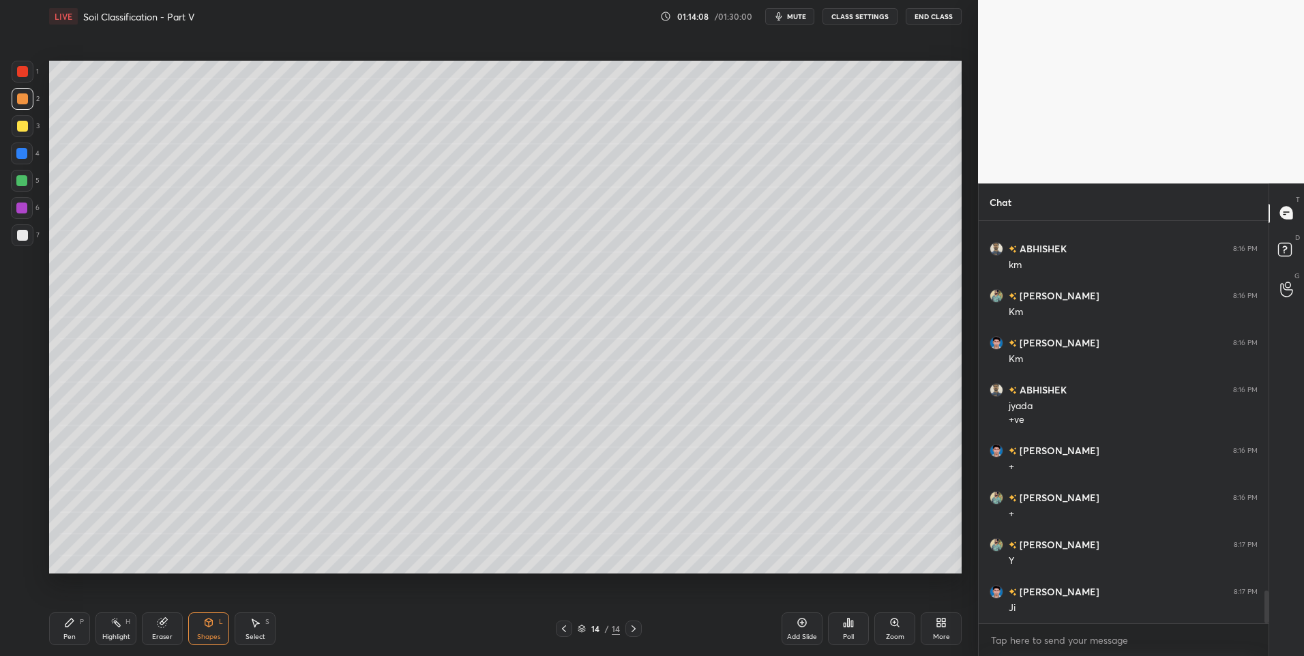
click at [255, 624] on icon at bounding box center [256, 623] width 8 height 8
click at [285, 365] on div "0 ° Undo Copy Paste here Duplicate Duplicate to new slide Delete" at bounding box center [505, 318] width 913 height 514
click at [340, 538] on div "0 ° Undo Copy Paste here Duplicate Duplicate to new slide Delete" at bounding box center [505, 318] width 913 height 514
click at [83, 626] on div "Pen P" at bounding box center [69, 629] width 41 height 33
click at [218, 627] on div "Shapes L" at bounding box center [208, 629] width 41 height 33
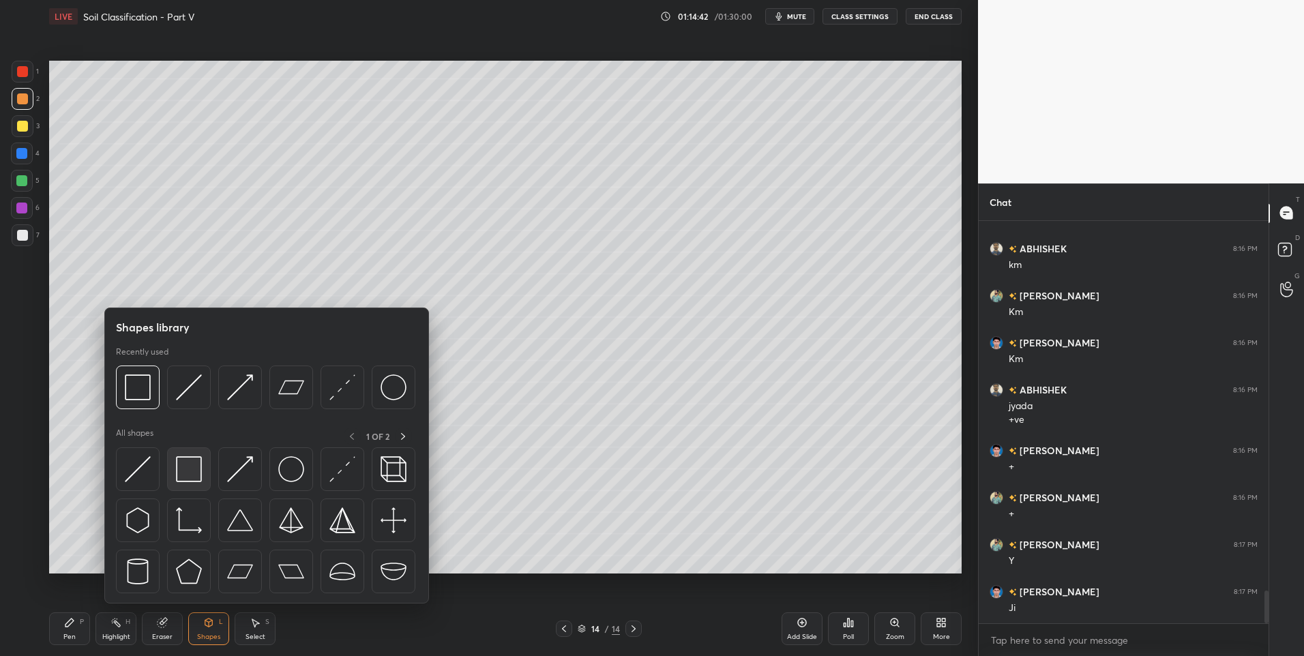
click at [183, 484] on div at bounding box center [189, 470] width 44 height 44
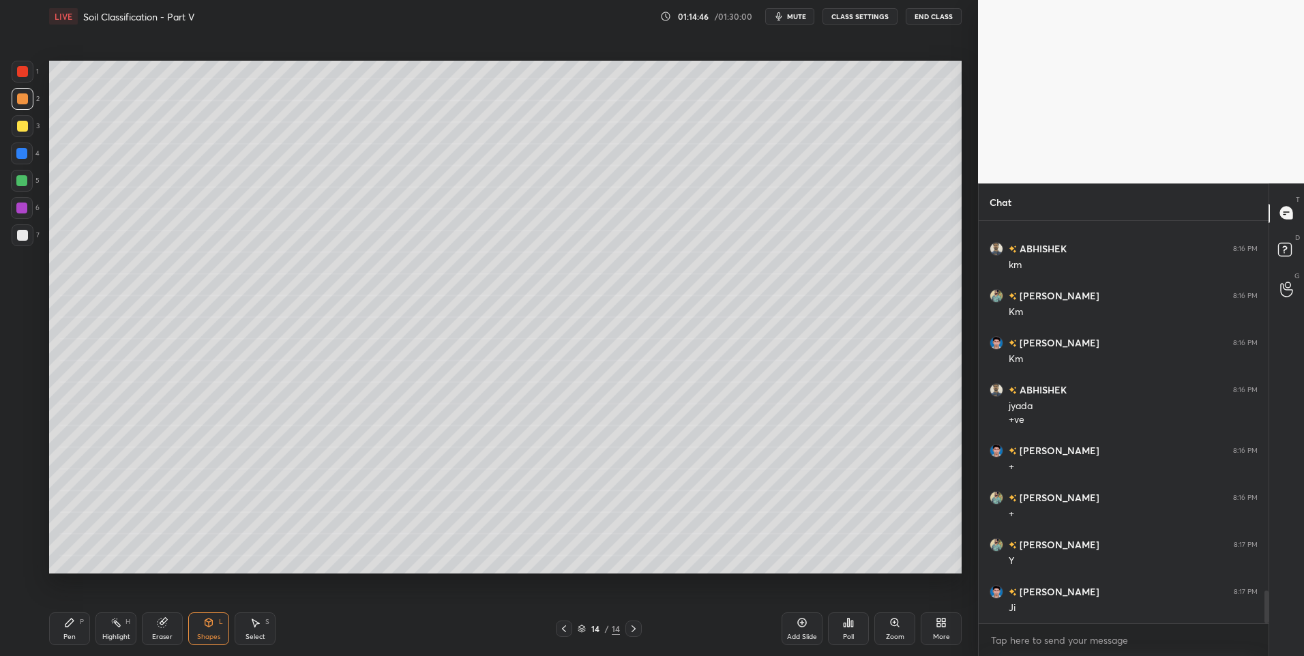
click at [75, 630] on div "Pen P" at bounding box center [69, 629] width 41 height 33
click at [23, 233] on div at bounding box center [22, 235] width 11 height 11
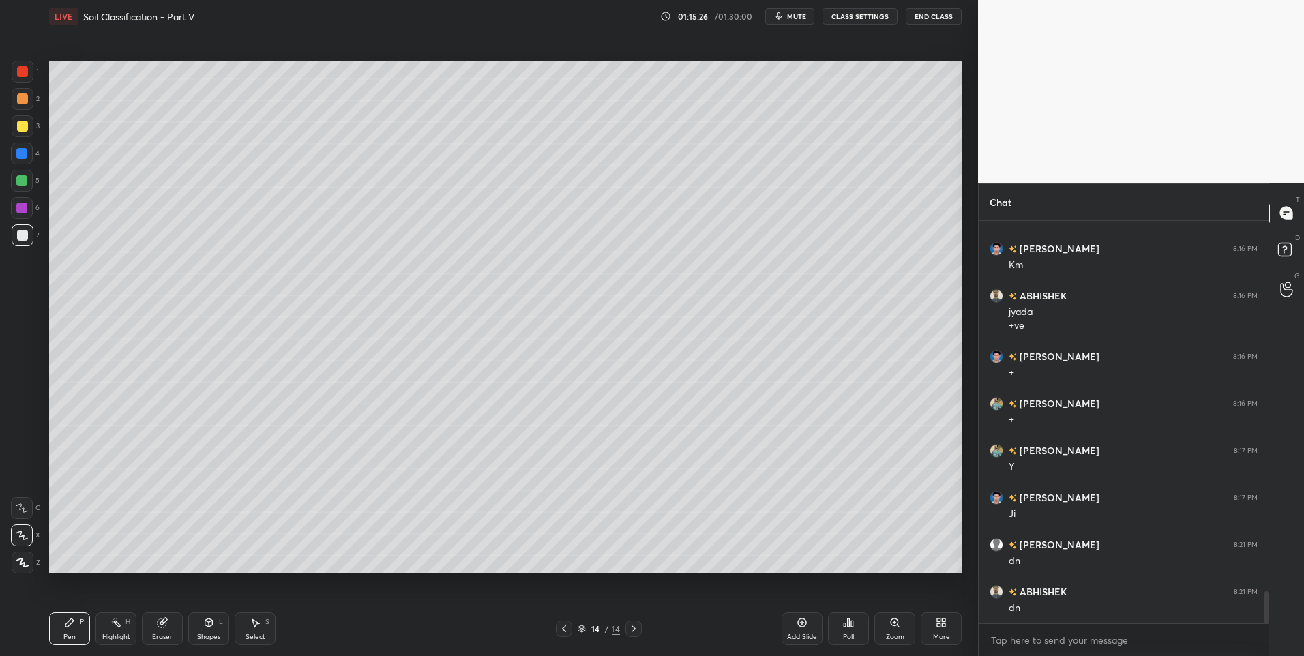
click at [25, 237] on div at bounding box center [22, 235] width 11 height 11
click at [787, 622] on div "Add Slide" at bounding box center [802, 629] width 41 height 33
click at [65, 634] on div "Pen" at bounding box center [69, 637] width 12 height 7
click at [213, 620] on icon at bounding box center [208, 622] width 11 height 11
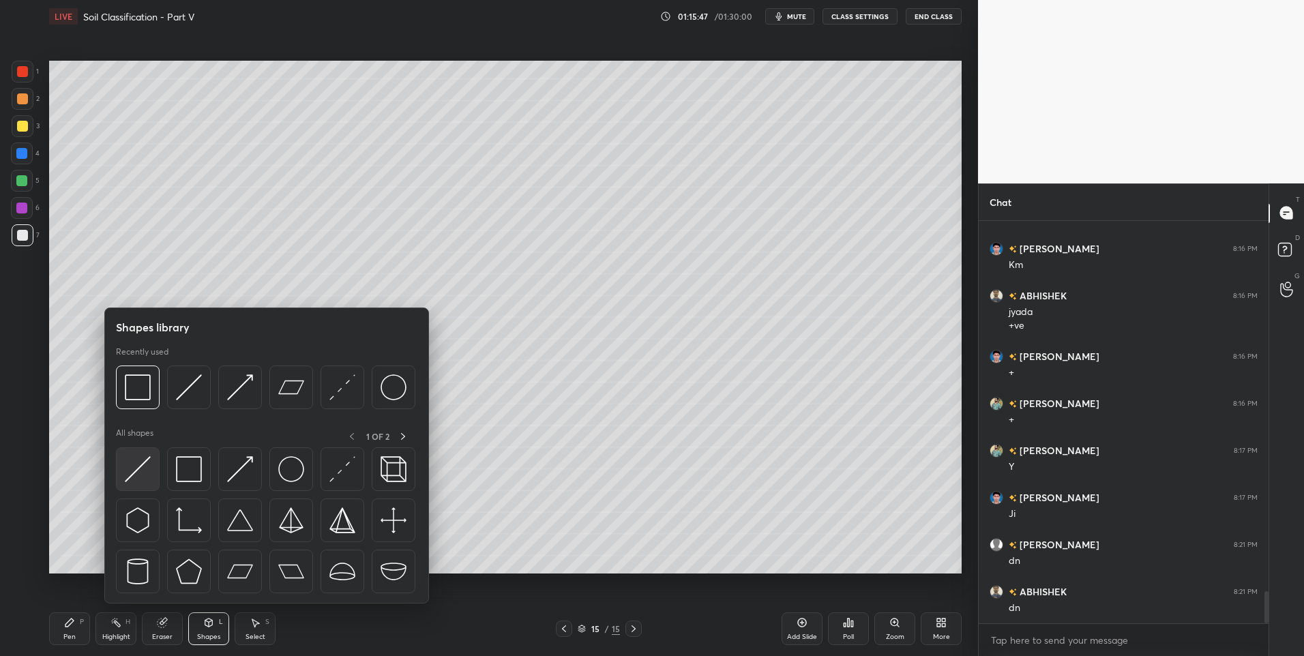
click at [141, 476] on img at bounding box center [138, 469] width 26 height 26
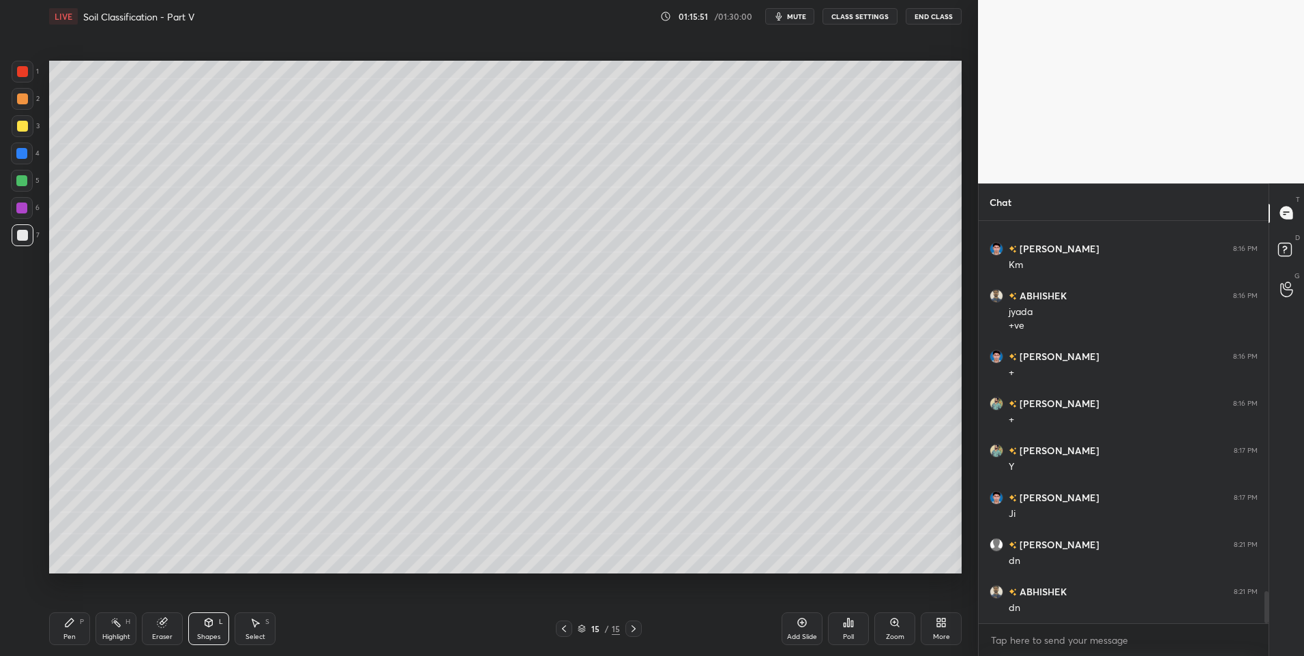
click at [67, 626] on icon at bounding box center [69, 623] width 8 height 8
click at [173, 630] on div "Eraser" at bounding box center [162, 629] width 41 height 33
click at [25, 533] on icon at bounding box center [23, 535] width 8 height 7
click at [69, 635] on div "Pen" at bounding box center [69, 637] width 12 height 7
click at [263, 617] on div "Select S" at bounding box center [255, 629] width 41 height 33
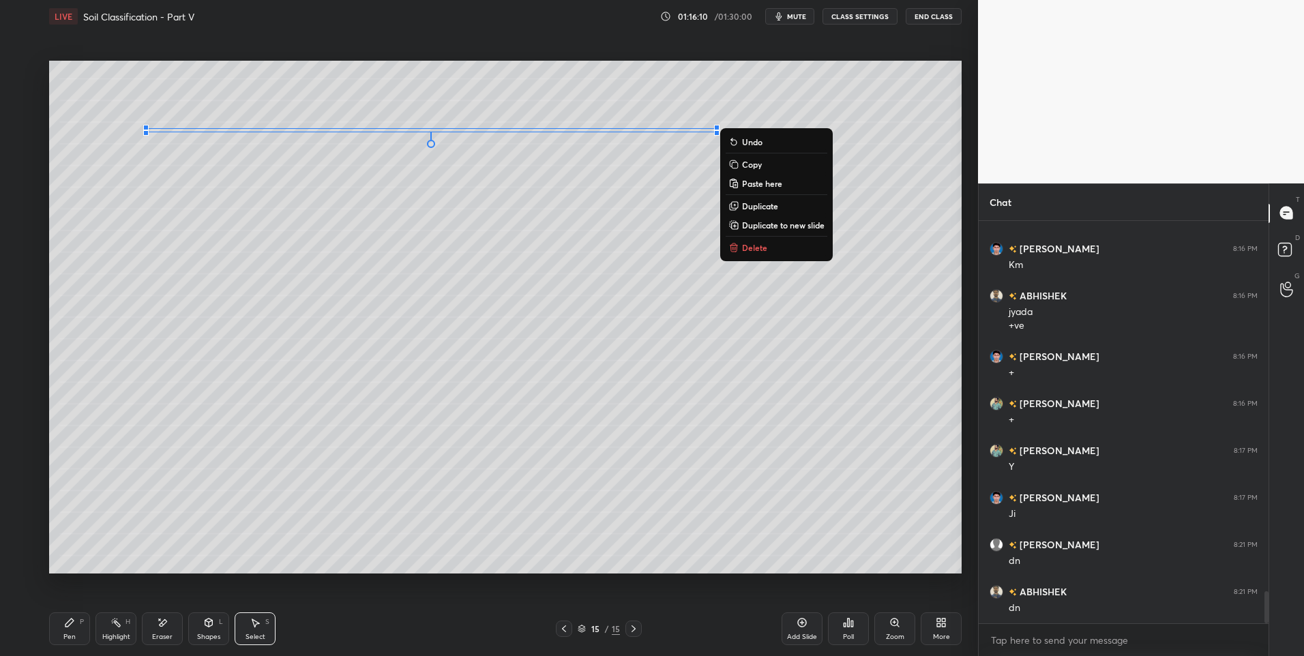
click at [63, 639] on div "Pen" at bounding box center [69, 637] width 12 height 7
click at [68, 639] on div "Pen" at bounding box center [69, 637] width 12 height 7
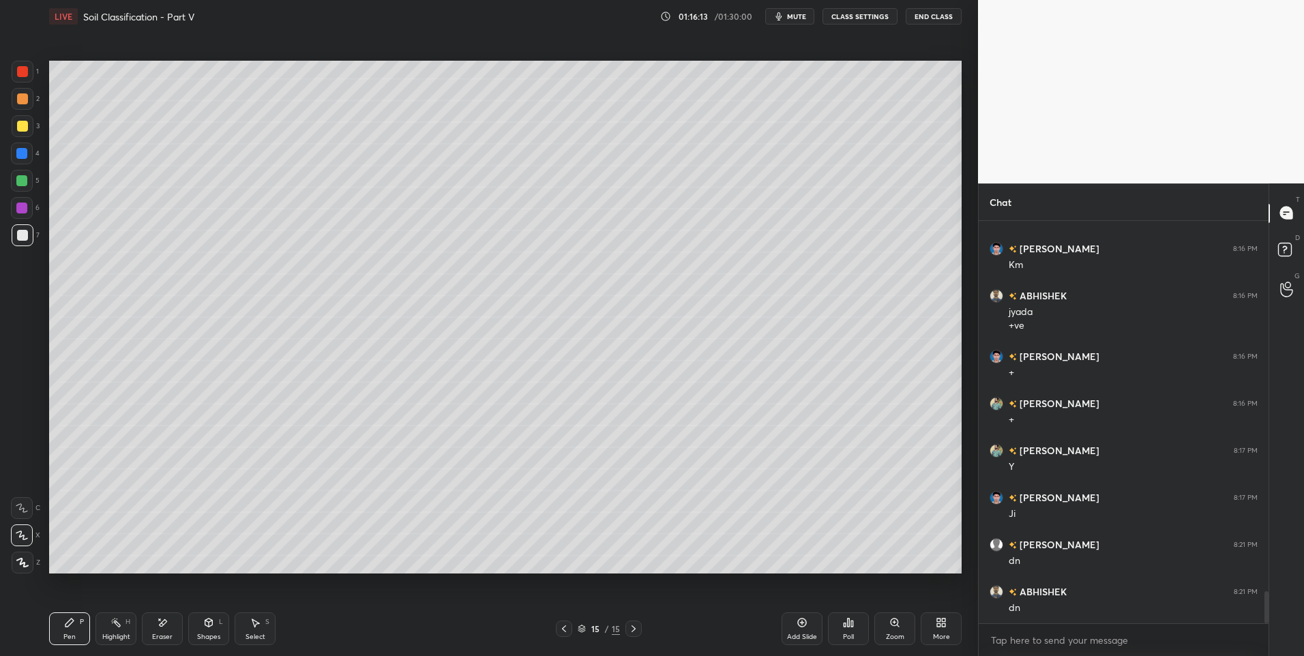
click at [27, 179] on div at bounding box center [21, 180] width 11 height 11
click at [30, 130] on div at bounding box center [23, 126] width 22 height 22
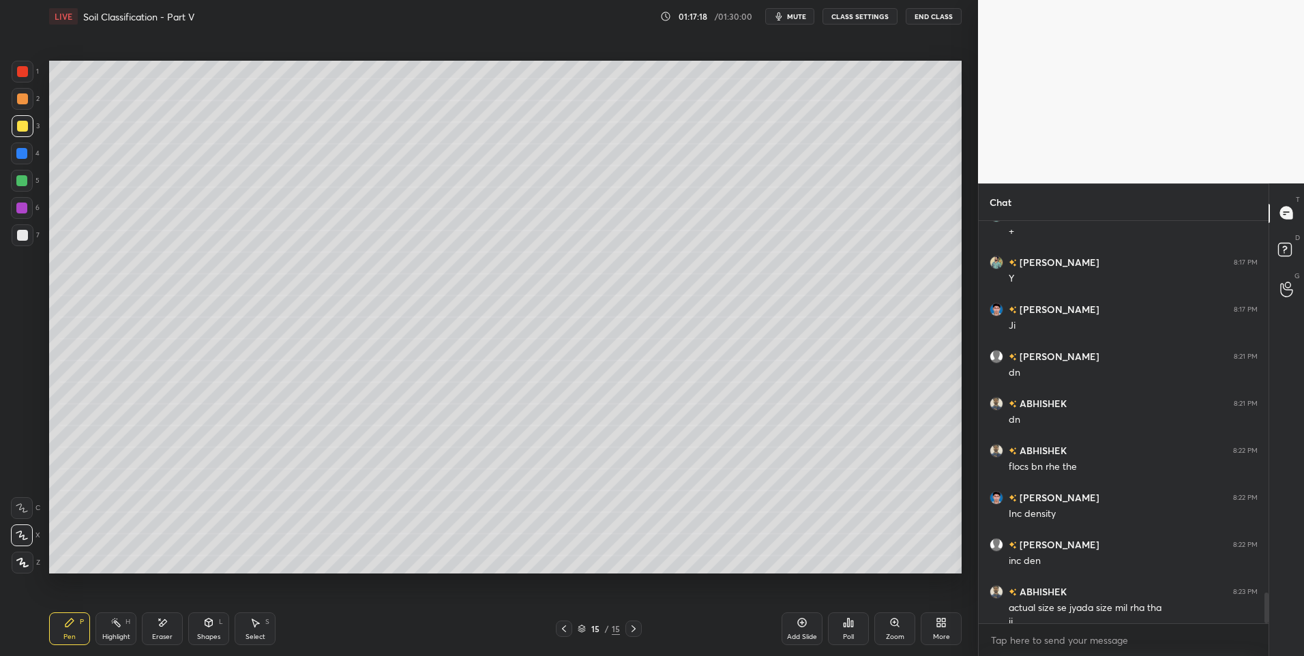
scroll to position [4835, 0]
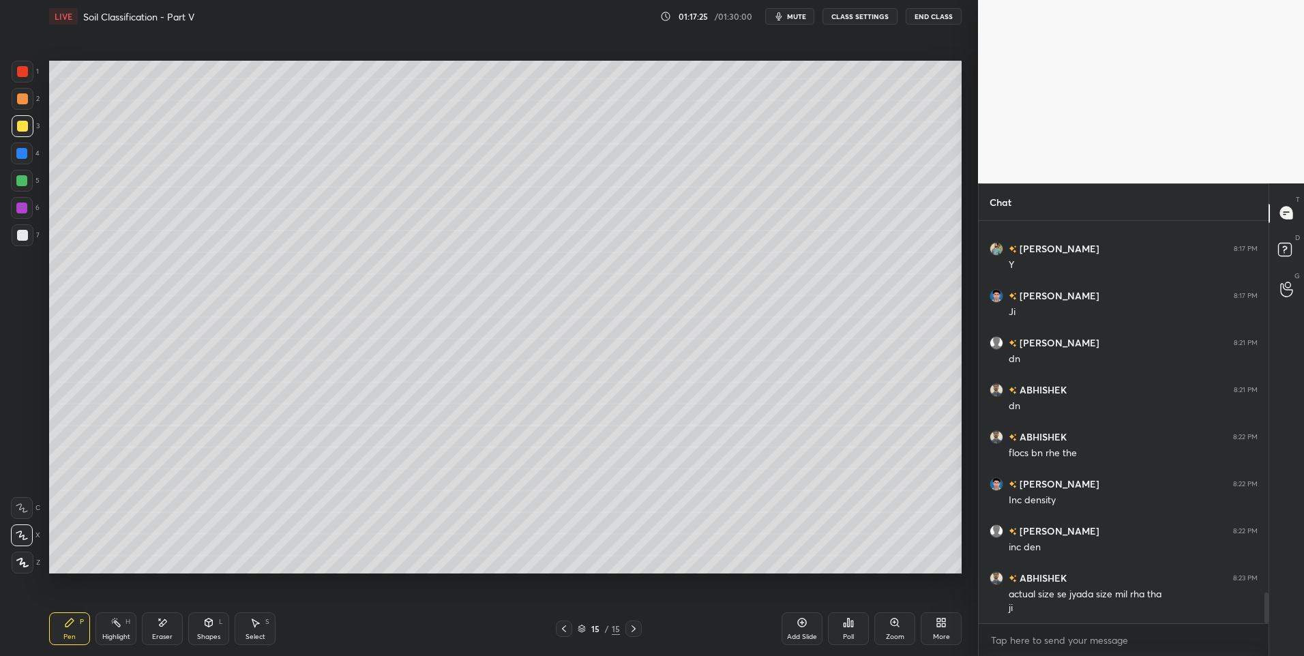
click at [115, 619] on circle at bounding box center [114, 618] width 1 height 1
click at [119, 627] on rect at bounding box center [117, 624] width 7 height 7
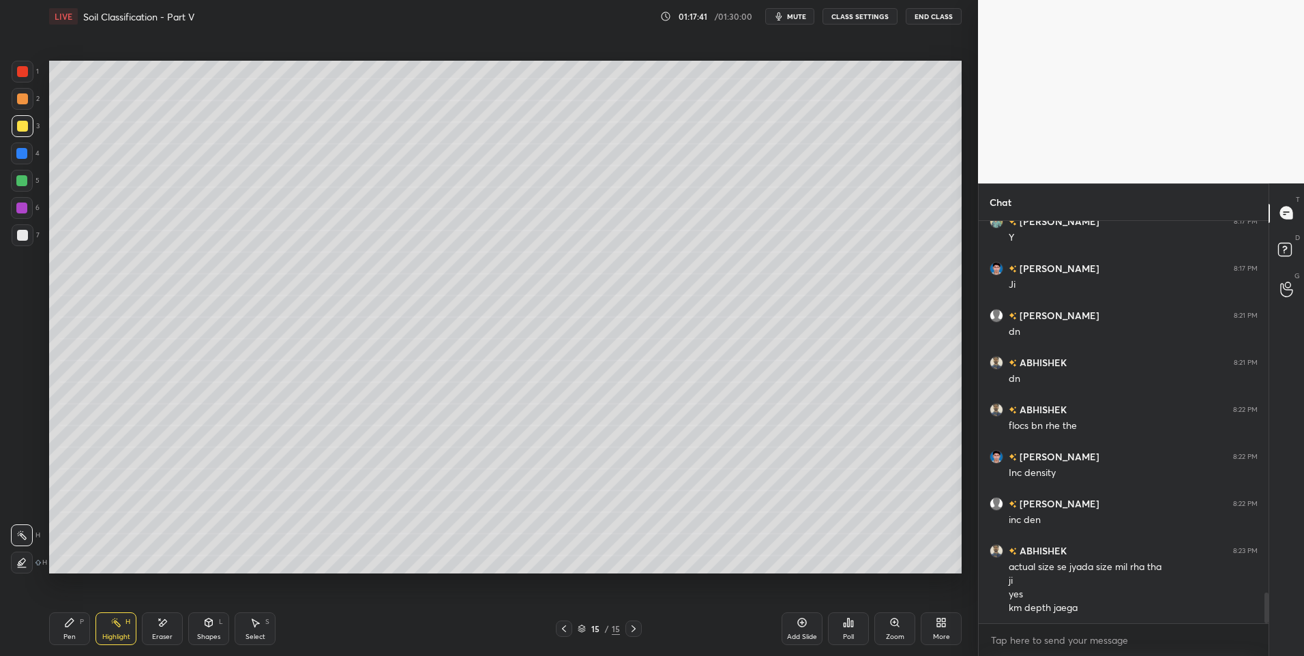
scroll to position [4910, 0]
click at [83, 621] on div "P" at bounding box center [82, 622] width 4 height 7
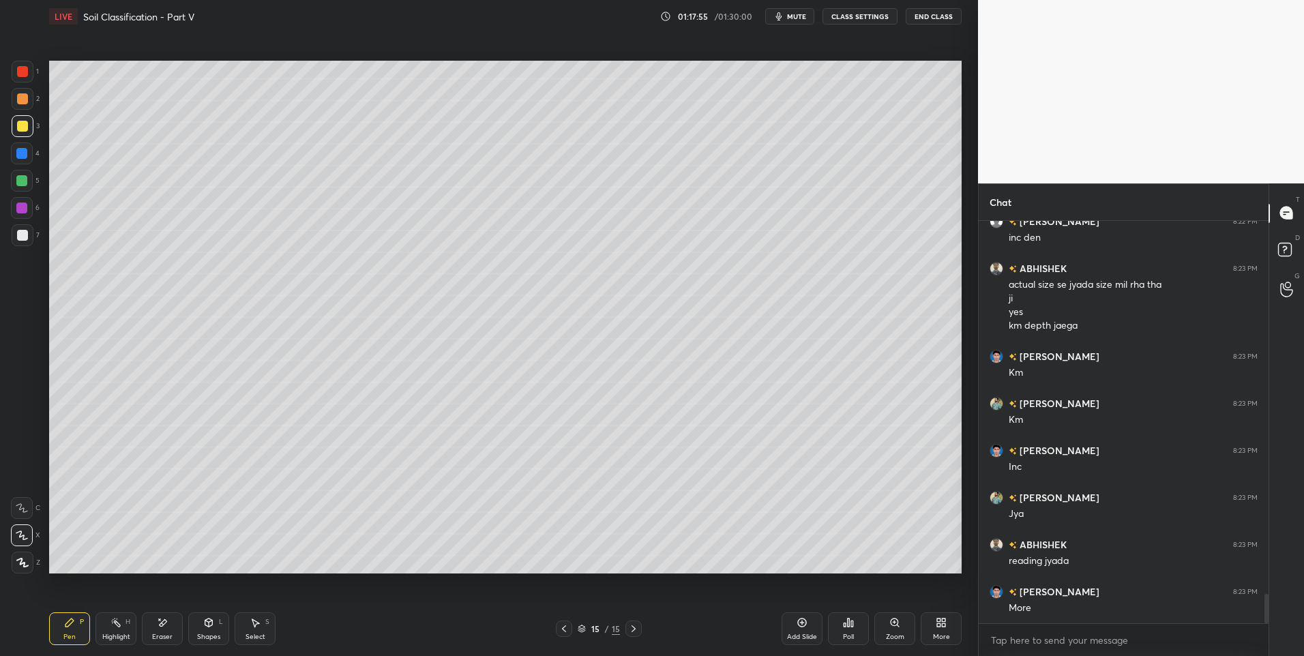
scroll to position [5192, 0]
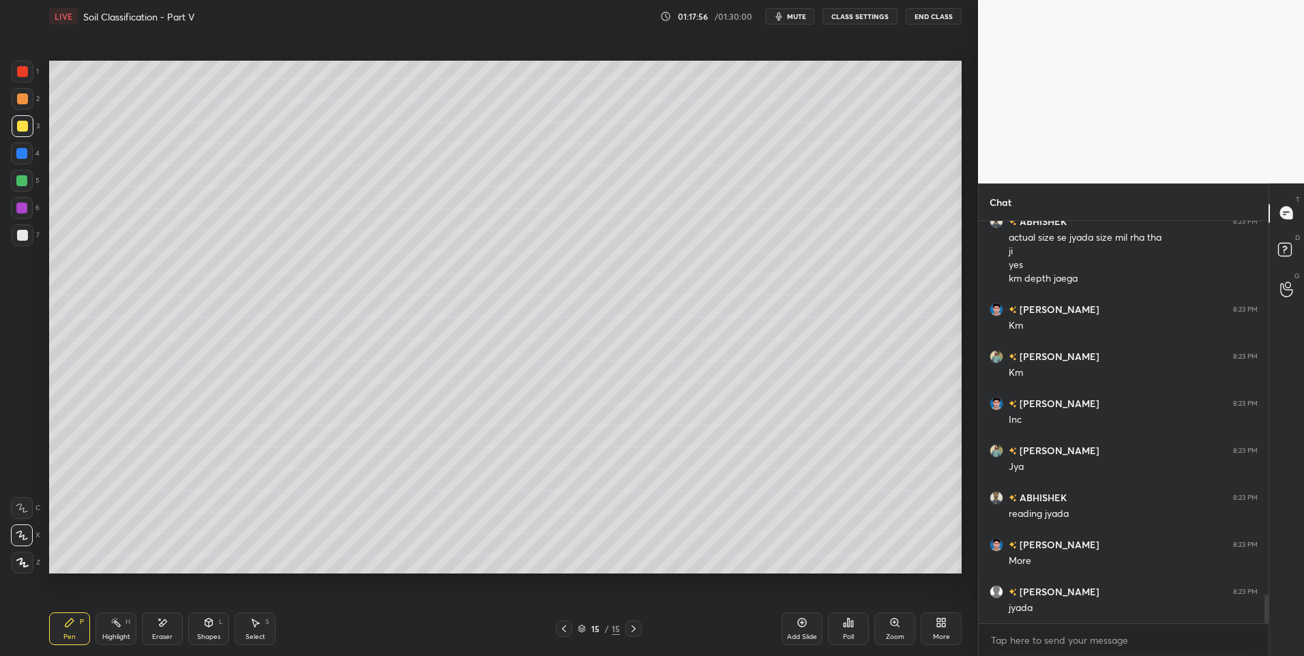
click at [111, 630] on div "Highlight H" at bounding box center [116, 629] width 41 height 33
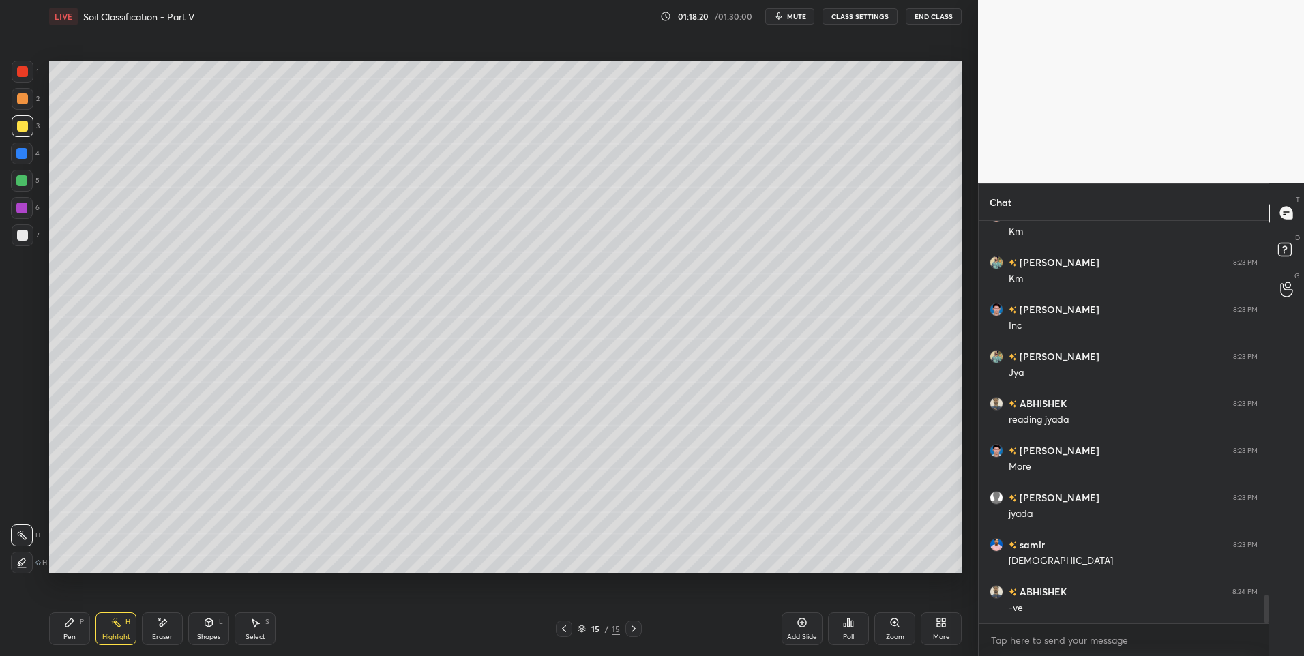
scroll to position [5333, 0]
click at [259, 628] on div "Select S" at bounding box center [255, 629] width 41 height 33
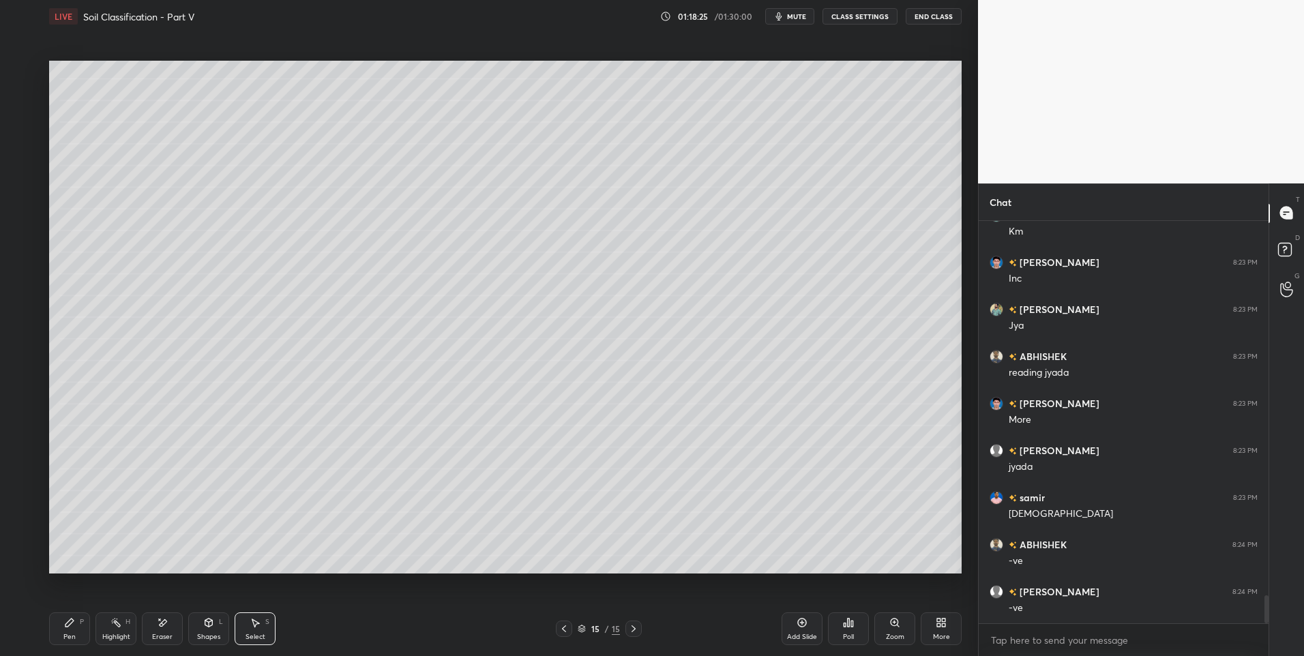
scroll to position [5380, 0]
click at [245, 625] on div "Select S" at bounding box center [255, 629] width 41 height 33
click at [111, 622] on icon at bounding box center [116, 622] width 11 height 11
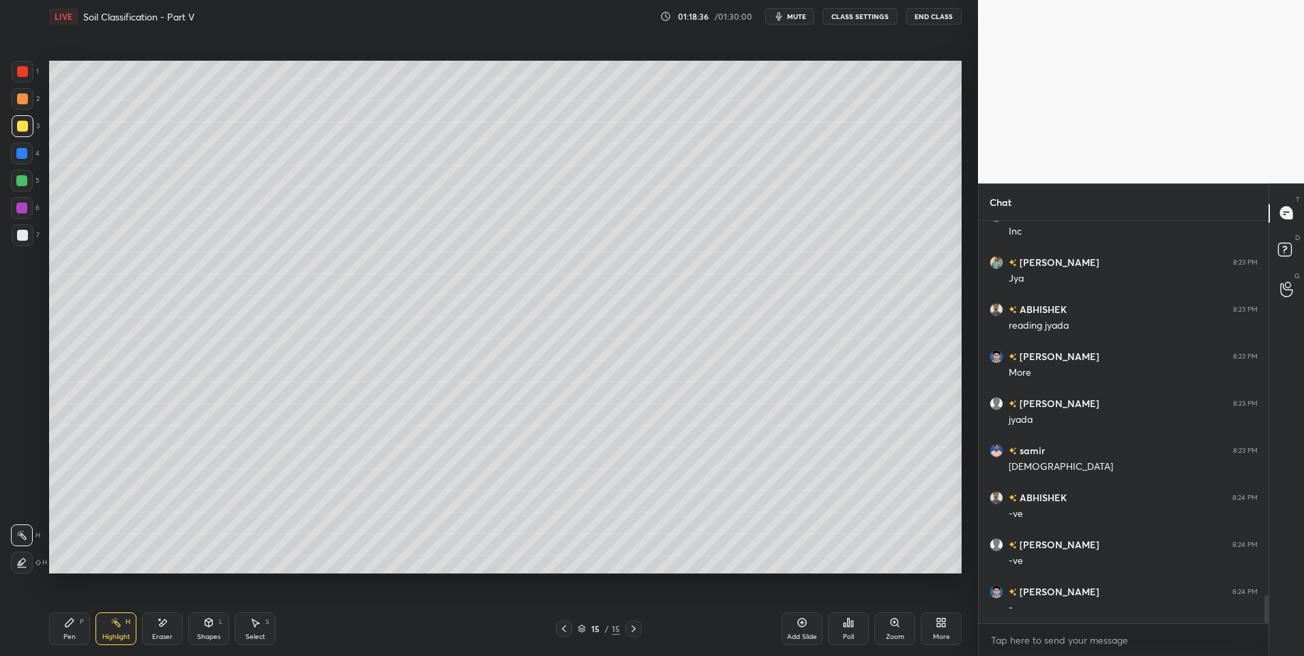
scroll to position [5428, 0]
click at [260, 625] on icon at bounding box center [255, 622] width 11 height 11
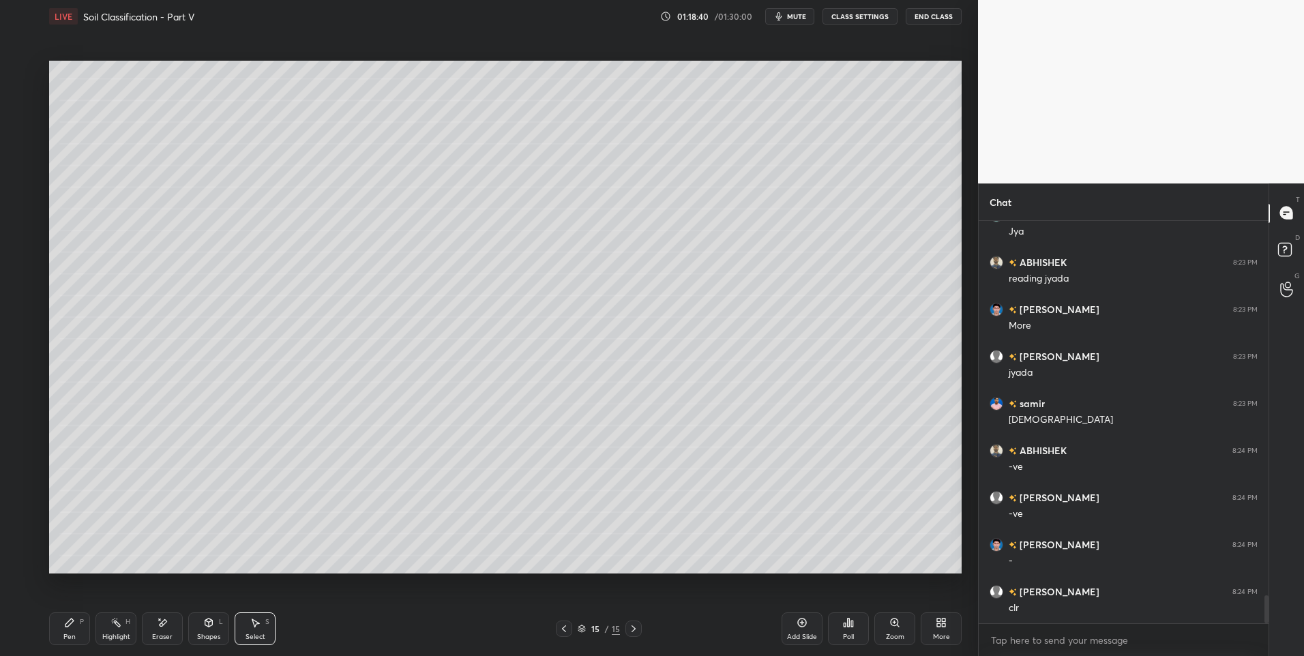
scroll to position [5475, 0]
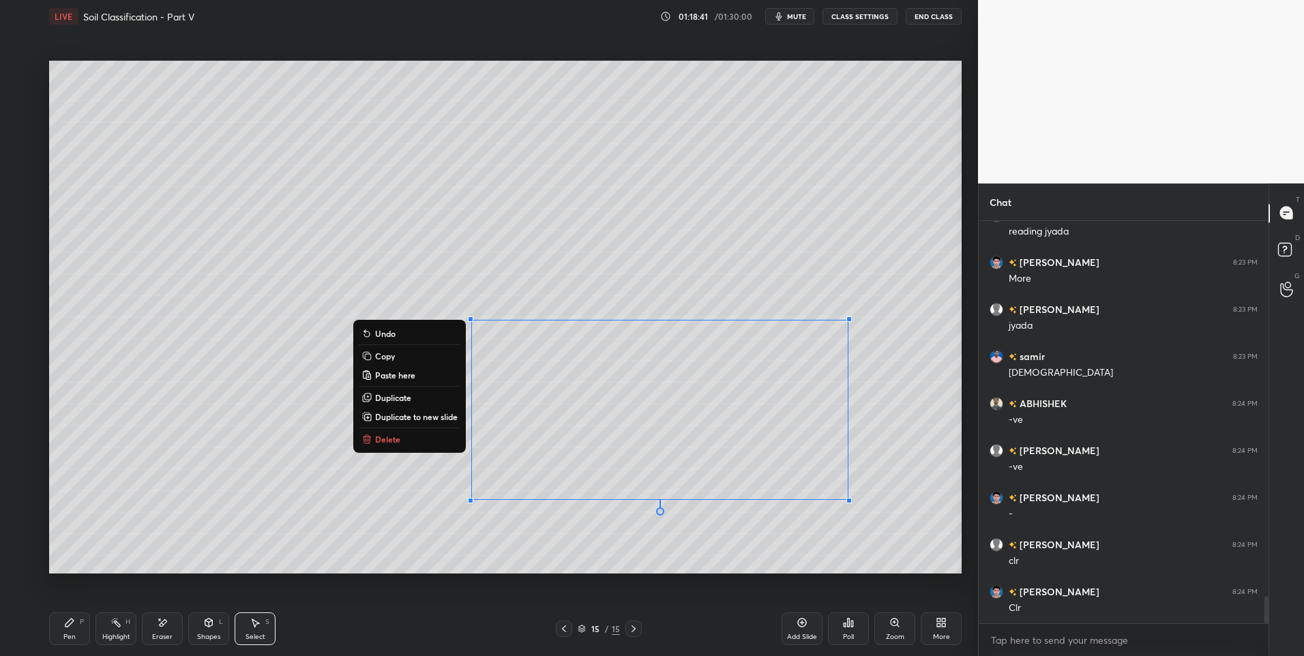
click at [415, 437] on button "Delete" at bounding box center [410, 439] width 102 height 16
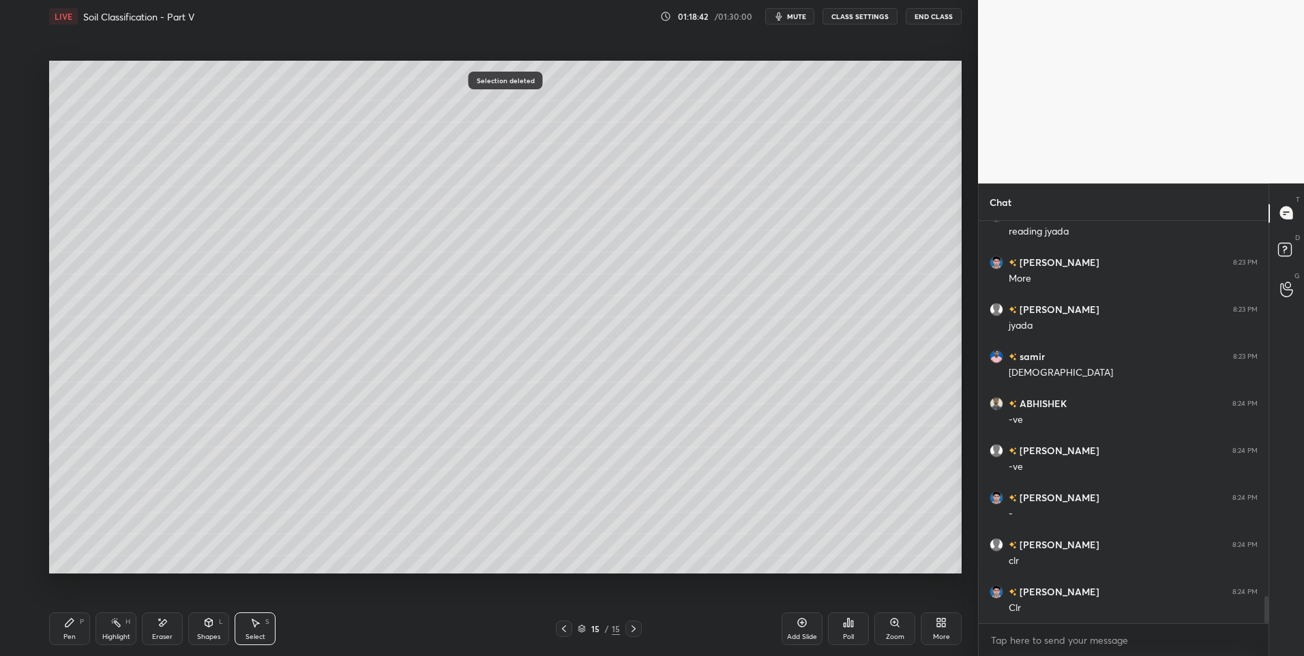
click at [189, 466] on div "0 ° Undo Copy Paste here Duplicate Duplicate to new slide Delete" at bounding box center [505, 318] width 913 height 514
click at [72, 624] on icon at bounding box center [69, 622] width 11 height 11
click at [72, 626] on icon at bounding box center [69, 622] width 11 height 11
click at [27, 235] on div at bounding box center [22, 235] width 11 height 11
click at [25, 101] on div at bounding box center [22, 98] width 11 height 11
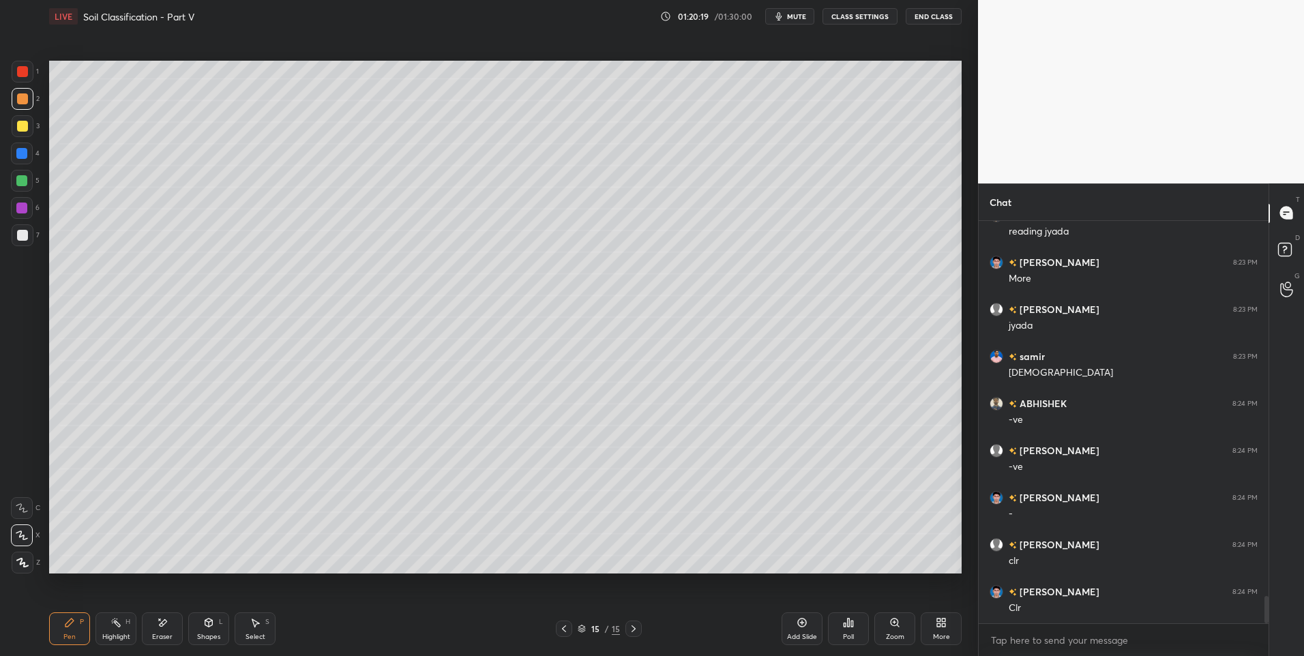
click at [25, 180] on div at bounding box center [21, 180] width 11 height 11
click at [214, 622] on div "Shapes L" at bounding box center [208, 629] width 41 height 33
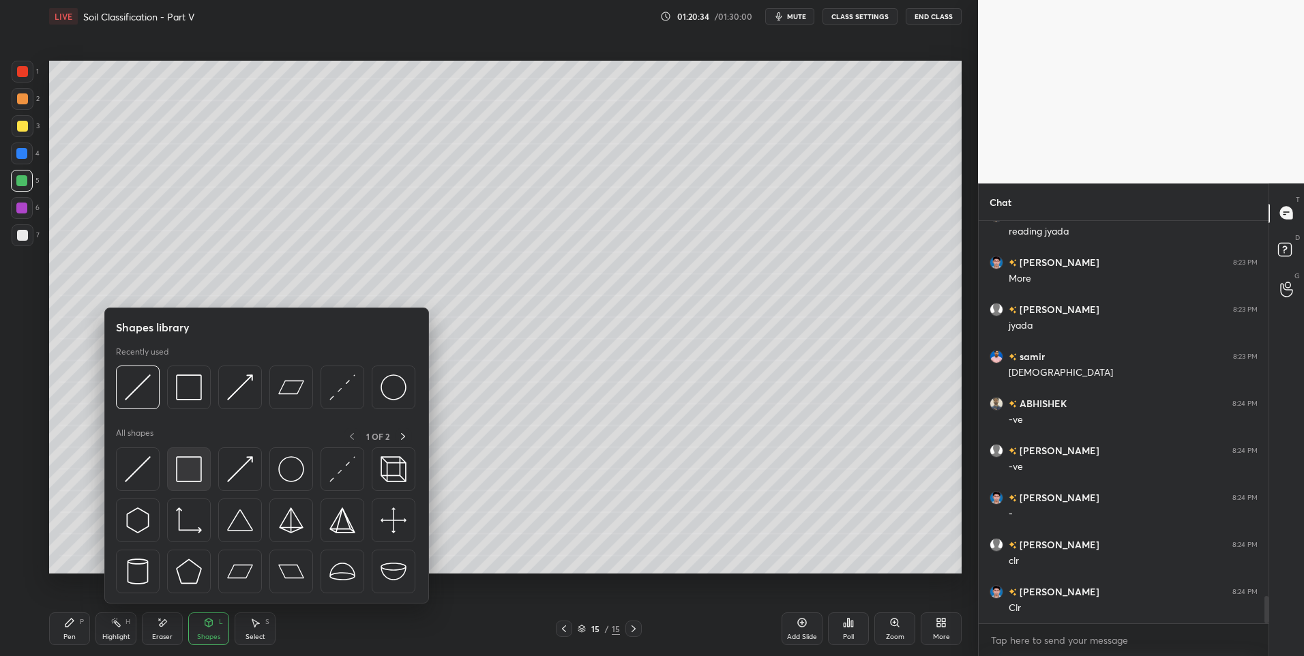
click at [184, 471] on img at bounding box center [189, 469] width 26 height 26
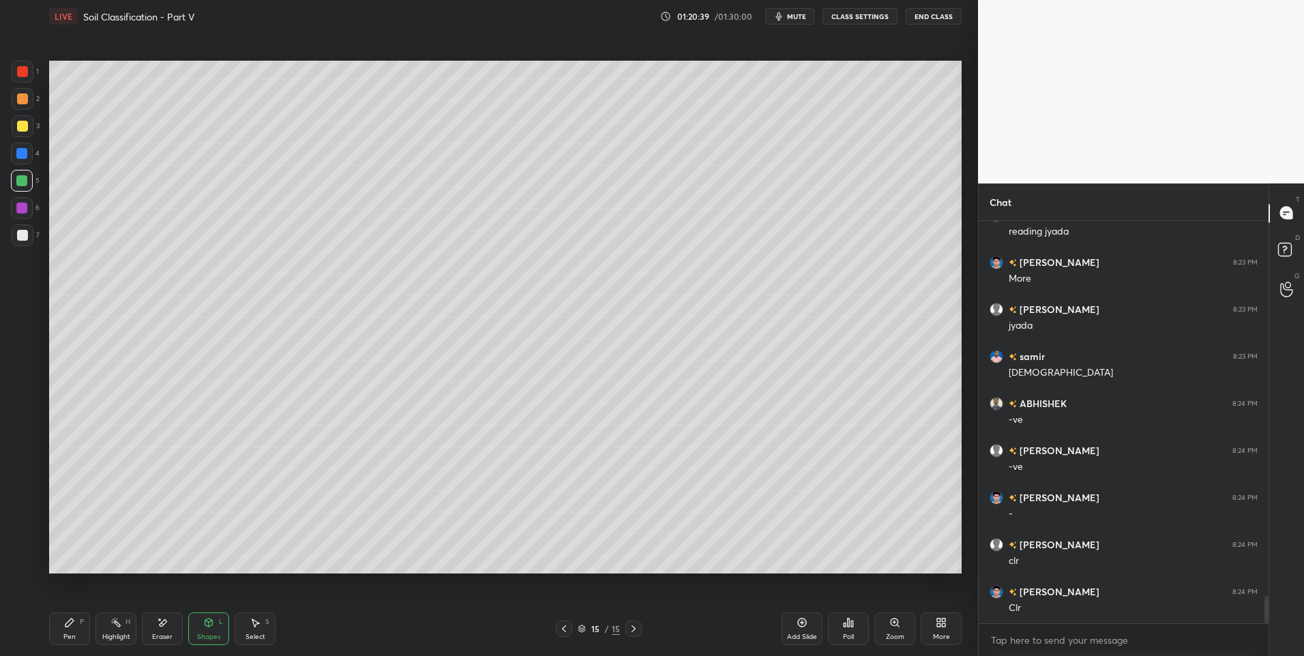
click at [74, 636] on div "Pen" at bounding box center [69, 637] width 12 height 7
click at [25, 83] on div "1" at bounding box center [25, 74] width 27 height 27
click at [23, 104] on div at bounding box center [22, 98] width 11 height 11
click at [568, 628] on icon at bounding box center [564, 629] width 11 height 11
click at [564, 628] on icon at bounding box center [564, 629] width 4 height 7
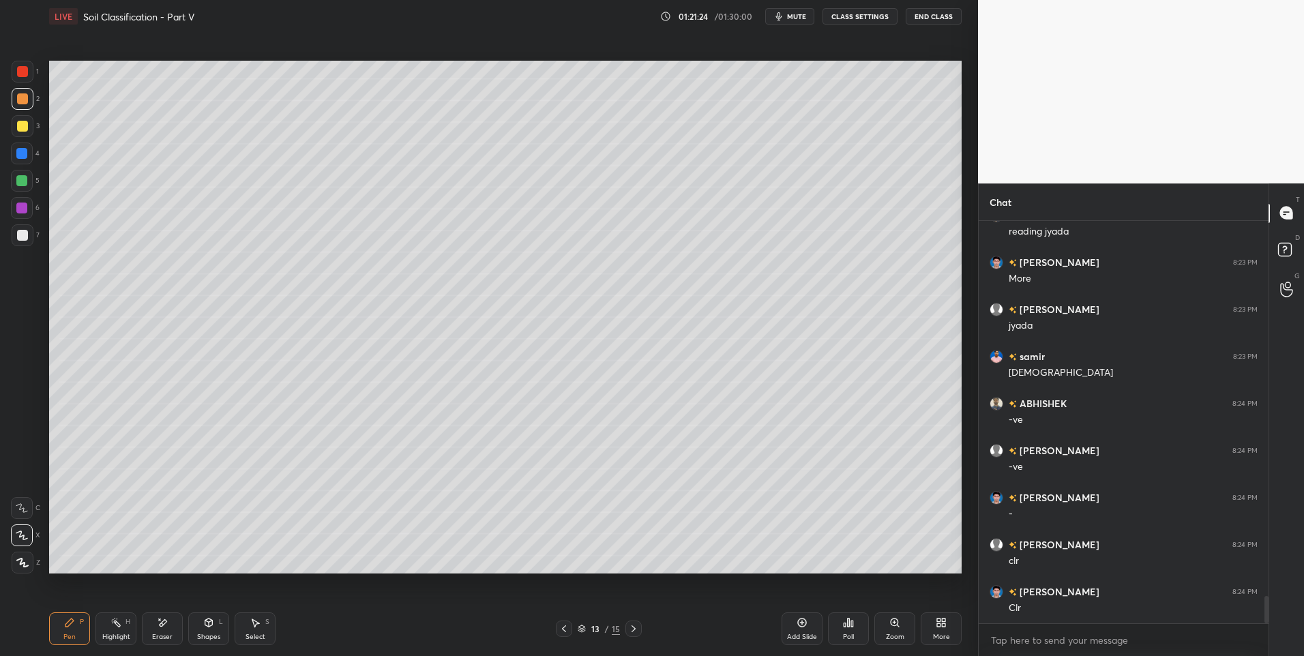
click at [630, 628] on icon at bounding box center [633, 629] width 11 height 11
click at [633, 628] on icon at bounding box center [634, 629] width 4 height 7
click at [637, 628] on icon at bounding box center [633, 629] width 11 height 11
click at [563, 629] on icon at bounding box center [564, 629] width 11 height 11
click at [645, 627] on div "14 / 15" at bounding box center [598, 629] width 366 height 16
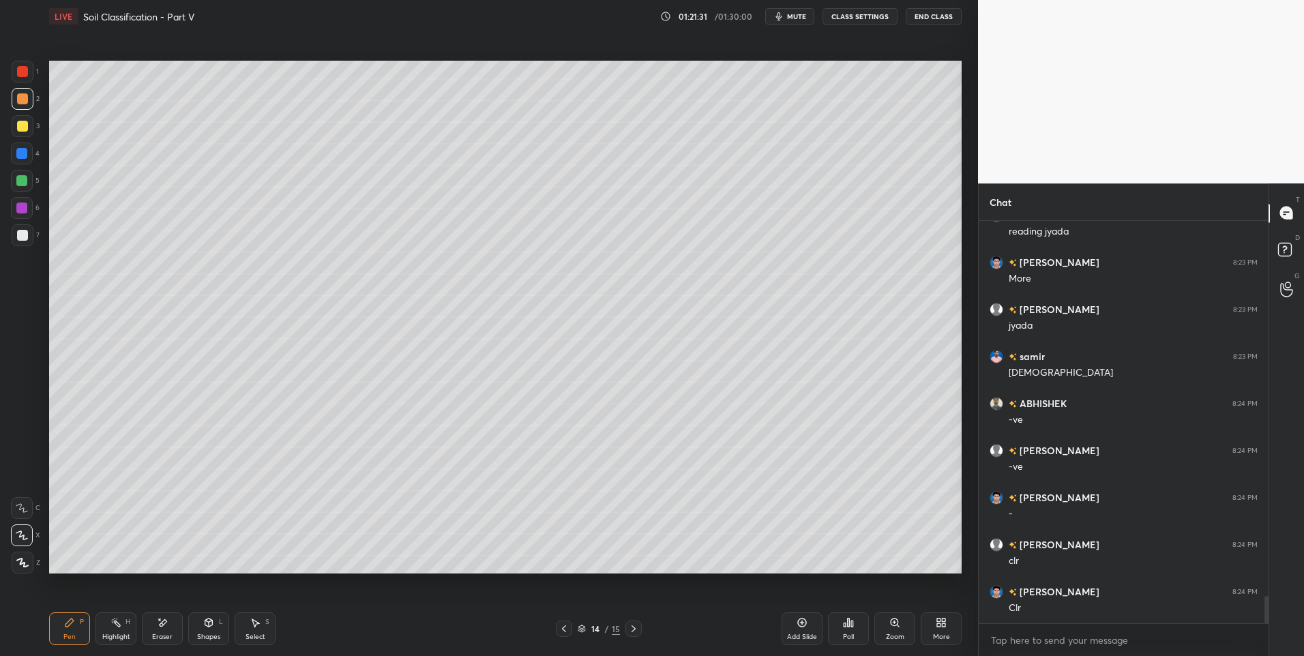
click at [630, 630] on icon at bounding box center [633, 629] width 11 height 11
click at [223, 628] on div "Shapes L" at bounding box center [208, 629] width 41 height 33
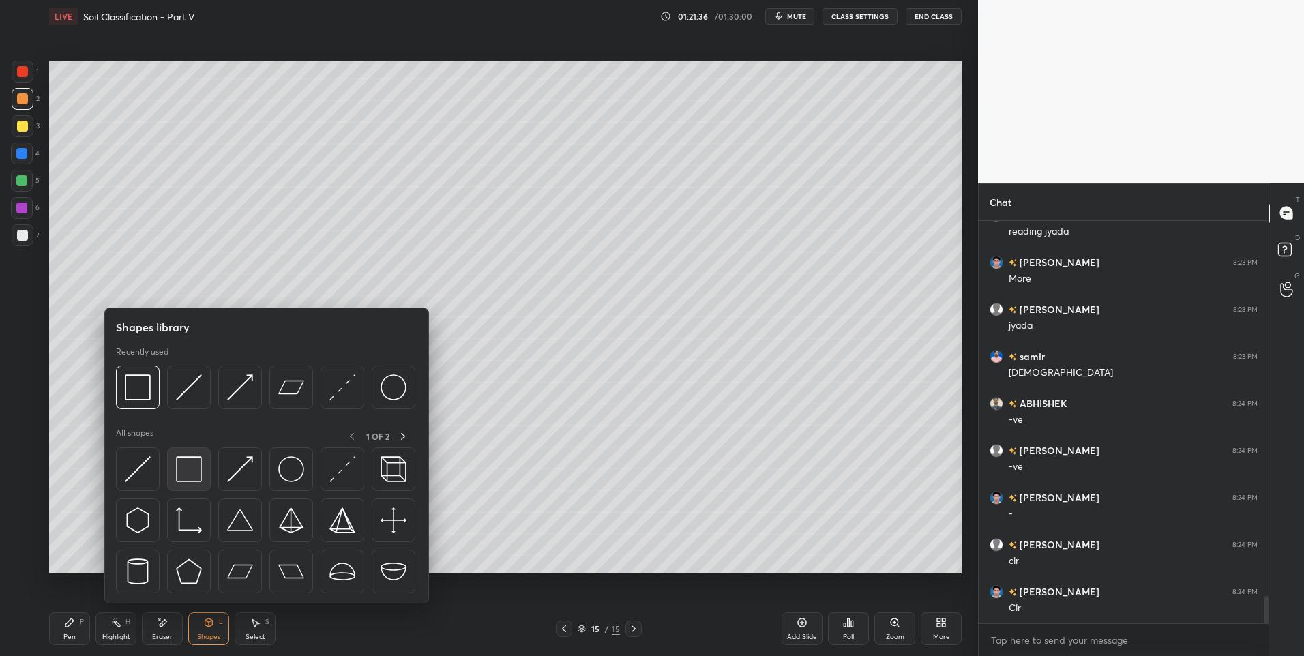
click at [186, 482] on img at bounding box center [189, 469] width 26 height 26
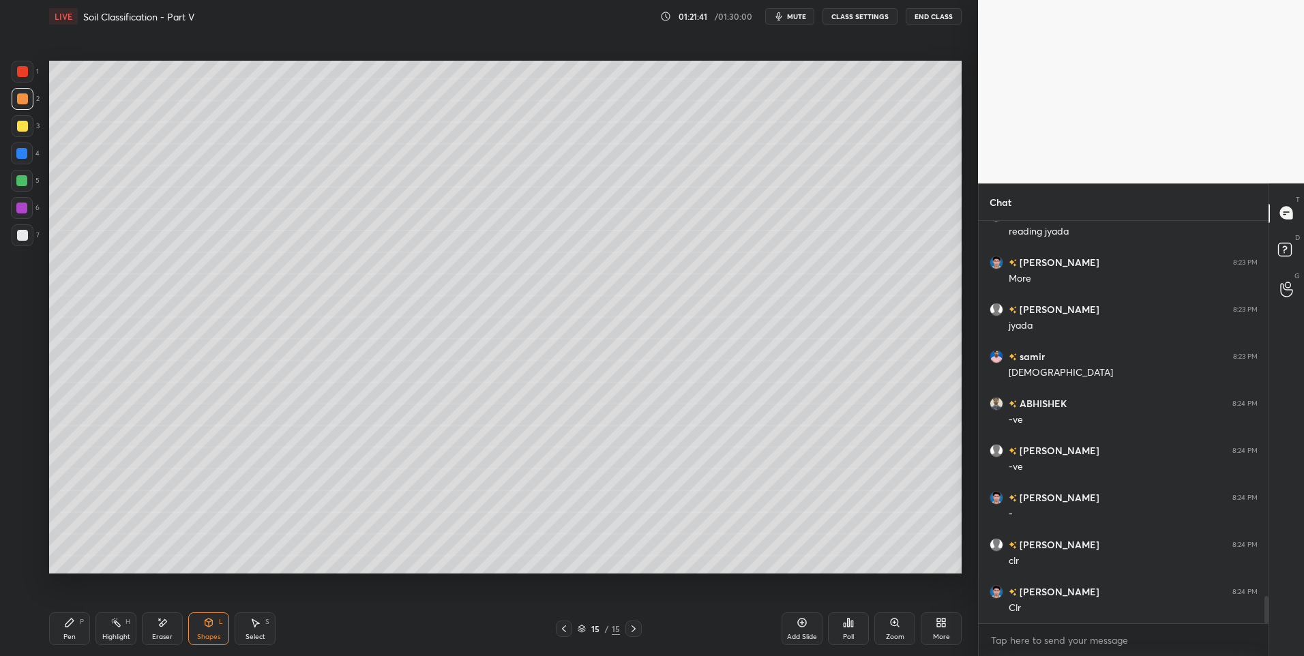
click at [244, 629] on div "Select S" at bounding box center [255, 629] width 41 height 33
click at [161, 499] on div at bounding box center [162, 497] width 5 height 5
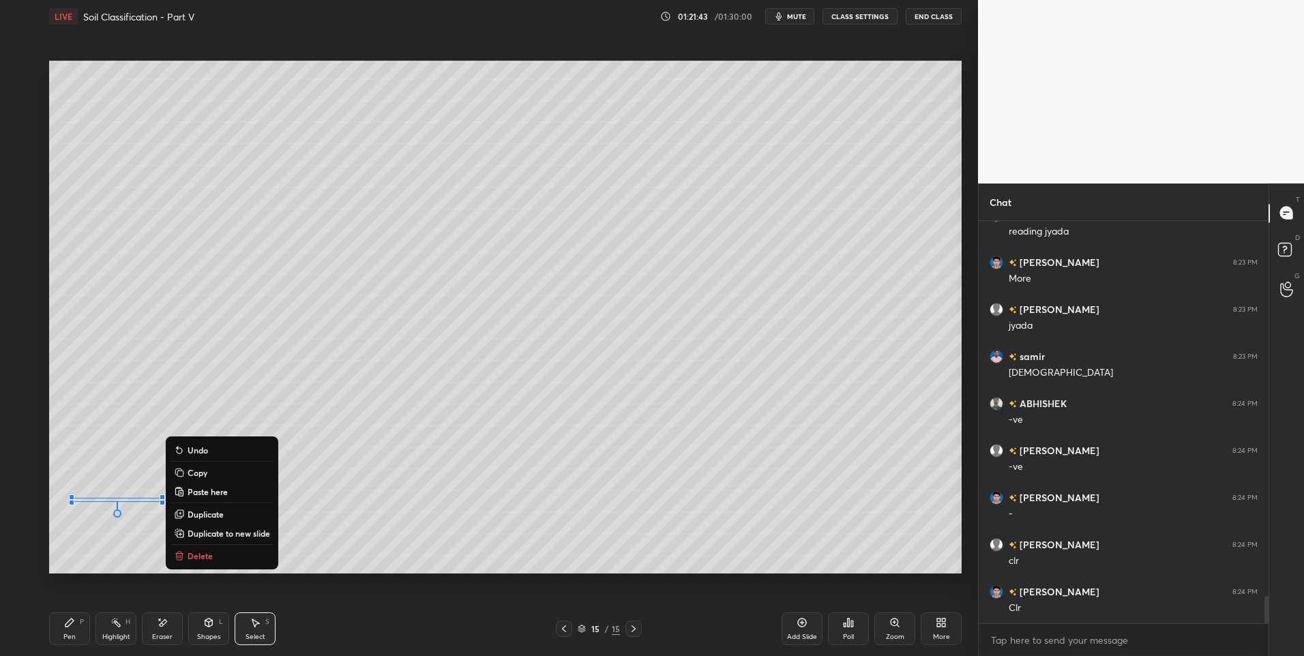
click at [96, 549] on div "0 ° Undo Copy Paste here Duplicate Duplicate to new slide Delete" at bounding box center [505, 318] width 913 height 514
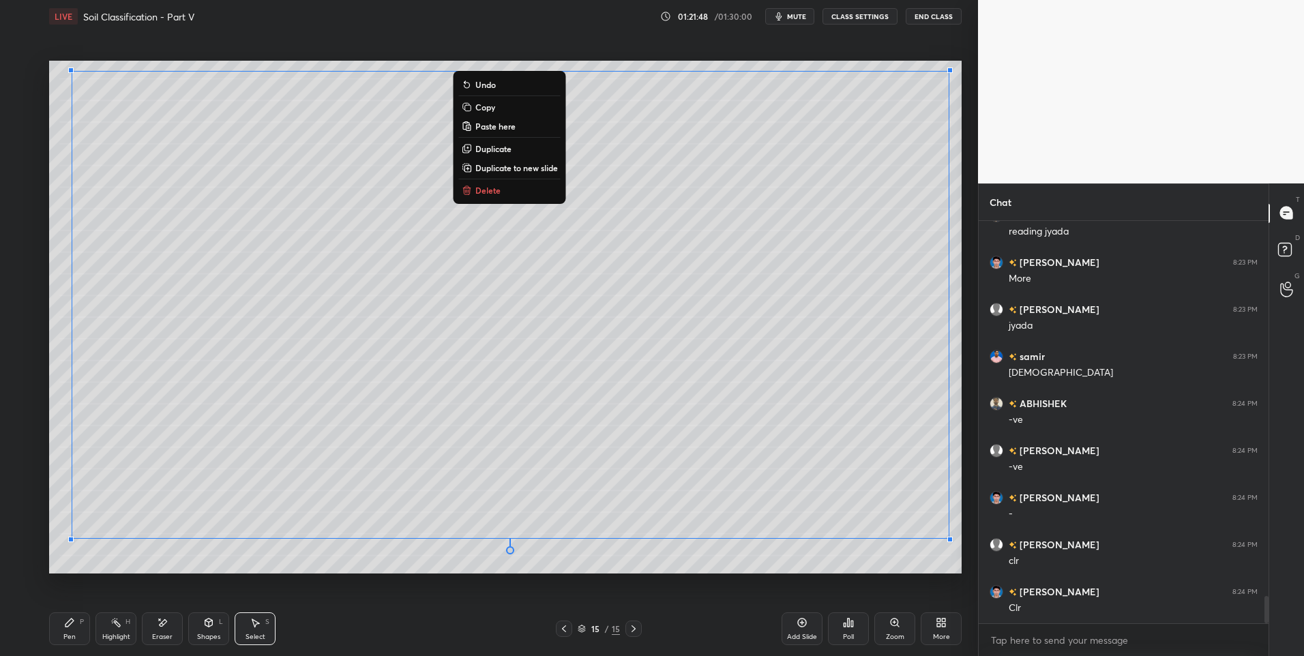
click at [463, 560] on div "0 ° Undo Copy Paste here Duplicate Duplicate to new slide Delete" at bounding box center [505, 318] width 913 height 514
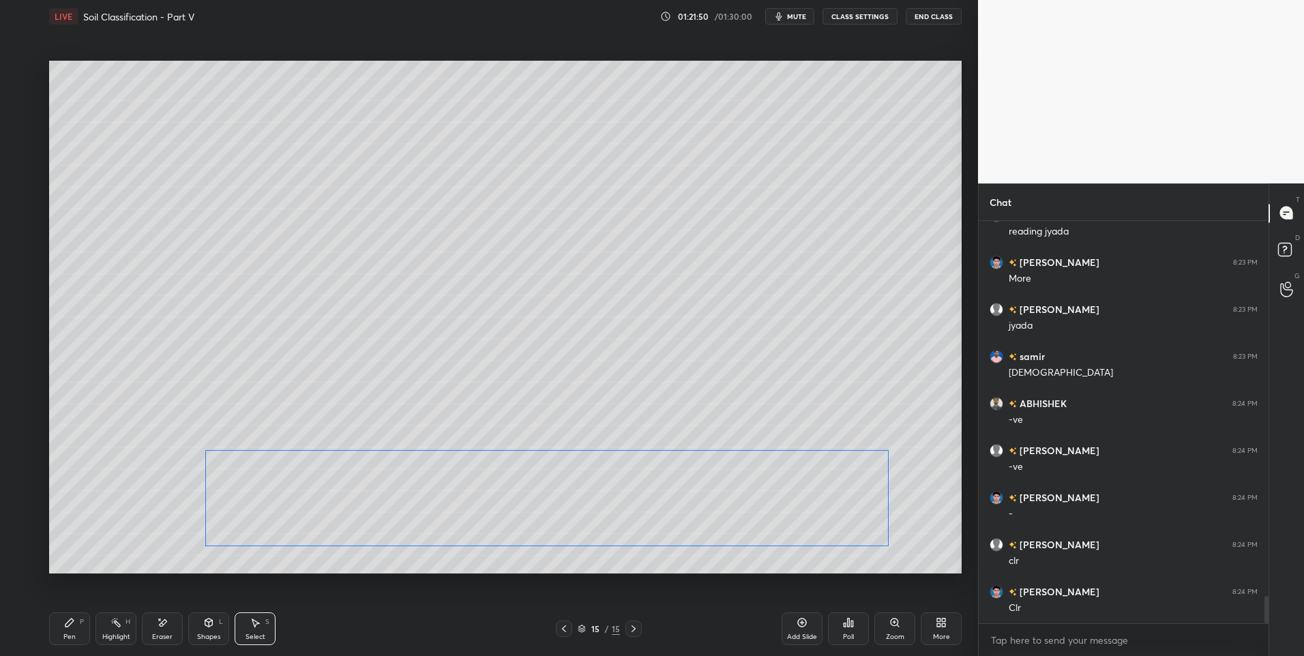
click at [299, 506] on div "0 ° Undo Copy Paste here Duplicate Duplicate to new slide Delete" at bounding box center [505, 318] width 913 height 514
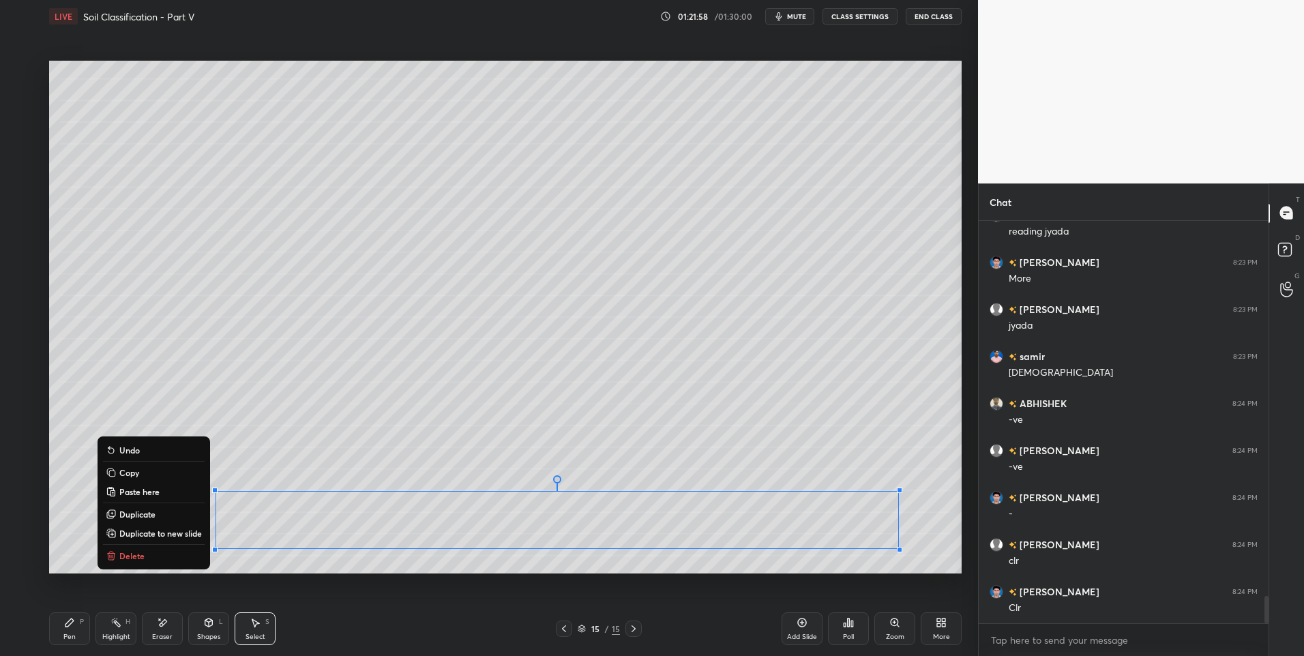
click at [222, 425] on div "0 ° Undo Copy Paste here Duplicate Duplicate to new slide Delete" at bounding box center [505, 318] width 913 height 514
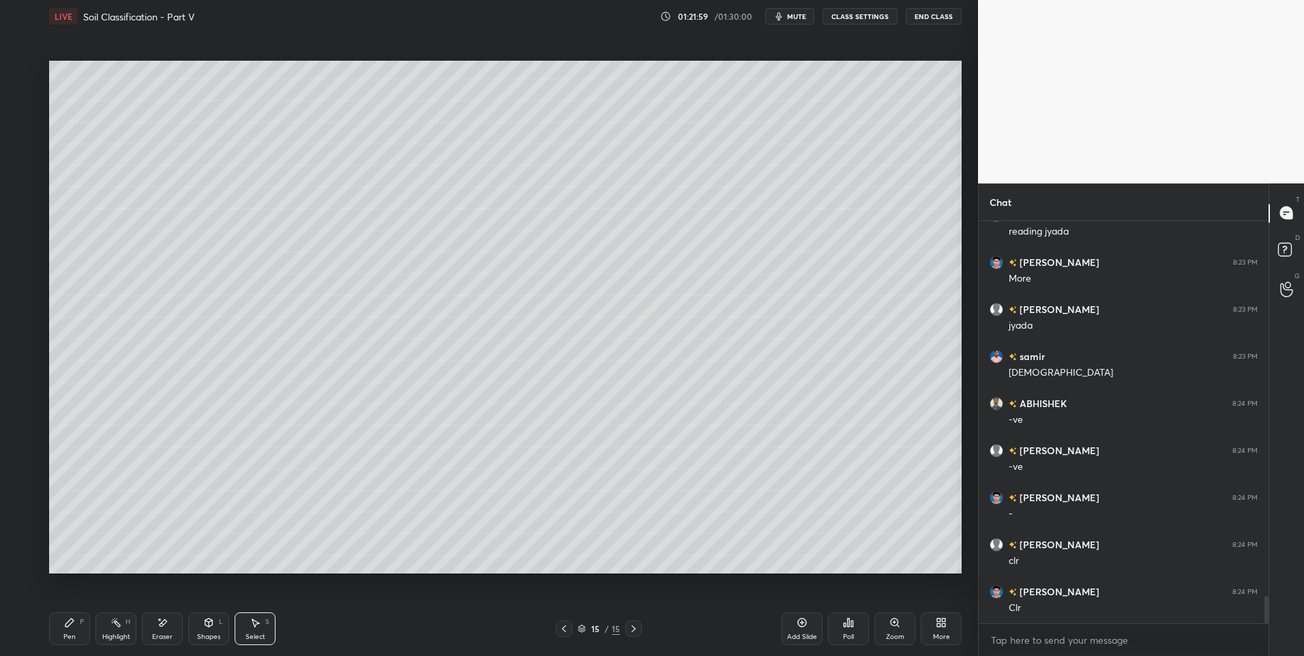
click at [567, 628] on icon at bounding box center [564, 629] width 11 height 11
click at [113, 619] on circle at bounding box center [113, 619] width 1 height 1
click at [562, 622] on div at bounding box center [564, 629] width 16 height 16
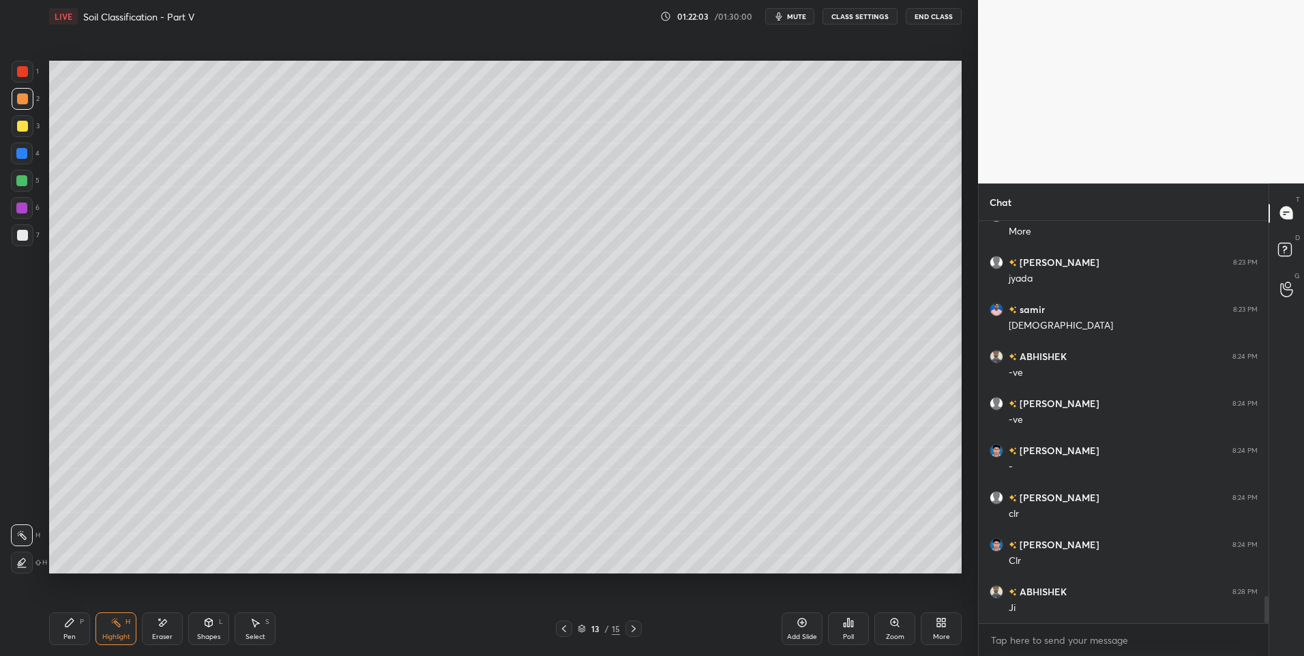
click at [566, 627] on icon at bounding box center [564, 629] width 11 height 11
click at [566, 629] on icon at bounding box center [564, 629] width 11 height 11
click at [634, 627] on icon at bounding box center [633, 629] width 11 height 11
click at [639, 625] on icon at bounding box center [633, 629] width 11 height 11
click at [638, 624] on icon at bounding box center [633, 629] width 11 height 11
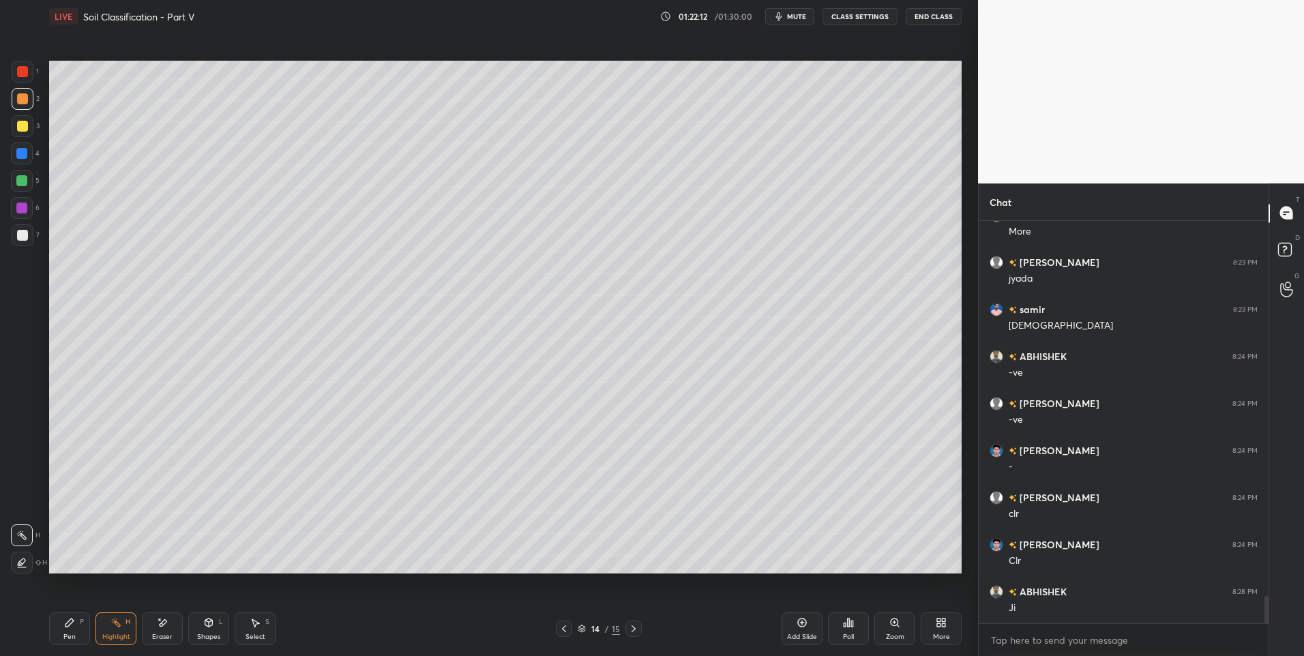
click at [640, 628] on div at bounding box center [634, 629] width 16 height 16
click at [641, 627] on div at bounding box center [634, 629] width 16 height 16
click at [119, 622] on icon at bounding box center [116, 622] width 11 height 11
click at [23, 183] on div at bounding box center [21, 180] width 11 height 11
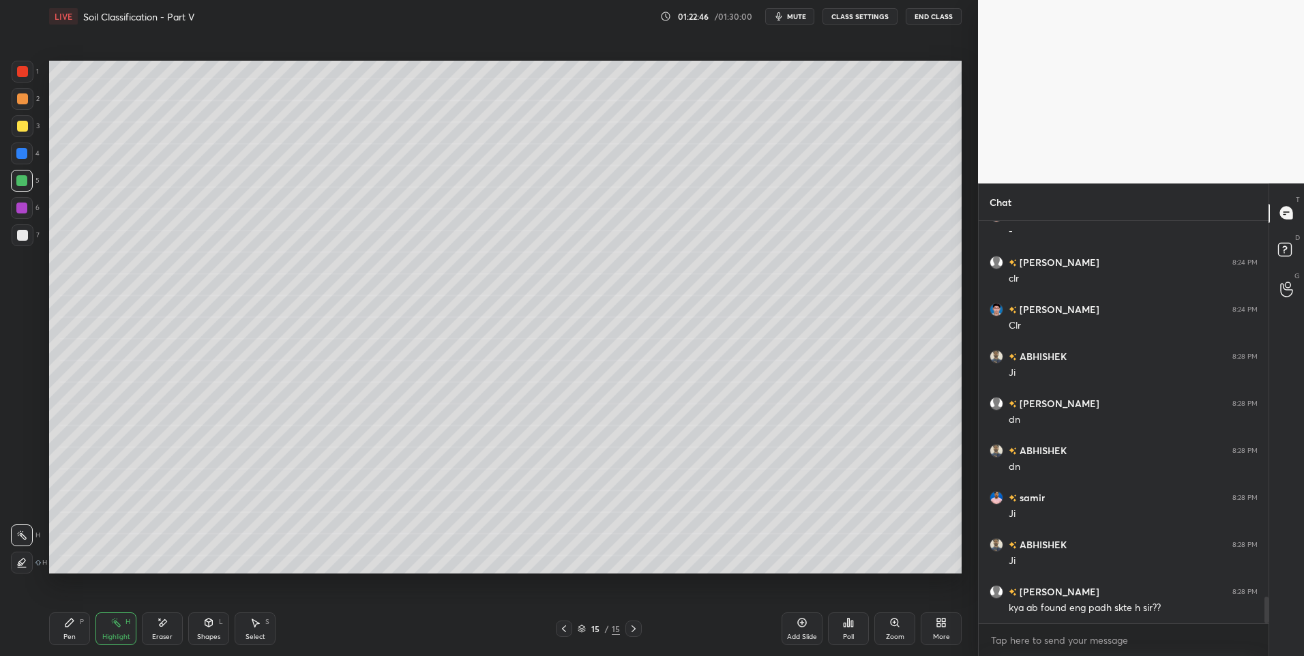
click at [27, 182] on div at bounding box center [21, 180] width 11 height 11
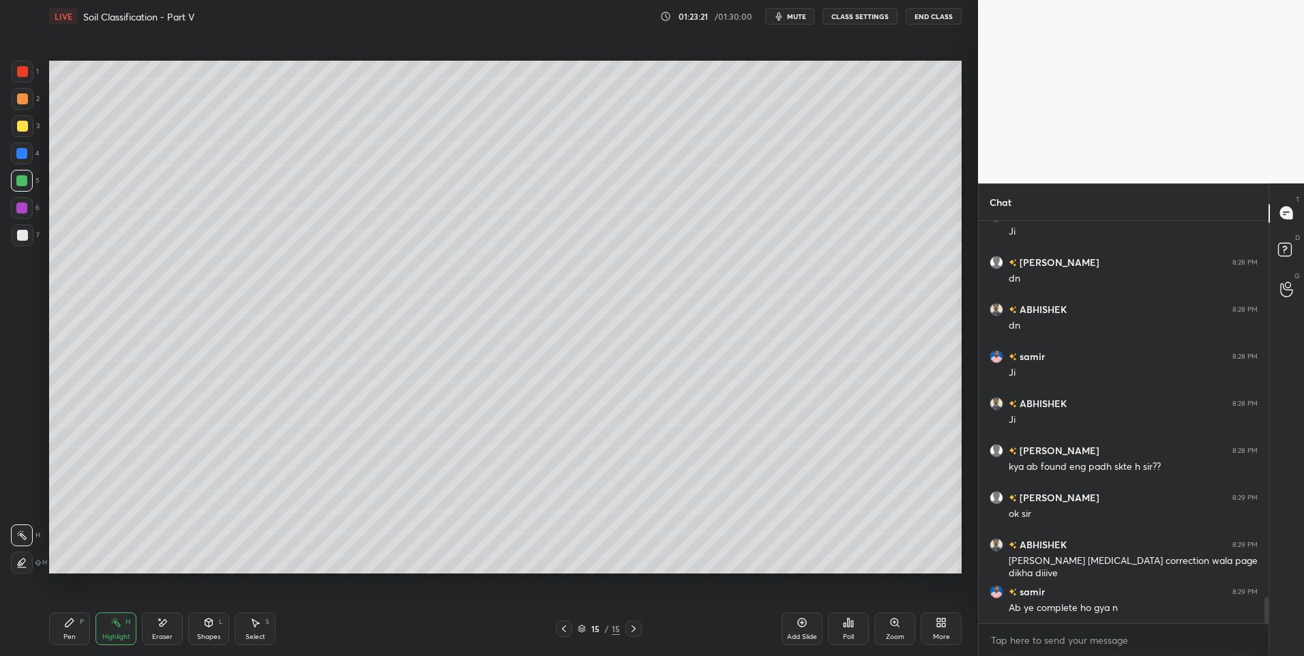
click at [26, 105] on div at bounding box center [23, 99] width 22 height 22
click at [566, 624] on icon at bounding box center [564, 629] width 11 height 11
click at [567, 625] on icon at bounding box center [564, 629] width 11 height 11
click at [564, 624] on icon at bounding box center [564, 629] width 11 height 11
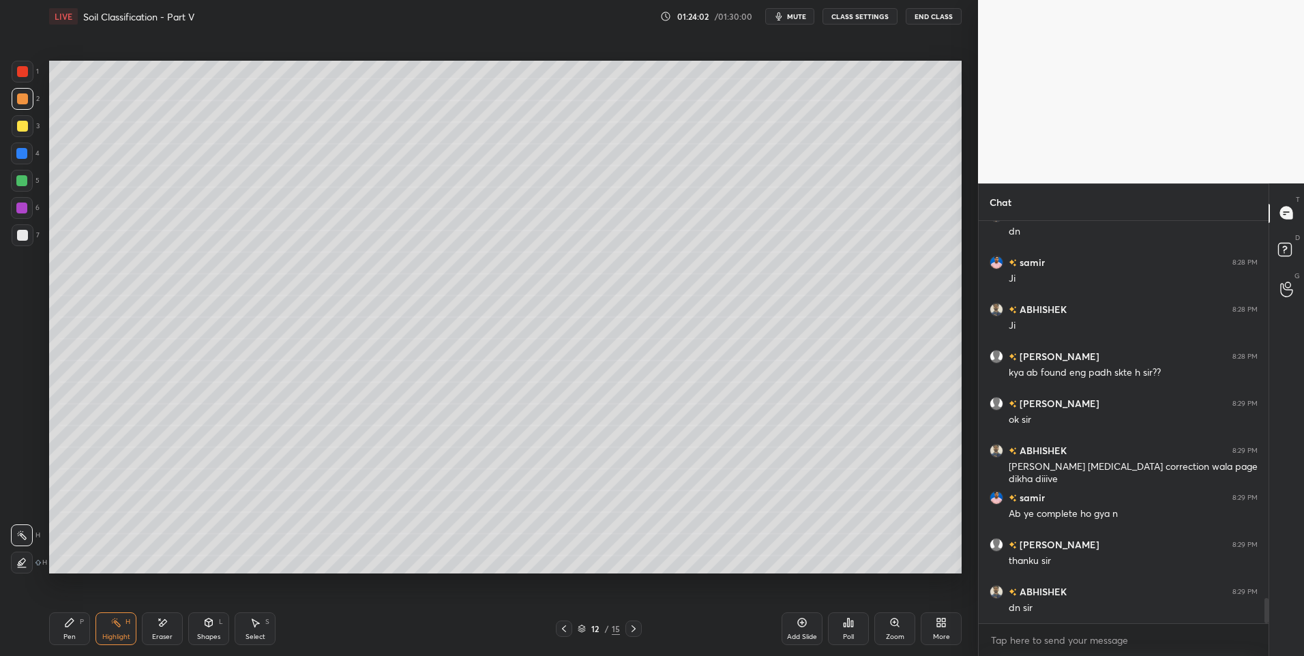
scroll to position [6039, 0]
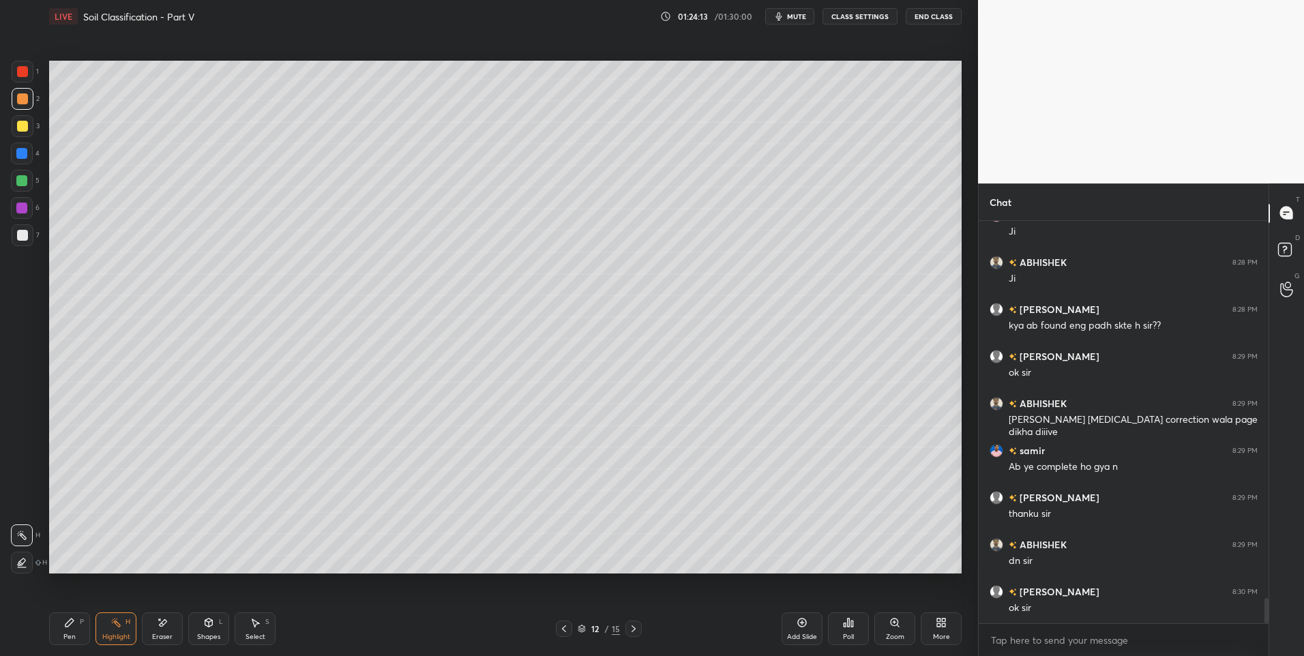
click at [120, 626] on rect at bounding box center [117, 624] width 7 height 7
click at [19, 210] on div at bounding box center [21, 208] width 11 height 11
click at [23, 212] on div at bounding box center [21, 208] width 11 height 11
click at [32, 73] on div at bounding box center [23, 72] width 22 height 22
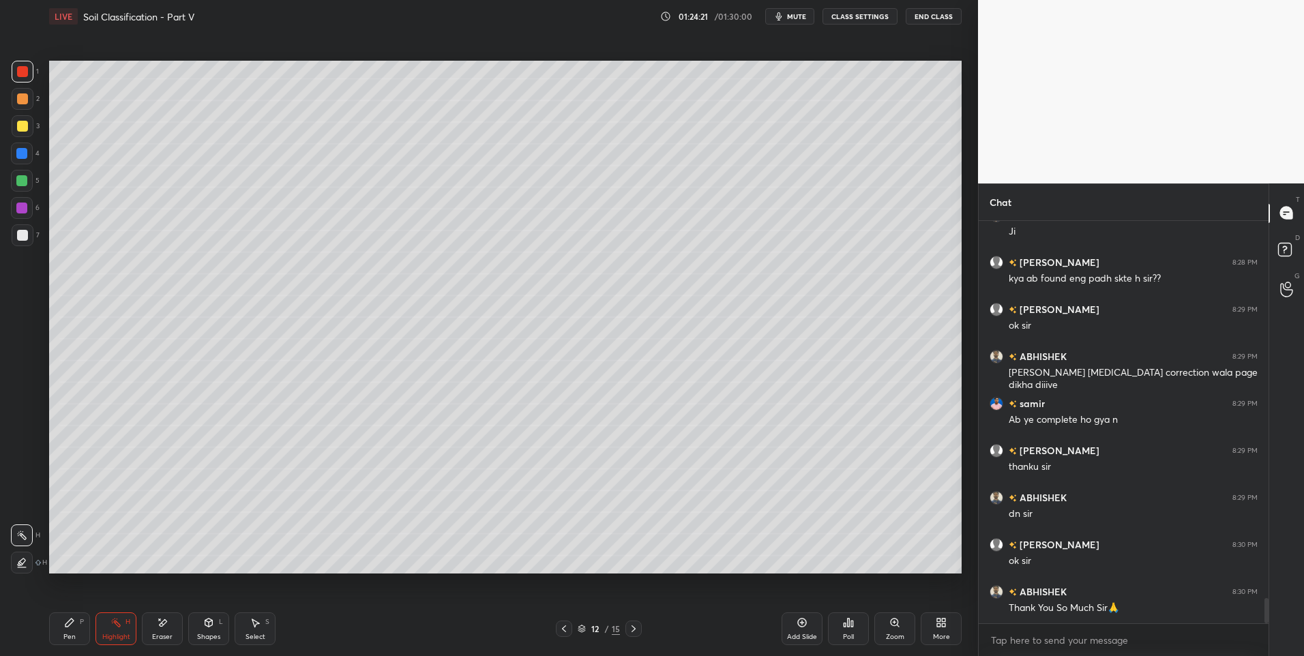
scroll to position [6134, 0]
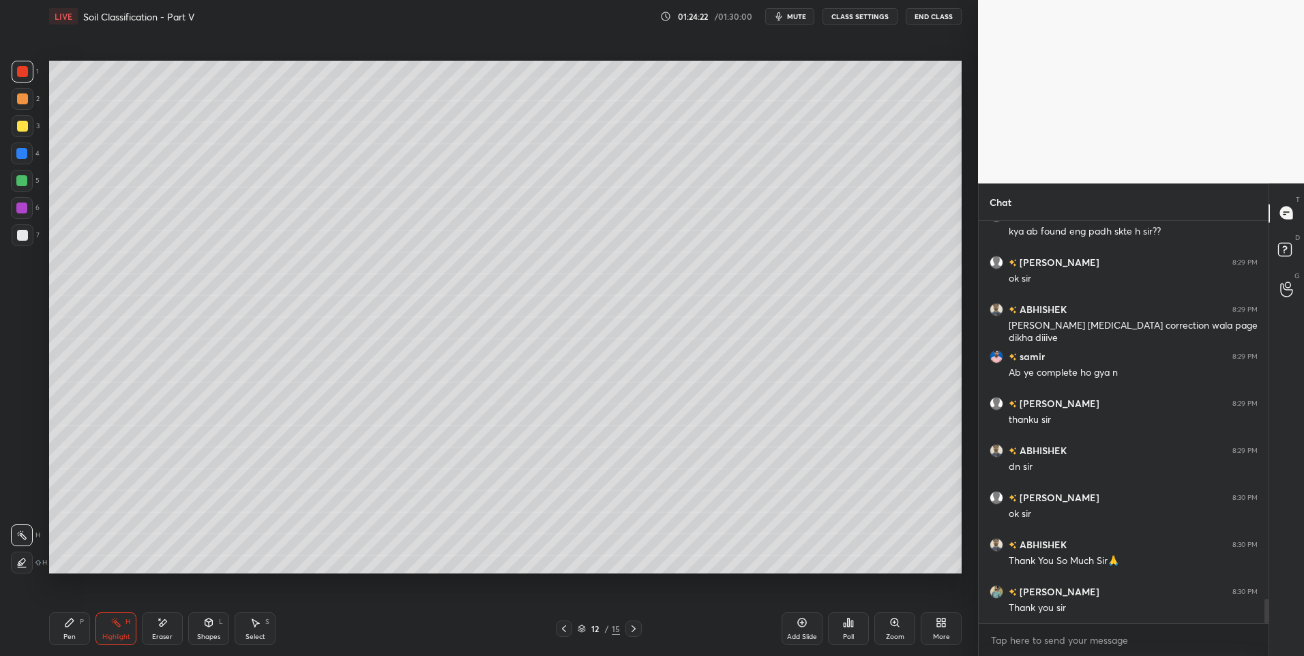
click at [22, 233] on div at bounding box center [22, 235] width 11 height 11
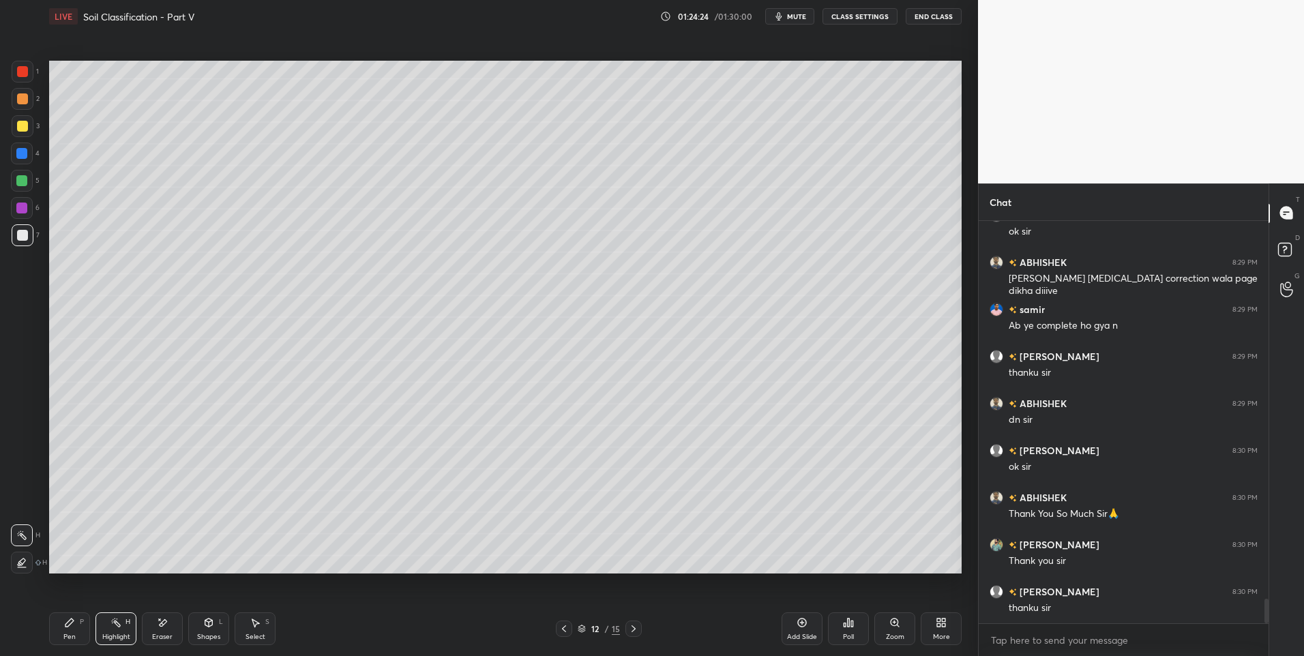
click at [935, 14] on button "End Class" at bounding box center [934, 16] width 56 height 16
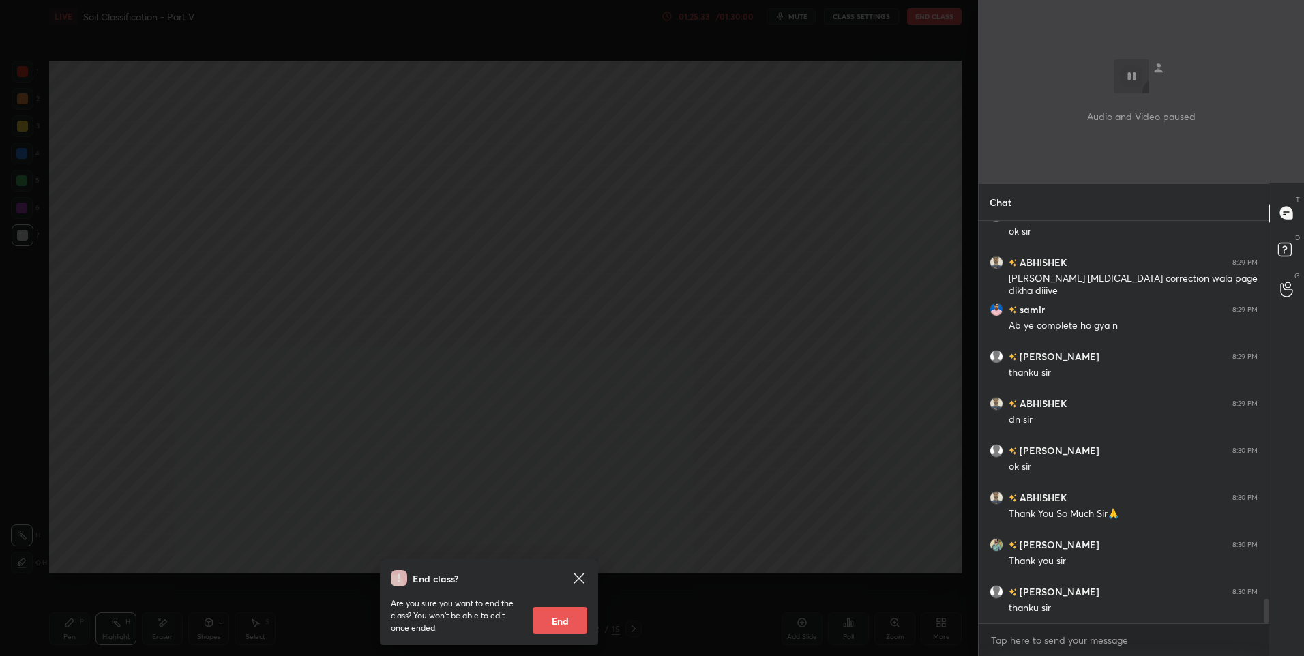
click at [575, 625] on button "End" at bounding box center [560, 620] width 55 height 27
type textarea "x"
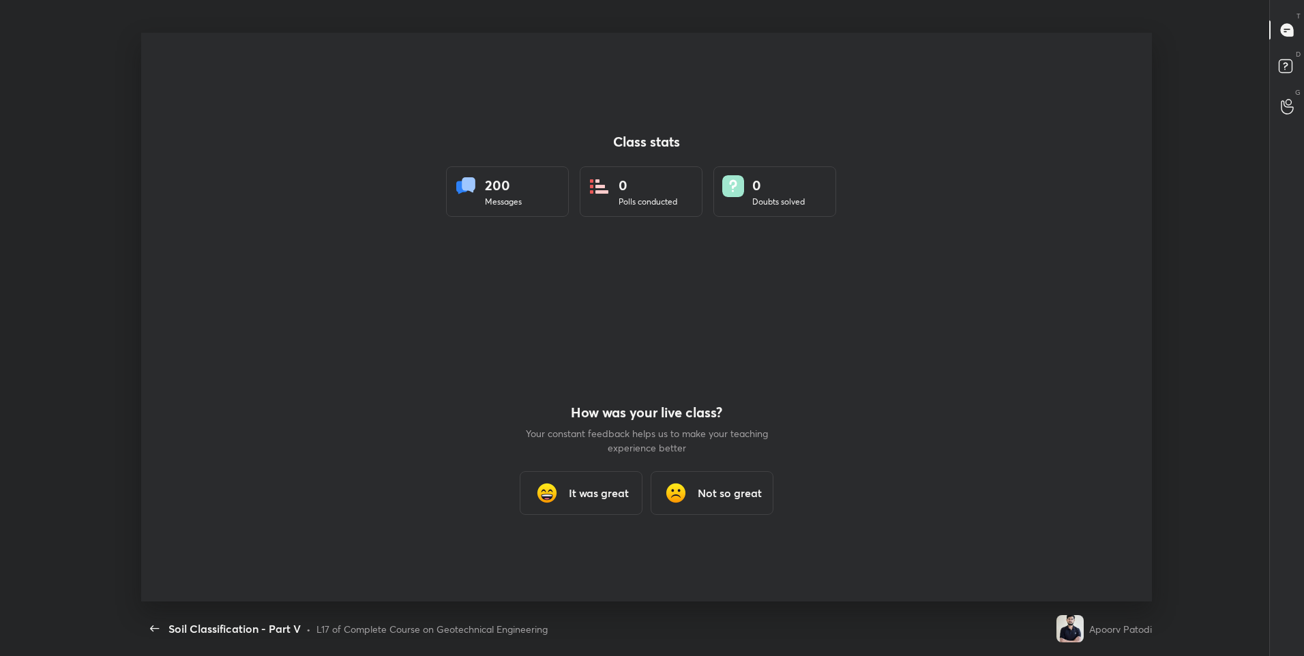
scroll to position [569, 1293]
click at [615, 482] on div "It was great" at bounding box center [581, 493] width 123 height 44
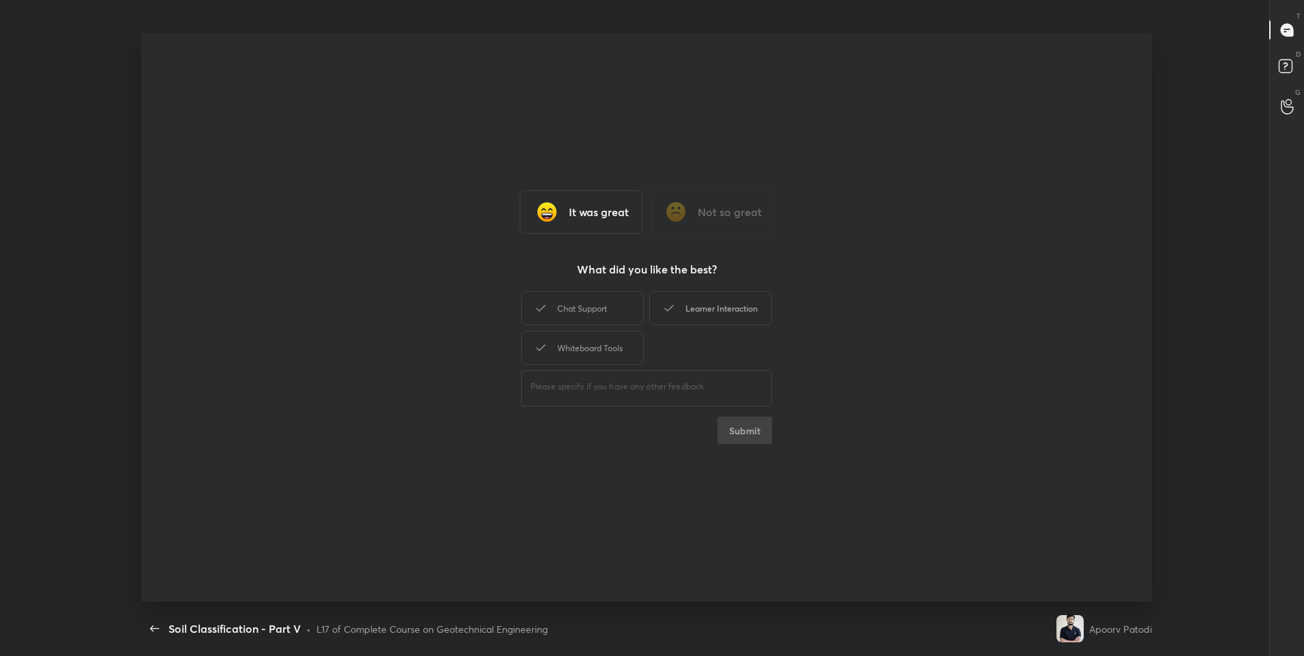
drag, startPoint x: 600, startPoint y: 297, endPoint x: 702, endPoint y: 319, distance: 104.8
click at [621, 305] on div "Chat Support" at bounding box center [582, 308] width 123 height 34
drag, startPoint x: 709, startPoint y: 319, endPoint x: 629, endPoint y: 352, distance: 86.9
click at [703, 321] on div "Learner Interaction" at bounding box center [710, 308] width 123 height 34
drag, startPoint x: 603, startPoint y: 355, endPoint x: 619, endPoint y: 362, distance: 18.0
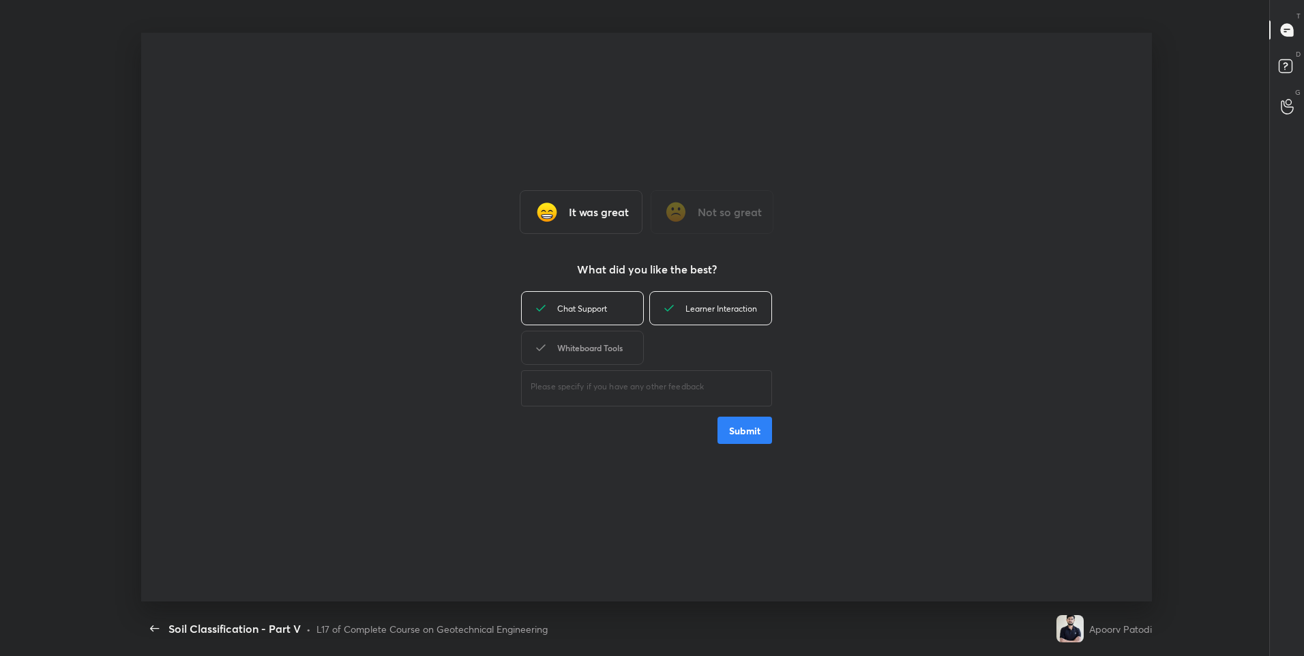
click at [619, 362] on div "Whiteboard Tools" at bounding box center [582, 348] width 123 height 34
click at [765, 439] on button "Submit" at bounding box center [745, 430] width 55 height 27
